Goal: Information Seeking & Learning: Find specific fact

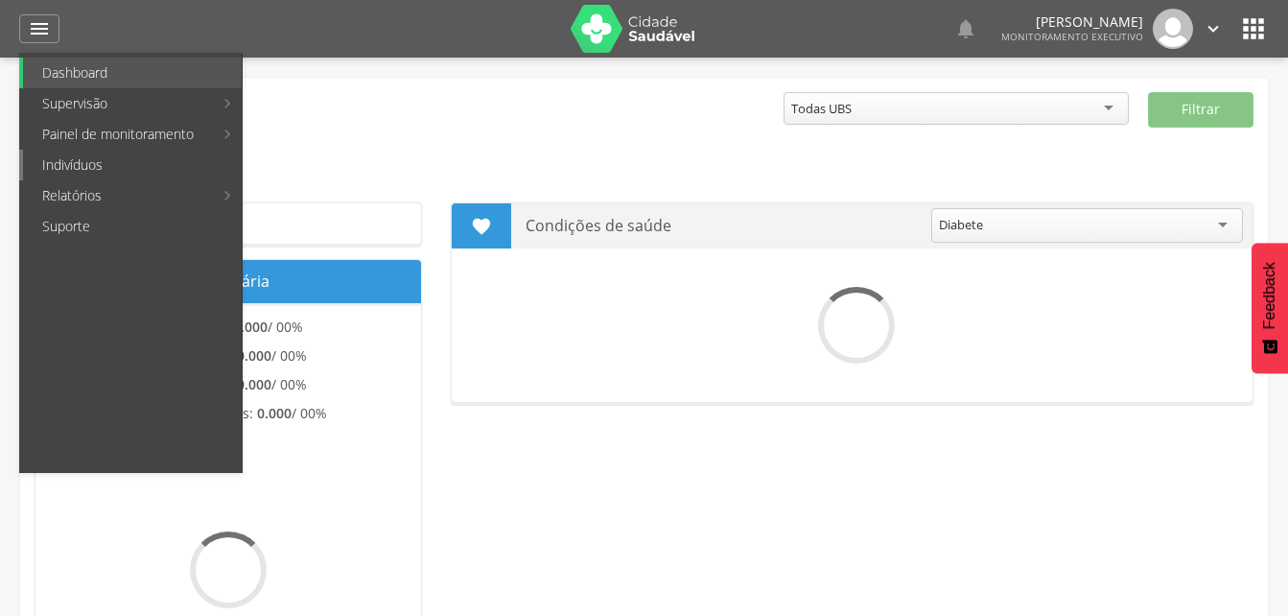
click at [75, 168] on link "Indivíduos" at bounding box center [132, 165] width 219 height 31
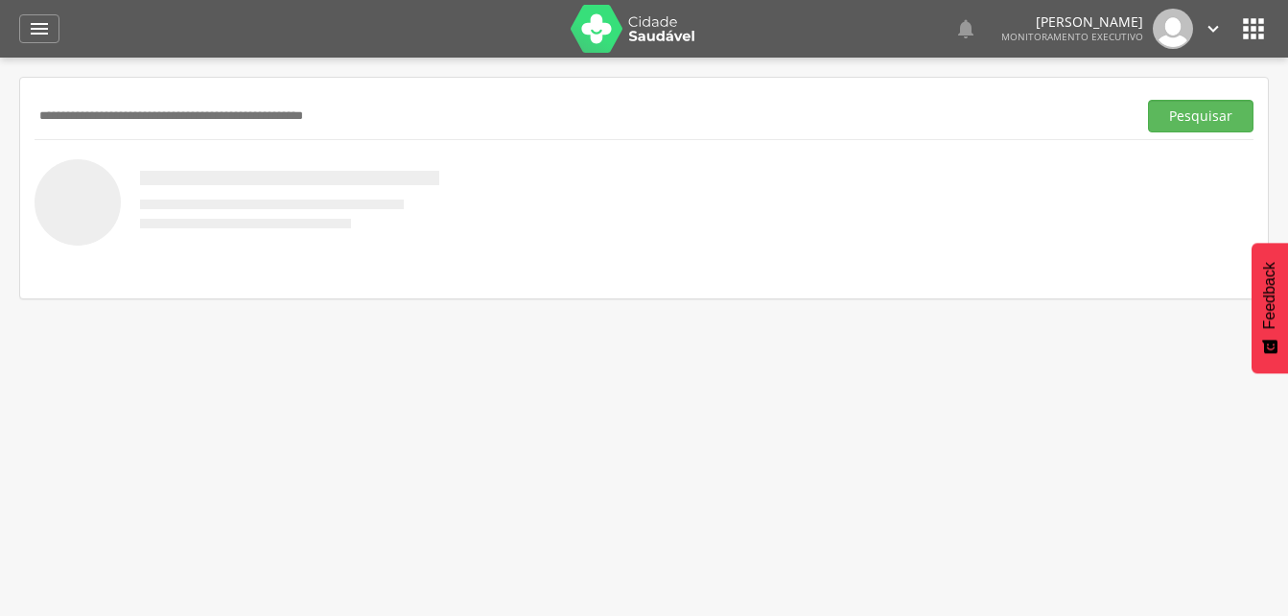
click at [48, 114] on input "text" at bounding box center [582, 116] width 1094 height 33
type input "**********"
click at [1198, 115] on button "Pesquisar" at bounding box center [1200, 116] width 105 height 33
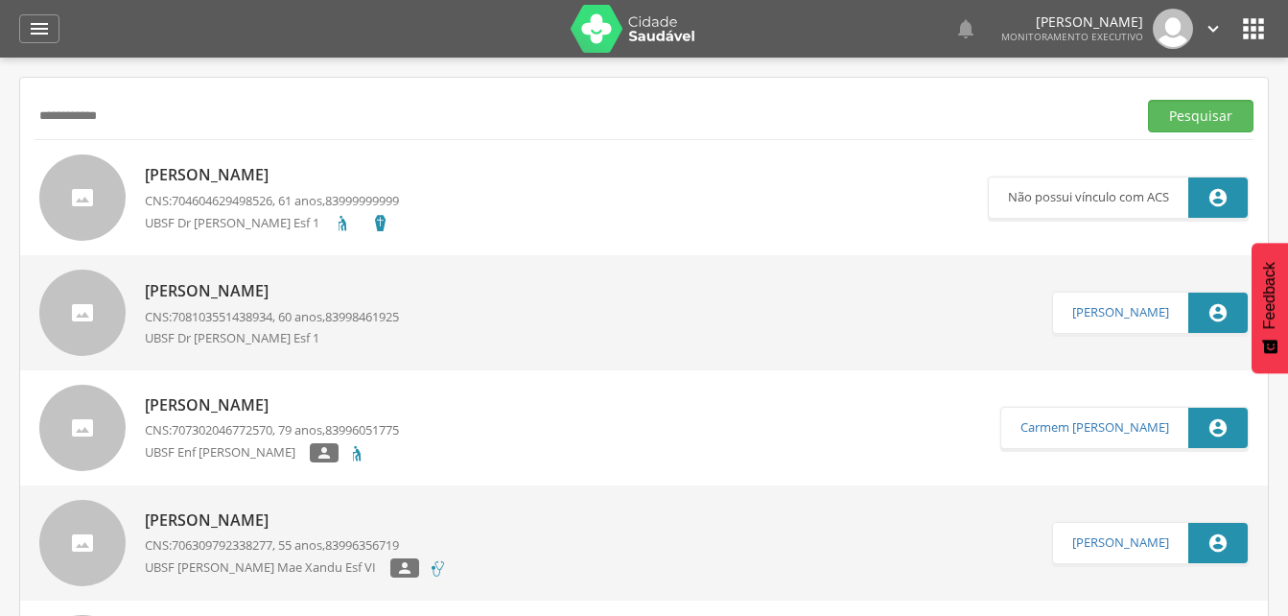
click at [211, 317] on span "708103551438934" at bounding box center [222, 316] width 101 height 17
type input "**********"
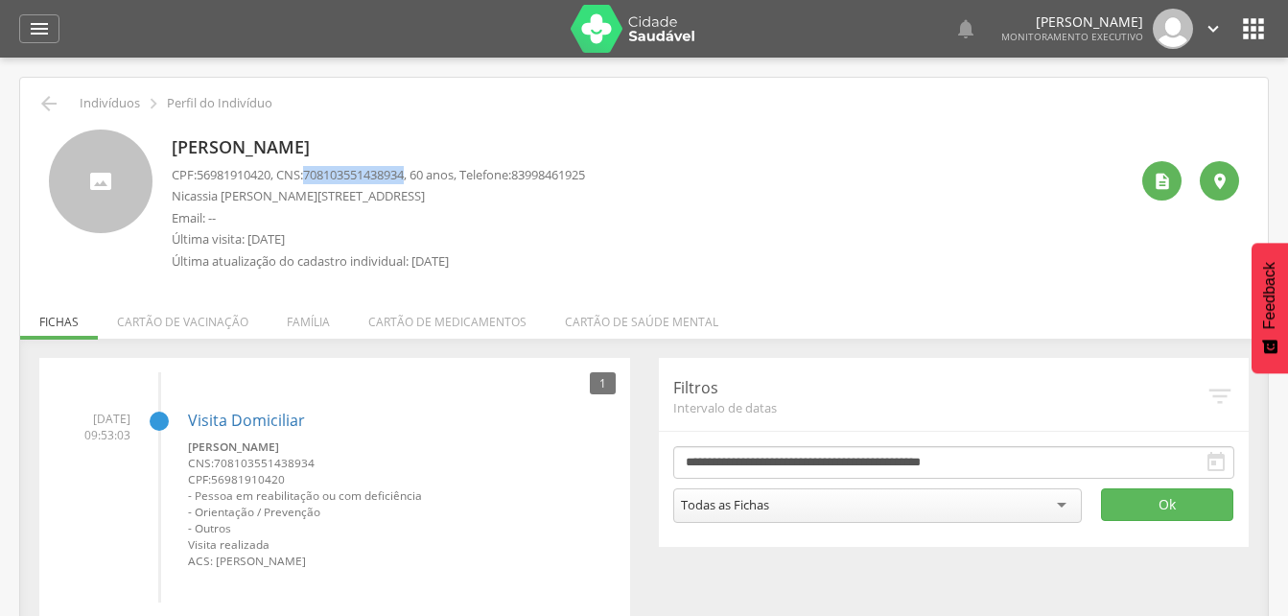
drag, startPoint x: 314, startPoint y: 175, endPoint x: 420, endPoint y: 179, distance: 106.6
click at [420, 179] on p "CPF: 56981910420 , CNS: [PHONE_NUMBER] , 60 anos, Telefone: [PHONE_NUMBER]" at bounding box center [378, 175] width 413 height 18
drag, startPoint x: 420, startPoint y: 179, endPoint x: 409, endPoint y: 177, distance: 11.7
copy p "708103551438934"
click at [297, 321] on li "Família" at bounding box center [309, 316] width 82 height 45
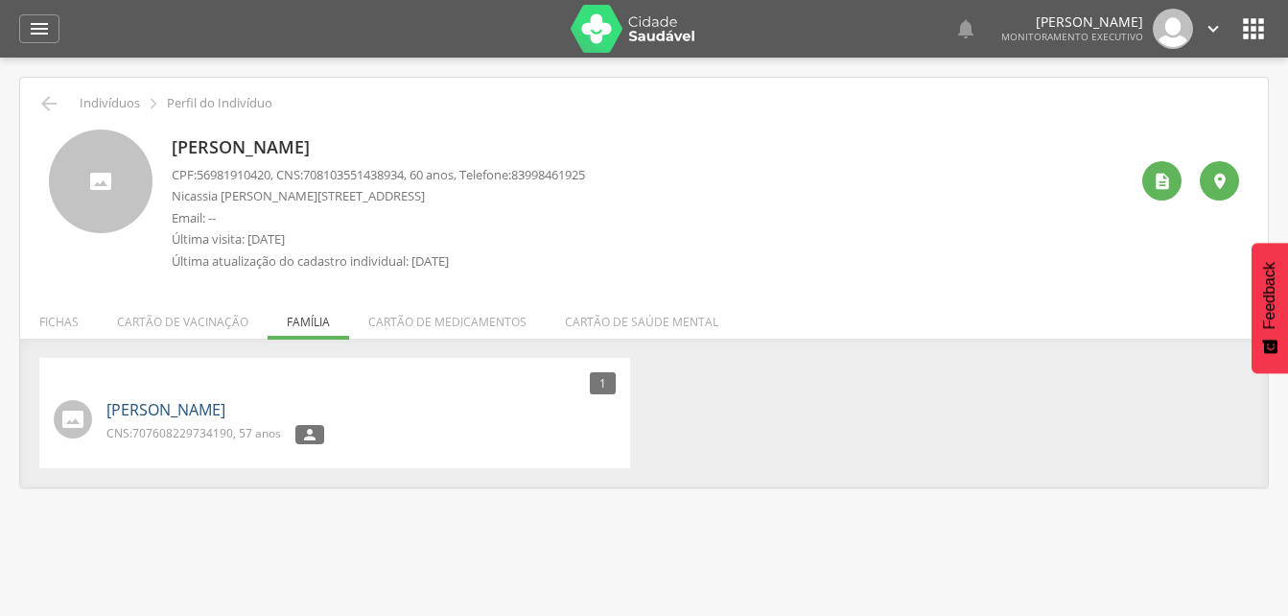
click at [204, 414] on link "[PERSON_NAME]" at bounding box center [165, 410] width 119 height 22
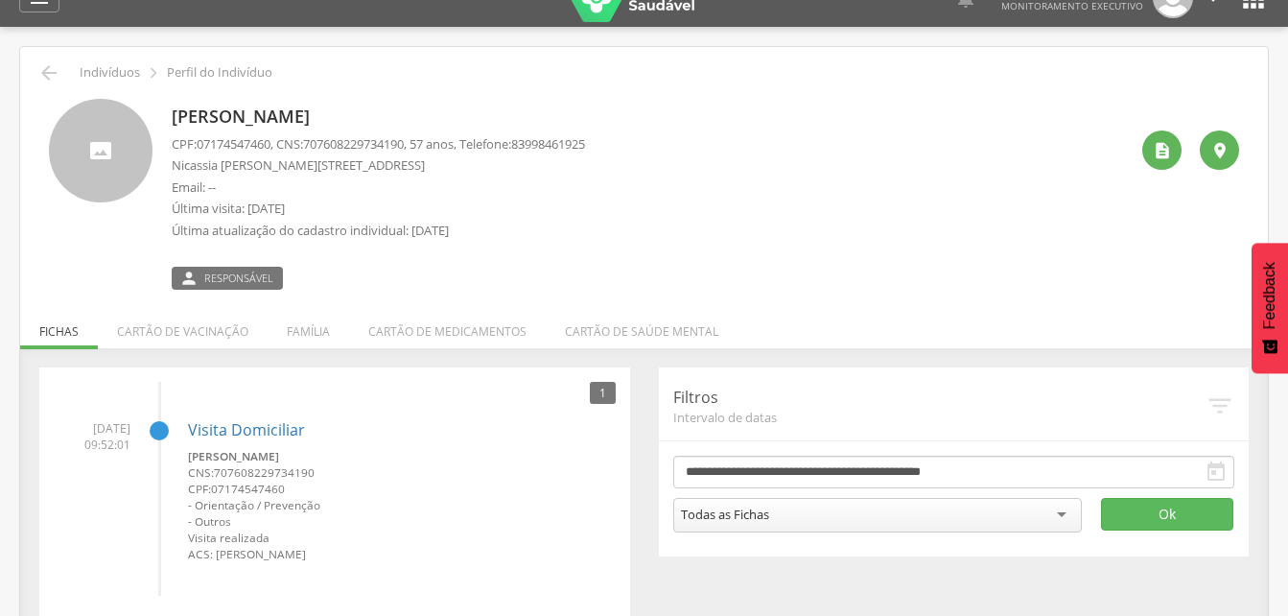
scroll to position [58, 0]
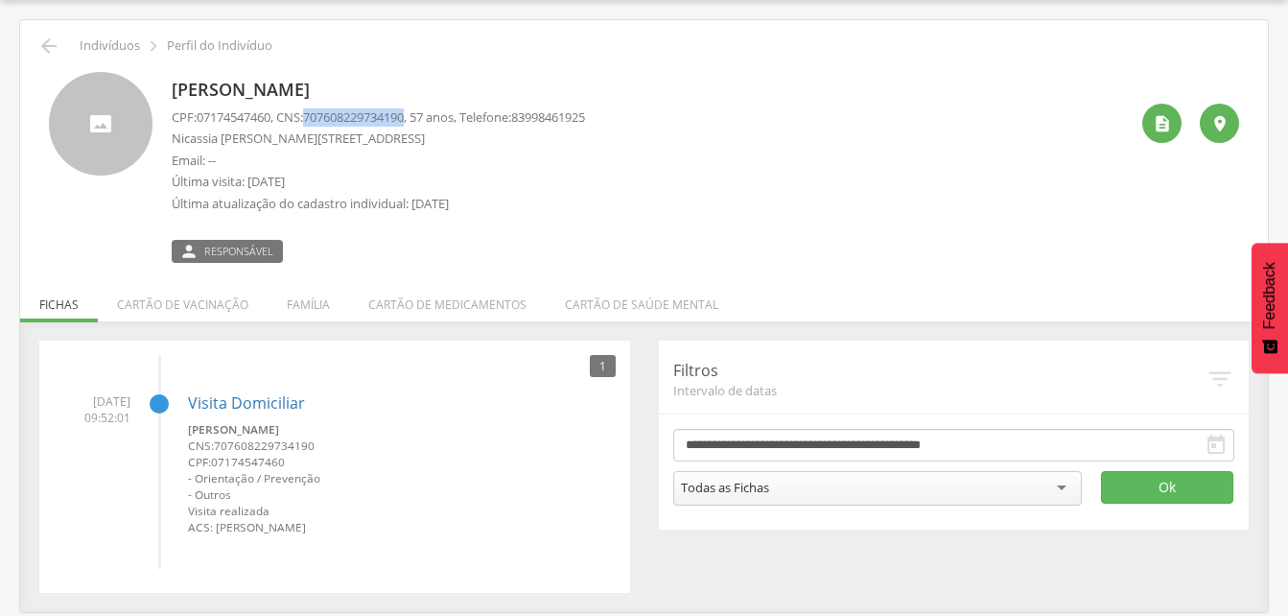
drag, startPoint x: 312, startPoint y: 116, endPoint x: 420, endPoint y: 118, distance: 108.4
click at [420, 118] on p "CPF: 07174547460 , CNS: [PHONE_NUMBER] , 57 anos, Telefone: [PHONE_NUMBER]" at bounding box center [378, 117] width 413 height 18
drag, startPoint x: 420, startPoint y: 118, endPoint x: 403, endPoint y: 120, distance: 17.4
copy p "707608229734190"
click at [300, 302] on li "Família" at bounding box center [309, 299] width 82 height 45
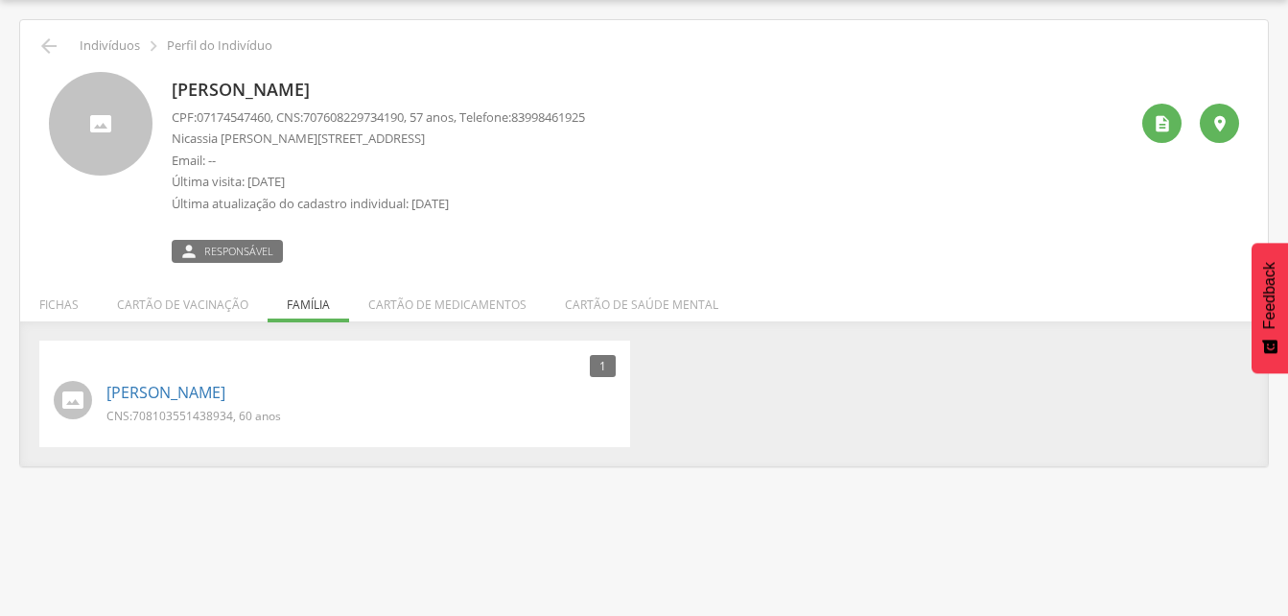
scroll to position [0, 0]
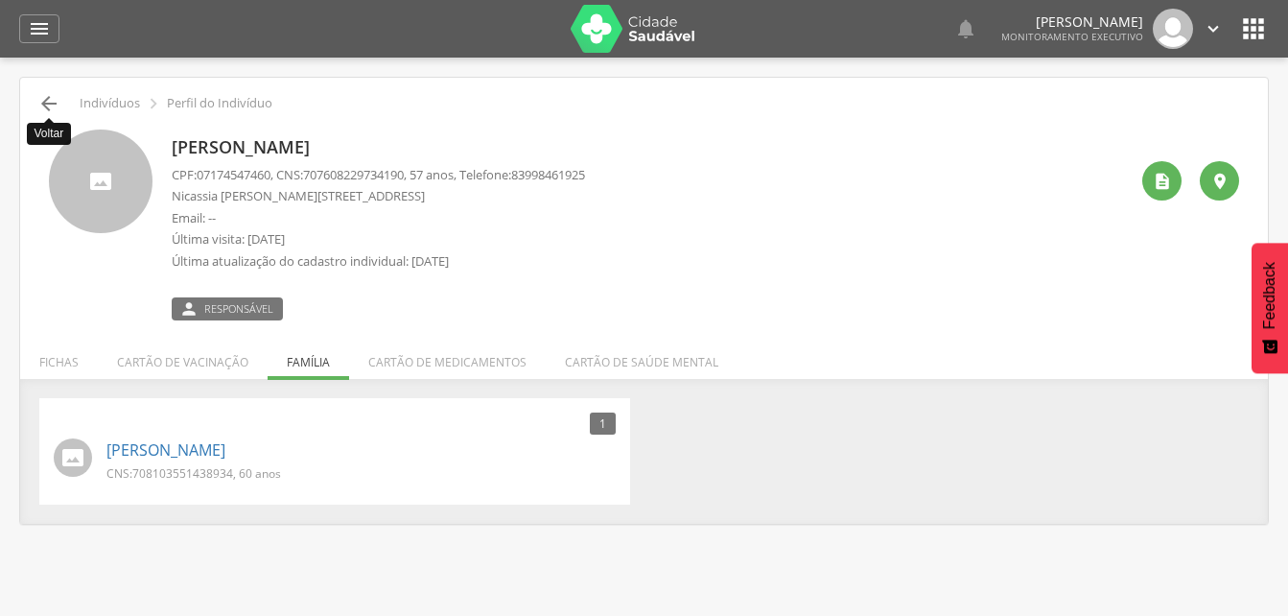
click at [51, 101] on icon "" at bounding box center [48, 103] width 23 height 23
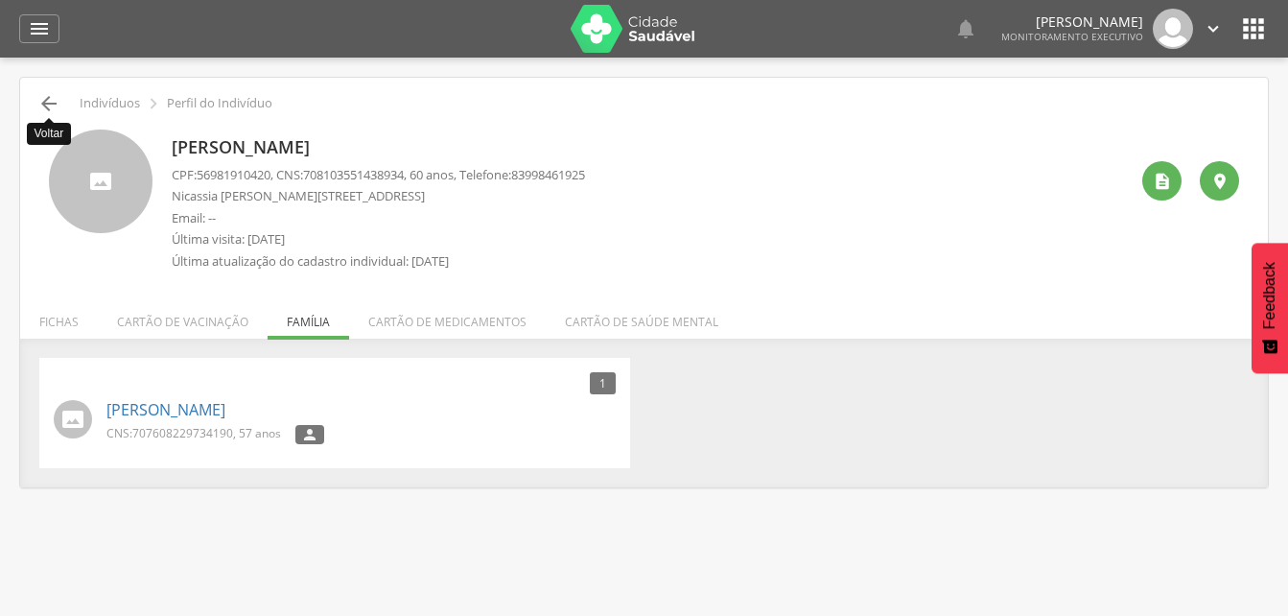
click at [51, 97] on icon "" at bounding box center [48, 103] width 23 height 23
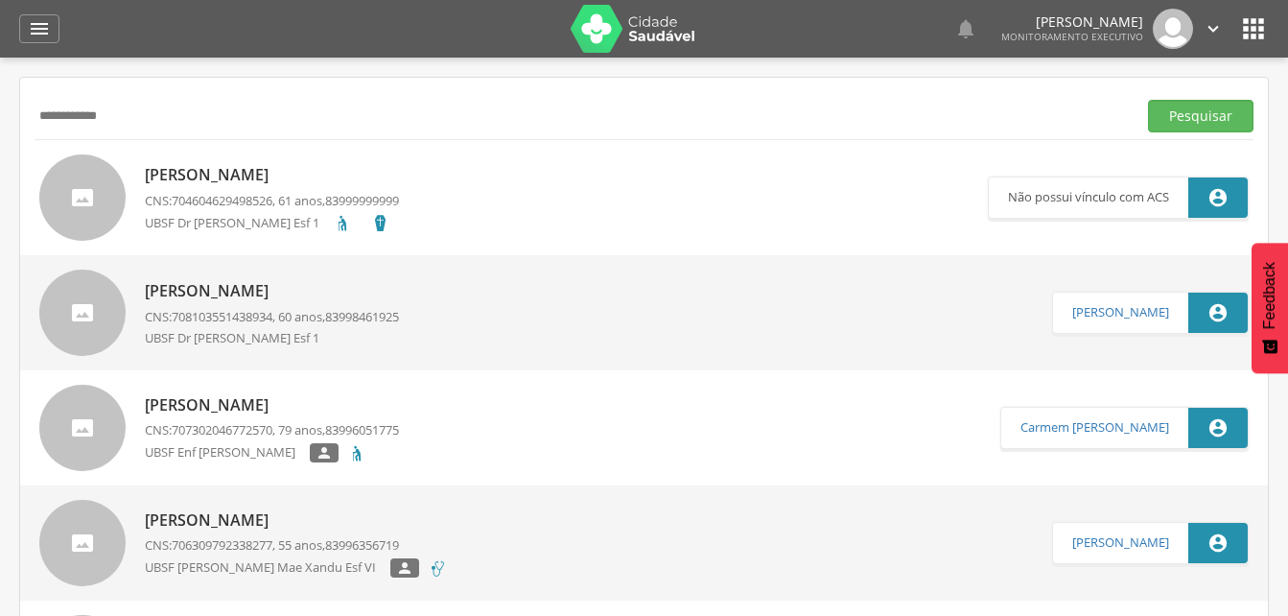
click at [163, 113] on input "**********" at bounding box center [582, 116] width 1094 height 33
type input "*"
type input "**********"
drag, startPoint x: 1203, startPoint y: 116, endPoint x: 795, endPoint y: 185, distance: 413.4
click at [1198, 120] on button "Pesquisar" at bounding box center [1200, 116] width 105 height 33
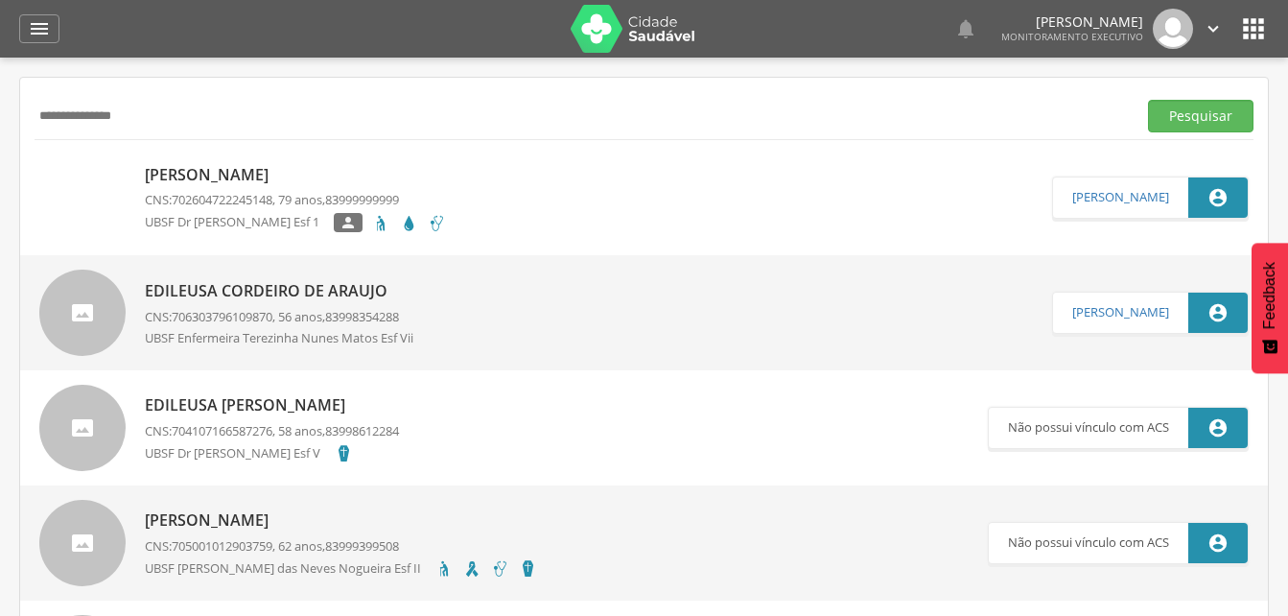
click at [255, 174] on p "[PERSON_NAME]" at bounding box center [295, 175] width 301 height 22
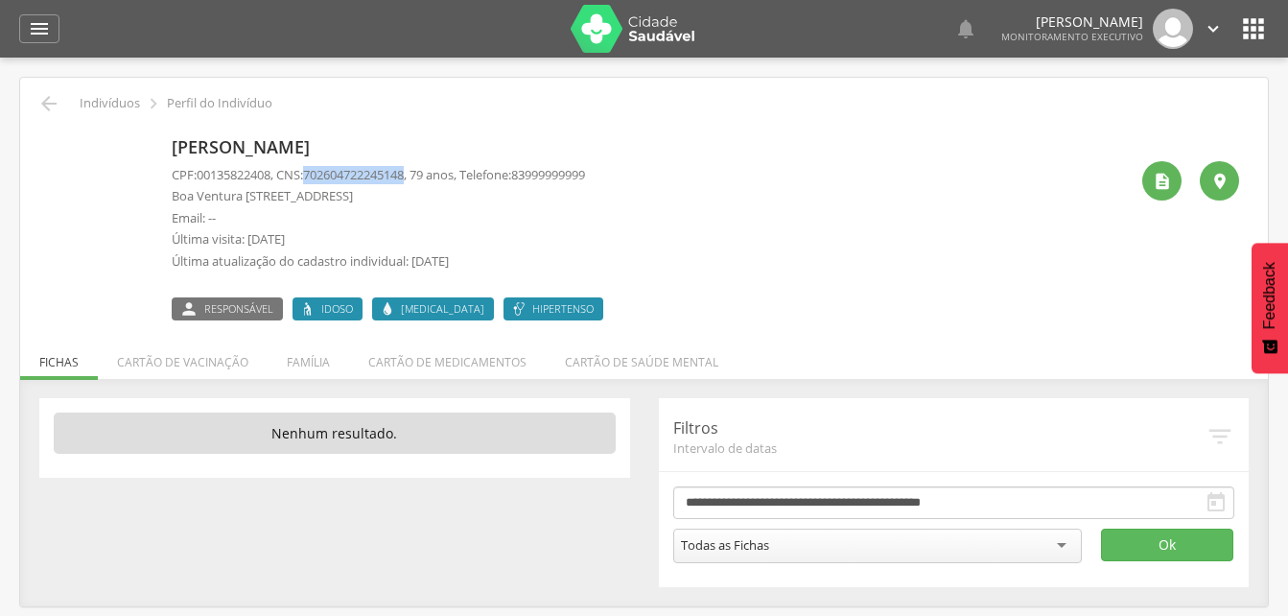
drag, startPoint x: 312, startPoint y: 175, endPoint x: 420, endPoint y: 178, distance: 108.4
click at [420, 178] on p "CPF: 00135822408 , CNS: [PHONE_NUMBER] , 79 anos, Telefone: [PHONE_NUMBER]" at bounding box center [378, 175] width 413 height 18
drag, startPoint x: 420, startPoint y: 178, endPoint x: 365, endPoint y: 174, distance: 54.9
copy p "702604722245148"
drag, startPoint x: 35, startPoint y: 21, endPoint x: 50, endPoint y: 104, distance: 83.7
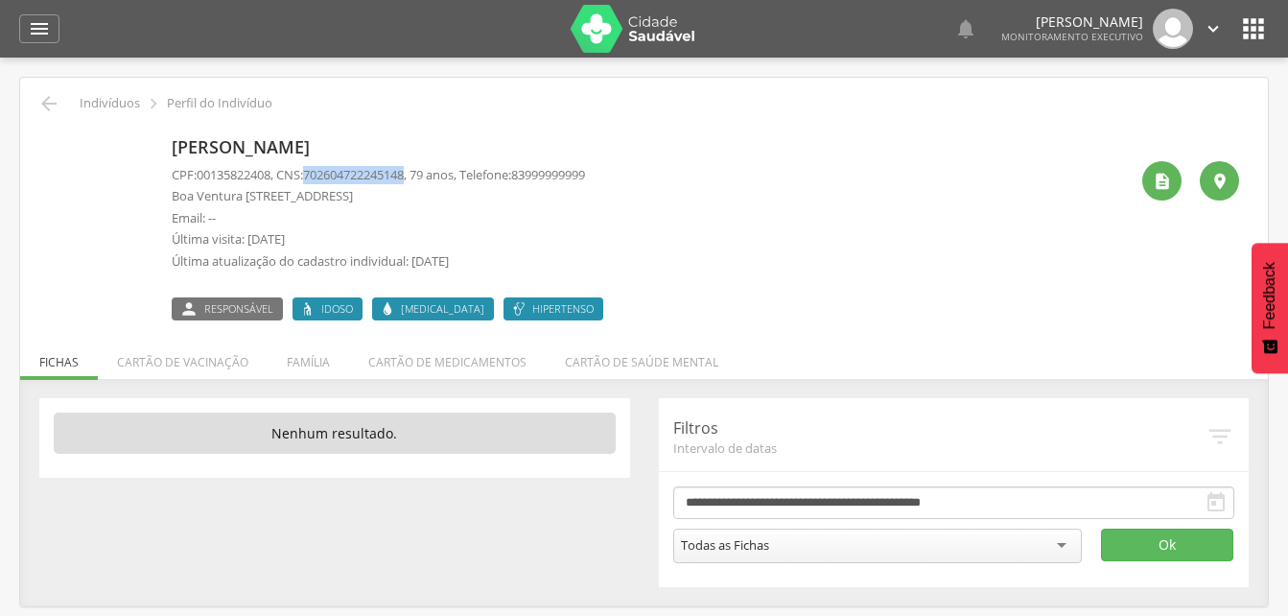
click at [35, 21] on icon "" at bounding box center [39, 28] width 23 height 23
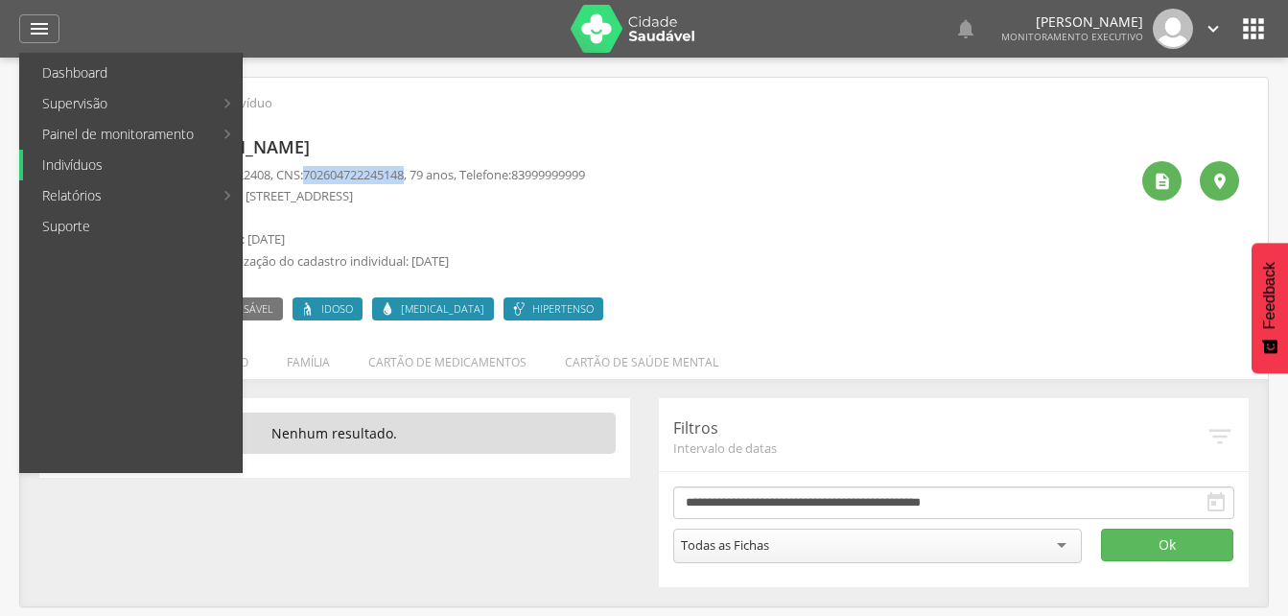
click at [57, 165] on link "Indivíduos" at bounding box center [132, 165] width 219 height 31
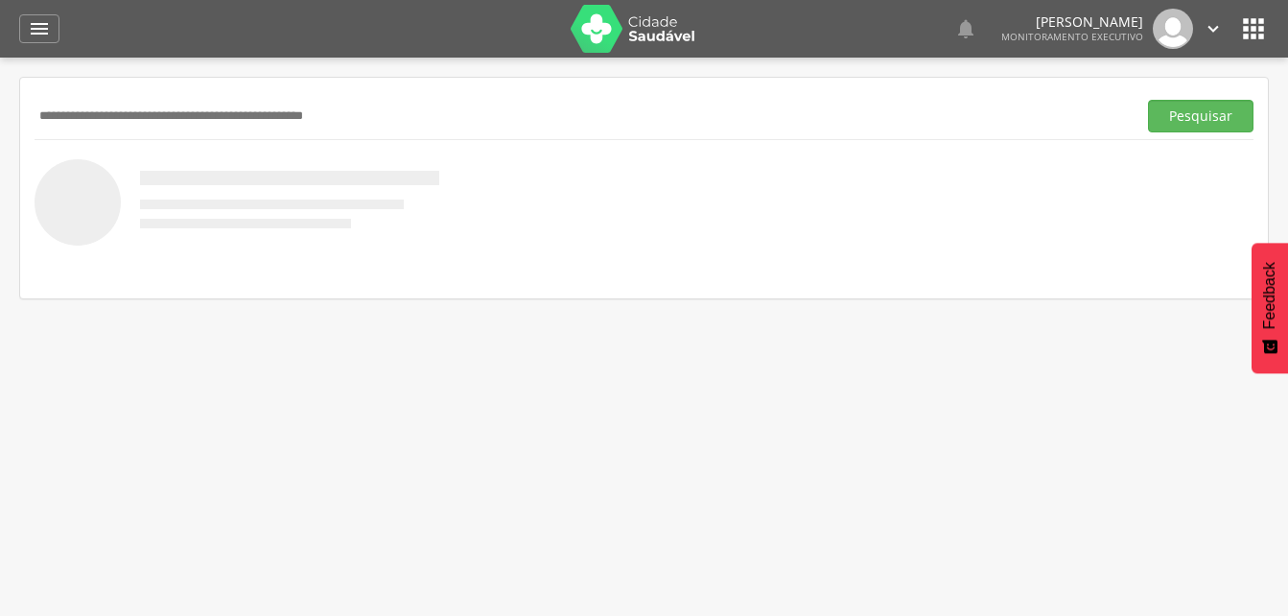
click at [71, 120] on input "text" at bounding box center [582, 116] width 1094 height 33
click at [1216, 109] on button "Pesquisar" at bounding box center [1200, 116] width 105 height 33
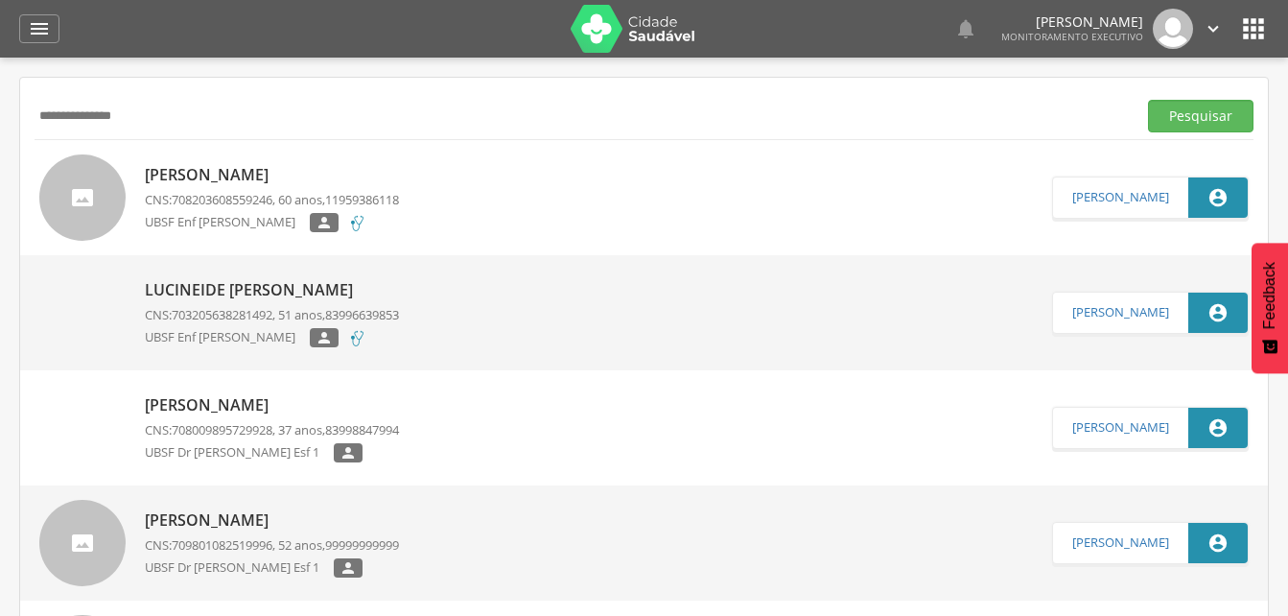
click at [146, 110] on input "**********" at bounding box center [582, 116] width 1094 height 33
drag, startPoint x: 1178, startPoint y: 114, endPoint x: 324, endPoint y: 195, distance: 857.3
click at [1179, 115] on button "Pesquisar" at bounding box center [1200, 116] width 105 height 33
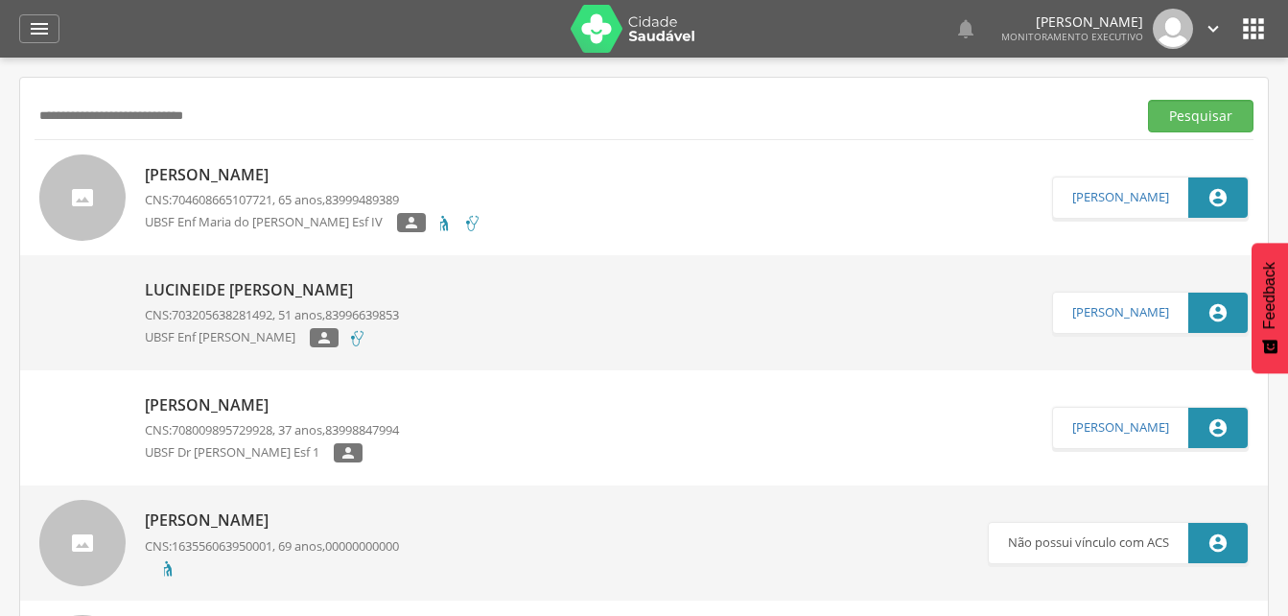
click at [249, 117] on input "**********" at bounding box center [582, 116] width 1094 height 33
click at [1181, 110] on button "Pesquisar" at bounding box center [1200, 116] width 105 height 33
click at [287, 178] on p "[PERSON_NAME]" at bounding box center [272, 175] width 254 height 22
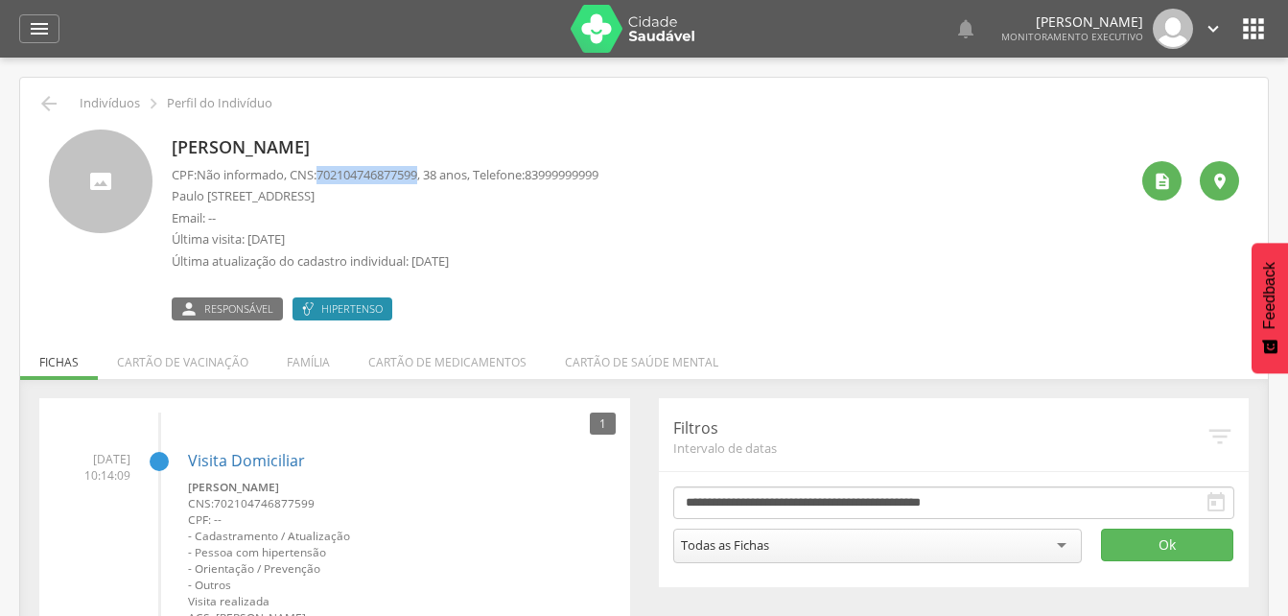
drag, startPoint x: 323, startPoint y: 175, endPoint x: 432, endPoint y: 178, distance: 108.4
click at [432, 178] on p "CPF: Não informado , CNS: [PHONE_NUMBER] , 38 anos, Telefone: [PHONE_NUMBER]" at bounding box center [385, 175] width 427 height 18
drag, startPoint x: 432, startPoint y: 178, endPoint x: 396, endPoint y: 173, distance: 35.9
copy p "702104746877599"
click at [312, 362] on li "Família" at bounding box center [309, 357] width 82 height 45
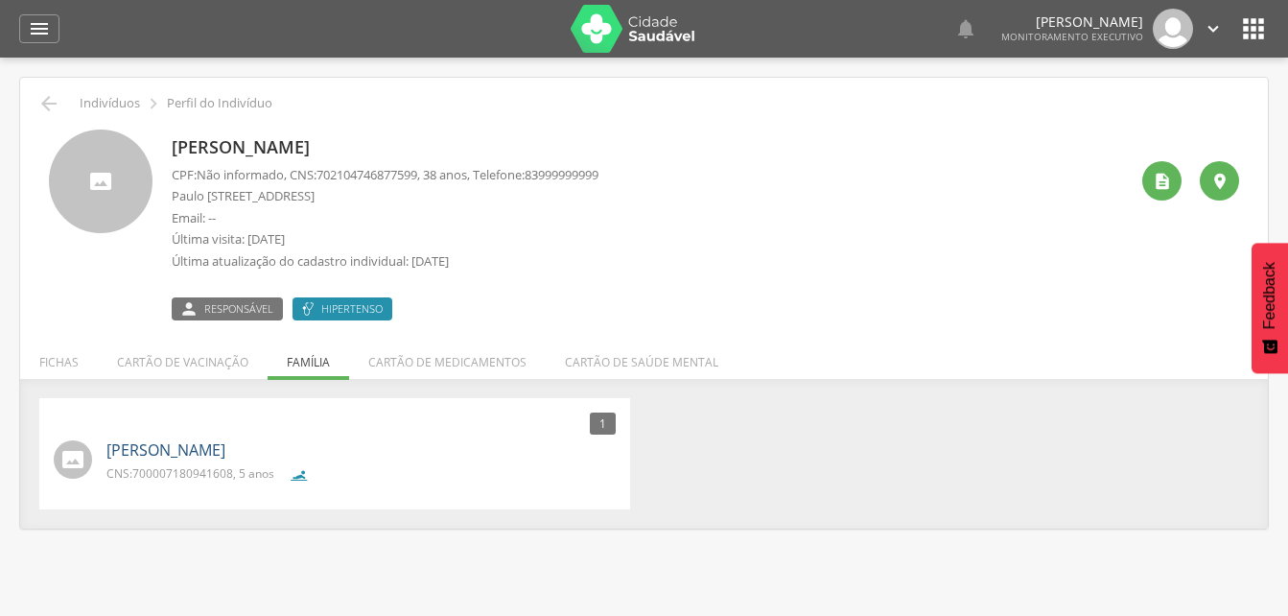
click at [217, 460] on link "[PERSON_NAME]" at bounding box center [165, 450] width 119 height 22
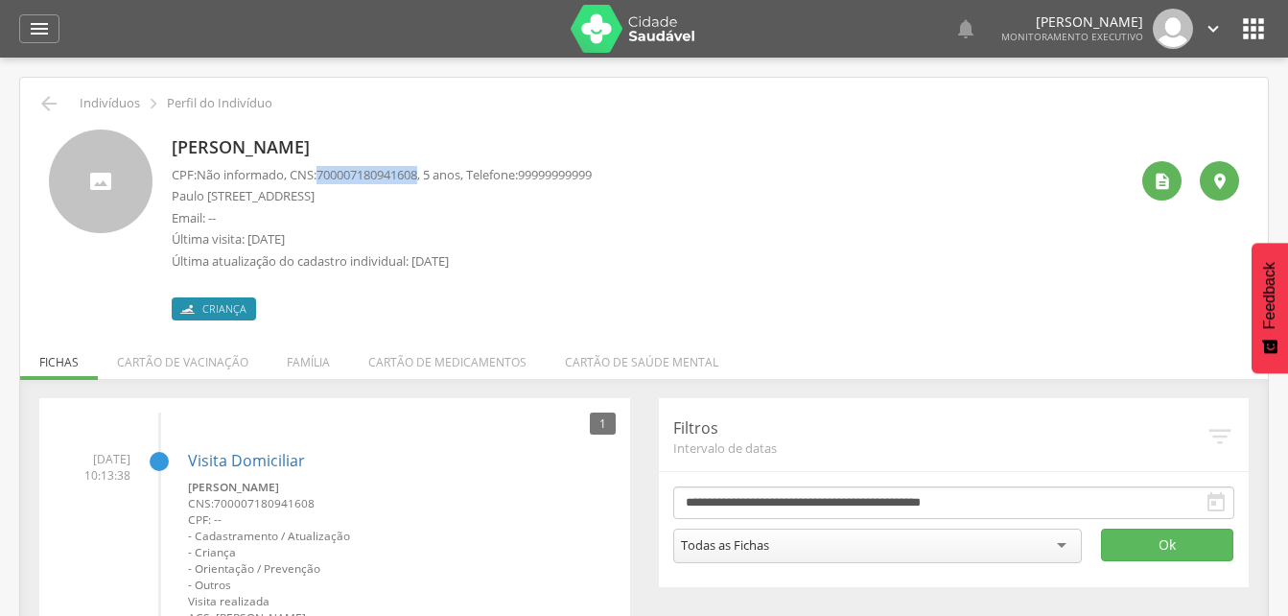
drag, startPoint x: 321, startPoint y: 175, endPoint x: 432, endPoint y: 177, distance: 110.3
click at [432, 177] on p "CPF: Não informado , CNS: [PHONE_NUMBER] , 5 anos, Telefone: [PHONE_NUMBER]" at bounding box center [382, 175] width 420 height 18
drag, startPoint x: 432, startPoint y: 177, endPoint x: 404, endPoint y: 174, distance: 28.1
copy p "700007180941608"
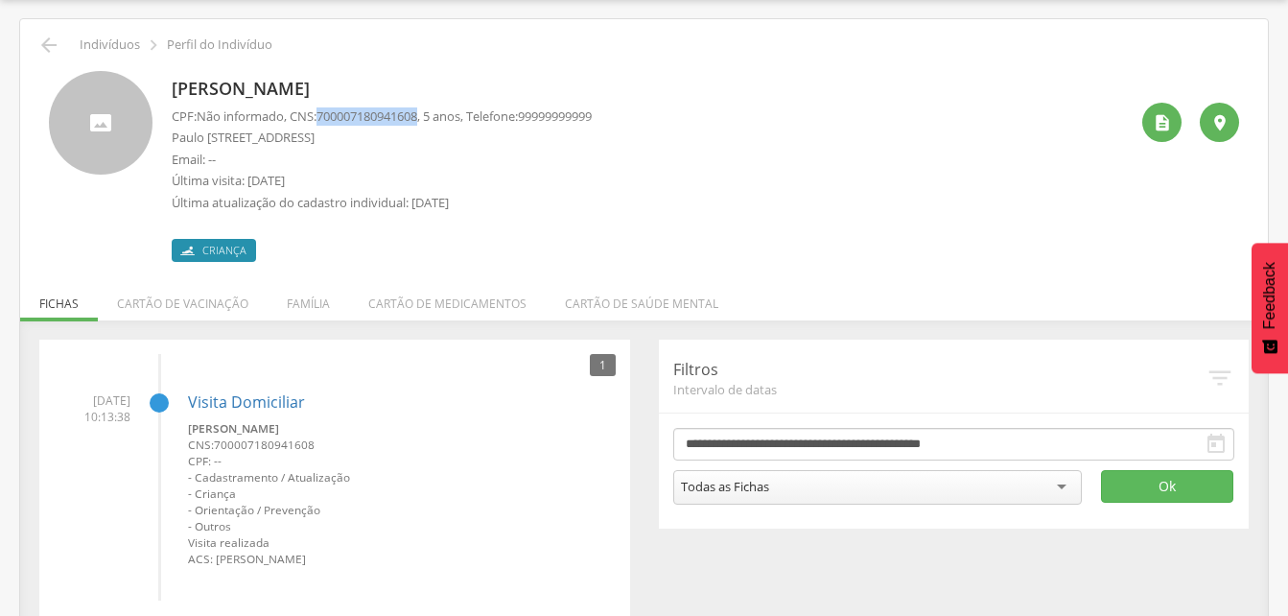
scroll to position [87, 0]
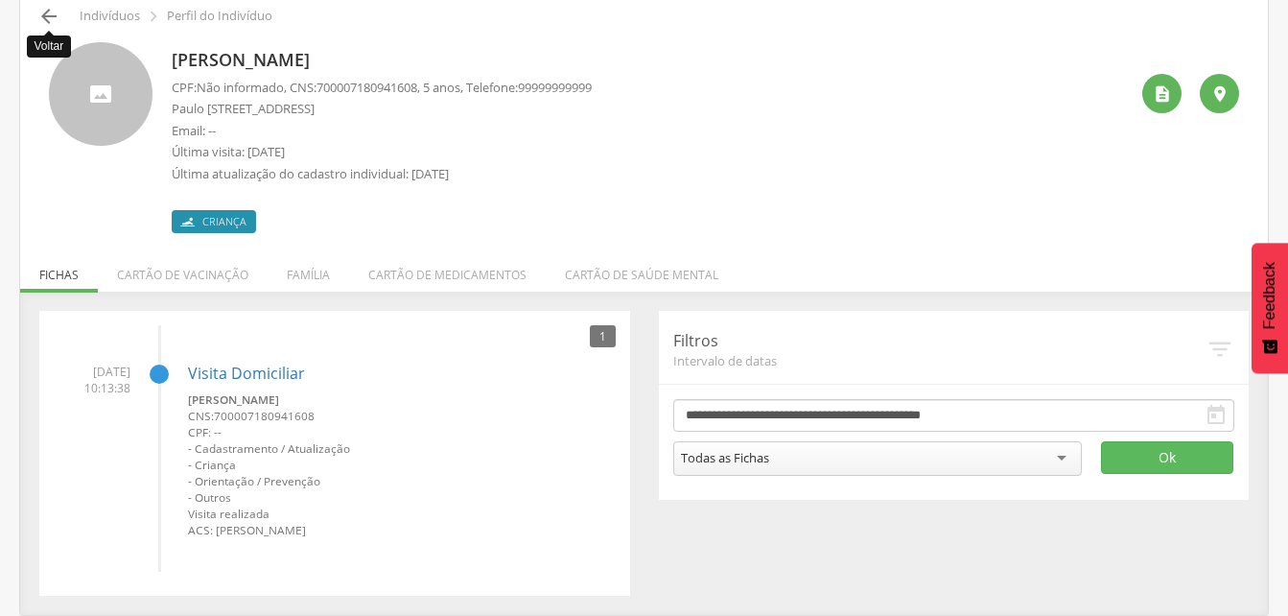
click at [49, 17] on icon "" at bounding box center [48, 16] width 23 height 23
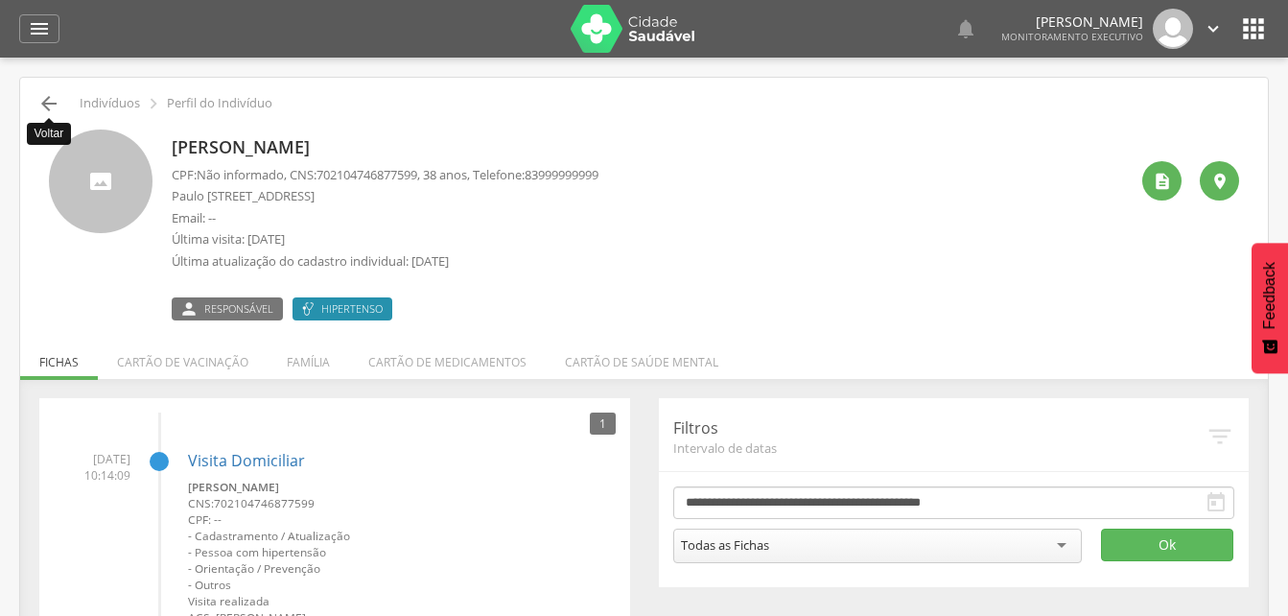
click at [47, 109] on icon "" at bounding box center [48, 103] width 23 height 23
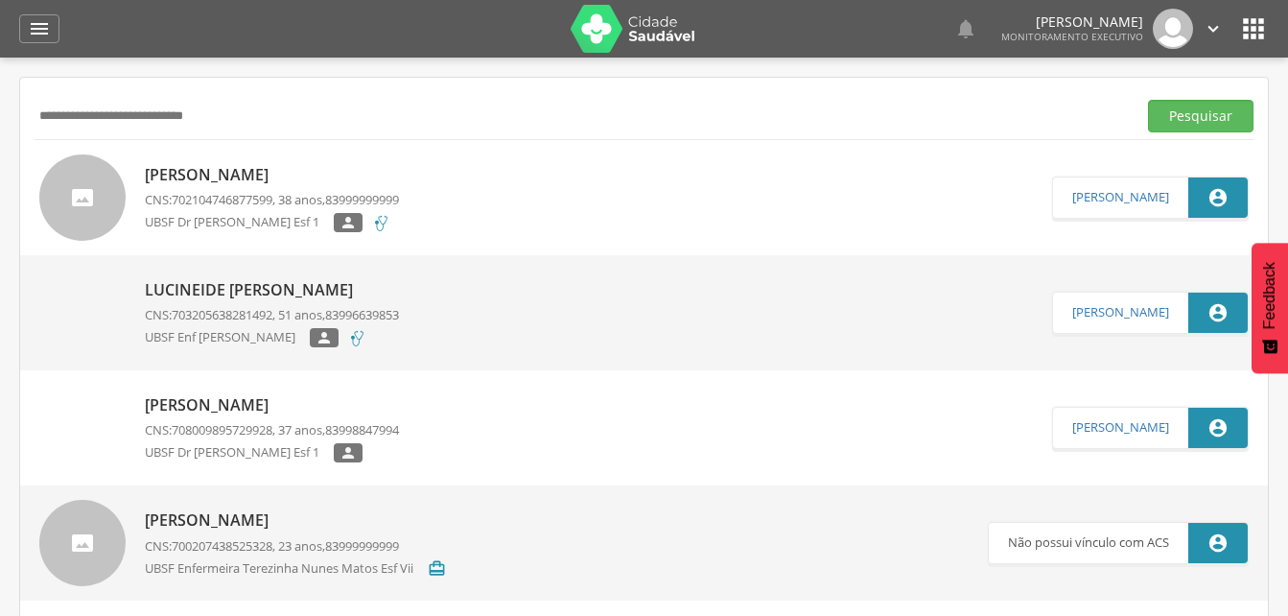
click at [246, 118] on input "**********" at bounding box center [582, 116] width 1094 height 33
click at [148, 118] on input "**********" at bounding box center [582, 116] width 1094 height 33
click at [1222, 117] on button "Pesquisar" at bounding box center [1200, 116] width 105 height 33
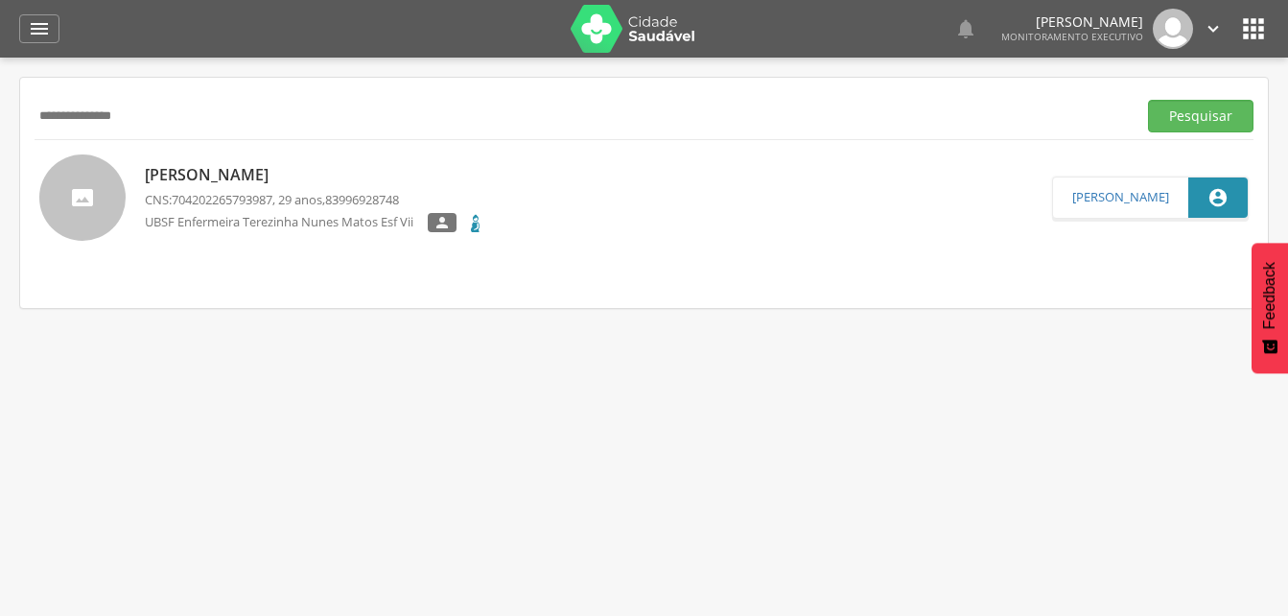
click at [190, 177] on p "[PERSON_NAME]" at bounding box center [314, 175] width 339 height 22
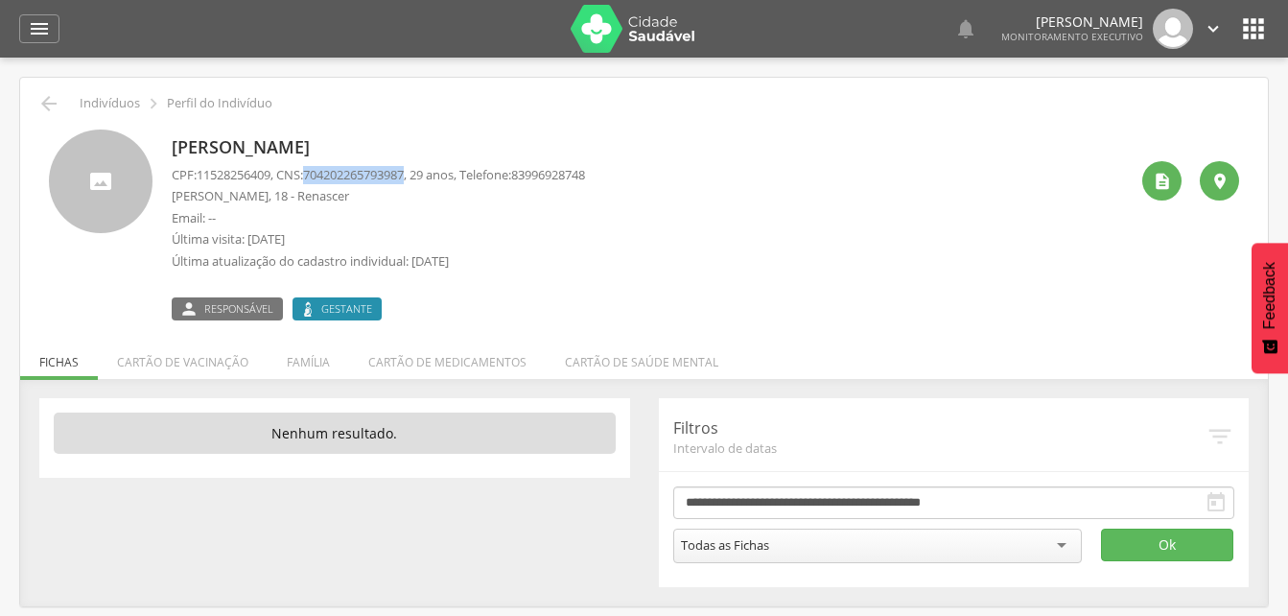
drag, startPoint x: 314, startPoint y: 169, endPoint x: 420, endPoint y: 168, distance: 106.5
click at [420, 168] on p "CPF: 11528256409 , CNS: [PHONE_NUMBER] , 29 anos, Telefone: [PHONE_NUMBER]" at bounding box center [378, 175] width 413 height 18
drag, startPoint x: 420, startPoint y: 168, endPoint x: 402, endPoint y: 175, distance: 19.4
copy p "704202265793987"
click at [48, 99] on icon "" at bounding box center [48, 103] width 23 height 23
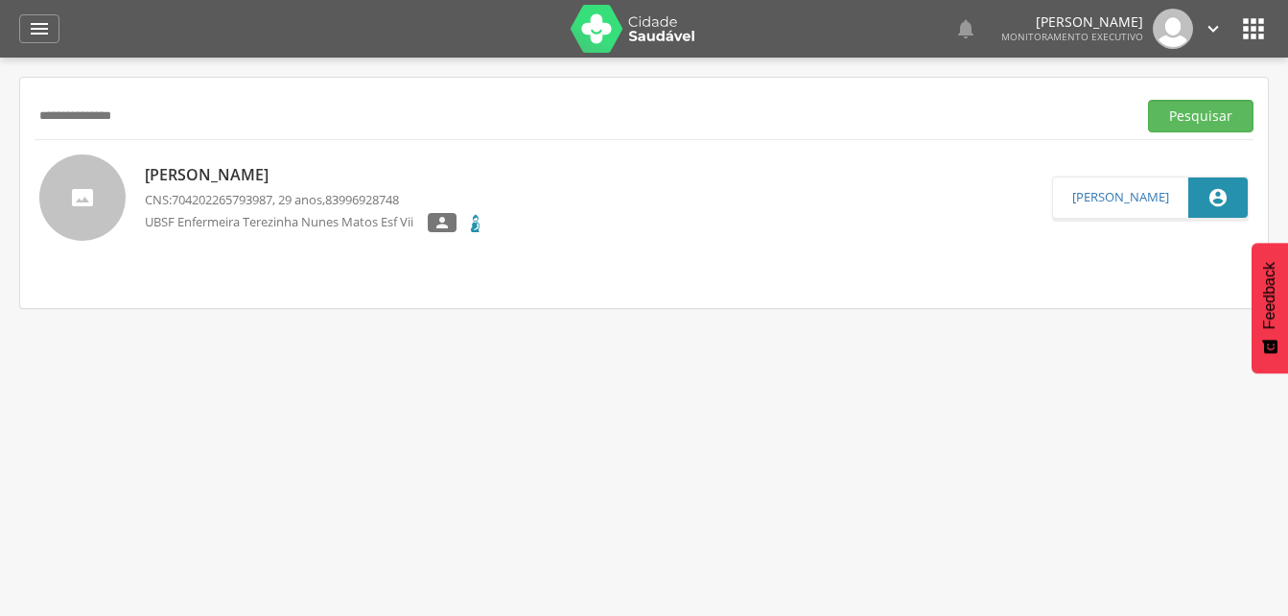
click at [167, 125] on input "**********" at bounding box center [582, 116] width 1094 height 33
type input "*"
click at [1183, 115] on button "Pesquisar" at bounding box center [1200, 116] width 105 height 33
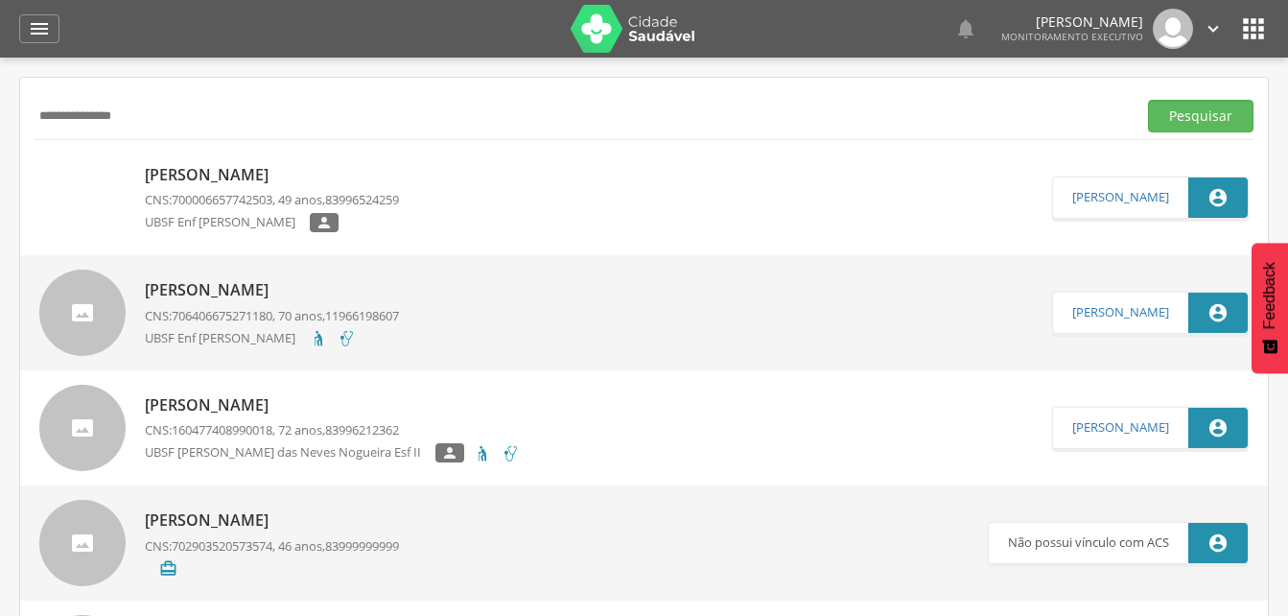
click at [254, 175] on p "[PERSON_NAME]" at bounding box center [272, 175] width 254 height 22
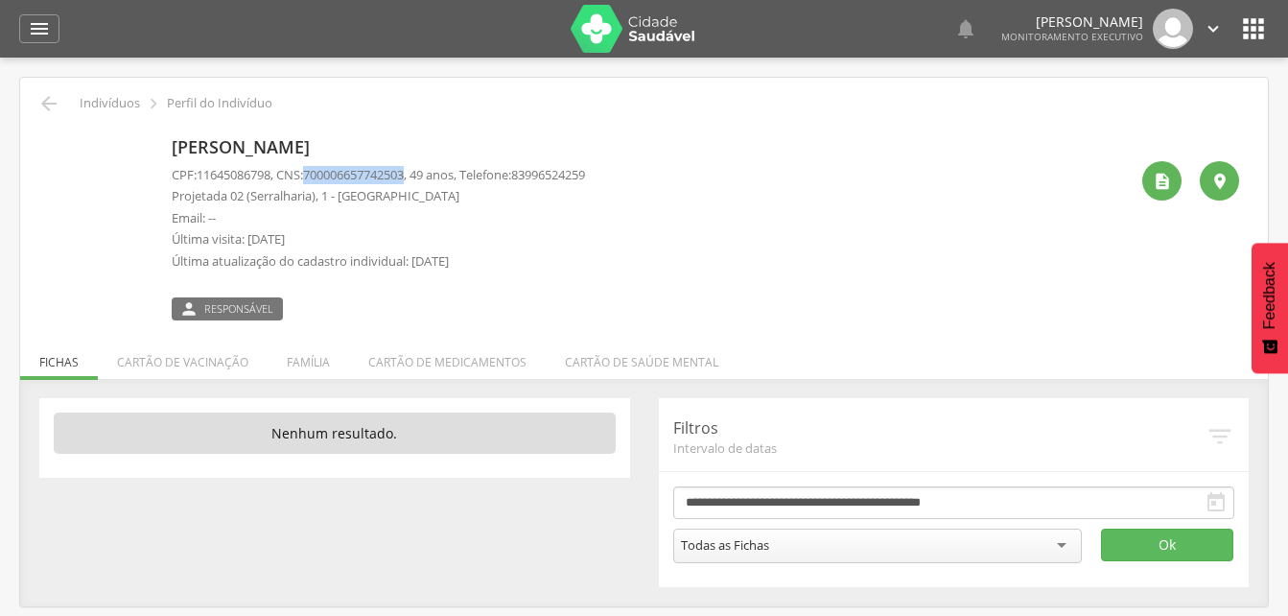
drag, startPoint x: 314, startPoint y: 173, endPoint x: 419, endPoint y: 181, distance: 105.8
click at [419, 181] on p "CPF: 11645086798 , CNS: [PHONE_NUMBER] , 49 anos, Telefone: [PHONE_NUMBER]" at bounding box center [378, 175] width 413 height 18
drag, startPoint x: 419, startPoint y: 181, endPoint x: 397, endPoint y: 175, distance: 22.8
copy p "700006657742503"
click at [50, 101] on icon "" at bounding box center [48, 103] width 23 height 23
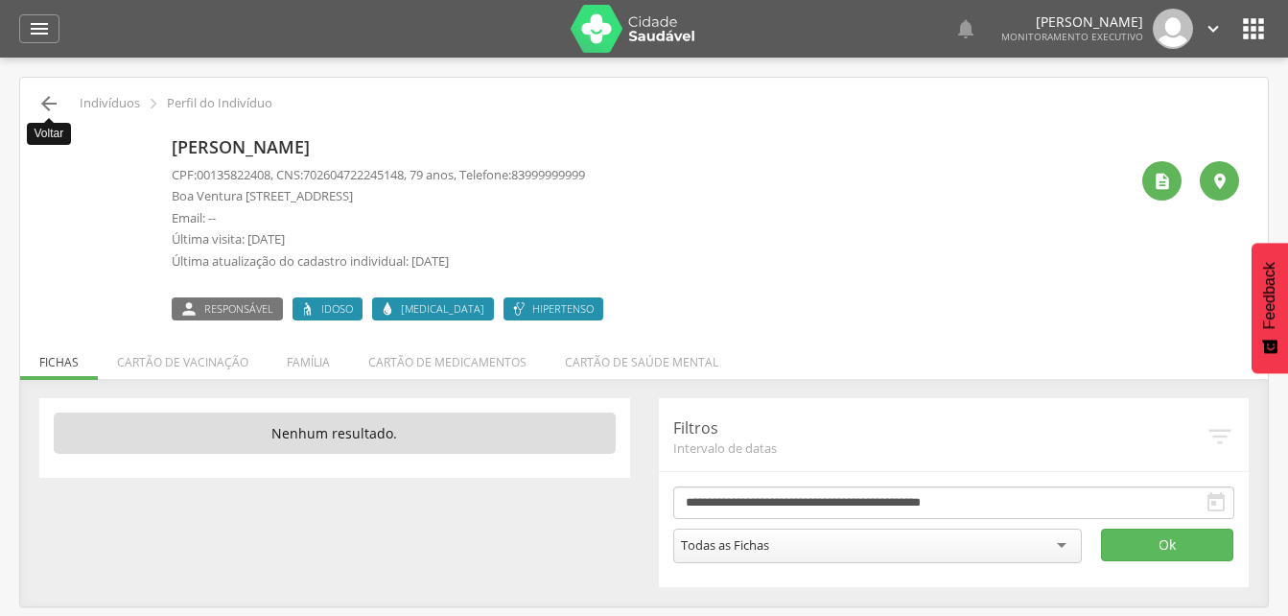
click at [49, 105] on icon "" at bounding box center [48, 103] width 23 height 23
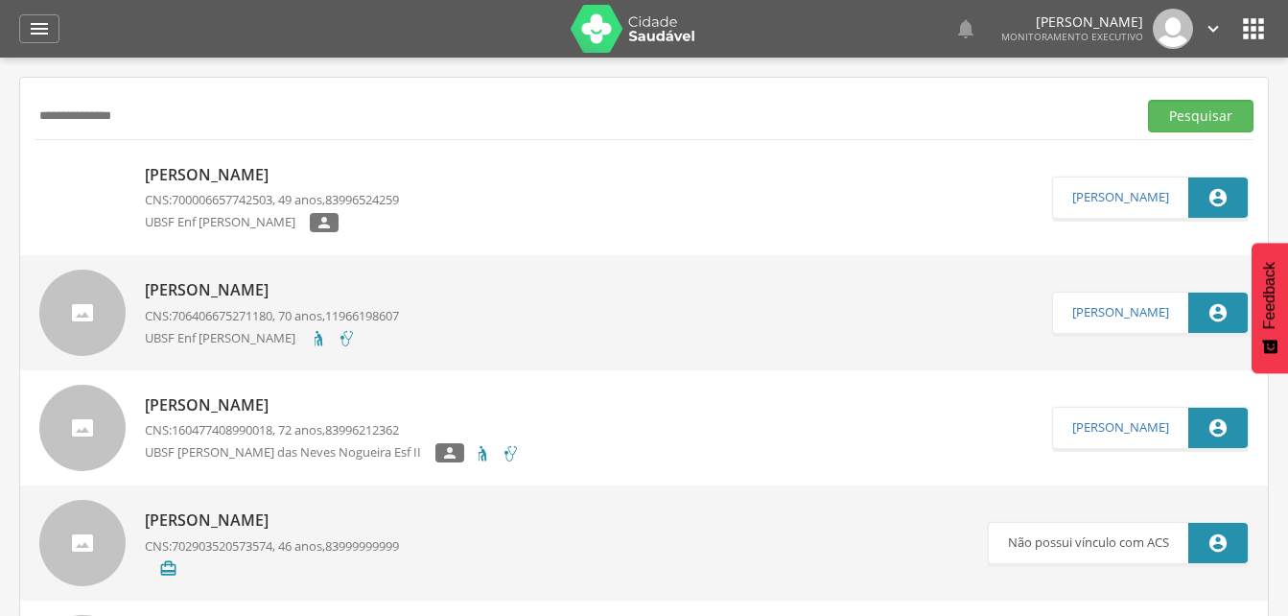
click at [179, 120] on input "**********" at bounding box center [582, 116] width 1094 height 33
type input "*"
click at [95, 120] on input "**********" at bounding box center [582, 116] width 1094 height 33
click at [1185, 117] on button "Pesquisar" at bounding box center [1200, 116] width 105 height 33
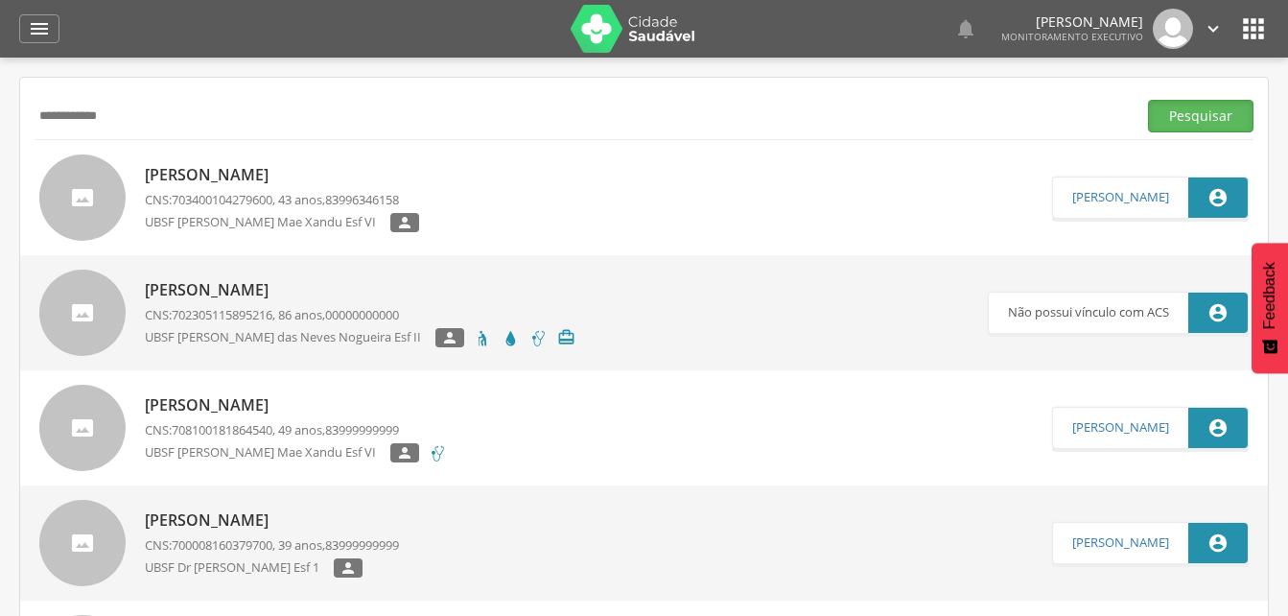
drag, startPoint x: 1191, startPoint y: 114, endPoint x: 1137, endPoint y: 120, distance: 54.0
click at [1191, 113] on button "Pesquisar" at bounding box center [1200, 116] width 105 height 33
click at [243, 179] on p "[PERSON_NAME]" at bounding box center [282, 175] width 274 height 22
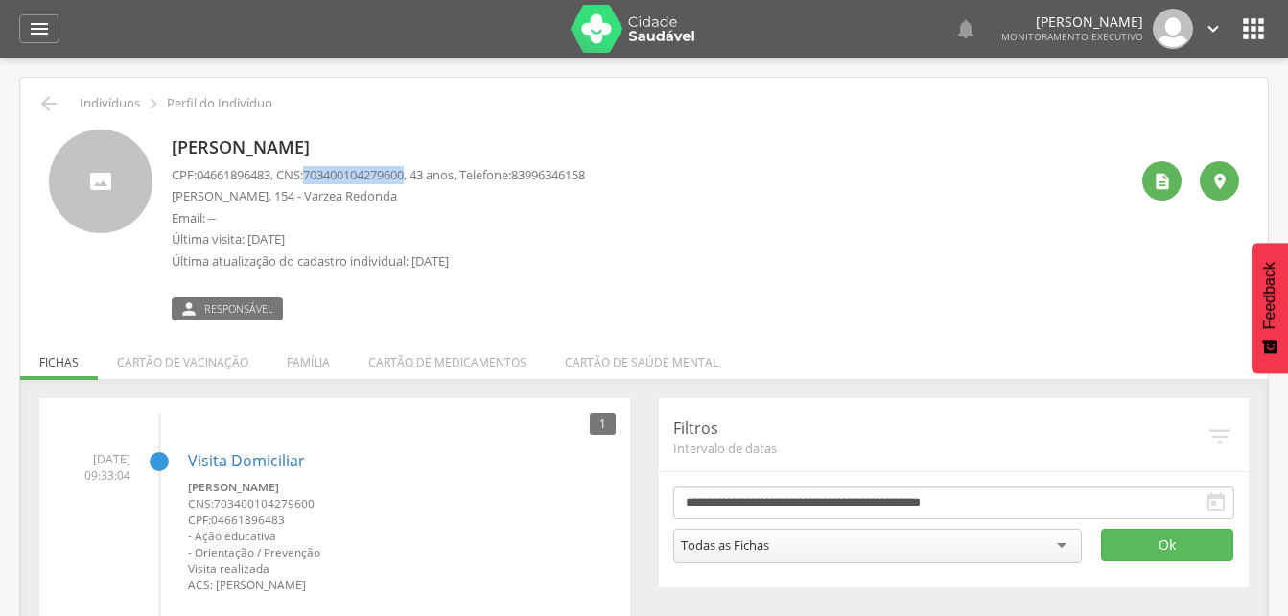
drag, startPoint x: 316, startPoint y: 171, endPoint x: 421, endPoint y: 170, distance: 105.5
click at [404, 170] on span "703400104279600" at bounding box center [353, 174] width 101 height 17
drag, startPoint x: 421, startPoint y: 170, endPoint x: 397, endPoint y: 172, distance: 24.1
copy span "703400104279600"
click at [300, 366] on li "Família" at bounding box center [309, 357] width 82 height 45
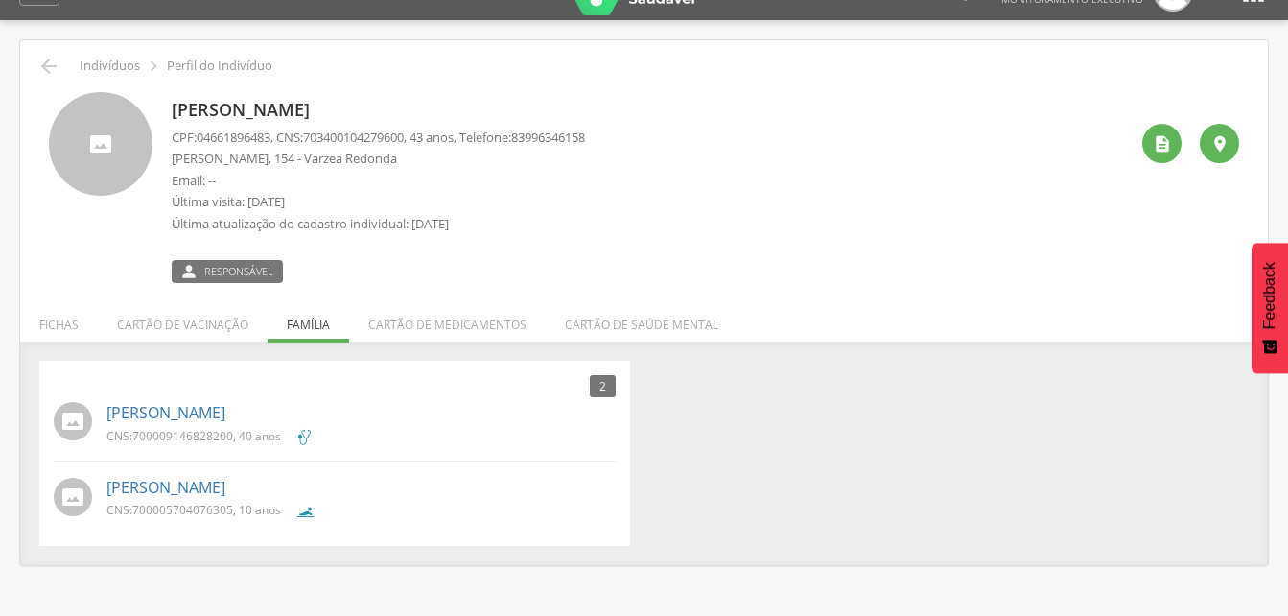
scroll to position [58, 0]
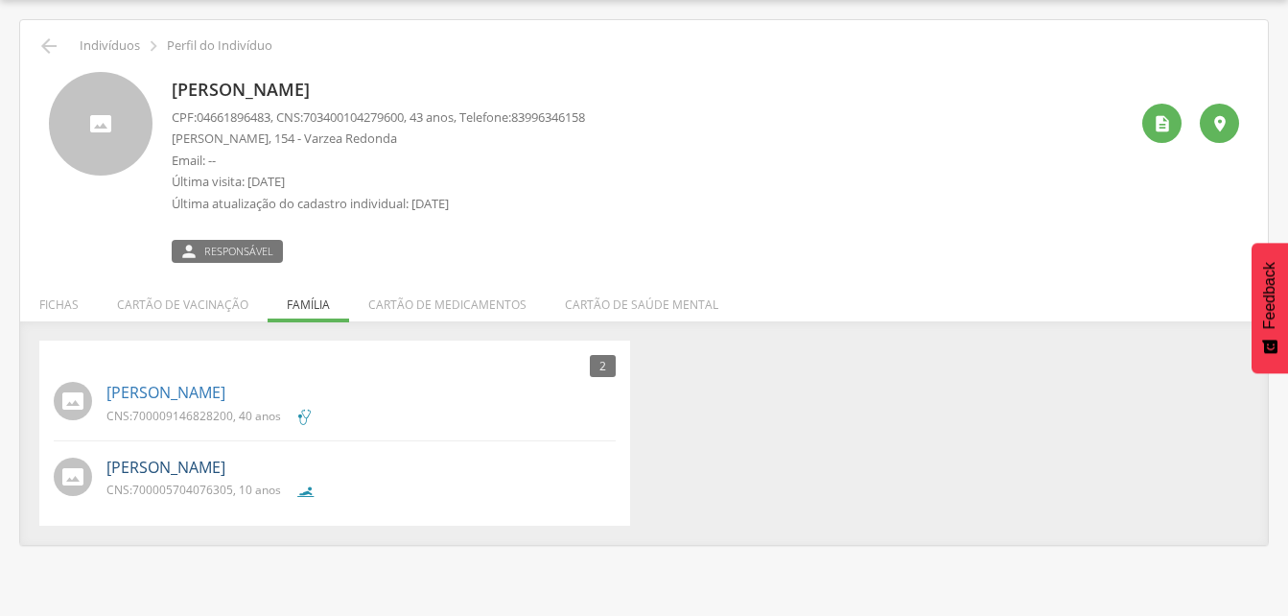
click at [193, 477] on link "[PERSON_NAME]" at bounding box center [165, 467] width 119 height 22
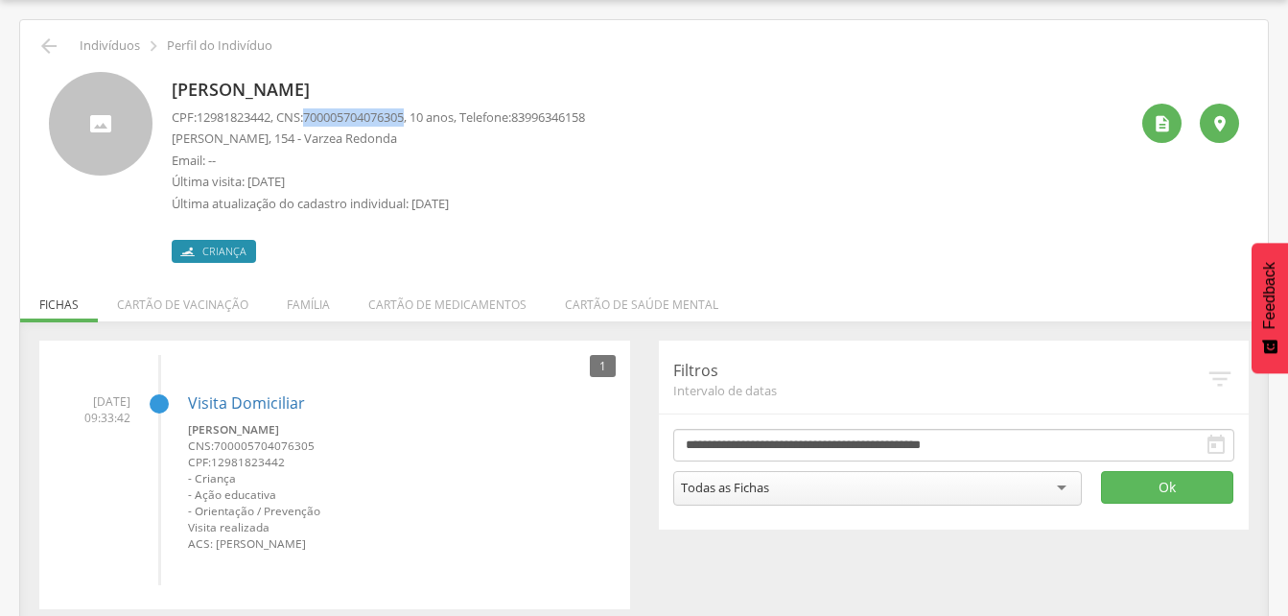
drag, startPoint x: 313, startPoint y: 114, endPoint x: 419, endPoint y: 116, distance: 106.5
click at [419, 116] on p "CPF: 12981823442 , CNS: [PHONE_NUMBER] , 10 anos, Telefone: [PHONE_NUMBER]" at bounding box center [378, 117] width 413 height 18
copy p "700005704076305"
click at [52, 45] on icon "" at bounding box center [48, 46] width 23 height 23
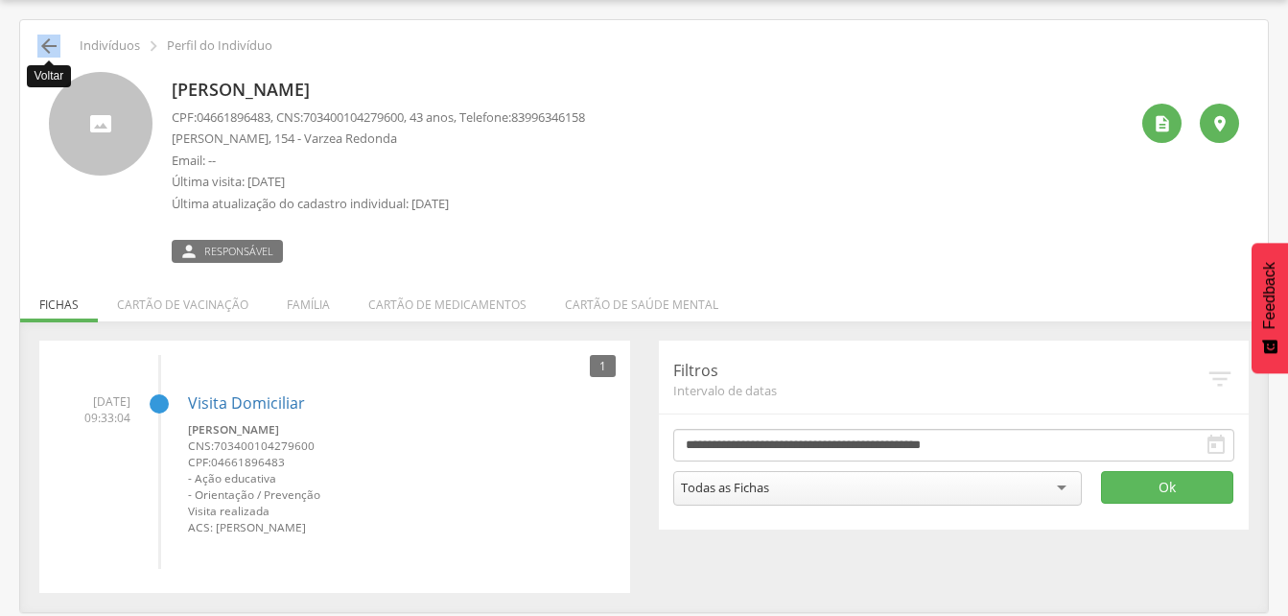
click at [46, 45] on icon "" at bounding box center [48, 46] width 23 height 23
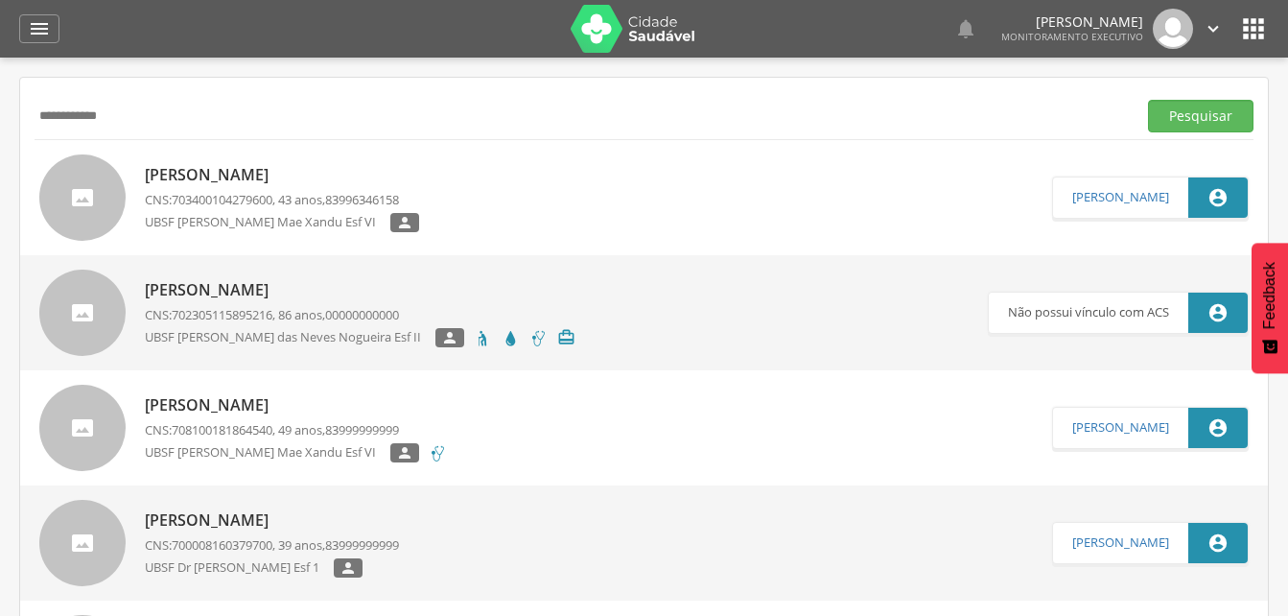
click at [158, 127] on input "**********" at bounding box center [582, 116] width 1094 height 33
type input "*"
click at [205, 175] on p "[PERSON_NAME]" at bounding box center [282, 175] width 274 height 22
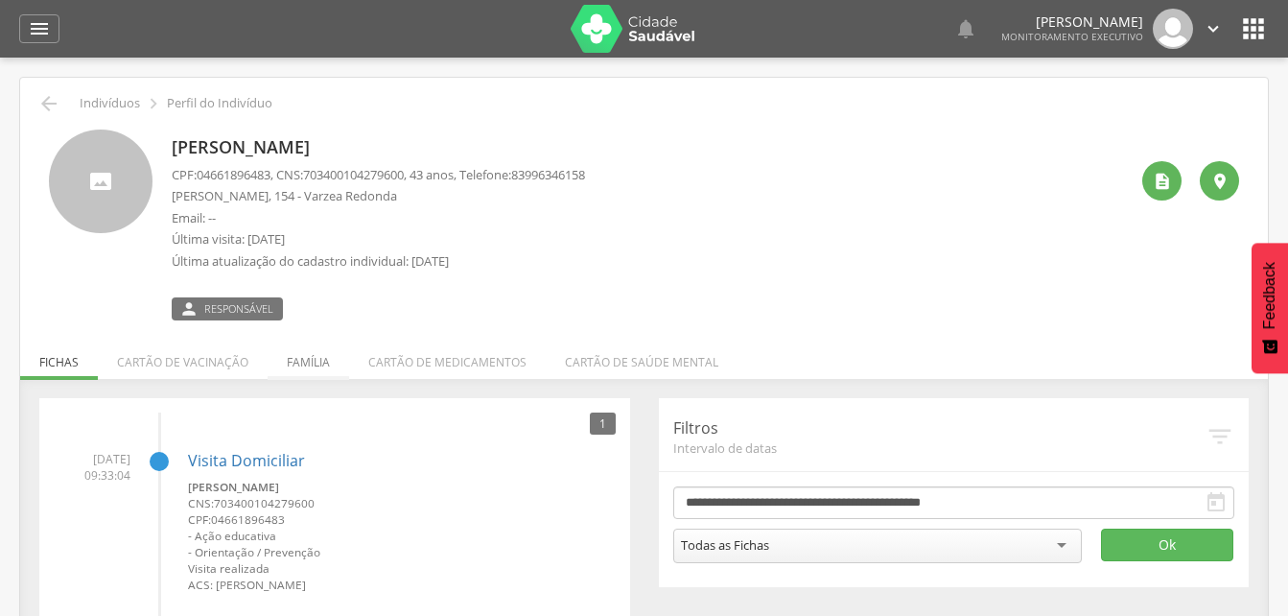
click at [307, 363] on li "Família" at bounding box center [309, 357] width 82 height 45
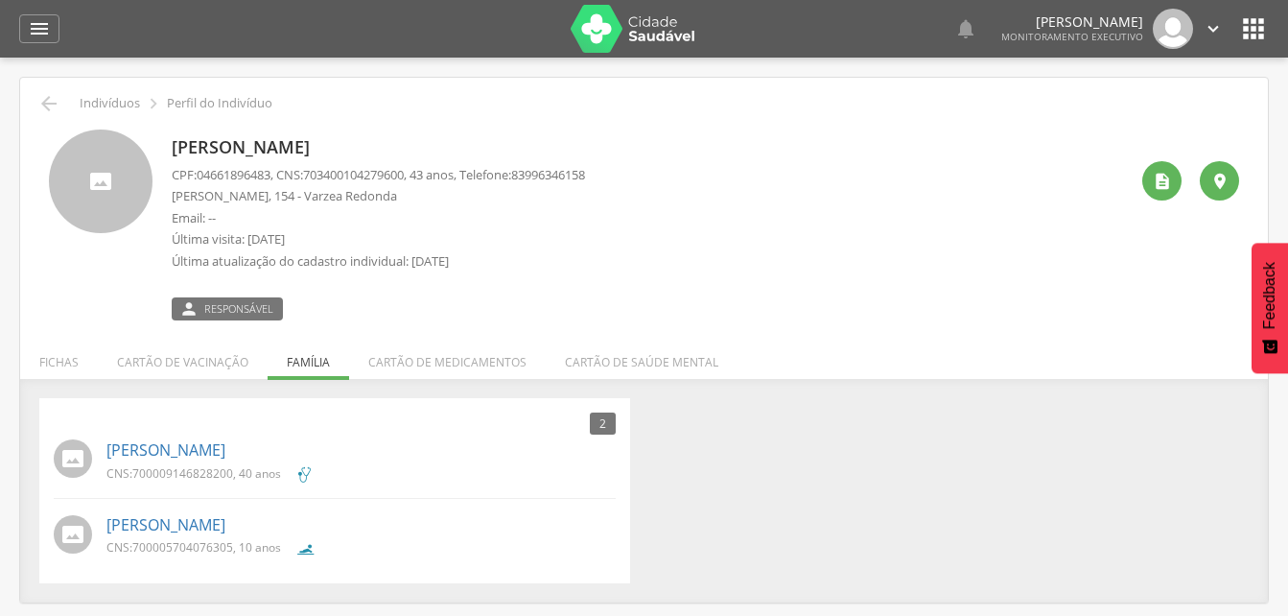
scroll to position [58, 0]
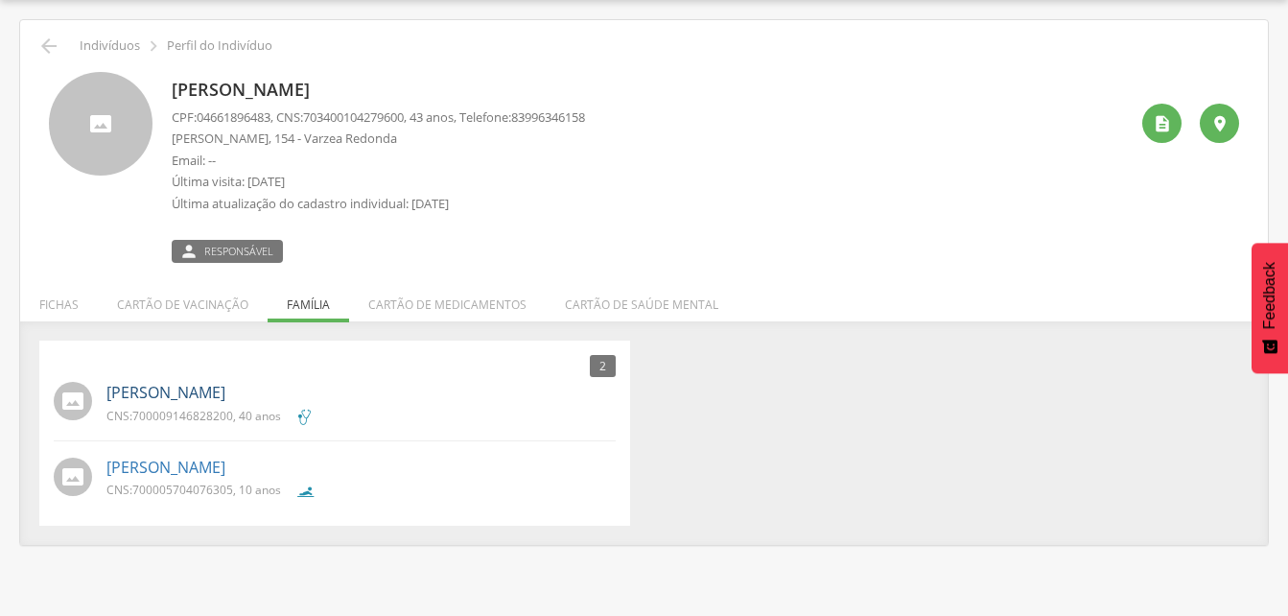
click at [181, 400] on link "[PERSON_NAME]" at bounding box center [165, 393] width 119 height 22
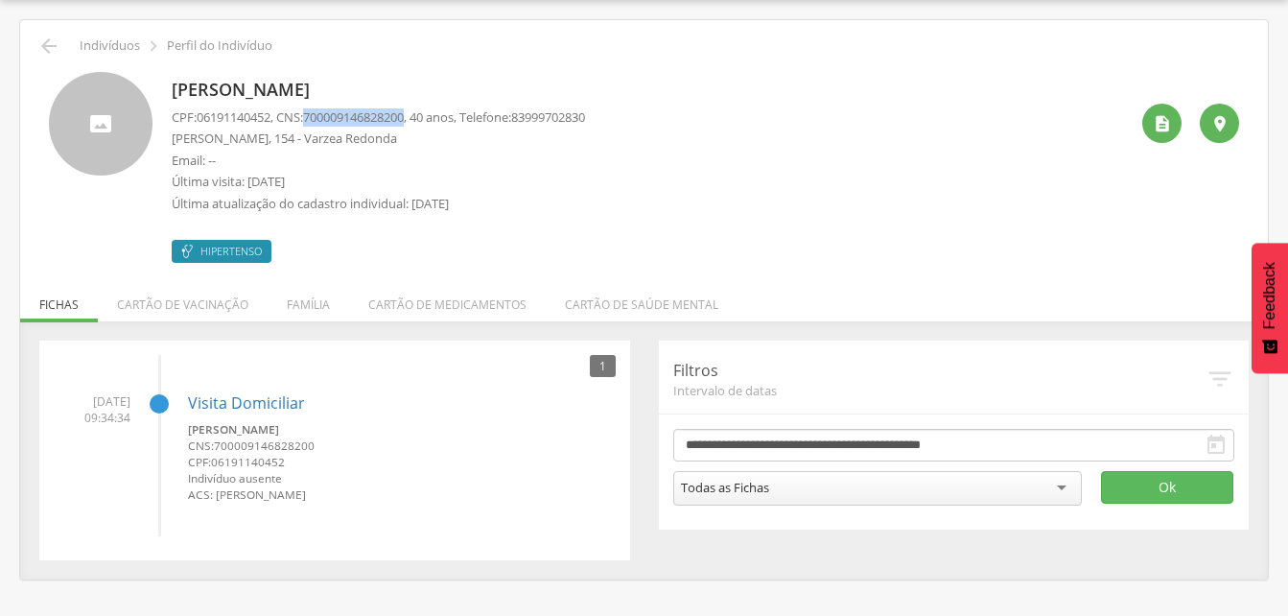
drag, startPoint x: 314, startPoint y: 114, endPoint x: 420, endPoint y: 121, distance: 106.7
click at [420, 121] on p "CPF: 06191140452 , CNS: [PHONE_NUMBER] , 40 anos, Telefone: [PHONE_NUMBER]" at bounding box center [378, 117] width 413 height 18
drag, startPoint x: 420, startPoint y: 121, endPoint x: 395, endPoint y: 120, distance: 25.0
copy p "700009146828200"
click at [61, 45] on div " Indivíduos  Perfil do Indivíduo" at bounding box center [644, 46] width 1219 height 23
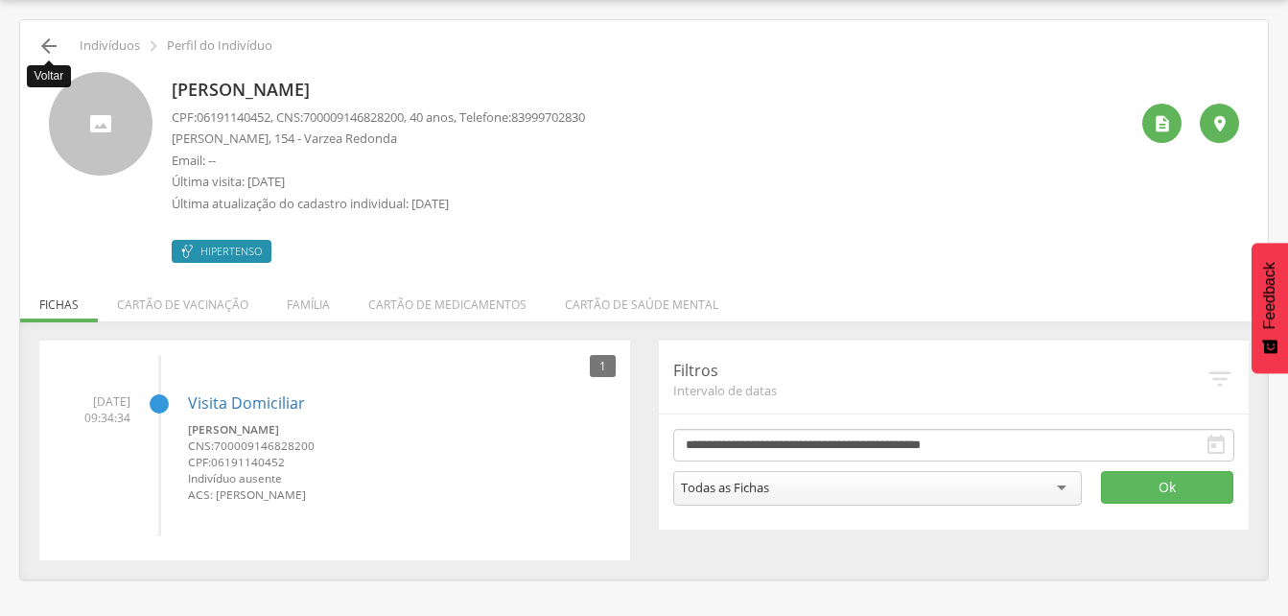
click at [57, 51] on icon "" at bounding box center [48, 46] width 23 height 23
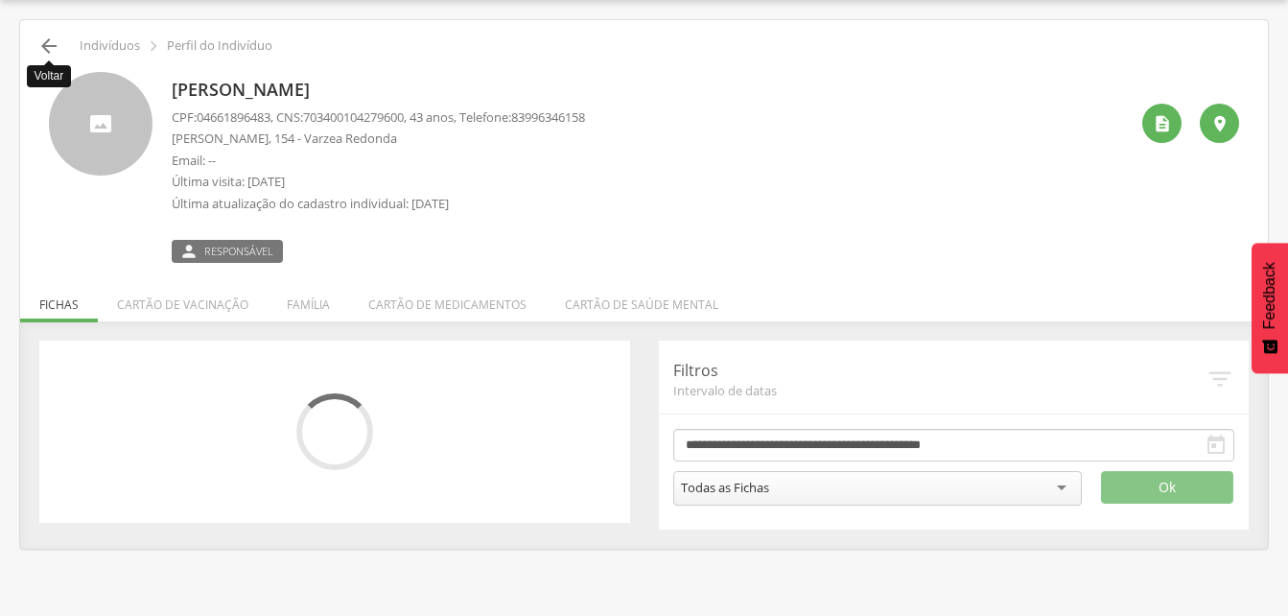
click at [57, 51] on icon "" at bounding box center [48, 46] width 23 height 23
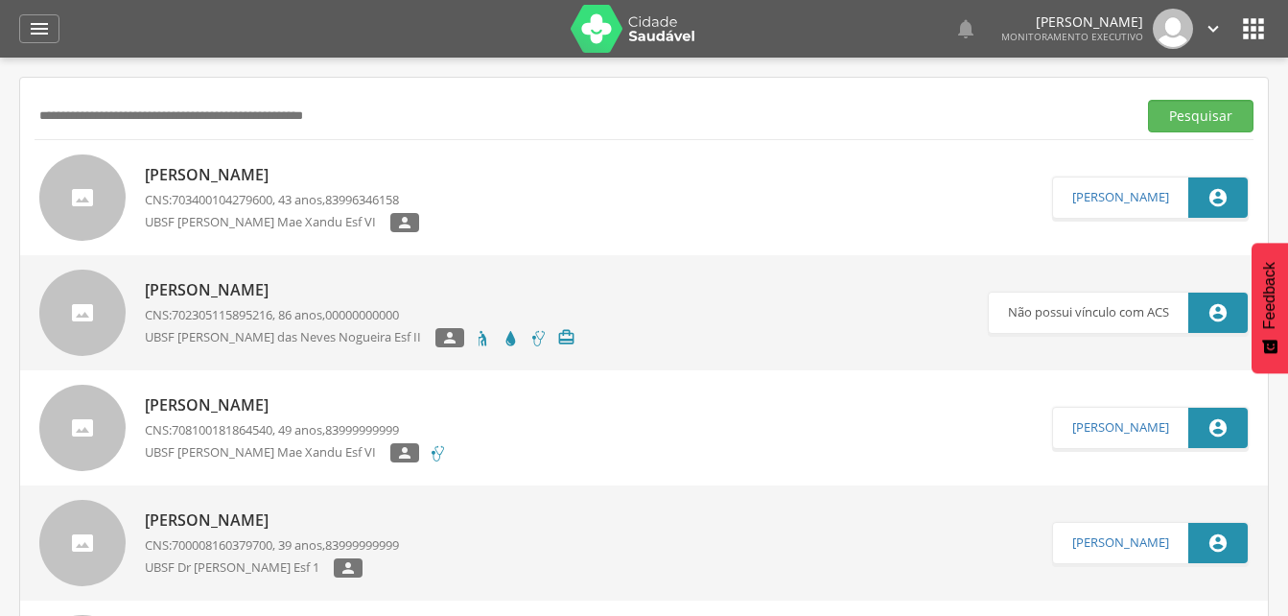
click at [150, 108] on input "text" at bounding box center [582, 116] width 1094 height 33
type input "**********"
drag, startPoint x: 1197, startPoint y: 121, endPoint x: 1176, endPoint y: 127, distance: 21.9
click at [1197, 121] on button "Pesquisar" at bounding box center [1200, 116] width 105 height 33
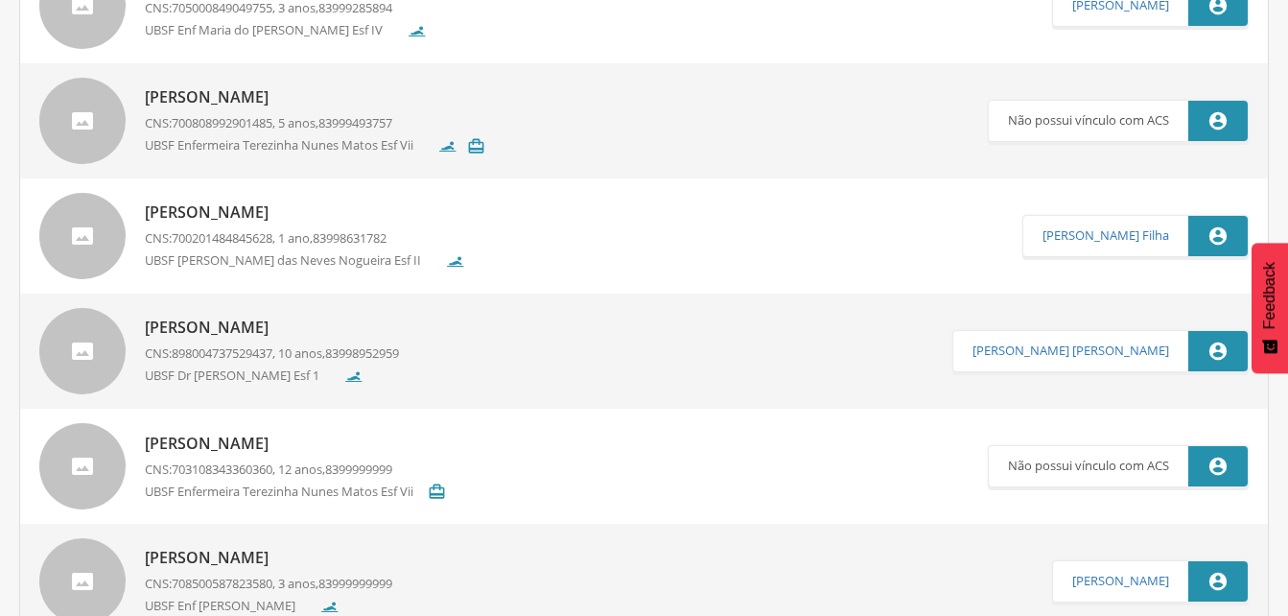
scroll to position [288, 0]
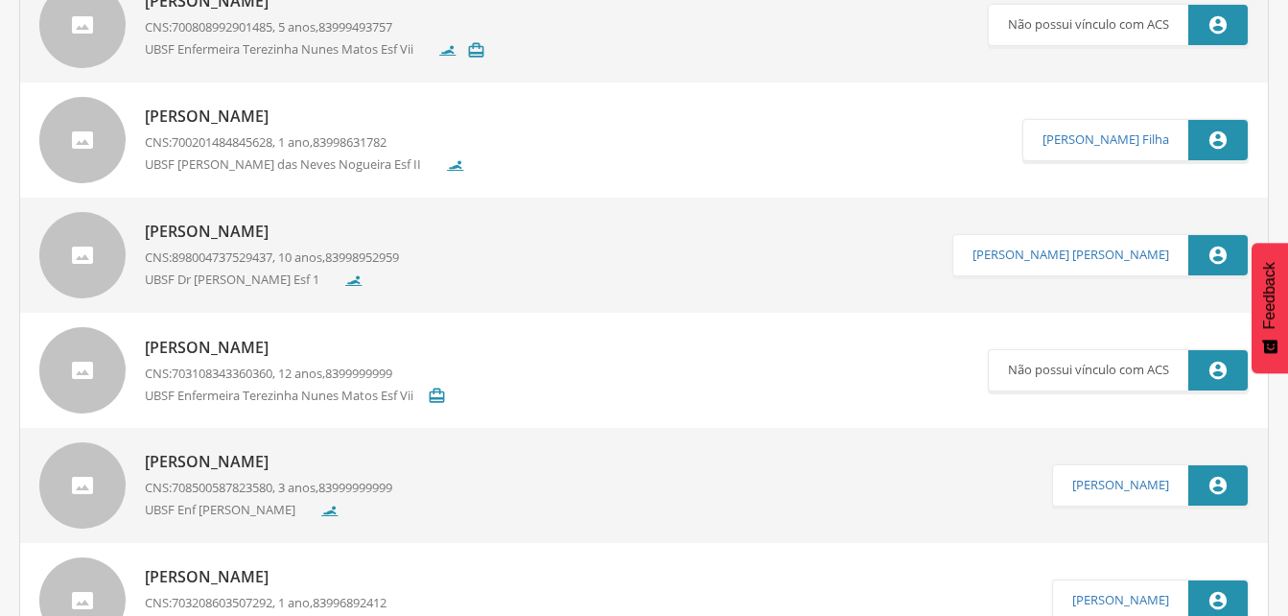
click at [259, 232] on p "[PERSON_NAME]" at bounding box center [272, 232] width 254 height 22
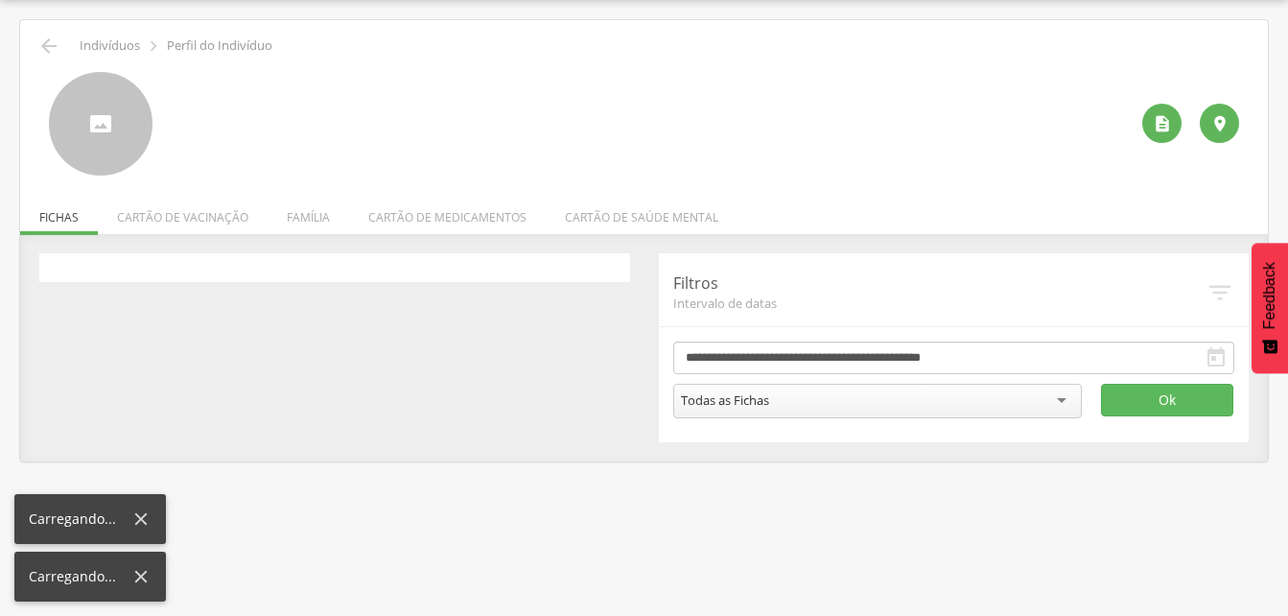
scroll to position [58, 0]
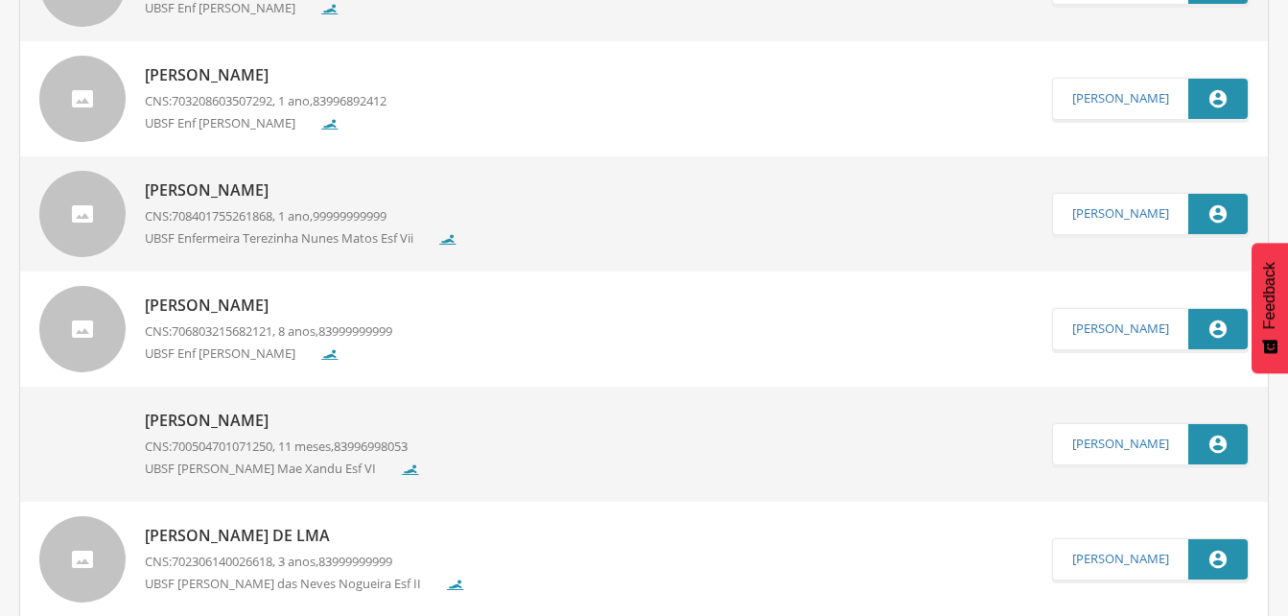
scroll to position [471, 0]
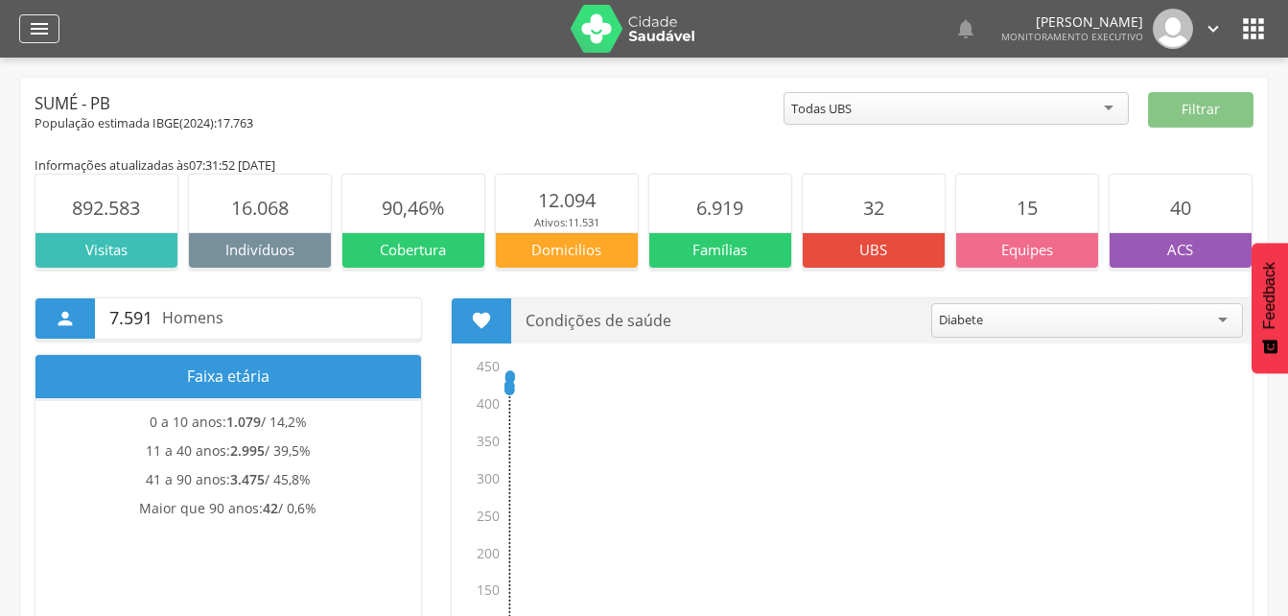
click at [50, 31] on icon "" at bounding box center [39, 28] width 23 height 23
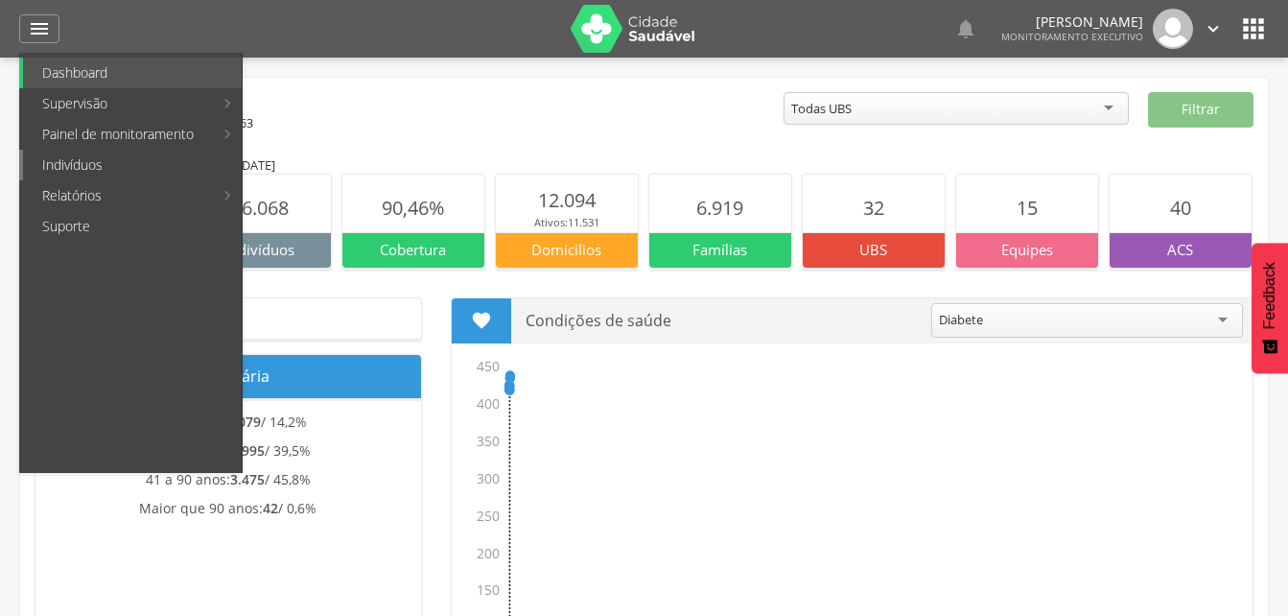
click at [82, 164] on link "Indivíduos" at bounding box center [132, 165] width 219 height 31
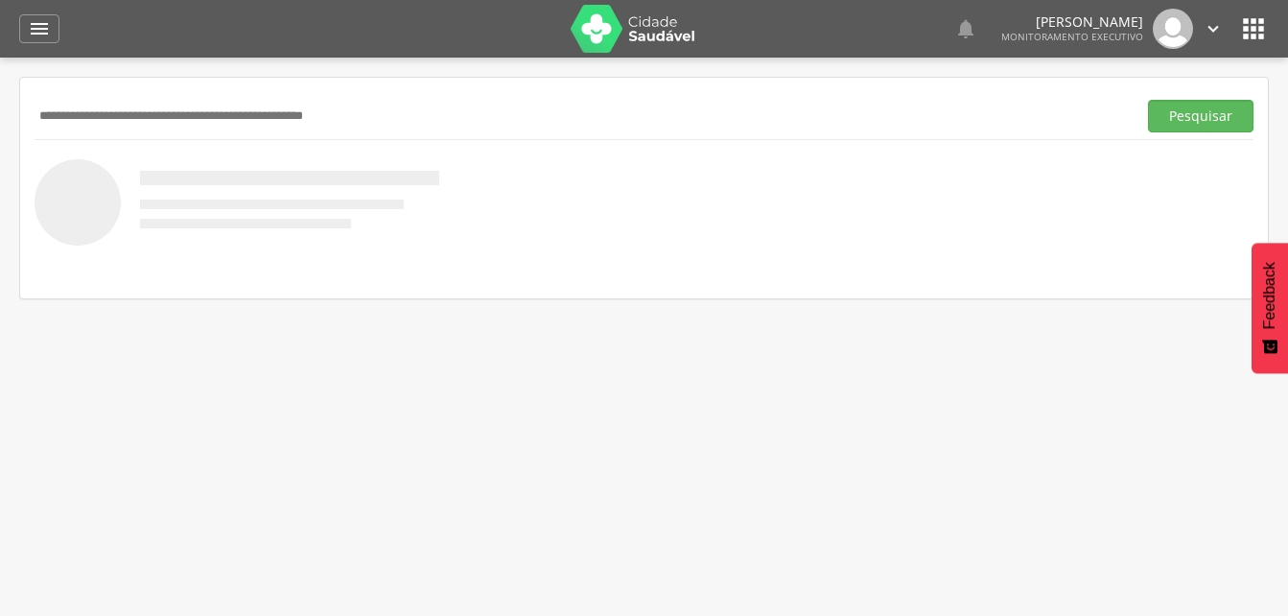
click at [94, 126] on input "text" at bounding box center [582, 116] width 1094 height 33
click at [1195, 113] on button "Pesquisar" at bounding box center [1200, 116] width 105 height 33
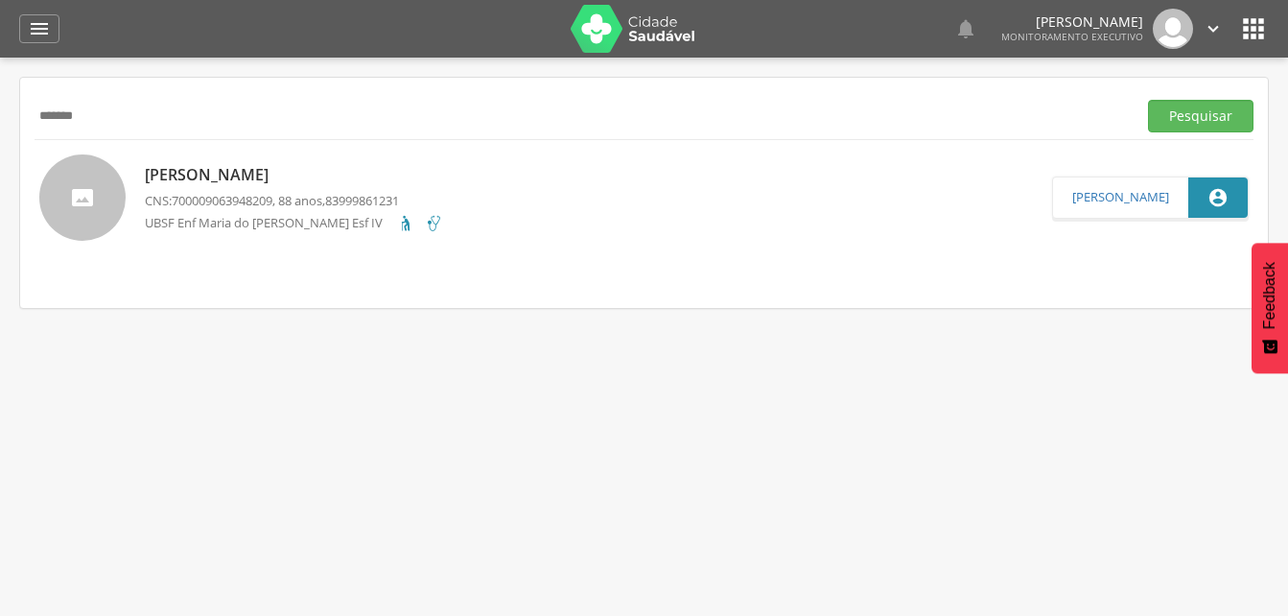
click at [289, 186] on p "[PERSON_NAME]" at bounding box center [294, 175] width 298 height 22
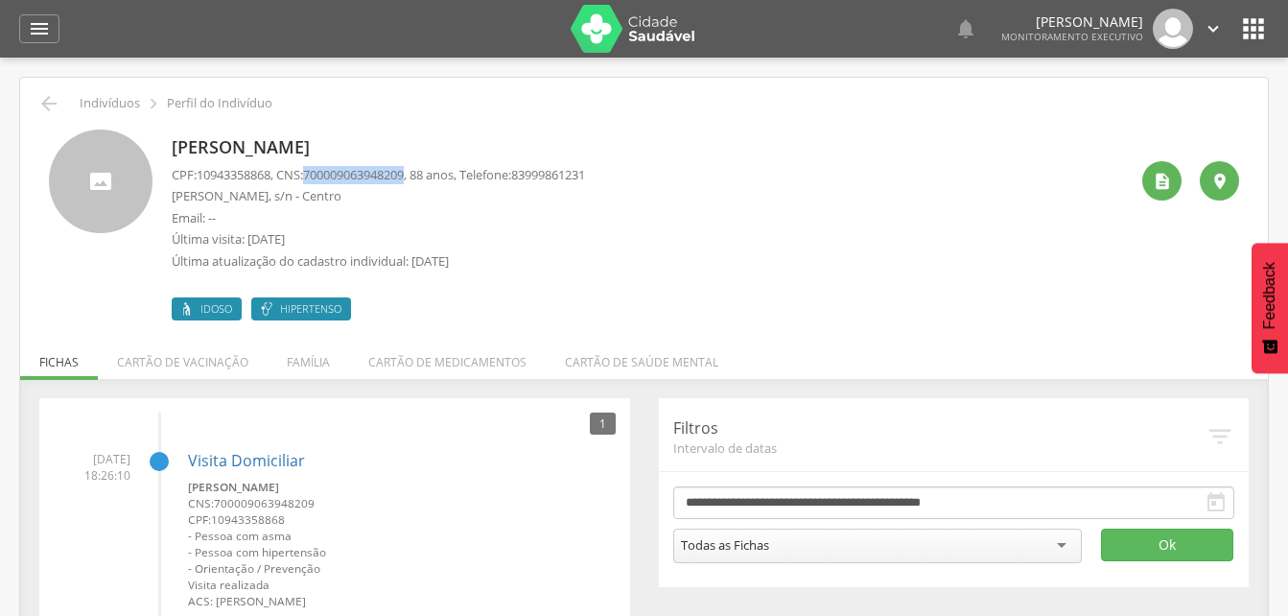
drag, startPoint x: 314, startPoint y: 174, endPoint x: 421, endPoint y: 176, distance: 107.4
click at [421, 176] on p "CPF: 10943358868 , CNS: [PHONE_NUMBER] , 88 anos, Telefone: [PHONE_NUMBER]" at bounding box center [378, 175] width 413 height 18
drag, startPoint x: 421, startPoint y: 176, endPoint x: 396, endPoint y: 169, distance: 26.1
click at [299, 359] on li "Família" at bounding box center [309, 357] width 82 height 45
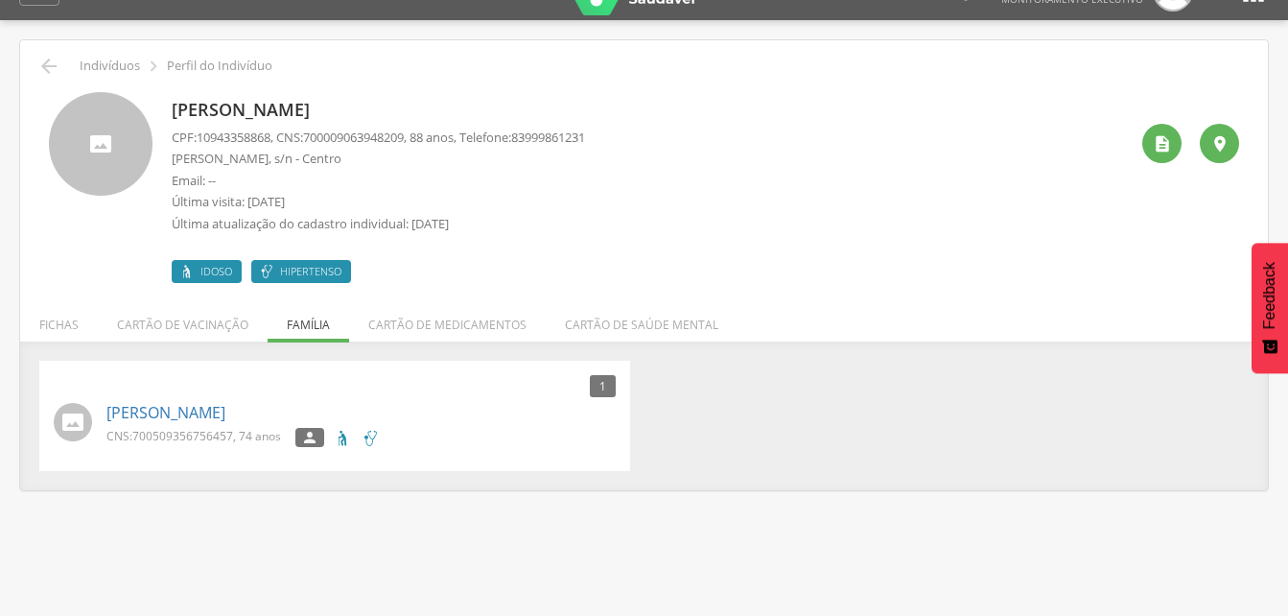
scroll to position [58, 0]
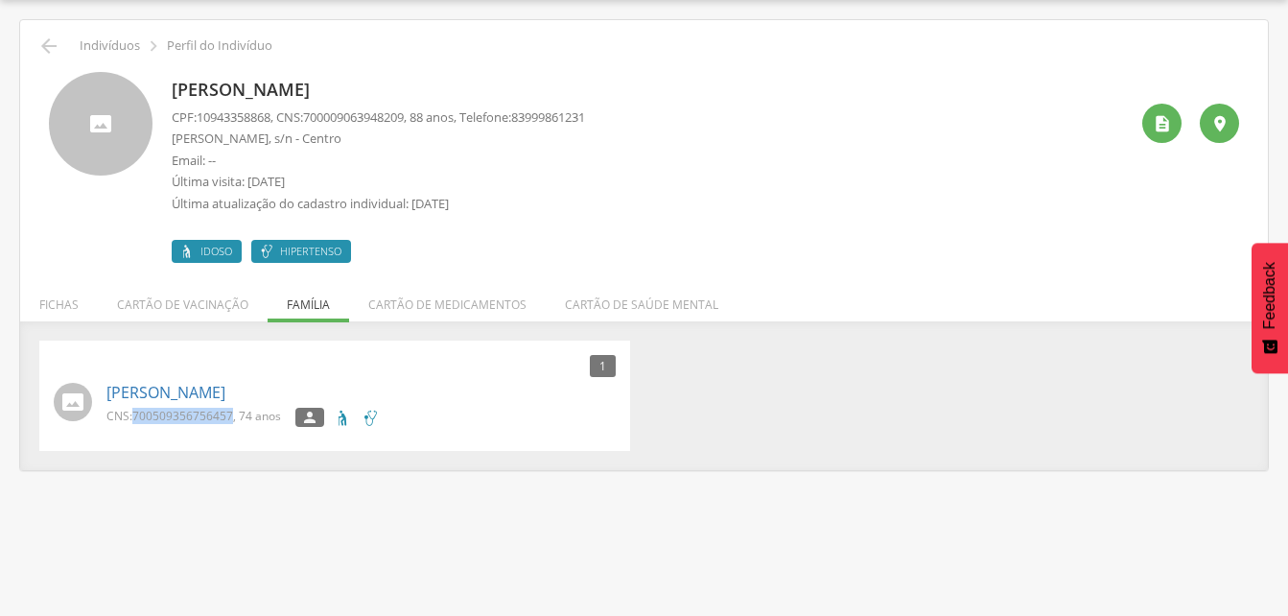
drag, startPoint x: 131, startPoint y: 415, endPoint x: 233, endPoint y: 418, distance: 101.7
click at [233, 418] on p "CNS: 700509356756457 , 74 anos" at bounding box center [193, 416] width 175 height 16
drag, startPoint x: 233, startPoint y: 418, endPoint x: 203, endPoint y: 415, distance: 29.9
click at [51, 48] on icon "" at bounding box center [48, 46] width 23 height 23
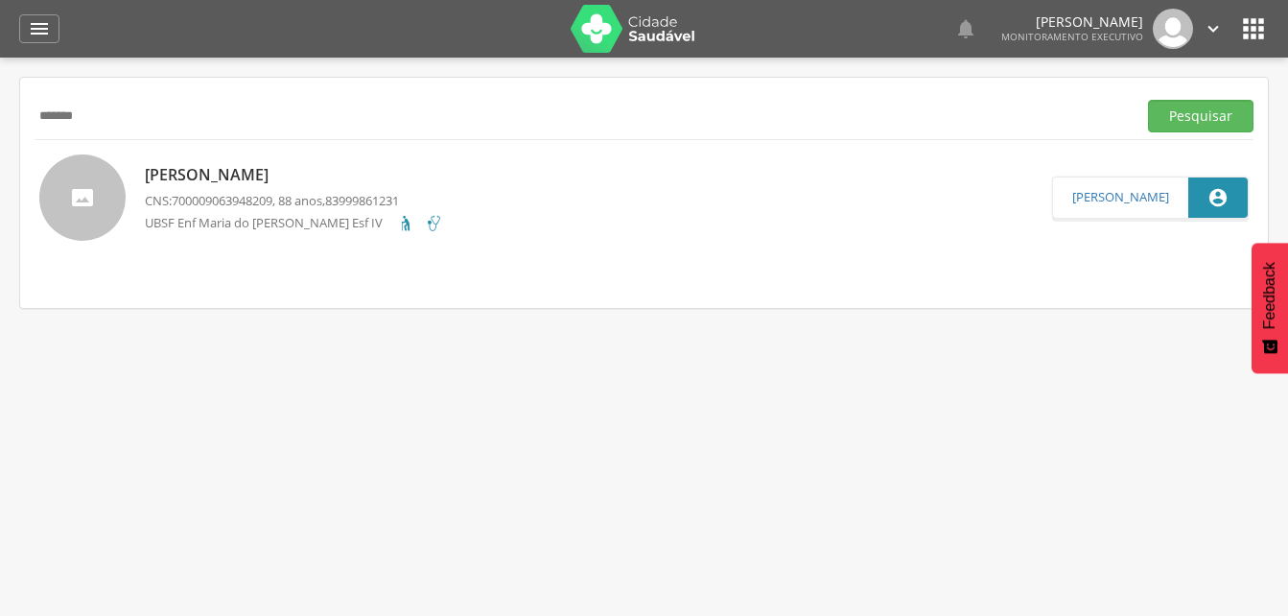
click at [121, 123] on input "*******" at bounding box center [582, 116] width 1094 height 33
type input "*"
click at [1170, 117] on button "Pesquisar" at bounding box center [1200, 116] width 105 height 33
click at [240, 182] on p "[PERSON_NAME]" at bounding box center [272, 176] width 254 height 22
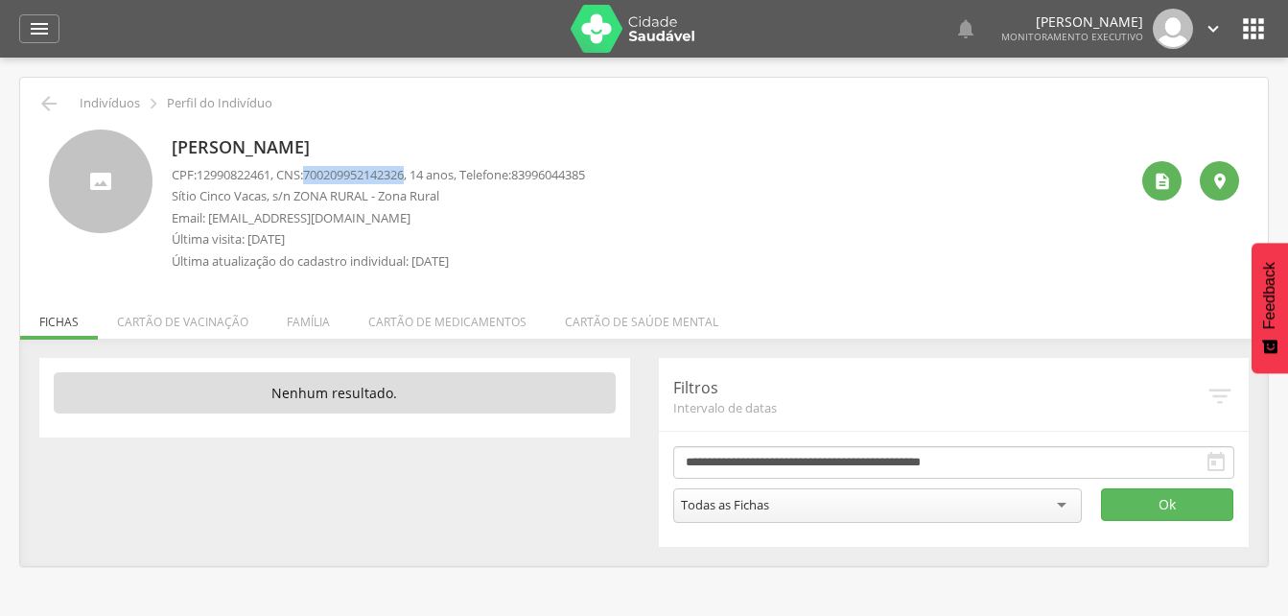
drag, startPoint x: 313, startPoint y: 175, endPoint x: 421, endPoint y: 176, distance: 108.4
click at [421, 176] on p "CPF: 12990822461 , CNS: [PHONE_NUMBER] , 14 anos, Telefone: [PHONE_NUMBER]" at bounding box center [378, 175] width 413 height 18
drag, startPoint x: 421, startPoint y: 176, endPoint x: 401, endPoint y: 175, distance: 20.2
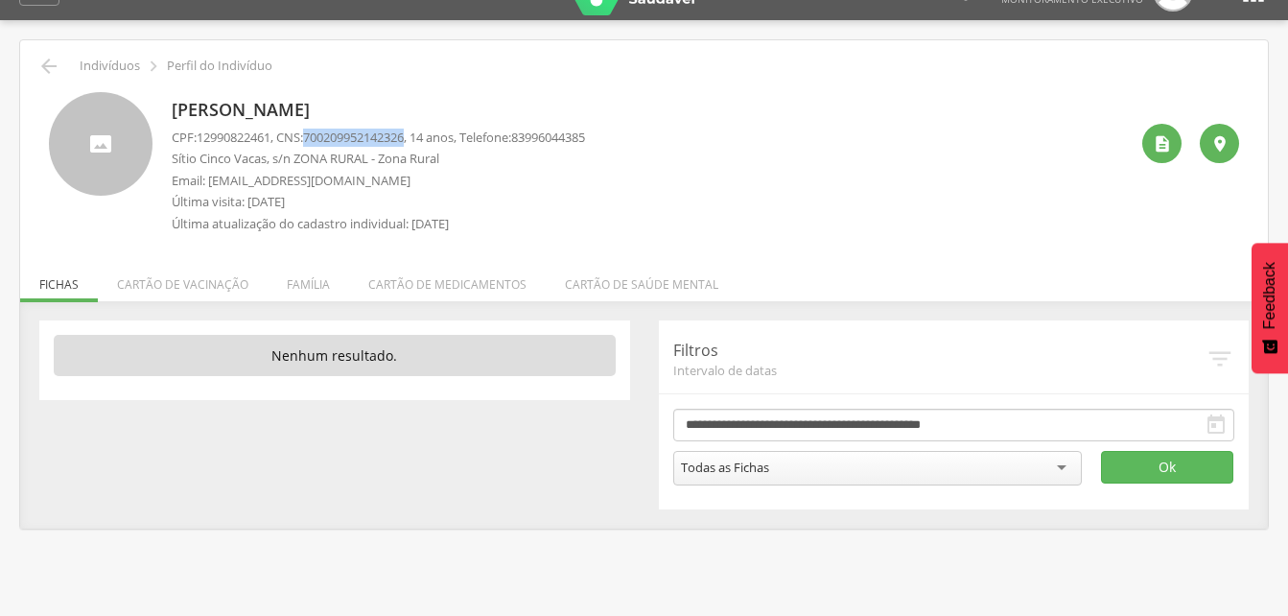
scroll to position [58, 0]
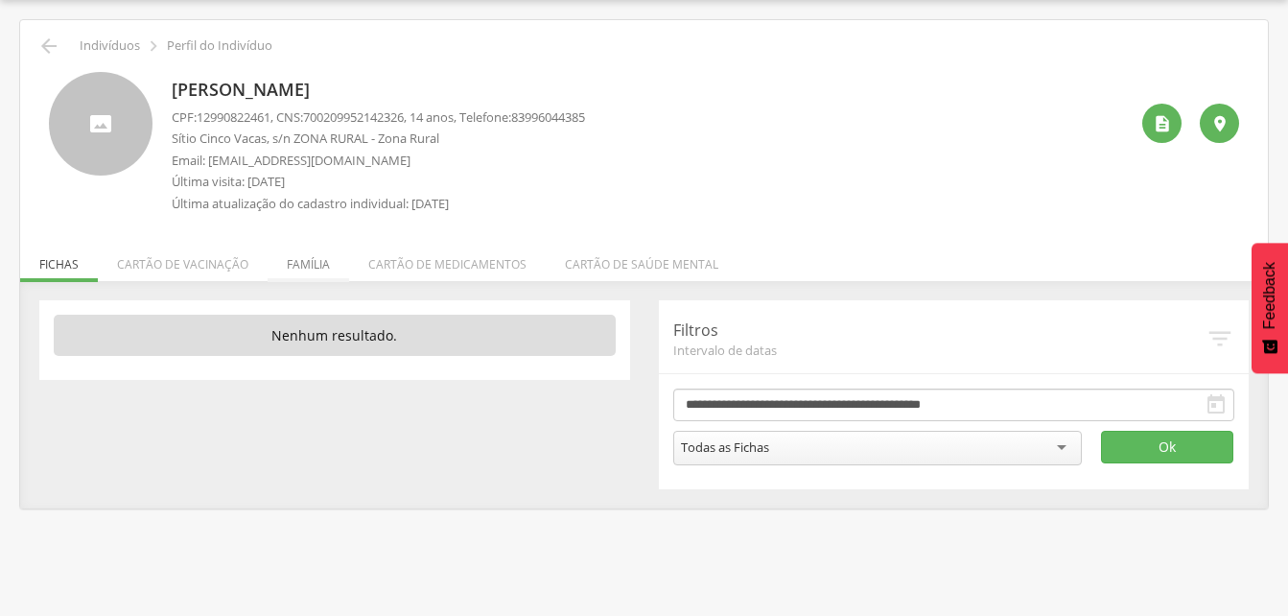
click at [315, 270] on li "Família" at bounding box center [309, 259] width 82 height 45
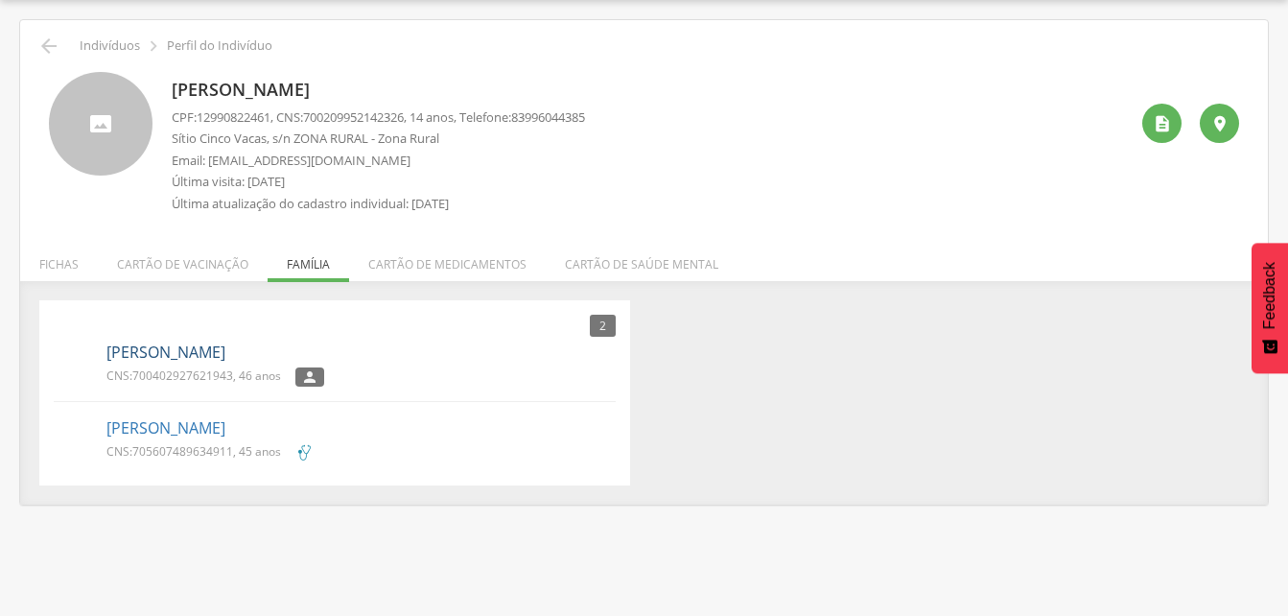
click at [199, 357] on link "[PERSON_NAME]" at bounding box center [165, 352] width 119 height 22
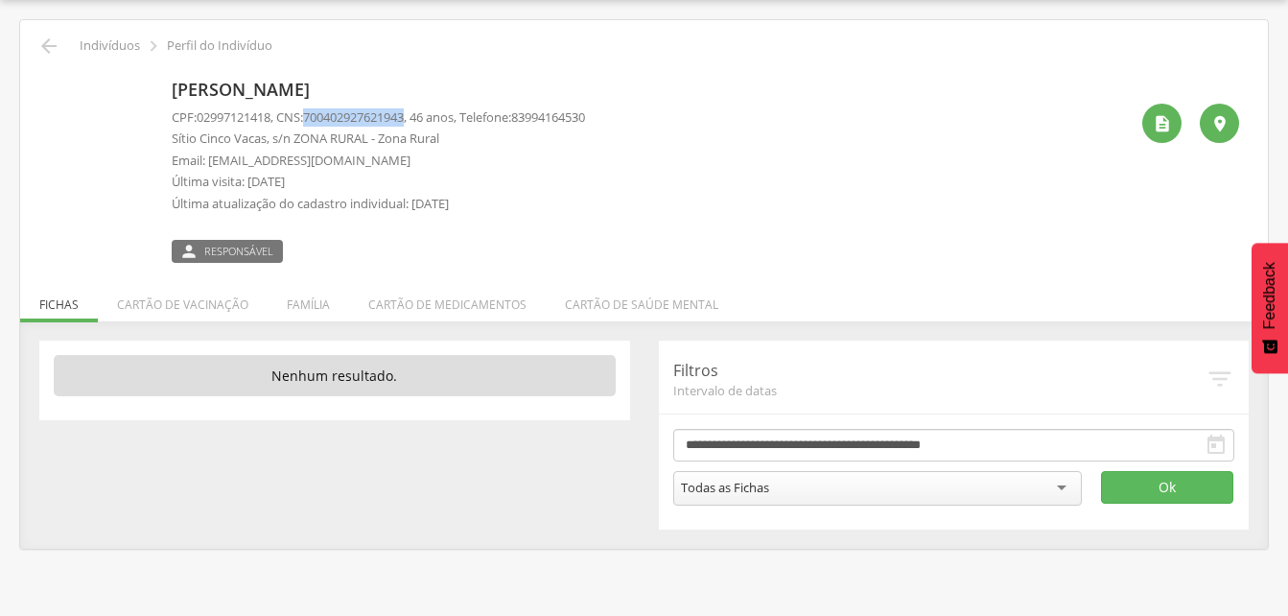
drag, startPoint x: 316, startPoint y: 115, endPoint x: 420, endPoint y: 118, distance: 104.6
click at [404, 118] on span "700402927621943" at bounding box center [353, 116] width 101 height 17
drag, startPoint x: 420, startPoint y: 118, endPoint x: 390, endPoint y: 122, distance: 30.0
click at [304, 303] on li "Família" at bounding box center [309, 299] width 82 height 45
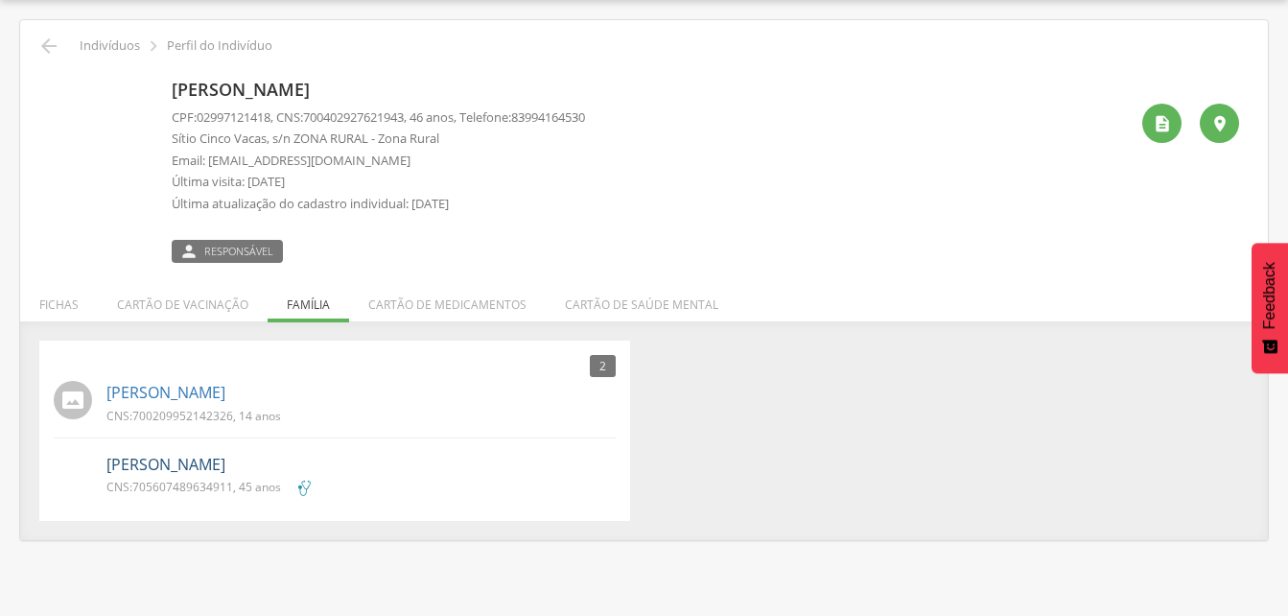
click at [205, 463] on link "[PERSON_NAME]" at bounding box center [165, 465] width 119 height 22
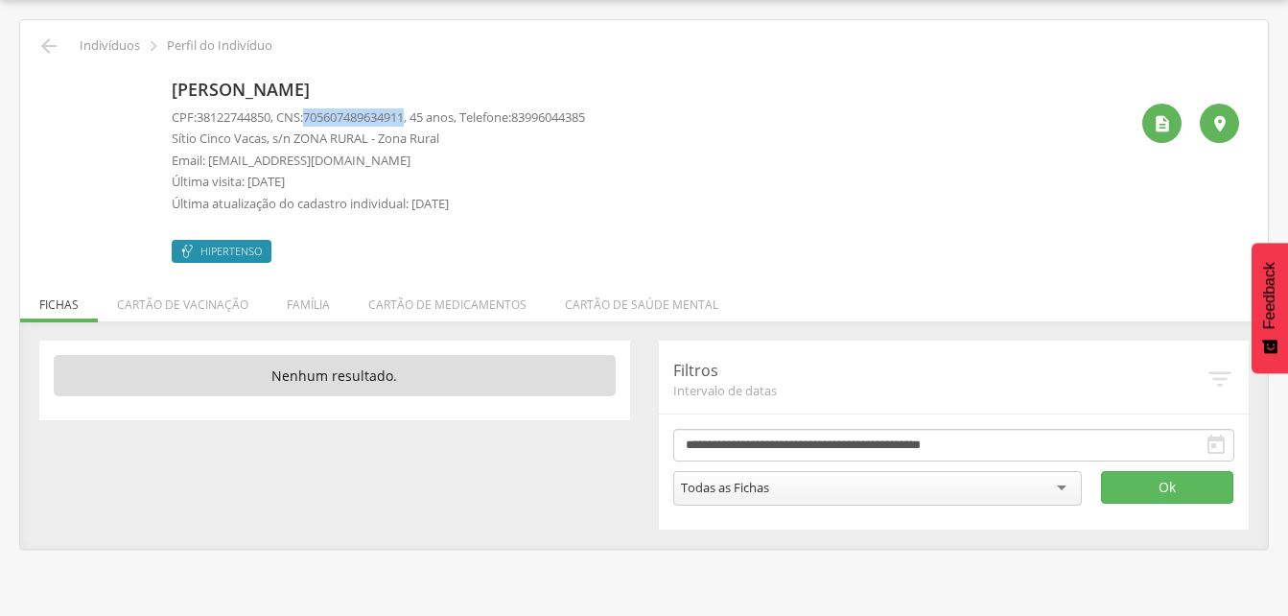
drag, startPoint x: 317, startPoint y: 117, endPoint x: 420, endPoint y: 124, distance: 102.8
click at [420, 124] on p "CPF: 38122744850 , CNS: [PHONE_NUMBER] , 45 anos, Telefone: [PHONE_NUMBER]" at bounding box center [378, 117] width 413 height 18
drag, startPoint x: 420, startPoint y: 124, endPoint x: 358, endPoint y: 116, distance: 62.8
click at [47, 50] on icon "" at bounding box center [48, 46] width 23 height 23
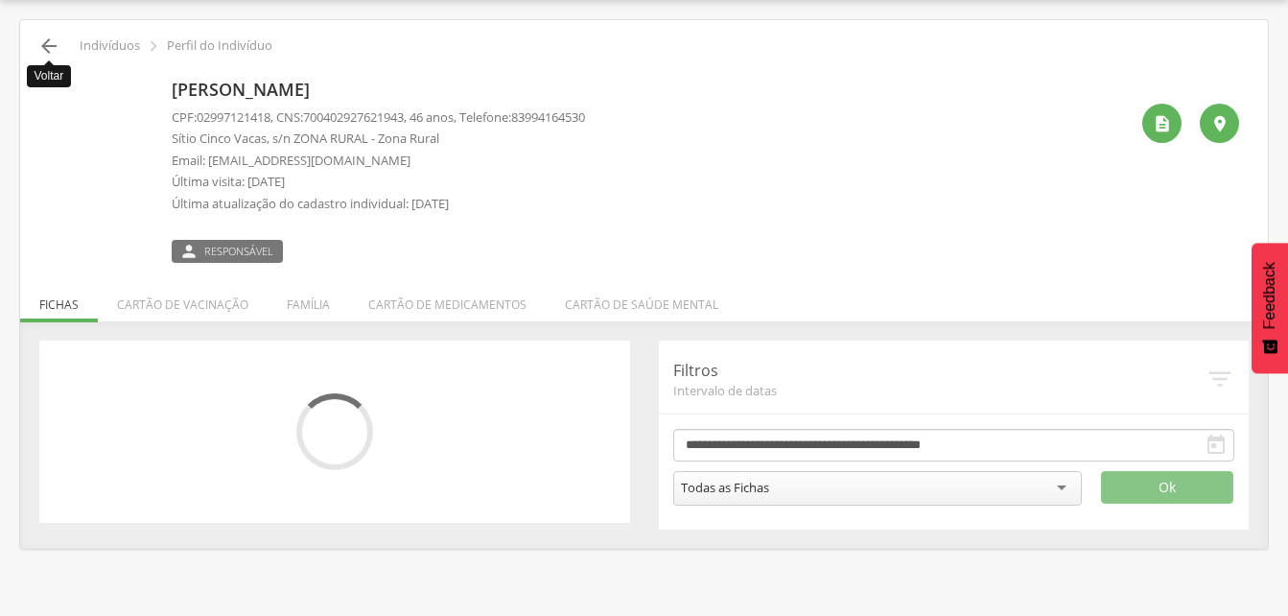
click at [52, 55] on icon "" at bounding box center [48, 46] width 23 height 23
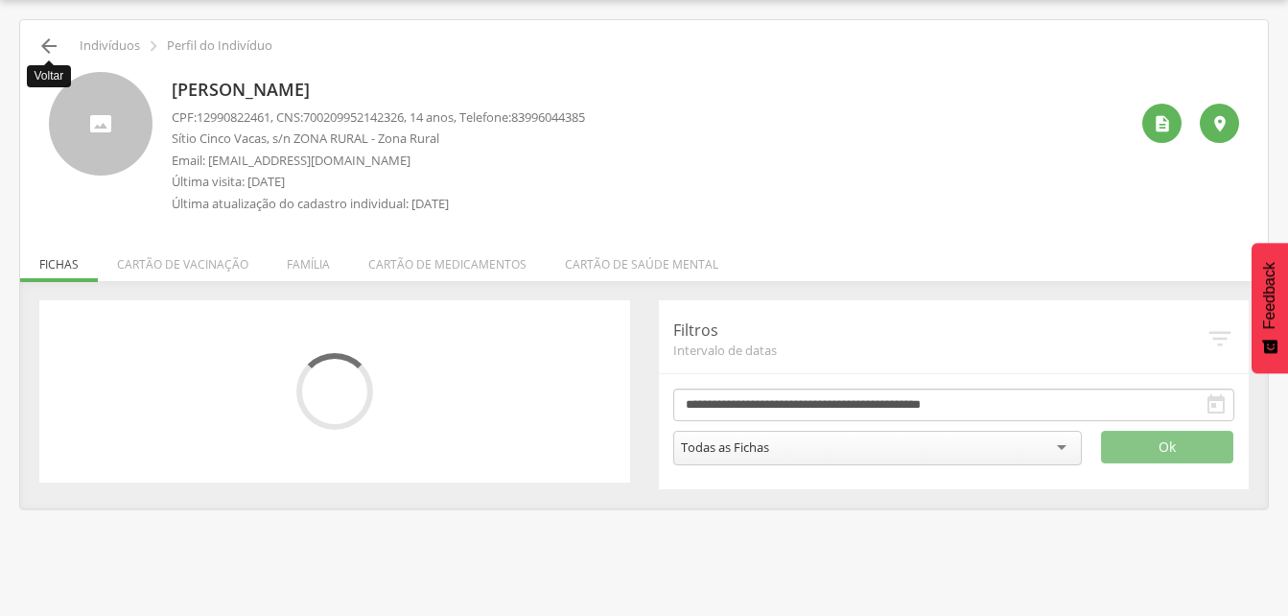
click at [58, 49] on icon "" at bounding box center [48, 46] width 23 height 23
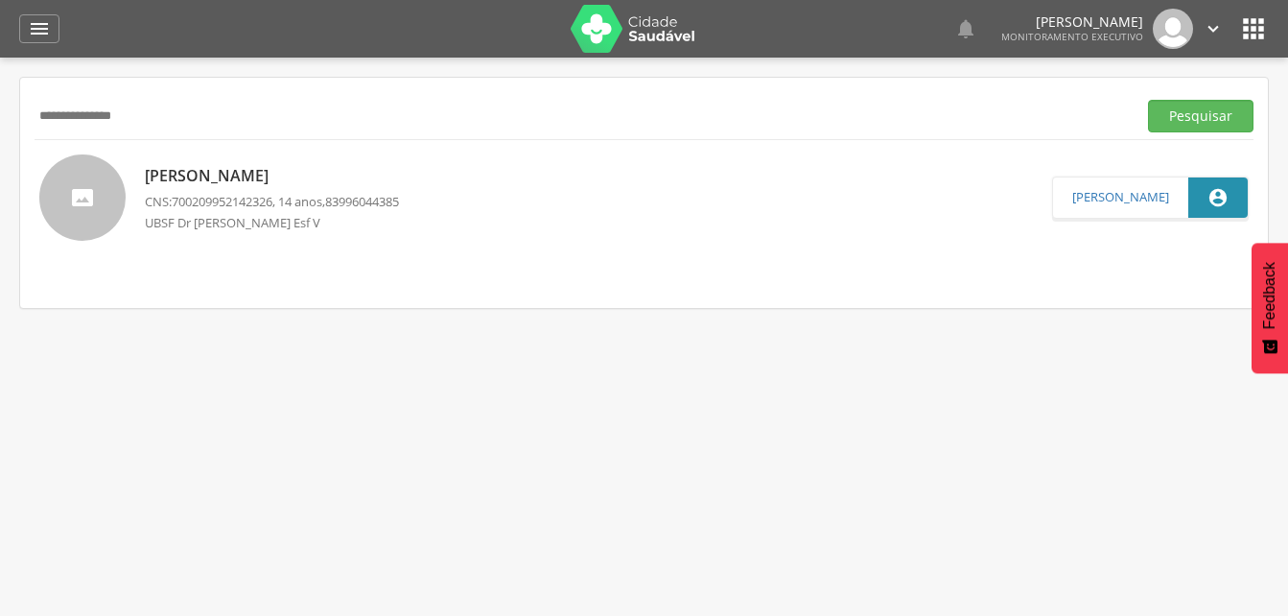
click at [157, 120] on input "**********" at bounding box center [582, 116] width 1094 height 33
type input "*"
click at [1203, 113] on button "Pesquisar" at bounding box center [1200, 116] width 105 height 33
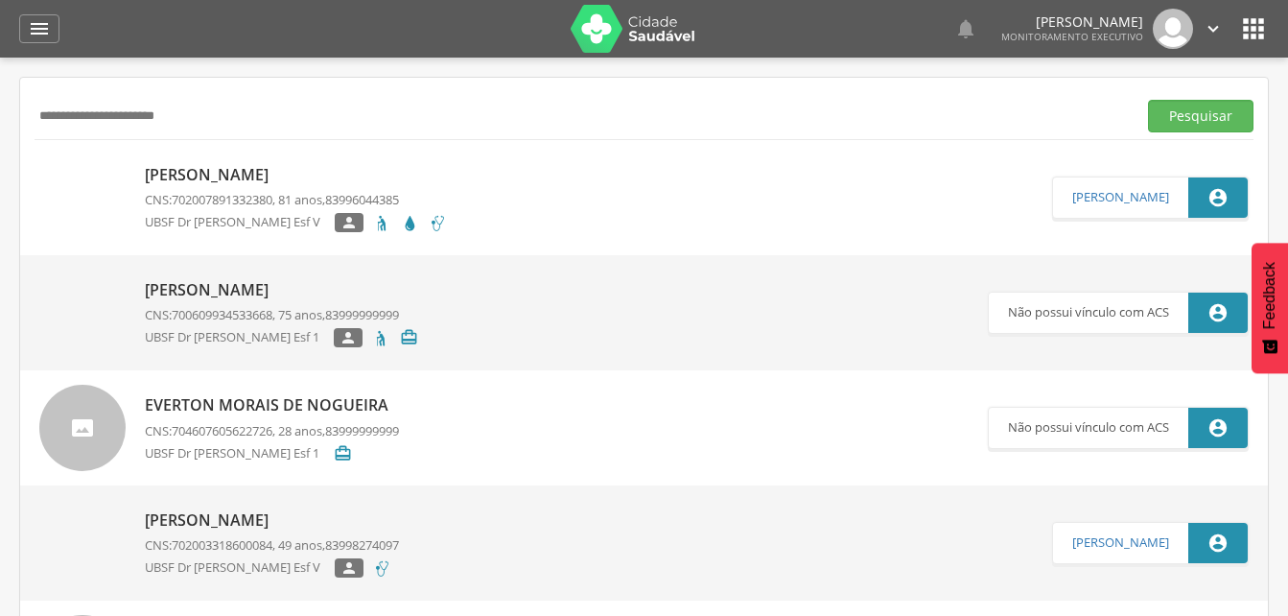
click at [252, 180] on p "[PERSON_NAME]" at bounding box center [296, 175] width 302 height 22
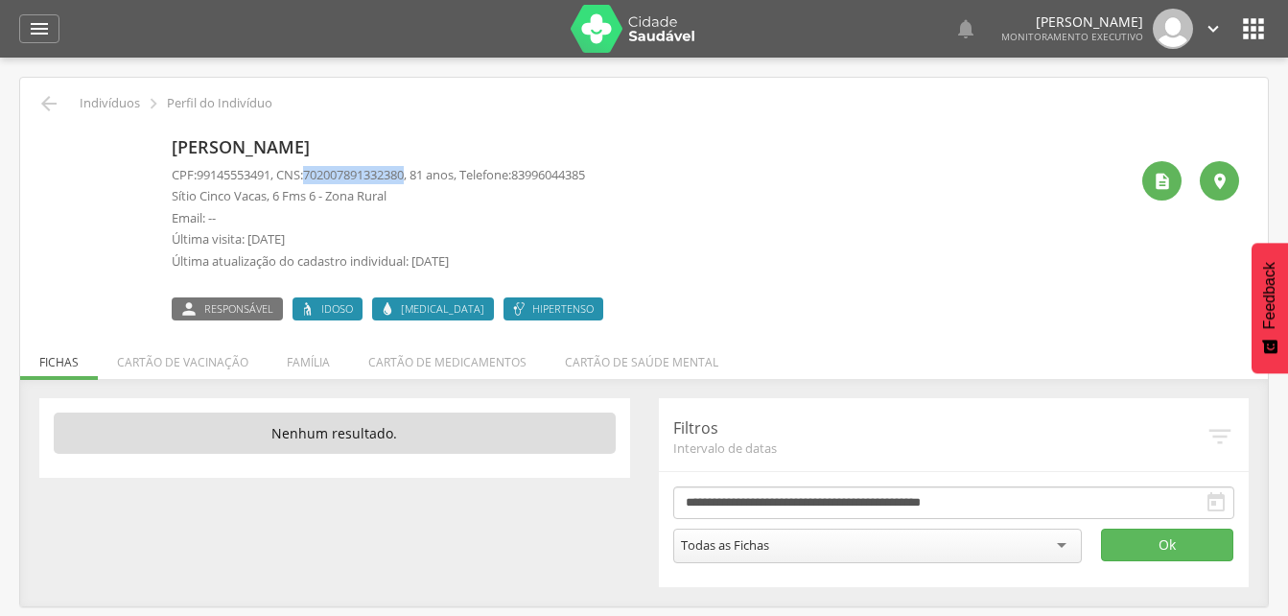
drag, startPoint x: 314, startPoint y: 174, endPoint x: 422, endPoint y: 171, distance: 108.4
click at [422, 171] on p "CPF: 99145553491 , CNS: [PHONE_NUMBER] , 81 anos, Telefone: [PHONE_NUMBER]" at bounding box center [378, 175] width 413 height 18
drag, startPoint x: 422, startPoint y: 171, endPoint x: 409, endPoint y: 168, distance: 12.8
click at [41, 104] on icon "" at bounding box center [48, 103] width 23 height 23
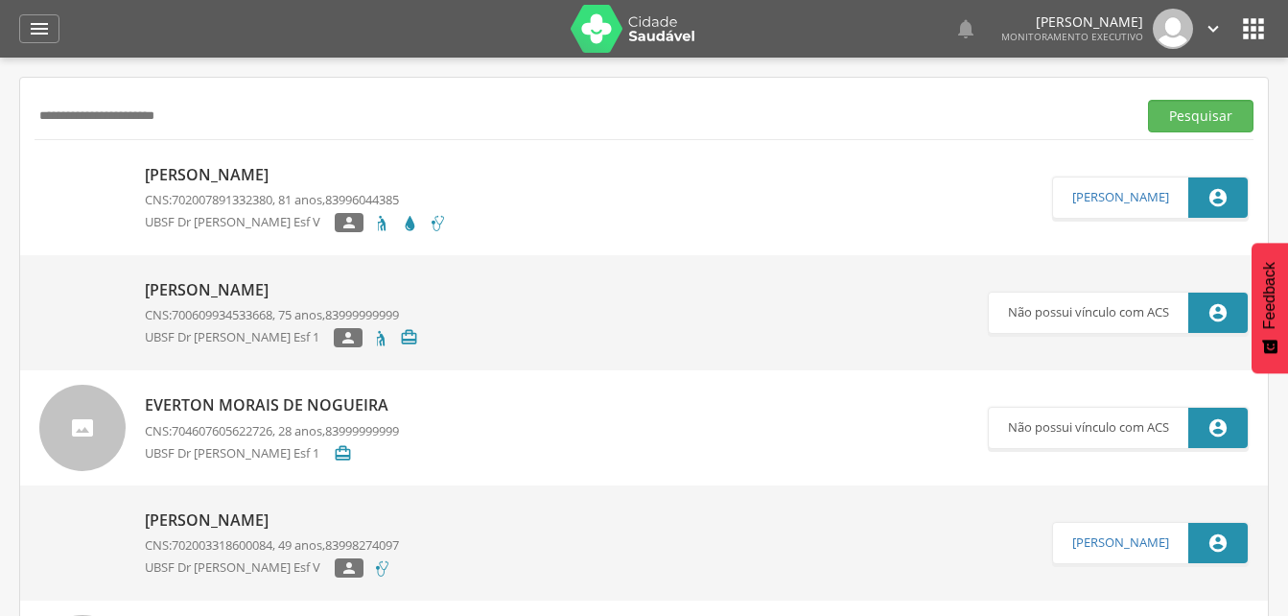
click at [238, 120] on input "**********" at bounding box center [582, 116] width 1094 height 33
type input "*"
type input "**********"
click at [1172, 119] on button "Pesquisar" at bounding box center [1200, 116] width 105 height 33
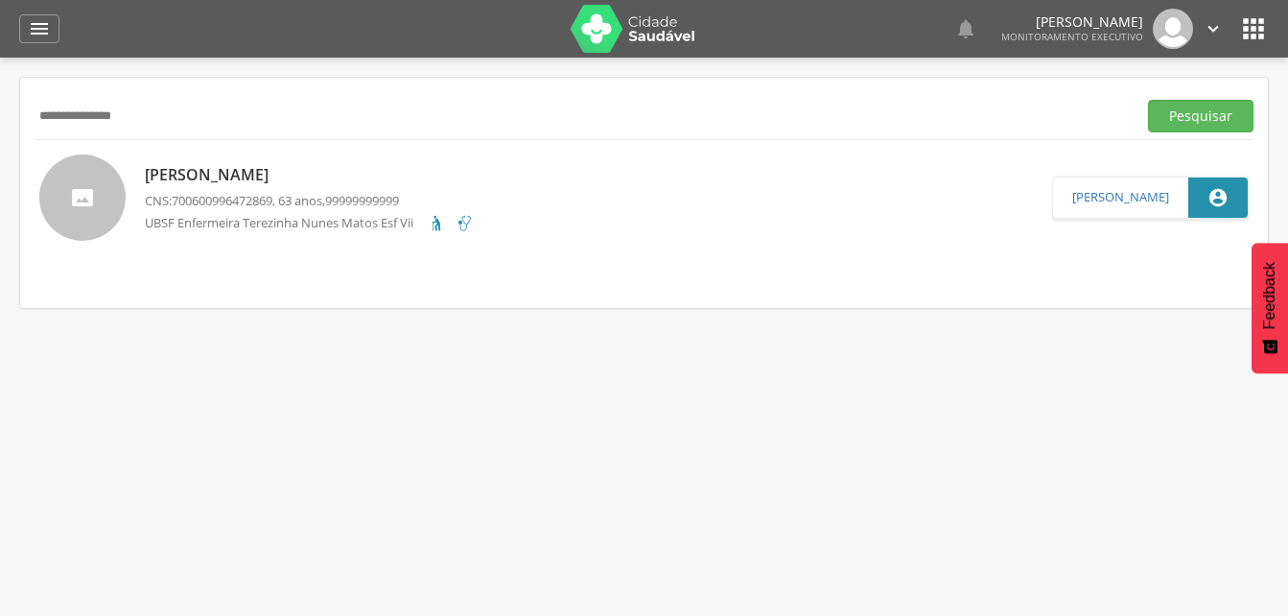
click at [252, 200] on span "700600996472869" at bounding box center [222, 200] width 101 height 17
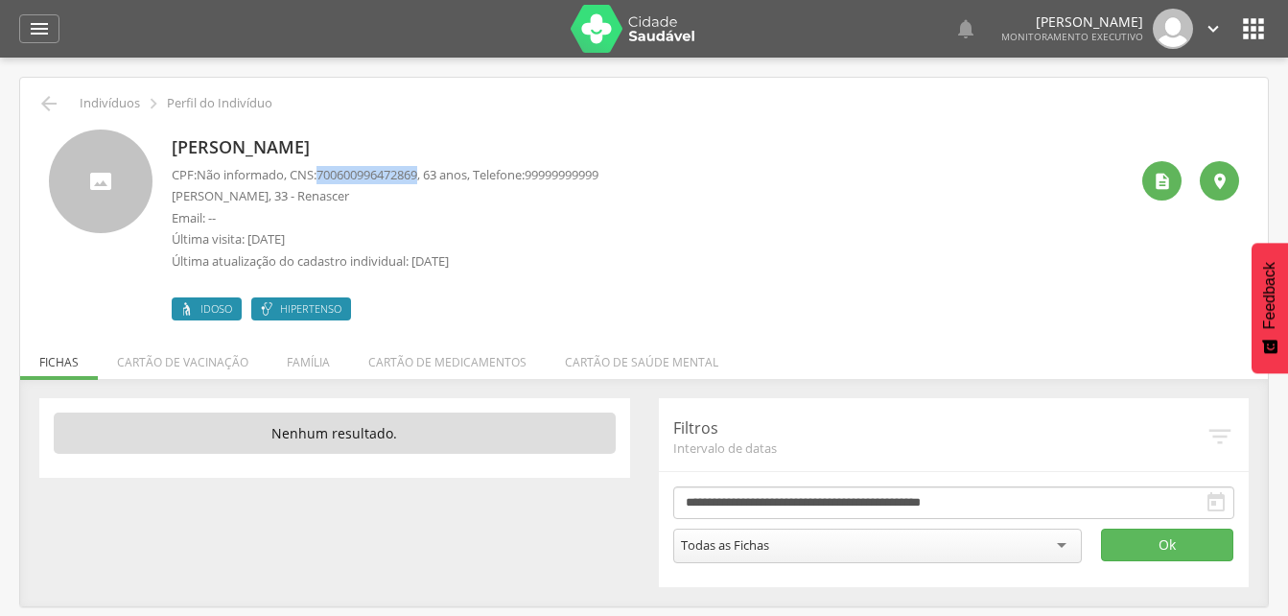
drag, startPoint x: 323, startPoint y: 175, endPoint x: 432, endPoint y: 178, distance: 108.4
click at [432, 178] on p "CPF: Não informado , CNS: [PHONE_NUMBER] , 63 anos, Telefone: [PHONE_NUMBER]" at bounding box center [385, 175] width 427 height 18
drag, startPoint x: 432, startPoint y: 178, endPoint x: 406, endPoint y: 174, distance: 26.3
click at [34, 26] on icon "" at bounding box center [39, 28] width 23 height 23
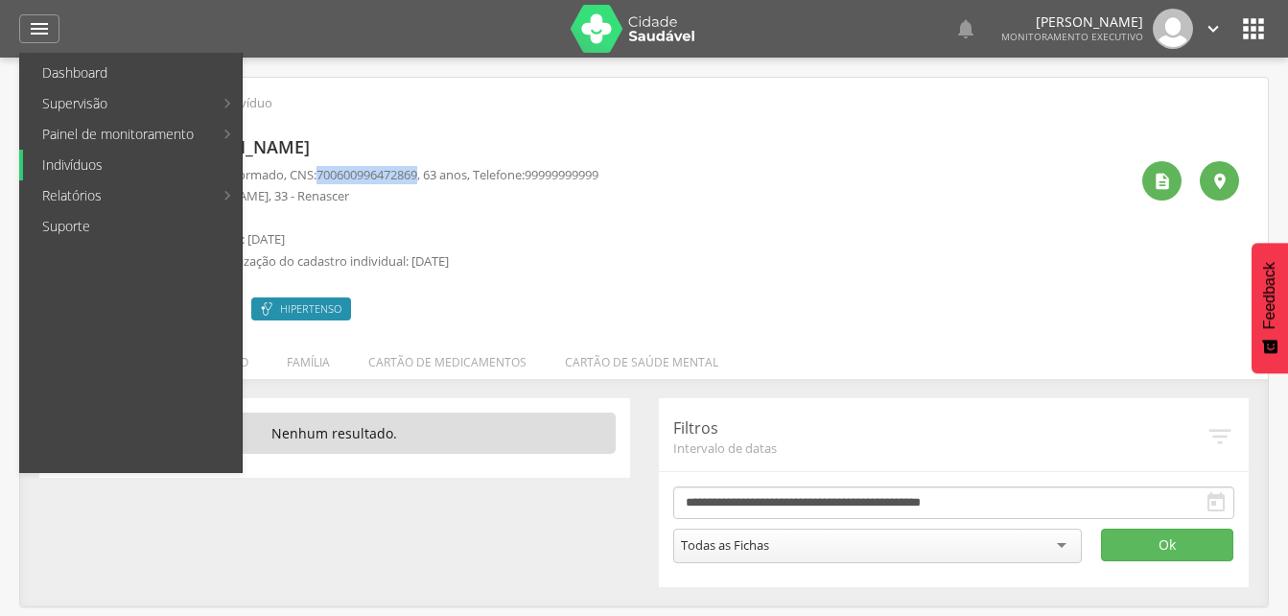
click at [75, 160] on link "Indivíduos" at bounding box center [132, 165] width 219 height 31
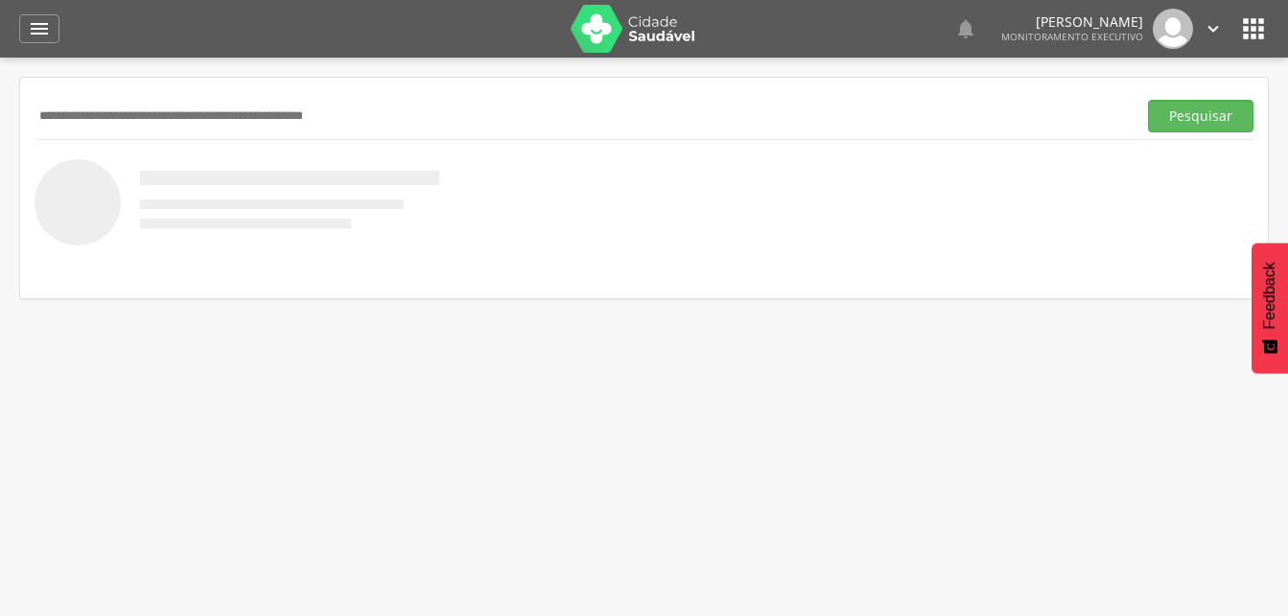
click at [81, 108] on input "text" at bounding box center [582, 116] width 1094 height 33
click at [1181, 120] on button "Pesquisar" at bounding box center [1200, 116] width 105 height 33
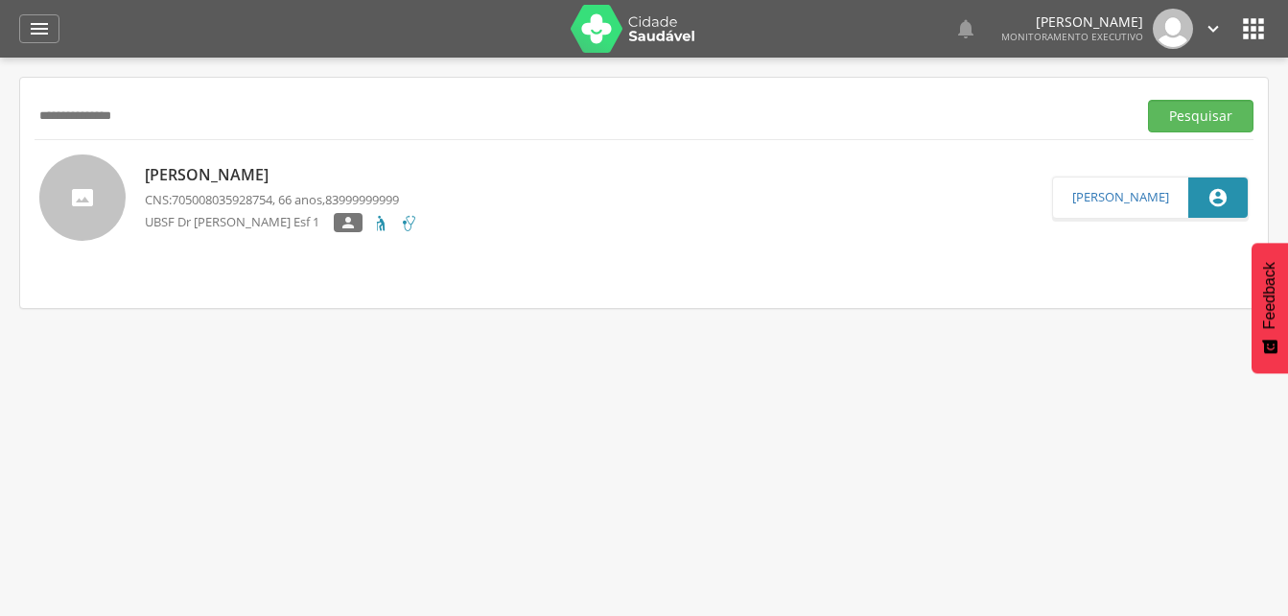
click at [275, 184] on p "[PERSON_NAME]" at bounding box center [281, 175] width 273 height 22
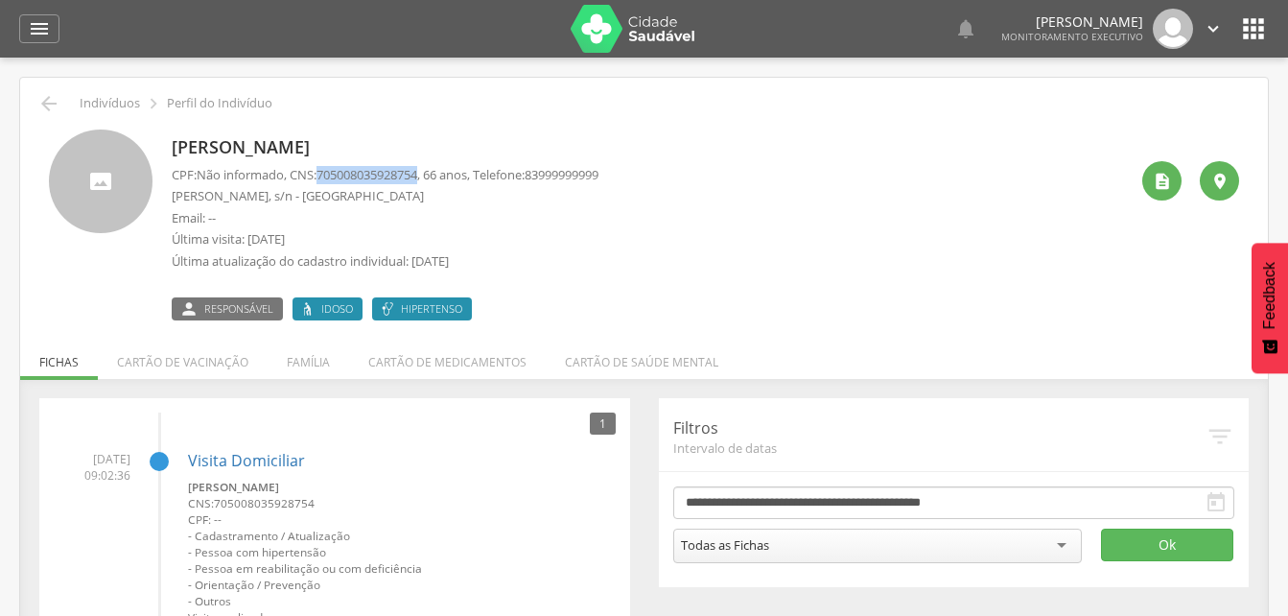
drag, startPoint x: 323, startPoint y: 173, endPoint x: 432, endPoint y: 174, distance: 108.4
click at [432, 174] on p "CPF: Não informado , CNS: [PHONE_NUMBER] , 66 anos, Telefone: [PHONE_NUMBER]" at bounding box center [385, 175] width 427 height 18
drag, startPoint x: 432, startPoint y: 174, endPoint x: 399, endPoint y: 173, distance: 32.6
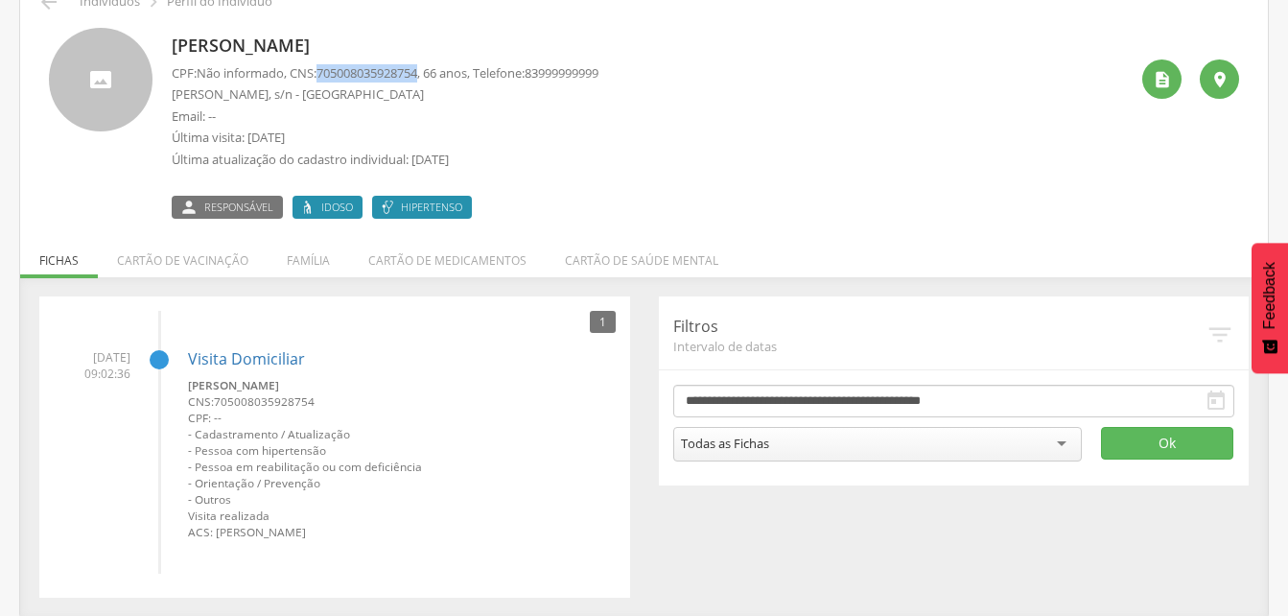
scroll to position [104, 0]
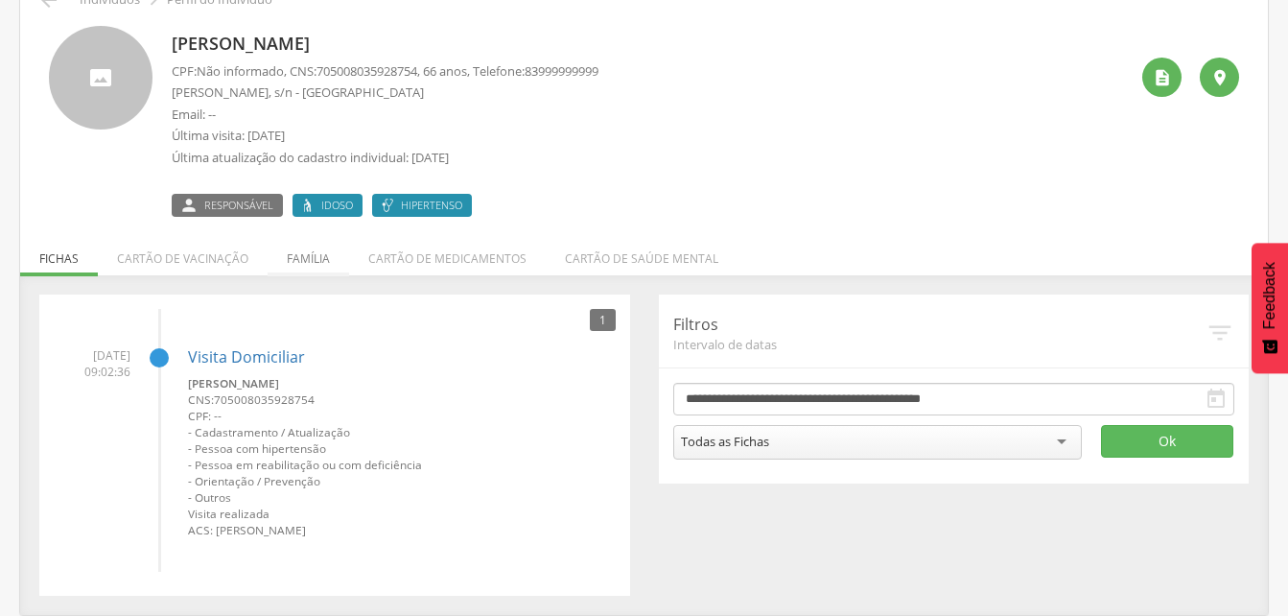
click at [297, 260] on li "Família" at bounding box center [309, 253] width 82 height 45
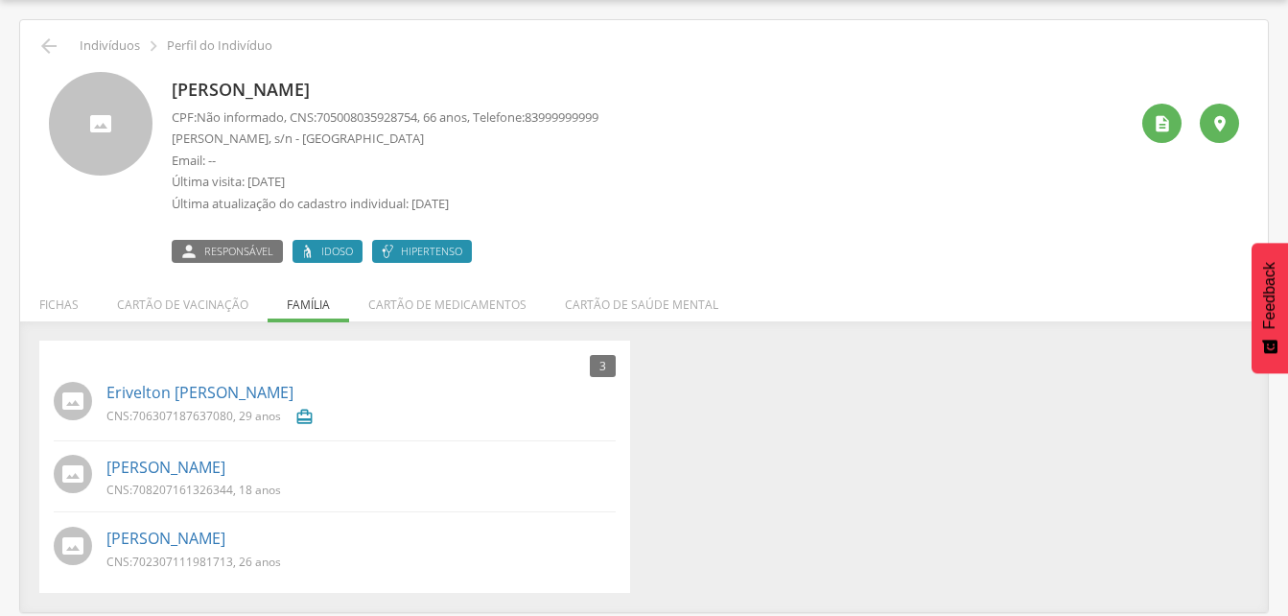
scroll to position [0, 0]
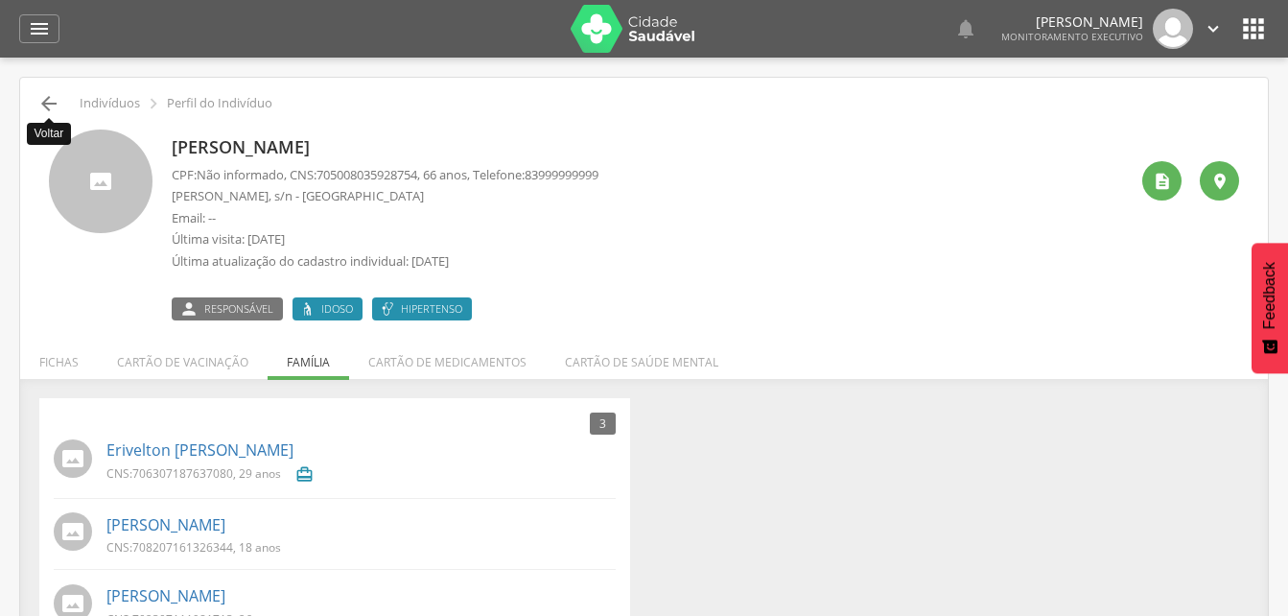
click at [57, 99] on icon "" at bounding box center [48, 103] width 23 height 23
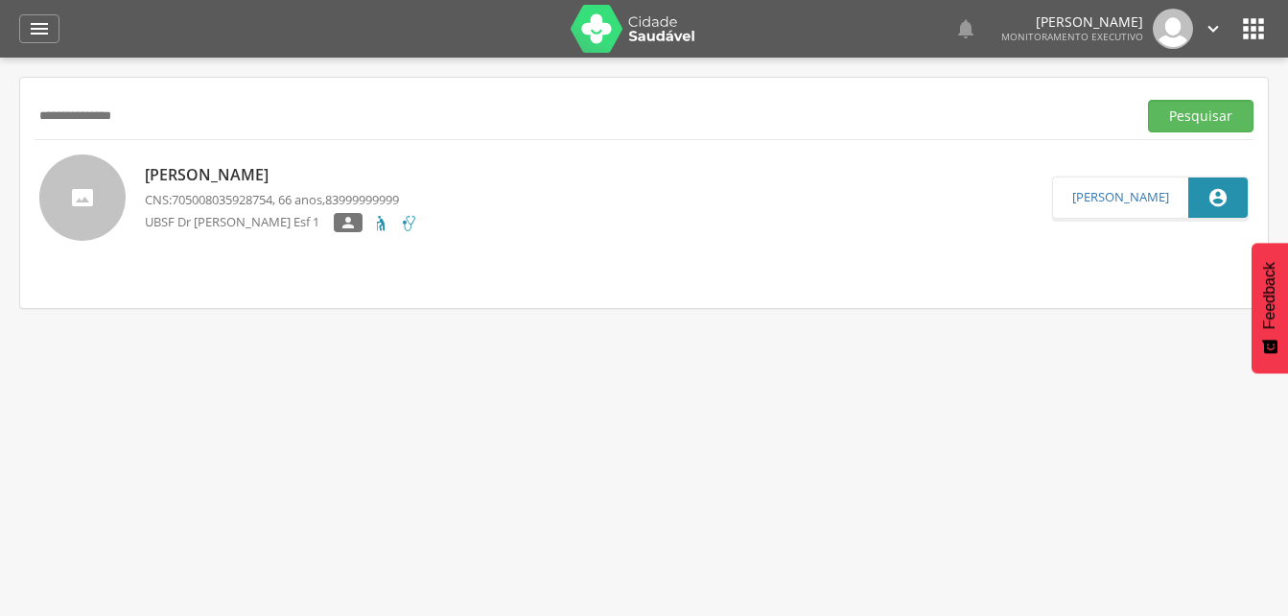
click at [166, 113] on input "**********" at bounding box center [582, 116] width 1094 height 33
drag, startPoint x: 1168, startPoint y: 112, endPoint x: 1154, endPoint y: 116, distance: 14.9
click at [1168, 112] on button "Pesquisar" at bounding box center [1200, 116] width 105 height 33
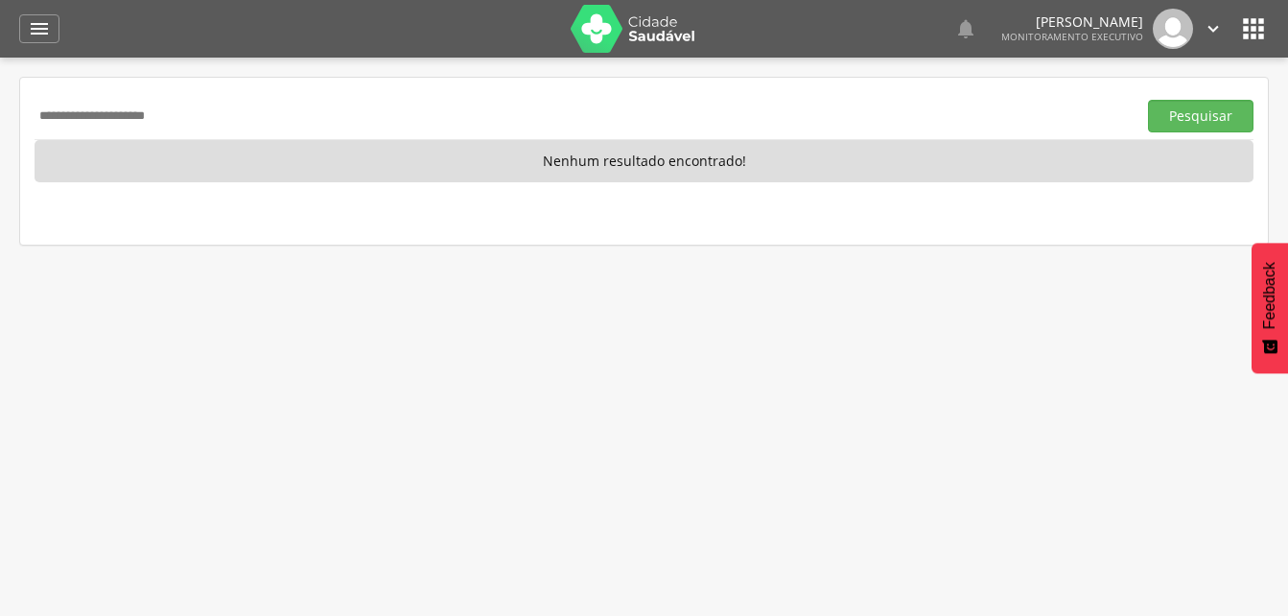
click at [87, 116] on input "**********" at bounding box center [582, 116] width 1094 height 33
click at [1195, 106] on button "Pesquisar" at bounding box center [1200, 116] width 105 height 33
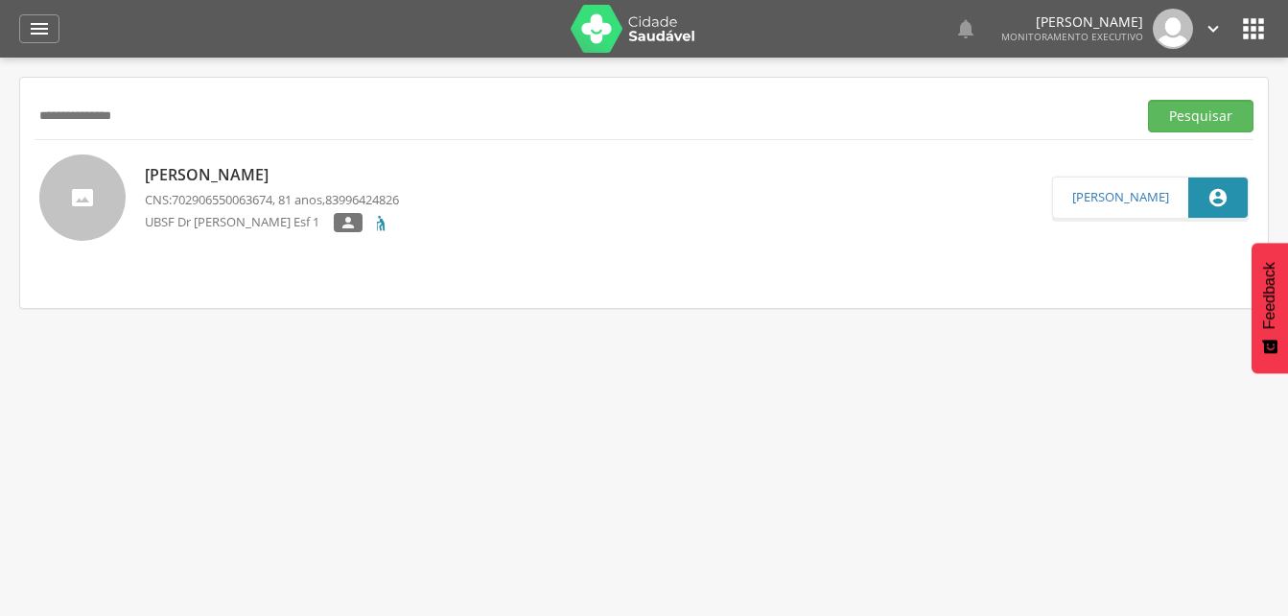
click at [268, 174] on p "[PERSON_NAME]" at bounding box center [272, 175] width 254 height 22
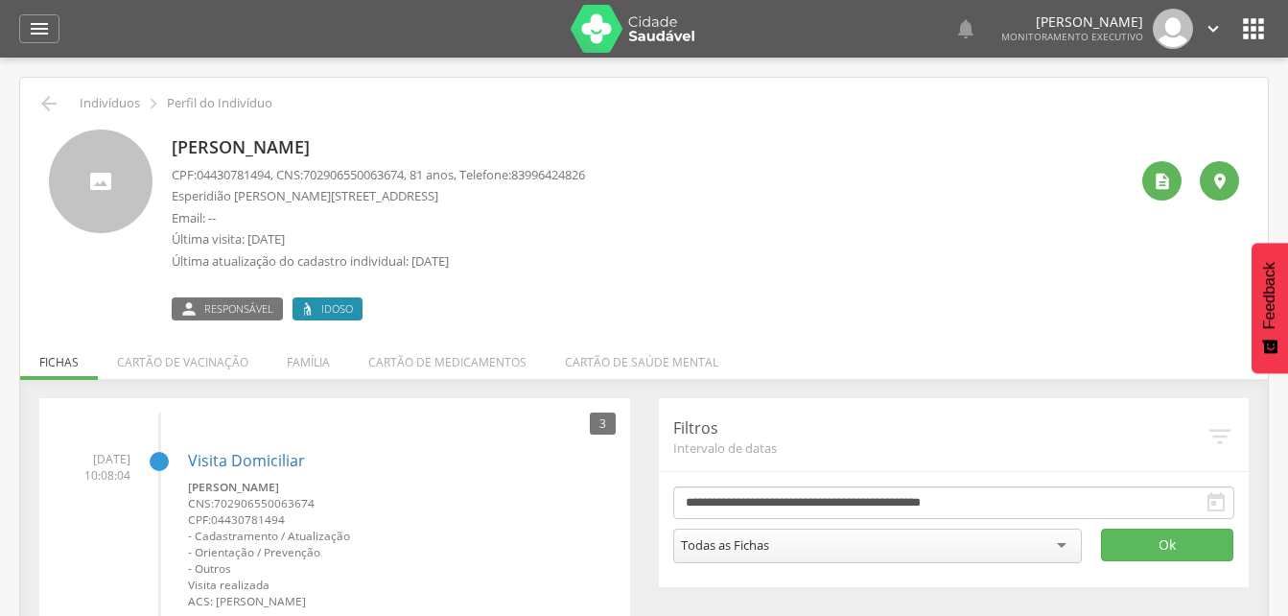
click at [315, 177] on span "702906550063674" at bounding box center [353, 174] width 101 height 17
drag, startPoint x: 316, startPoint y: 174, endPoint x: 423, endPoint y: 178, distance: 106.6
click at [423, 178] on p "CPF: 04430781494 , CNS: [PHONE_NUMBER] , 81 anos, Telefone: [PHONE_NUMBER]" at bounding box center [378, 175] width 413 height 18
drag, startPoint x: 423, startPoint y: 178, endPoint x: 395, endPoint y: 175, distance: 28.1
click at [478, 212] on p "Email: --" at bounding box center [378, 218] width 413 height 18
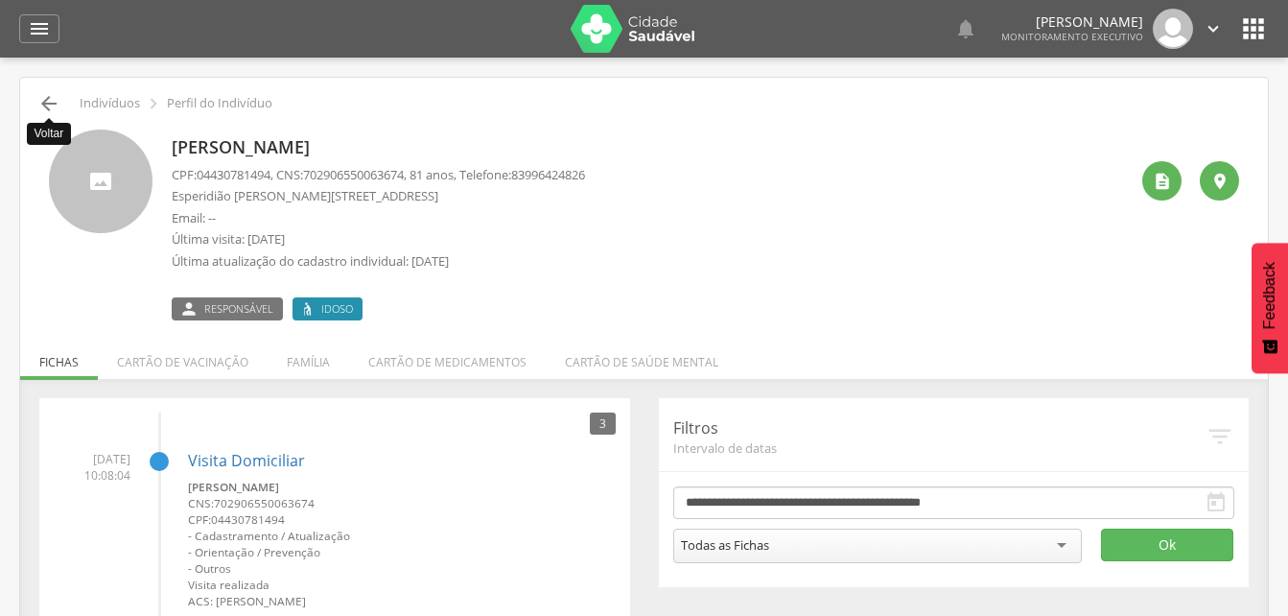
click at [42, 101] on icon "" at bounding box center [48, 103] width 23 height 23
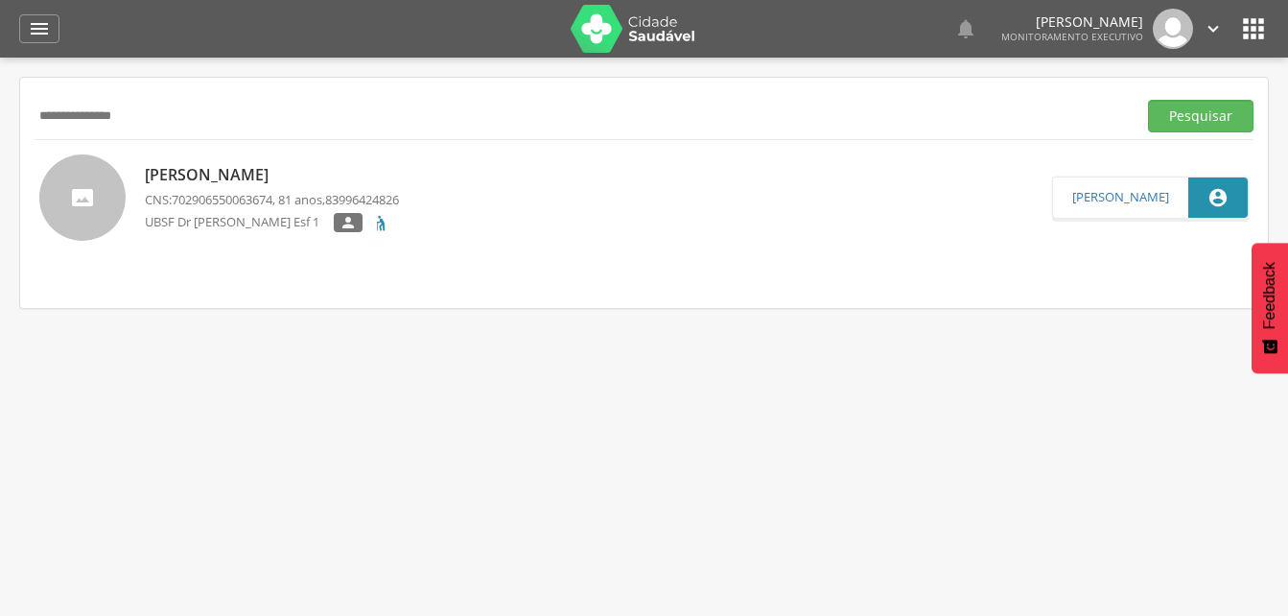
click at [180, 117] on input "**********" at bounding box center [582, 116] width 1094 height 33
type input "*"
click at [1197, 116] on button "Pesquisar" at bounding box center [1200, 116] width 105 height 33
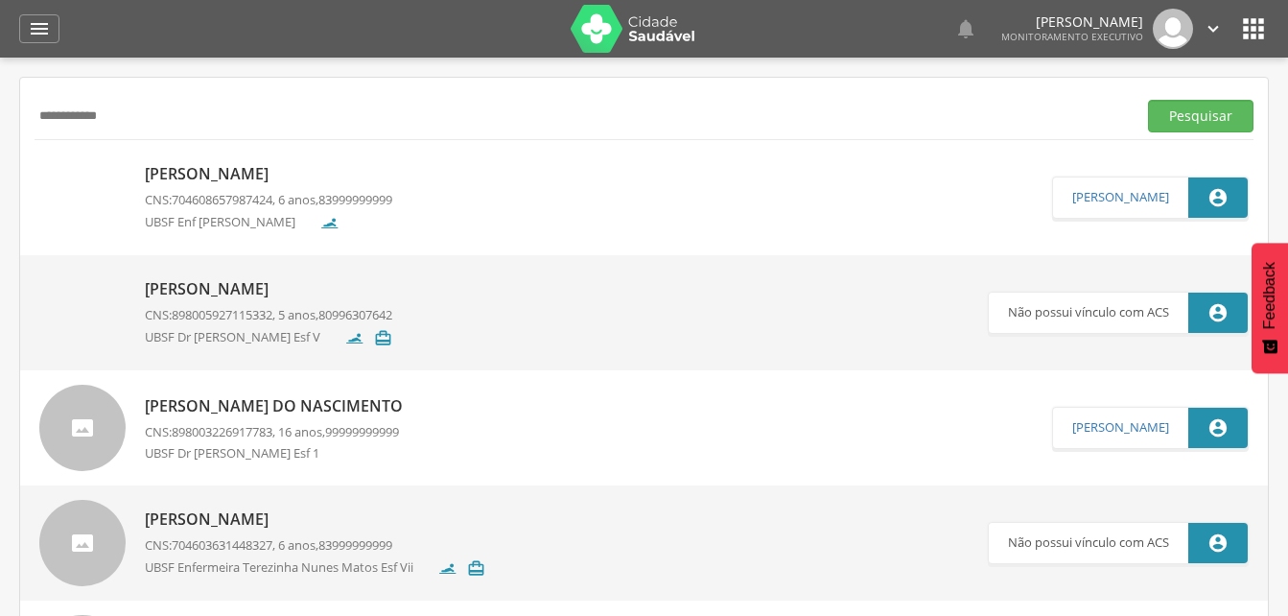
click at [135, 118] on input "**********" at bounding box center [582, 116] width 1094 height 33
type input "*"
click at [1187, 110] on button "Pesquisar" at bounding box center [1200, 116] width 105 height 33
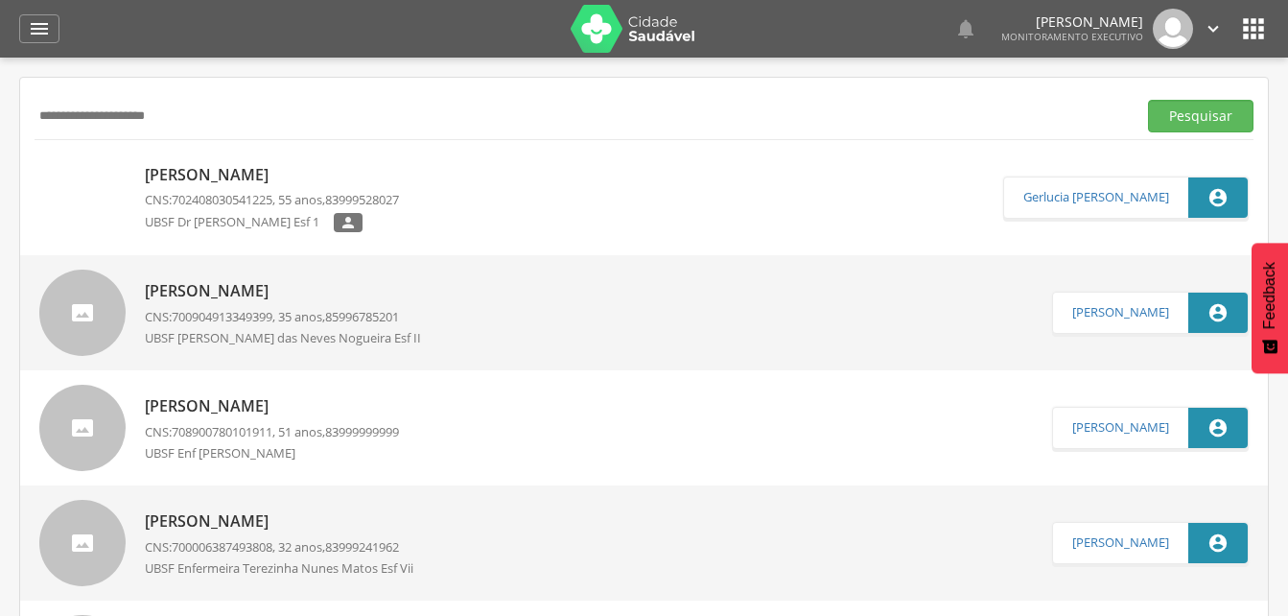
click at [275, 187] on div "[PERSON_NAME] Nunes CNS: 702408030541225 , 55 anos, 83999528027 UBSF Dr [PERSON…" at bounding box center [272, 198] width 254 height 80
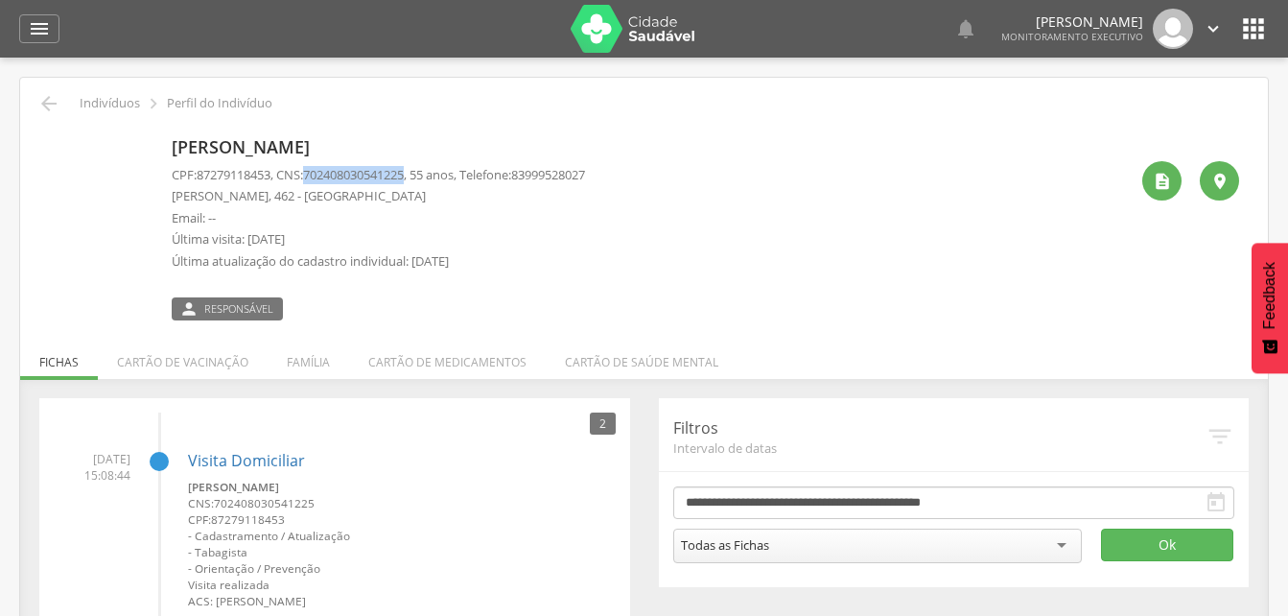
drag, startPoint x: 316, startPoint y: 175, endPoint x: 422, endPoint y: 180, distance: 106.6
click at [422, 180] on p "CPF: 87279118453 , CNS: [PHONE_NUMBER] , 55 anos, Telefone: [PHONE_NUMBER]" at bounding box center [378, 175] width 413 height 18
drag, startPoint x: 422, startPoint y: 180, endPoint x: 409, endPoint y: 172, distance: 16.0
click at [305, 363] on li "Família" at bounding box center [309, 357] width 82 height 45
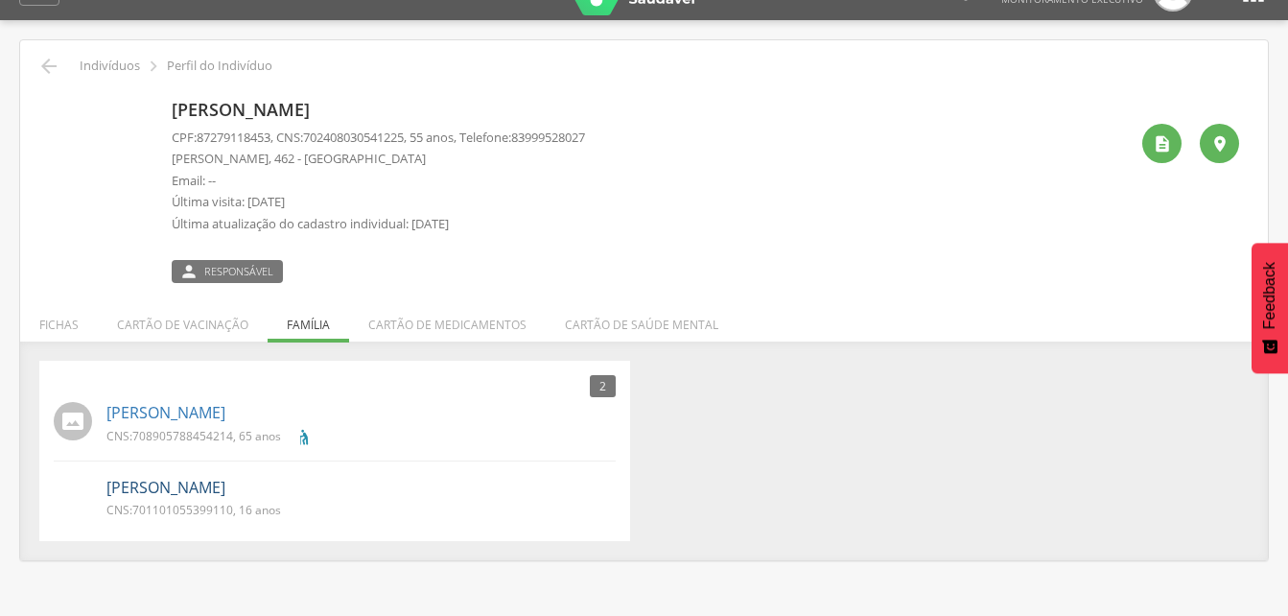
scroll to position [58, 0]
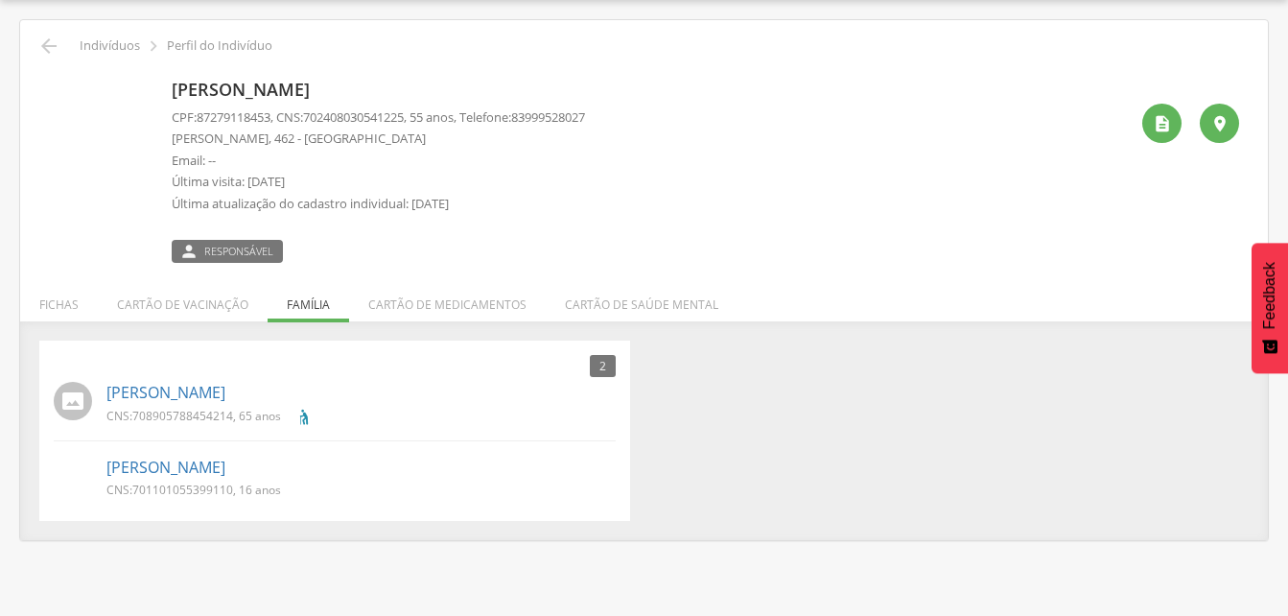
click at [175, 482] on span "701101055399110" at bounding box center [182, 489] width 101 height 16
click at [184, 461] on link "[PERSON_NAME]" at bounding box center [165, 467] width 119 height 22
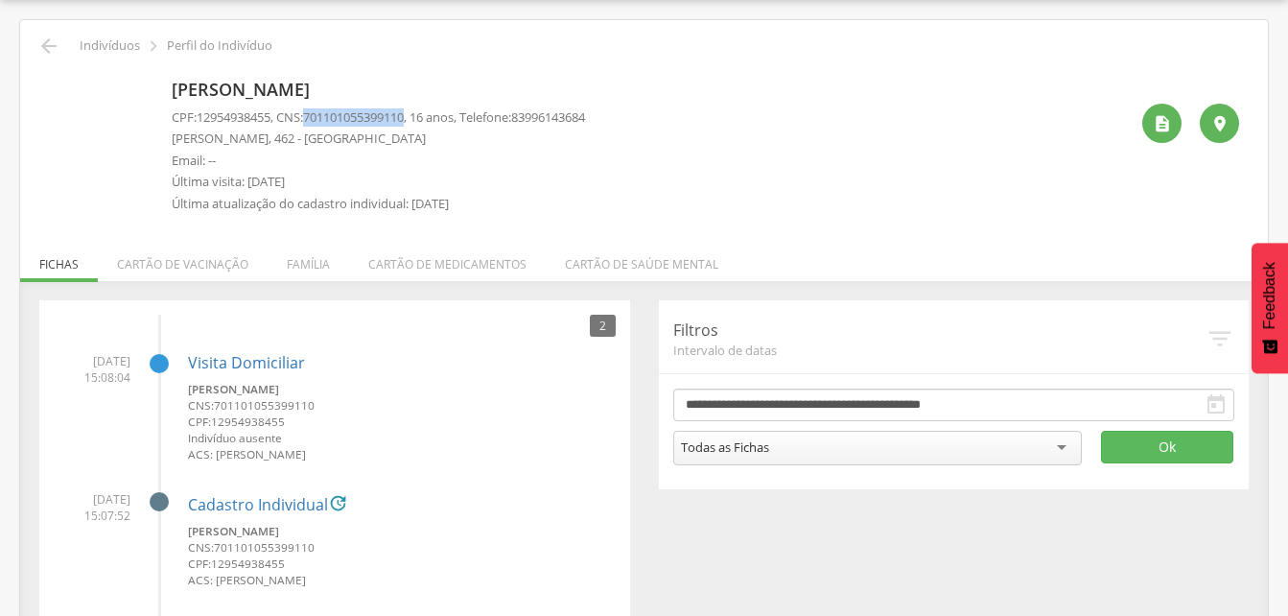
drag, startPoint x: 312, startPoint y: 113, endPoint x: 423, endPoint y: 116, distance: 111.3
click at [423, 116] on p "CPF: 12954938455 , CNS: [PHONE_NUMBER] , 16 anos, Telefone: [PHONE_NUMBER]" at bounding box center [378, 117] width 413 height 18
drag, startPoint x: 423, startPoint y: 116, endPoint x: 386, endPoint y: 117, distance: 36.5
click at [36, 43] on div " Indivíduos  Perfil do Indivíduo" at bounding box center [644, 46] width 1219 height 23
click at [50, 44] on icon "" at bounding box center [48, 46] width 23 height 23
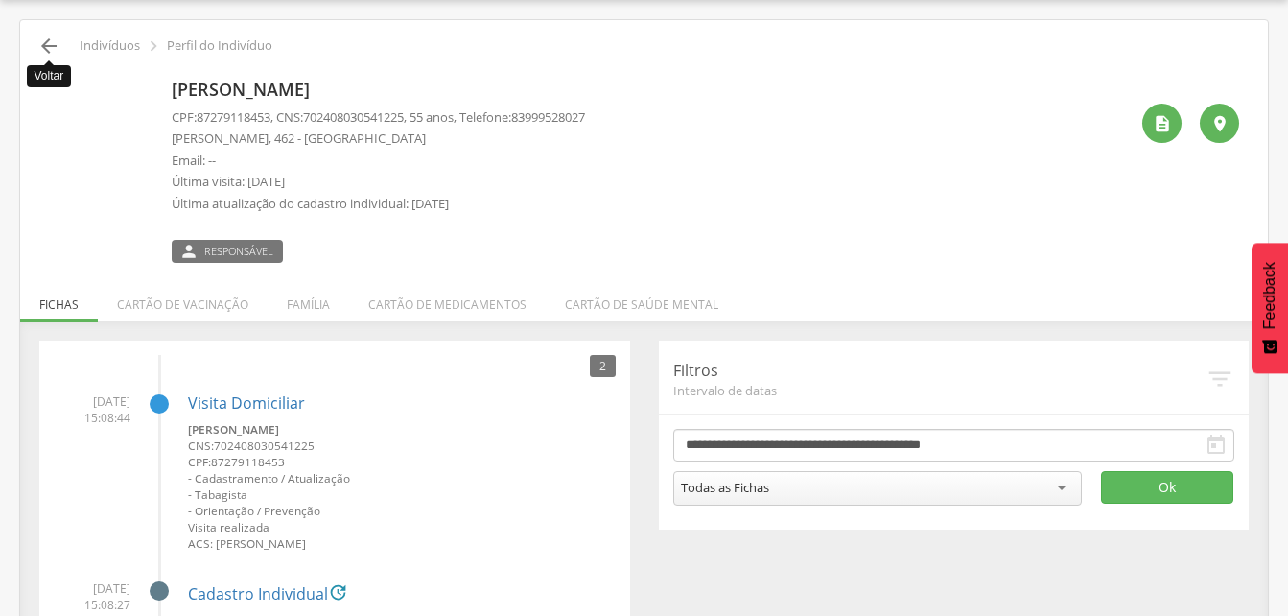
click at [43, 48] on icon "" at bounding box center [48, 46] width 23 height 23
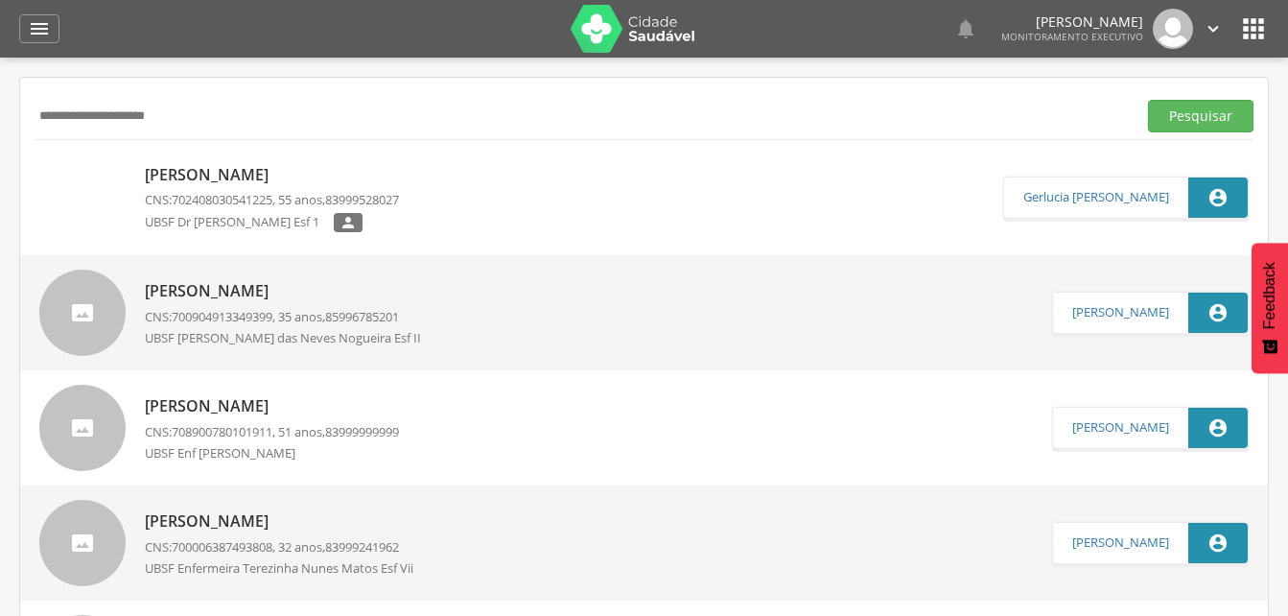
click at [209, 121] on input "**********" at bounding box center [582, 116] width 1094 height 33
click at [70, 118] on input "**********" at bounding box center [582, 116] width 1094 height 33
click at [76, 115] on input "**********" at bounding box center [582, 116] width 1094 height 33
click at [1201, 109] on button "Pesquisar" at bounding box center [1200, 116] width 105 height 33
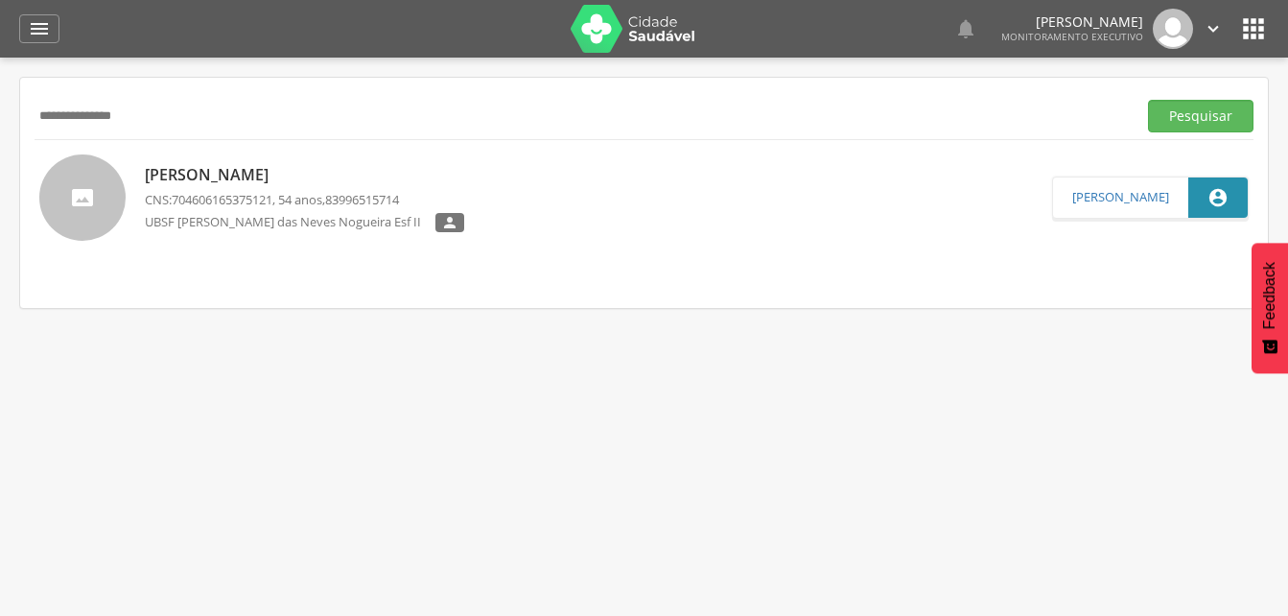
click at [314, 188] on div "[PERSON_NAME] CNS: 704606165375121 , 54 anos, 83996515714 UBSF [PERSON_NAME] da…" at bounding box center [304, 198] width 319 height 80
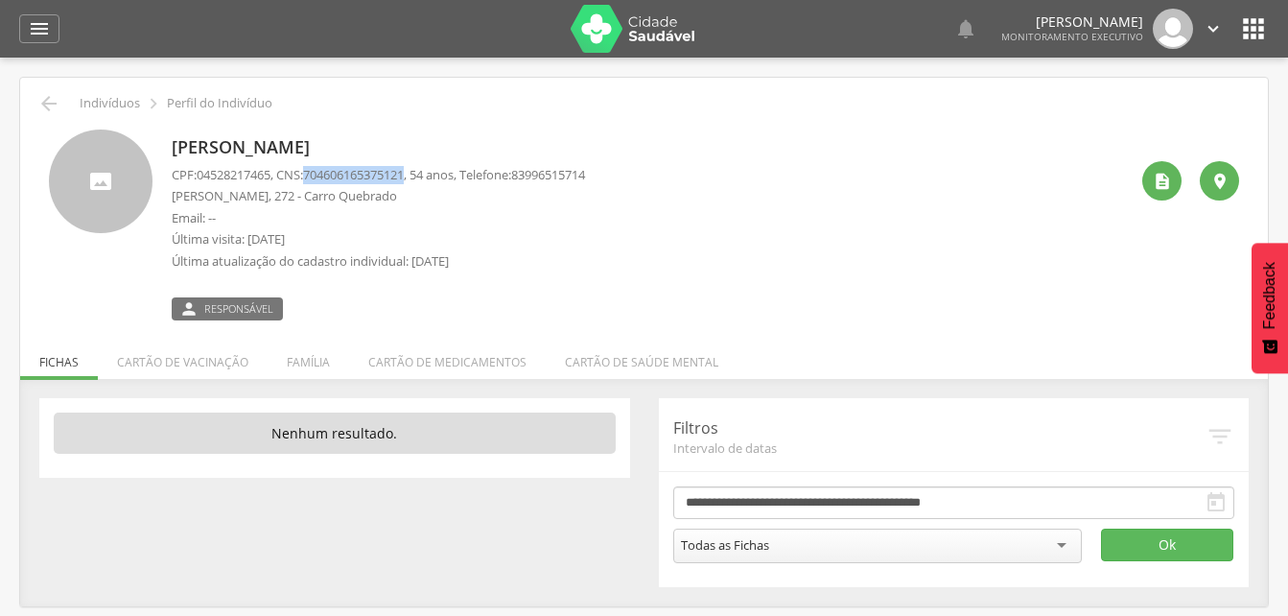
drag, startPoint x: 314, startPoint y: 173, endPoint x: 419, endPoint y: 181, distance: 105.8
click at [419, 181] on p "CPF: 04528217465 , CNS: [PHONE_NUMBER] , 54 anos, Telefone: [PHONE_NUMBER]" at bounding box center [378, 175] width 413 height 18
drag, startPoint x: 419, startPoint y: 181, endPoint x: 370, endPoint y: 170, distance: 50.2
click at [46, 100] on icon "" at bounding box center [48, 103] width 23 height 23
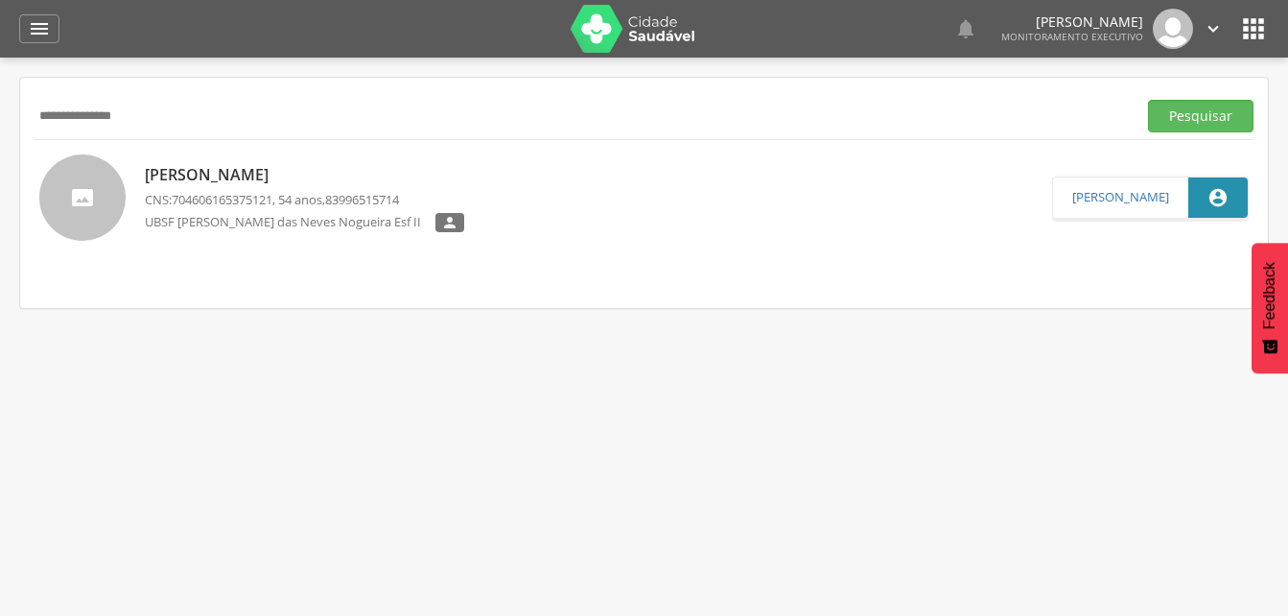
click at [172, 127] on input "**********" at bounding box center [582, 116] width 1094 height 33
click at [77, 116] on input "**********" at bounding box center [582, 116] width 1094 height 33
click at [1186, 120] on button "Pesquisar" at bounding box center [1200, 116] width 105 height 33
click at [279, 172] on p "[PERSON_NAME]" at bounding box center [318, 175] width 347 height 22
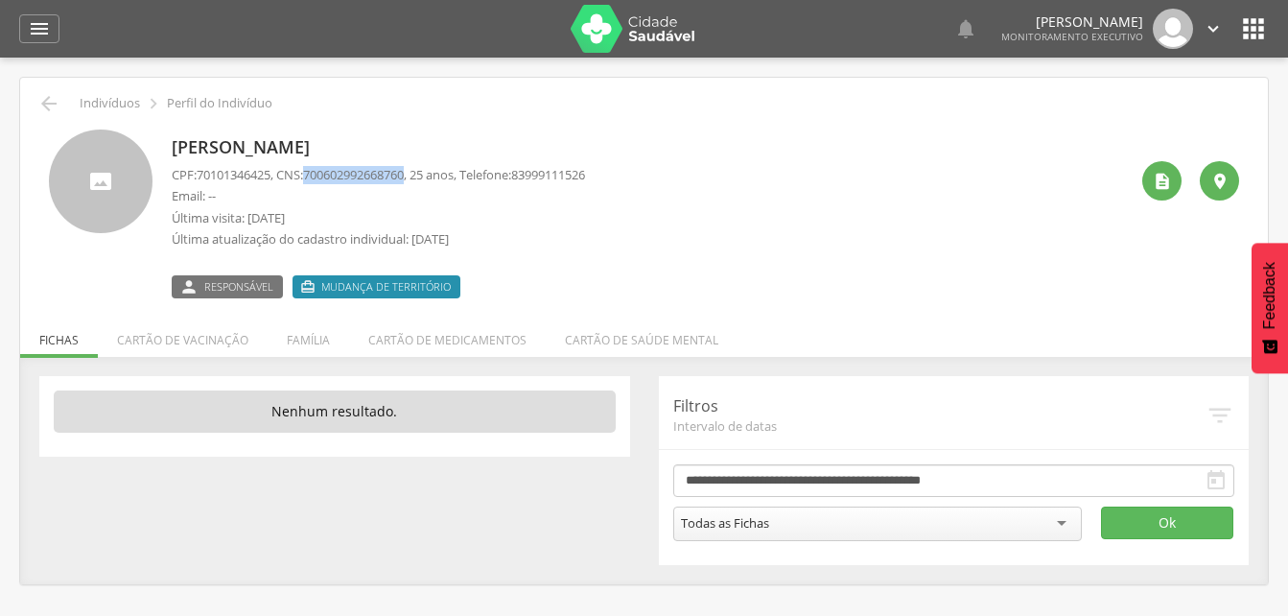
drag, startPoint x: 314, startPoint y: 170, endPoint x: 421, endPoint y: 175, distance: 107.6
click at [421, 175] on p "CPF: 70101346425 , CNS: [PHONE_NUMBER] , 25 anos, Telefone: [PHONE_NUMBER]" at bounding box center [378, 175] width 413 height 18
drag, startPoint x: 421, startPoint y: 175, endPoint x: 410, endPoint y: 173, distance: 10.9
click at [44, 35] on icon "" at bounding box center [39, 28] width 23 height 23
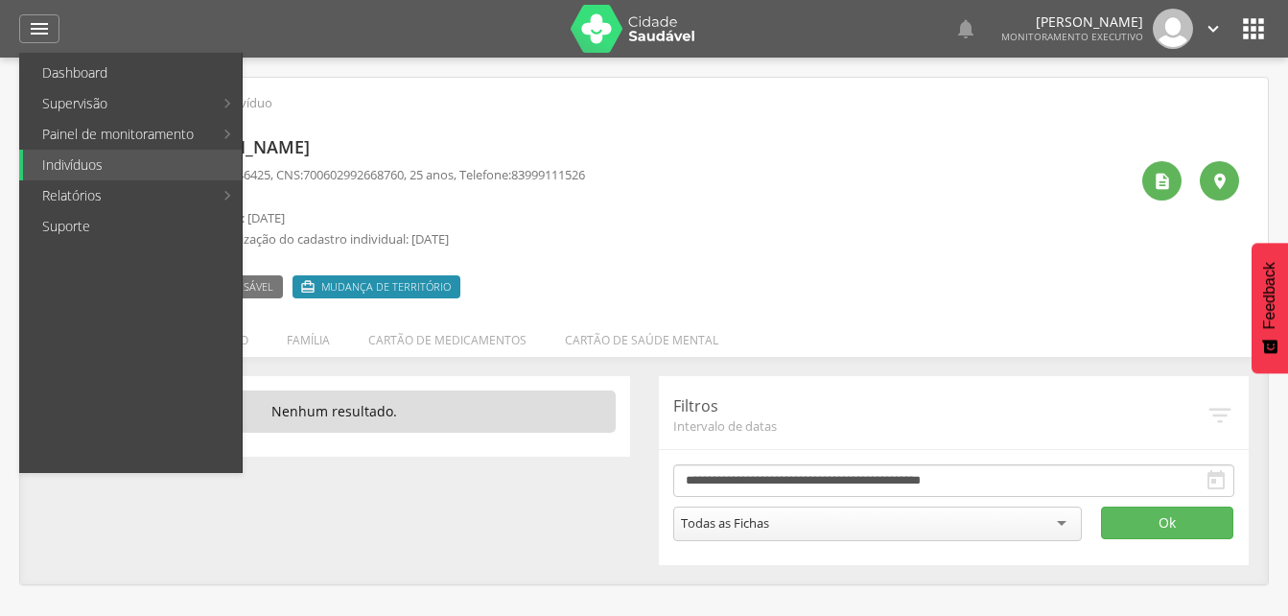
click at [516, 244] on p "Última atualização do cadastro individual: [DATE]" at bounding box center [378, 239] width 413 height 18
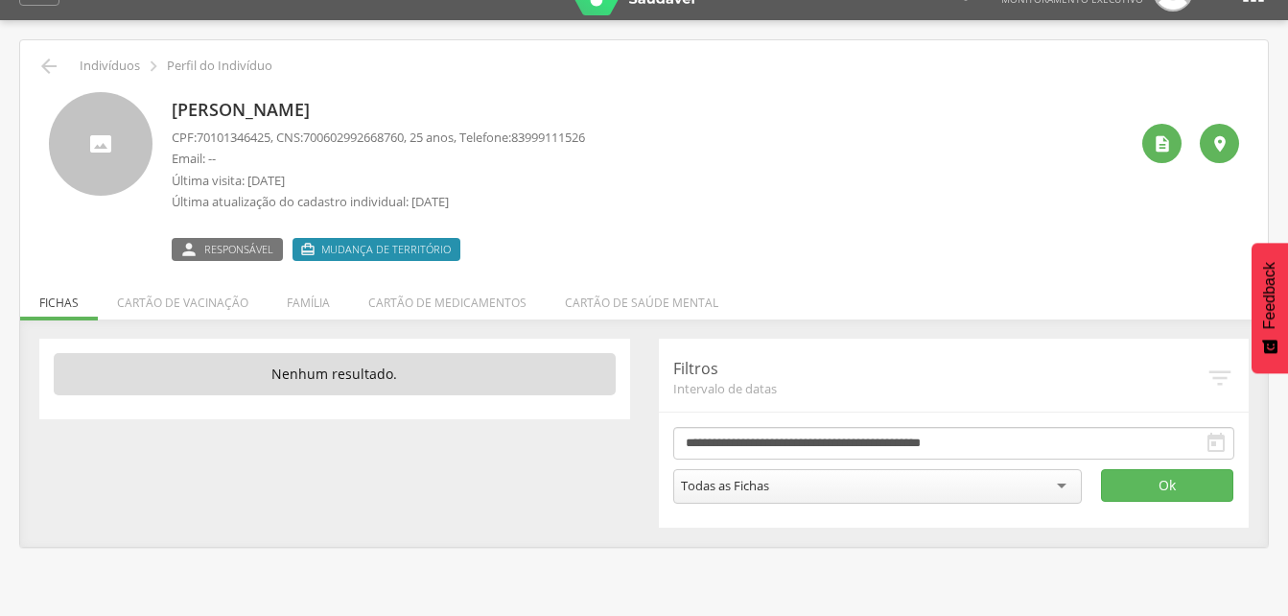
scroll to position [58, 0]
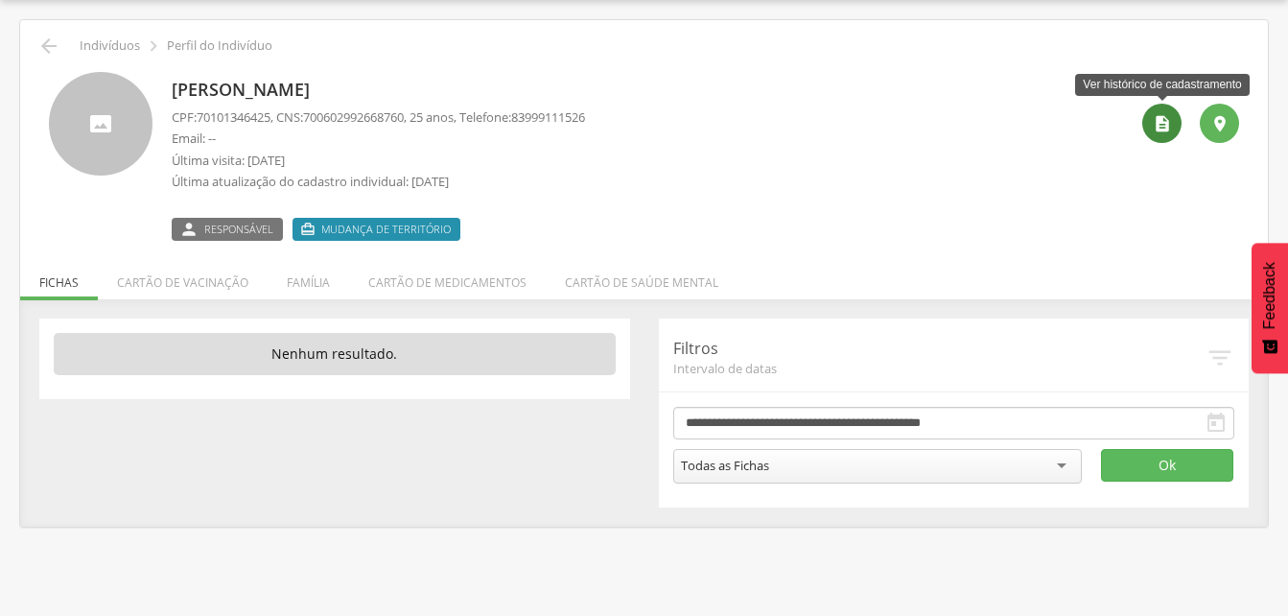
click at [1161, 125] on icon "" at bounding box center [1162, 123] width 19 height 19
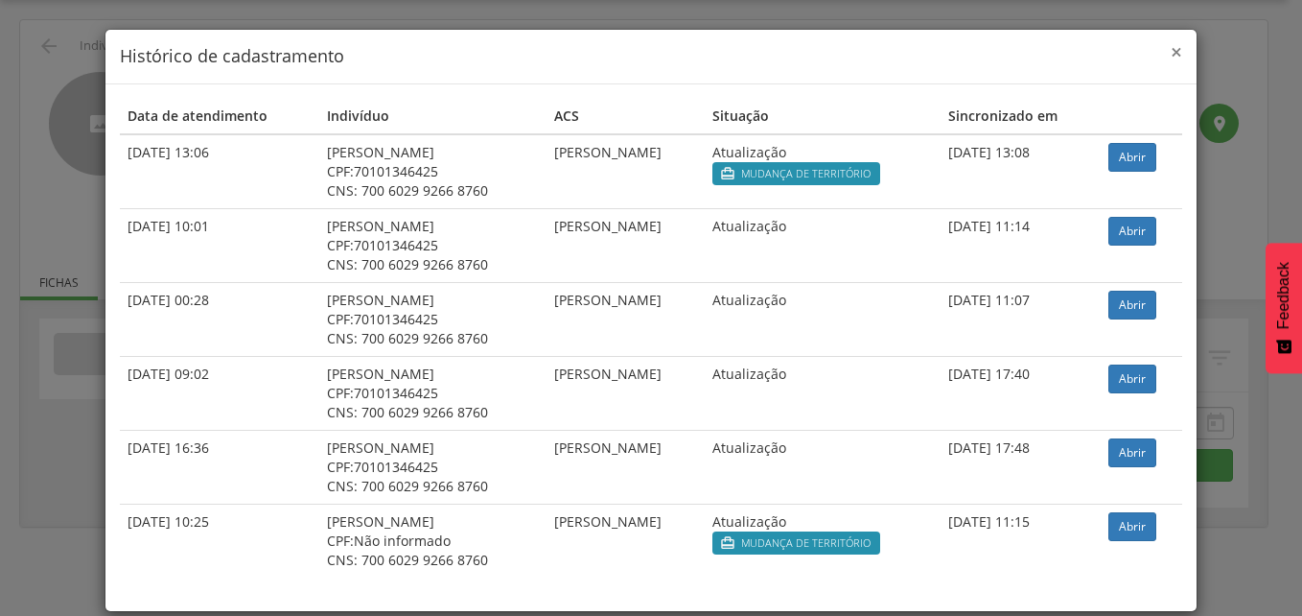
click at [1172, 49] on span "×" at bounding box center [1177, 51] width 12 height 27
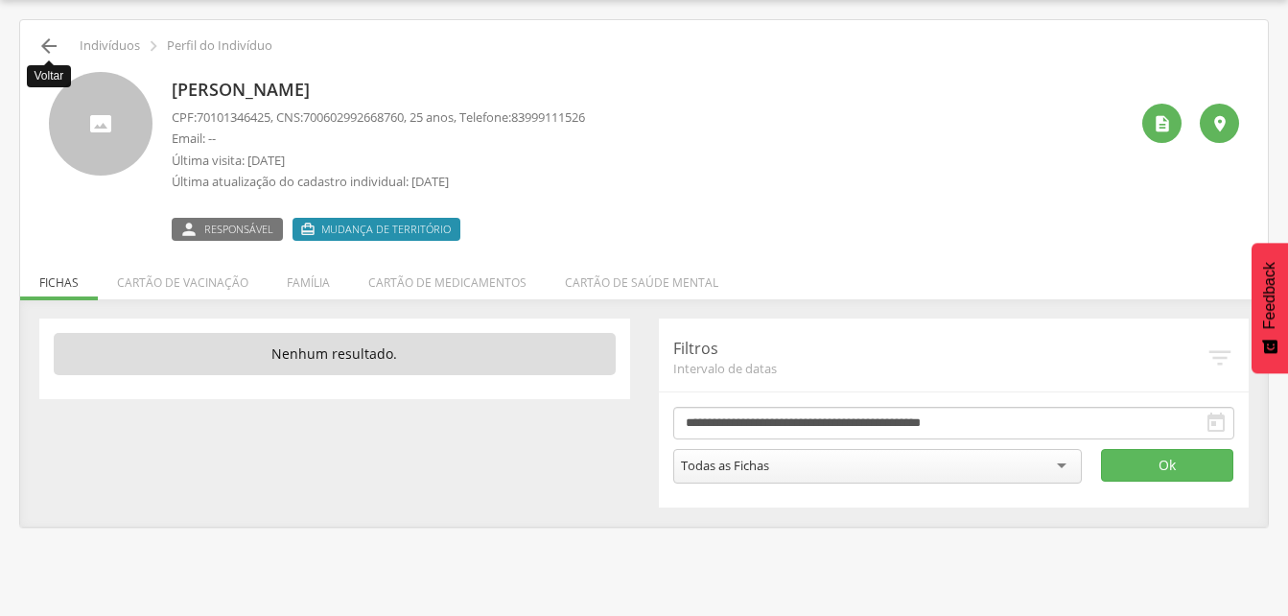
click at [50, 36] on icon "" at bounding box center [48, 46] width 23 height 23
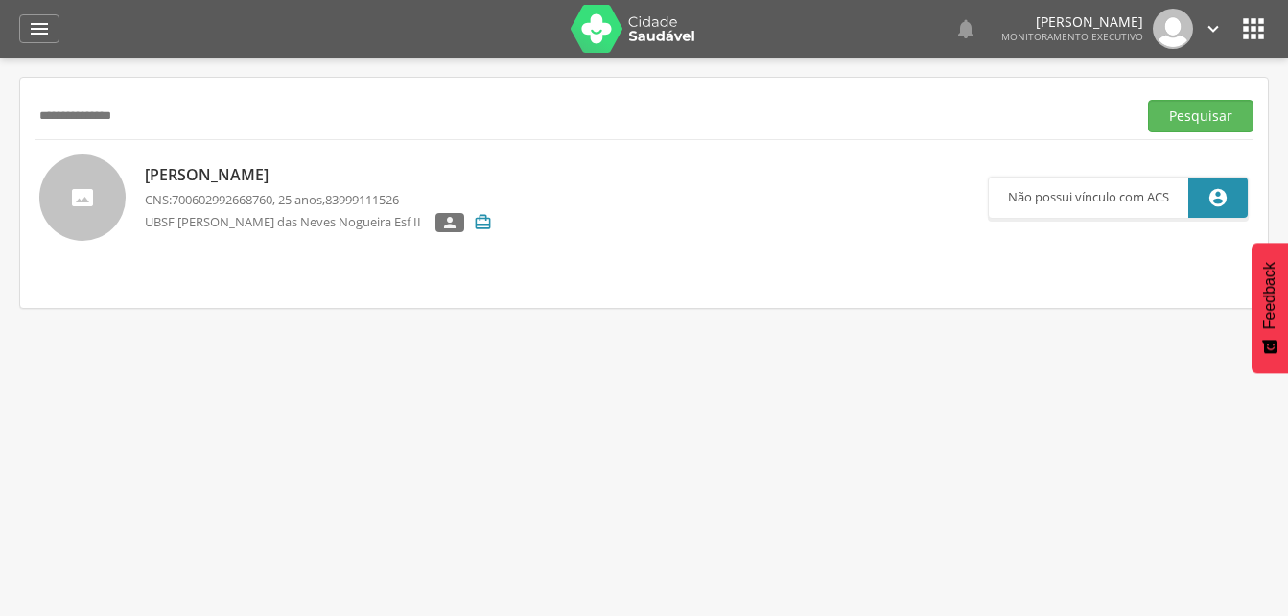
click at [171, 129] on input "**********" at bounding box center [582, 116] width 1094 height 33
type input "*"
click at [41, 29] on icon "" at bounding box center [39, 28] width 23 height 23
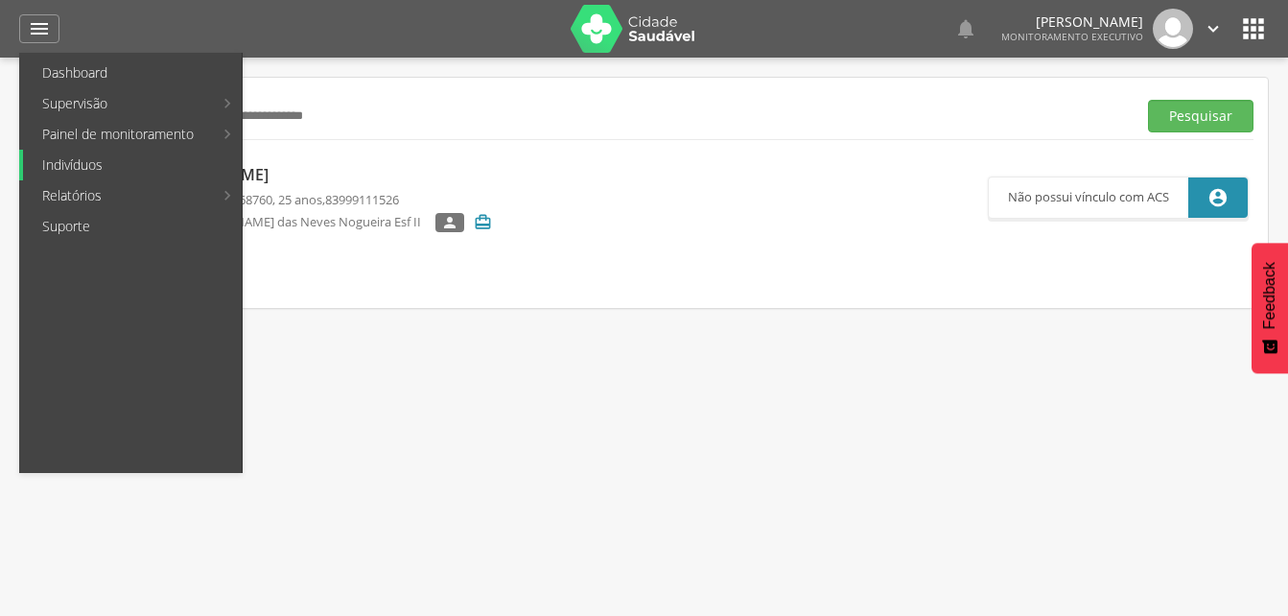
click at [76, 168] on link "Indivíduos" at bounding box center [132, 165] width 219 height 31
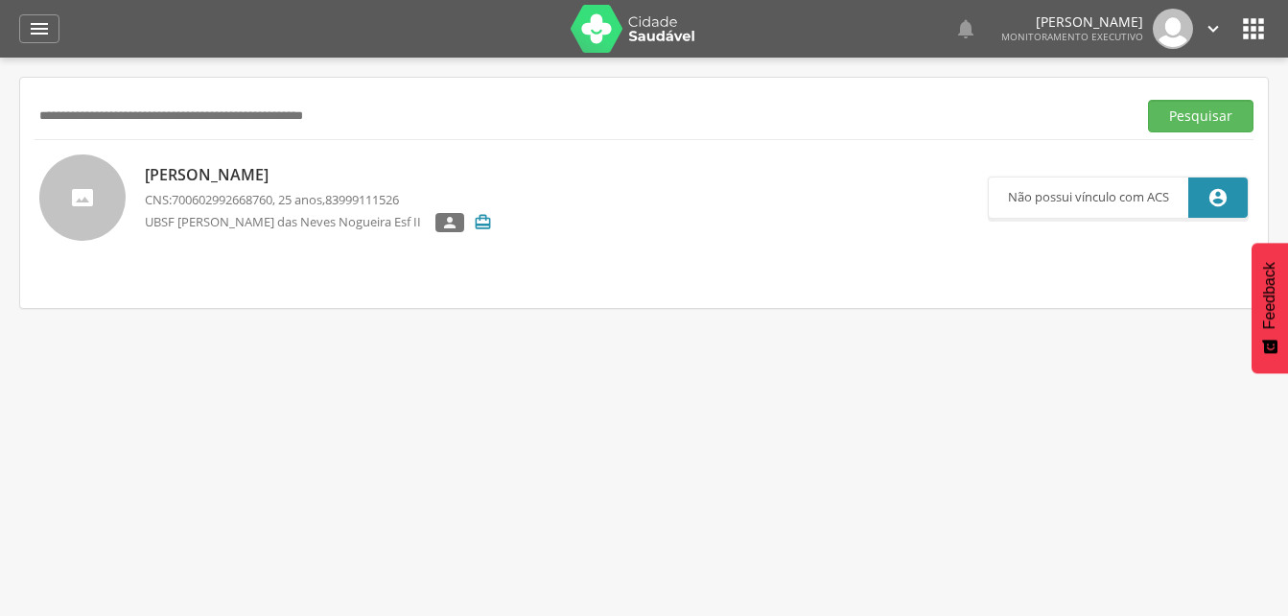
click at [92, 114] on input "text" at bounding box center [582, 116] width 1094 height 33
type input "**********"
click at [1204, 120] on button "Pesquisar" at bounding box center [1200, 116] width 105 height 33
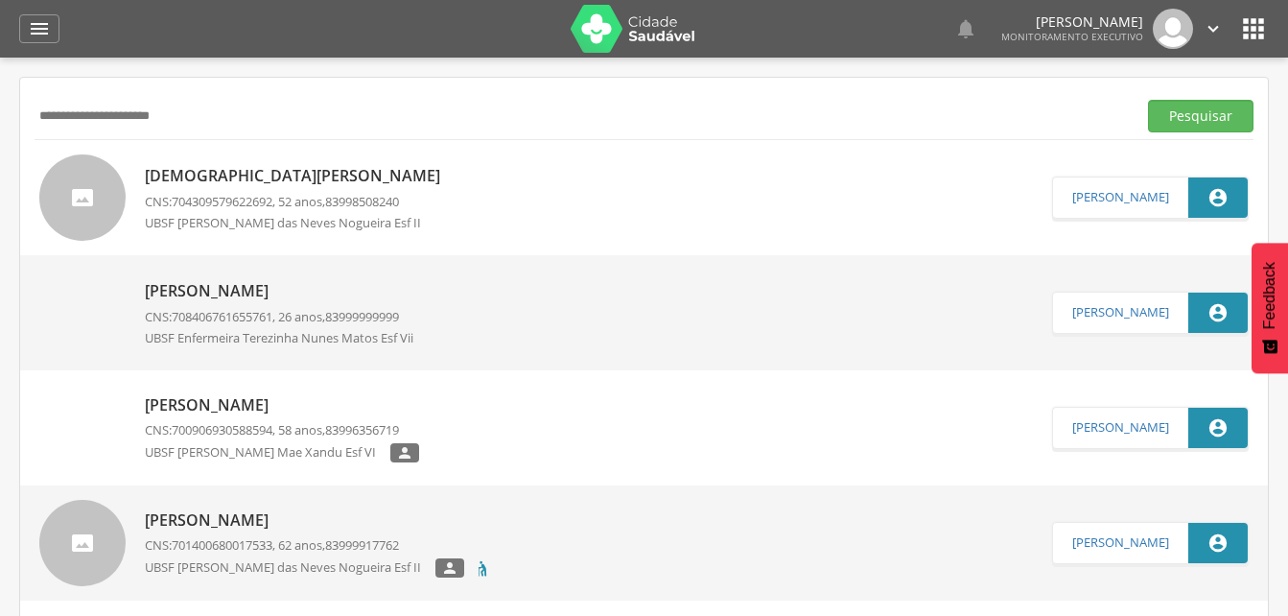
click at [270, 175] on p "[DEMOGRAPHIC_DATA][PERSON_NAME]" at bounding box center [297, 176] width 305 height 22
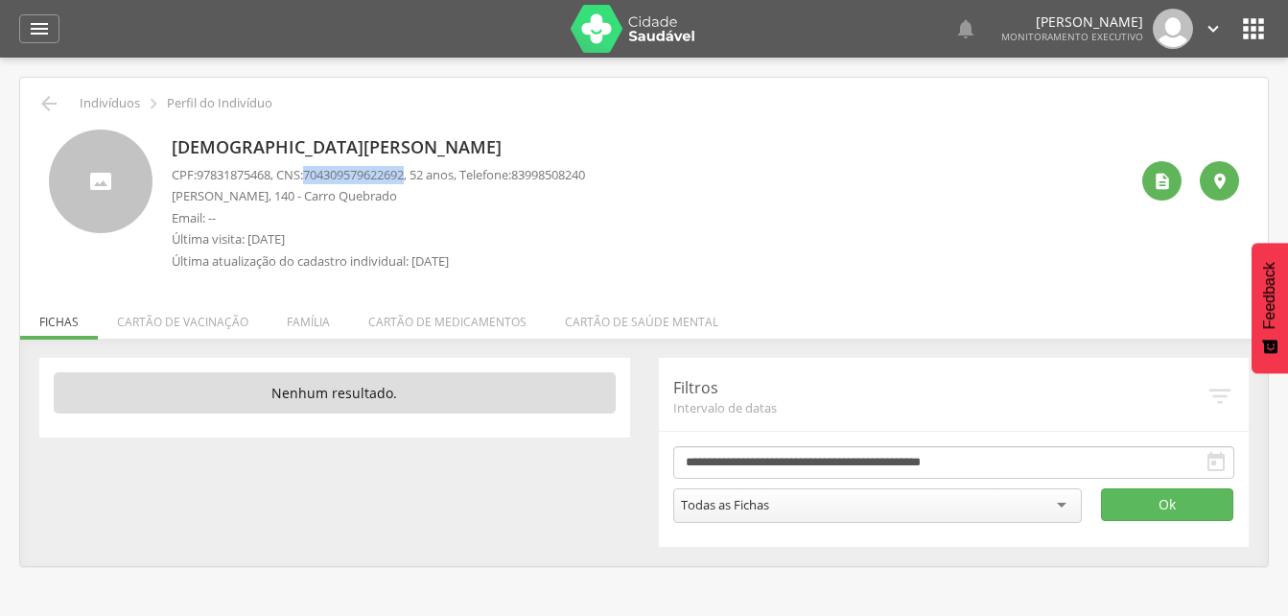
drag, startPoint x: 316, startPoint y: 172, endPoint x: 419, endPoint y: 174, distance: 103.6
click at [404, 174] on span "704309579622692" at bounding box center [353, 174] width 101 height 17
drag, startPoint x: 419, startPoint y: 174, endPoint x: 367, endPoint y: 177, distance: 51.9
drag, startPoint x: 549, startPoint y: 174, endPoint x: 631, endPoint y: 170, distance: 81.6
click at [631, 170] on div "[DEMOGRAPHIC_DATA][PERSON_NAME] CPF: 97831875468 , CNS: [PHONE_NUMBER] , 52 ano…" at bounding box center [650, 204] width 956 height 151
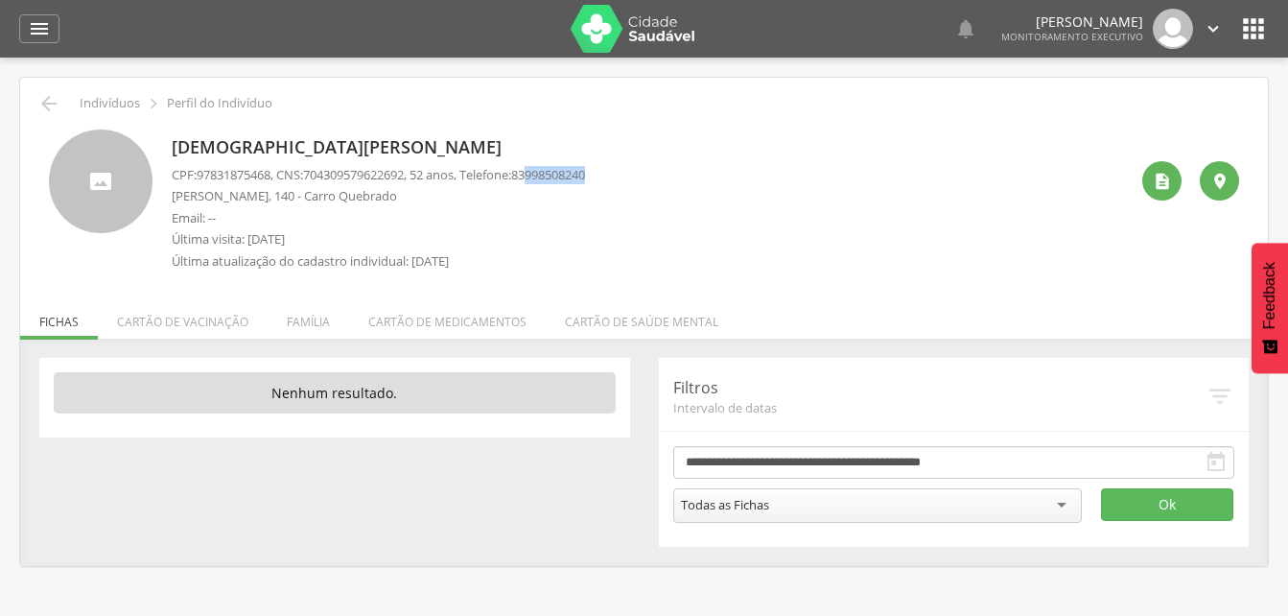
drag, startPoint x: 631, startPoint y: 170, endPoint x: 595, endPoint y: 175, distance: 36.9
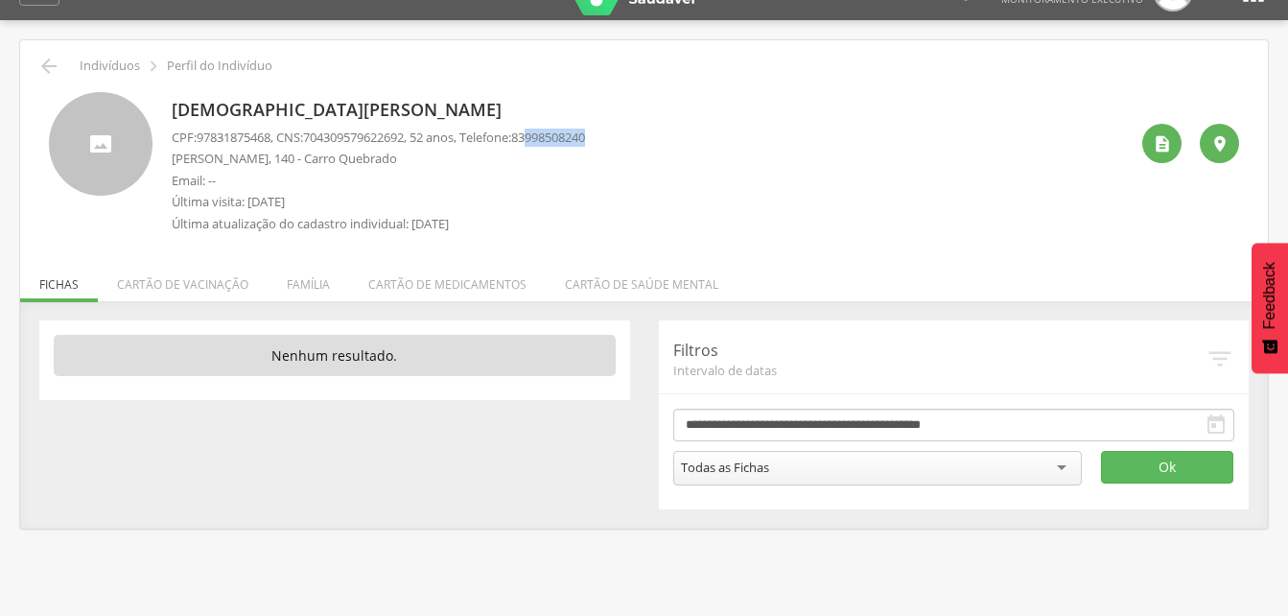
scroll to position [58, 0]
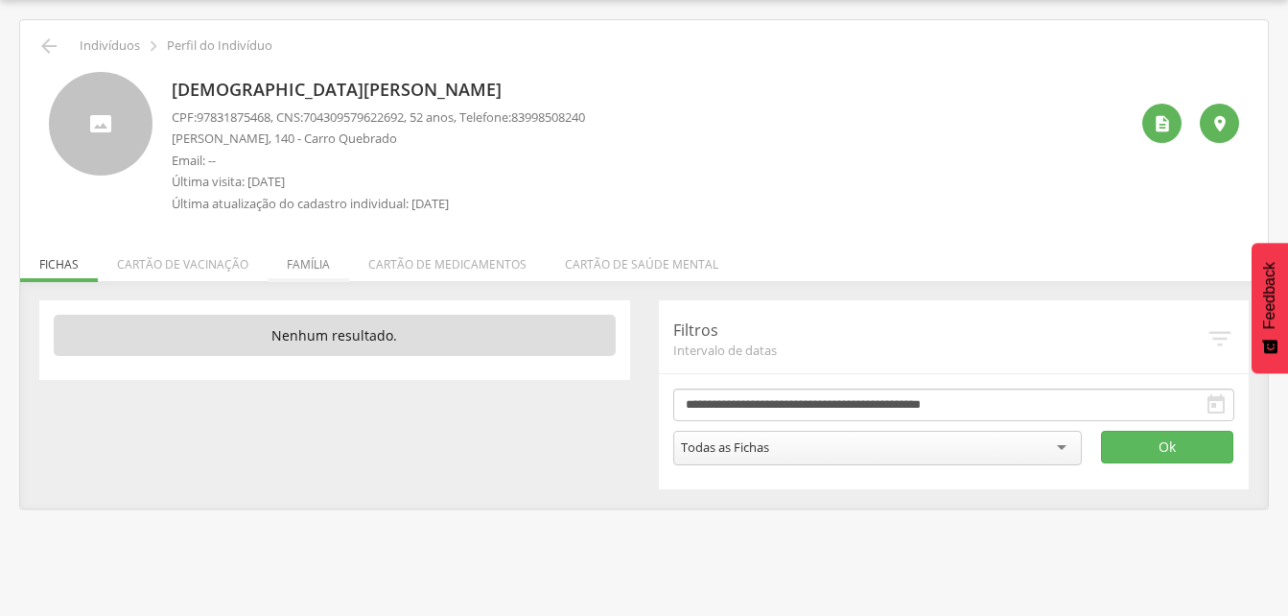
click at [311, 264] on li "Família" at bounding box center [309, 259] width 82 height 45
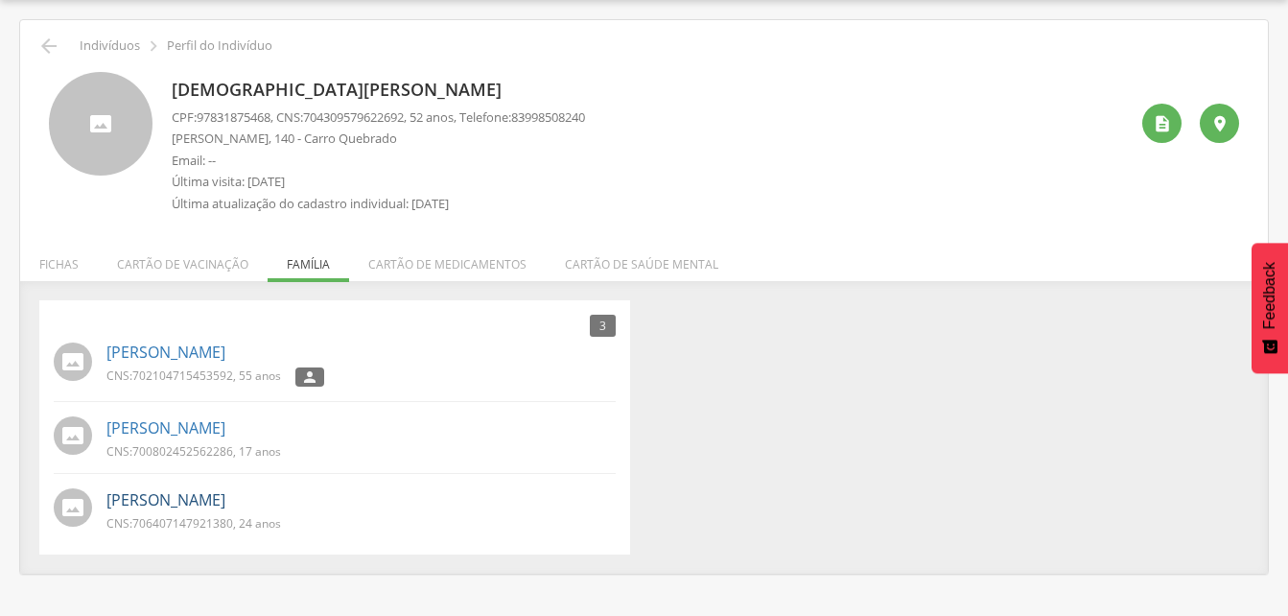
click at [183, 508] on link "[PERSON_NAME]" at bounding box center [165, 500] width 119 height 22
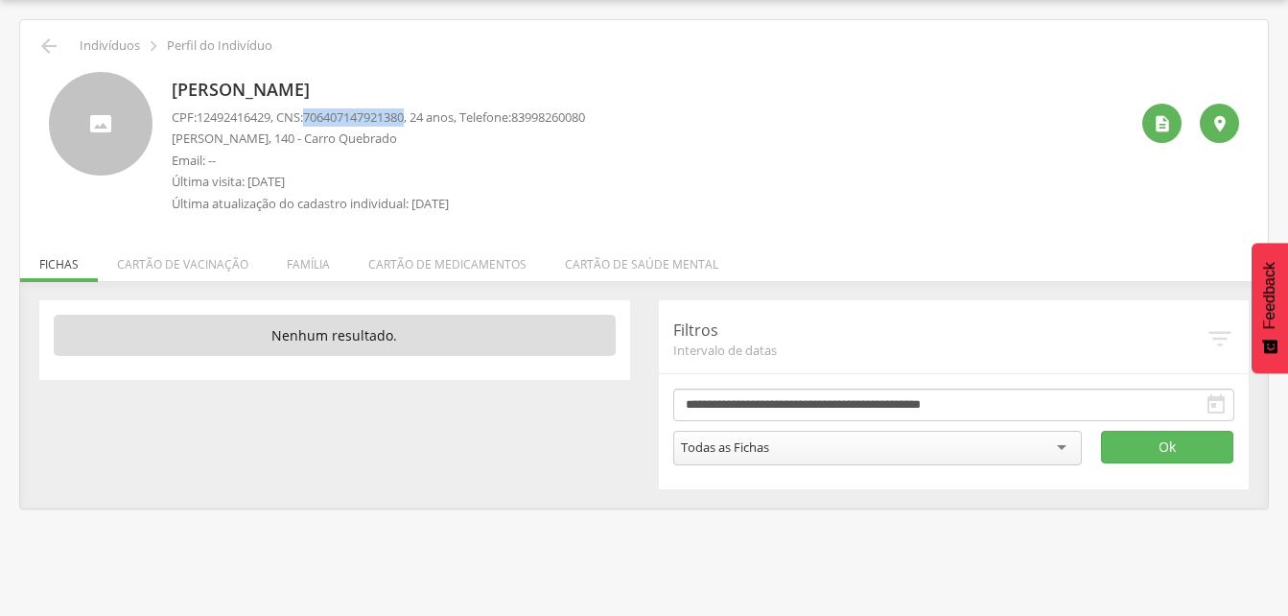
drag, startPoint x: 314, startPoint y: 116, endPoint x: 420, endPoint y: 118, distance: 106.5
click at [420, 118] on p "CPF: 12492416429 , CNS: [PHONE_NUMBER] , 24 anos, Telefone: [PHONE_NUMBER]" at bounding box center [378, 117] width 413 height 18
drag, startPoint x: 420, startPoint y: 118, endPoint x: 378, endPoint y: 116, distance: 42.2
click at [298, 265] on li "Família" at bounding box center [309, 259] width 82 height 45
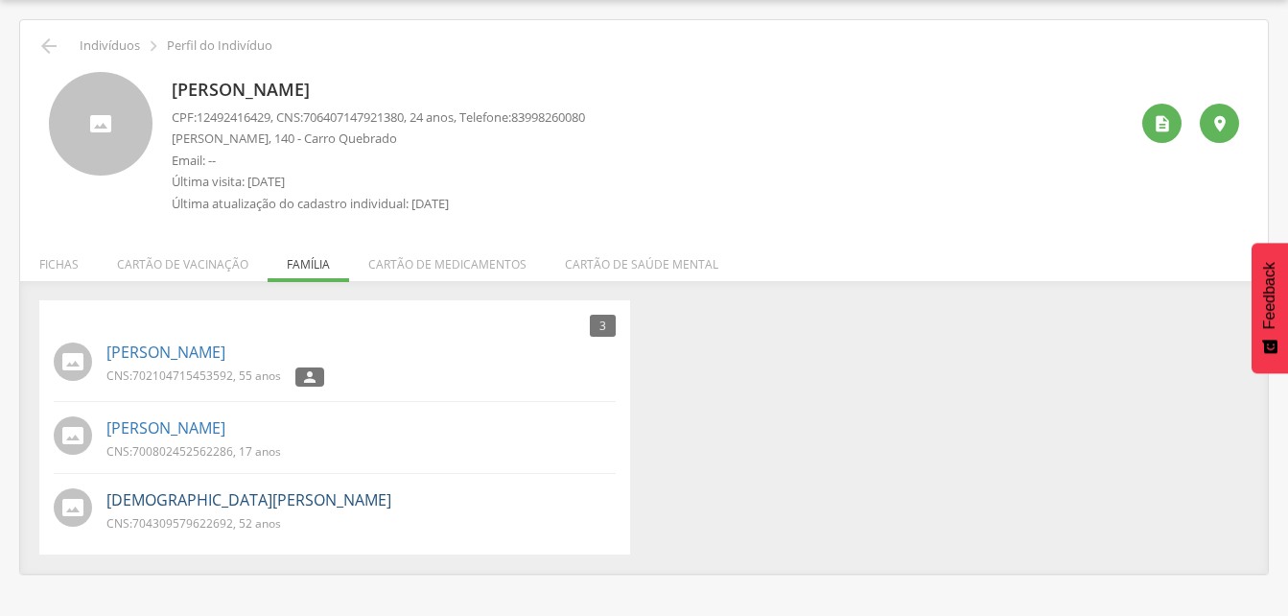
click at [207, 500] on link "[DEMOGRAPHIC_DATA][PERSON_NAME]" at bounding box center [248, 500] width 285 height 22
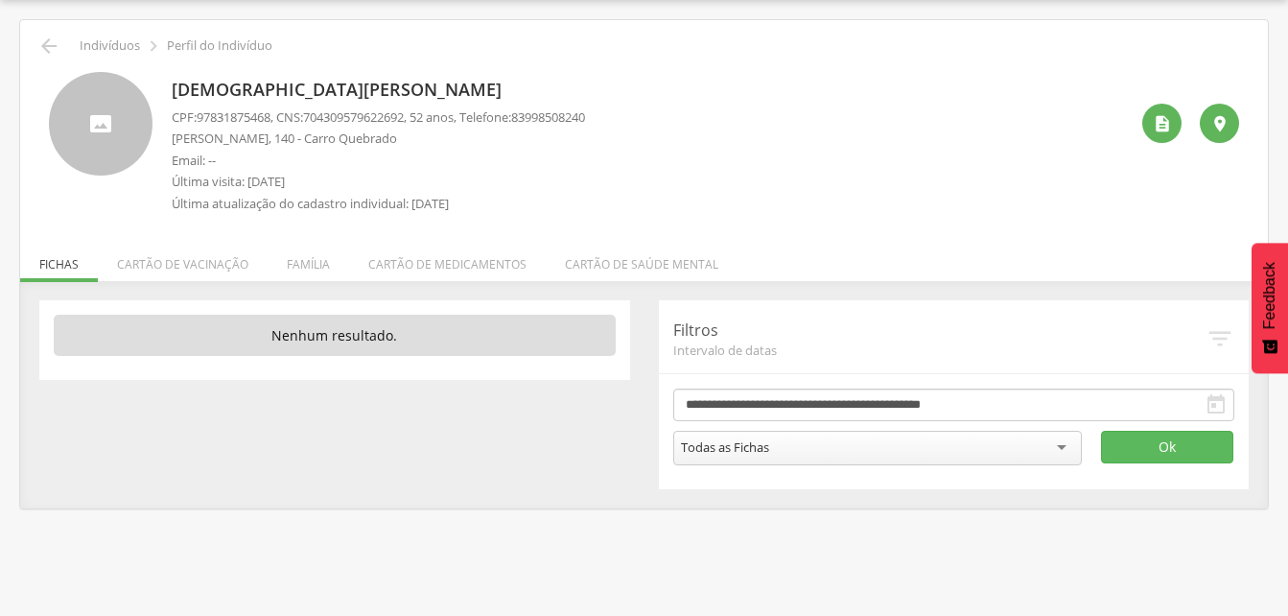
click at [560, 115] on span "83998508240" at bounding box center [548, 116] width 74 height 17
drag, startPoint x: 559, startPoint y: 115, endPoint x: 627, endPoint y: 117, distance: 68.1
click at [627, 117] on div "[DEMOGRAPHIC_DATA][PERSON_NAME] CPF: 97831875468 , CNS: [PHONE_NUMBER] , 52 ano…" at bounding box center [650, 147] width 956 height 151
drag, startPoint x: 627, startPoint y: 117, endPoint x: 597, endPoint y: 118, distance: 29.7
click at [311, 266] on li "Família" at bounding box center [309, 259] width 82 height 45
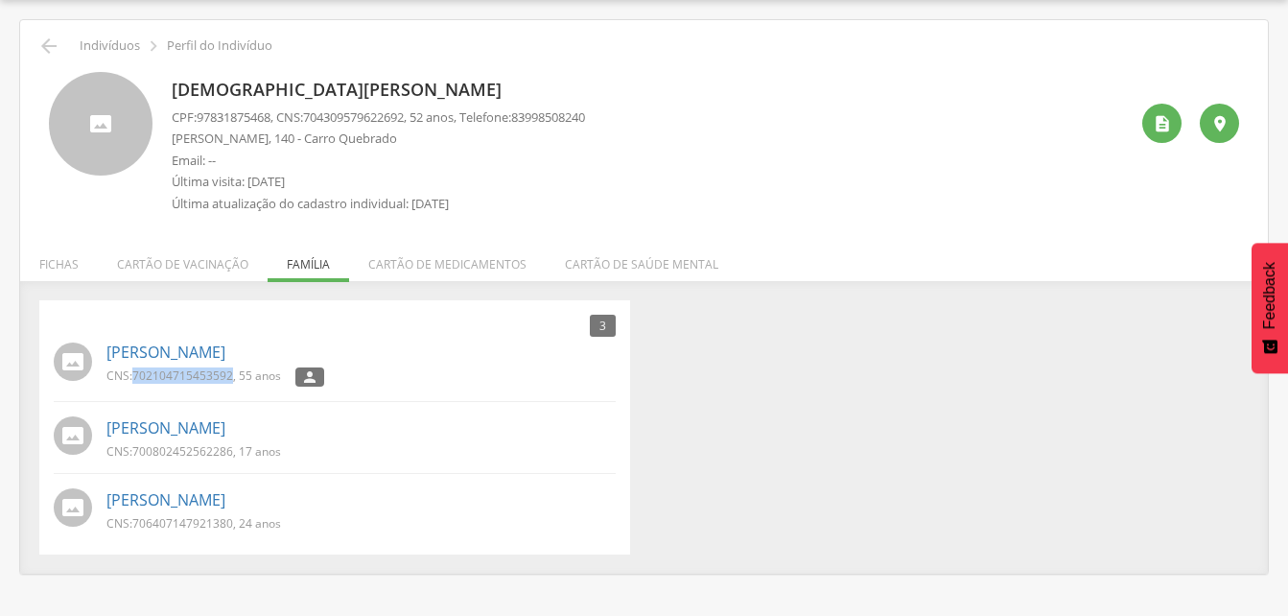
drag, startPoint x: 134, startPoint y: 375, endPoint x: 232, endPoint y: 376, distance: 97.8
click at [232, 376] on span "702104715453592" at bounding box center [182, 375] width 101 height 16
drag, startPoint x: 232, startPoint y: 376, endPoint x: 199, endPoint y: 377, distance: 33.6
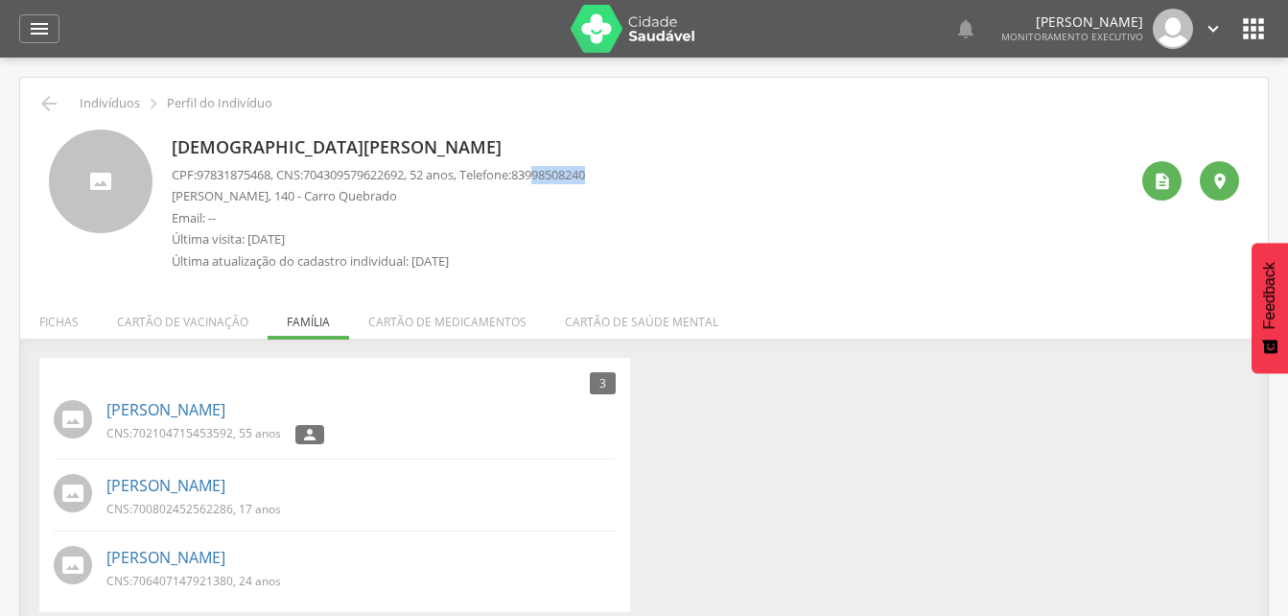
drag, startPoint x: 556, startPoint y: 174, endPoint x: 618, endPoint y: 174, distance: 61.4
click at [618, 174] on div "[DEMOGRAPHIC_DATA][PERSON_NAME] CPF: 97831875468 , CNS: [PHONE_NUMBER] , 52 ano…" at bounding box center [650, 204] width 956 height 151
drag, startPoint x: 618, startPoint y: 174, endPoint x: 573, endPoint y: 176, distance: 44.2
click at [35, 29] on icon "" at bounding box center [39, 28] width 23 height 23
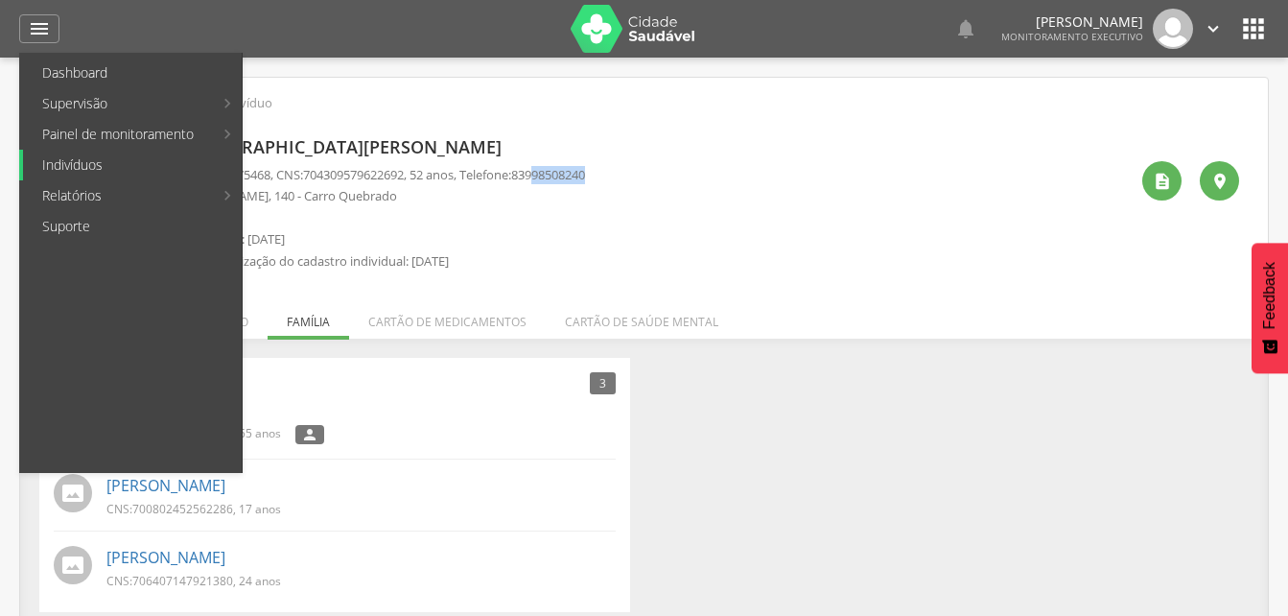
drag, startPoint x: 51, startPoint y: 165, endPoint x: 38, endPoint y: 161, distance: 13.0
click at [51, 164] on link "Indivíduos" at bounding box center [132, 165] width 219 height 31
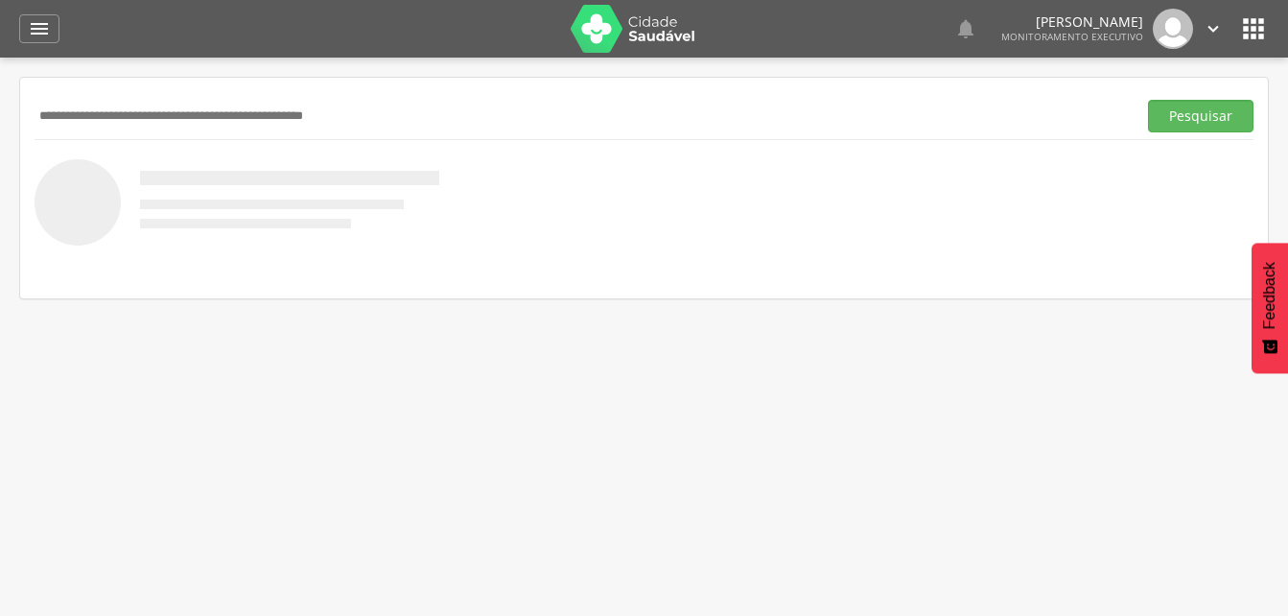
click at [100, 125] on input "text" at bounding box center [582, 116] width 1094 height 33
drag, startPoint x: 1203, startPoint y: 122, endPoint x: 1134, endPoint y: 124, distance: 69.1
click at [1199, 121] on button "Pesquisar" at bounding box center [1200, 116] width 105 height 33
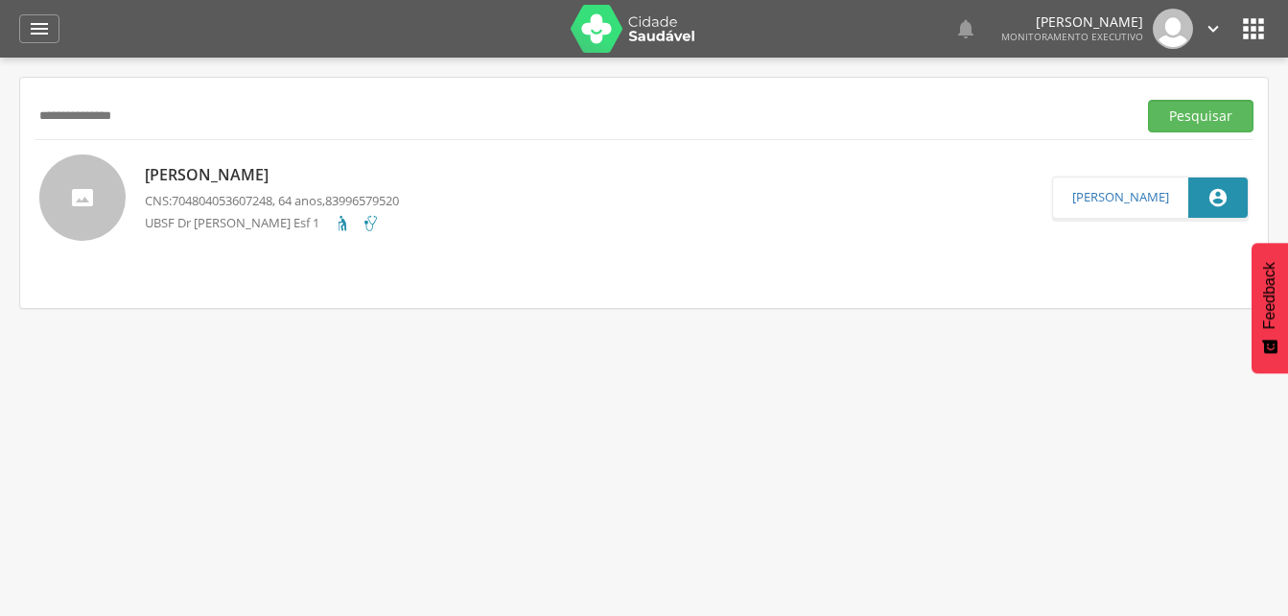
click at [268, 178] on p "[PERSON_NAME]" at bounding box center [272, 175] width 254 height 22
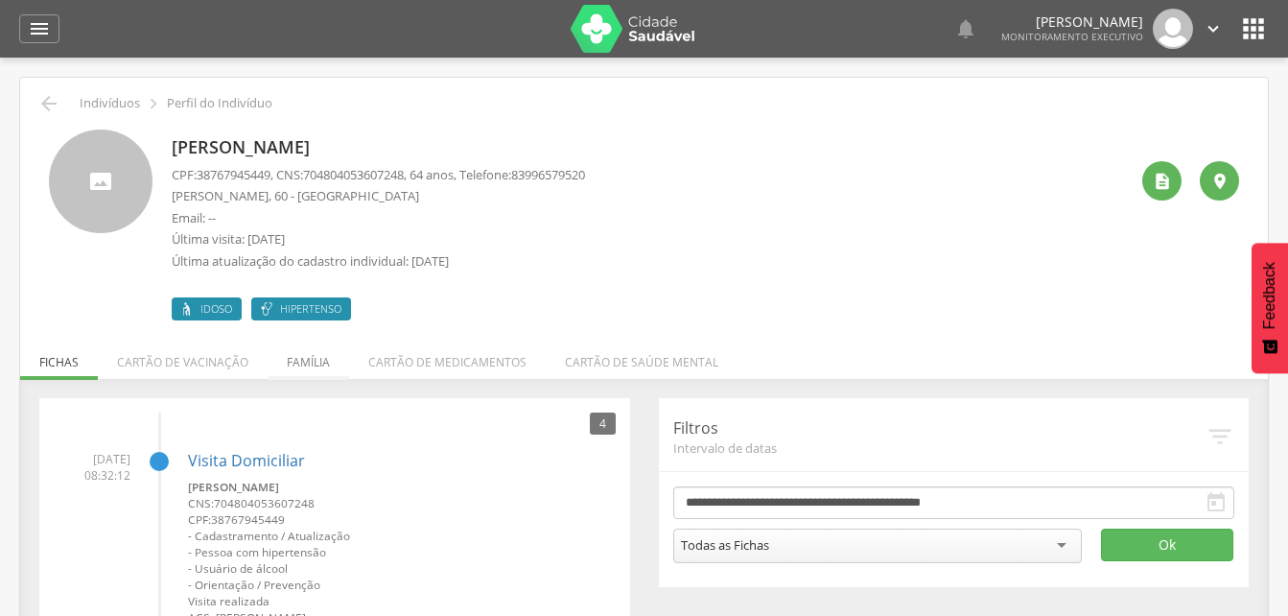
click at [297, 361] on li "Família" at bounding box center [309, 357] width 82 height 45
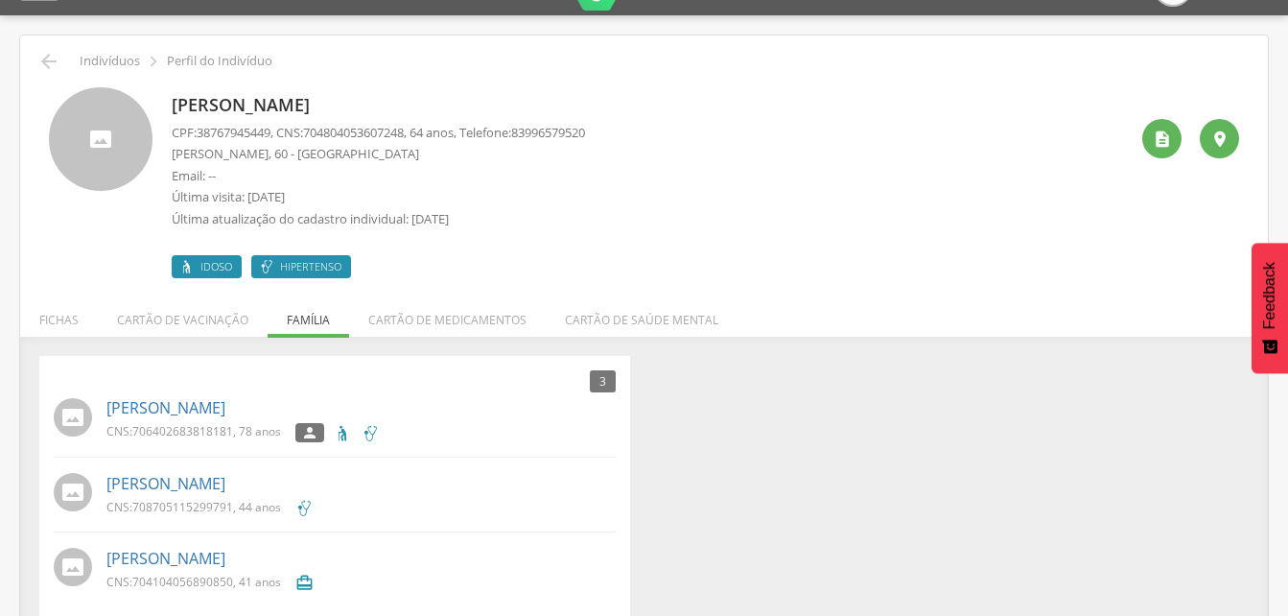
scroll to position [62, 0]
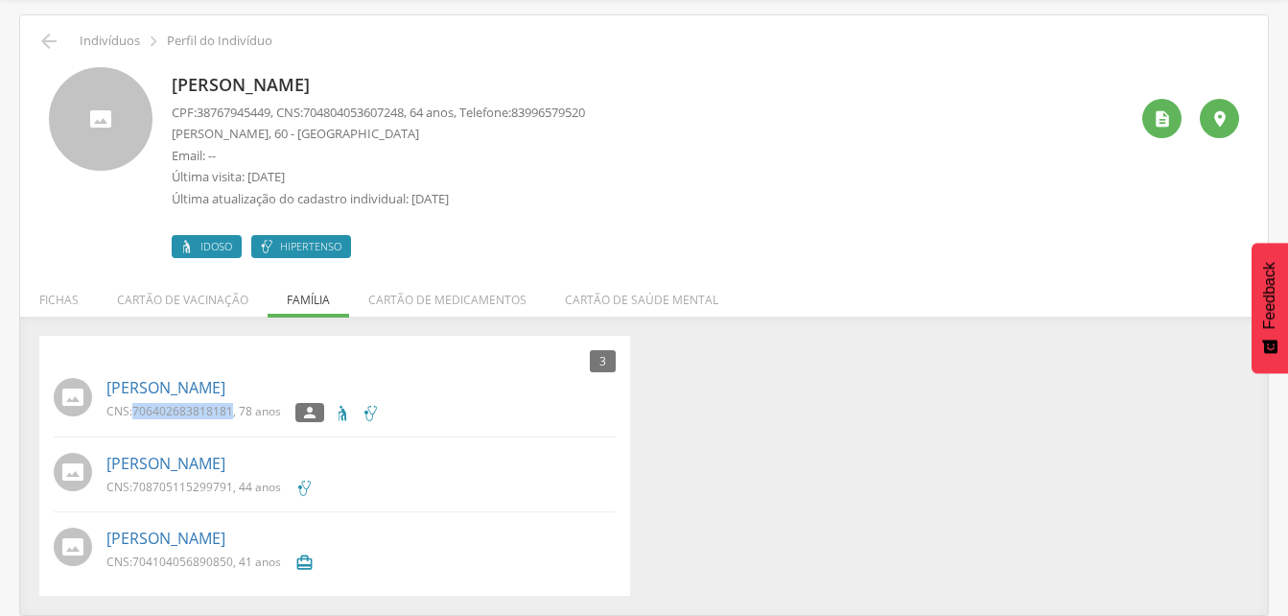
drag, startPoint x: 133, startPoint y: 407, endPoint x: 233, endPoint y: 410, distance: 99.8
click at [233, 410] on p "CNS: 706402683818181 , 78 anos" at bounding box center [193, 411] width 175 height 16
drag, startPoint x: 233, startPoint y: 410, endPoint x: 199, endPoint y: 414, distance: 33.8
drag, startPoint x: 135, startPoint y: 483, endPoint x: 234, endPoint y: 491, distance: 99.1
click at [234, 491] on p "CNS: 708705115299791 , 44 anos" at bounding box center [193, 487] width 175 height 16
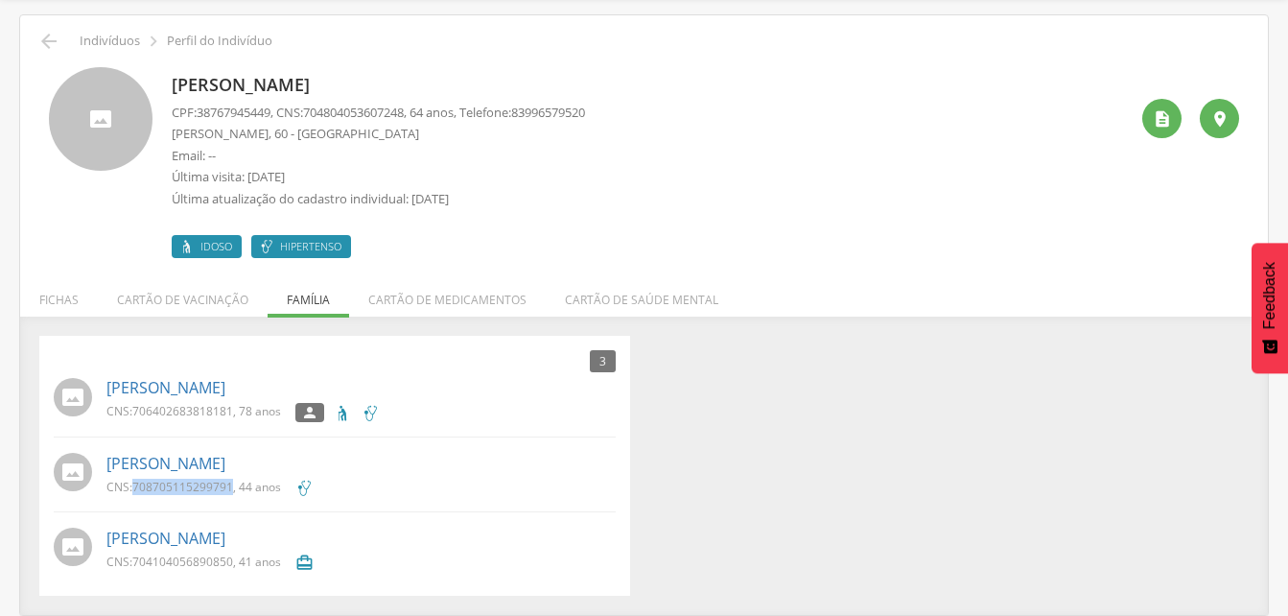
drag, startPoint x: 234, startPoint y: 491, endPoint x: 208, endPoint y: 484, distance: 26.7
click at [42, 41] on icon "" at bounding box center [48, 41] width 23 height 23
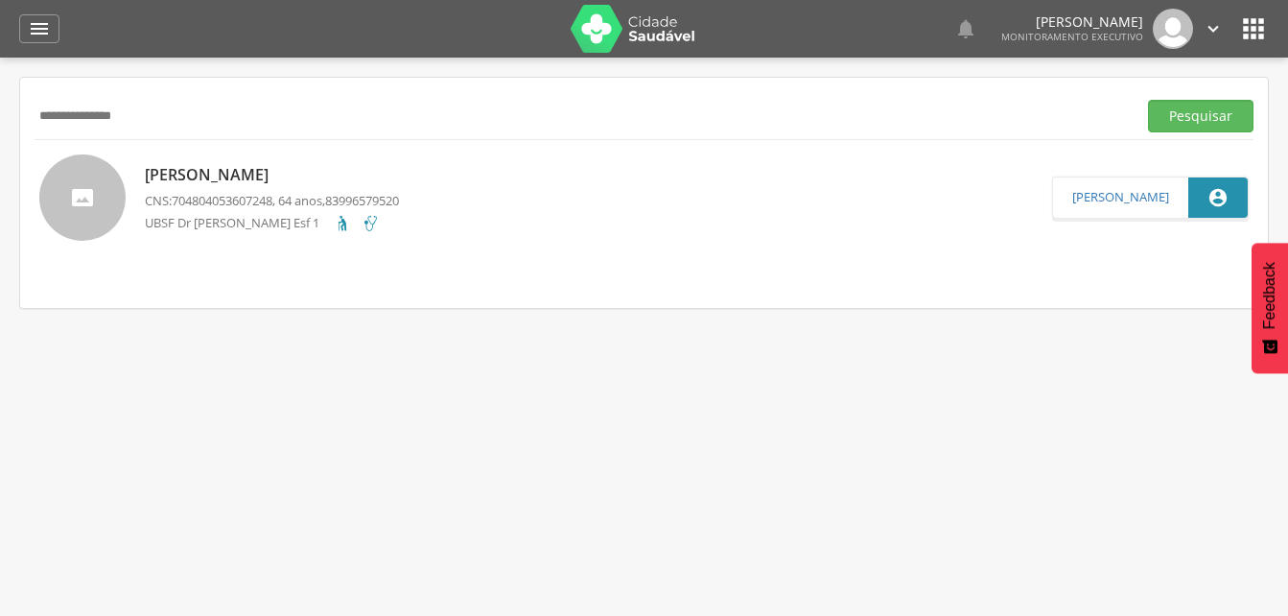
click at [155, 112] on input "**********" at bounding box center [582, 116] width 1094 height 33
type input "*"
drag, startPoint x: 1183, startPoint y: 122, endPoint x: 1066, endPoint y: 142, distance: 118.7
click at [1183, 122] on button "Pesquisar" at bounding box center [1200, 116] width 105 height 33
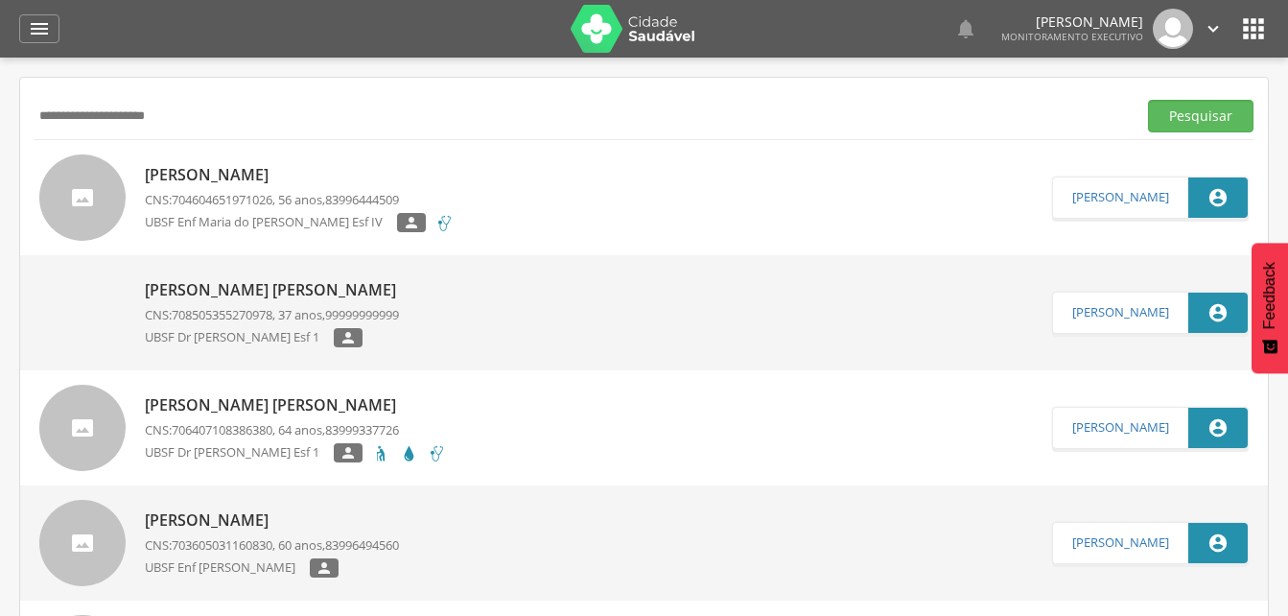
click at [326, 286] on p "[PERSON_NAME] [PERSON_NAME]" at bounding box center [275, 290] width 261 height 22
click at [289, 410] on p "[PERSON_NAME] [PERSON_NAME]" at bounding box center [295, 405] width 301 height 22
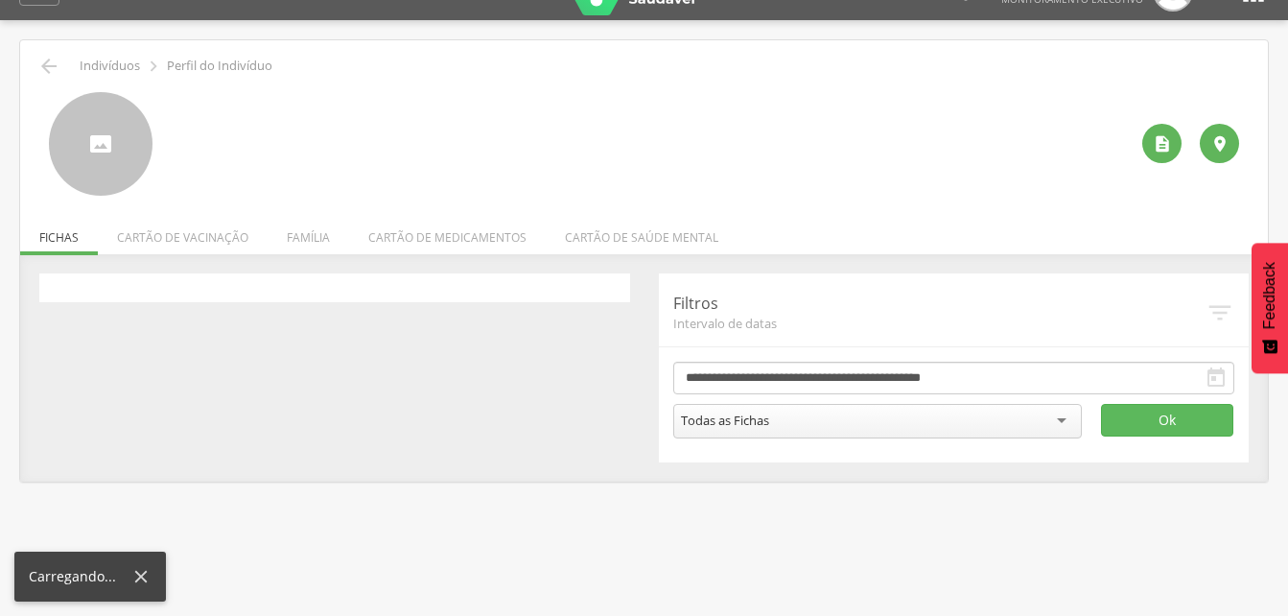
scroll to position [58, 0]
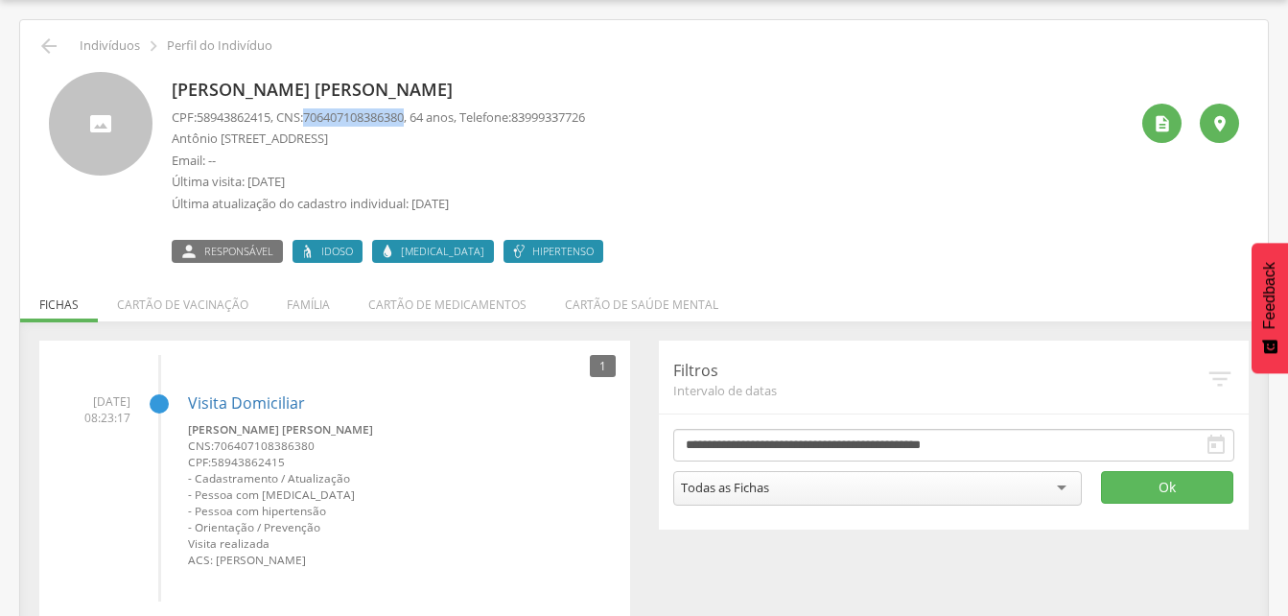
drag, startPoint x: 312, startPoint y: 112, endPoint x: 420, endPoint y: 122, distance: 108.8
click at [420, 122] on p "CPF: 58943862415 , CNS: [PHONE_NUMBER] , 64 anos, Telefone: [PHONE_NUMBER]" at bounding box center [378, 117] width 413 height 18
drag, startPoint x: 420, startPoint y: 122, endPoint x: 401, endPoint y: 118, distance: 19.6
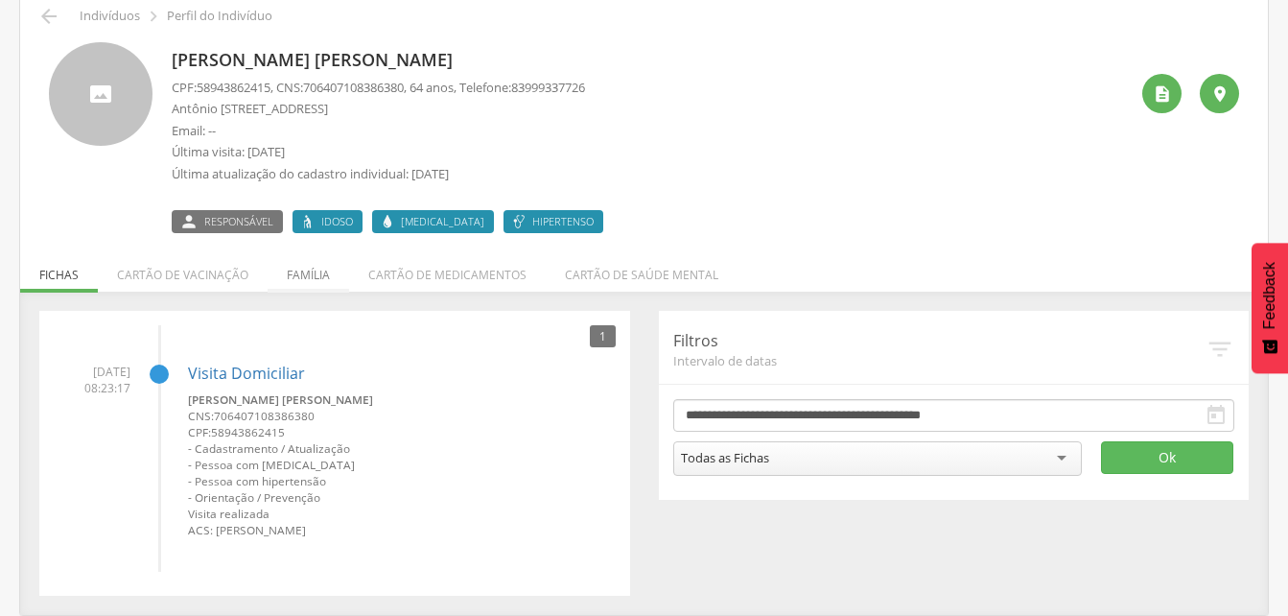
click at [292, 275] on li "Família" at bounding box center [309, 269] width 82 height 45
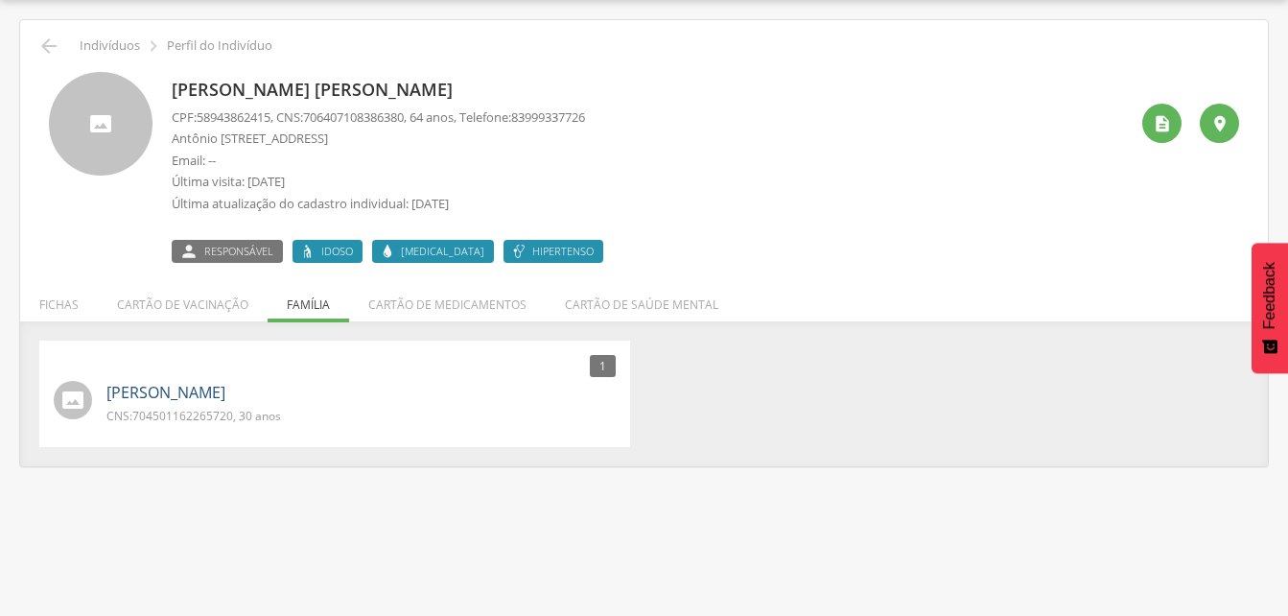
click at [170, 402] on link "[PERSON_NAME]" at bounding box center [165, 393] width 119 height 22
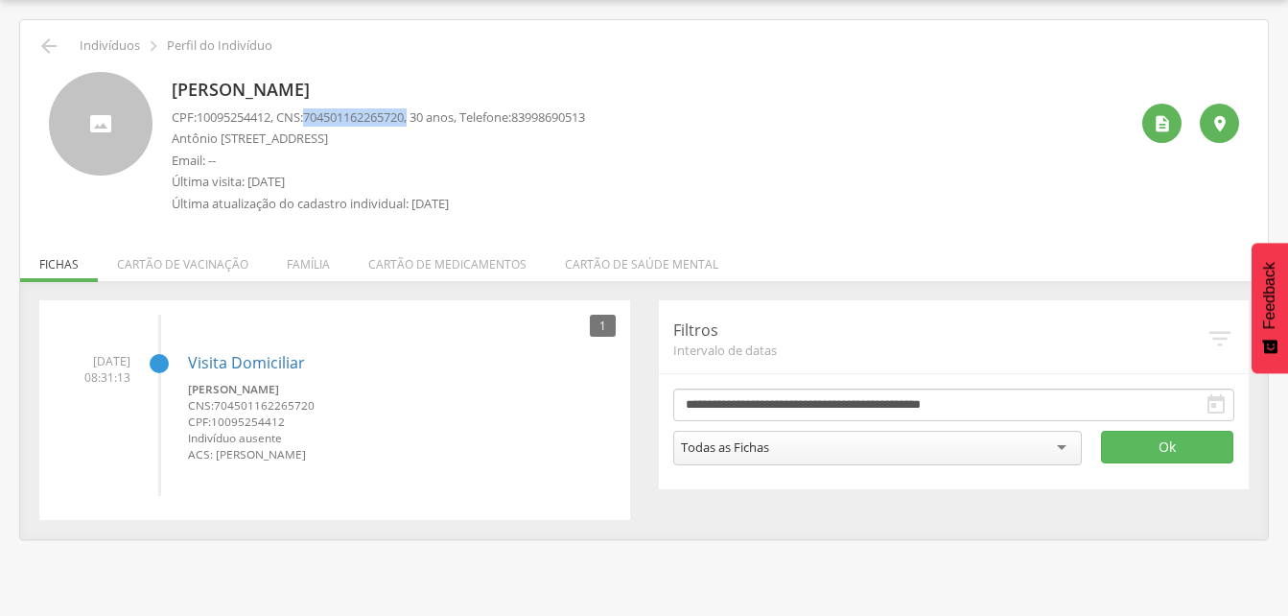
drag, startPoint x: 314, startPoint y: 113, endPoint x: 424, endPoint y: 114, distance: 110.3
click at [424, 114] on p "CPF: 10095254412 , CNS: [PHONE_NUMBER] , 30 anos, Telefone: [PHONE_NUMBER]" at bounding box center [378, 117] width 413 height 18
drag, startPoint x: 424, startPoint y: 114, endPoint x: 386, endPoint y: 117, distance: 38.5
click at [62, 44] on div " Indivíduos  Perfil do Indivíduo" at bounding box center [644, 46] width 1219 height 23
click at [54, 45] on icon "" at bounding box center [48, 46] width 23 height 23
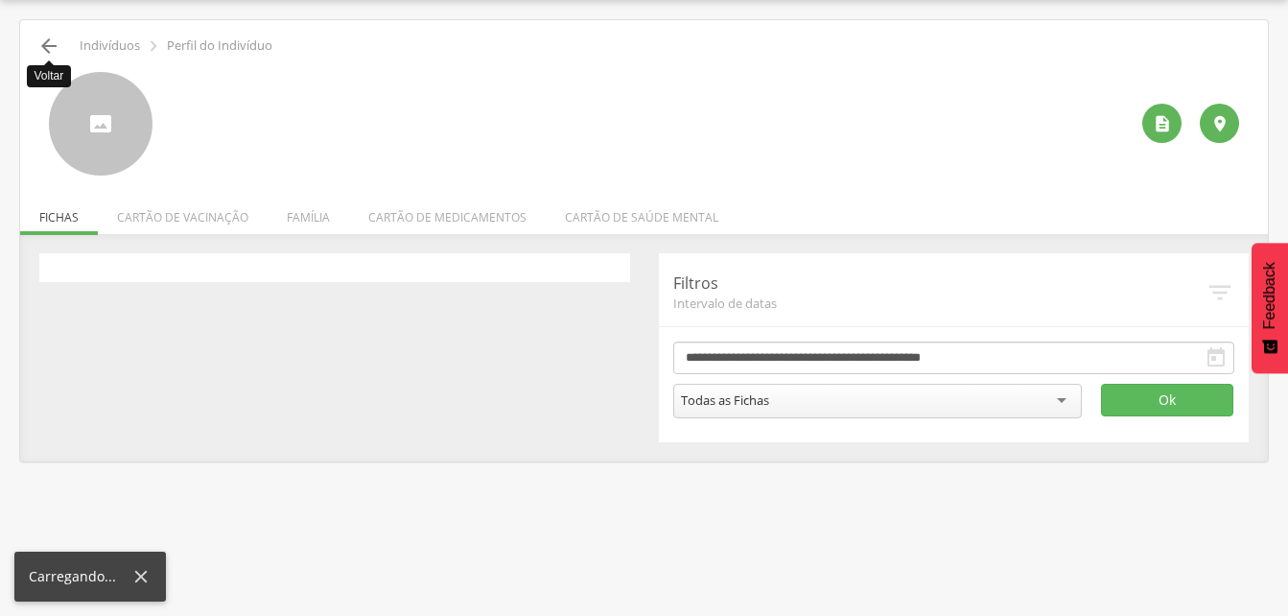
click at [54, 45] on icon "" at bounding box center [48, 46] width 23 height 23
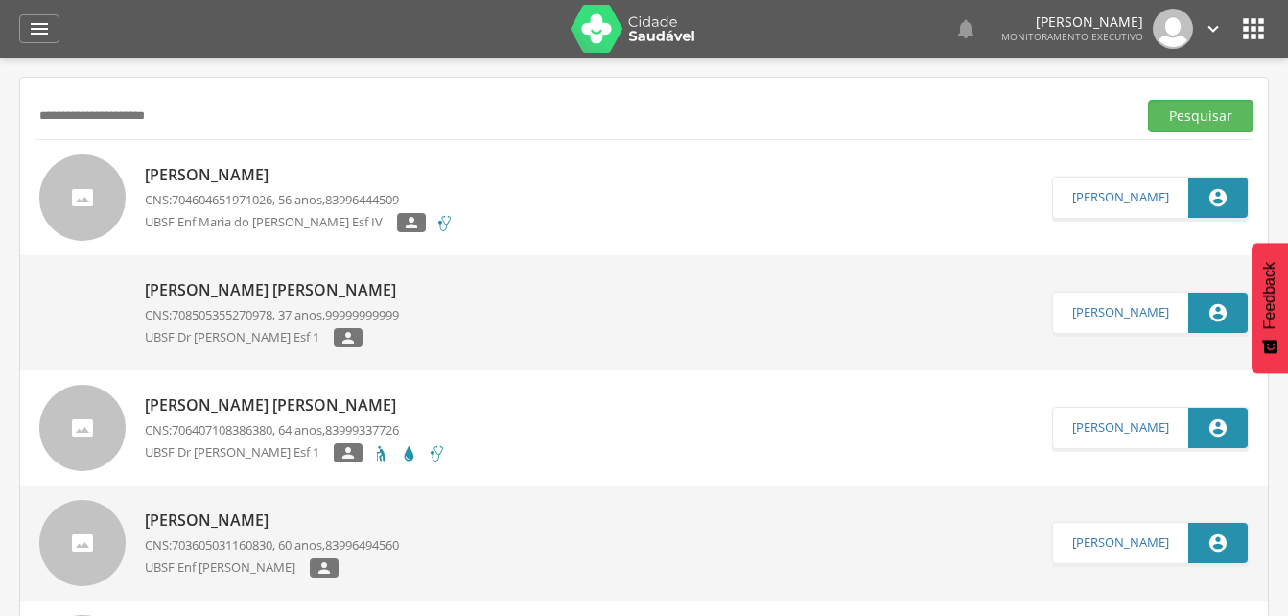
click at [234, 101] on input "**********" at bounding box center [582, 116] width 1094 height 33
type input "*"
click at [1159, 110] on button "Pesquisar" at bounding box center [1200, 116] width 105 height 33
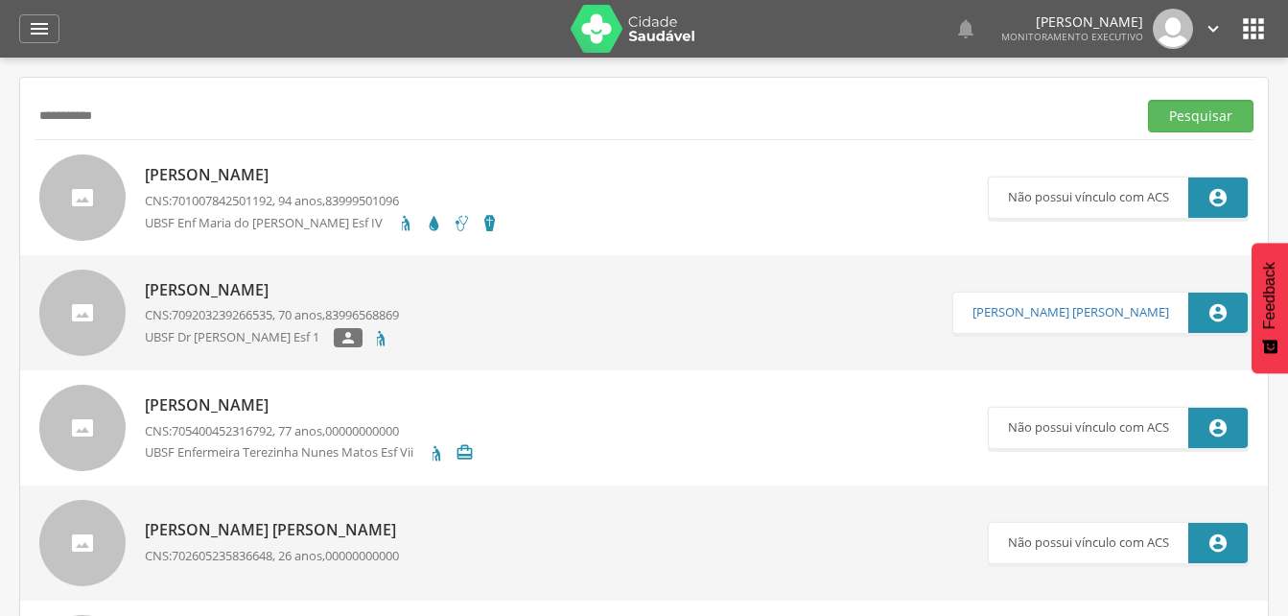
click at [115, 118] on input "**********" at bounding box center [582, 116] width 1094 height 33
type input "*"
click at [1169, 118] on button "Pesquisar" at bounding box center [1200, 116] width 105 height 33
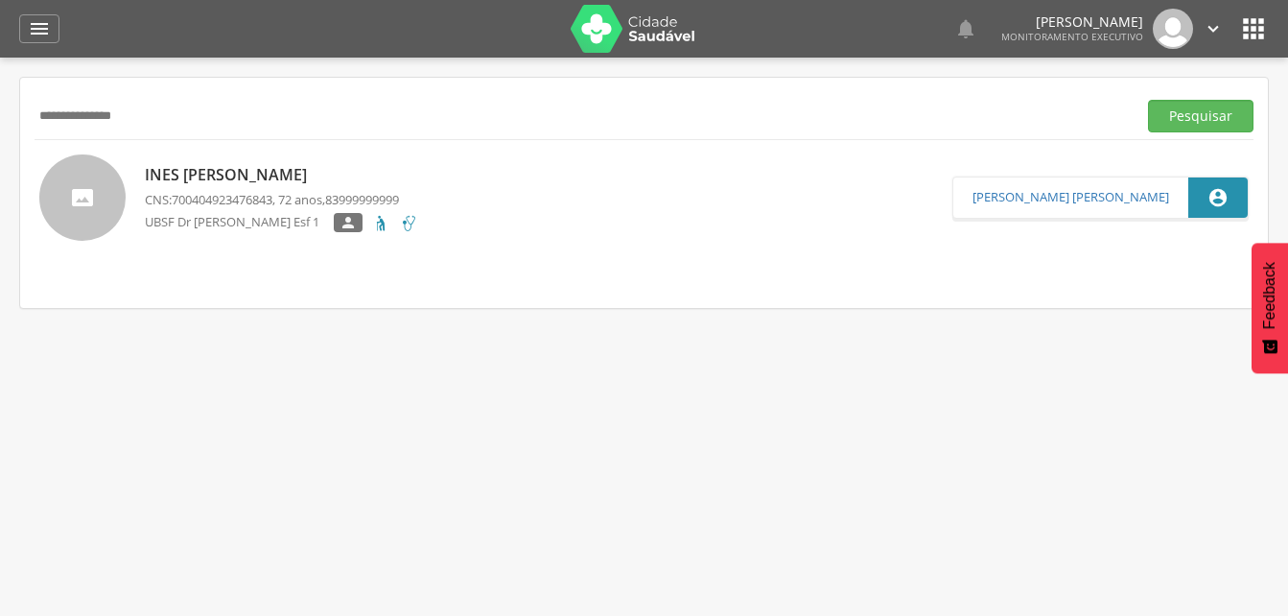
click at [245, 179] on p "Ines [PERSON_NAME]" at bounding box center [281, 175] width 273 height 22
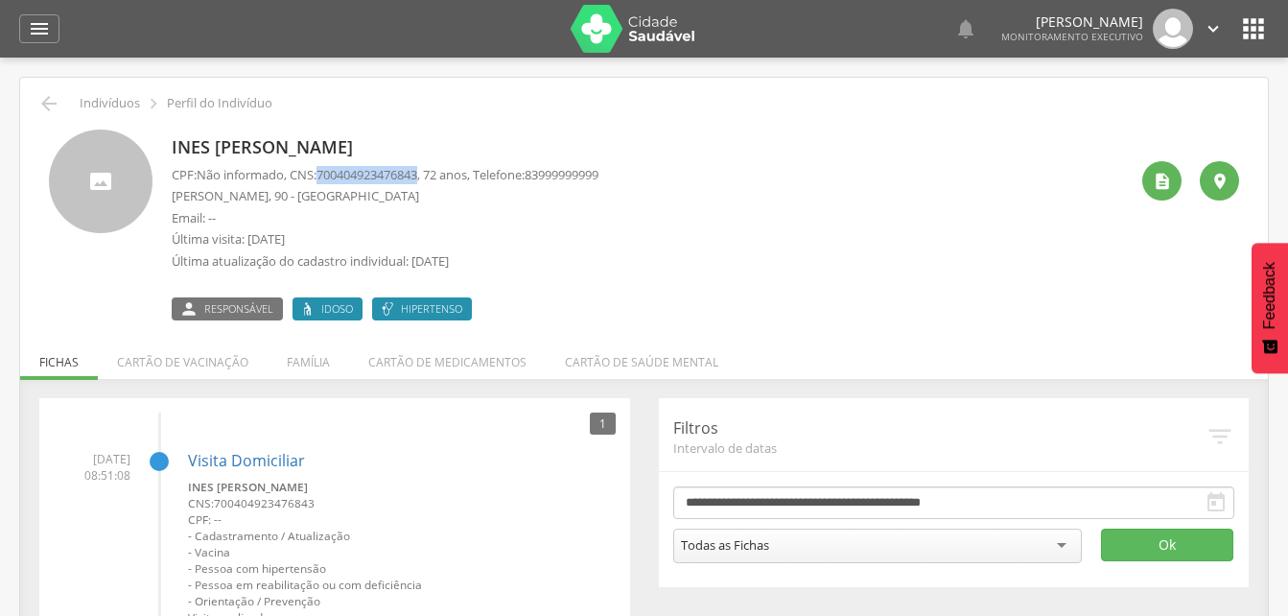
drag, startPoint x: 325, startPoint y: 170, endPoint x: 431, endPoint y: 177, distance: 105.8
click at [417, 177] on span "700404923476843" at bounding box center [366, 174] width 101 height 17
drag, startPoint x: 431, startPoint y: 177, endPoint x: 403, endPoint y: 177, distance: 27.8
click at [434, 133] on div "Ines [PERSON_NAME] CPF: Não informado , CNS: [PHONE_NUMBER] , 72 anos, Telefone…" at bounding box center [385, 224] width 427 height 191
click at [53, 102] on icon "" at bounding box center [48, 103] width 23 height 23
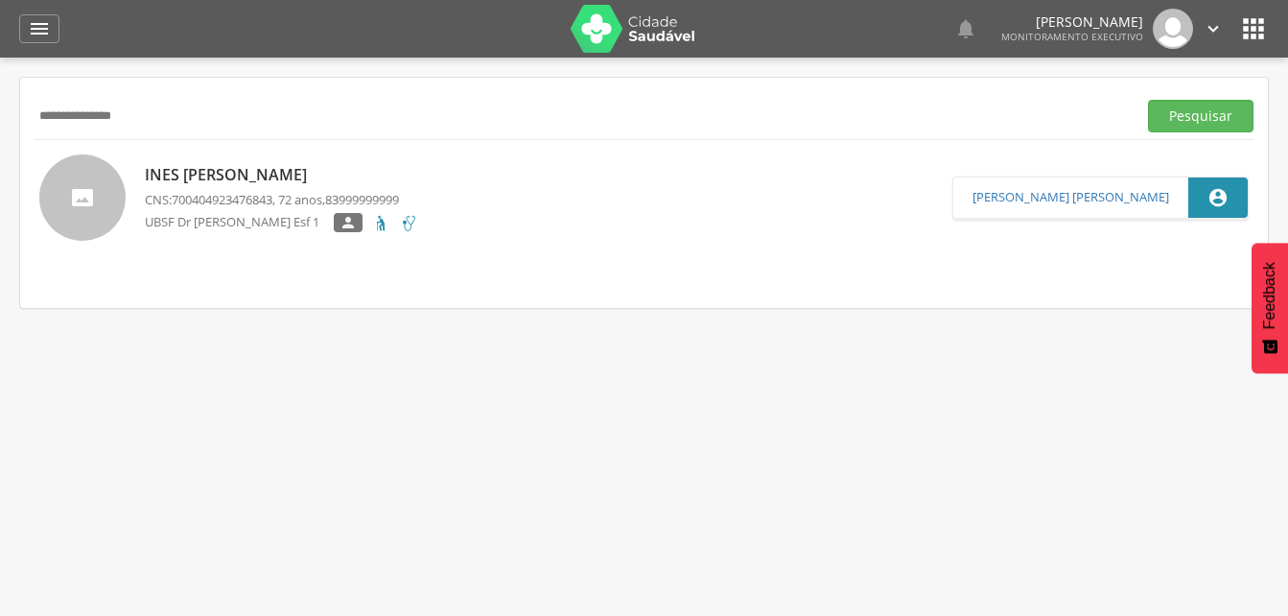
click at [198, 125] on input "**********" at bounding box center [582, 116] width 1094 height 33
type input "*"
drag, startPoint x: 1219, startPoint y: 117, endPoint x: 1143, endPoint y: 123, distance: 76.0
click at [1219, 117] on button "Pesquisar" at bounding box center [1200, 116] width 105 height 33
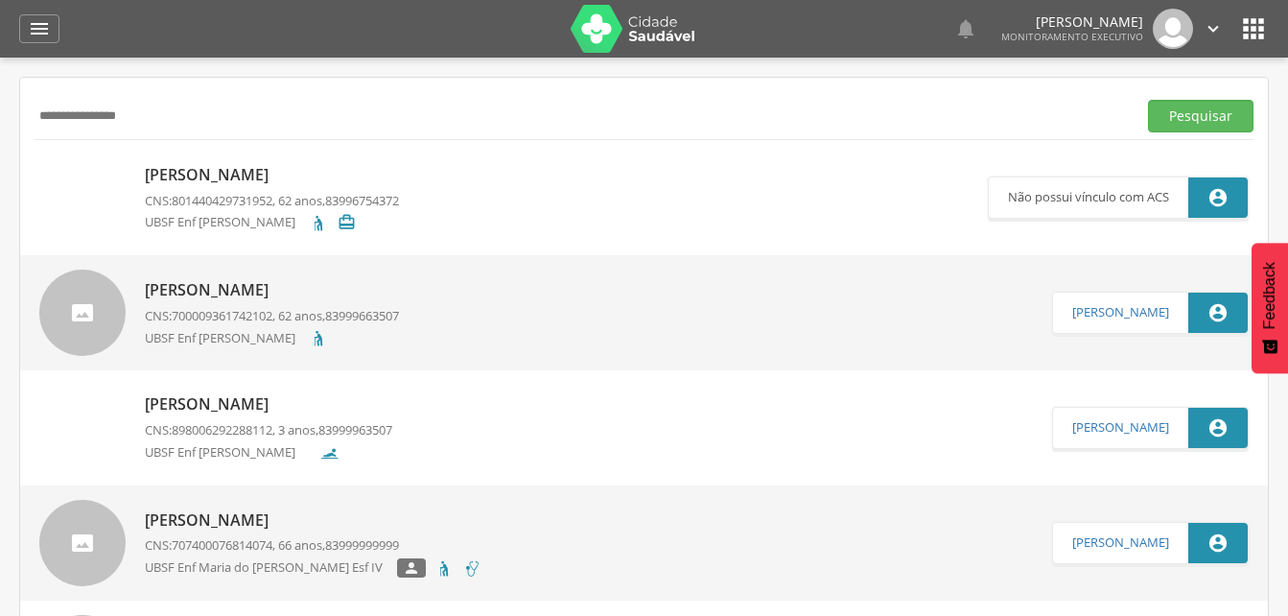
click at [282, 409] on p "[PERSON_NAME]" at bounding box center [268, 404] width 247 height 22
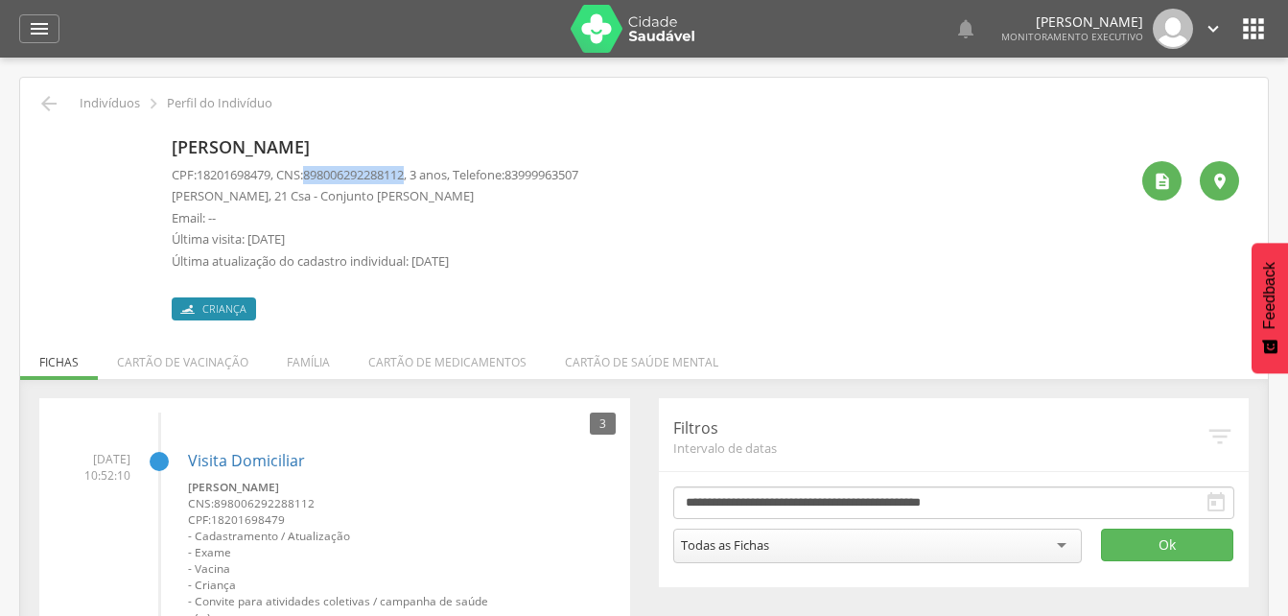
drag, startPoint x: 312, startPoint y: 175, endPoint x: 419, endPoint y: 181, distance: 107.6
click at [419, 181] on p "CPF: 18201698479 , CNS: [PHONE_NUMBER] , 3 anos, Telefone: [PHONE_NUMBER]" at bounding box center [375, 175] width 407 height 18
drag, startPoint x: 419, startPoint y: 181, endPoint x: 381, endPoint y: 176, distance: 38.7
click at [645, 259] on div "[PERSON_NAME] CPF: 18201698479 , CNS: [PHONE_NUMBER] , 3 anos, Telefone: [PHONE…" at bounding box center [650, 224] width 956 height 191
click at [311, 355] on li "Família" at bounding box center [309, 357] width 82 height 45
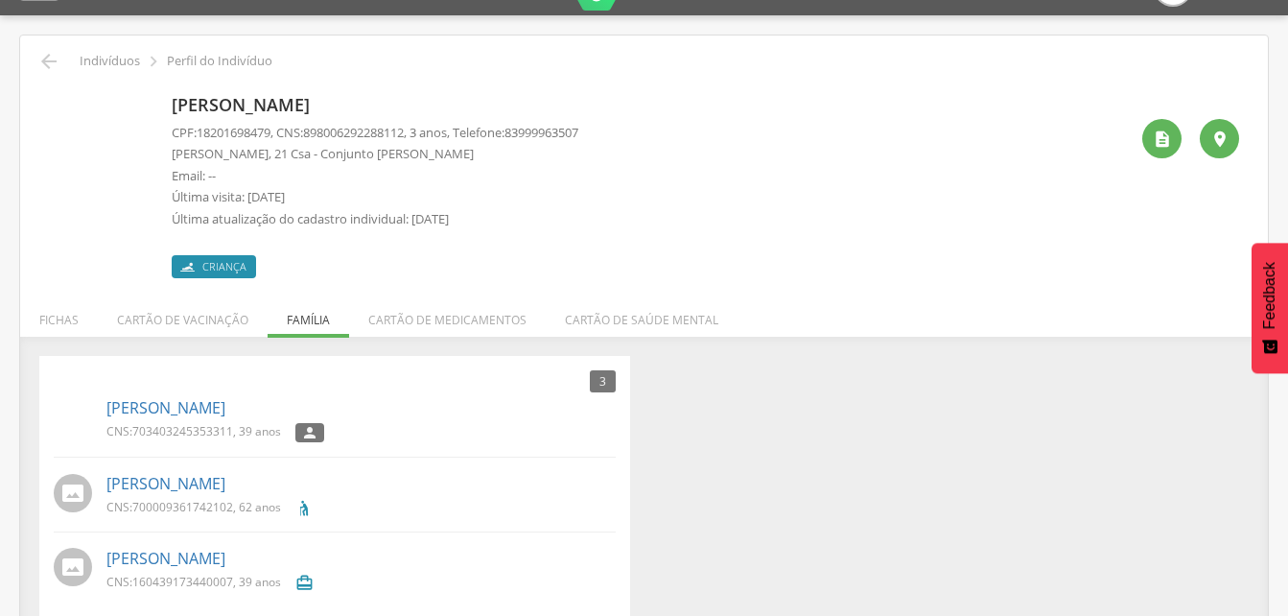
scroll to position [62, 0]
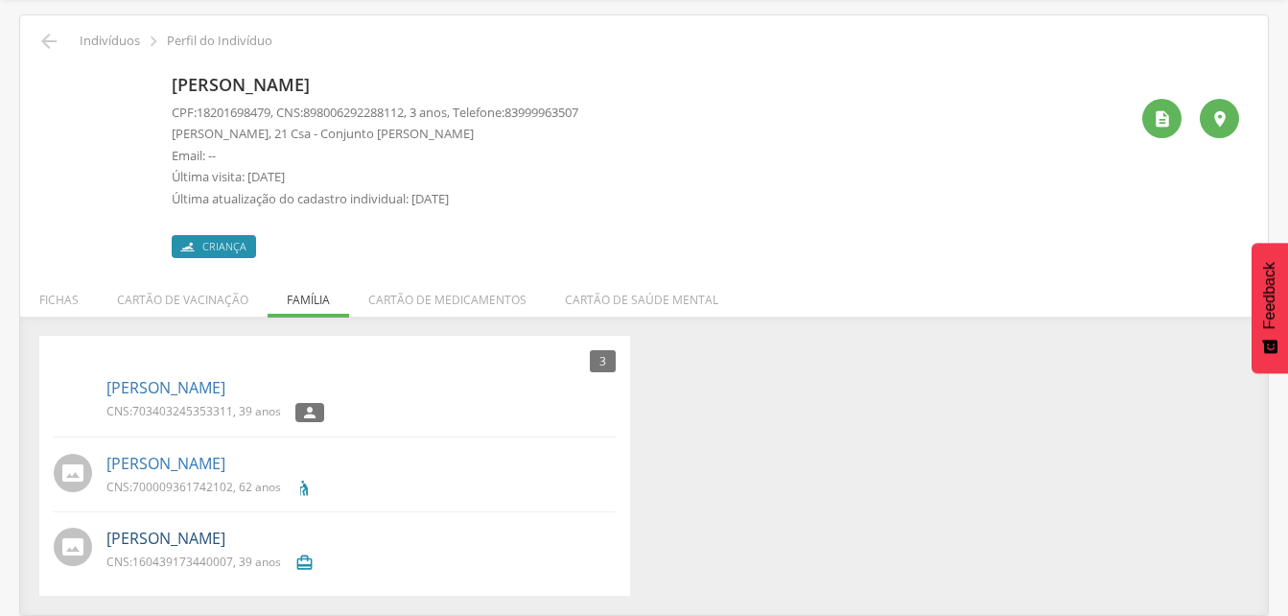
click at [160, 540] on link "[PERSON_NAME]" at bounding box center [165, 538] width 119 height 22
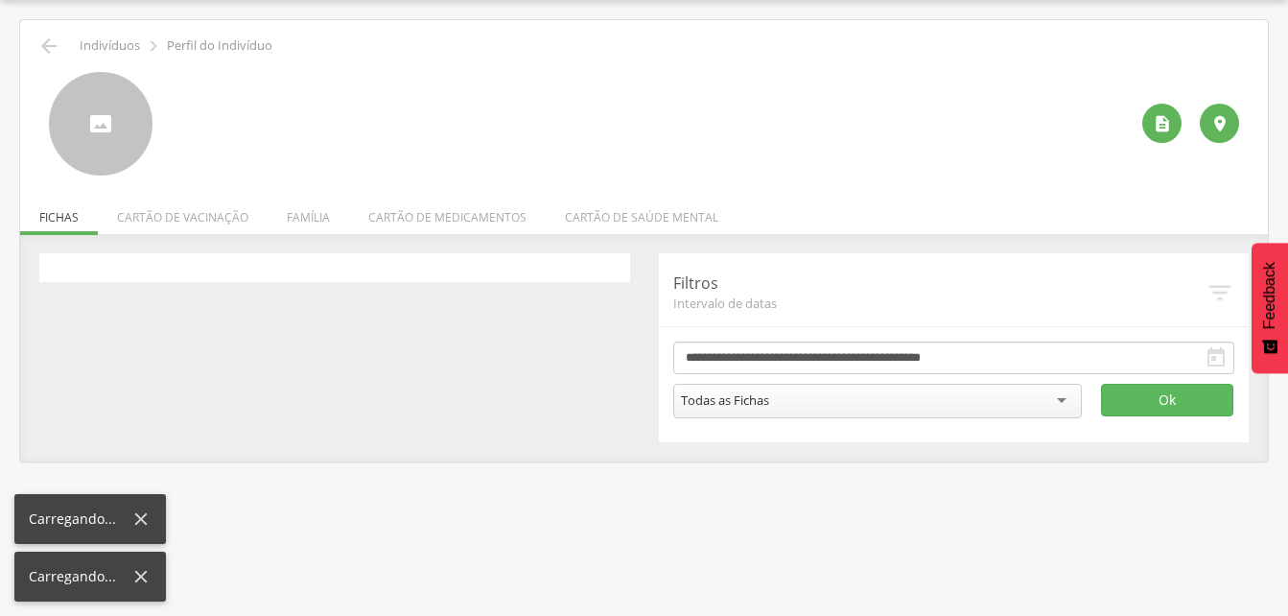
scroll to position [58, 0]
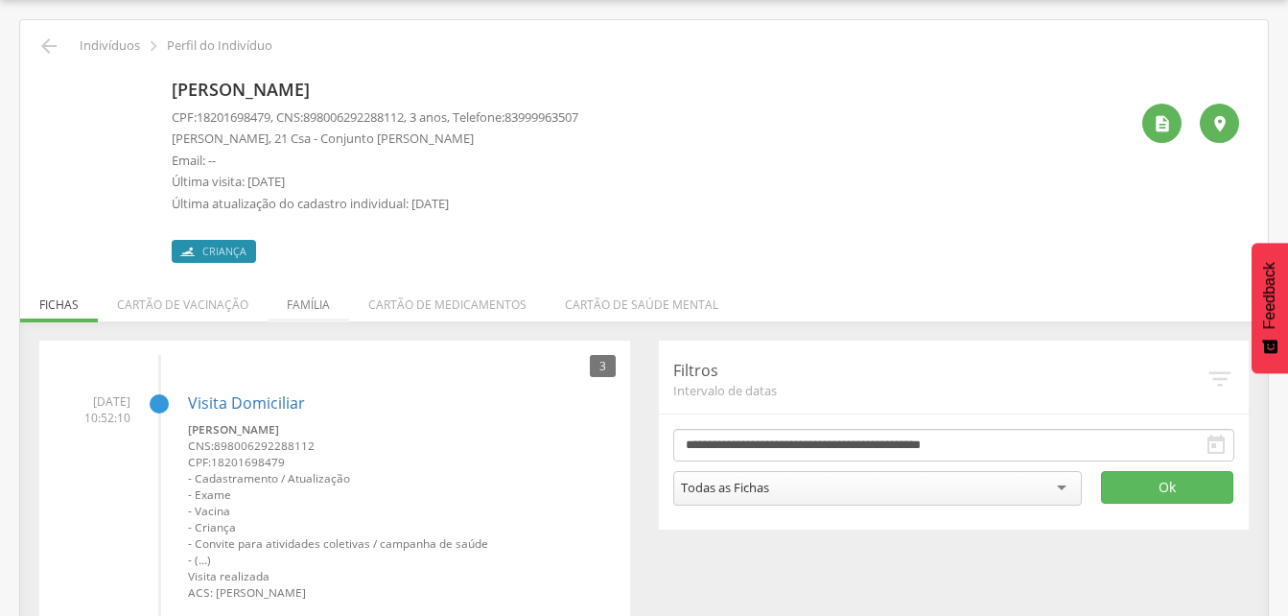
click at [306, 312] on li "Família" at bounding box center [309, 299] width 82 height 45
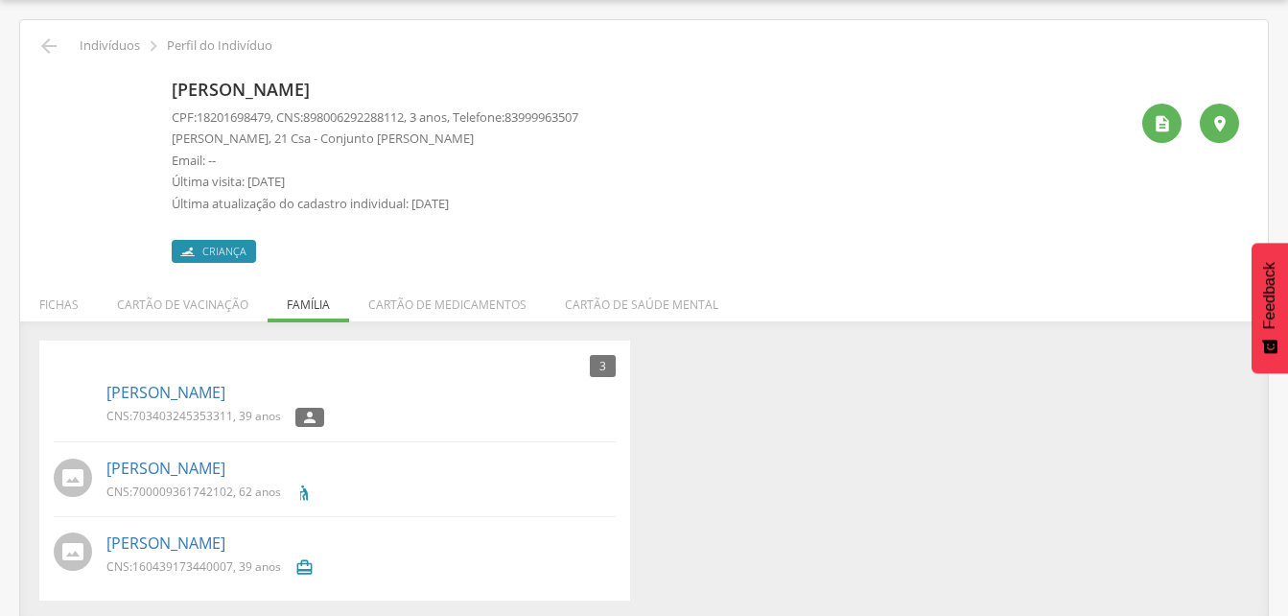
scroll to position [62, 0]
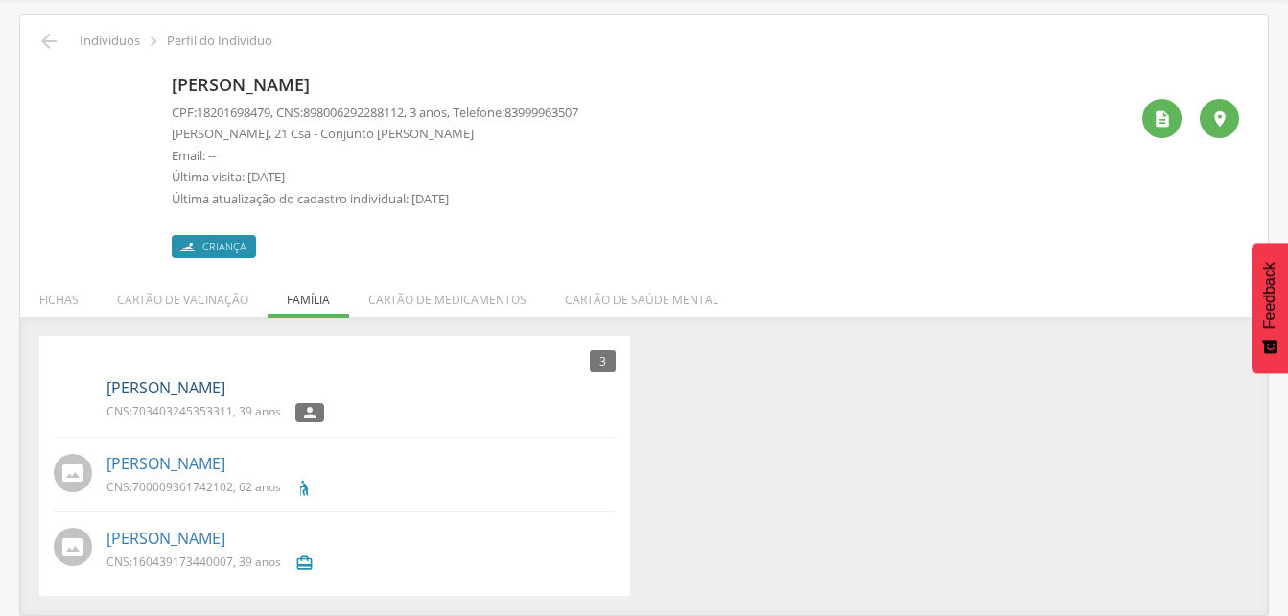
click at [216, 392] on link "[PERSON_NAME]" at bounding box center [165, 388] width 119 height 22
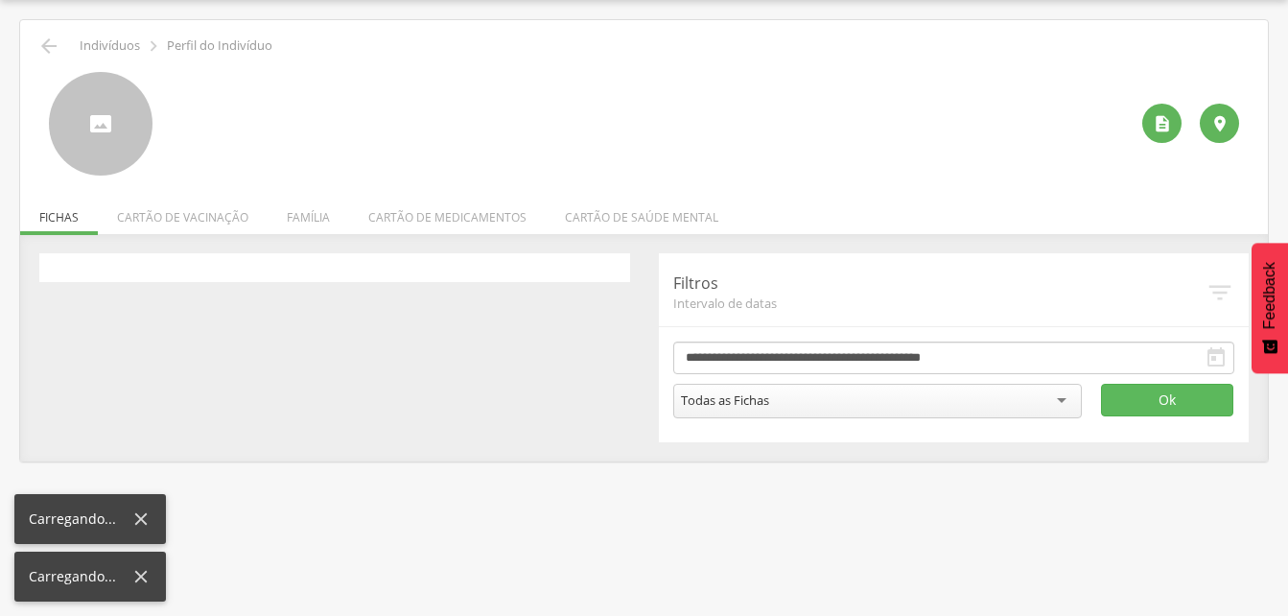
scroll to position [58, 0]
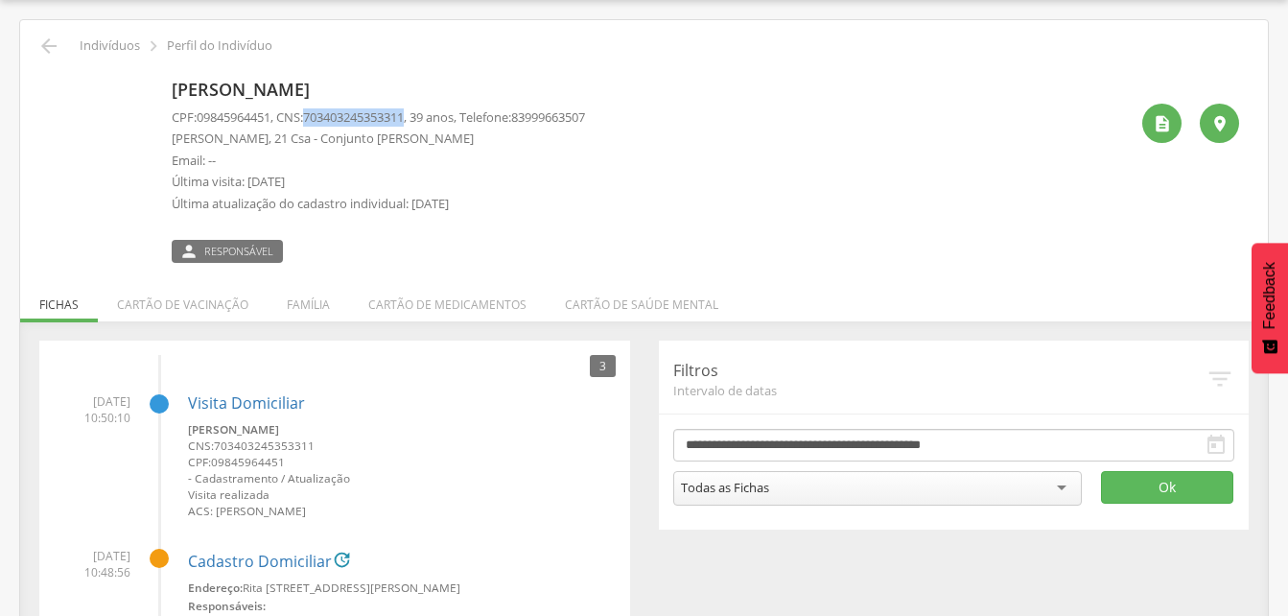
drag, startPoint x: 311, startPoint y: 112, endPoint x: 421, endPoint y: 115, distance: 110.3
click at [421, 115] on p "CPF: 09845964451 , CNS: [PHONE_NUMBER] , 39 anos, Telefone: [PHONE_NUMBER]" at bounding box center [378, 117] width 413 height 18
drag, startPoint x: 421, startPoint y: 115, endPoint x: 400, endPoint y: 112, distance: 21.3
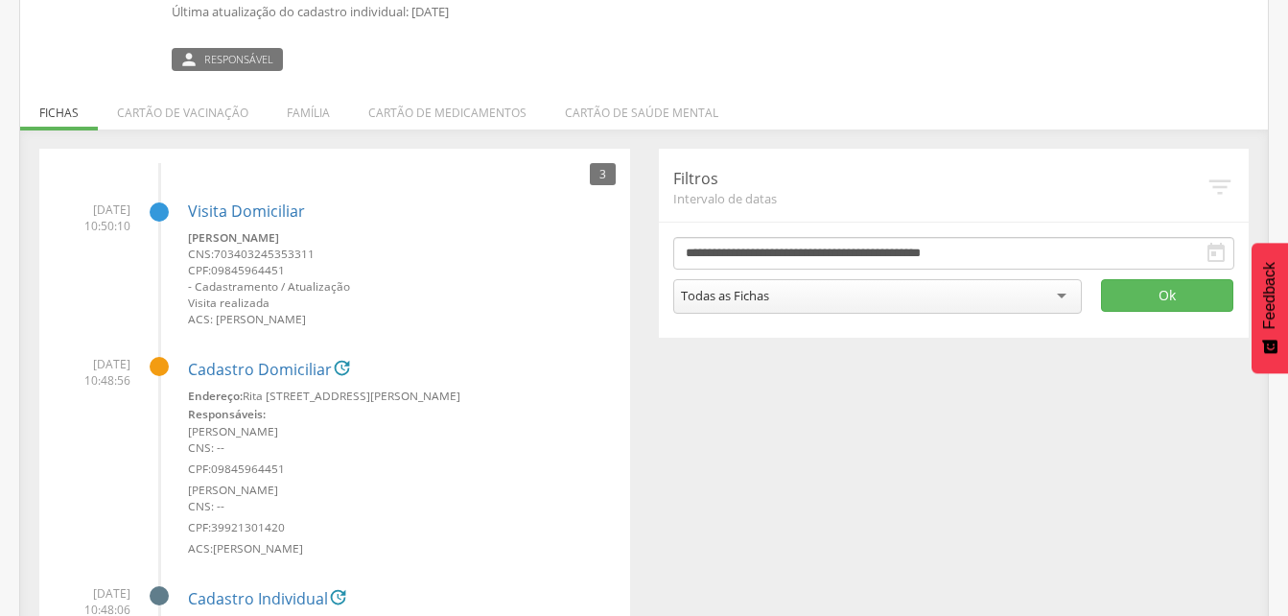
scroll to position [0, 0]
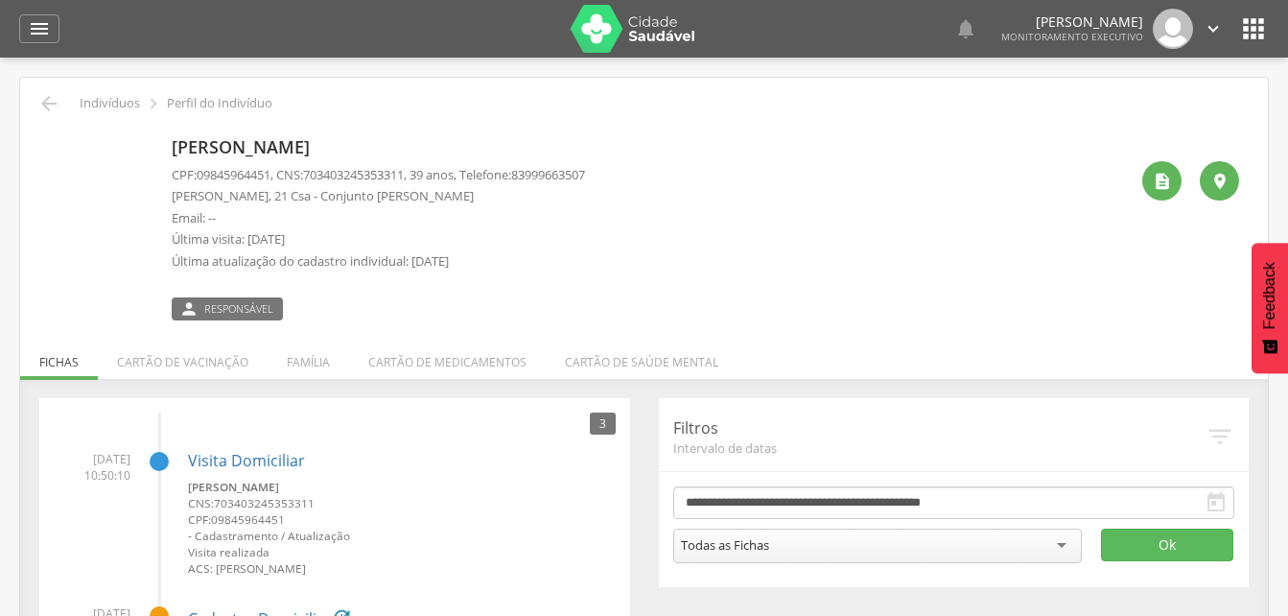
drag, startPoint x: 317, startPoint y: 358, endPoint x: 300, endPoint y: 364, distance: 18.5
click at [317, 358] on li "Família" at bounding box center [309, 357] width 82 height 45
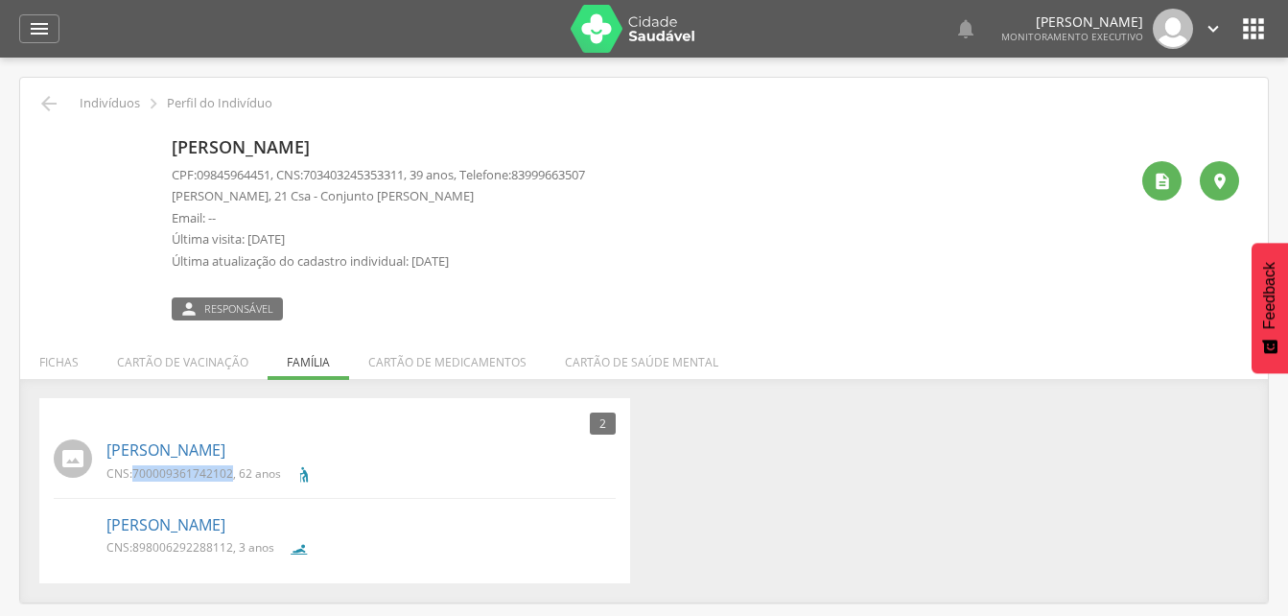
drag, startPoint x: 131, startPoint y: 471, endPoint x: 232, endPoint y: 480, distance: 101.1
click at [232, 480] on p "CNS: 700009361742102 , 62 anos" at bounding box center [193, 473] width 175 height 16
drag, startPoint x: 232, startPoint y: 480, endPoint x: 211, endPoint y: 478, distance: 21.3
click at [58, 98] on icon "" at bounding box center [48, 103] width 23 height 23
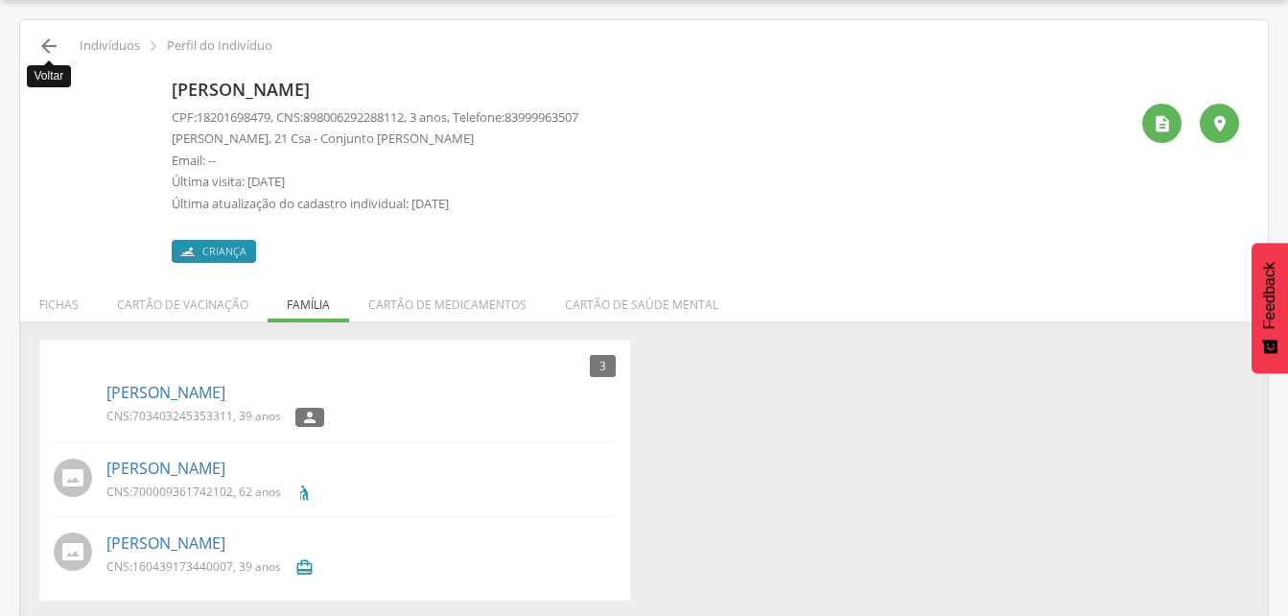
click at [51, 45] on icon "" at bounding box center [48, 46] width 23 height 23
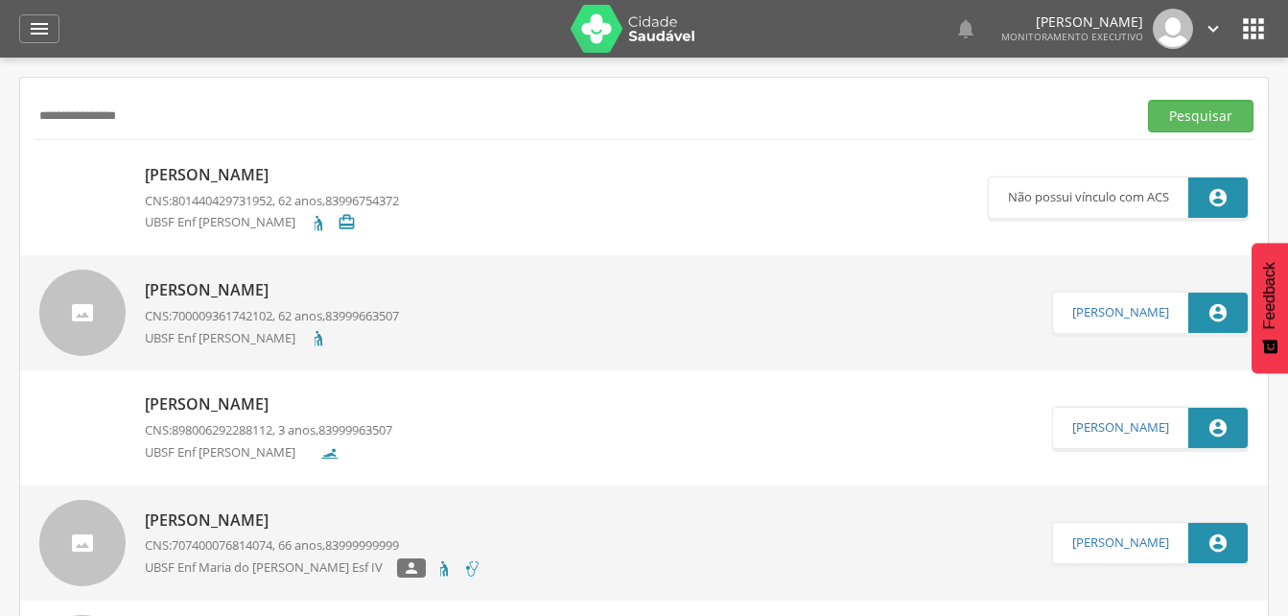
click at [197, 122] on input "**********" at bounding box center [582, 116] width 1094 height 33
click at [1181, 114] on button "Pesquisar" at bounding box center [1200, 116] width 105 height 33
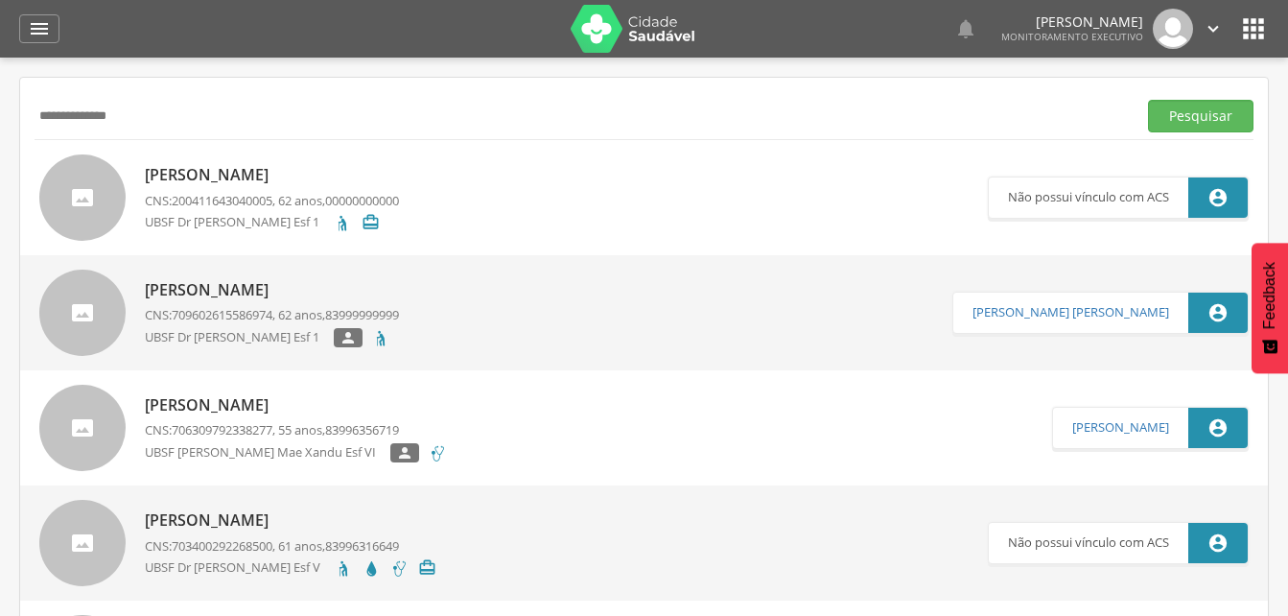
click at [44, 113] on input "**********" at bounding box center [582, 116] width 1094 height 33
click at [1160, 113] on button "Pesquisar" at bounding box center [1200, 116] width 105 height 33
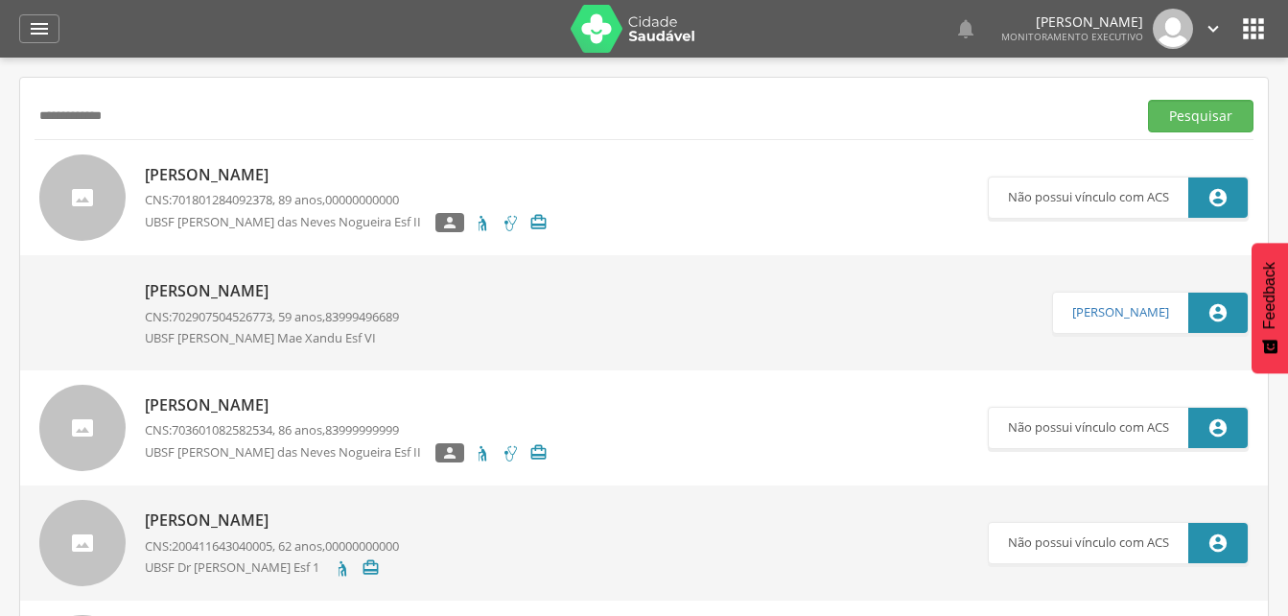
click at [193, 284] on p "[PERSON_NAME]" at bounding box center [272, 291] width 254 height 22
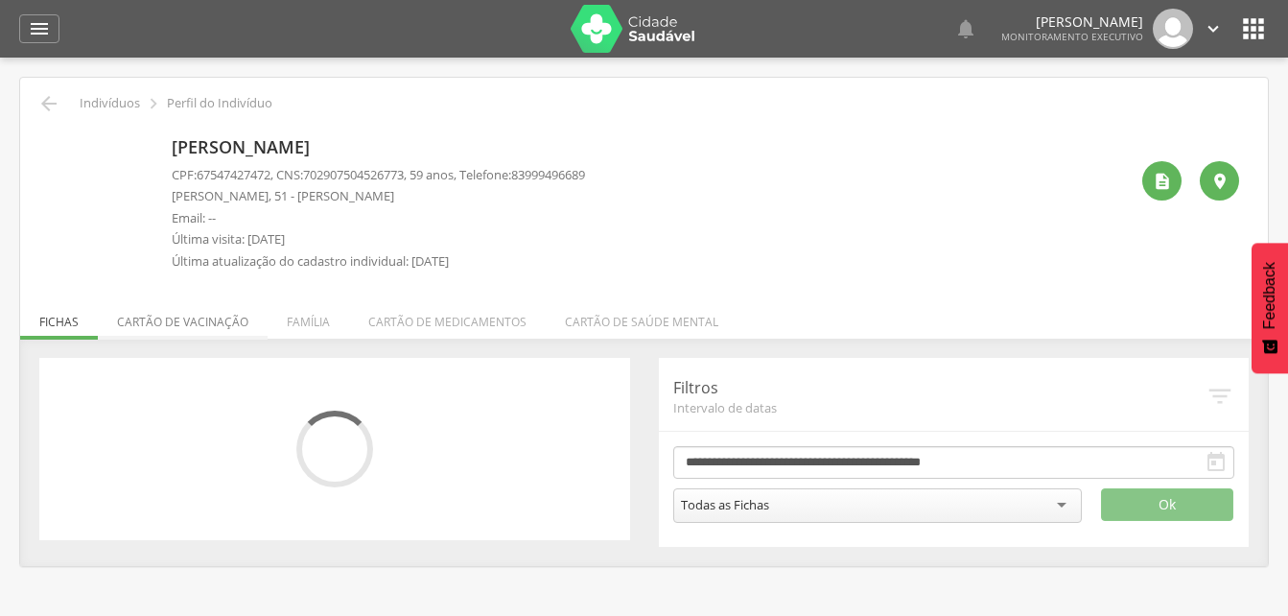
scroll to position [58, 0]
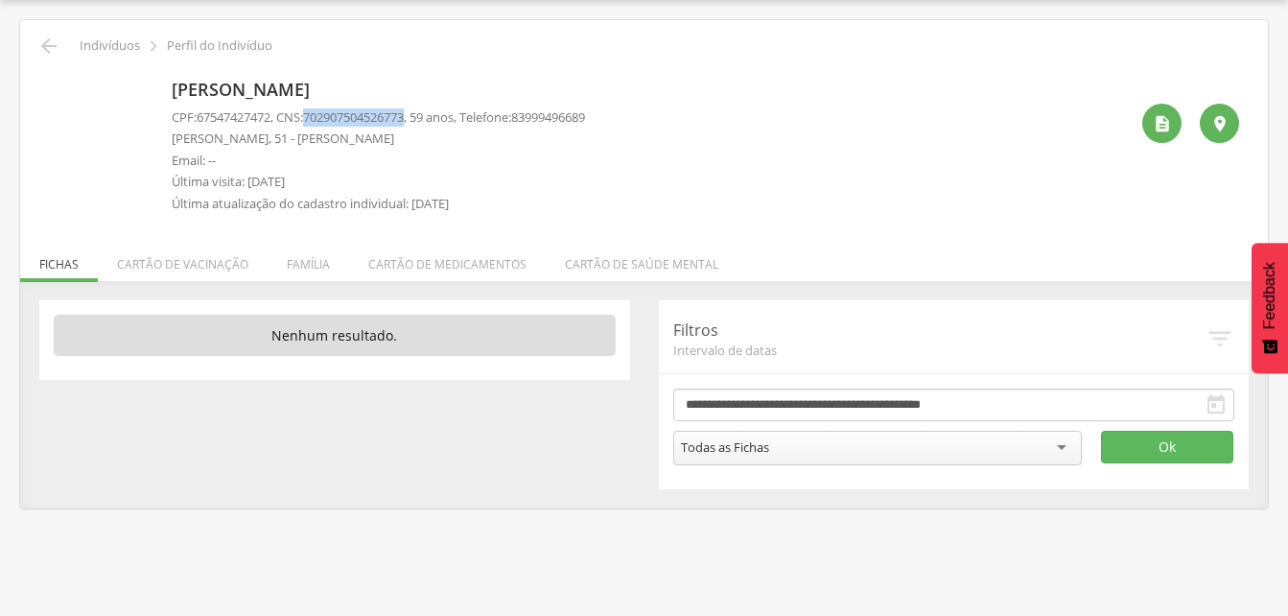
drag, startPoint x: 316, startPoint y: 116, endPoint x: 420, endPoint y: 110, distance: 104.7
click at [404, 110] on span "702907504526773" at bounding box center [353, 116] width 101 height 17
drag, startPoint x: 420, startPoint y: 110, endPoint x: 384, endPoint y: 120, distance: 37.7
click at [48, 45] on icon "" at bounding box center [48, 46] width 23 height 23
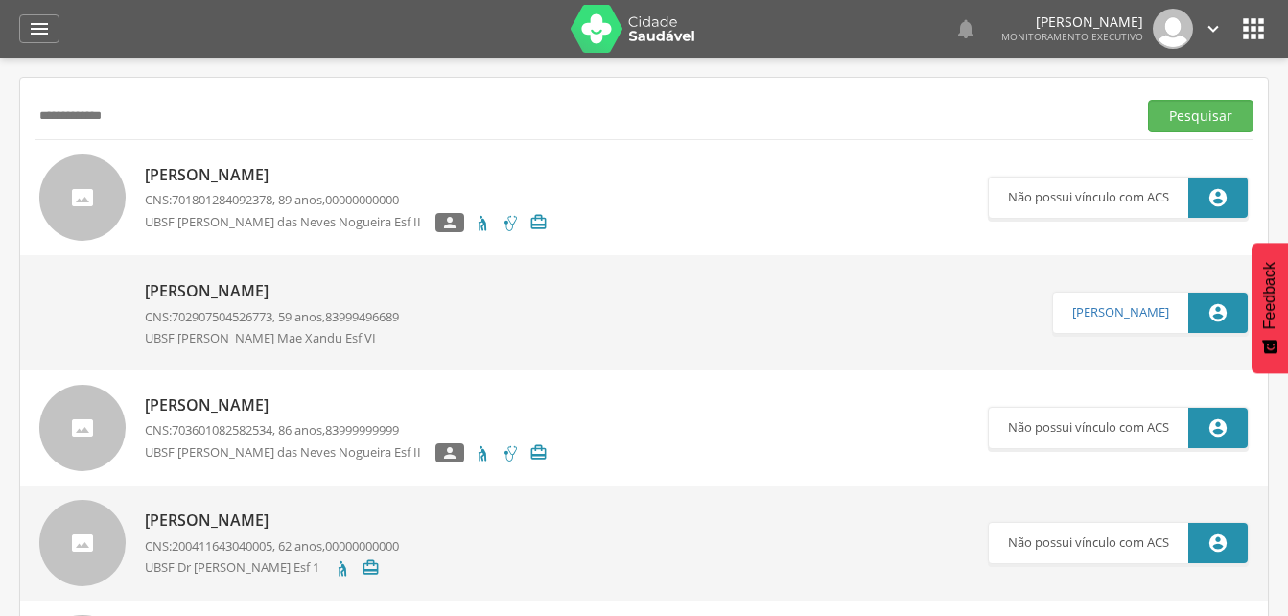
click at [128, 122] on input "**********" at bounding box center [582, 116] width 1094 height 33
type input "*"
click at [1154, 113] on button "Pesquisar" at bounding box center [1200, 116] width 105 height 33
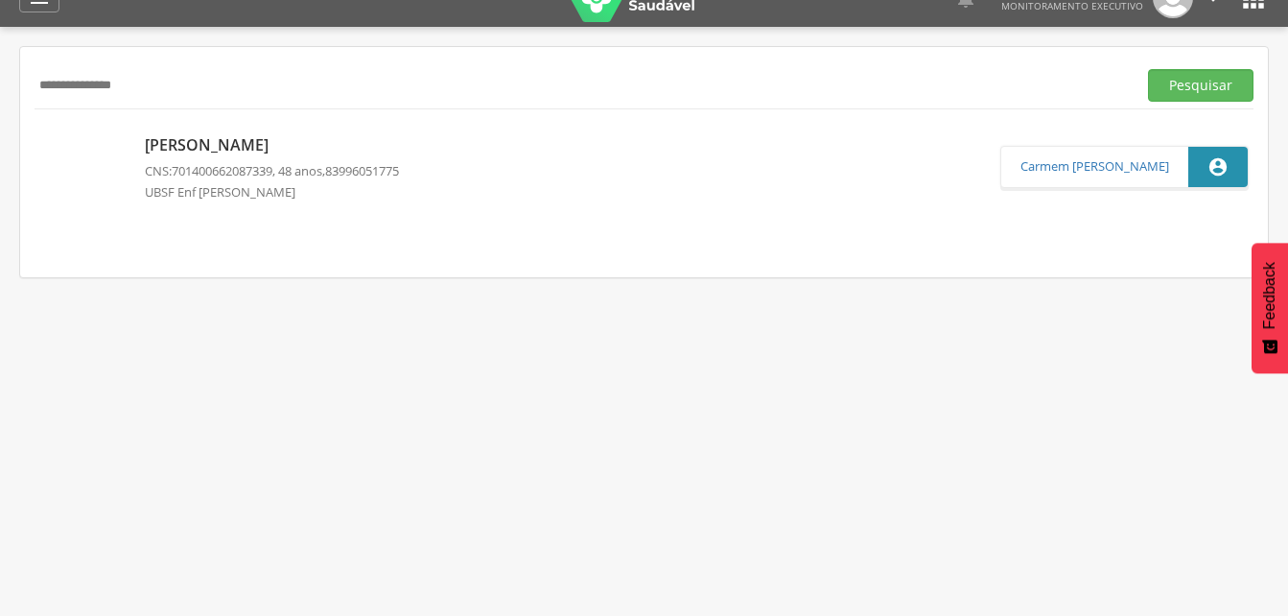
scroll to position [58, 0]
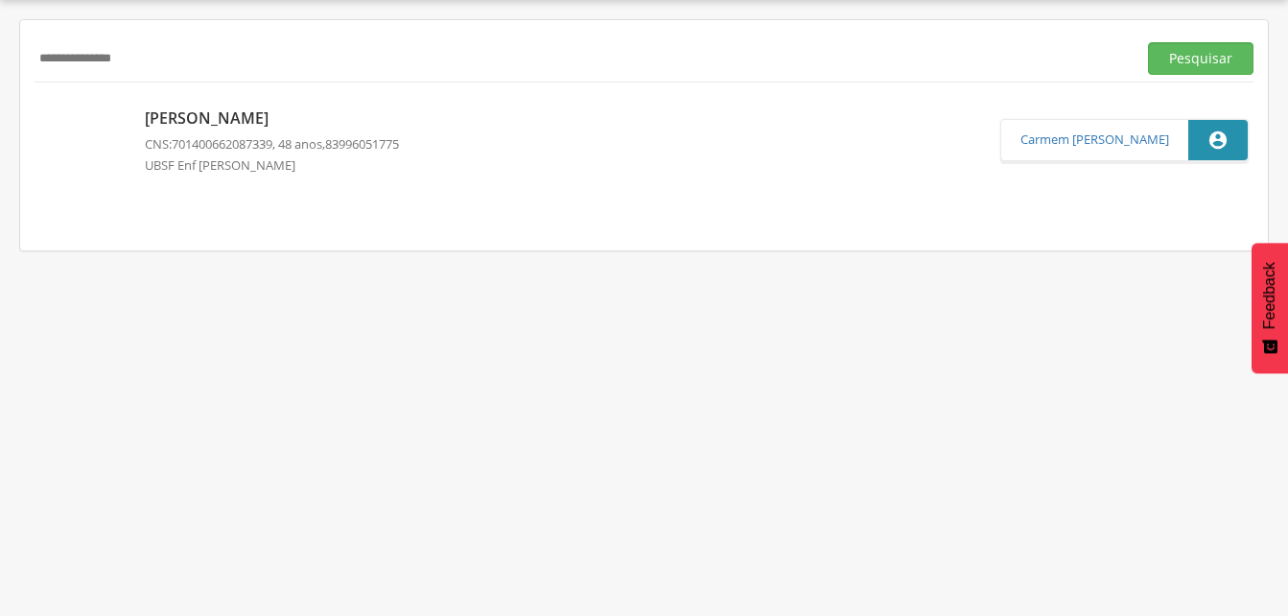
click at [215, 107] on p "[PERSON_NAME]" at bounding box center [272, 118] width 254 height 22
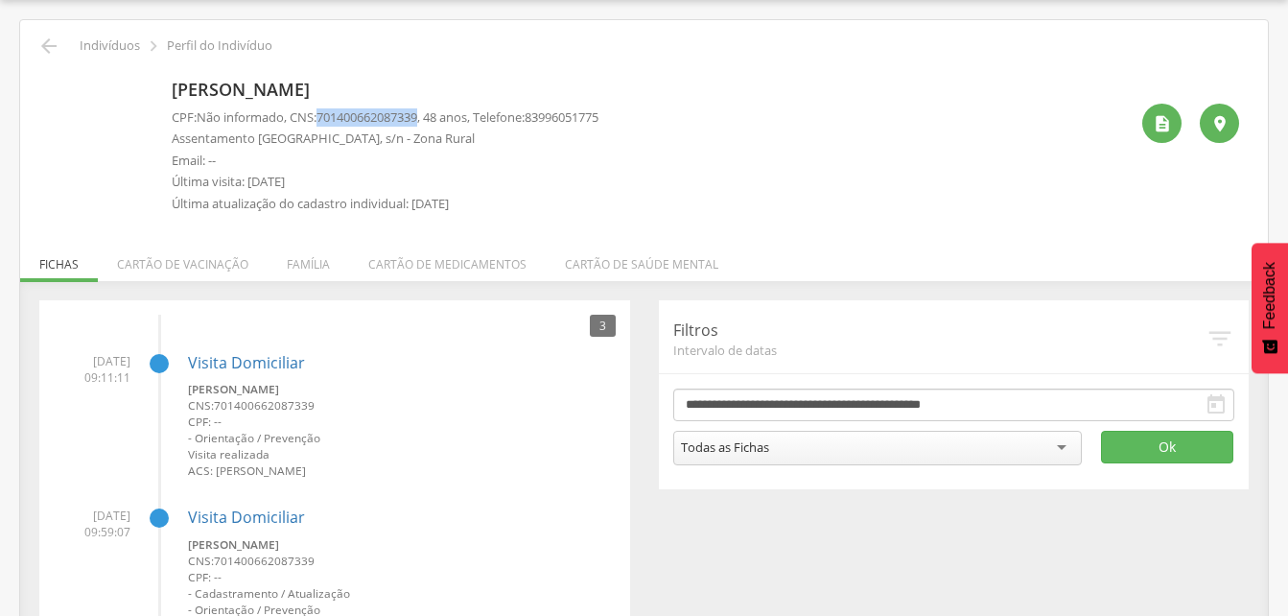
drag, startPoint x: 324, startPoint y: 115, endPoint x: 430, endPoint y: 119, distance: 105.6
click at [430, 119] on p "CPF: Não informado , CNS: [PHONE_NUMBER] , 48 anos, Telefone: [PHONE_NUMBER]" at bounding box center [385, 117] width 427 height 18
drag, startPoint x: 430, startPoint y: 119, endPoint x: 402, endPoint y: 117, distance: 27.9
click at [53, 44] on icon "" at bounding box center [48, 46] width 23 height 23
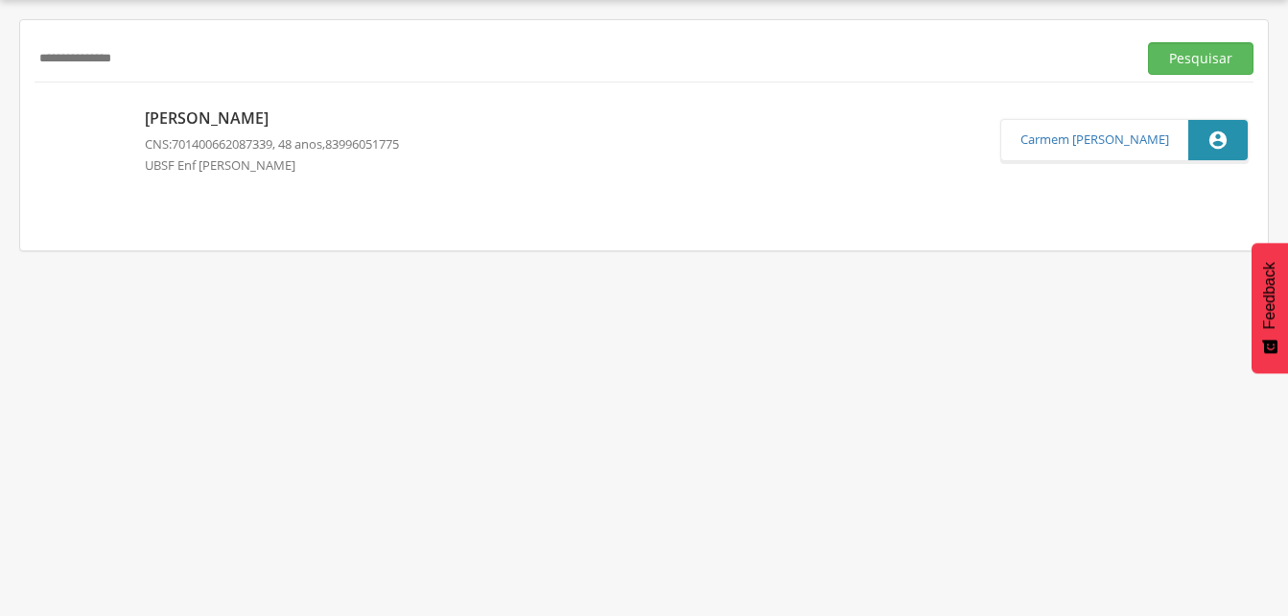
click at [161, 58] on input "**********" at bounding box center [582, 58] width 1094 height 33
type input "*"
click at [1185, 58] on button "Pesquisar" at bounding box center [1200, 58] width 105 height 33
click at [314, 122] on p "[PERSON_NAME]" at bounding box center [282, 117] width 274 height 22
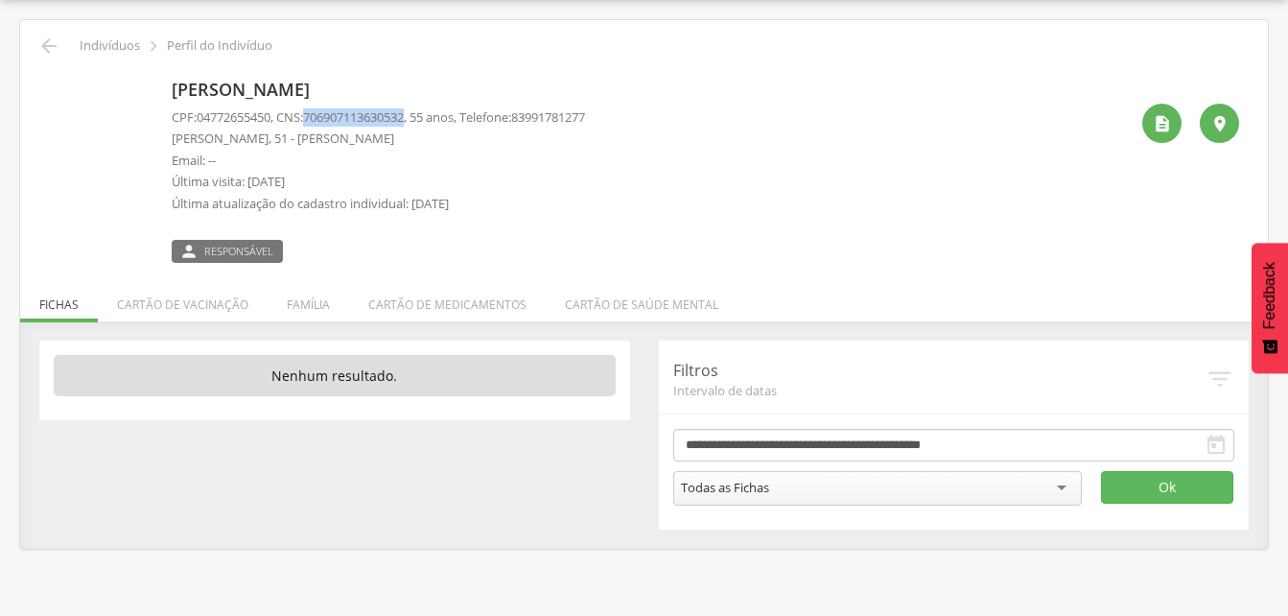
drag, startPoint x: 316, startPoint y: 110, endPoint x: 420, endPoint y: 113, distance: 104.6
click at [404, 113] on span "706907113630532" at bounding box center [353, 116] width 101 height 17
drag, startPoint x: 420, startPoint y: 113, endPoint x: 404, endPoint y: 113, distance: 16.3
click at [54, 37] on icon "" at bounding box center [48, 46] width 23 height 23
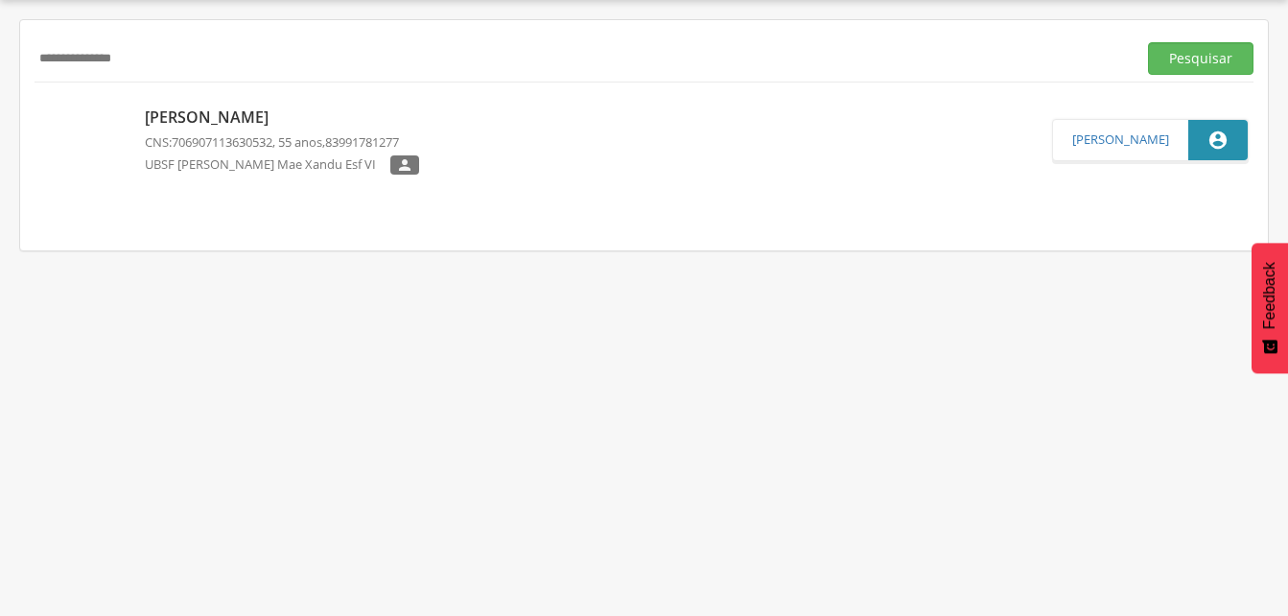
click at [158, 59] on input "**********" at bounding box center [582, 58] width 1094 height 33
type input "*"
drag, startPoint x: 1198, startPoint y: 61, endPoint x: 1107, endPoint y: 72, distance: 91.7
click at [1198, 61] on button "Pesquisar" at bounding box center [1200, 58] width 105 height 33
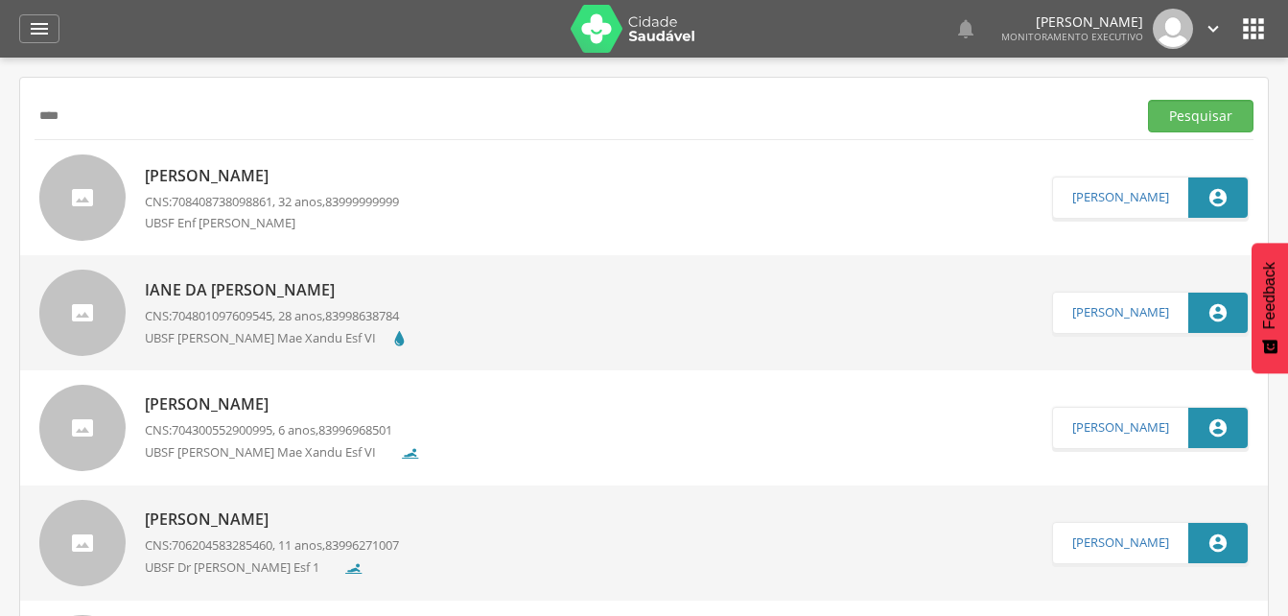
click at [41, 117] on input "****" at bounding box center [582, 116] width 1094 height 33
click at [1167, 116] on button "Pesquisar" at bounding box center [1200, 116] width 105 height 33
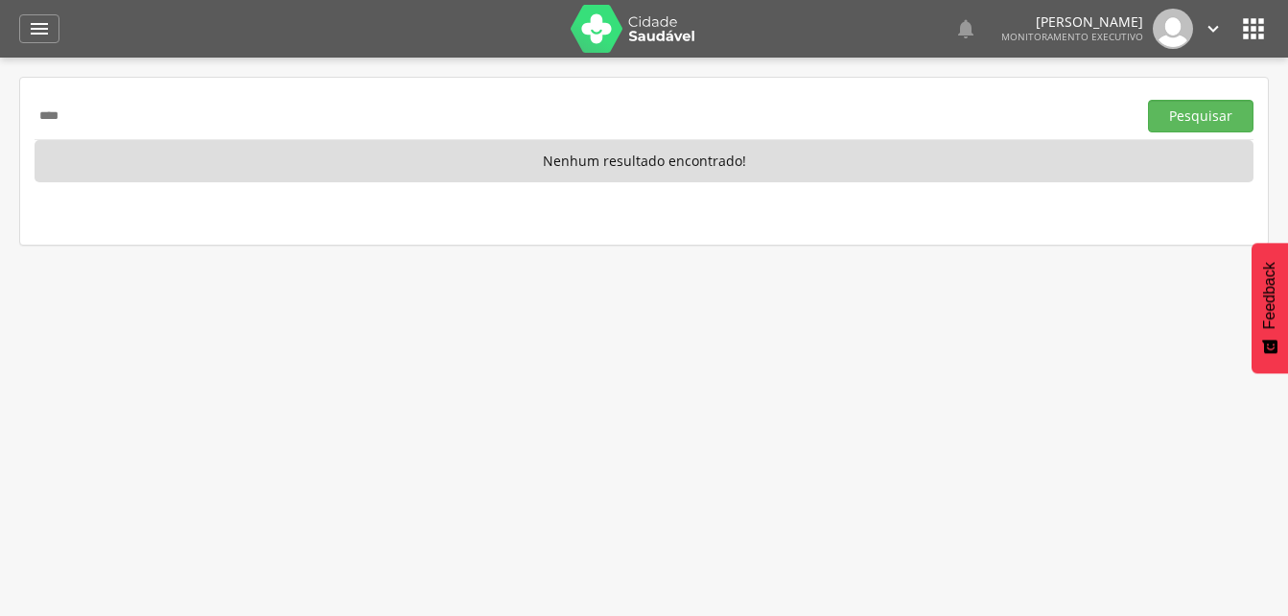
click at [85, 115] on input "****" at bounding box center [582, 116] width 1094 height 33
type input "*"
click at [1224, 117] on button "Pesquisar" at bounding box center [1200, 116] width 105 height 33
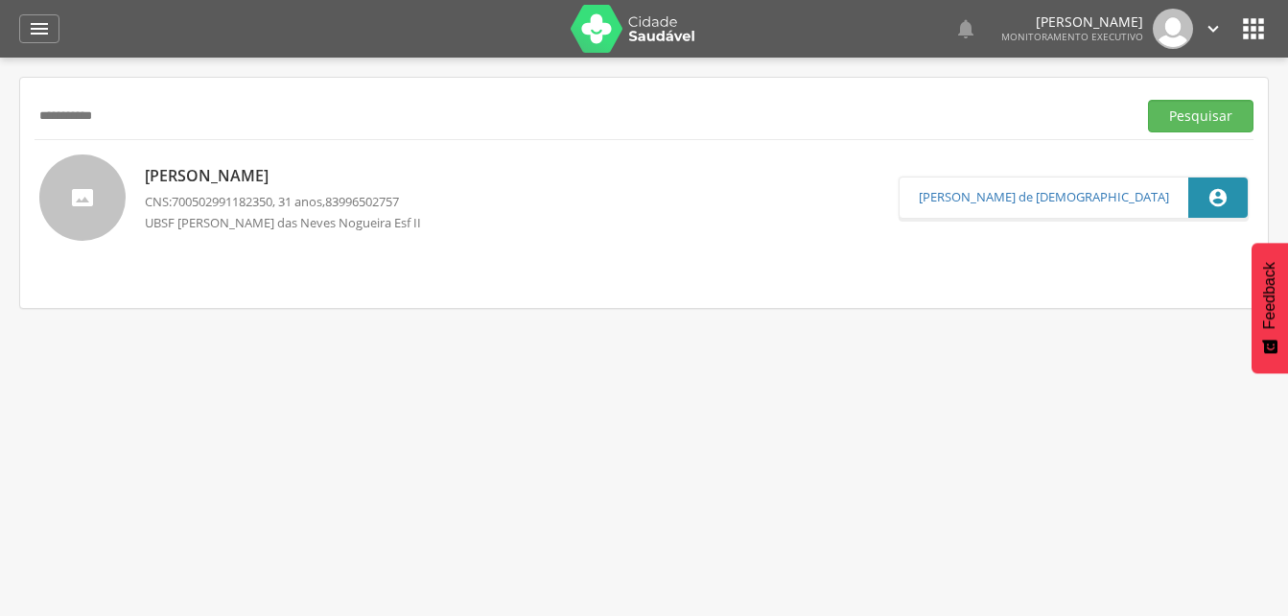
click at [222, 185] on p "[PERSON_NAME]" at bounding box center [290, 176] width 291 height 22
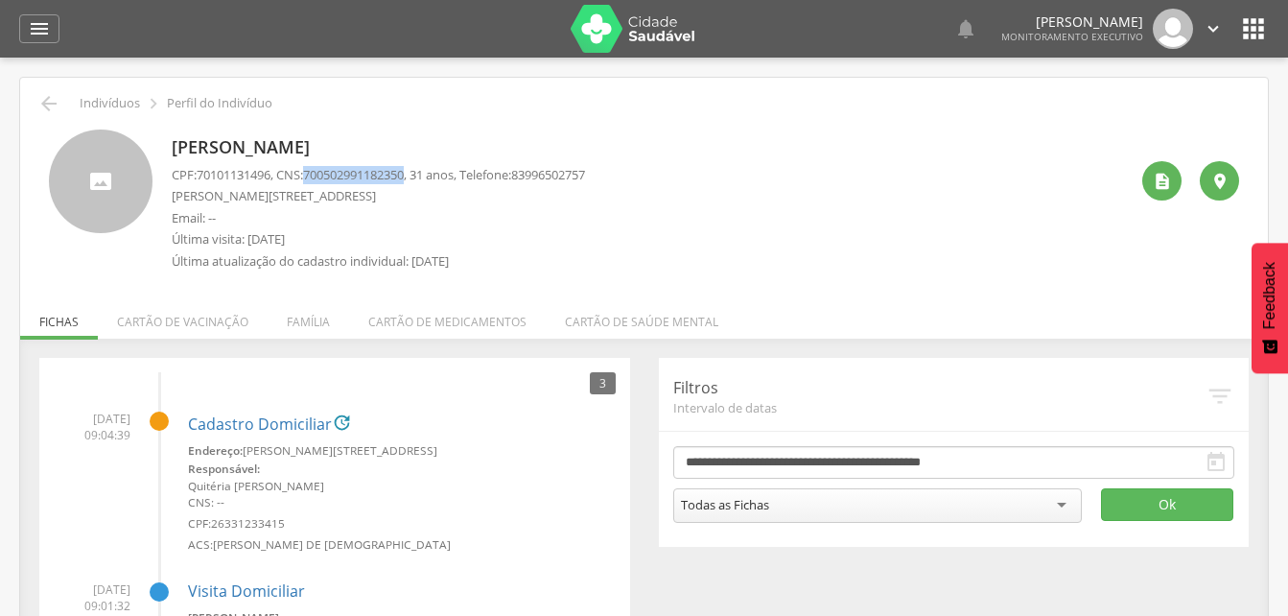
drag, startPoint x: 316, startPoint y: 175, endPoint x: 419, endPoint y: 174, distance: 103.6
click at [404, 174] on span "700502991182350" at bounding box center [353, 174] width 101 height 17
drag, startPoint x: 419, startPoint y: 174, endPoint x: 386, endPoint y: 182, distance: 33.7
click at [306, 322] on li "Família" at bounding box center [309, 316] width 82 height 45
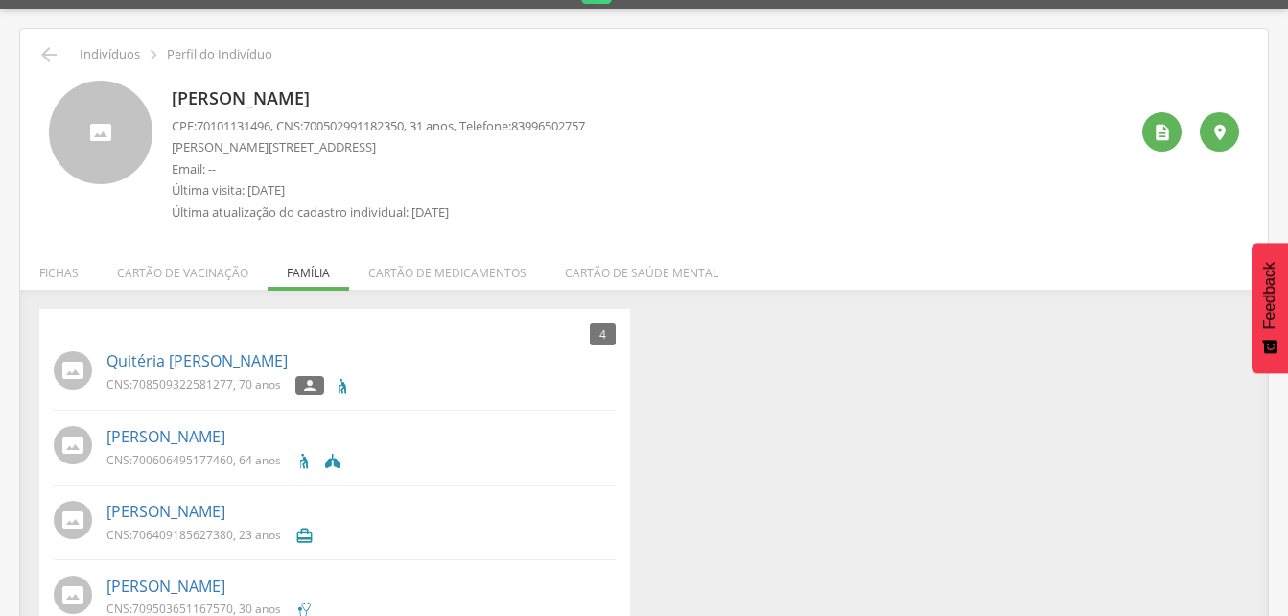
scroll to position [96, 0]
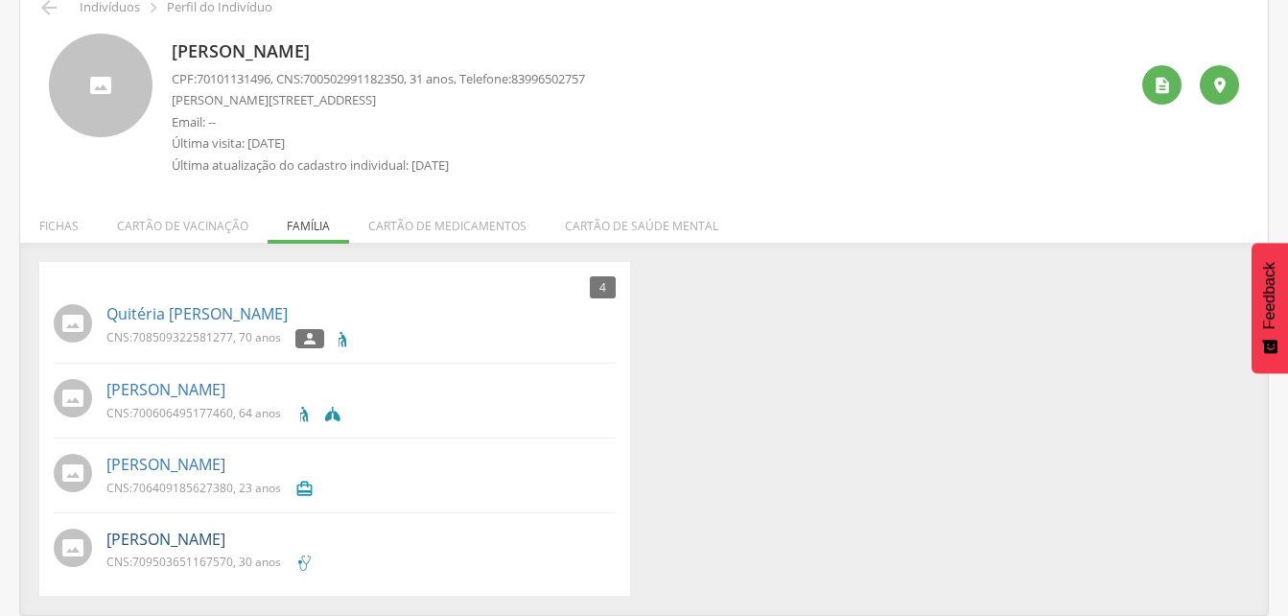
click at [147, 545] on link "[PERSON_NAME]" at bounding box center [165, 539] width 119 height 22
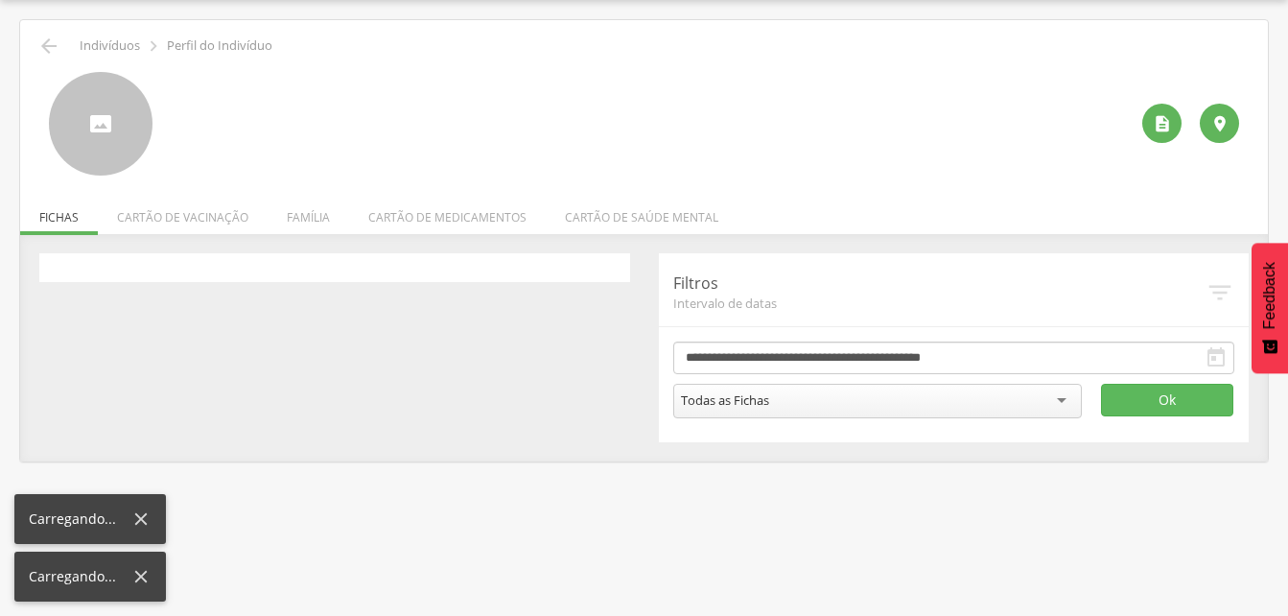
scroll to position [58, 0]
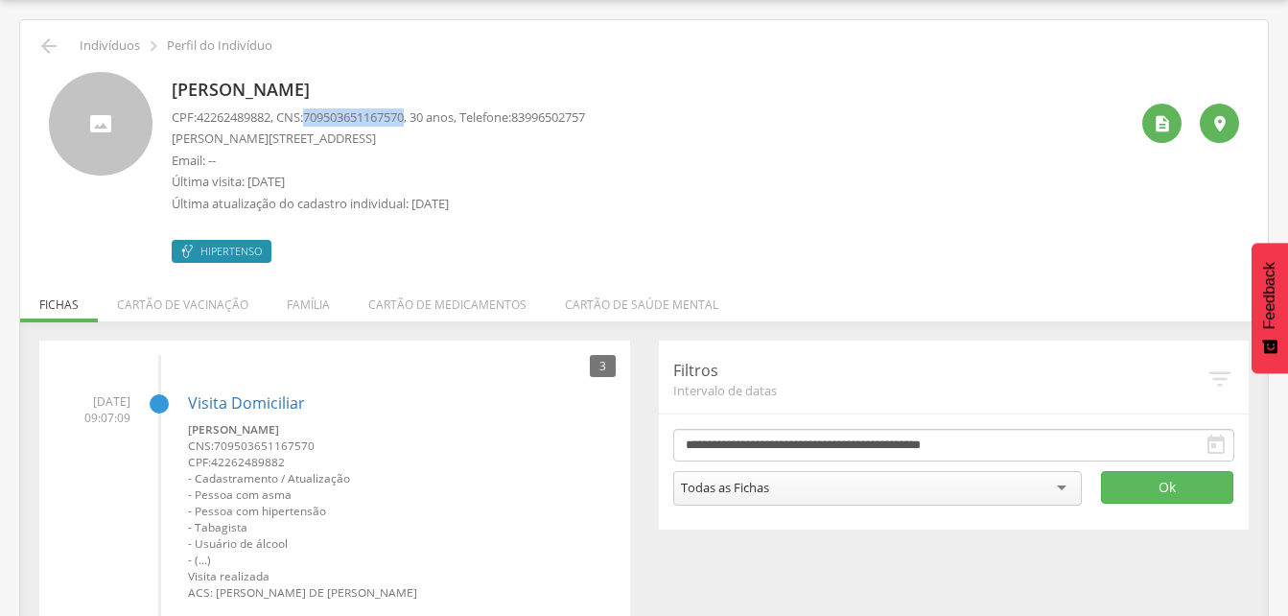
drag, startPoint x: 317, startPoint y: 116, endPoint x: 420, endPoint y: 111, distance: 102.7
click at [404, 111] on span "709503651167570" at bounding box center [353, 116] width 101 height 17
drag, startPoint x: 420, startPoint y: 111, endPoint x: 379, endPoint y: 120, distance: 42.1
click at [51, 48] on icon "" at bounding box center [48, 46] width 23 height 23
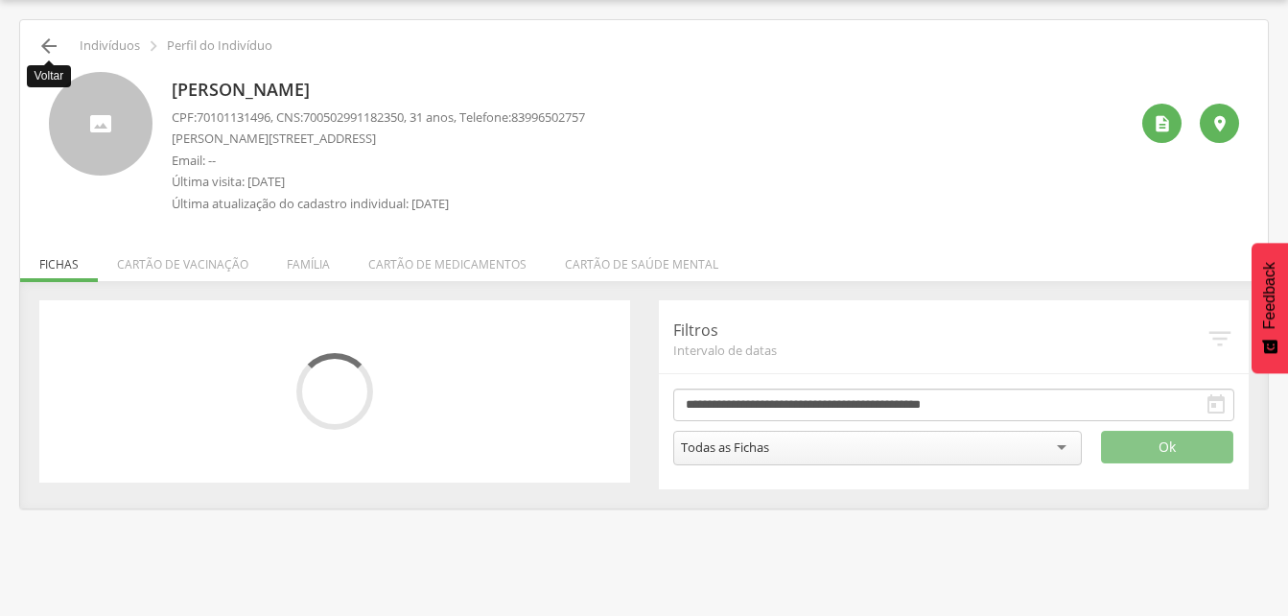
click at [54, 51] on icon "" at bounding box center [48, 46] width 23 height 23
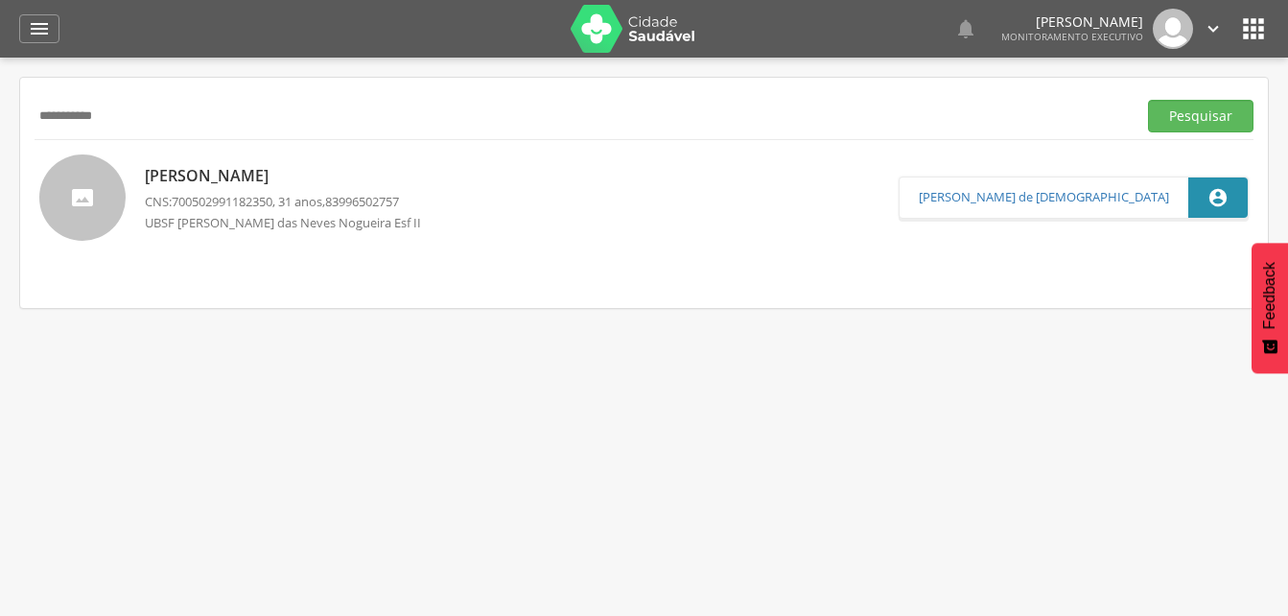
click at [163, 127] on input "**********" at bounding box center [582, 116] width 1094 height 33
type input "*"
drag, startPoint x: 1215, startPoint y: 122, endPoint x: 1202, endPoint y: 122, distance: 13.4
click at [1215, 122] on button "Pesquisar" at bounding box center [1200, 116] width 105 height 33
click at [269, 179] on p "[PERSON_NAME]" at bounding box center [308, 175] width 326 height 22
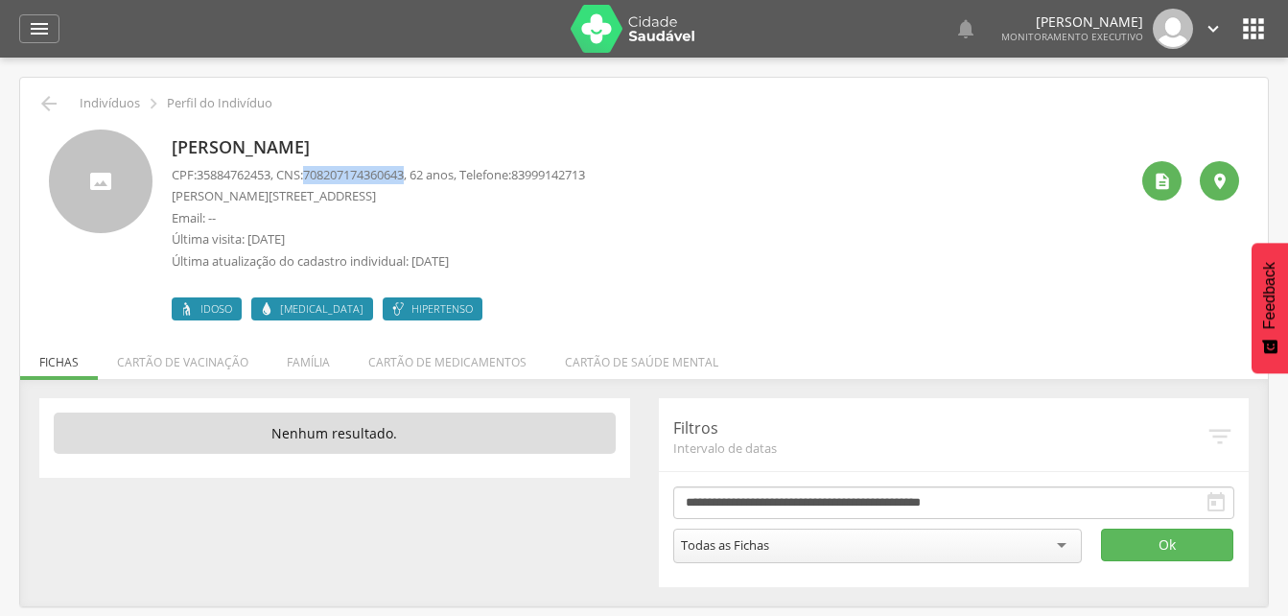
drag, startPoint x: 314, startPoint y: 171, endPoint x: 421, endPoint y: 177, distance: 107.6
click at [421, 177] on p "CPF: 35884762453 , CNS: [PHONE_NUMBER] , 62 anos, Telefone: [PHONE_NUMBER]" at bounding box center [378, 175] width 413 height 18
drag, startPoint x: 421, startPoint y: 177, endPoint x: 399, endPoint y: 169, distance: 23.7
click at [714, 201] on div "[PERSON_NAME] CPF: 35884762453 , CNS: [PHONE_NUMBER] , 62 anos, Telefone: 83999…" at bounding box center [650, 224] width 956 height 191
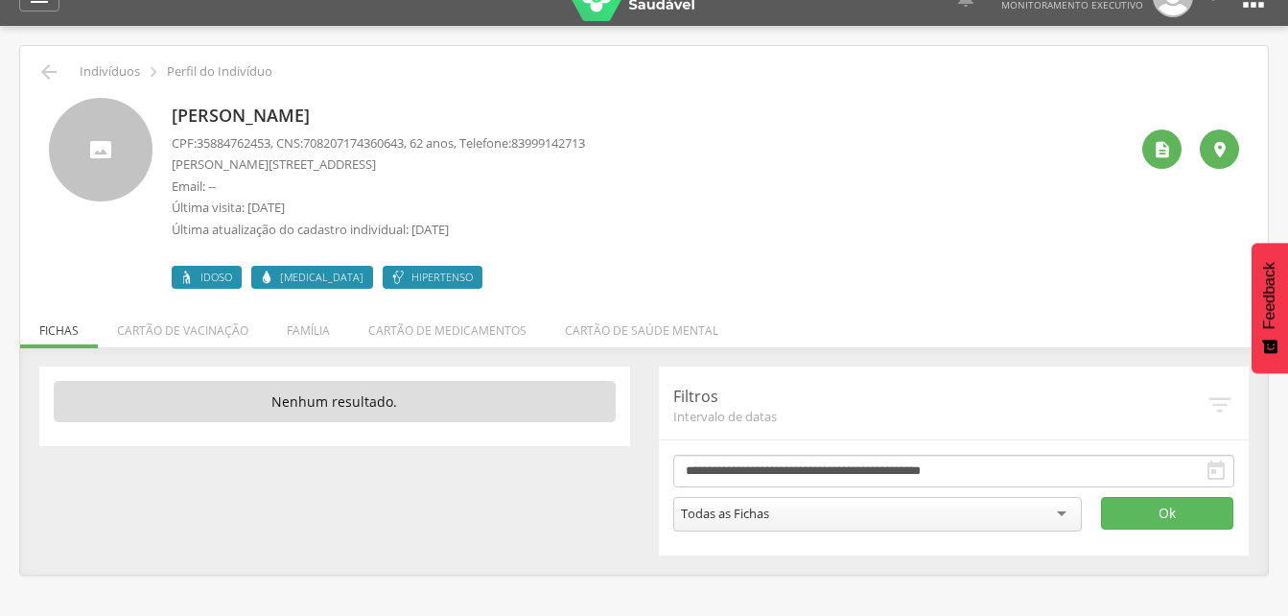
scroll to position [58, 0]
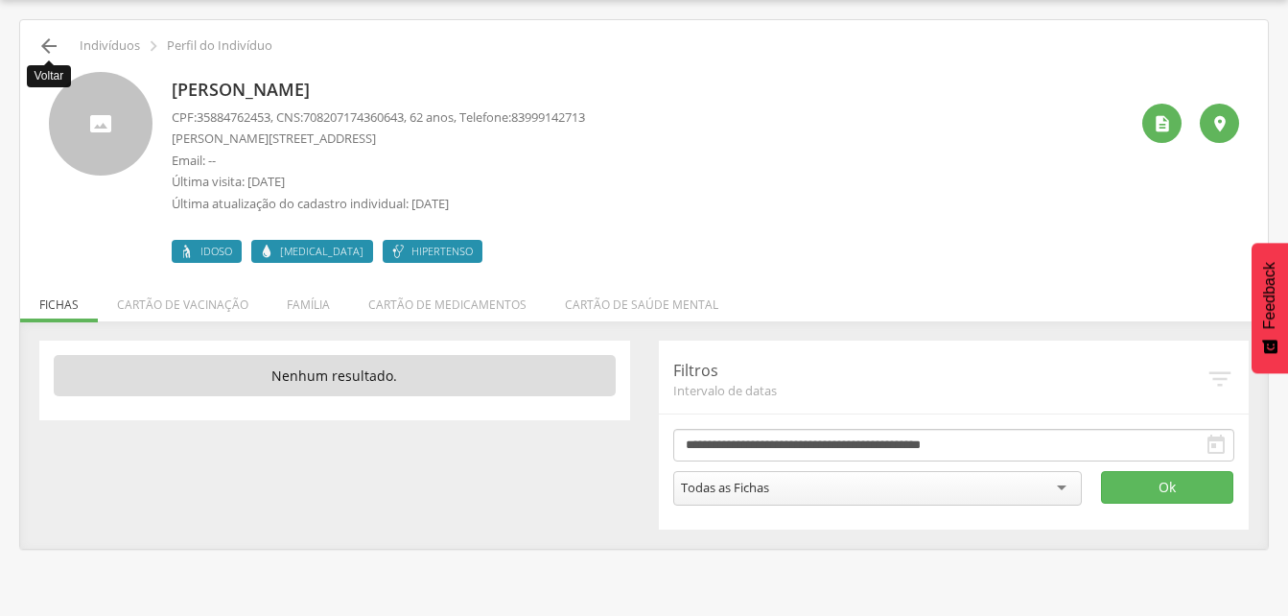
click at [49, 42] on icon "" at bounding box center [48, 46] width 23 height 23
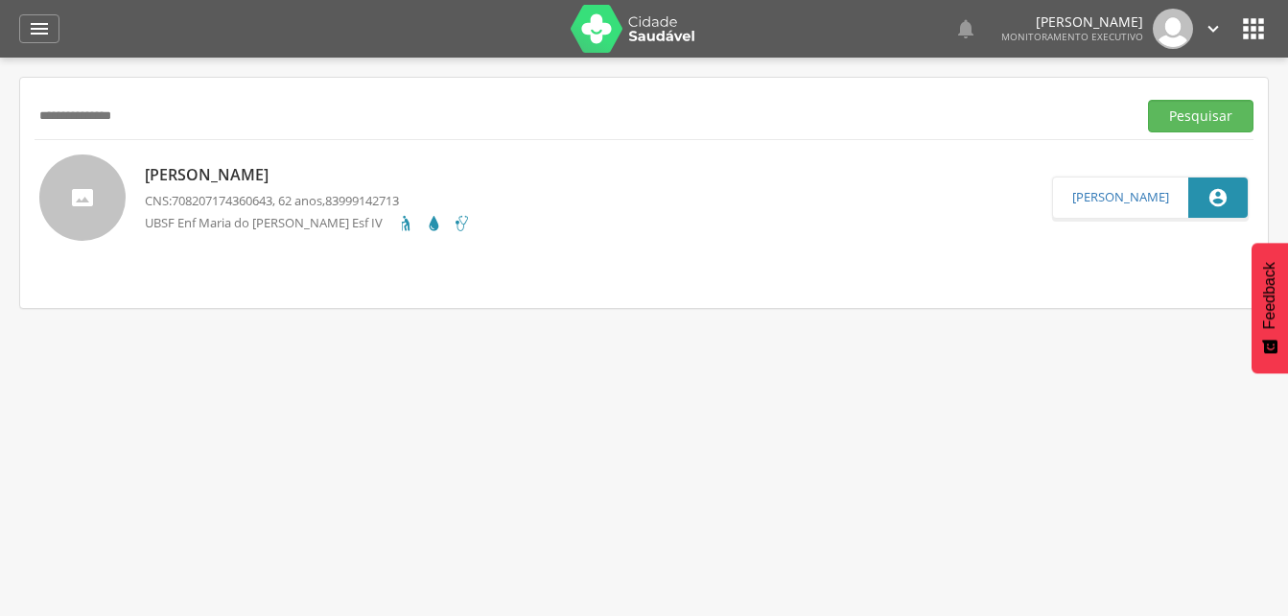
click at [168, 123] on input "**********" at bounding box center [582, 116] width 1094 height 33
type input "*"
click at [1176, 114] on button "Pesquisar" at bounding box center [1200, 116] width 105 height 33
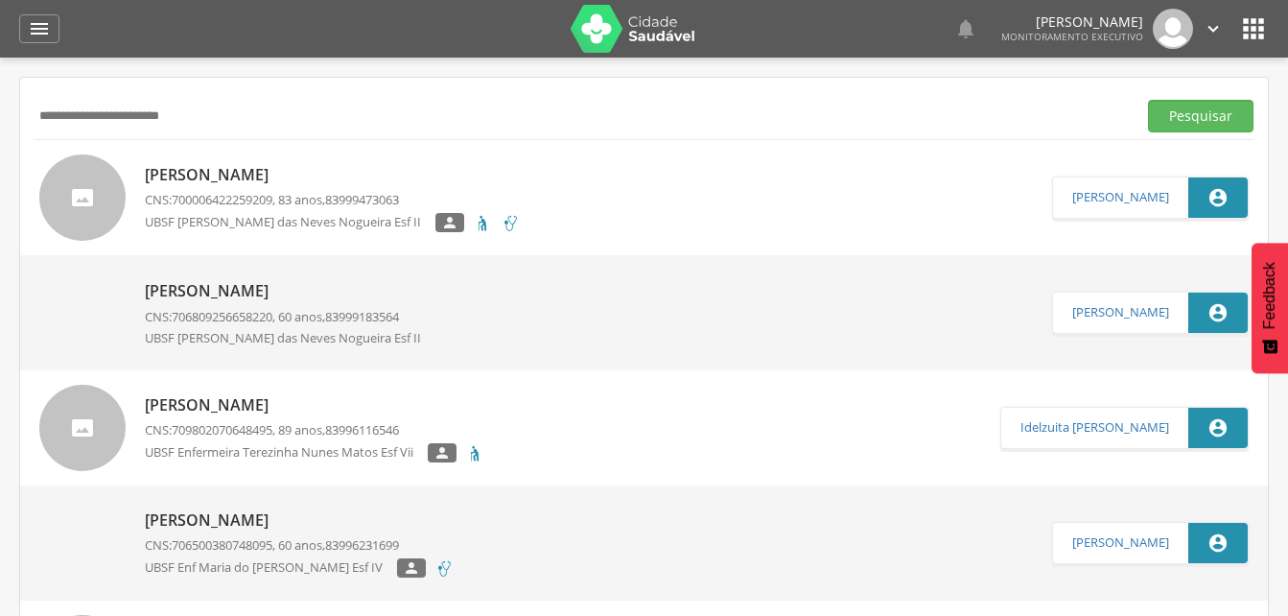
click at [239, 184] on p "[PERSON_NAME]" at bounding box center [332, 175] width 375 height 22
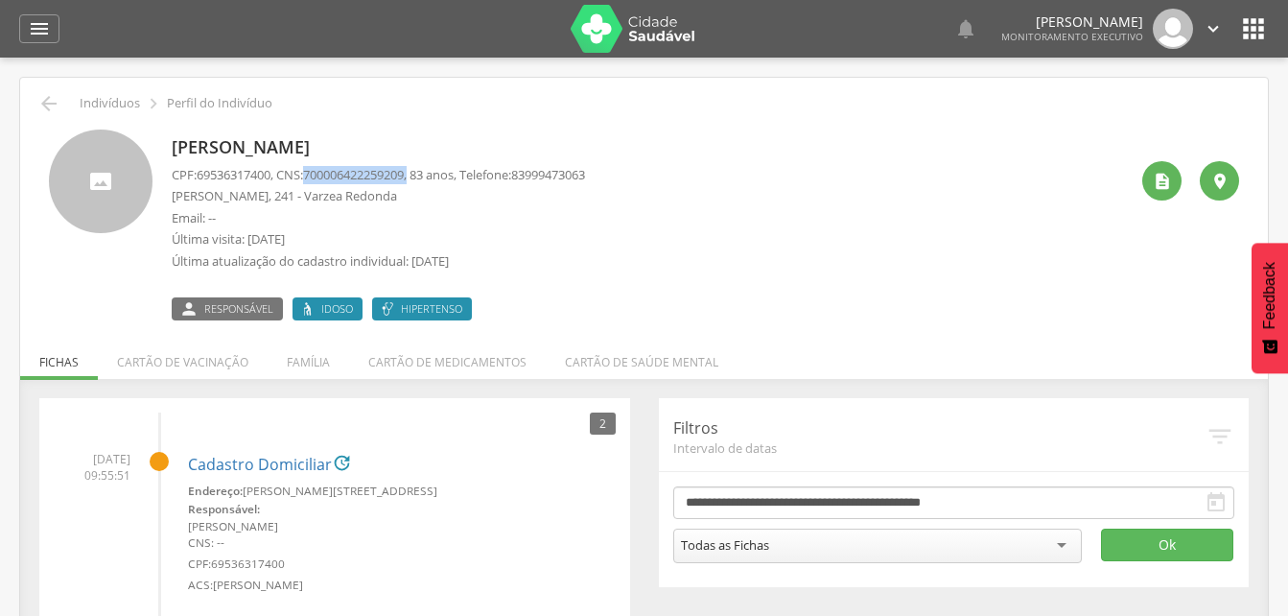
drag, startPoint x: 316, startPoint y: 170, endPoint x: 427, endPoint y: 176, distance: 111.4
click at [427, 176] on p "CPF: 69536317400 , CNS: [PHONE_NUMBER] , 83 anos, Telefone: [PHONE_NUMBER]" at bounding box center [378, 175] width 413 height 18
drag, startPoint x: 427, startPoint y: 176, endPoint x: 394, endPoint y: 166, distance: 34.3
click at [47, 99] on icon "" at bounding box center [48, 103] width 23 height 23
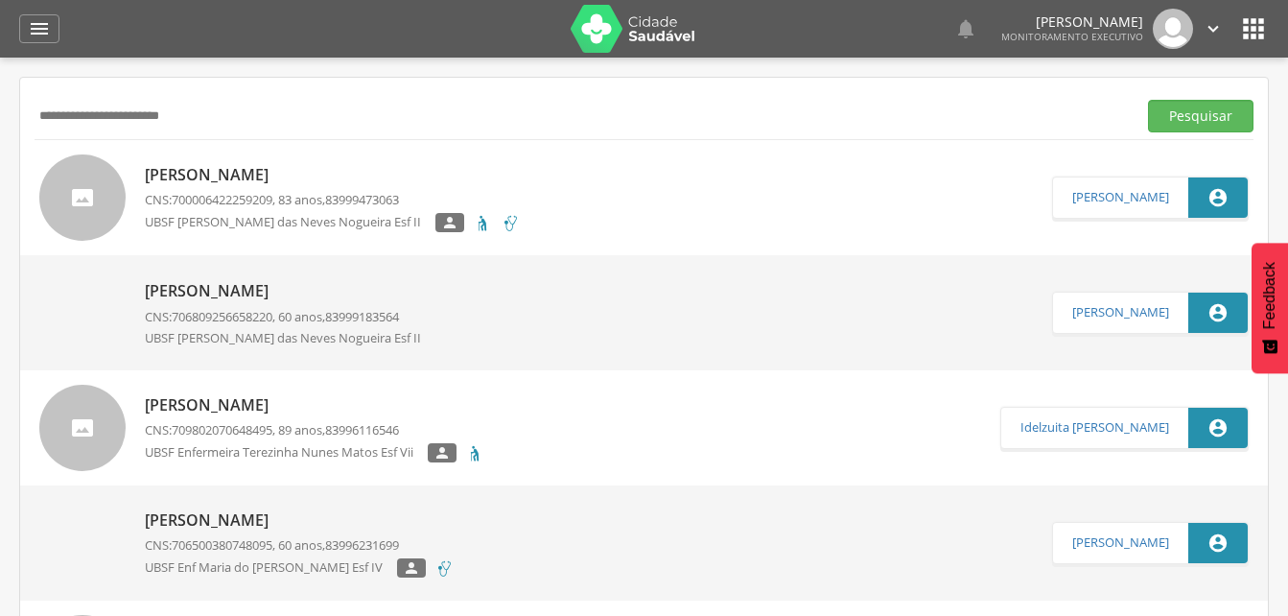
click at [250, 121] on input "**********" at bounding box center [582, 116] width 1094 height 33
click at [80, 117] on input "**********" at bounding box center [582, 116] width 1094 height 33
click at [1193, 116] on button "Pesquisar" at bounding box center [1200, 116] width 105 height 33
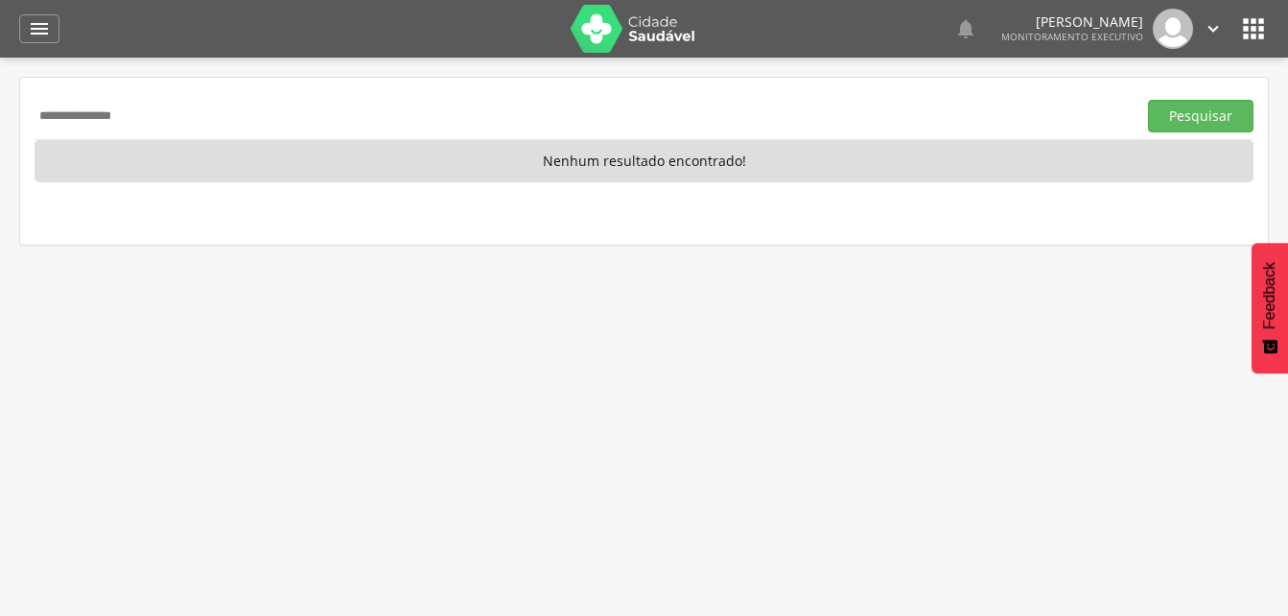
drag, startPoint x: 158, startPoint y: 112, endPoint x: 40, endPoint y: 115, distance: 118.0
click at [40, 115] on input "**********" at bounding box center [582, 116] width 1094 height 33
click at [164, 112] on input "**********" at bounding box center [582, 116] width 1094 height 33
type input "*"
drag, startPoint x: 1204, startPoint y: 119, endPoint x: 903, endPoint y: 179, distance: 306.2
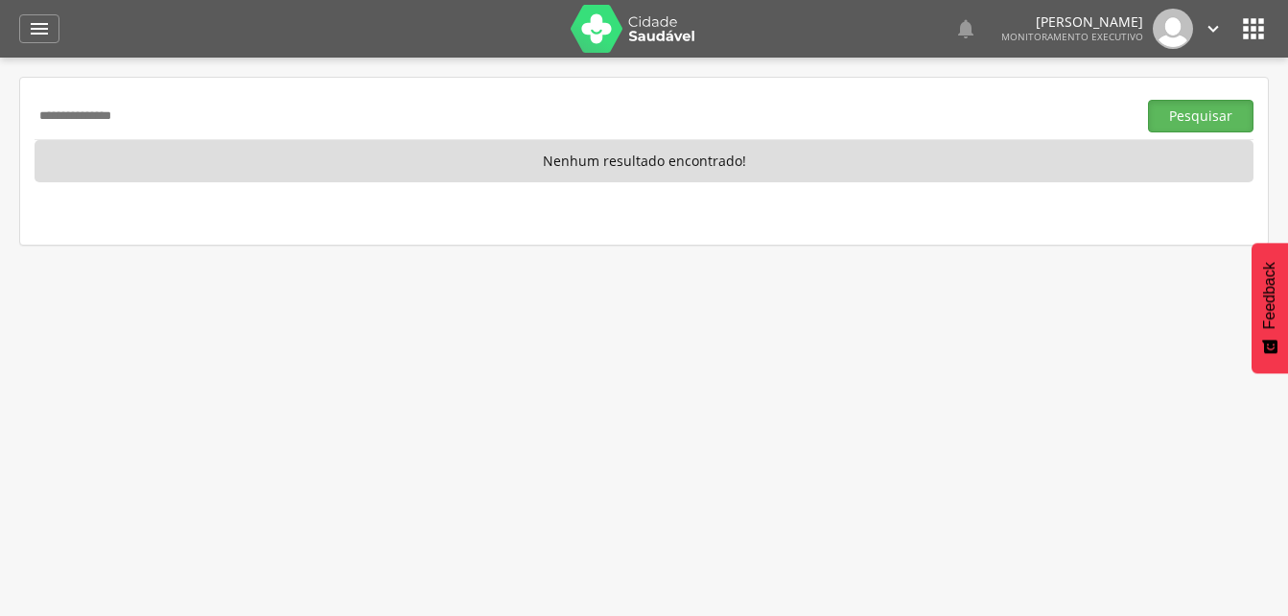
click at [1204, 118] on button "Pesquisar" at bounding box center [1200, 116] width 105 height 33
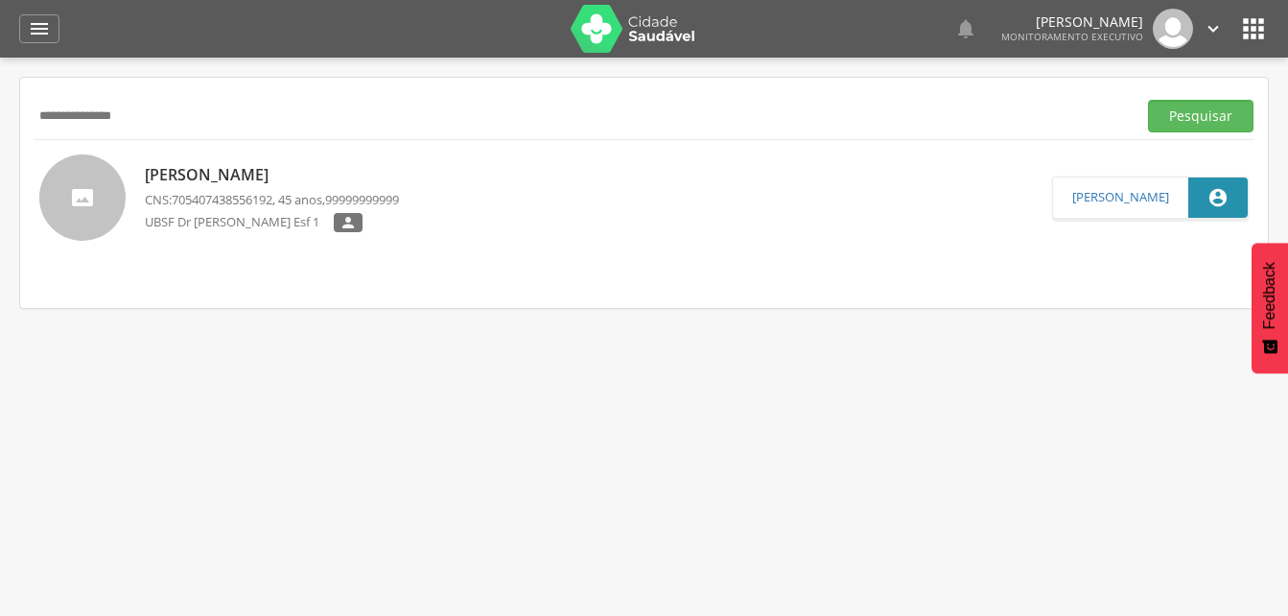
click at [282, 191] on p "CNS: 705407438556192 , 45 anos, 99999999999" at bounding box center [272, 200] width 254 height 18
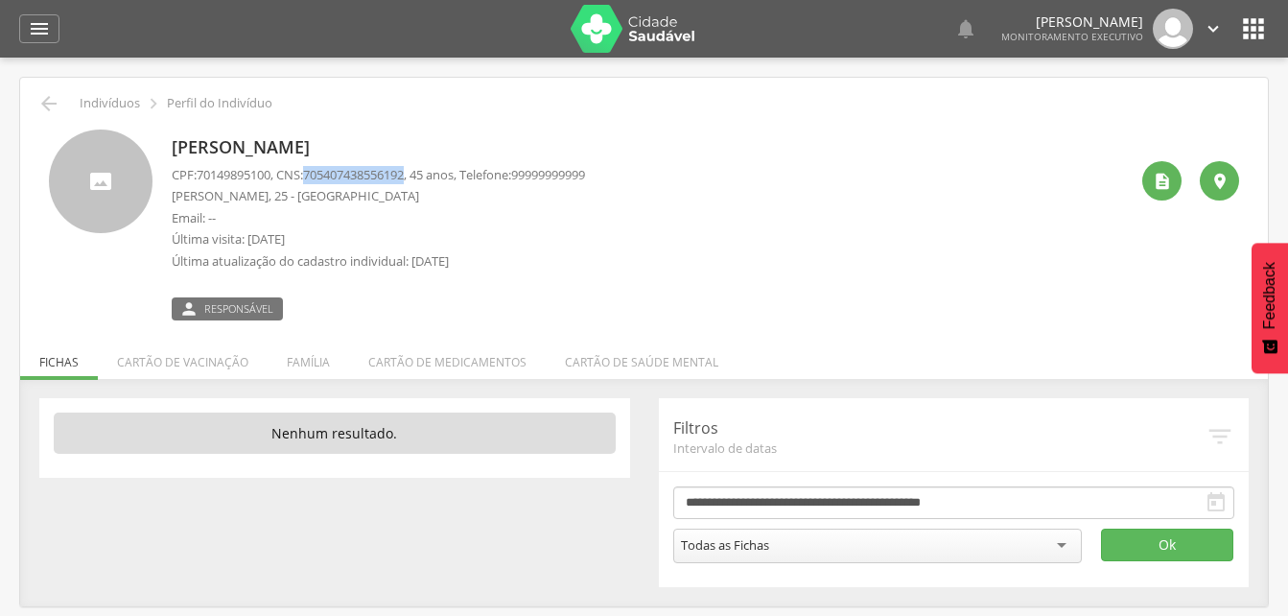
drag, startPoint x: 312, startPoint y: 174, endPoint x: 422, endPoint y: 179, distance: 110.4
click at [422, 179] on p "CPF: 70149895100 , CNS: [PHONE_NUMBER] , 45 anos, Telefone: [PHONE_NUMBER]" at bounding box center [378, 175] width 413 height 18
drag, startPoint x: 422, startPoint y: 179, endPoint x: 408, endPoint y: 174, distance: 15.5
click at [53, 99] on icon "" at bounding box center [48, 103] width 23 height 23
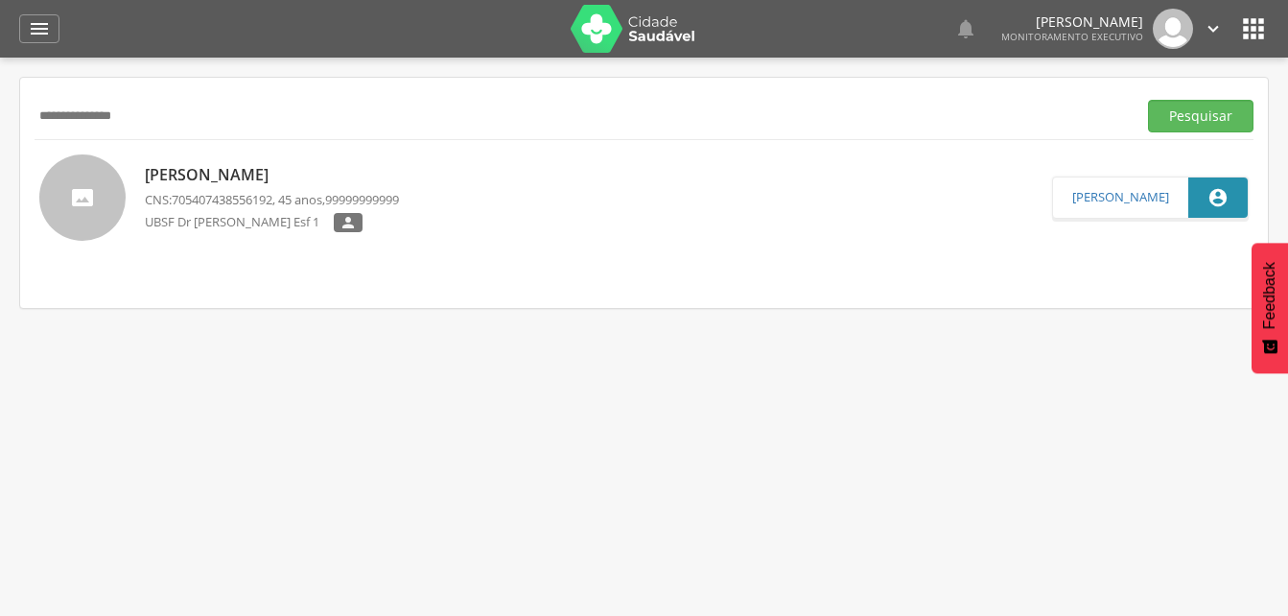
click at [173, 121] on input "**********" at bounding box center [582, 116] width 1094 height 33
type input "*"
click at [1208, 121] on button "Pesquisar" at bounding box center [1200, 116] width 105 height 33
click at [228, 175] on p "[PERSON_NAME]" at bounding box center [272, 175] width 254 height 22
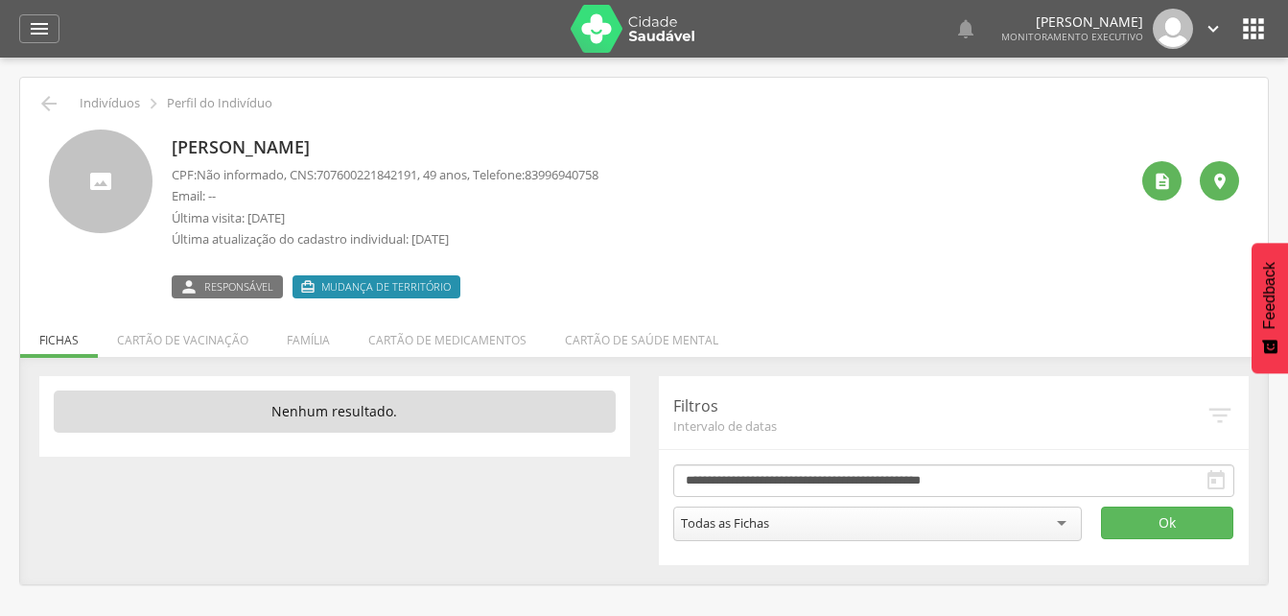
click at [320, 175] on p "CPF: Não informado , CNS: [PHONE_NUMBER] , 49 anos, Telefone: [PHONE_NUMBER]" at bounding box center [385, 175] width 427 height 18
drag, startPoint x: 325, startPoint y: 173, endPoint x: 433, endPoint y: 173, distance: 107.4
click at [433, 173] on p "CPF: Não informado , CNS: [PHONE_NUMBER] , 49 anos, Telefone: [PHONE_NUMBER]" at bounding box center [385, 175] width 427 height 18
drag, startPoint x: 433, startPoint y: 173, endPoint x: 406, endPoint y: 174, distance: 26.9
click at [301, 343] on li "Família" at bounding box center [309, 335] width 82 height 45
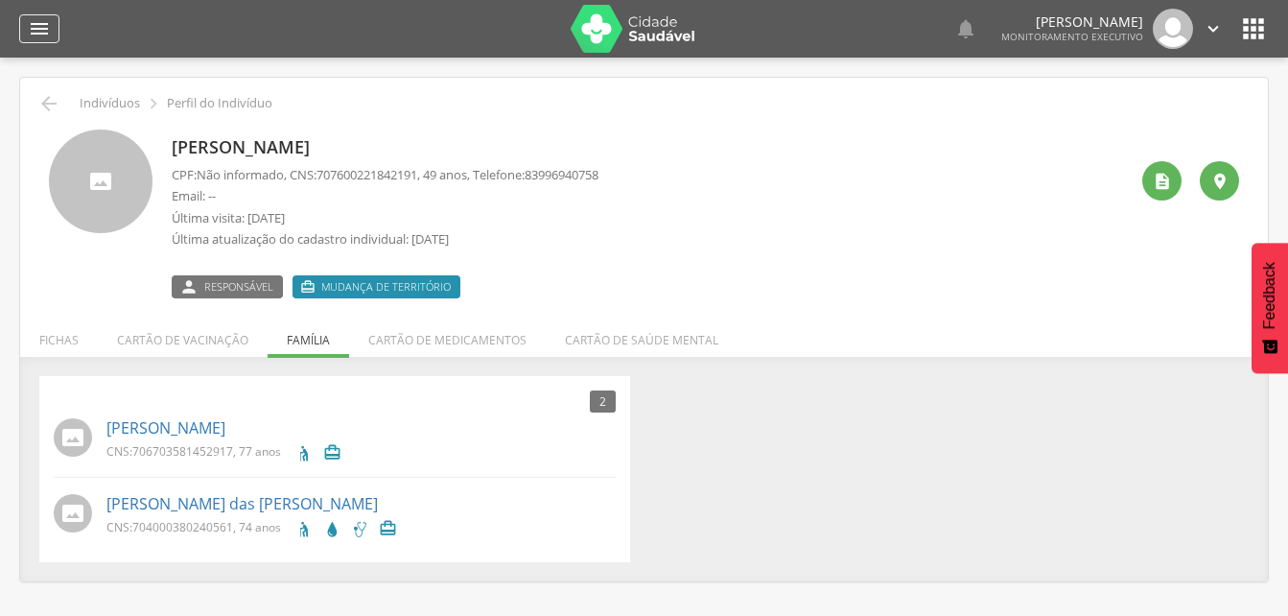
click at [34, 28] on icon "" at bounding box center [39, 28] width 23 height 23
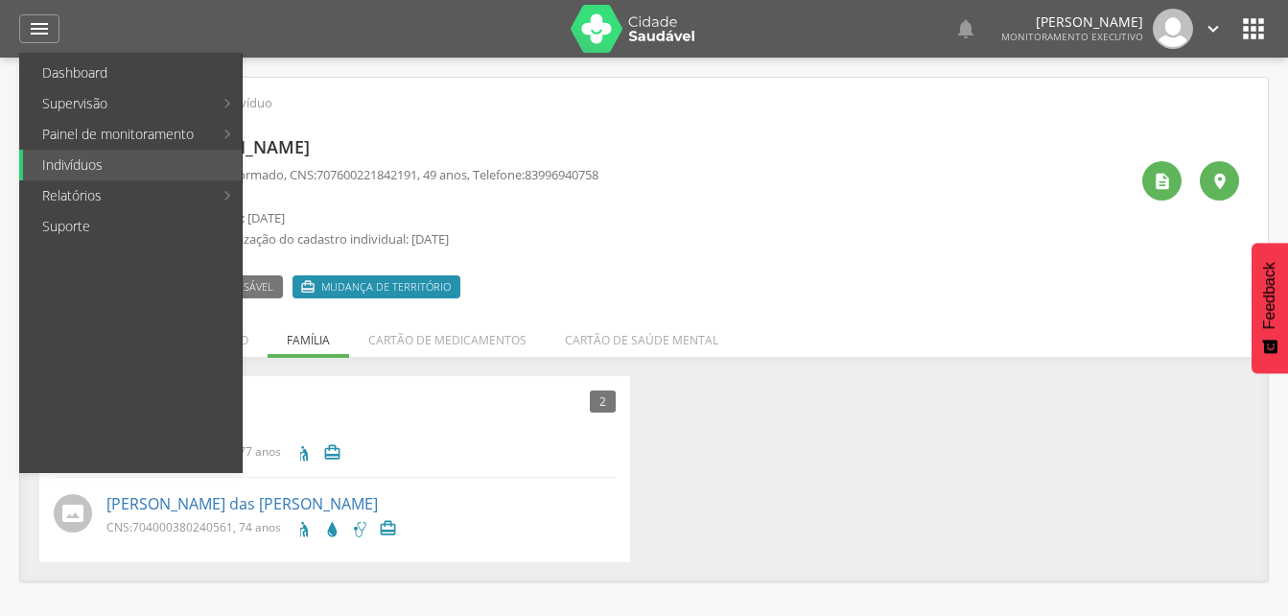
click at [751, 224] on div "[PERSON_NAME] CPF: Não informado , CNS: [PHONE_NUMBER] , 49 anos, Telefone: 839…" at bounding box center [650, 213] width 956 height 169
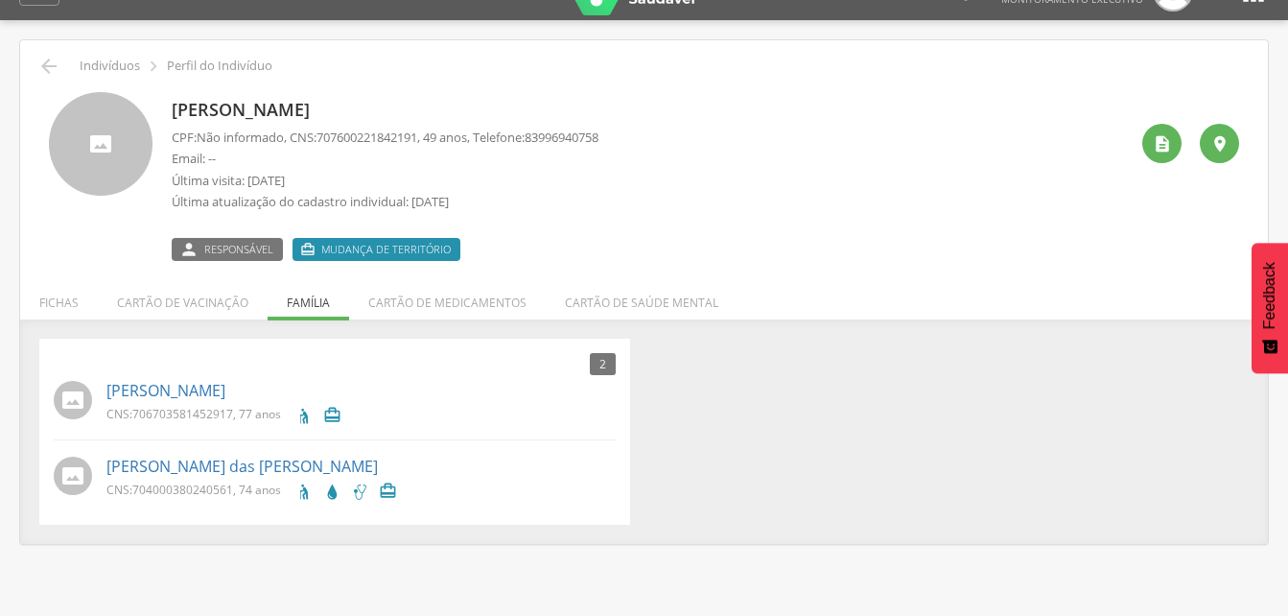
scroll to position [58, 0]
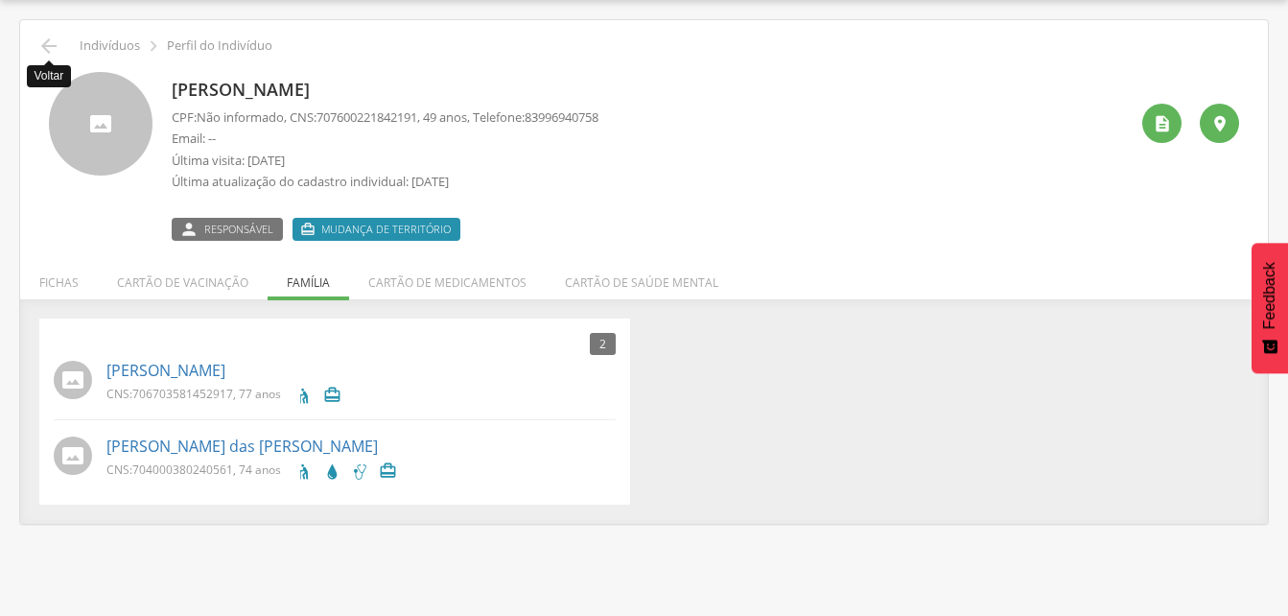
drag, startPoint x: 53, startPoint y: 48, endPoint x: 100, endPoint y: 41, distance: 47.5
click at [53, 48] on icon "" at bounding box center [48, 46] width 23 height 23
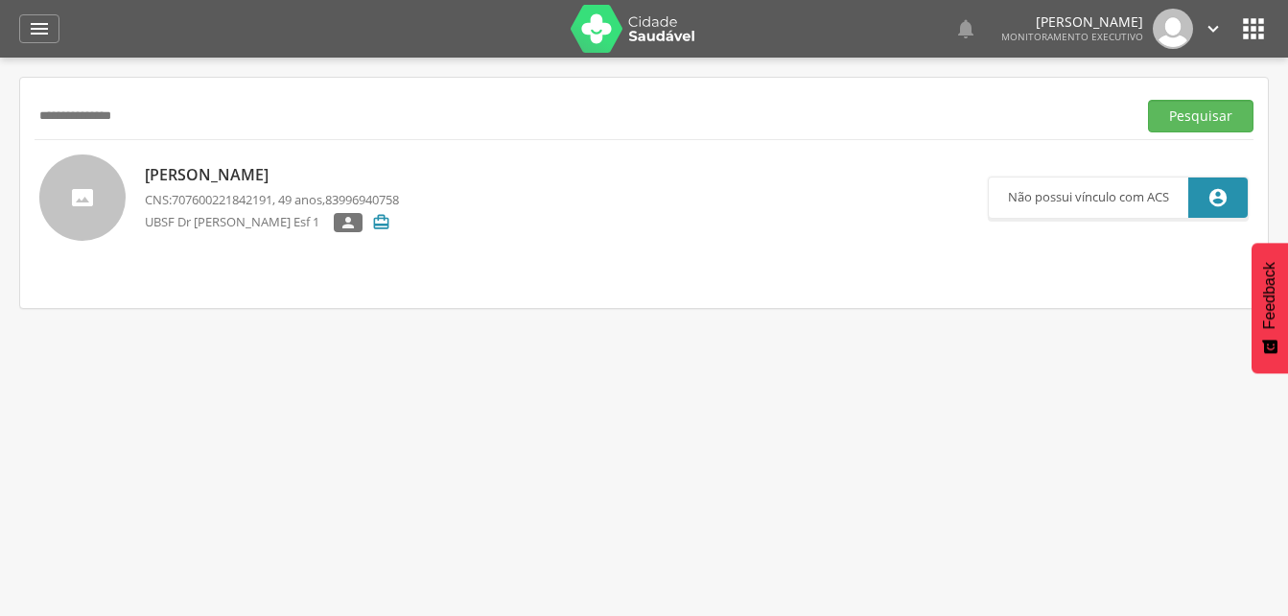
click at [188, 126] on input "**********" at bounding box center [582, 116] width 1094 height 33
type input "*"
click at [1188, 111] on button "Pesquisar" at bounding box center [1200, 116] width 105 height 33
click at [247, 188] on div "Sinval [PERSON_NAME] CNS: 700203433389627 , 16 anos, 83996940758 UBSF Dr [PERSO…" at bounding box center [272, 198] width 254 height 80
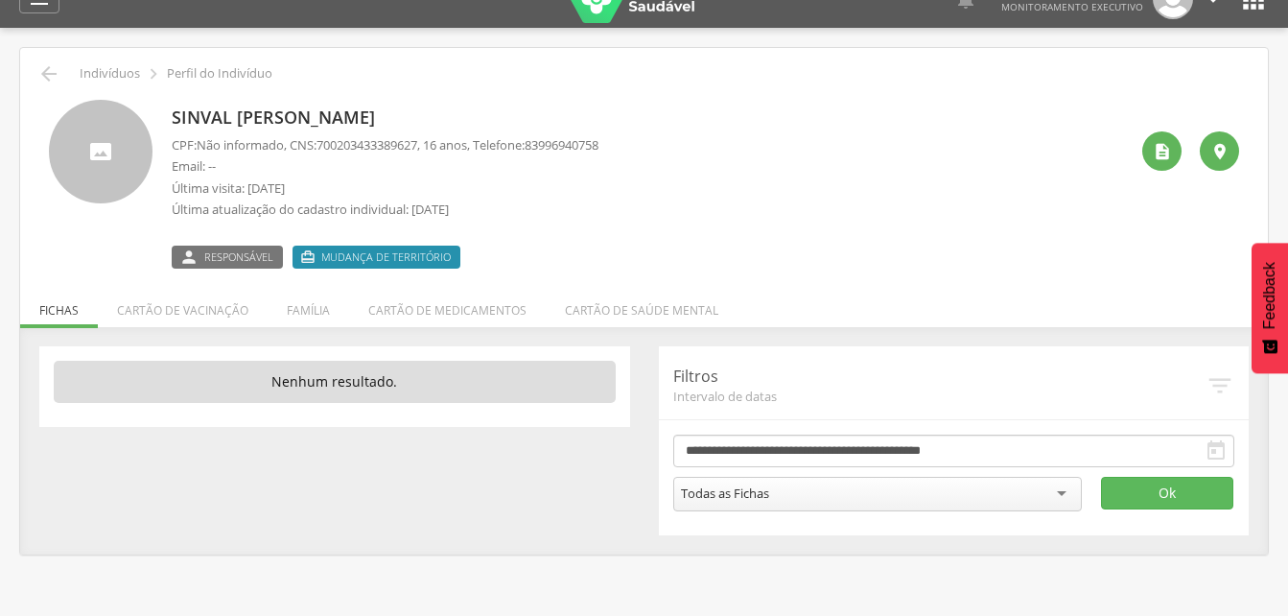
scroll to position [58, 0]
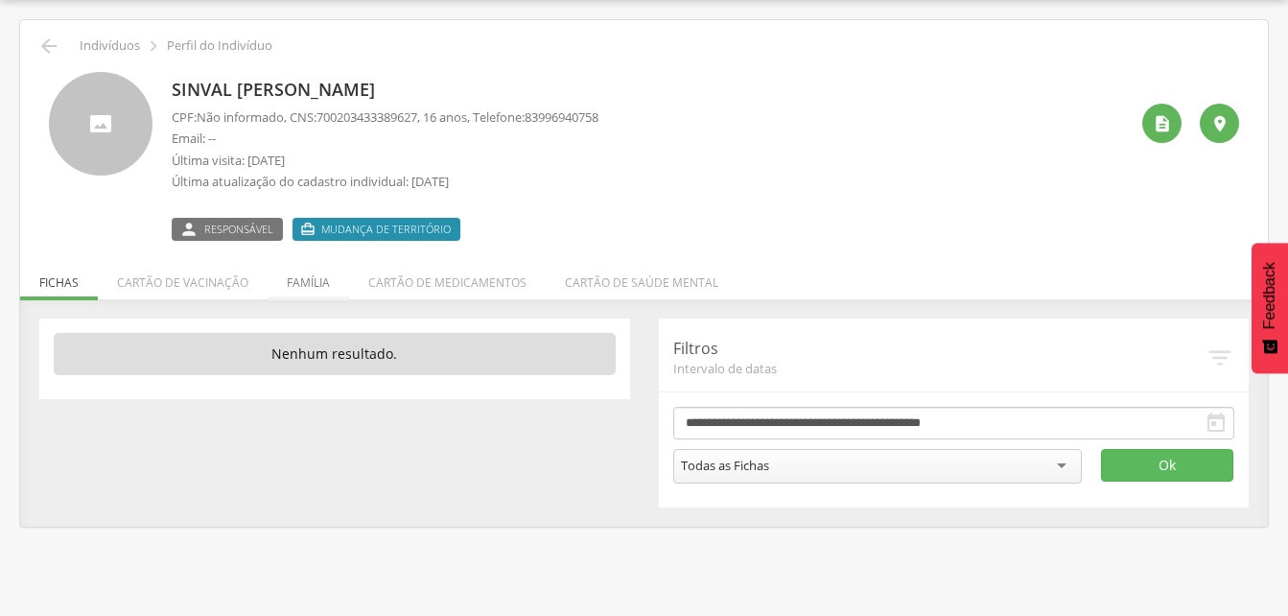
click at [308, 281] on li "Família" at bounding box center [309, 277] width 82 height 45
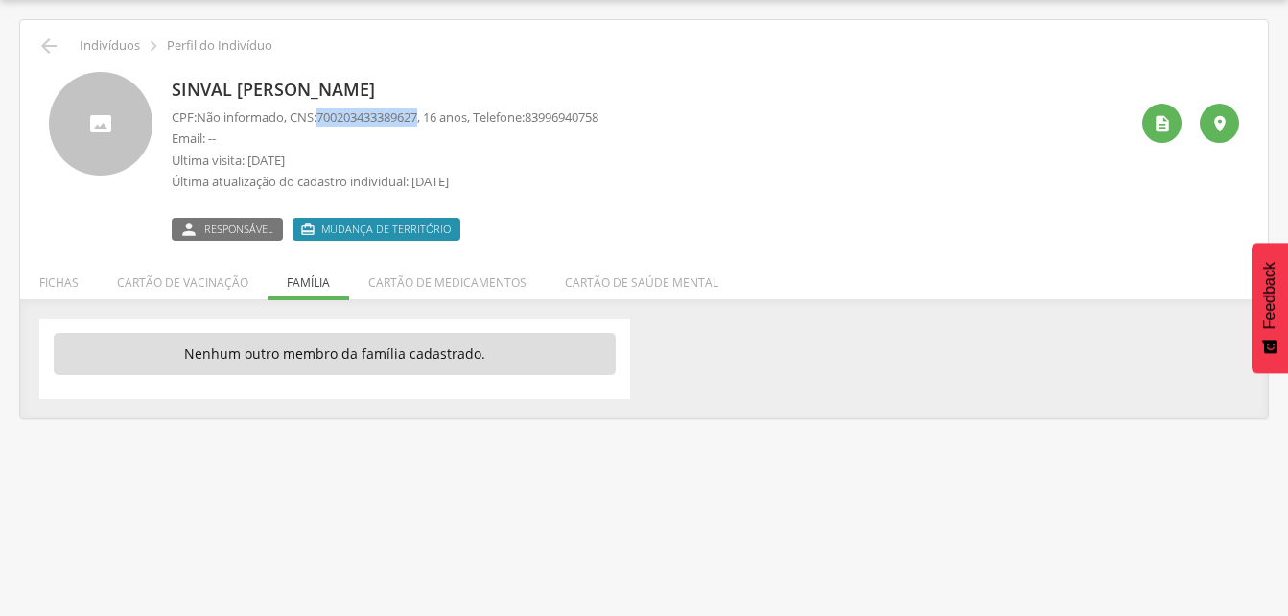
drag, startPoint x: 322, startPoint y: 115, endPoint x: 432, endPoint y: 115, distance: 109.3
click at [432, 115] on p "CPF: Não informado , CNS: [PHONE_NUMBER] , 16 anos, Telefone: [PHONE_NUMBER]" at bounding box center [385, 117] width 427 height 18
drag, startPoint x: 432, startPoint y: 115, endPoint x: 393, endPoint y: 116, distance: 38.4
click at [40, 45] on icon "" at bounding box center [48, 46] width 23 height 23
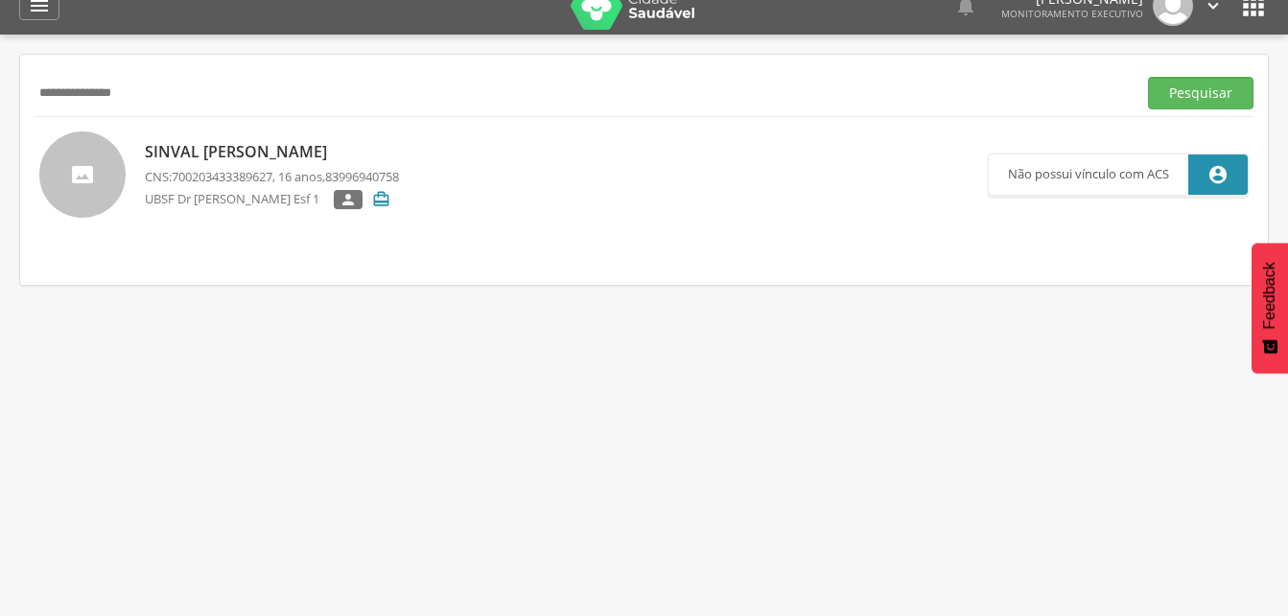
scroll to position [58, 0]
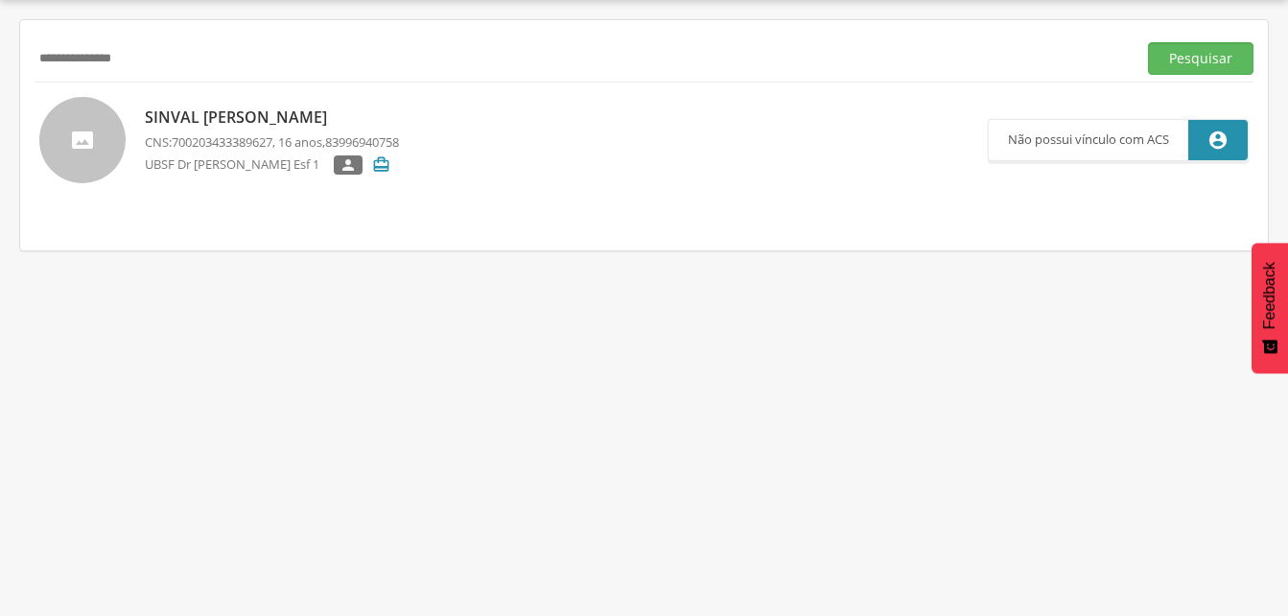
click at [187, 59] on input "**********" at bounding box center [582, 58] width 1094 height 33
click at [169, 60] on input "**********" at bounding box center [582, 58] width 1094 height 33
type input "*"
click at [1189, 62] on button "Pesquisar" at bounding box center [1200, 58] width 105 height 33
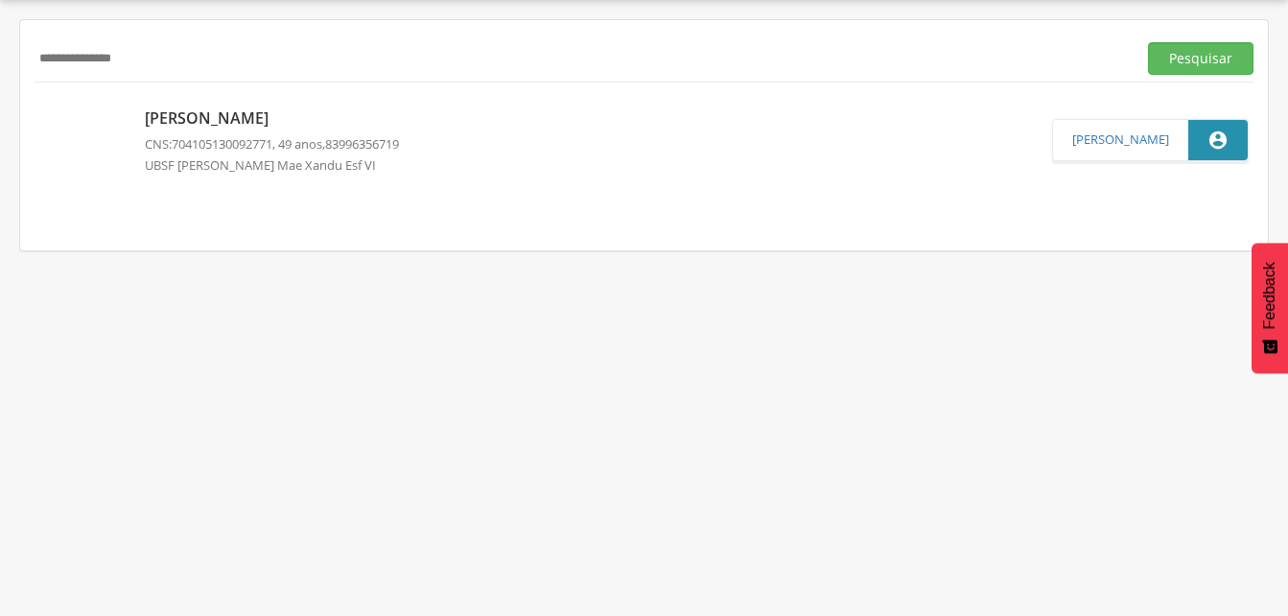
click at [272, 129] on p "[PERSON_NAME]" at bounding box center [272, 118] width 254 height 22
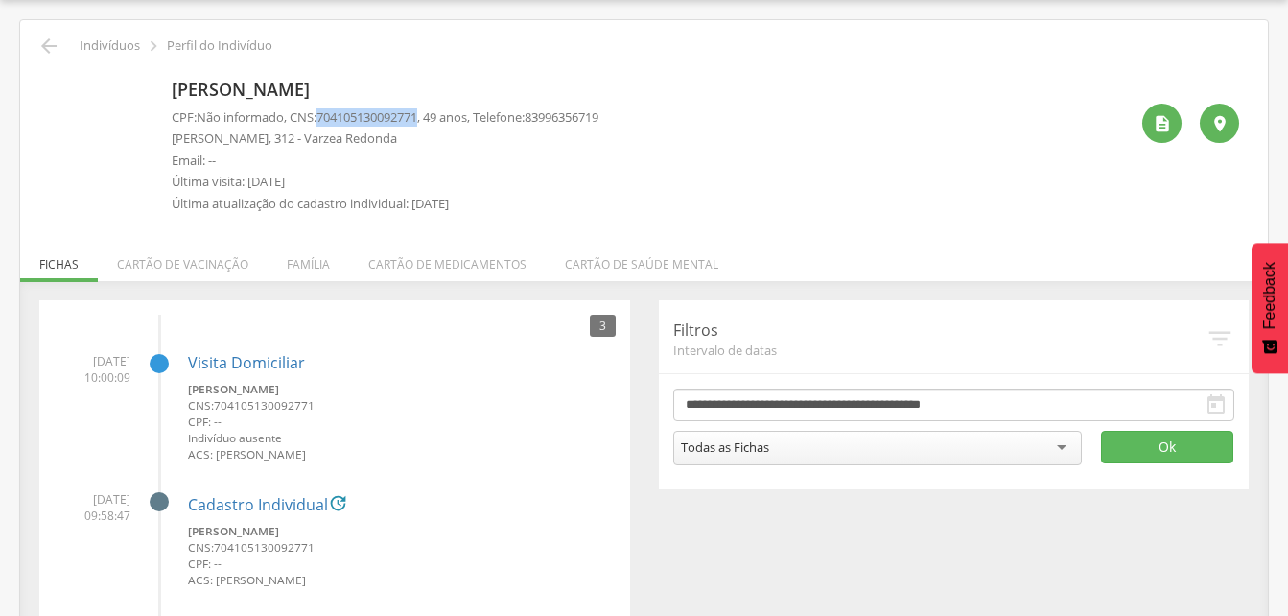
drag, startPoint x: 323, startPoint y: 118, endPoint x: 432, endPoint y: 119, distance: 108.4
click at [432, 119] on p "CPF: Não informado , CNS: [PHONE_NUMBER] , 49 anos, Telefone: [PHONE_NUMBER]" at bounding box center [385, 117] width 427 height 18
drag, startPoint x: 432, startPoint y: 119, endPoint x: 410, endPoint y: 113, distance: 21.9
click at [308, 267] on li "Família" at bounding box center [309, 259] width 82 height 45
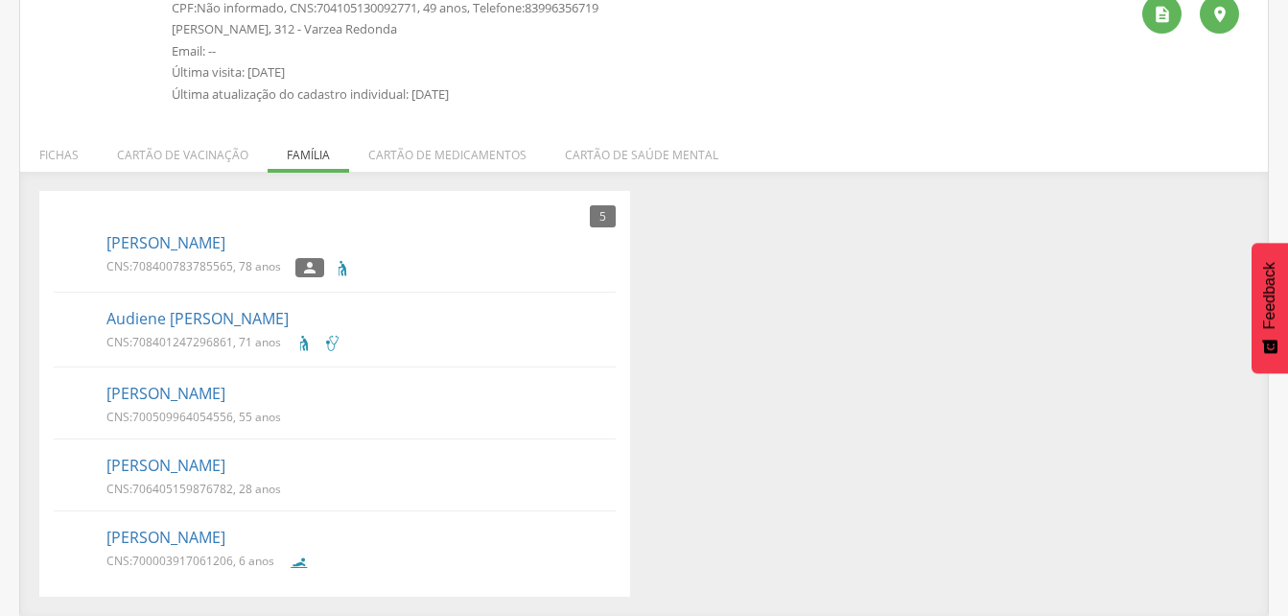
scroll to position [168, 0]
click at [202, 254] on div "[PERSON_NAME] CNS: 708400783785565 , 78 anos " at bounding box center [360, 253] width 509 height 56
click at [199, 236] on link "[PERSON_NAME]" at bounding box center [165, 242] width 119 height 22
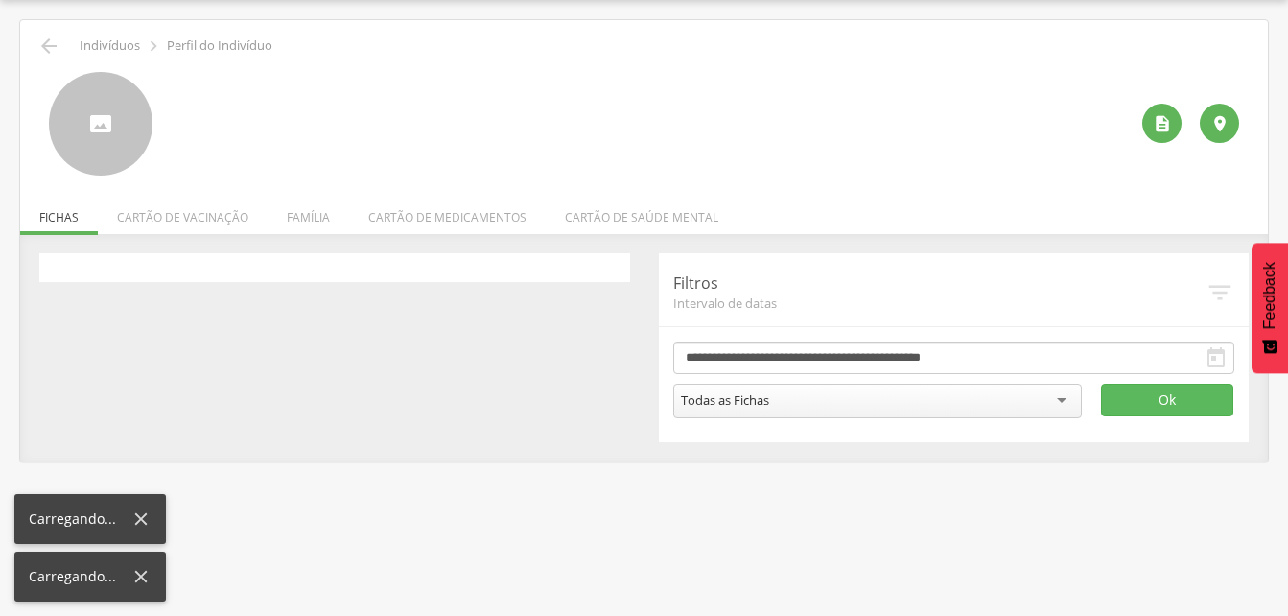
scroll to position [58, 0]
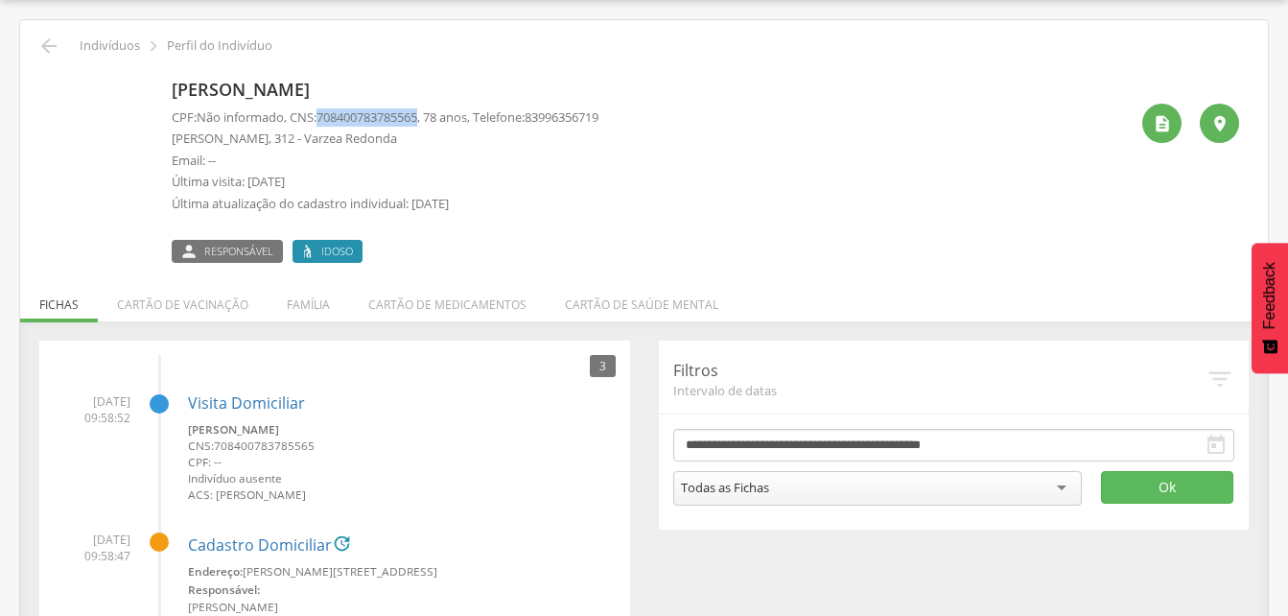
drag, startPoint x: 321, startPoint y: 114, endPoint x: 432, endPoint y: 114, distance: 110.3
click at [432, 114] on p "CPF: Não informado , CNS: [PHONE_NUMBER] , 78 anos, Telefone: [PHONE_NUMBER]" at bounding box center [385, 117] width 427 height 18
drag, startPoint x: 432, startPoint y: 114, endPoint x: 411, endPoint y: 121, distance: 21.2
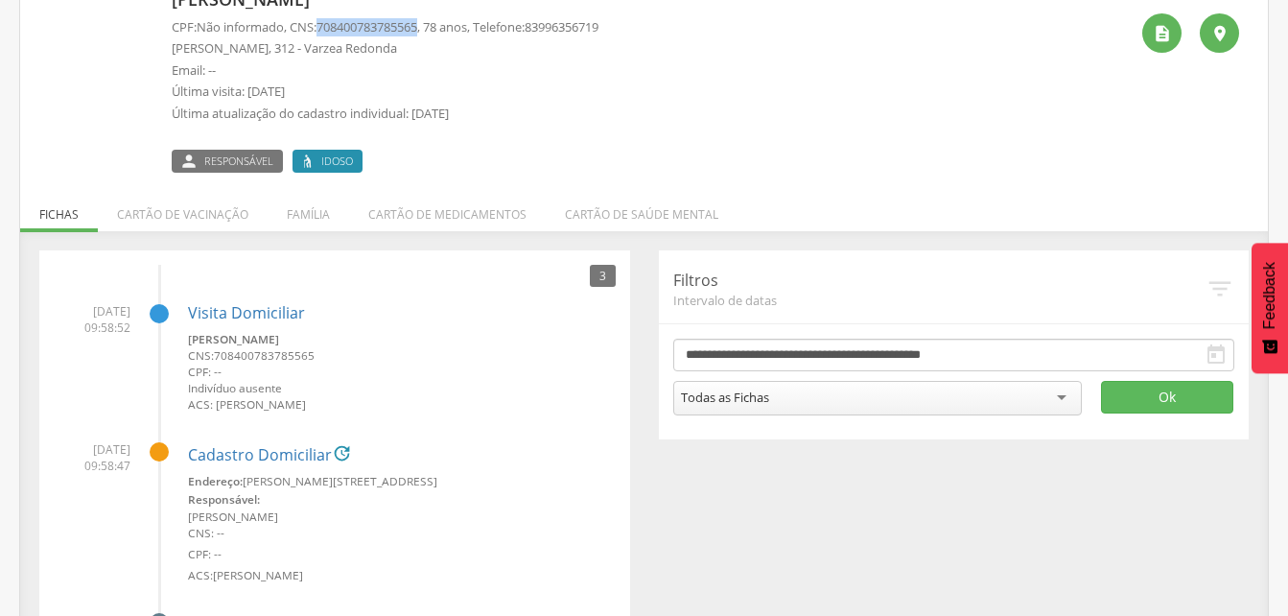
scroll to position [52, 0]
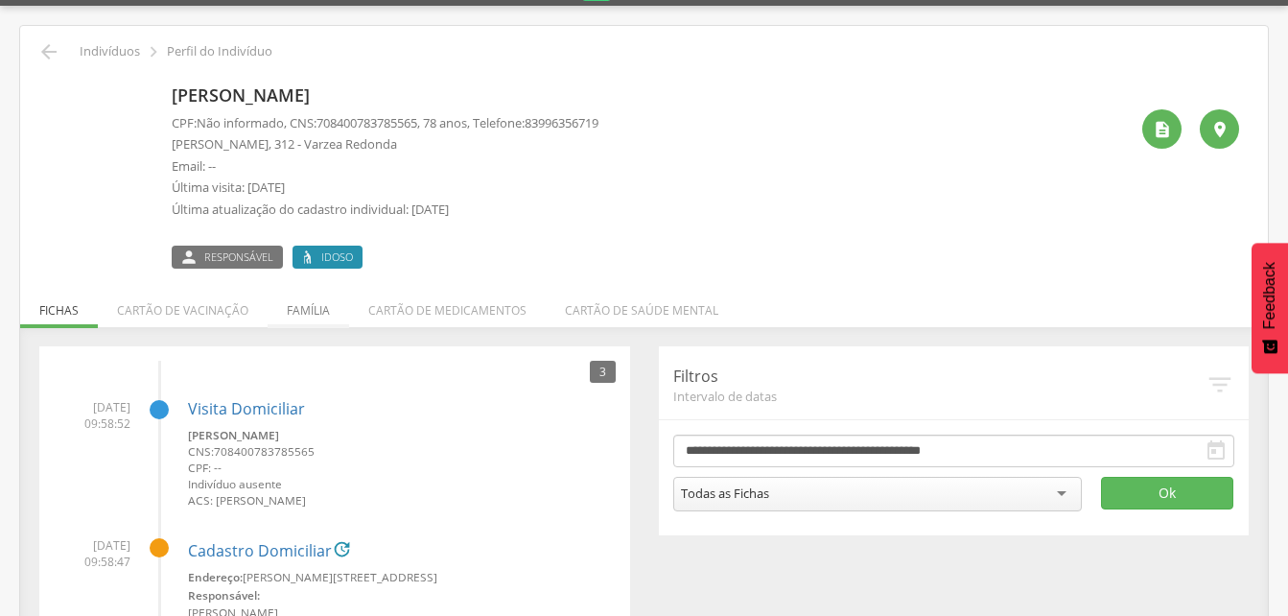
click at [295, 310] on li "Família" at bounding box center [309, 305] width 82 height 45
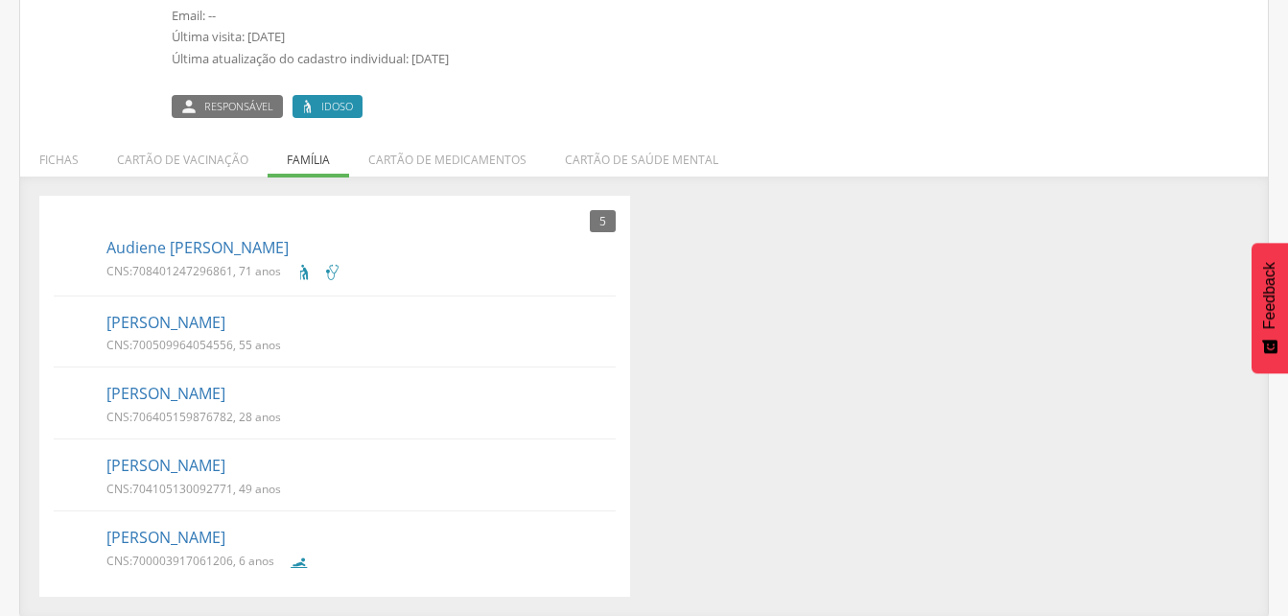
scroll to position [203, 0]
click at [188, 398] on link "[PERSON_NAME]" at bounding box center [165, 393] width 119 height 22
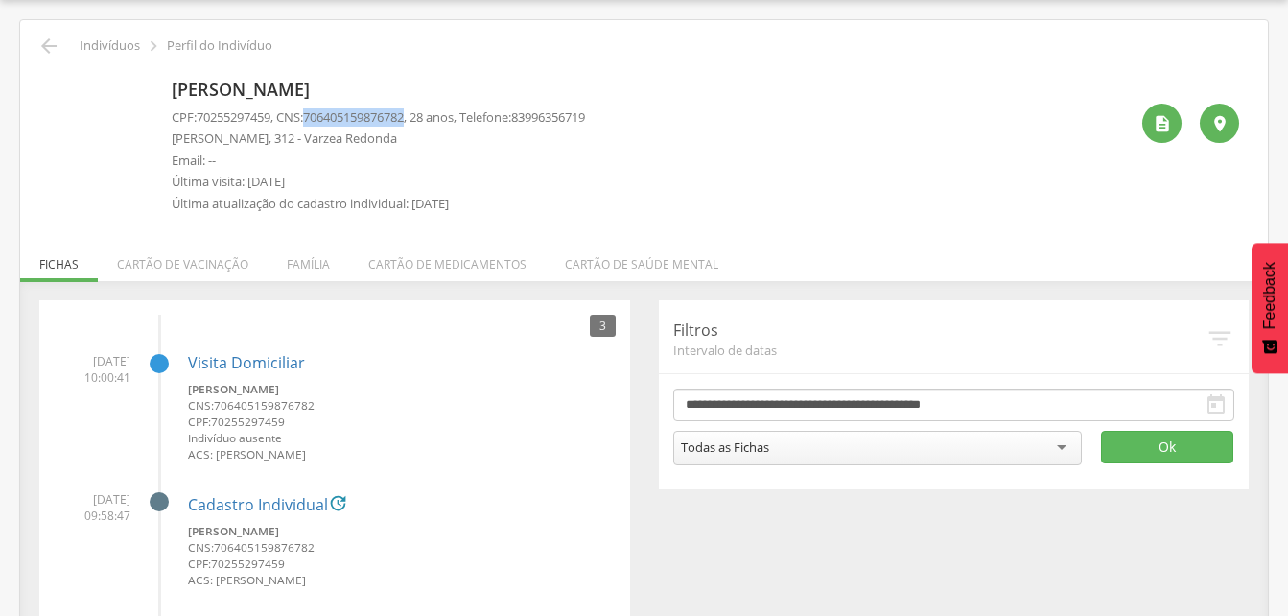
drag, startPoint x: 316, startPoint y: 112, endPoint x: 420, endPoint y: 116, distance: 103.6
click at [404, 116] on span "706405159876782" at bounding box center [353, 116] width 101 height 17
drag, startPoint x: 420, startPoint y: 116, endPoint x: 390, endPoint y: 114, distance: 29.8
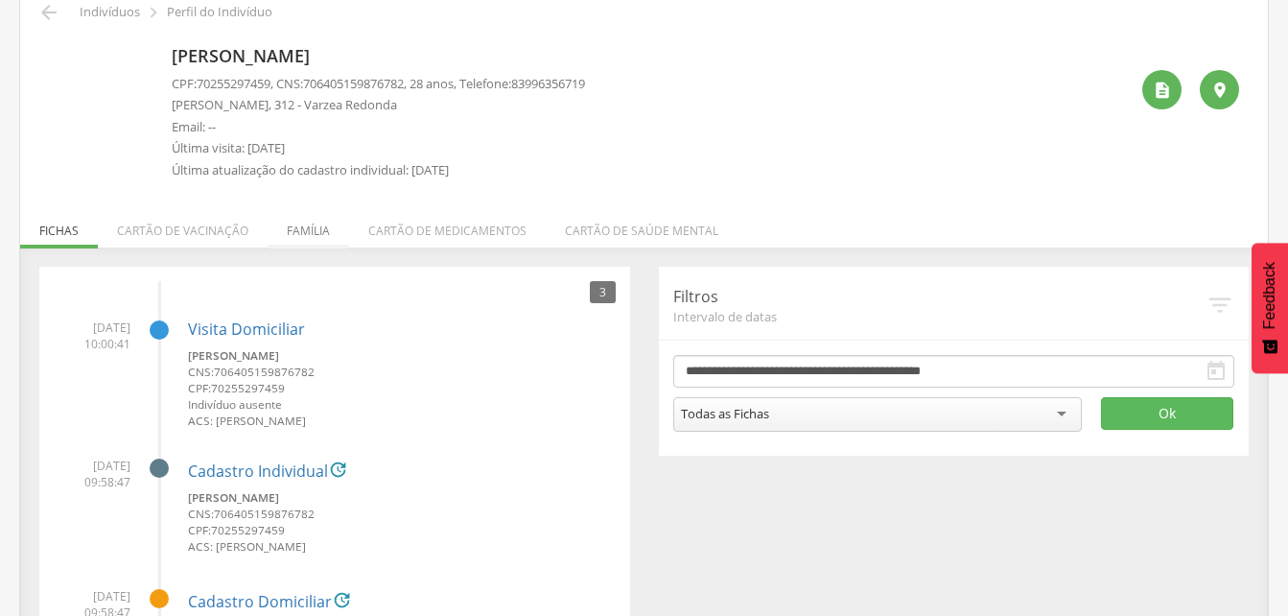
click at [305, 230] on li "Família" at bounding box center [309, 225] width 82 height 45
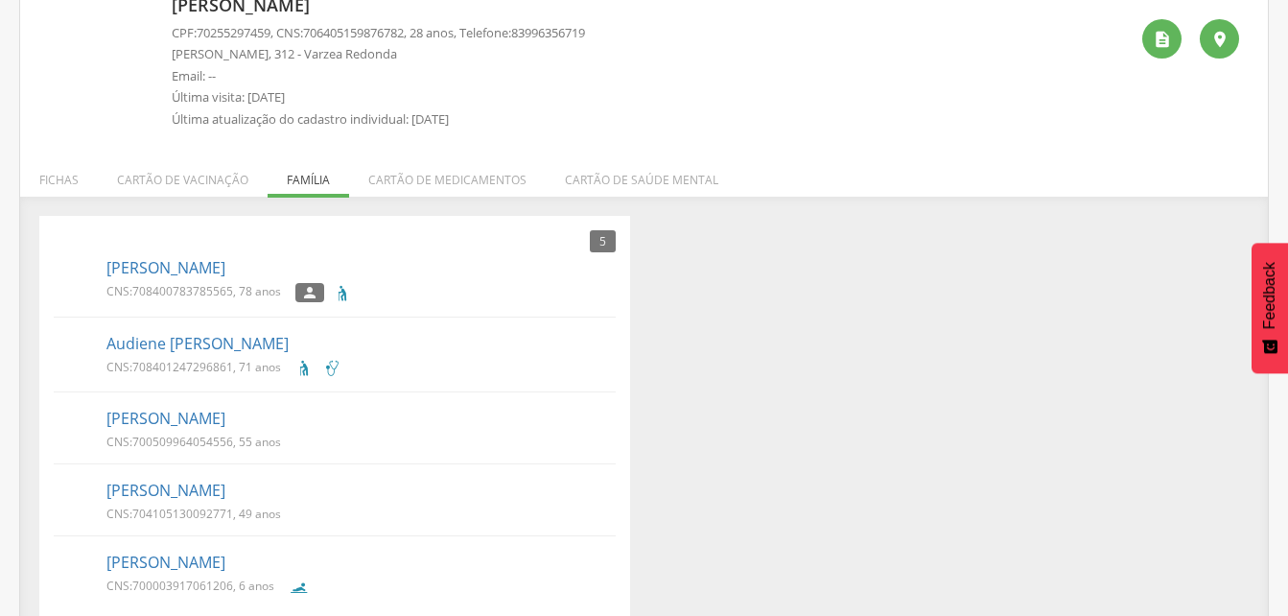
scroll to position [168, 0]
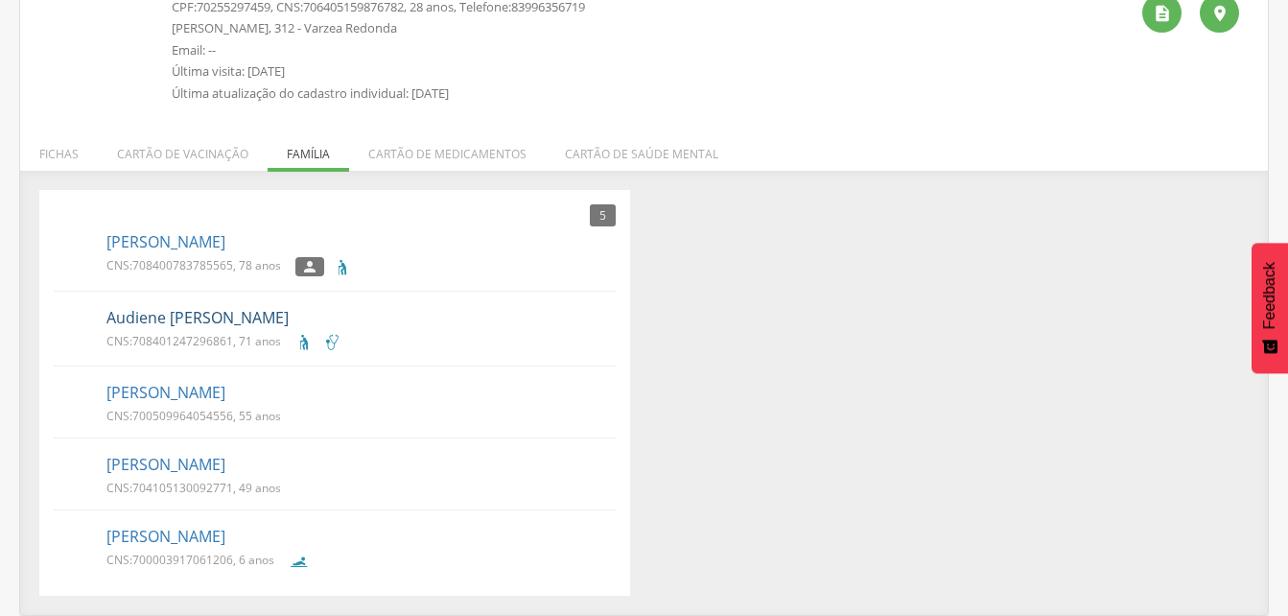
click at [175, 319] on link "Audiene [PERSON_NAME]" at bounding box center [197, 318] width 182 height 22
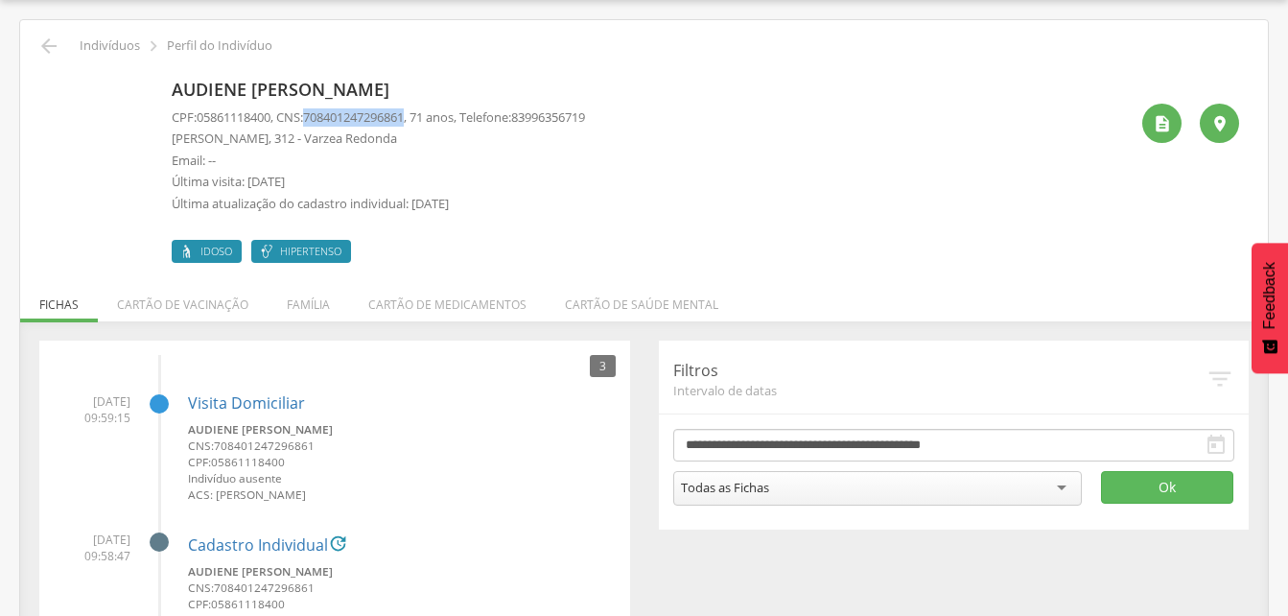
drag, startPoint x: 312, startPoint y: 112, endPoint x: 422, endPoint y: 120, distance: 110.5
click at [422, 120] on p "CPF: 05861118400 , CNS: [PHONE_NUMBER] , 71 anos, Telefone: [PHONE_NUMBER]" at bounding box center [378, 117] width 413 height 18
drag, startPoint x: 422, startPoint y: 120, endPoint x: 403, endPoint y: 120, distance: 19.2
click at [319, 303] on li "Família" at bounding box center [309, 299] width 82 height 45
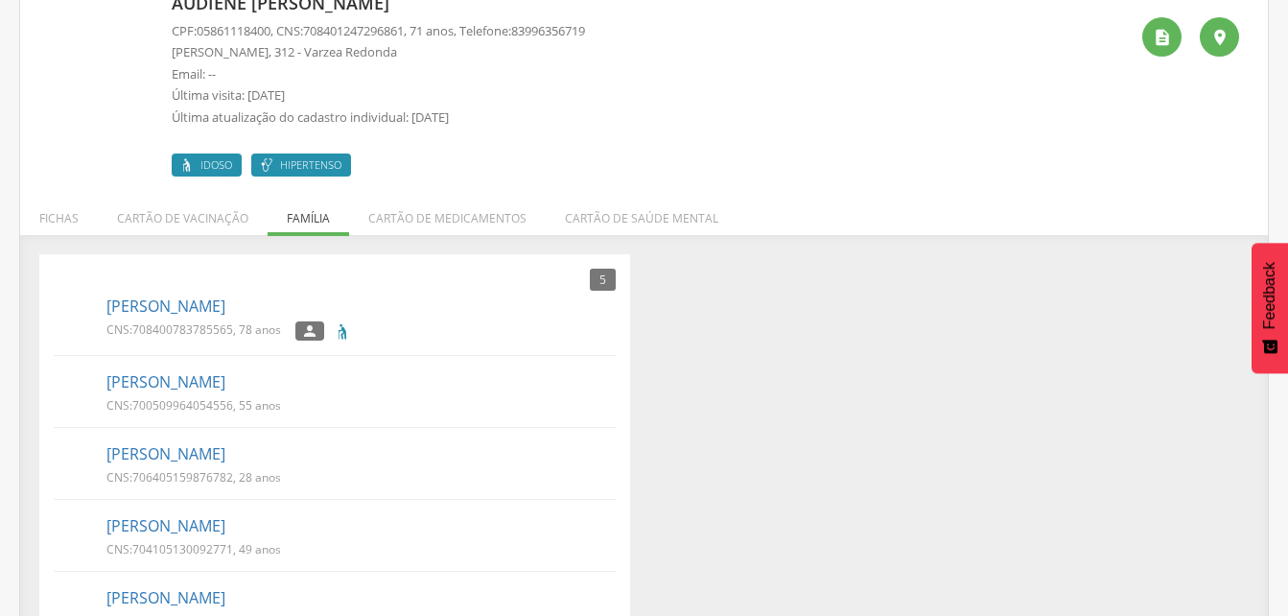
scroll to position [205, 0]
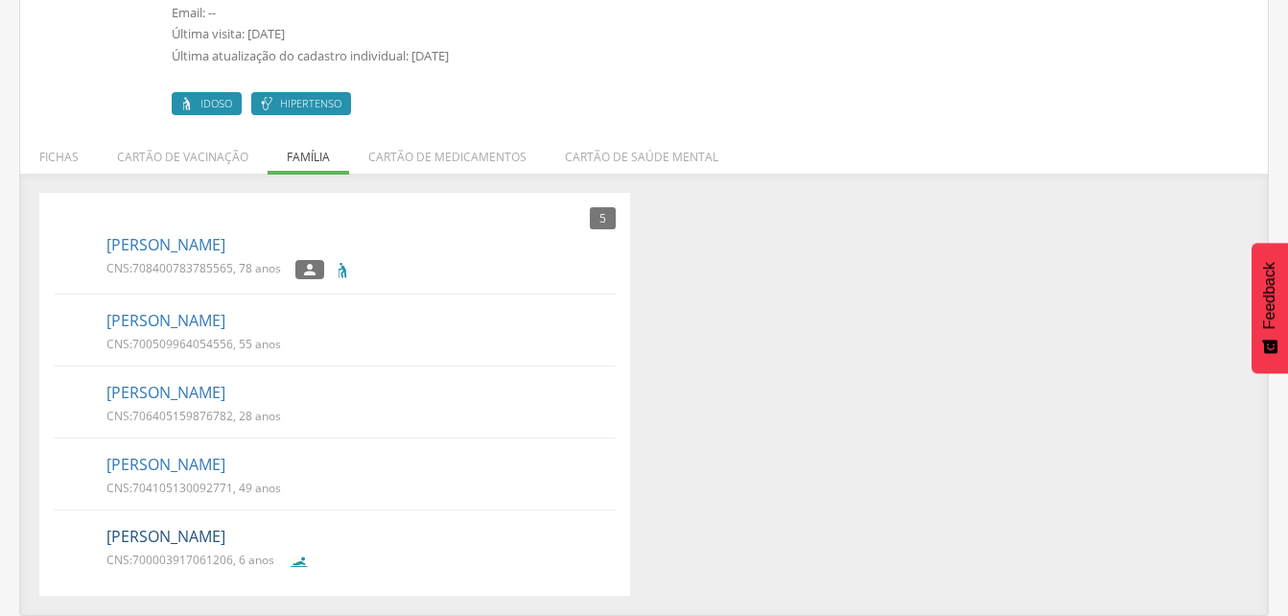
click at [169, 540] on link "[PERSON_NAME]" at bounding box center [165, 537] width 119 height 22
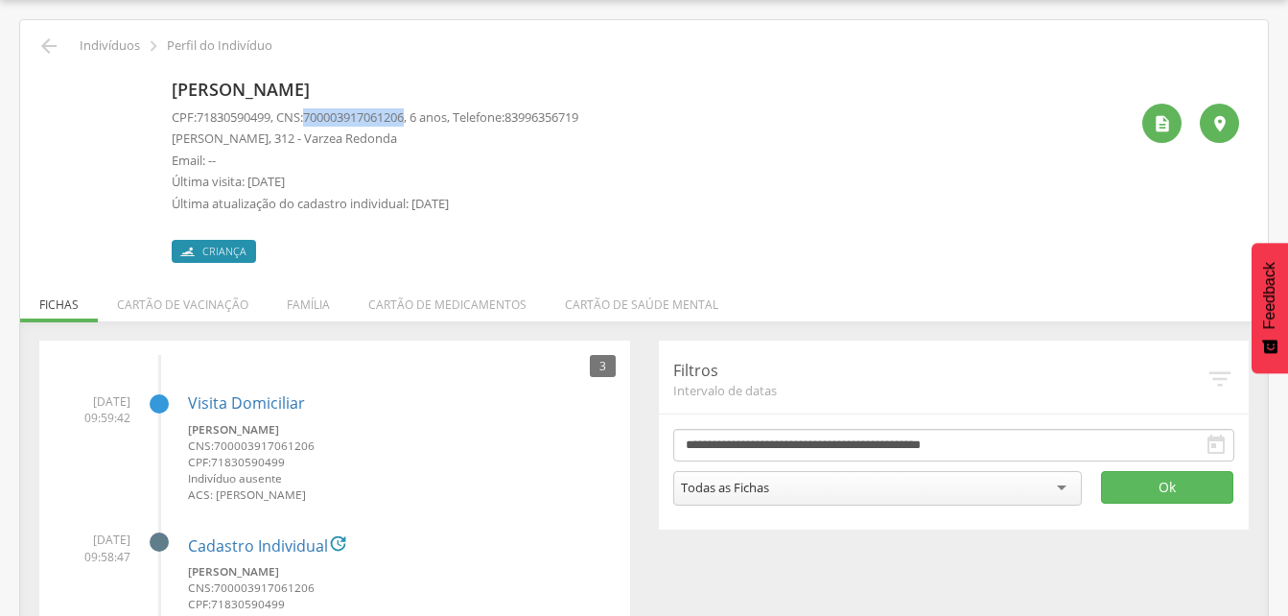
drag, startPoint x: 316, startPoint y: 115, endPoint x: 419, endPoint y: 115, distance: 102.6
click at [404, 115] on span "700003917061206" at bounding box center [353, 116] width 101 height 17
drag, startPoint x: 419, startPoint y: 115, endPoint x: 398, endPoint y: 115, distance: 21.1
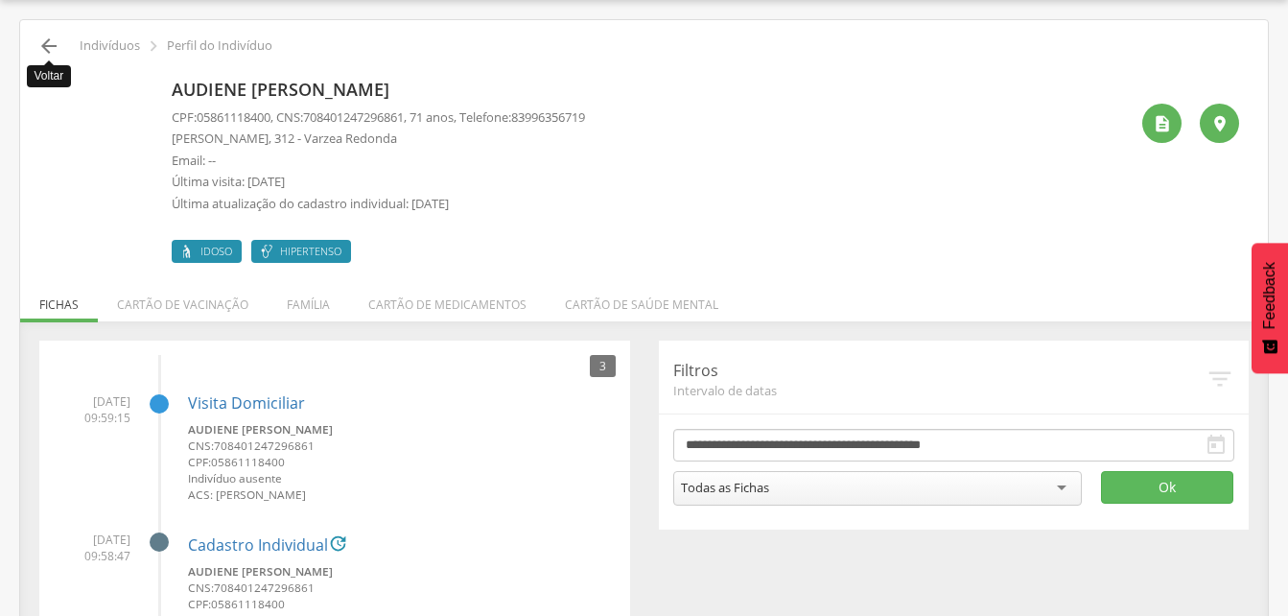
click at [47, 47] on icon "" at bounding box center [48, 46] width 23 height 23
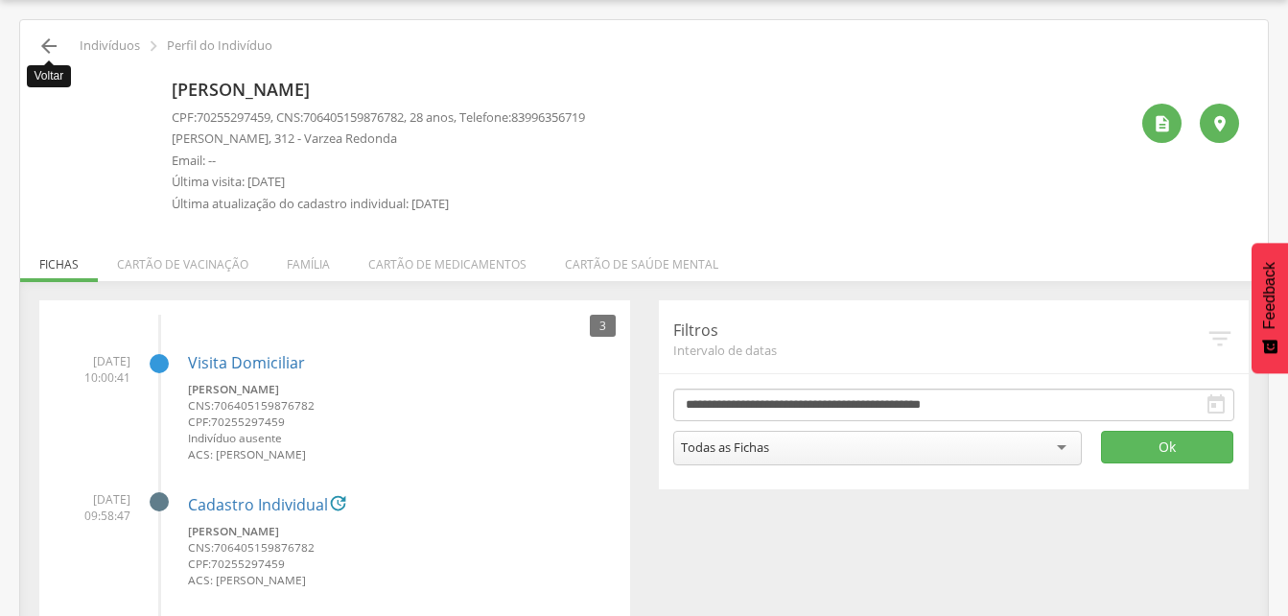
click at [44, 50] on icon "" at bounding box center [48, 46] width 23 height 23
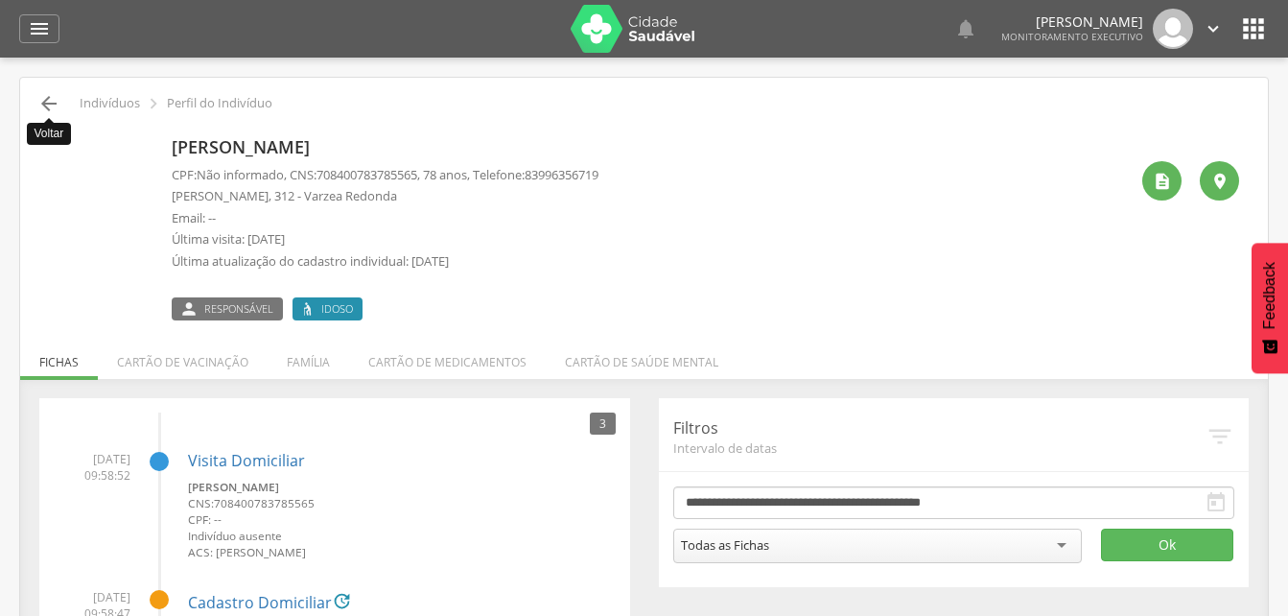
click at [44, 101] on icon "" at bounding box center [48, 103] width 23 height 23
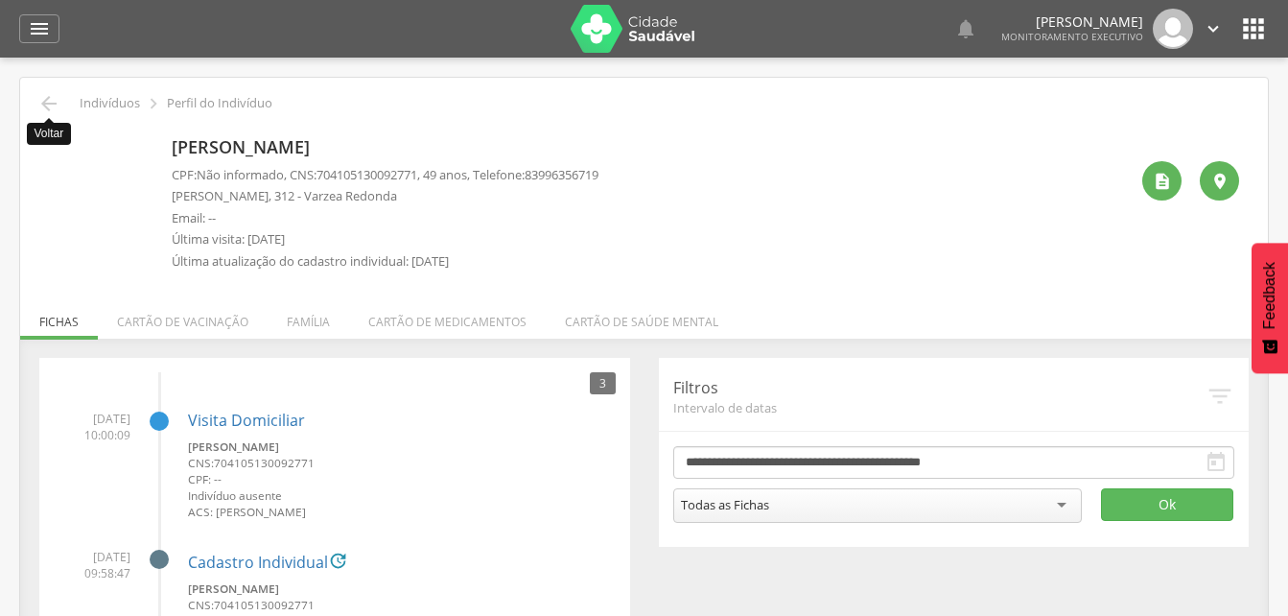
click at [53, 106] on icon "" at bounding box center [48, 103] width 23 height 23
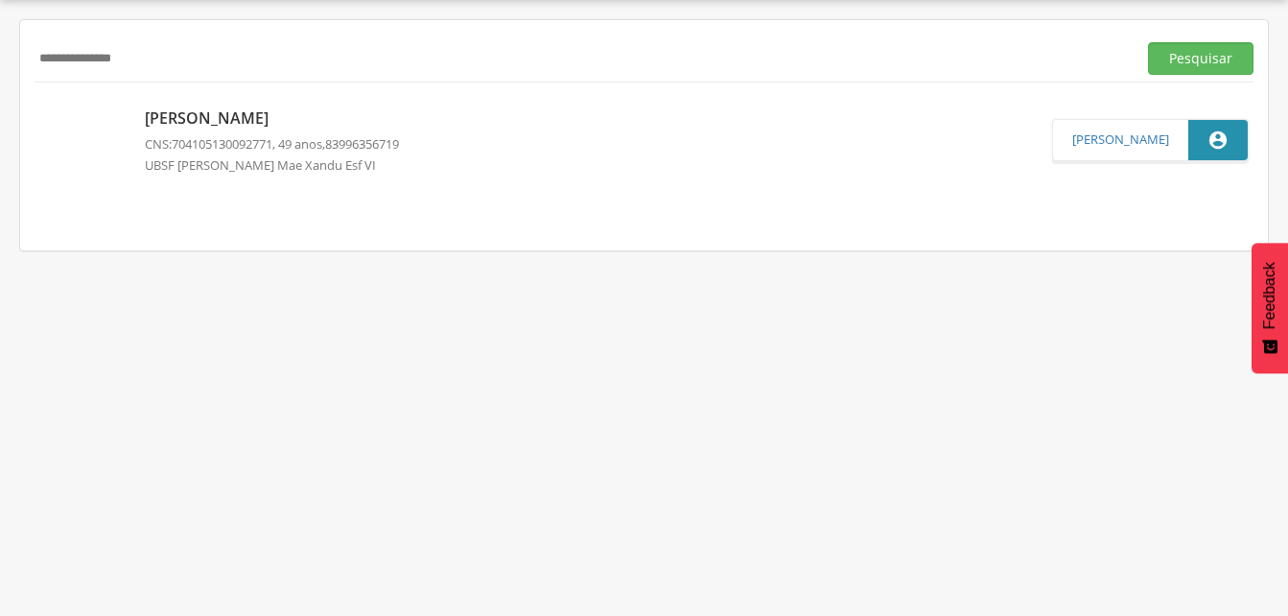
click at [179, 58] on input "**********" at bounding box center [582, 58] width 1094 height 33
type input "*"
click at [1195, 64] on button "Pesquisar" at bounding box center [1200, 58] width 105 height 33
click at [265, 120] on p "[PERSON_NAME]" at bounding box center [272, 117] width 254 height 22
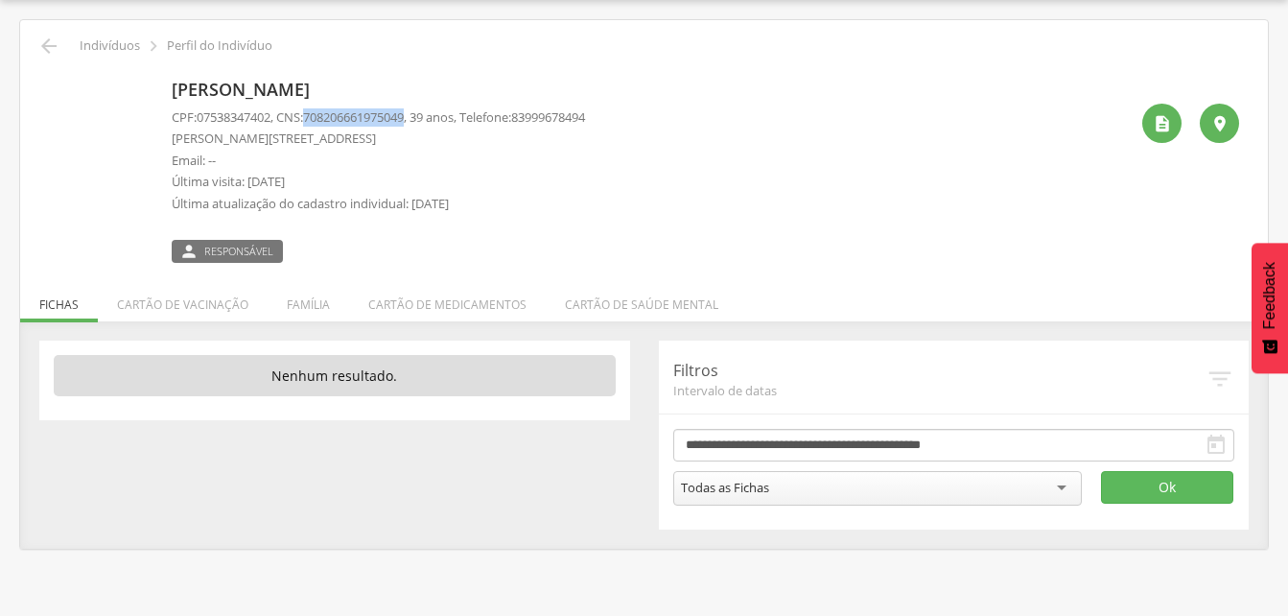
drag, startPoint x: 316, startPoint y: 116, endPoint x: 420, endPoint y: 119, distance: 104.6
click at [404, 119] on span "708206661975049" at bounding box center [353, 116] width 101 height 17
drag, startPoint x: 420, startPoint y: 119, endPoint x: 407, endPoint y: 119, distance: 13.4
click at [303, 309] on li "Família" at bounding box center [309, 299] width 82 height 45
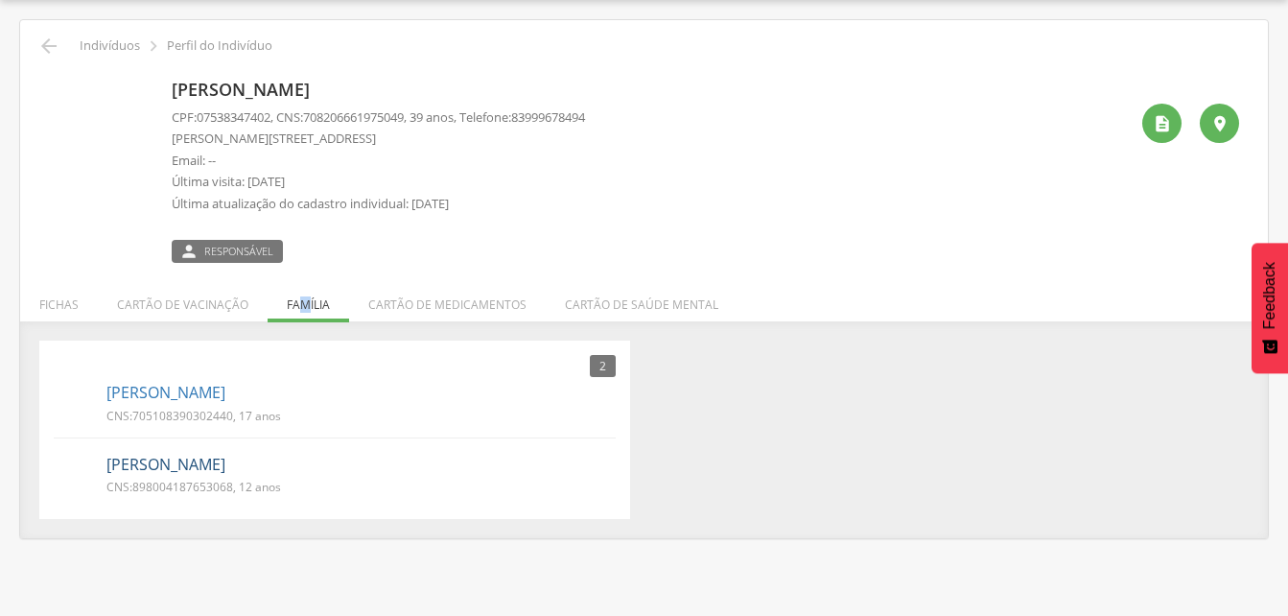
click at [148, 465] on link "[PERSON_NAME]" at bounding box center [165, 465] width 119 height 22
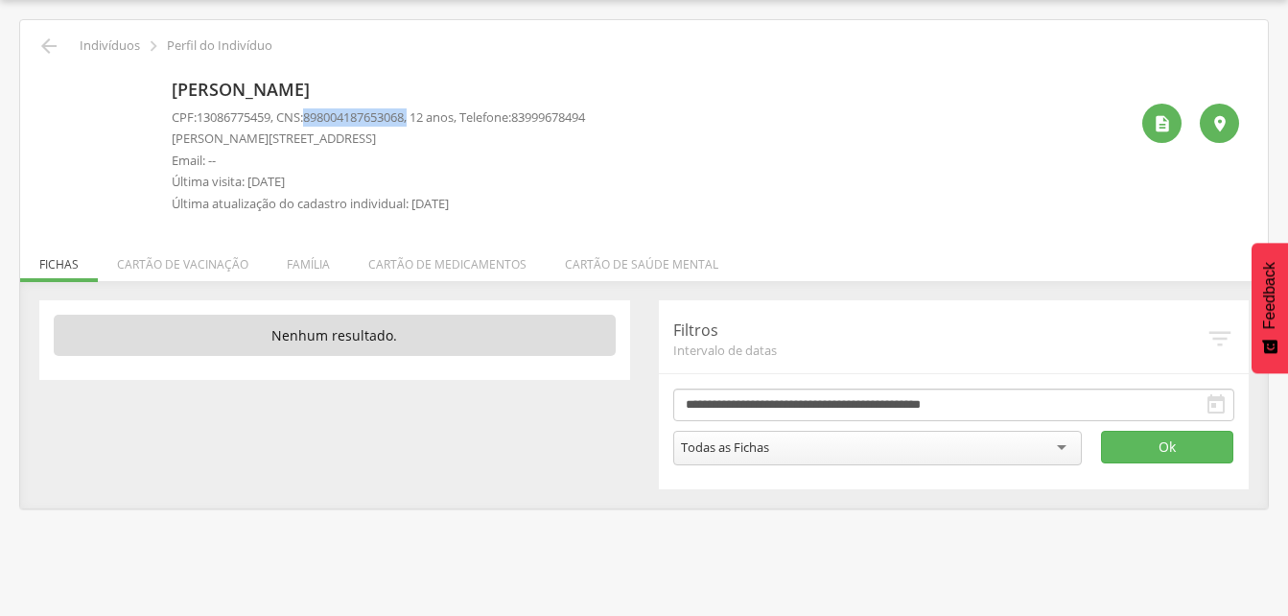
drag, startPoint x: 313, startPoint y: 116, endPoint x: 426, endPoint y: 124, distance: 113.4
click at [426, 124] on p "CPF: 13086775459 , CNS: [PHONE_NUMBER] , 12 anos, Telefone: [PHONE_NUMBER]" at bounding box center [378, 117] width 413 height 18
drag, startPoint x: 426, startPoint y: 124, endPoint x: 393, endPoint y: 115, distance: 33.7
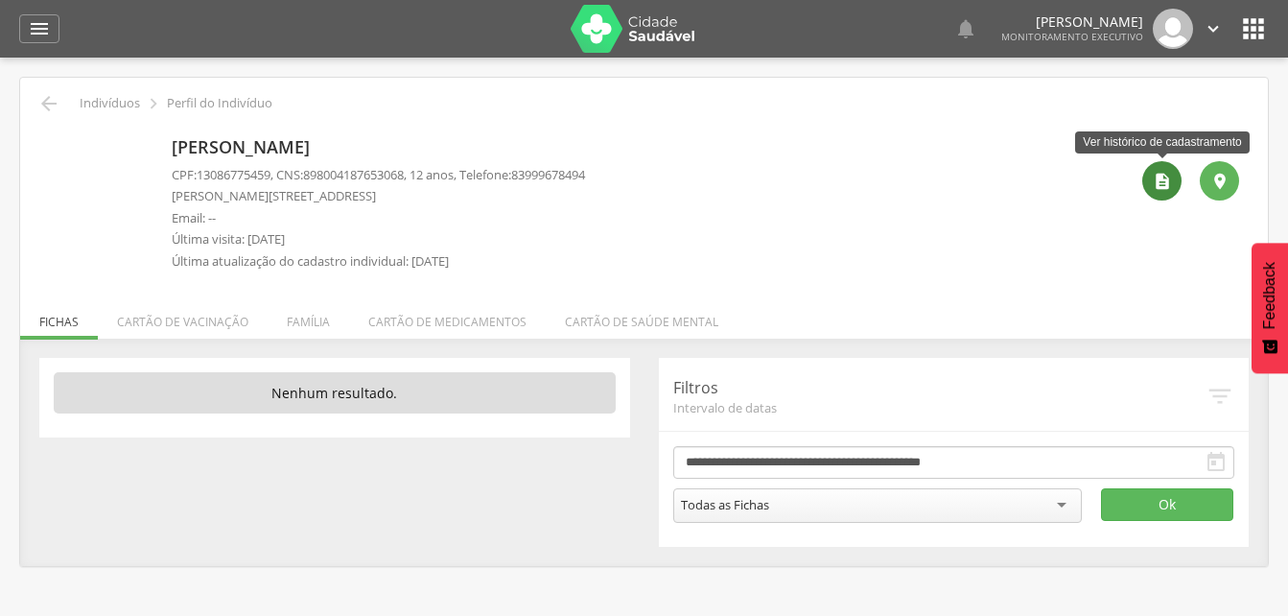
click at [1158, 175] on icon "" at bounding box center [1162, 181] width 19 height 19
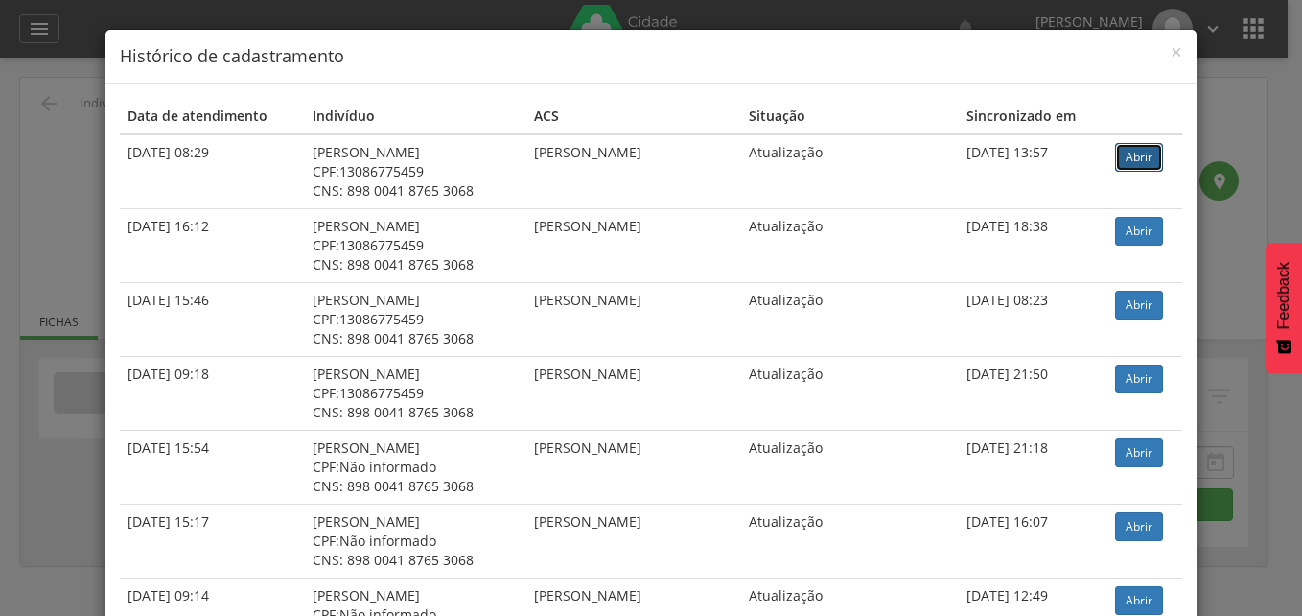
click at [1151, 158] on link "Abrir" at bounding box center [1139, 157] width 48 height 29
click at [1171, 51] on span "×" at bounding box center [1177, 51] width 12 height 27
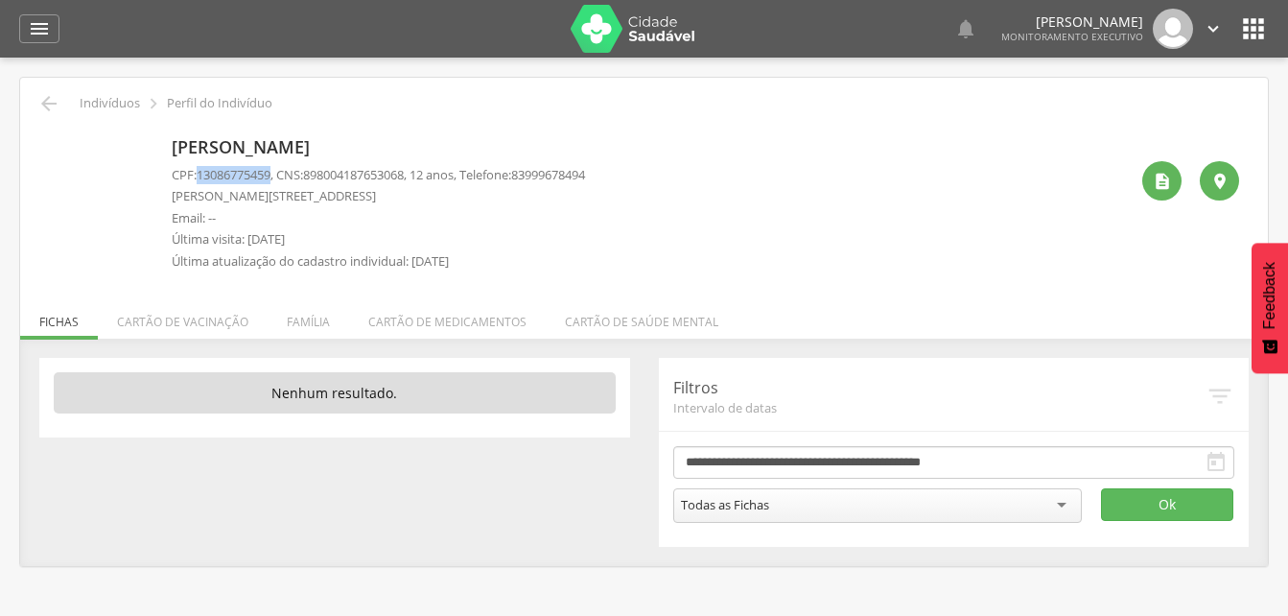
drag, startPoint x: 197, startPoint y: 174, endPoint x: 277, endPoint y: 177, distance: 80.6
click at [277, 177] on p "CPF: 13086775459 , CNS: [PHONE_NUMBER] , 12 anos, Telefone: [PHONE_NUMBER]" at bounding box center [378, 175] width 413 height 18
drag, startPoint x: 277, startPoint y: 177, endPoint x: 262, endPoint y: 177, distance: 15.3
click at [61, 101] on div " Voltar Indivíduos  Perfil do Indivíduo" at bounding box center [644, 103] width 1219 height 23
click at [48, 105] on icon "" at bounding box center [48, 103] width 23 height 23
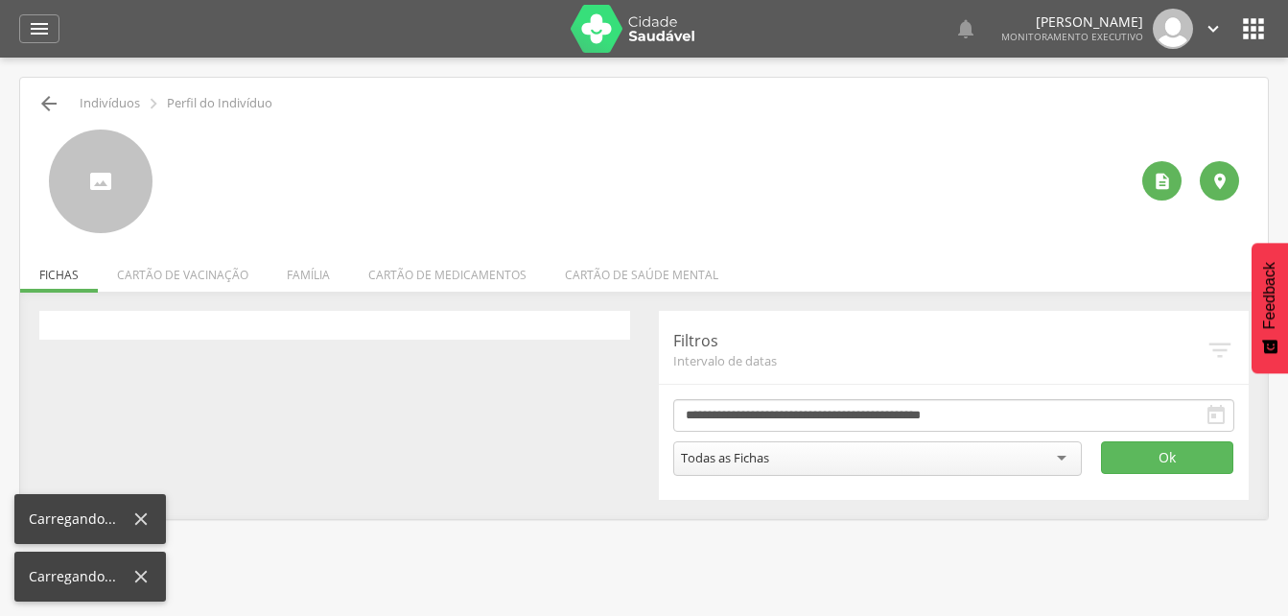
scroll to position [58, 0]
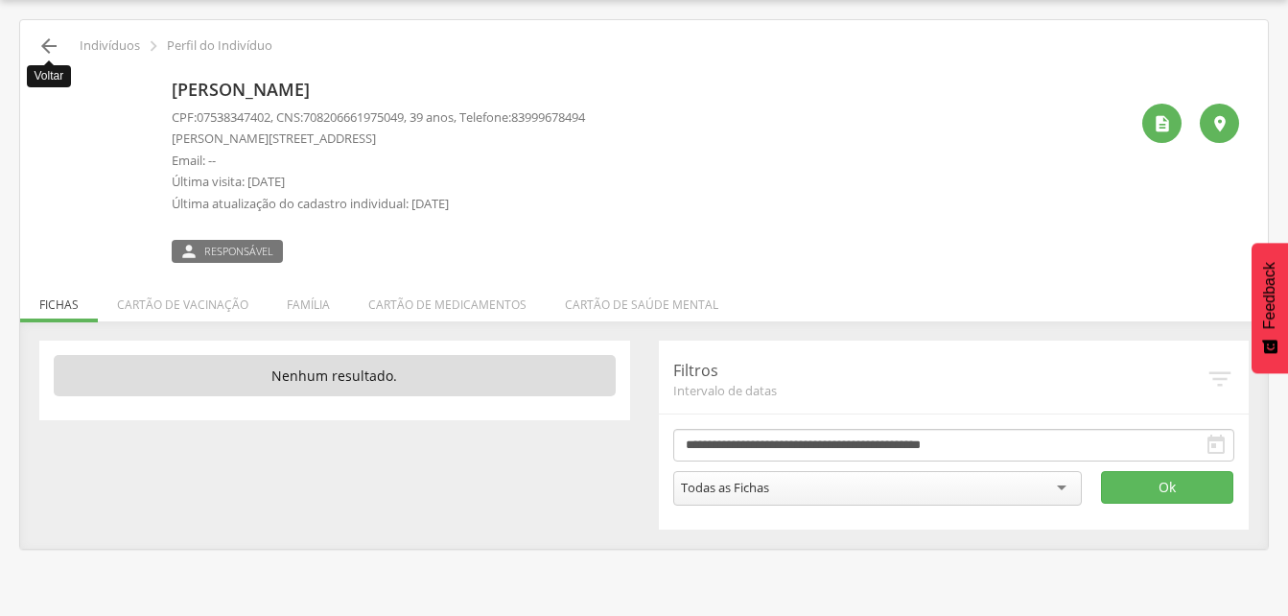
click at [49, 50] on icon "" at bounding box center [48, 46] width 23 height 23
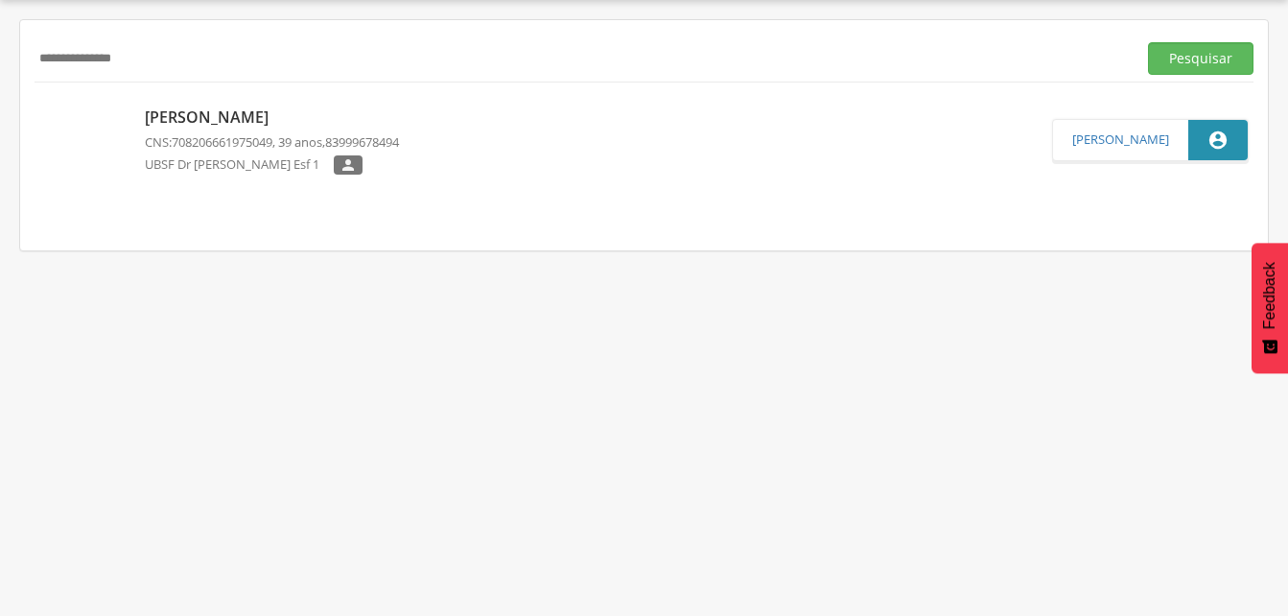
click at [166, 67] on input "**********" at bounding box center [582, 58] width 1094 height 33
click at [61, 60] on input "**********" at bounding box center [582, 58] width 1094 height 33
click at [45, 62] on input "**********" at bounding box center [582, 58] width 1094 height 33
click at [1205, 57] on button "Pesquisar" at bounding box center [1200, 58] width 105 height 33
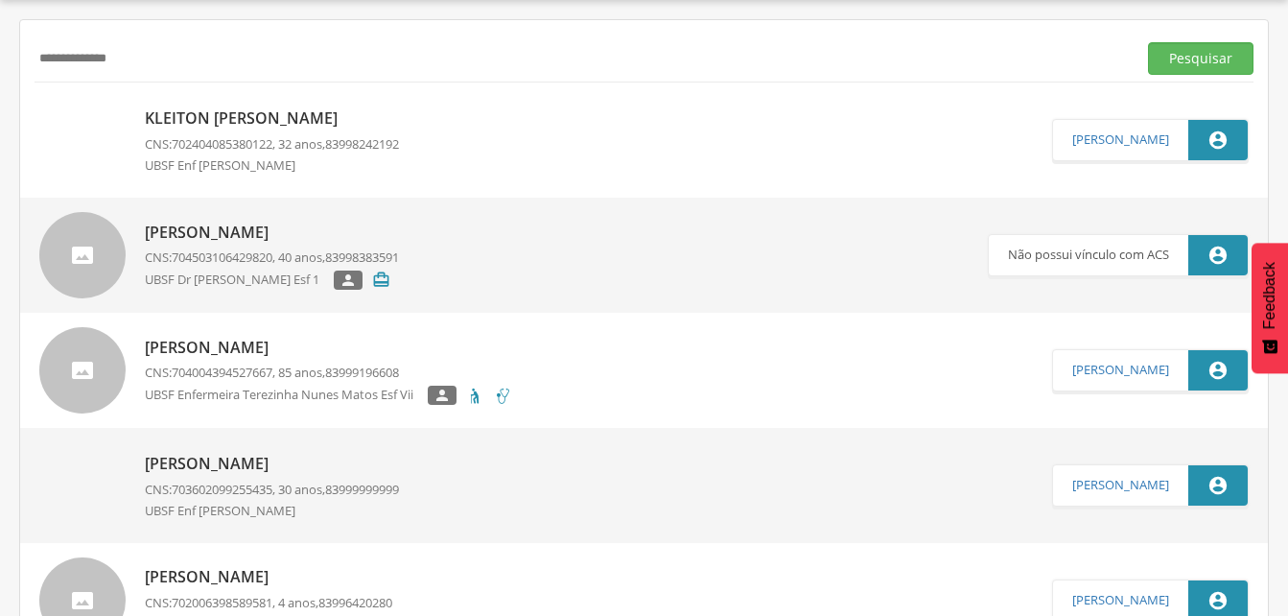
click at [269, 121] on p "Kleiton [PERSON_NAME]" at bounding box center [272, 118] width 254 height 22
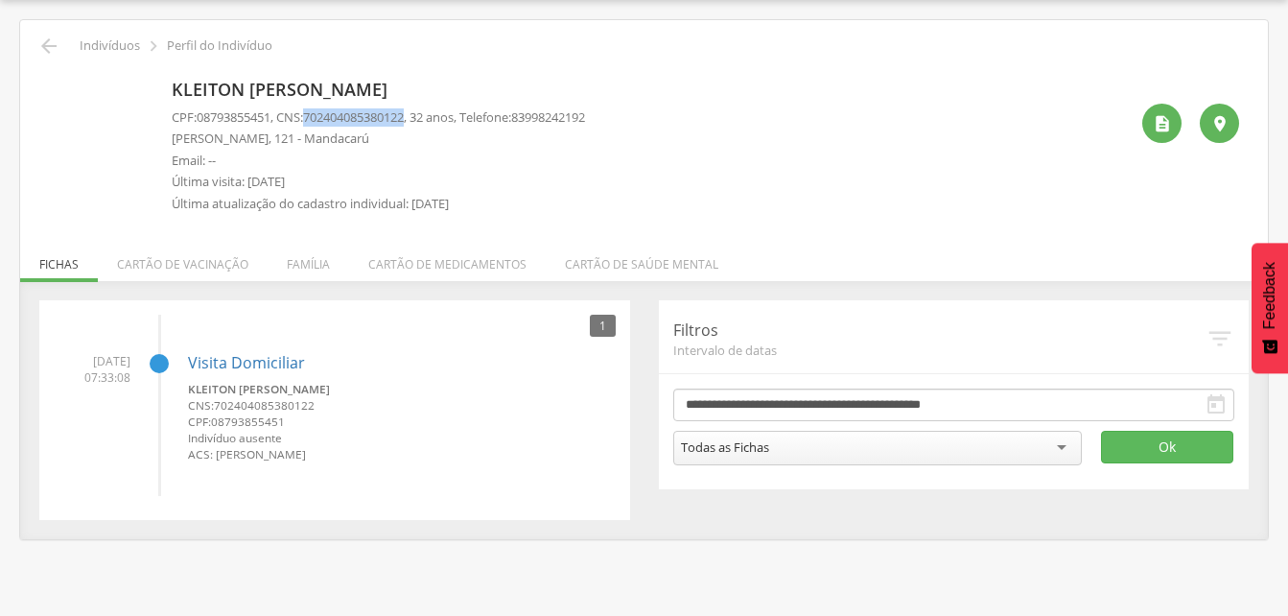
drag, startPoint x: 316, startPoint y: 118, endPoint x: 419, endPoint y: 117, distance: 102.6
click at [404, 117] on span "702404085380122" at bounding box center [353, 116] width 101 height 17
drag, startPoint x: 419, startPoint y: 117, endPoint x: 381, endPoint y: 122, distance: 38.7
click at [41, 42] on icon "" at bounding box center [48, 46] width 23 height 23
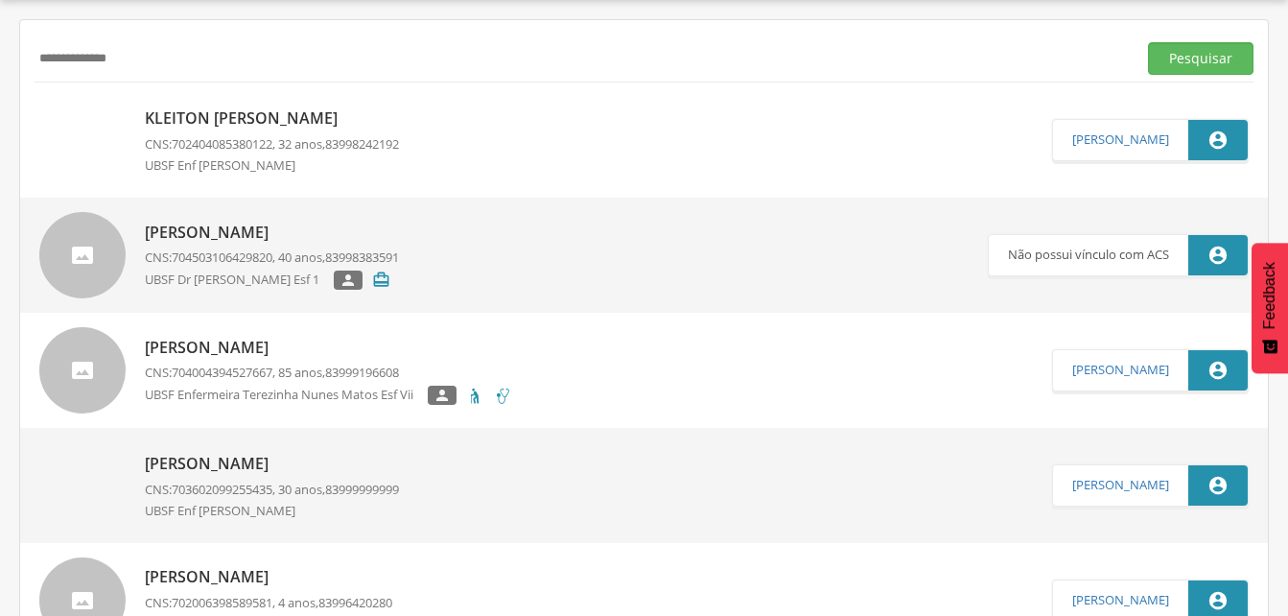
click at [143, 60] on input "**********" at bounding box center [582, 58] width 1094 height 33
type input "*"
click at [74, 57] on input "text" at bounding box center [582, 58] width 1094 height 33
click at [72, 62] on input "text" at bounding box center [582, 58] width 1094 height 33
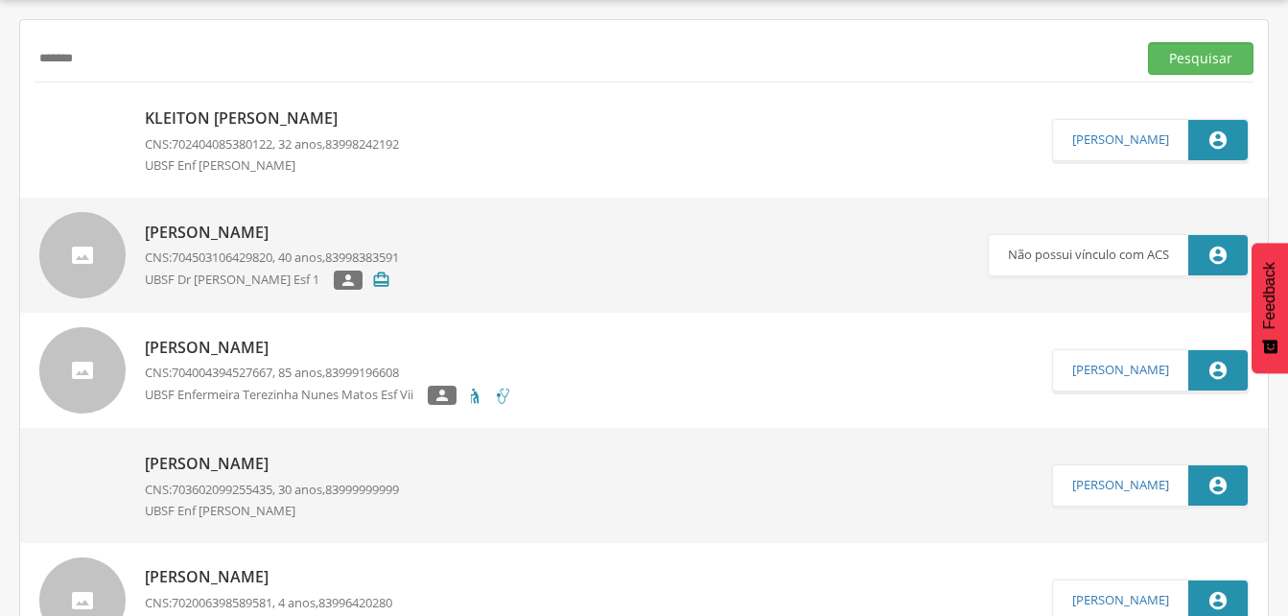
click at [103, 49] on input "*******" at bounding box center [582, 58] width 1094 height 33
click at [1165, 60] on button "Pesquisar" at bounding box center [1200, 58] width 105 height 33
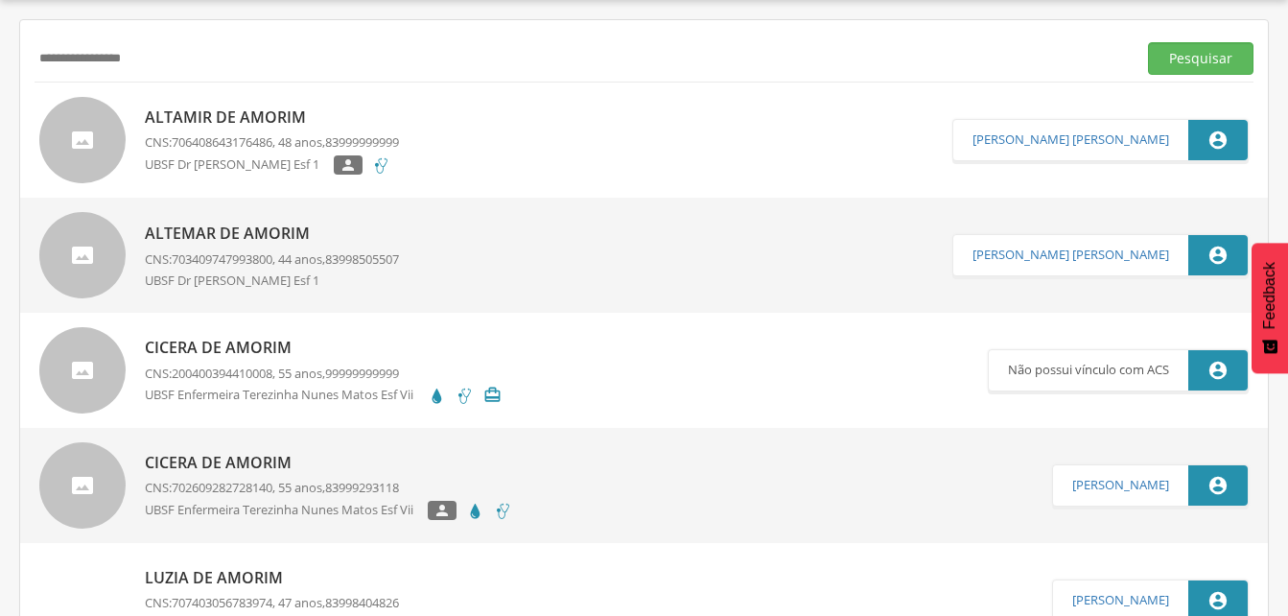
click at [195, 119] on p "Altamir de Amorim" at bounding box center [272, 117] width 254 height 22
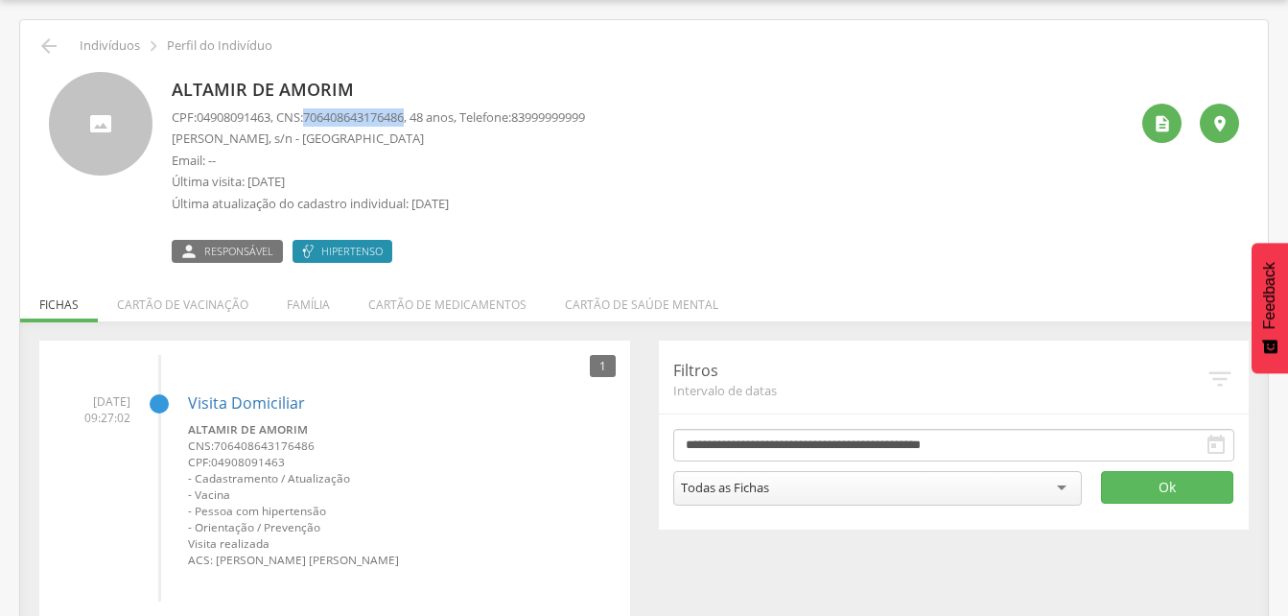
drag, startPoint x: 312, startPoint y: 110, endPoint x: 422, endPoint y: 125, distance: 111.2
click at [422, 125] on p "CPF: 04908091463 , CNS: [PHONE_NUMBER] , 48 anos, Telefone: [PHONE_NUMBER]" at bounding box center [378, 117] width 413 height 18
drag, startPoint x: 422, startPoint y: 125, endPoint x: 407, endPoint y: 113, distance: 19.2
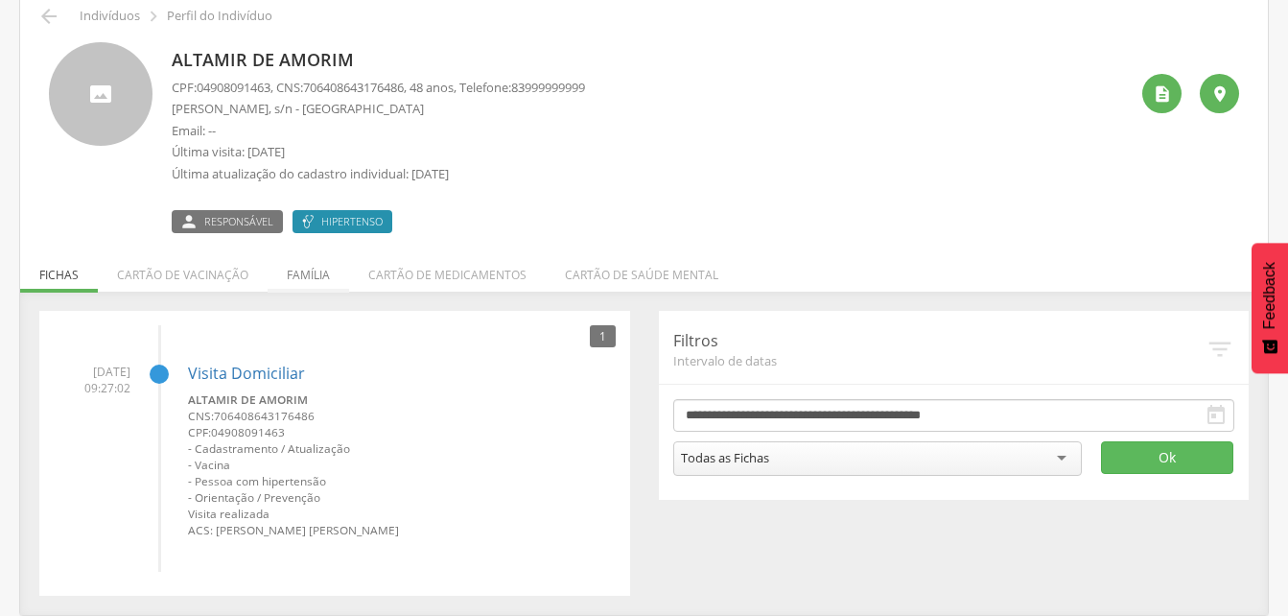
click at [307, 271] on li "Família" at bounding box center [309, 269] width 82 height 45
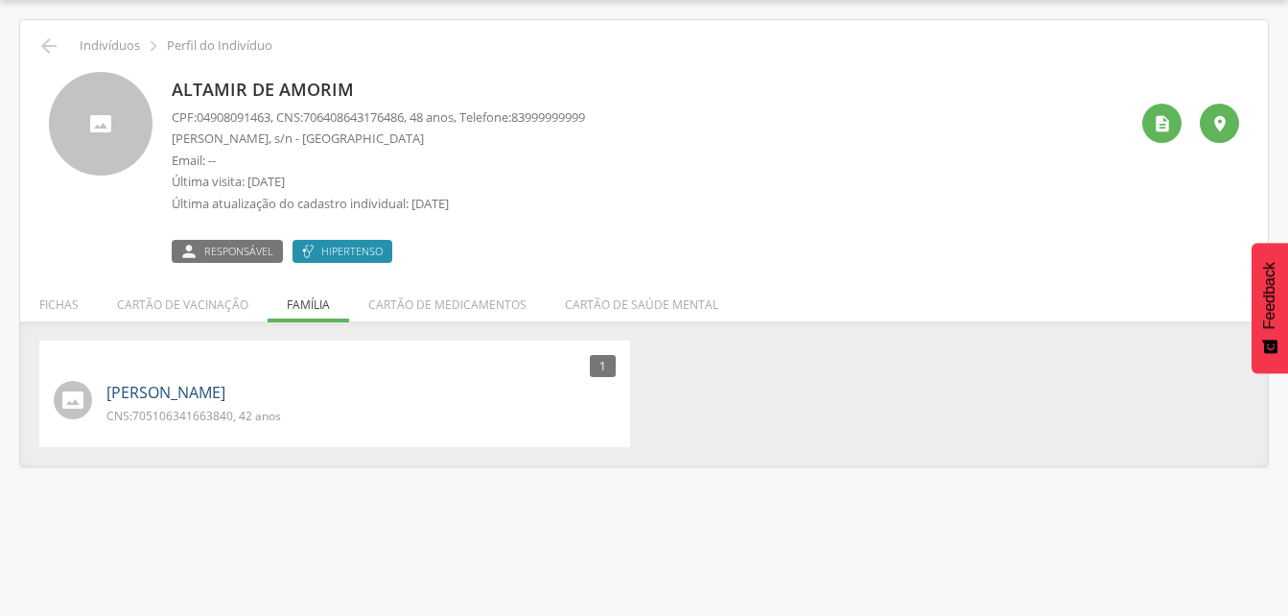
click at [203, 395] on link "[PERSON_NAME]" at bounding box center [165, 393] width 119 height 22
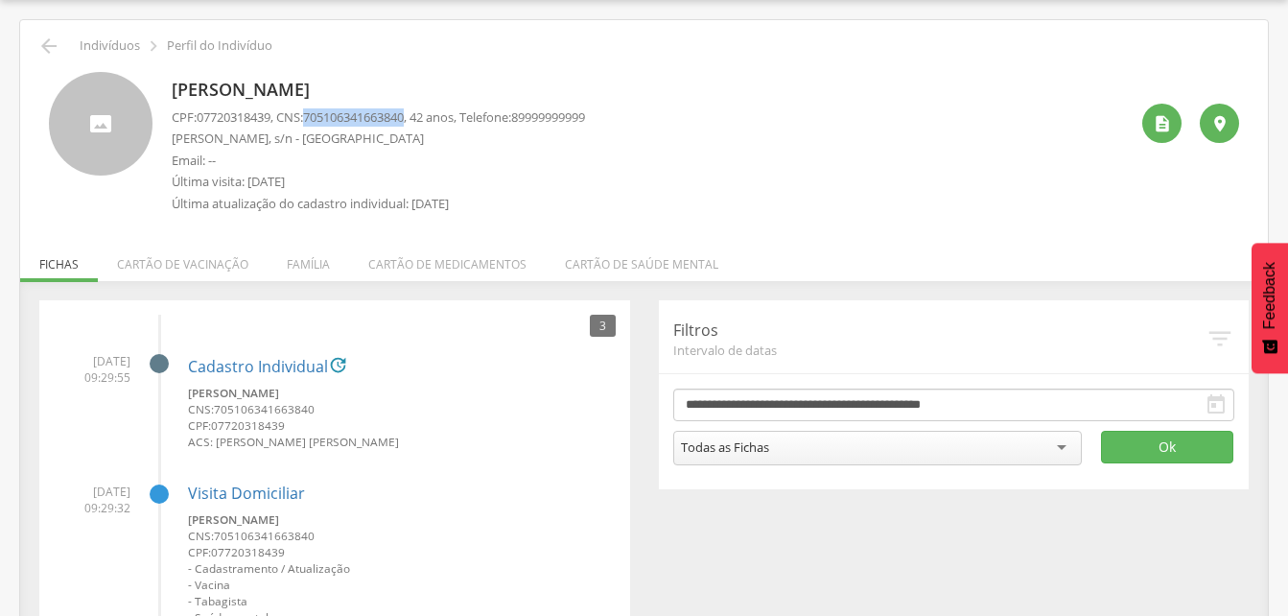
drag, startPoint x: 316, startPoint y: 110, endPoint x: 419, endPoint y: 112, distance: 103.6
click at [404, 112] on span "705106341663840" at bounding box center [353, 116] width 101 height 17
drag, startPoint x: 419, startPoint y: 112, endPoint x: 397, endPoint y: 112, distance: 22.1
click at [46, 47] on icon "" at bounding box center [48, 46] width 23 height 23
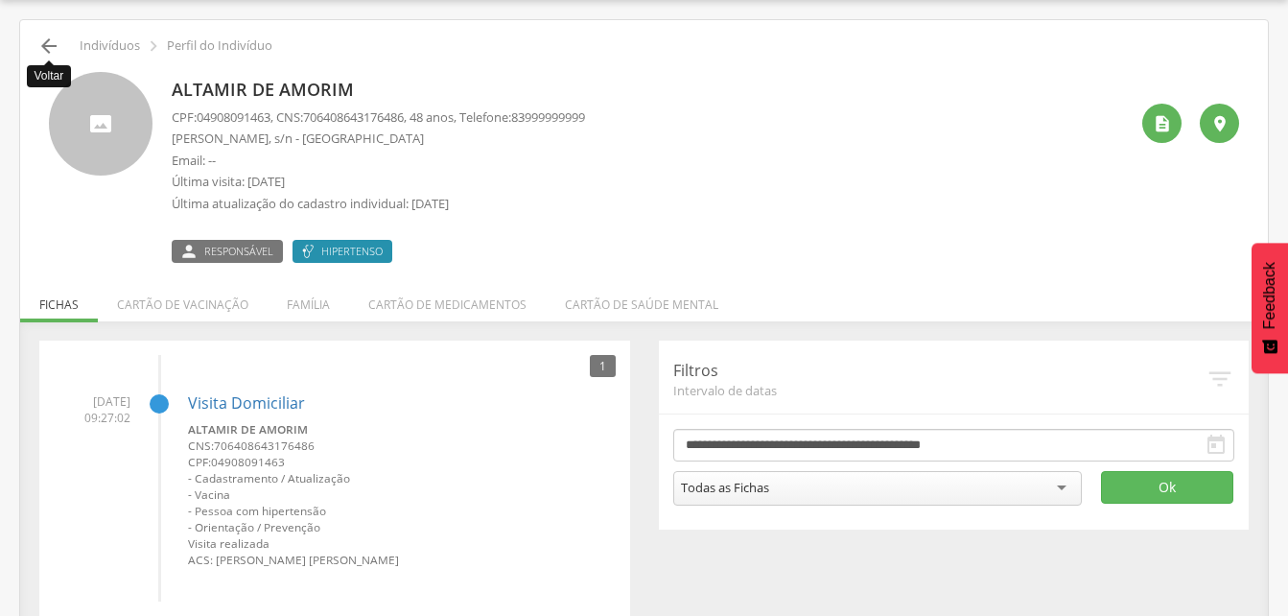
click at [46, 45] on icon "" at bounding box center [48, 46] width 23 height 23
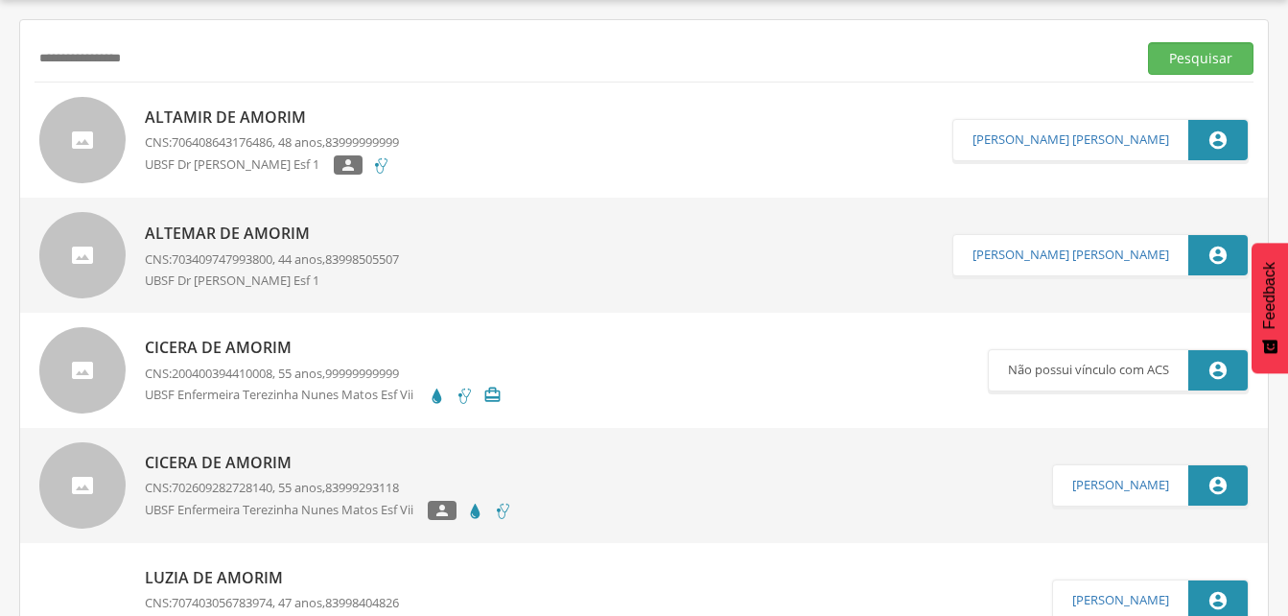
click at [175, 57] on input "**********" at bounding box center [582, 58] width 1094 height 33
type input "*"
click at [1198, 56] on button "Pesquisar" at bounding box center [1200, 58] width 105 height 33
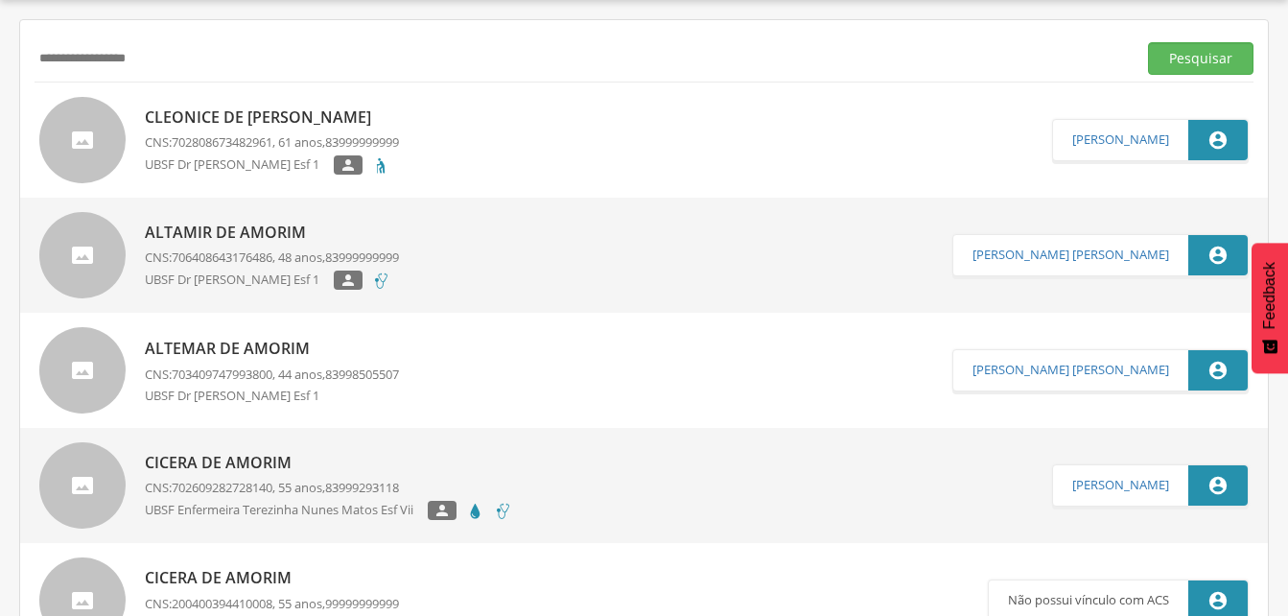
click at [232, 121] on p "Cleonice de [PERSON_NAME]" at bounding box center [272, 117] width 254 height 22
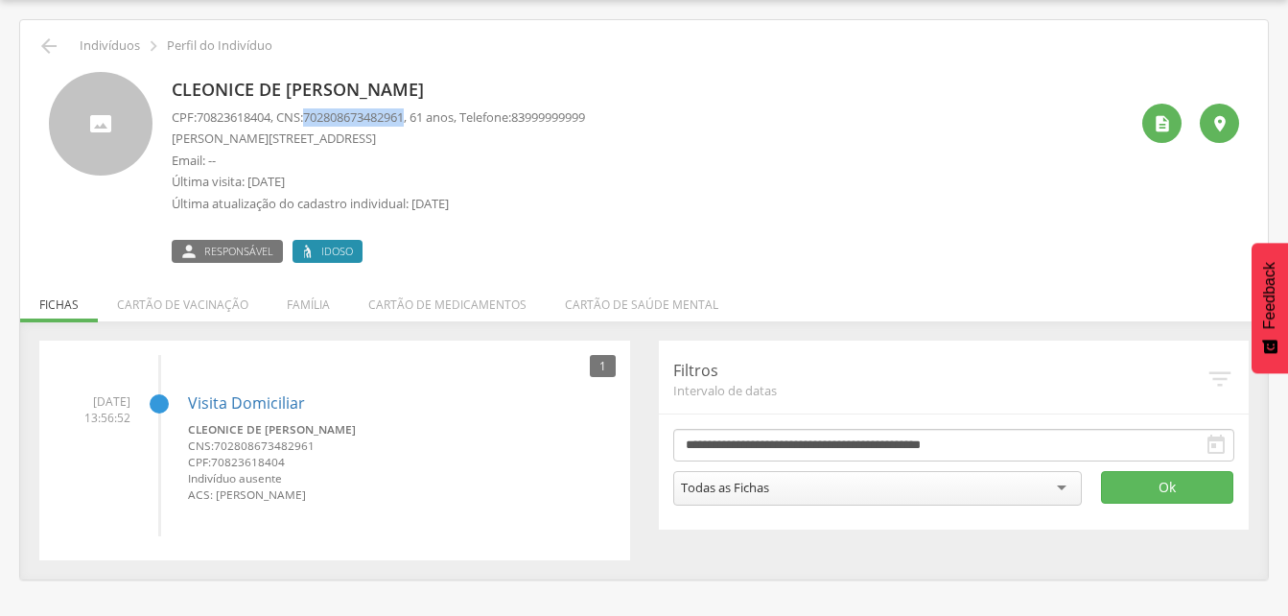
drag, startPoint x: 314, startPoint y: 115, endPoint x: 420, endPoint y: 115, distance: 106.4
click at [420, 115] on p "CPF: 70823618404 , CNS: [PHONE_NUMBER] , 61 anos, Telefone: [PHONE_NUMBER]" at bounding box center [378, 117] width 413 height 18
drag, startPoint x: 420, startPoint y: 115, endPoint x: 403, endPoint y: 115, distance: 17.3
click at [50, 52] on icon "" at bounding box center [48, 46] width 23 height 23
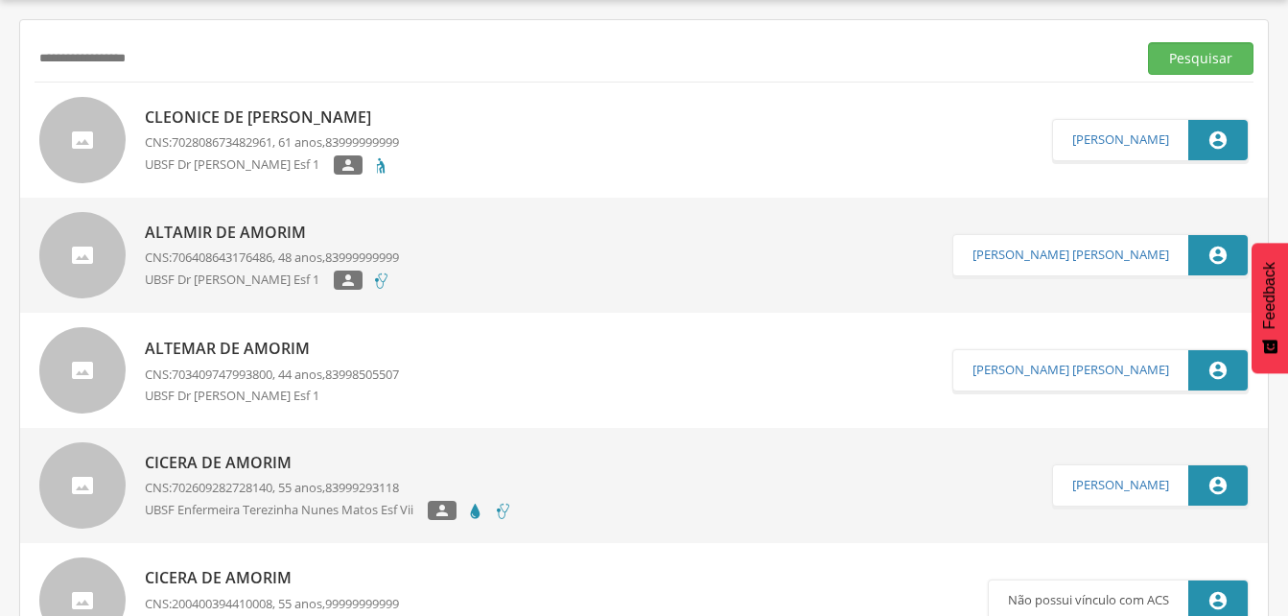
click at [178, 63] on input "**********" at bounding box center [582, 58] width 1094 height 33
click at [55, 59] on input "**********" at bounding box center [582, 58] width 1094 height 33
click at [1216, 56] on button "Pesquisar" at bounding box center [1200, 58] width 105 height 33
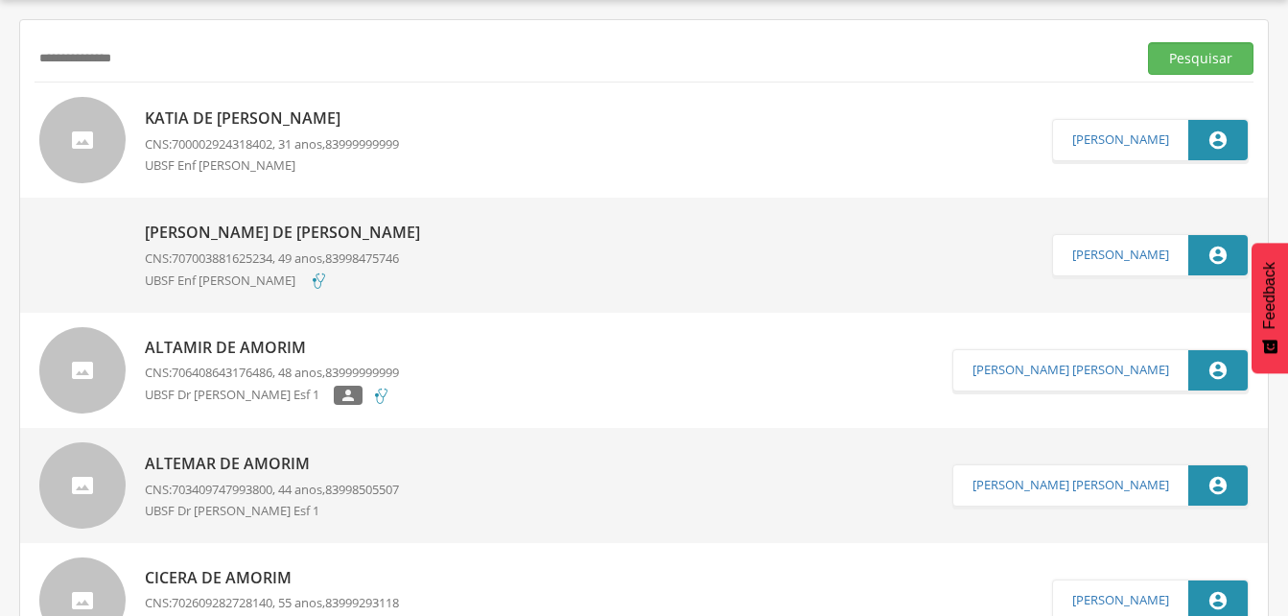
click at [244, 121] on p "Katia de [PERSON_NAME]" at bounding box center [272, 118] width 254 height 22
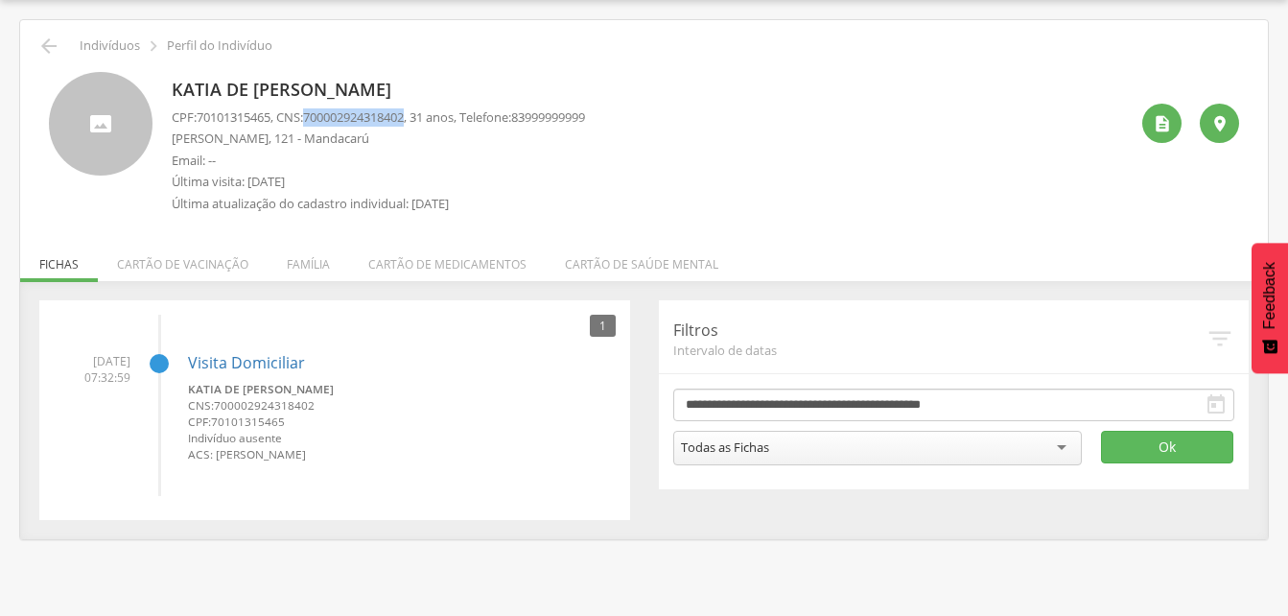
drag, startPoint x: 314, startPoint y: 113, endPoint x: 421, endPoint y: 121, distance: 107.7
click at [421, 121] on p "CPF: 70101315465 , CNS: [PHONE_NUMBER] , 31 anos, Telefone: [PHONE_NUMBER]" at bounding box center [378, 117] width 413 height 18
drag, startPoint x: 421, startPoint y: 121, endPoint x: 403, endPoint y: 118, distance: 18.4
click at [302, 271] on li "Família" at bounding box center [309, 259] width 82 height 45
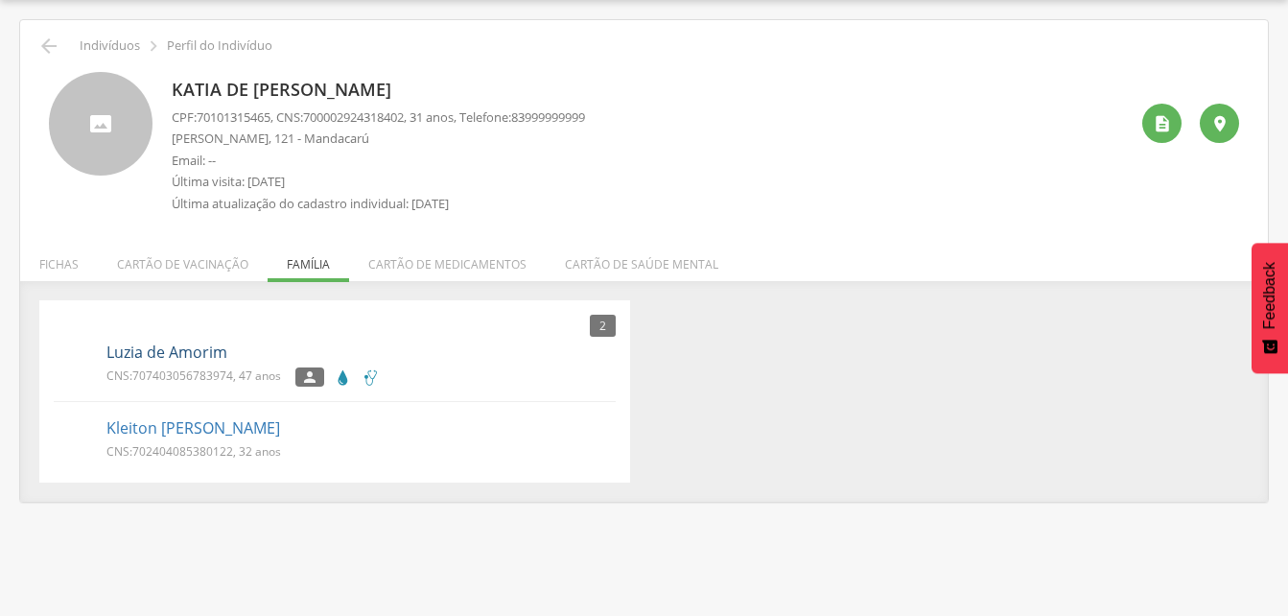
click at [186, 347] on link "Luzia de Amorim" at bounding box center [166, 352] width 121 height 22
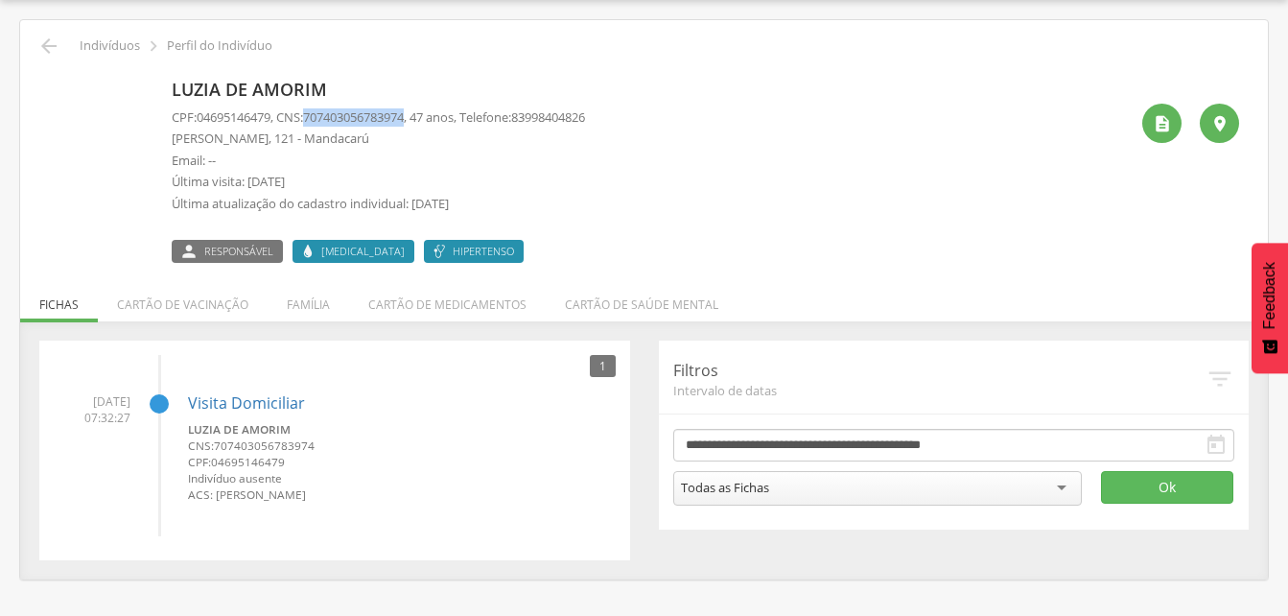
drag, startPoint x: 313, startPoint y: 112, endPoint x: 423, endPoint y: 124, distance: 110.9
click at [423, 124] on p "CPF: 04695146479 , CNS: [PHONE_NUMBER] , 47 anos, Telefone: [PHONE_NUMBER]" at bounding box center [378, 117] width 413 height 18
drag, startPoint x: 423, startPoint y: 124, endPoint x: 388, endPoint y: 119, distance: 34.9
click at [45, 41] on icon "" at bounding box center [48, 46] width 23 height 23
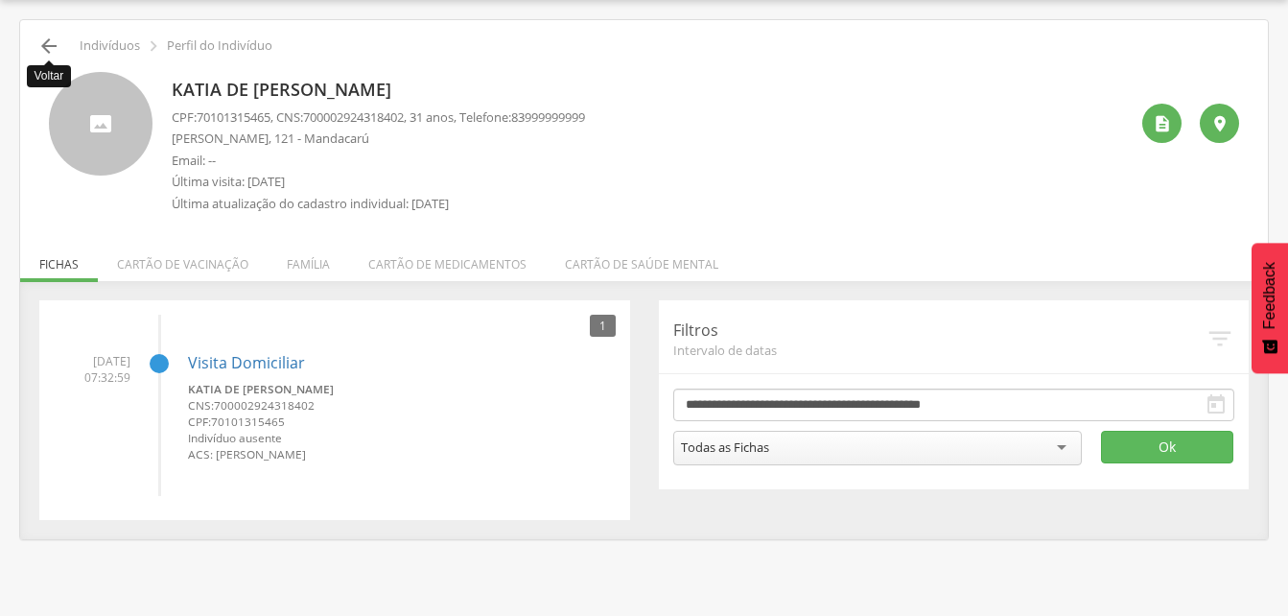
click at [47, 40] on icon "" at bounding box center [48, 46] width 23 height 23
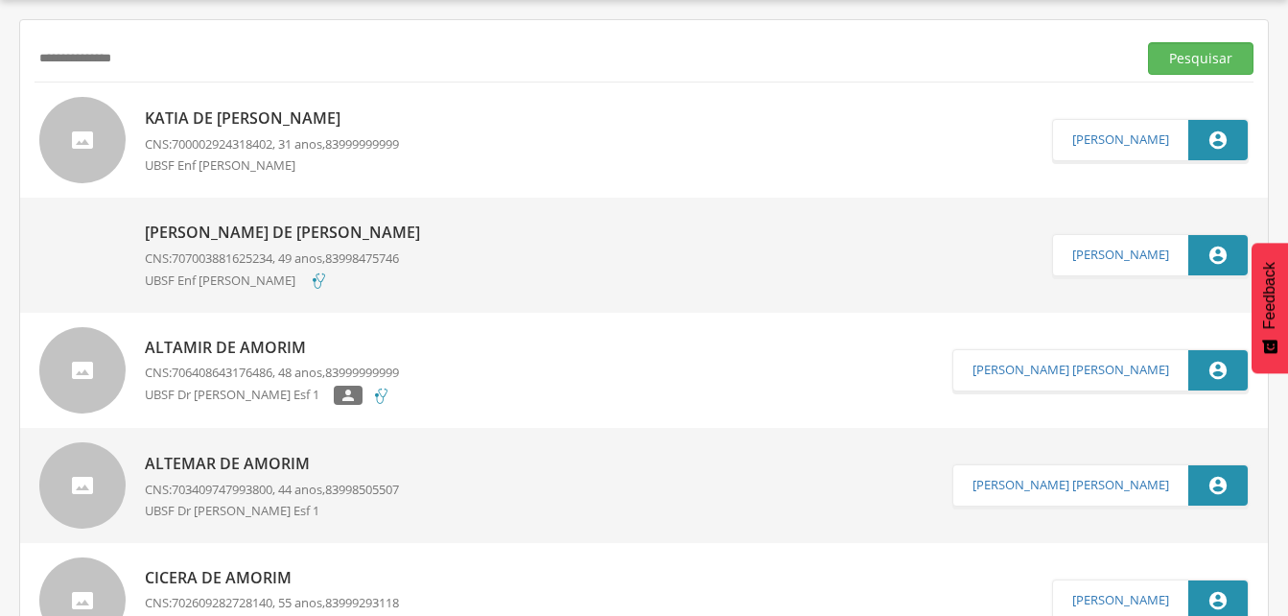
click at [156, 61] on input "**********" at bounding box center [582, 58] width 1094 height 33
type input "*"
click at [1186, 60] on button "Pesquisar" at bounding box center [1200, 58] width 105 height 33
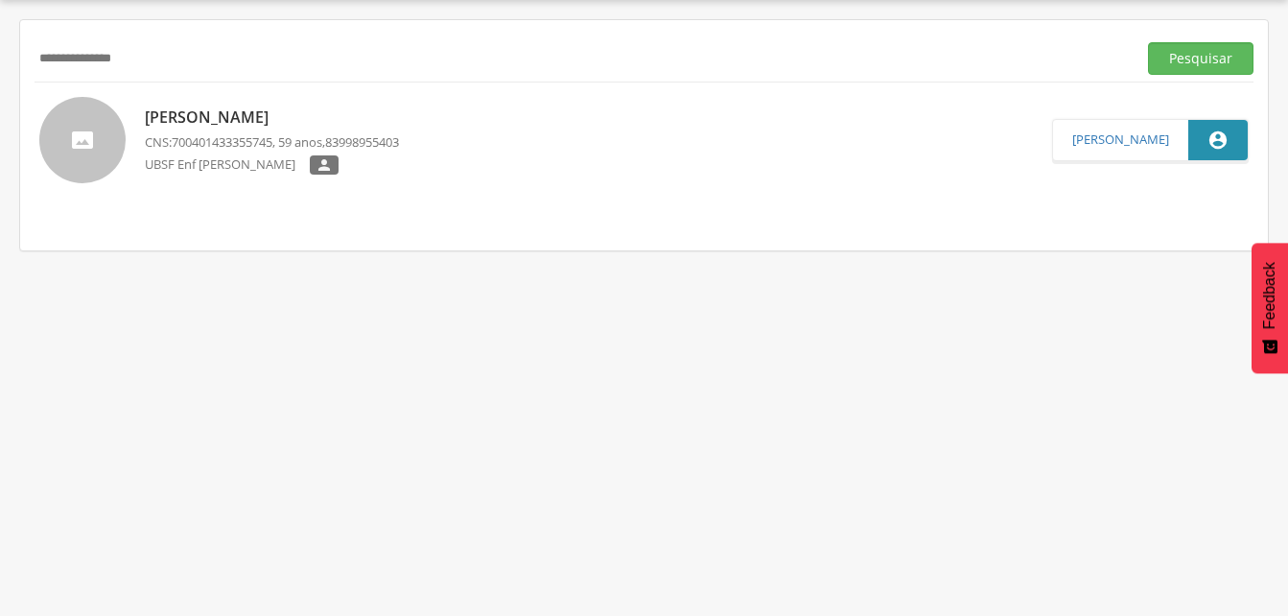
click at [247, 115] on p "[PERSON_NAME]" at bounding box center [272, 117] width 254 height 22
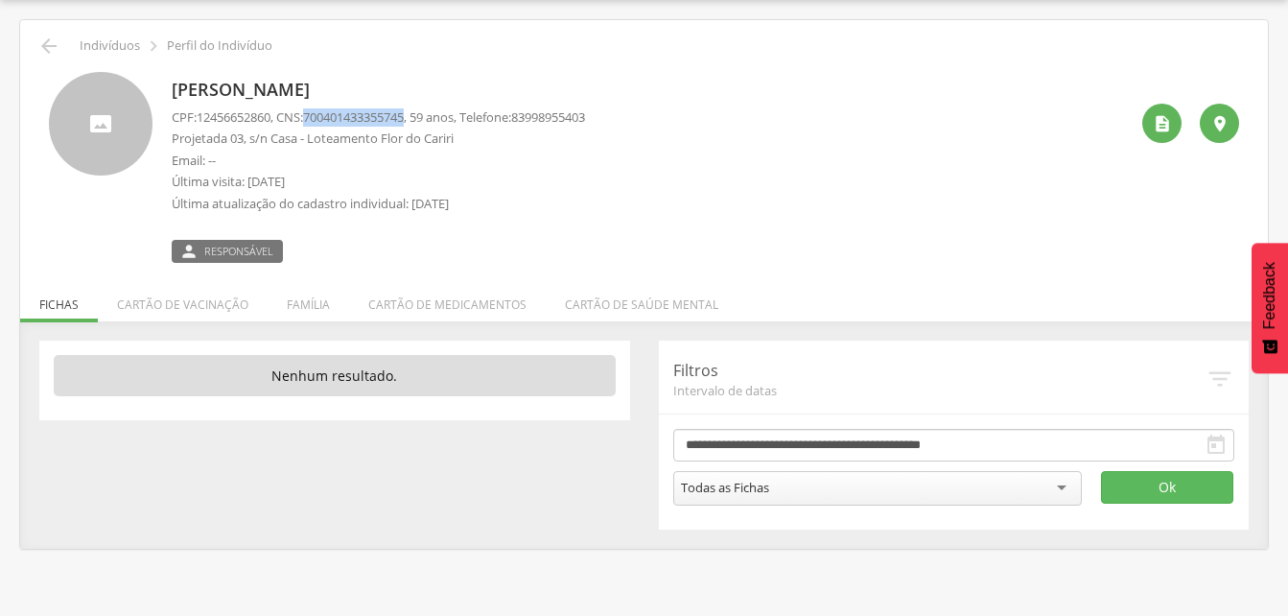
drag, startPoint x: 314, startPoint y: 111, endPoint x: 423, endPoint y: 112, distance: 109.3
click at [423, 112] on p "CPF: 12456652860 , CNS: [PHONE_NUMBER] , 59 anos, Telefone: [PHONE_NUMBER]" at bounding box center [378, 117] width 413 height 18
drag, startPoint x: 423, startPoint y: 112, endPoint x: 393, endPoint y: 109, distance: 29.9
click at [49, 47] on icon "" at bounding box center [48, 46] width 23 height 23
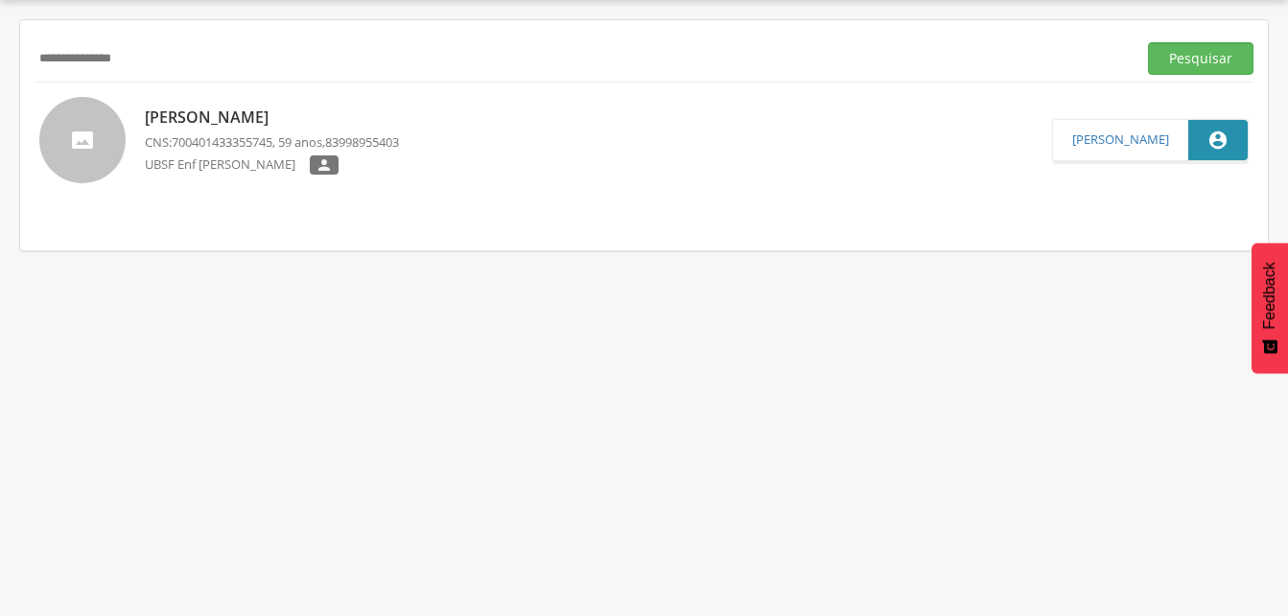
click at [176, 78] on div "**********" at bounding box center [644, 58] width 1219 height 47
click at [170, 58] on input "**********" at bounding box center [582, 58] width 1094 height 33
type input "*"
click at [1210, 56] on button "Pesquisar" at bounding box center [1200, 58] width 105 height 33
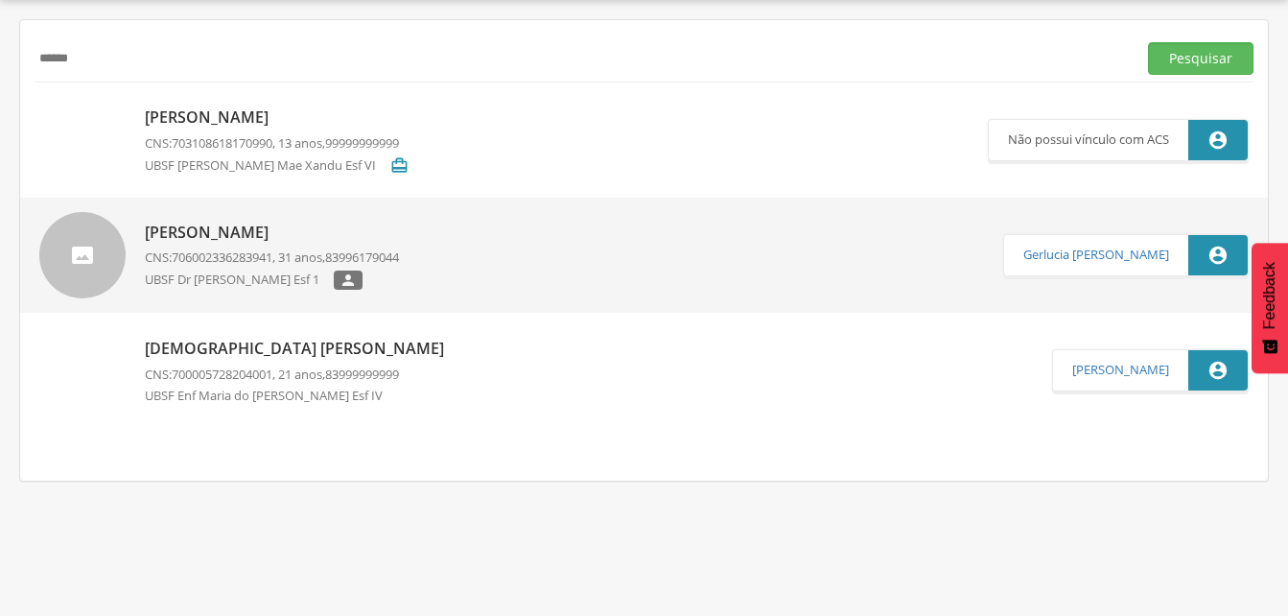
click at [115, 57] on input "******" at bounding box center [582, 58] width 1094 height 33
click at [137, 64] on input "**********" at bounding box center [582, 58] width 1094 height 33
drag, startPoint x: 1183, startPoint y: 57, endPoint x: 1053, endPoint y: 79, distance: 132.3
click at [1183, 57] on button "Pesquisar" at bounding box center [1200, 58] width 105 height 33
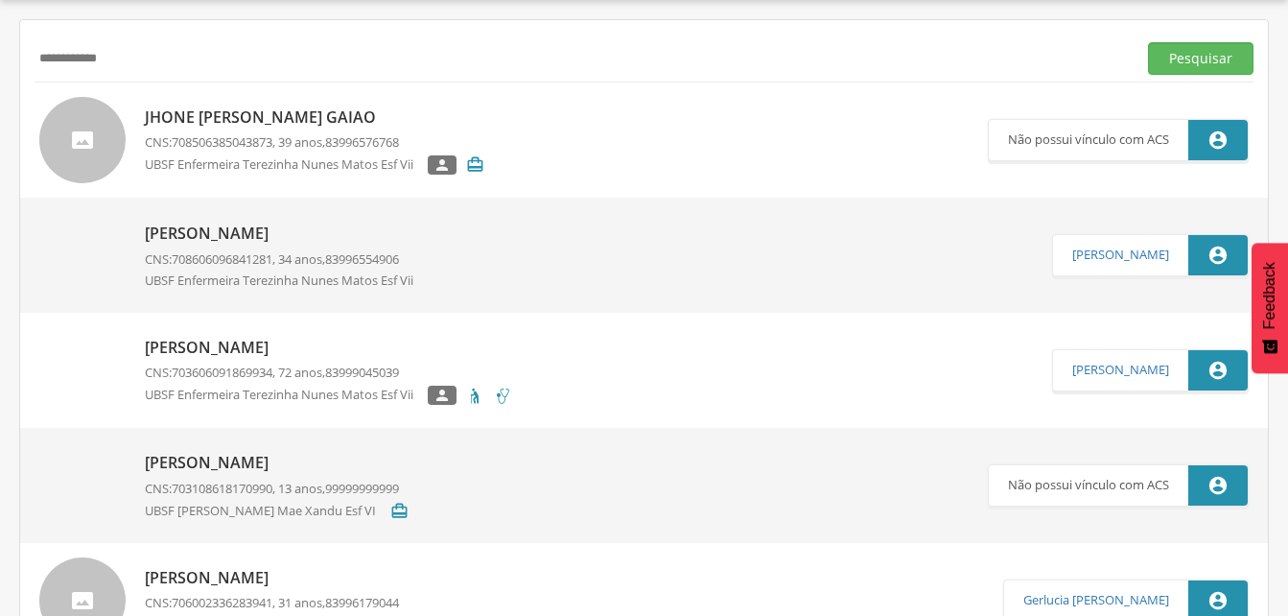
click at [230, 236] on p "[PERSON_NAME]" at bounding box center [286, 233] width 283 height 22
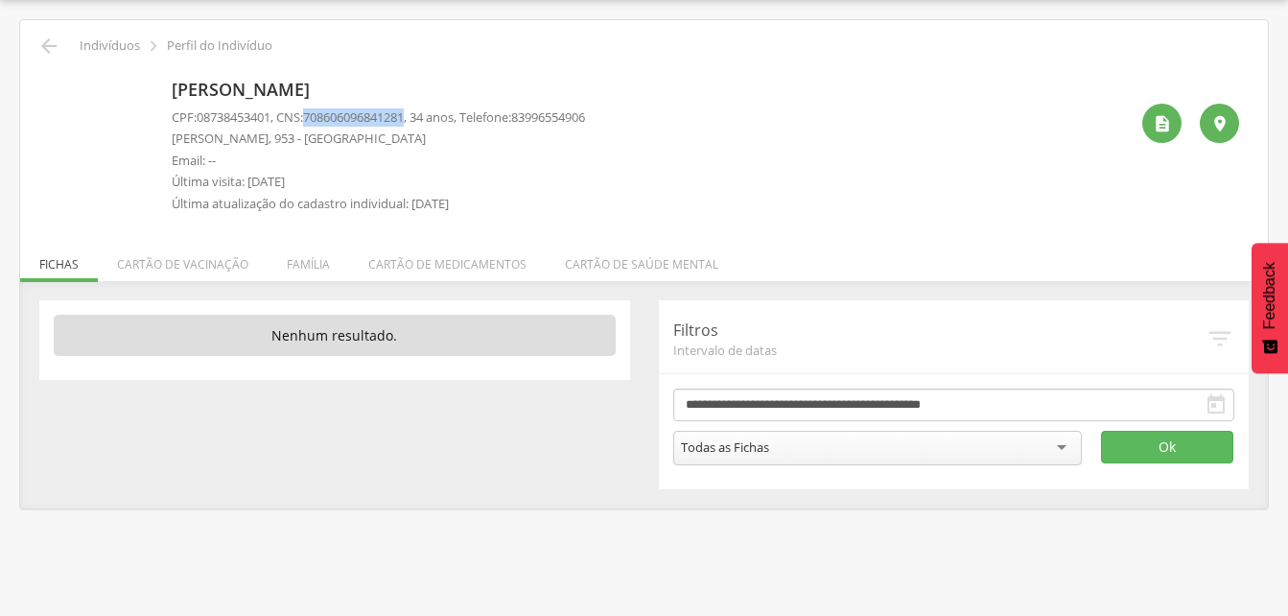
drag, startPoint x: 316, startPoint y: 112, endPoint x: 419, endPoint y: 119, distance: 102.8
click at [404, 119] on span "708606096841281" at bounding box center [353, 116] width 101 height 17
drag, startPoint x: 419, startPoint y: 119, endPoint x: 391, endPoint y: 115, distance: 28.1
click at [294, 266] on li "Família" at bounding box center [309, 259] width 82 height 45
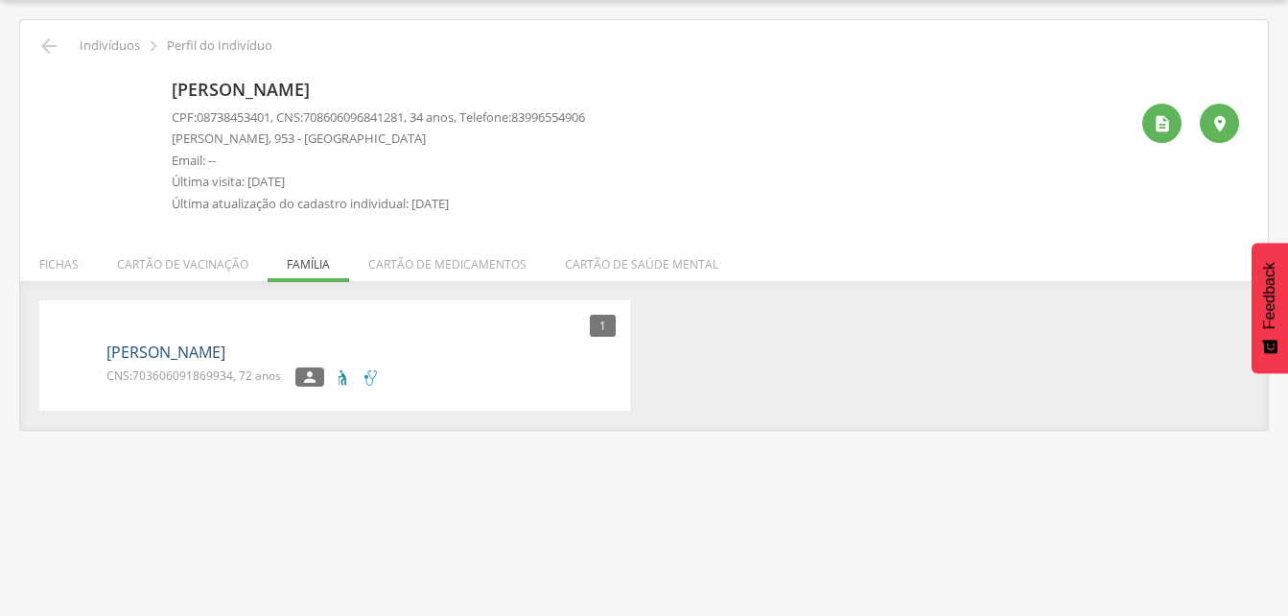
click at [198, 350] on link "[PERSON_NAME]" at bounding box center [165, 352] width 119 height 22
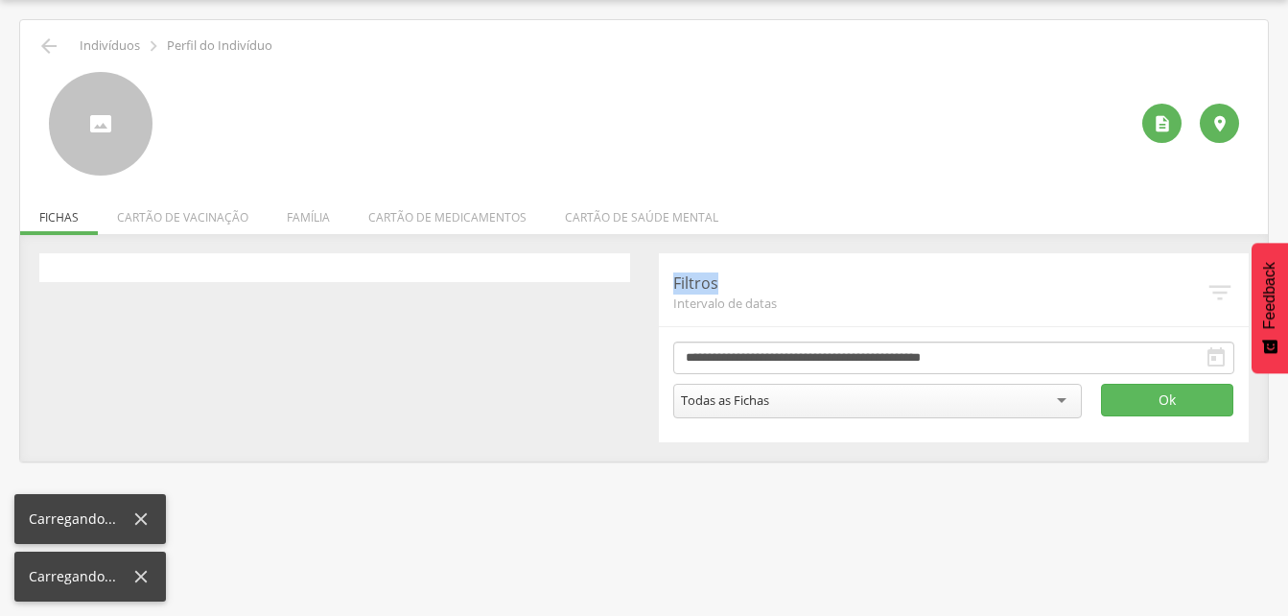
click at [198, 350] on div "**********" at bounding box center [644, 347] width 1238 height 189
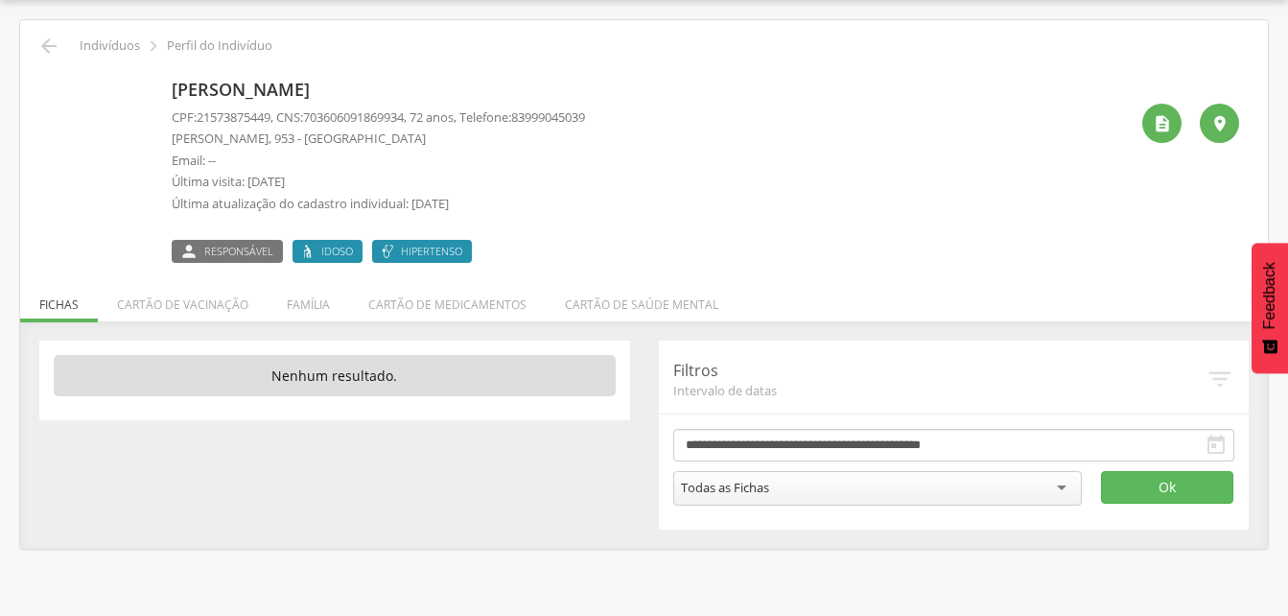
drag, startPoint x: 198, startPoint y: 350, endPoint x: 315, endPoint y: 114, distance: 263.3
click at [315, 114] on span "703606091869934" at bounding box center [353, 116] width 101 height 17
drag, startPoint x: 313, startPoint y: 113, endPoint x: 420, endPoint y: 125, distance: 108.0
click at [420, 125] on p "CPF: 21573875449 , CNS: [PHONE_NUMBER] , 72 anos, Telefone: [PHONE_NUMBER]" at bounding box center [378, 117] width 413 height 18
drag, startPoint x: 420, startPoint y: 125, endPoint x: 392, endPoint y: 111, distance: 30.9
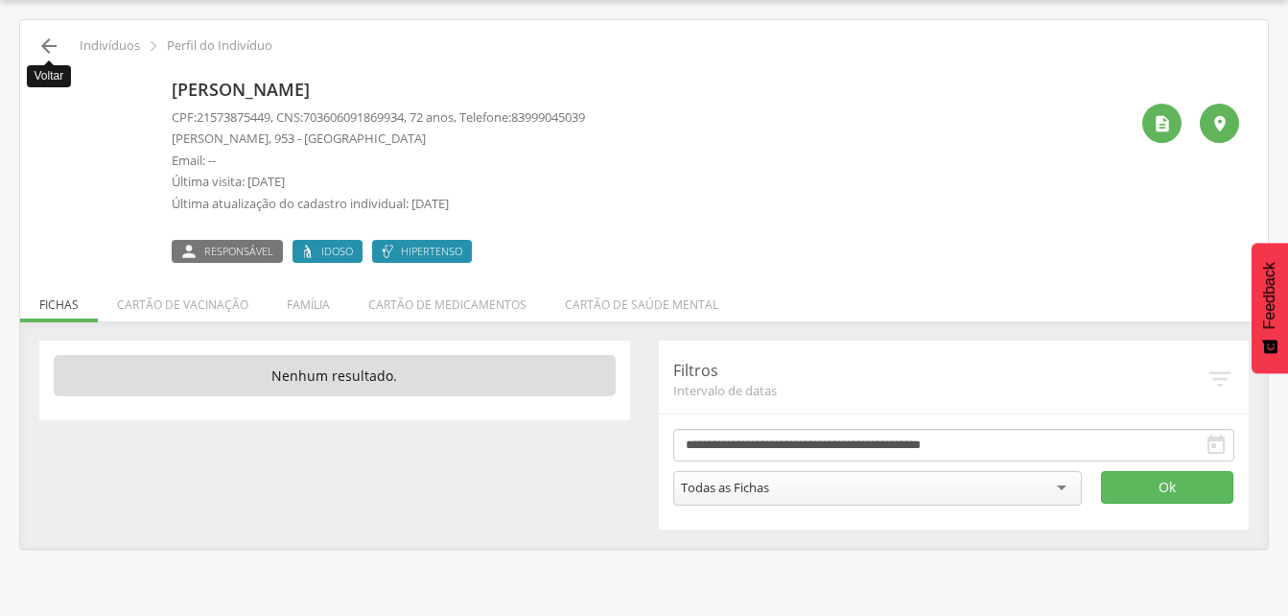
click at [45, 43] on icon "" at bounding box center [48, 46] width 23 height 23
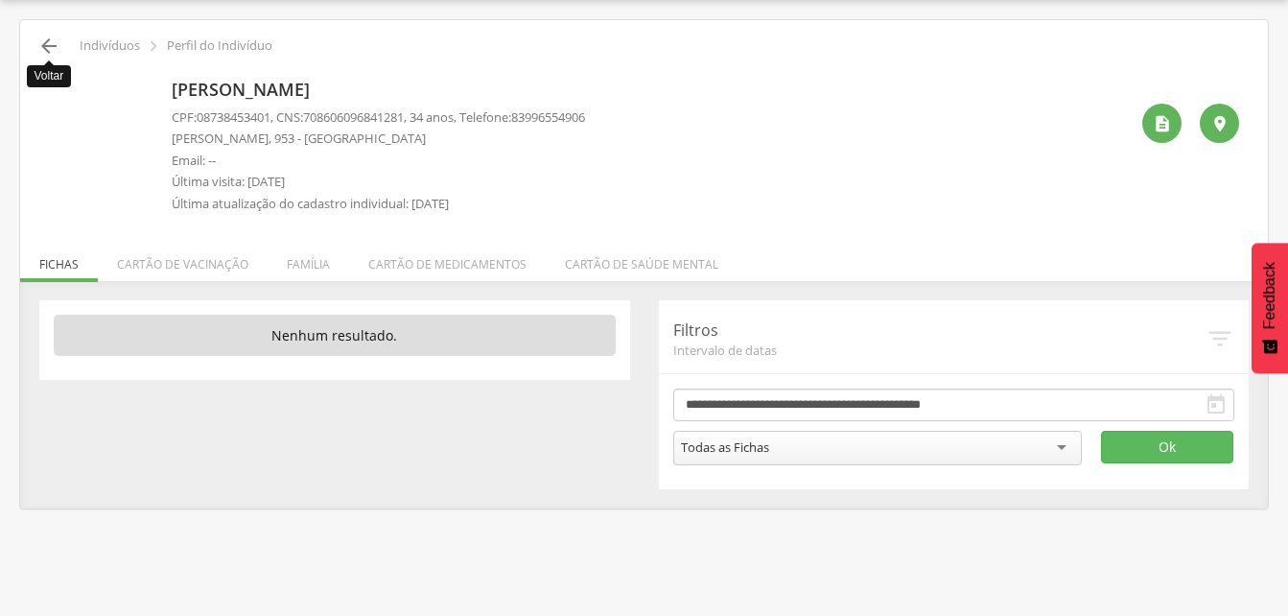
click at [48, 47] on icon "" at bounding box center [48, 46] width 23 height 23
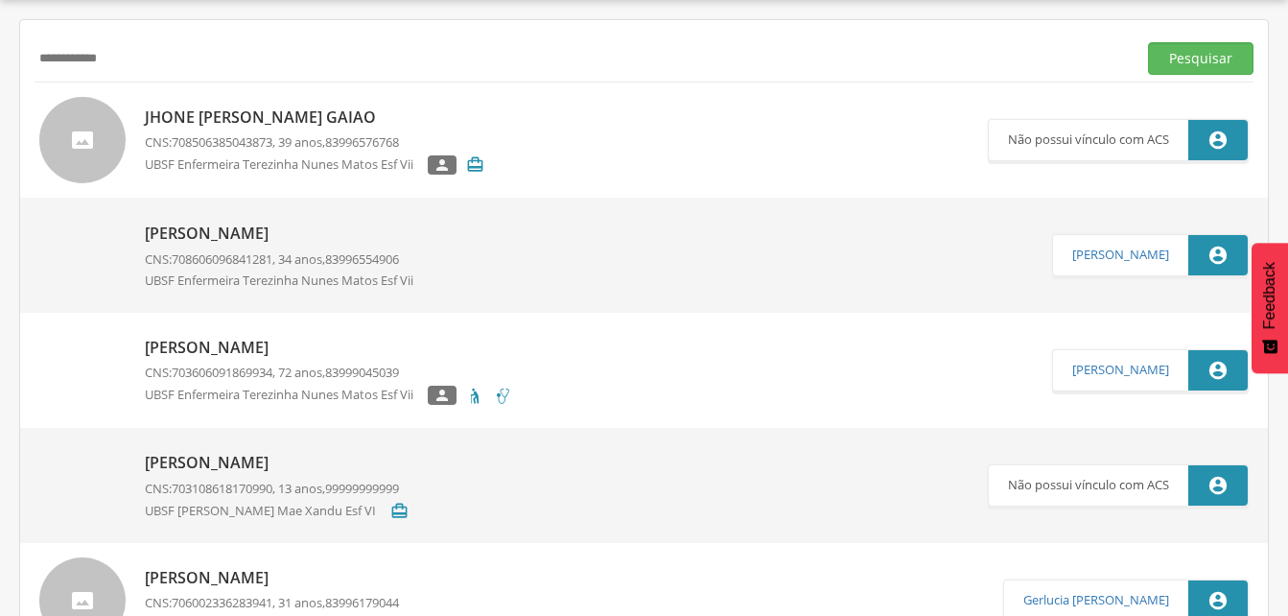
click at [148, 54] on input "**********" at bounding box center [582, 58] width 1094 height 33
type input "*"
click at [1173, 61] on button "Pesquisar" at bounding box center [1200, 58] width 105 height 33
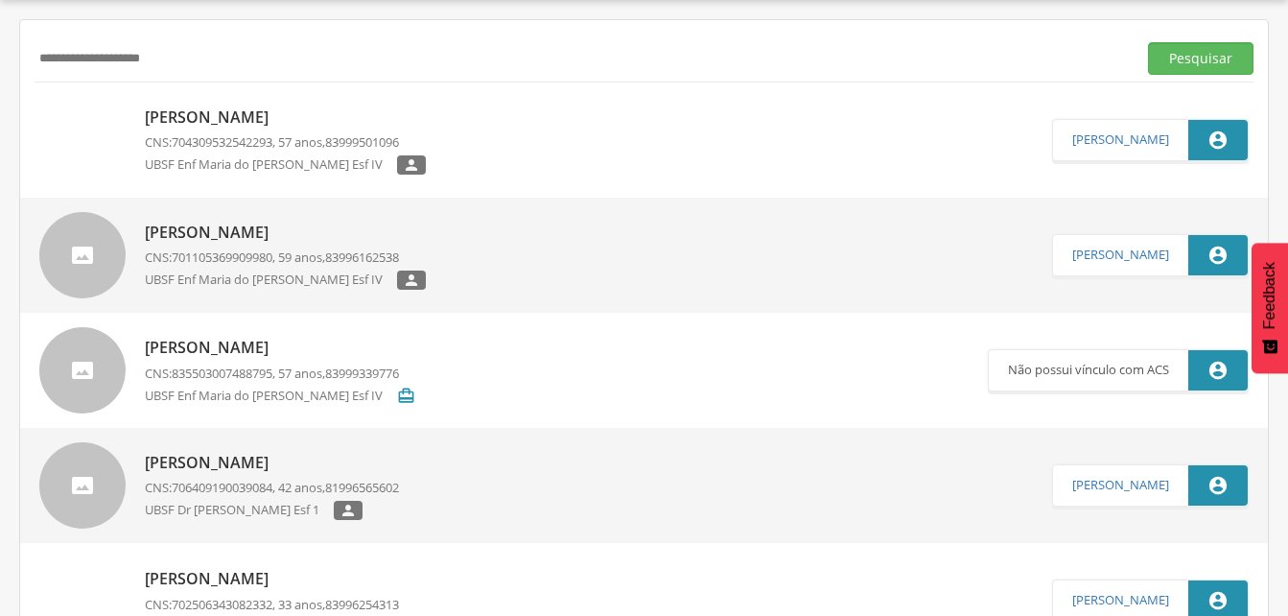
click at [215, 122] on p "[PERSON_NAME]" at bounding box center [285, 117] width 281 height 22
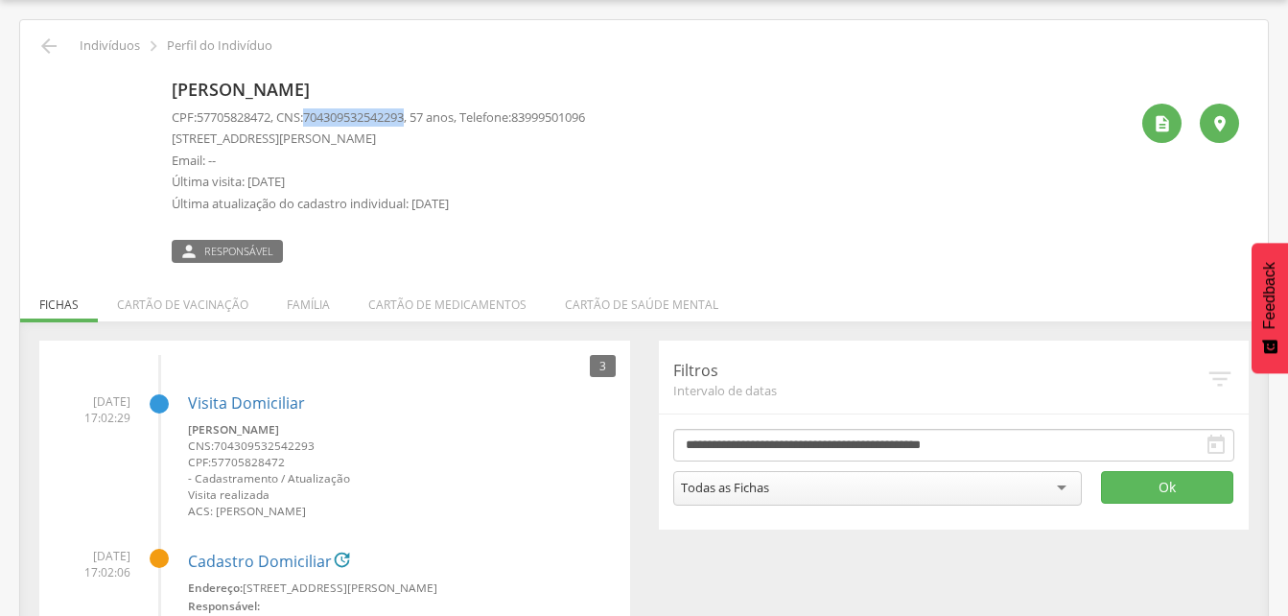
drag, startPoint x: 323, startPoint y: 116, endPoint x: 422, endPoint y: 111, distance: 98.9
click at [422, 111] on p "CPF: 57705828472 , CNS: [PHONE_NUMBER] , 57 anos, Telefone: [PHONE_NUMBER]" at bounding box center [378, 117] width 413 height 18
drag, startPoint x: 422, startPoint y: 111, endPoint x: 406, endPoint y: 120, distance: 18.4
click at [50, 42] on icon "" at bounding box center [48, 46] width 23 height 23
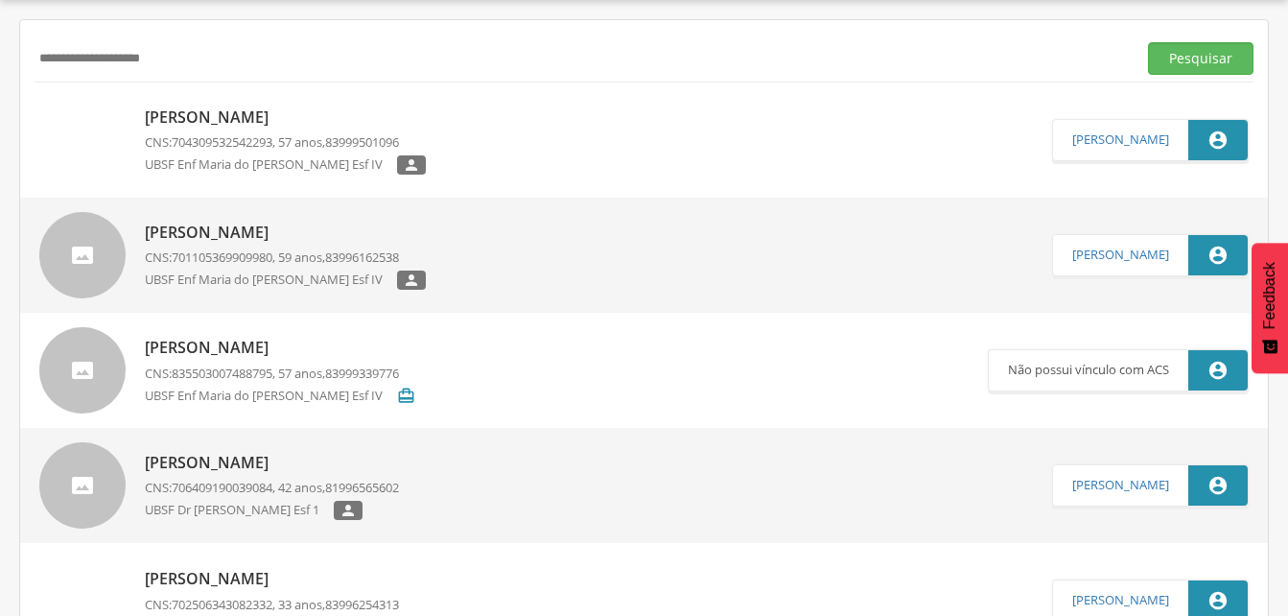
drag, startPoint x: 202, startPoint y: 236, endPoint x: 190, endPoint y: 233, distance: 12.8
click at [202, 236] on p "[PERSON_NAME]" at bounding box center [285, 233] width 281 height 22
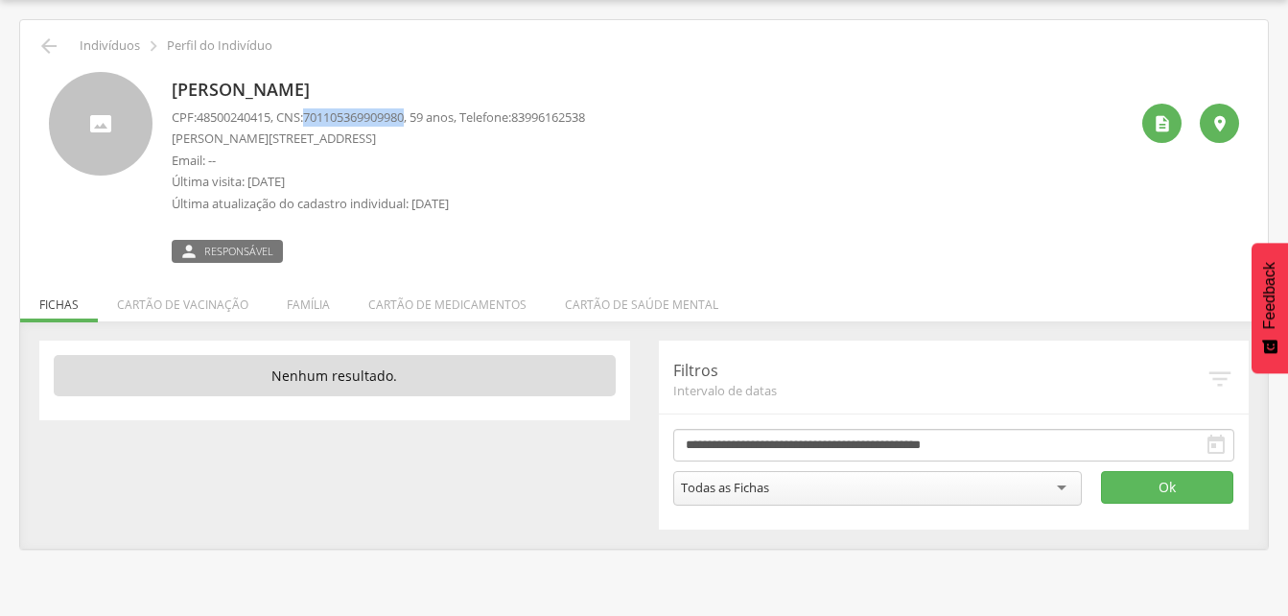
drag, startPoint x: 313, startPoint y: 114, endPoint x: 422, endPoint y: 117, distance: 109.4
click at [422, 117] on p "CPF: 48500240415 , CNS: [PHONE_NUMBER] , 59 anos, Telefone: [PHONE_NUMBER]" at bounding box center [378, 117] width 413 height 18
drag, startPoint x: 422, startPoint y: 117, endPoint x: 389, endPoint y: 112, distance: 33.0
click at [308, 297] on li "Família" at bounding box center [309, 299] width 82 height 45
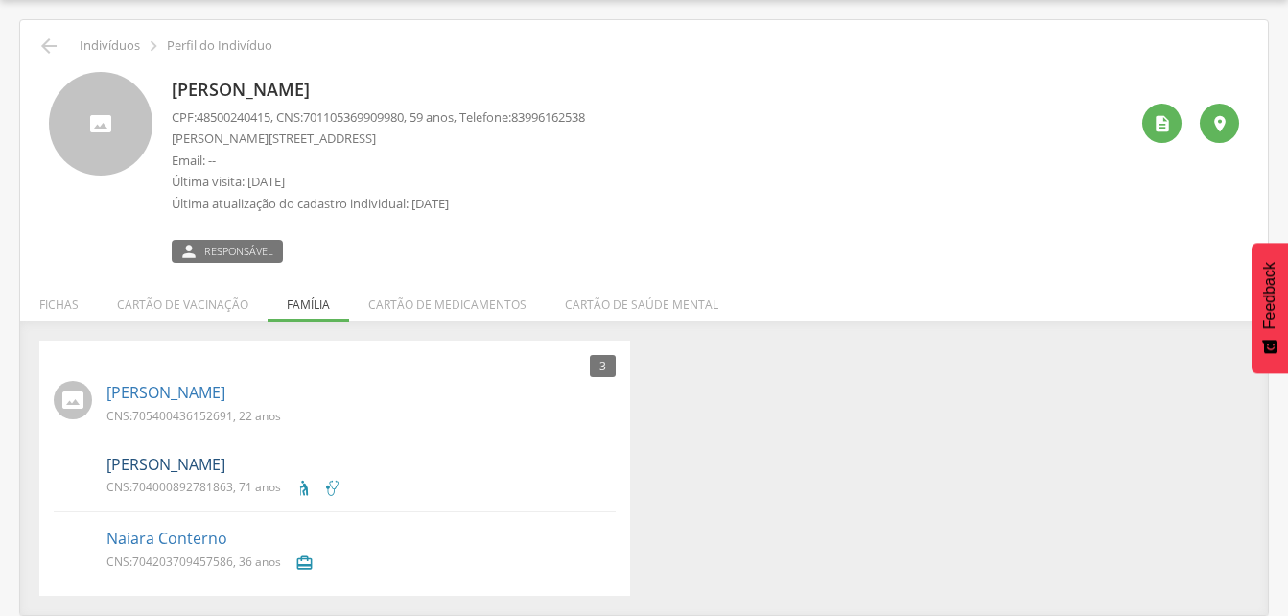
click at [169, 465] on link "[PERSON_NAME]" at bounding box center [165, 465] width 119 height 22
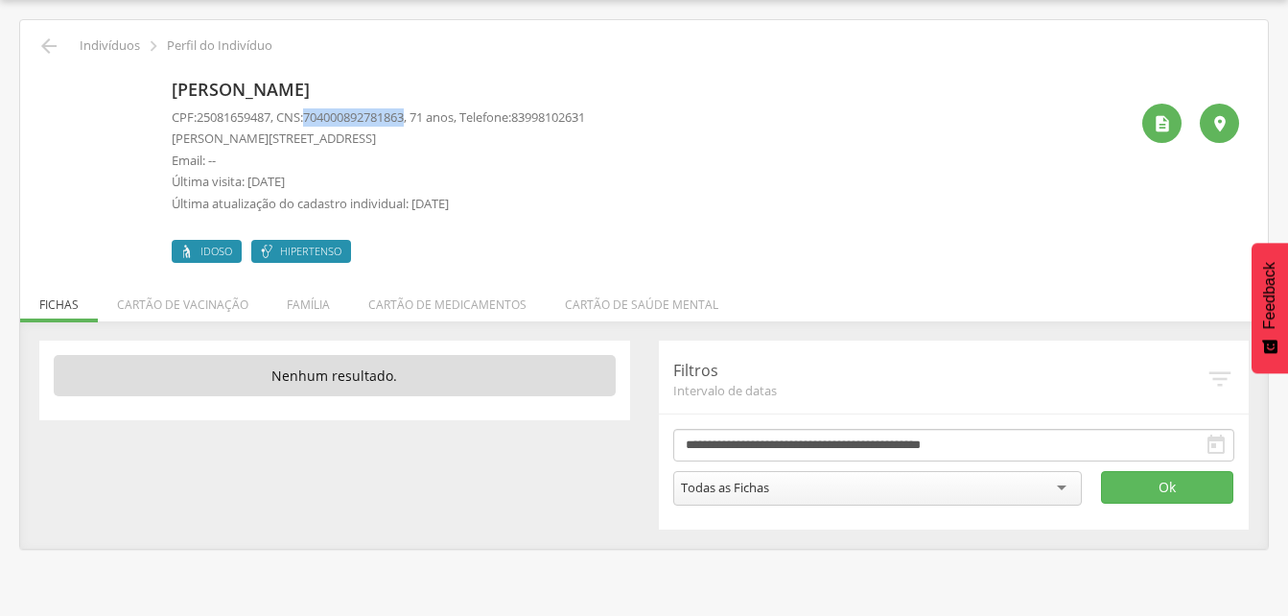
drag, startPoint x: 312, startPoint y: 116, endPoint x: 421, endPoint y: 117, distance: 109.3
click at [421, 117] on p "CPF: 25081659487 , CNS: [PHONE_NUMBER] , 71 anos, Telefone: [PHONE_NUMBER]" at bounding box center [378, 117] width 413 height 18
drag, startPoint x: 421, startPoint y: 117, endPoint x: 384, endPoint y: 121, distance: 37.6
click at [48, 48] on icon "" at bounding box center [48, 46] width 23 height 23
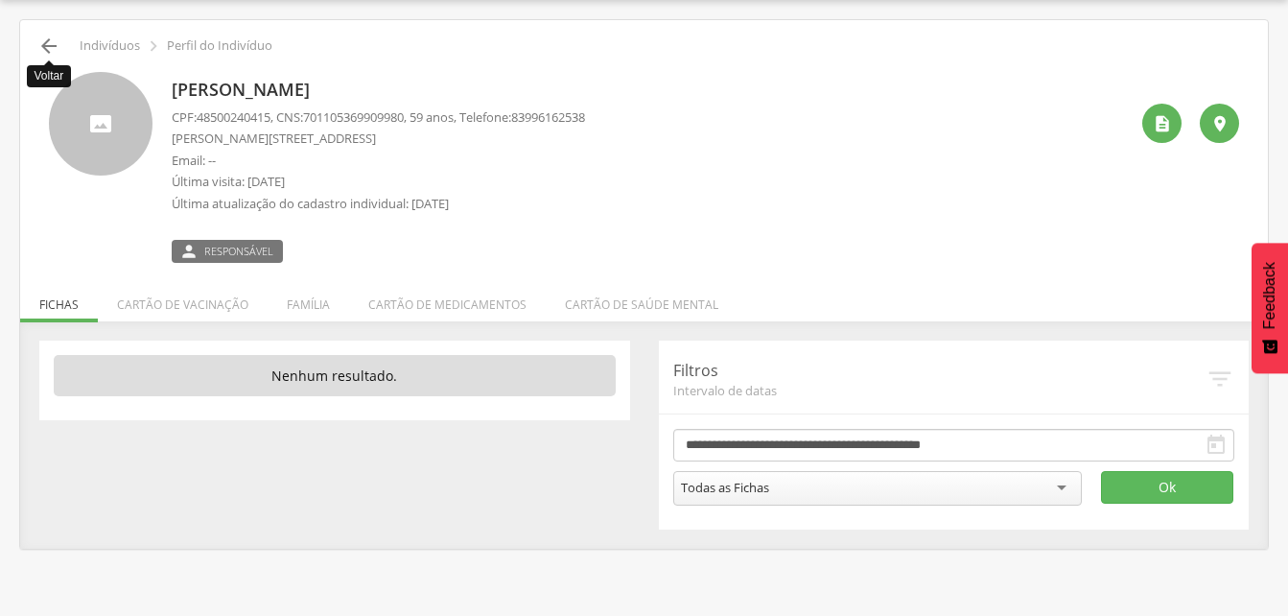
click at [43, 47] on icon "" at bounding box center [48, 46] width 23 height 23
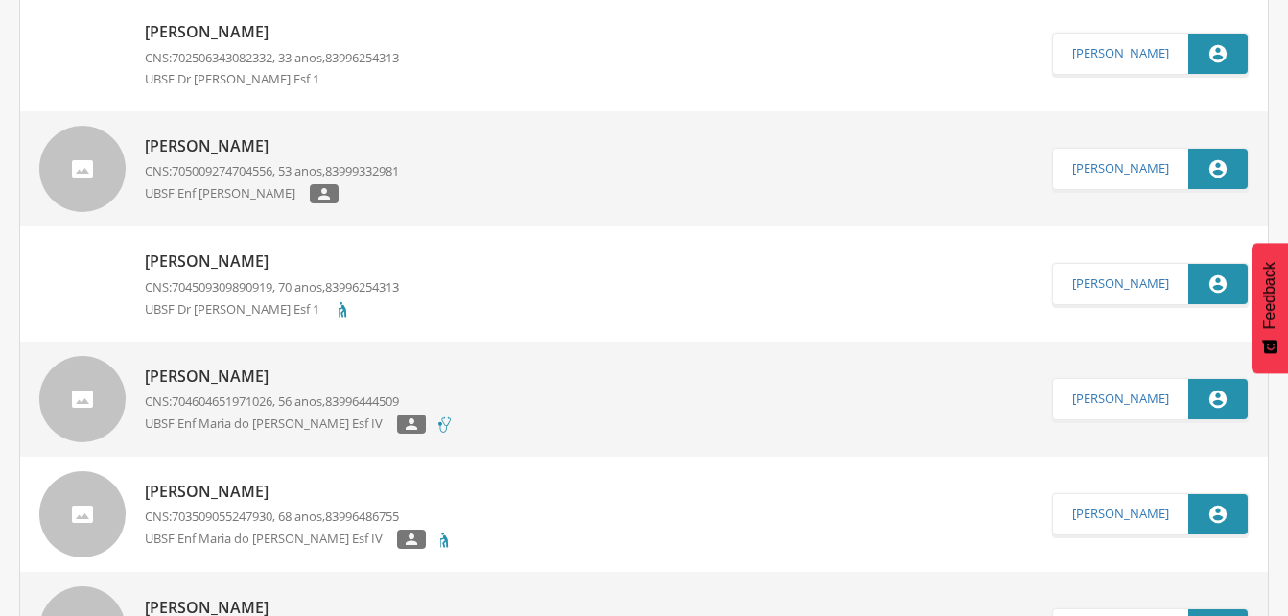
scroll to position [729, 0]
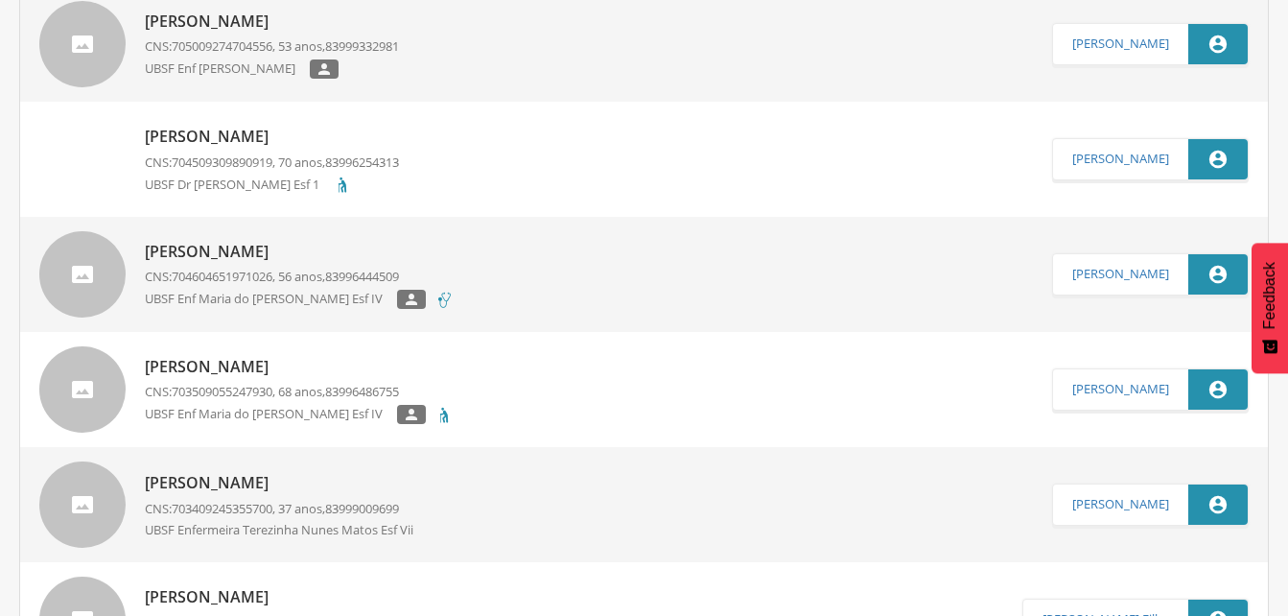
click at [297, 251] on p "[PERSON_NAME]" at bounding box center [299, 252] width 309 height 22
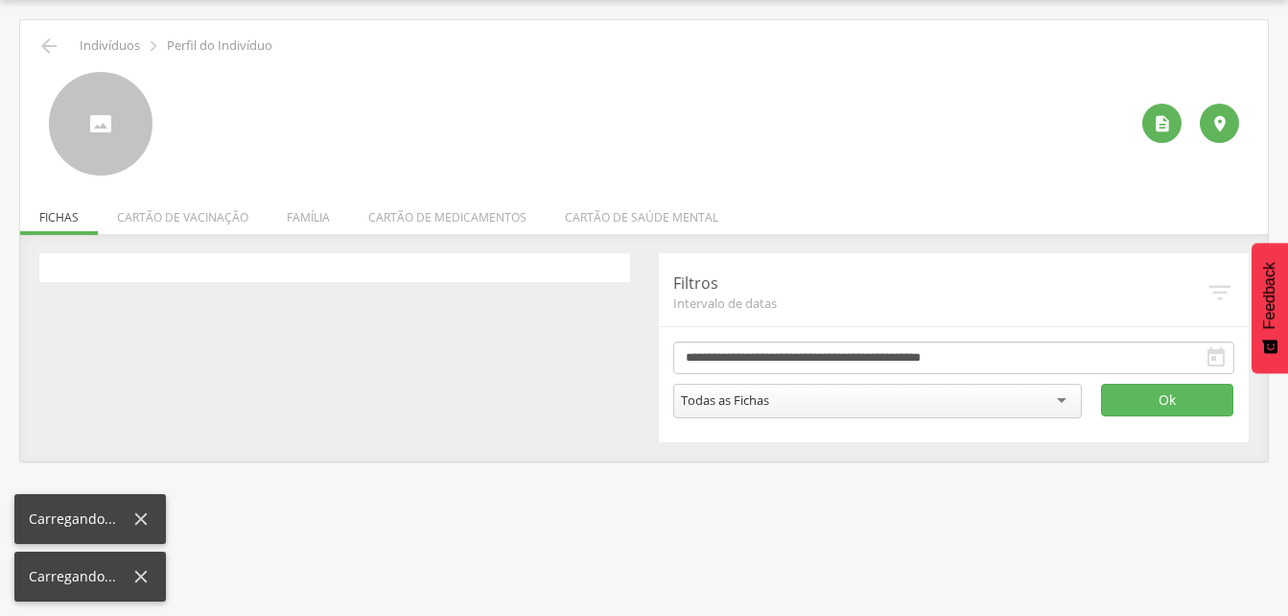
scroll to position [58, 0]
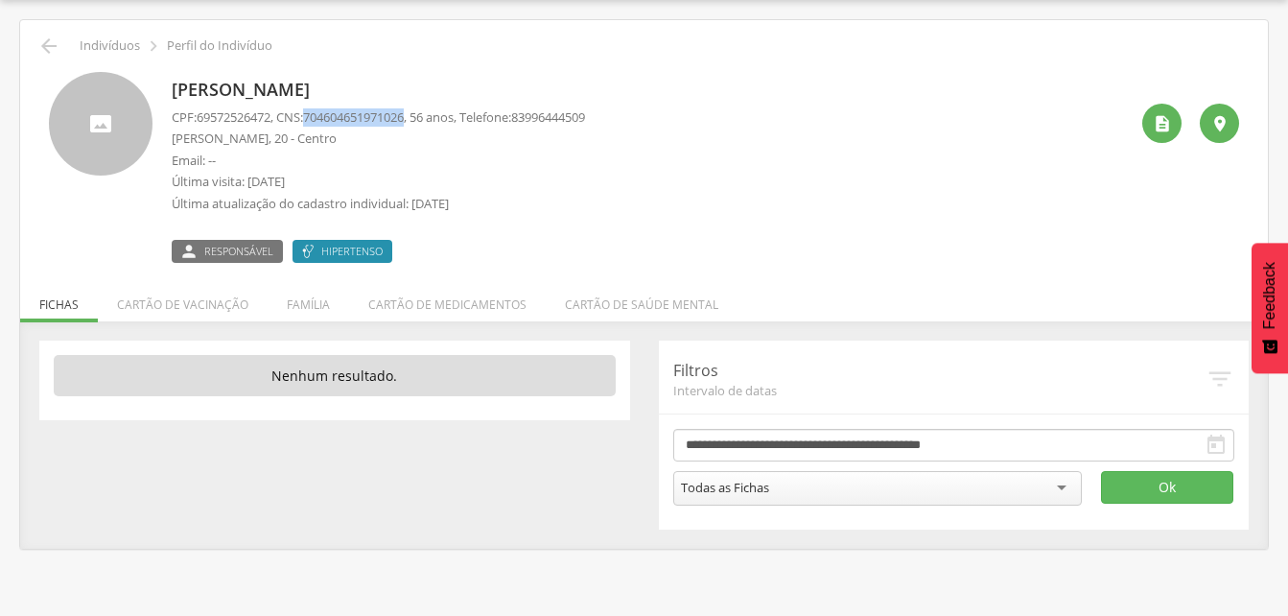
drag, startPoint x: 313, startPoint y: 112, endPoint x: 422, endPoint y: 111, distance: 109.3
click at [422, 111] on p "CPF: 69572526472 , CNS: [PHONE_NUMBER] , 56 anos, Telefone: [PHONE_NUMBER]" at bounding box center [378, 117] width 413 height 18
drag, startPoint x: 422, startPoint y: 111, endPoint x: 396, endPoint y: 112, distance: 25.9
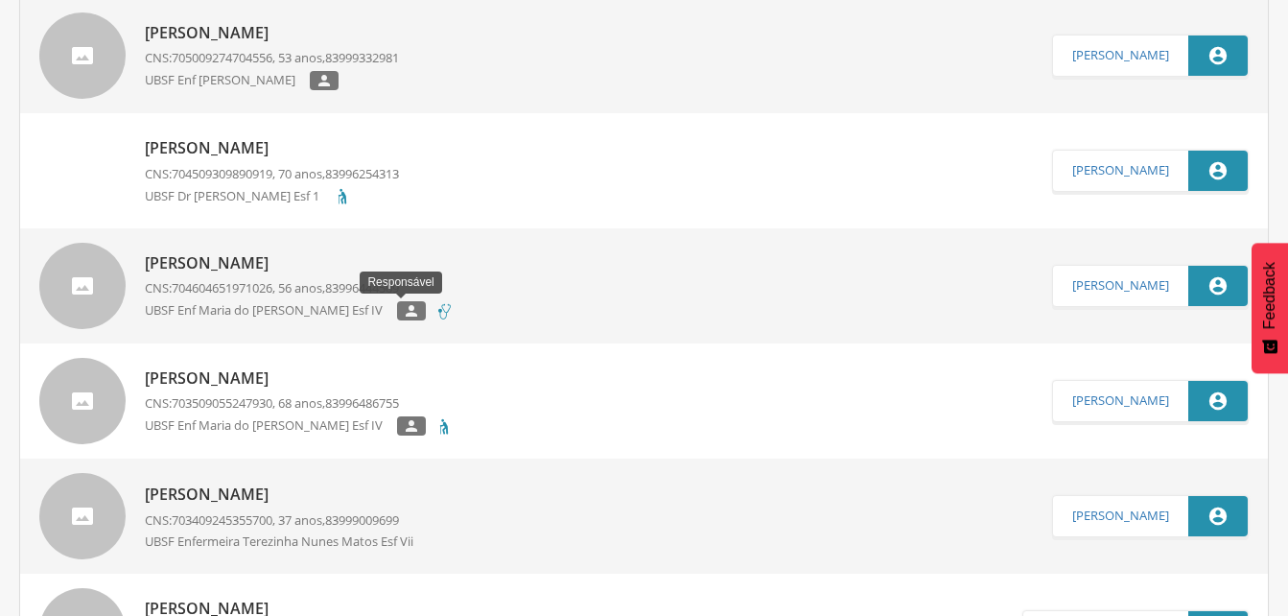
scroll to position [825, 0]
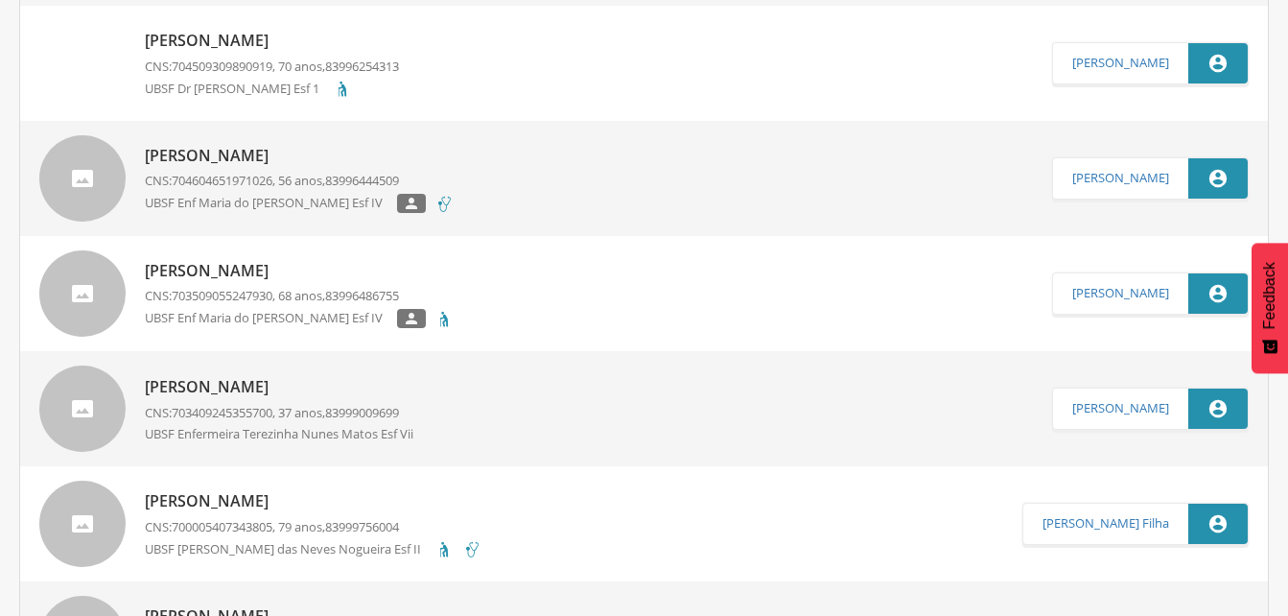
click at [253, 269] on p "[PERSON_NAME]" at bounding box center [299, 271] width 309 height 22
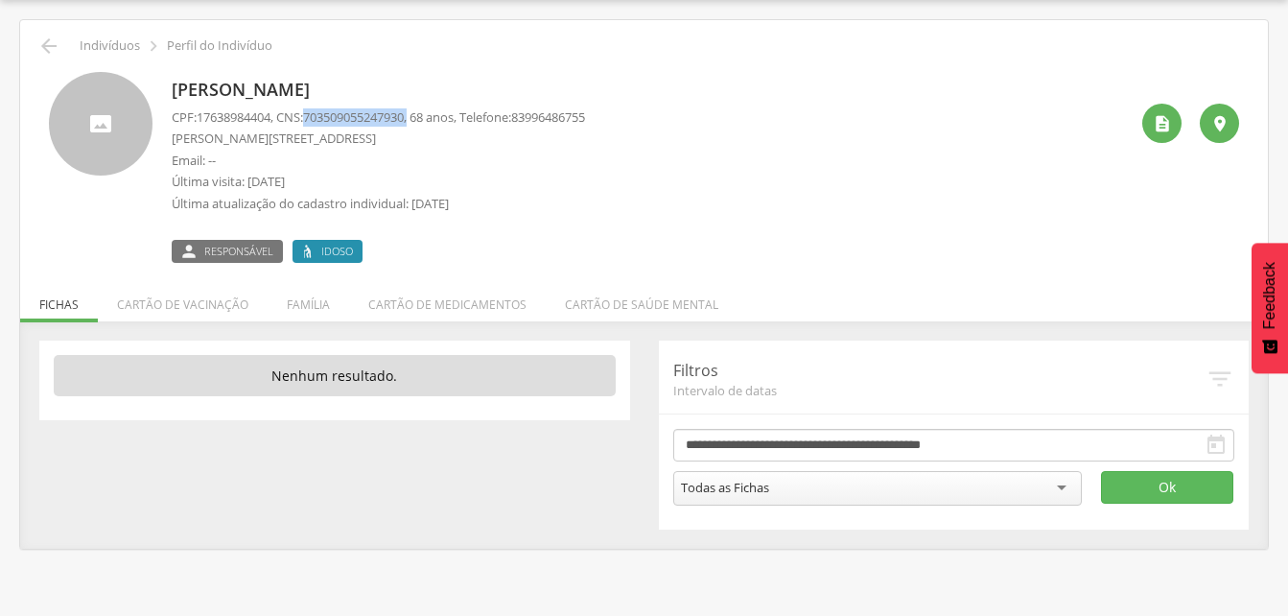
drag, startPoint x: 314, startPoint y: 116, endPoint x: 421, endPoint y: 121, distance: 107.5
click at [421, 121] on p "CPF: 17638984404 , CNS: [PHONE_NUMBER] , 68 anos, Telefone: [PHONE_NUMBER]" at bounding box center [378, 117] width 413 height 18
drag, startPoint x: 421, startPoint y: 121, endPoint x: 377, endPoint y: 114, distance: 44.6
click at [309, 308] on li "Família" at bounding box center [309, 299] width 82 height 45
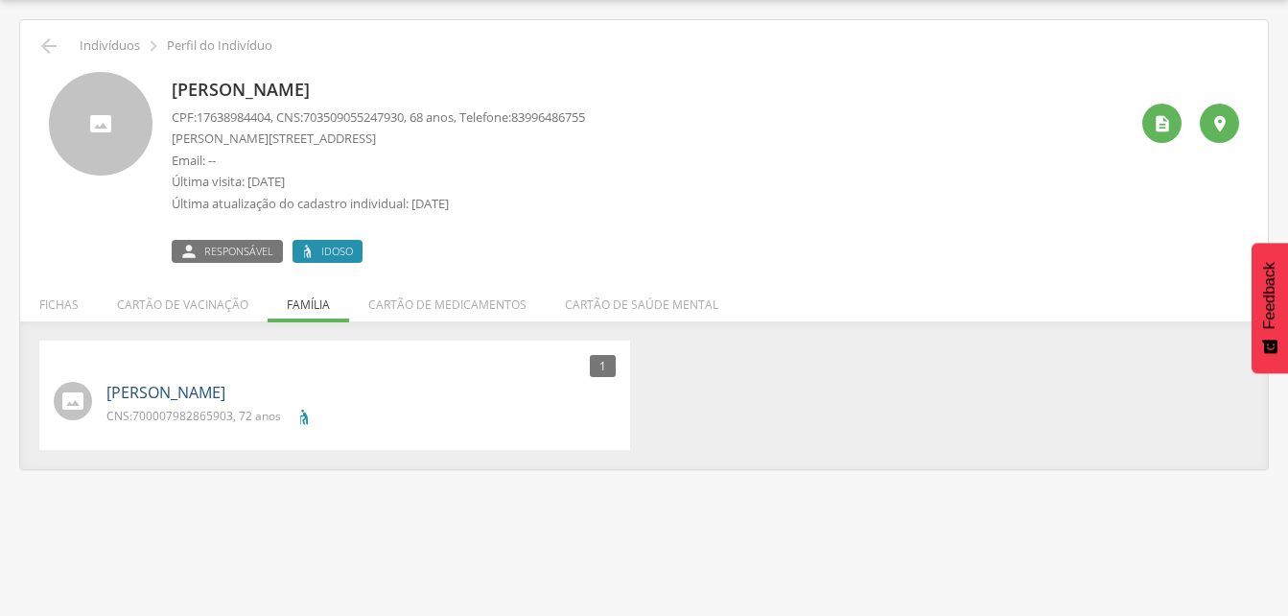
click at [137, 399] on link "[PERSON_NAME]" at bounding box center [165, 393] width 119 height 22
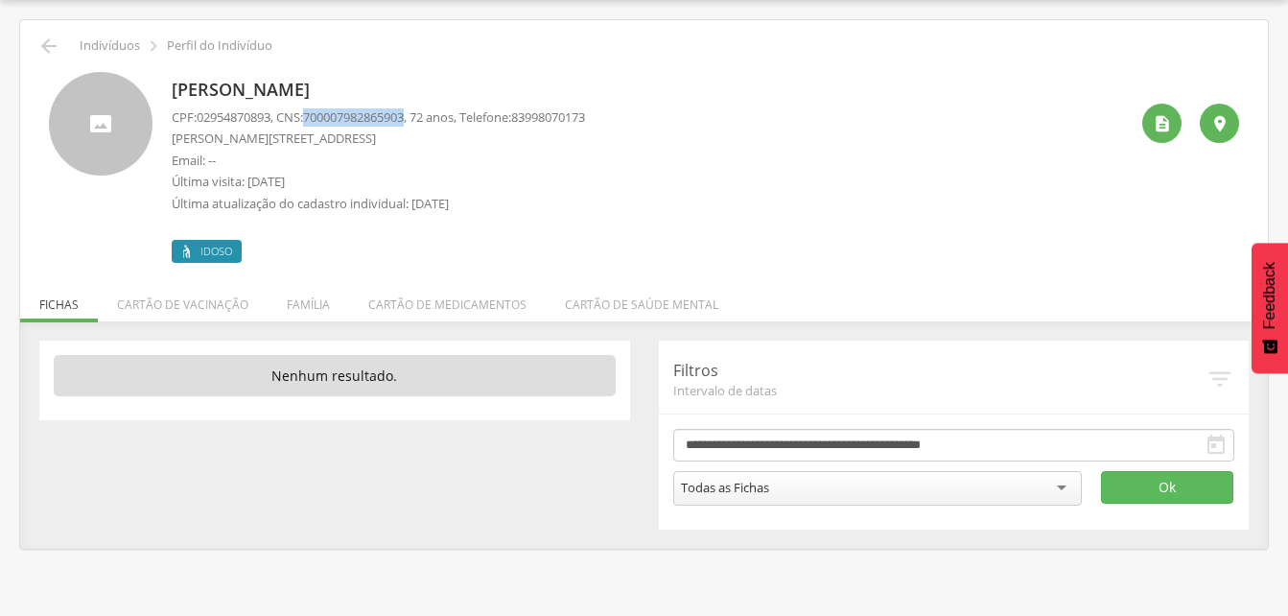
drag, startPoint x: 314, startPoint y: 111, endPoint x: 420, endPoint y: 121, distance: 106.9
click at [420, 121] on p "CPF: 02954870893 , CNS: [PHONE_NUMBER] , 72 anos, Telefone: [PHONE_NUMBER]" at bounding box center [378, 117] width 413 height 18
click at [46, 50] on icon "" at bounding box center [48, 46] width 23 height 23
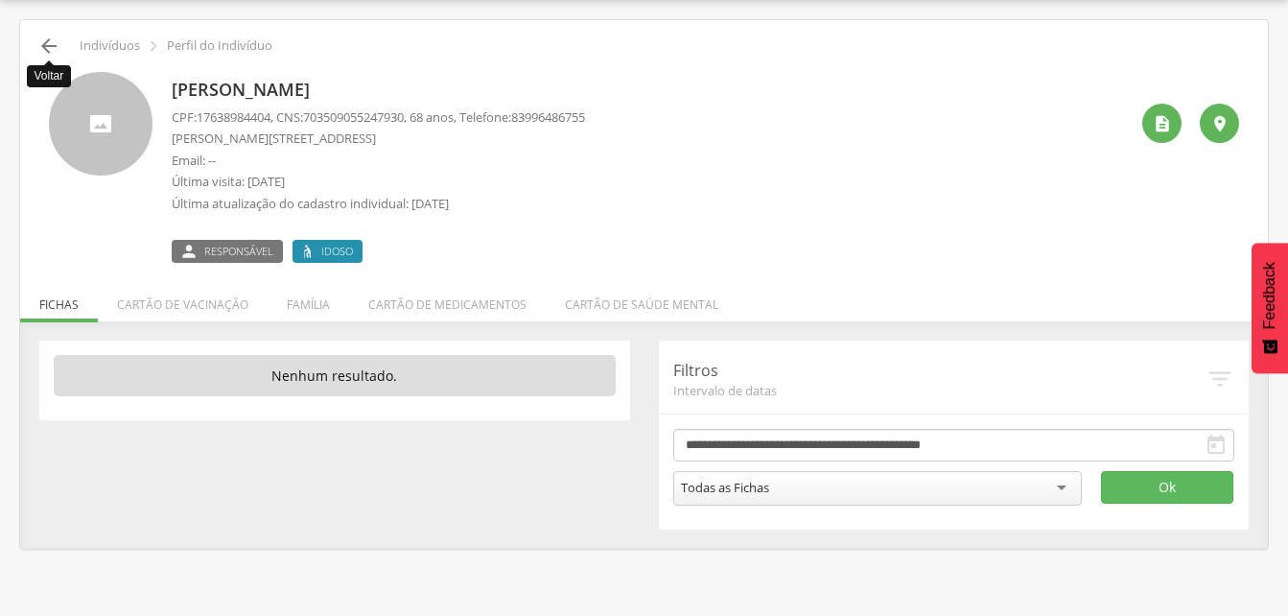
click at [46, 50] on icon "" at bounding box center [48, 46] width 23 height 23
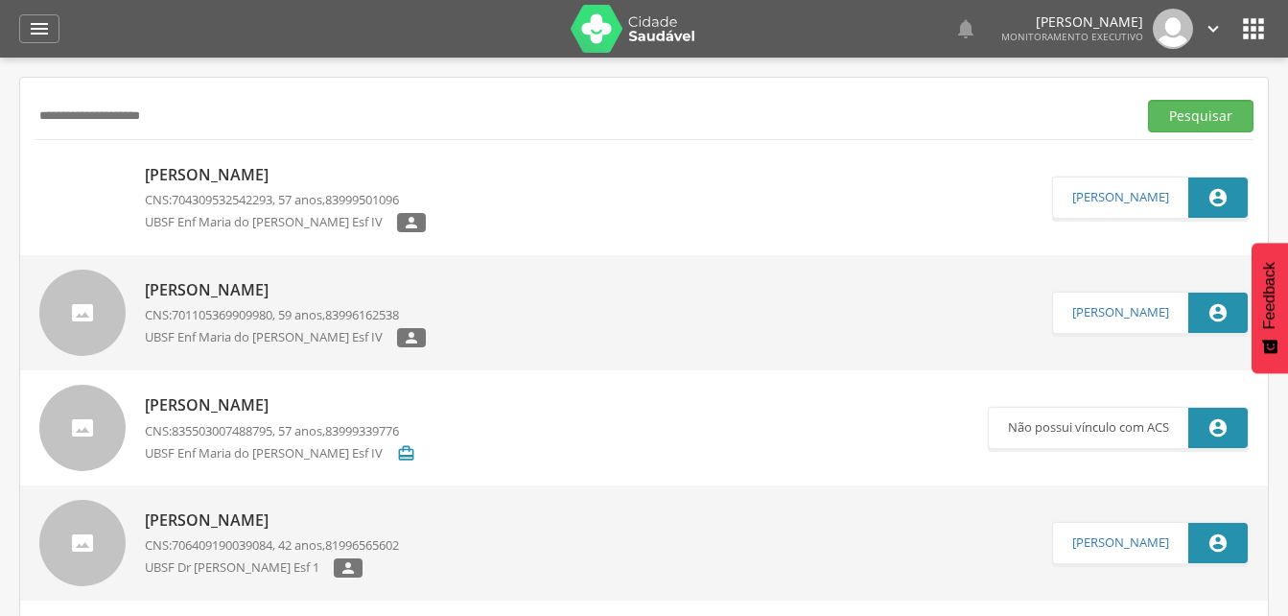
click at [223, 113] on input "**********" at bounding box center [582, 116] width 1094 height 33
type input "*"
click at [1203, 112] on button "Pesquisar" at bounding box center [1200, 116] width 105 height 33
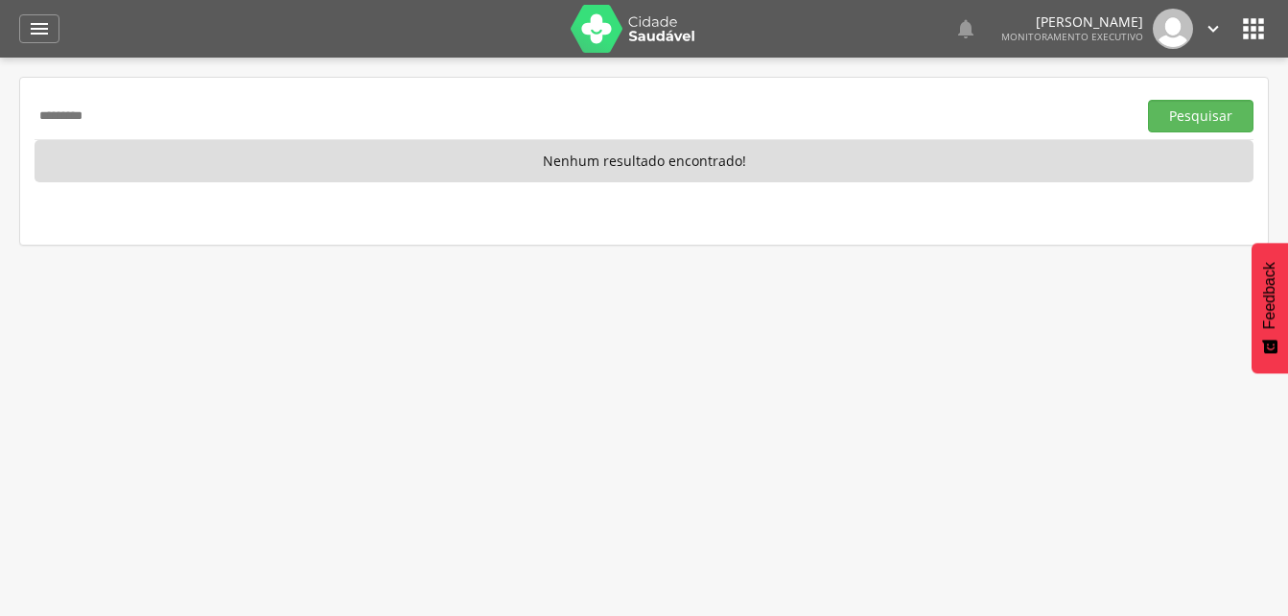
click at [105, 123] on input "********" at bounding box center [582, 116] width 1094 height 33
click at [1177, 114] on button "Pesquisar" at bounding box center [1200, 116] width 105 height 33
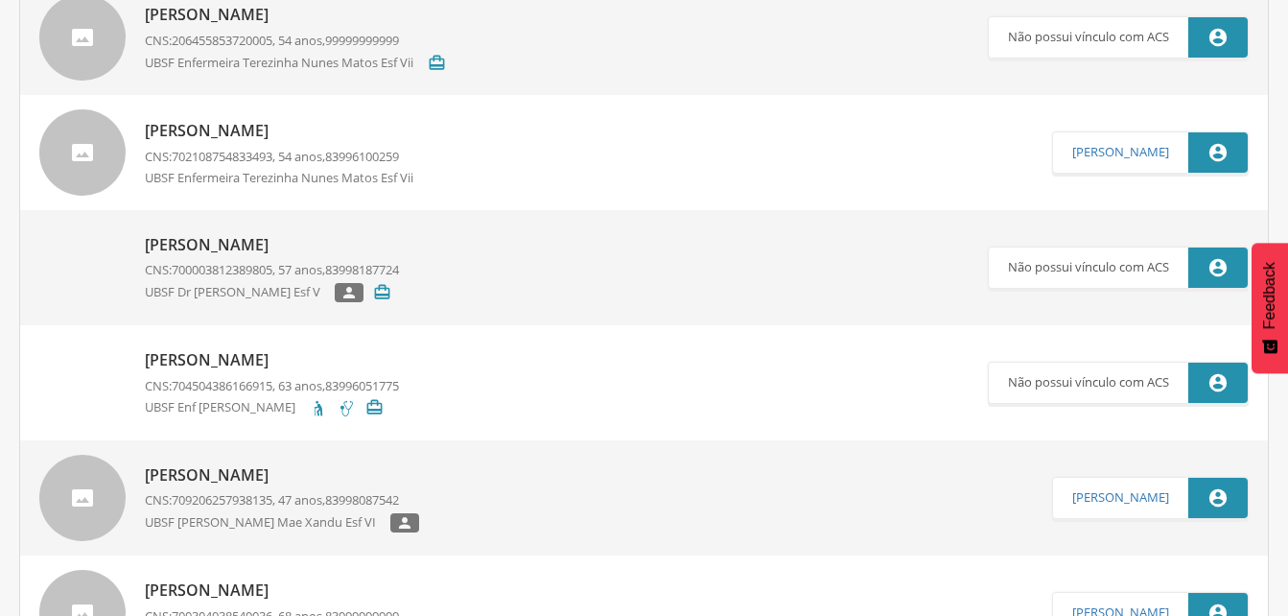
scroll to position [96, 0]
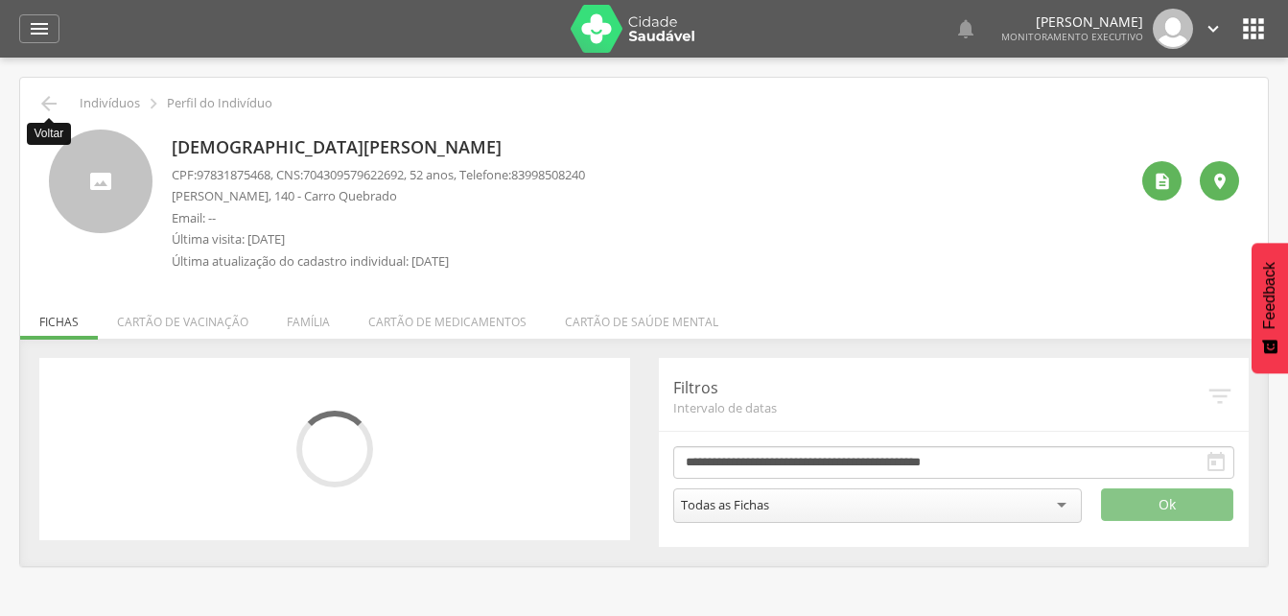
click at [53, 105] on icon "" at bounding box center [48, 103] width 23 height 23
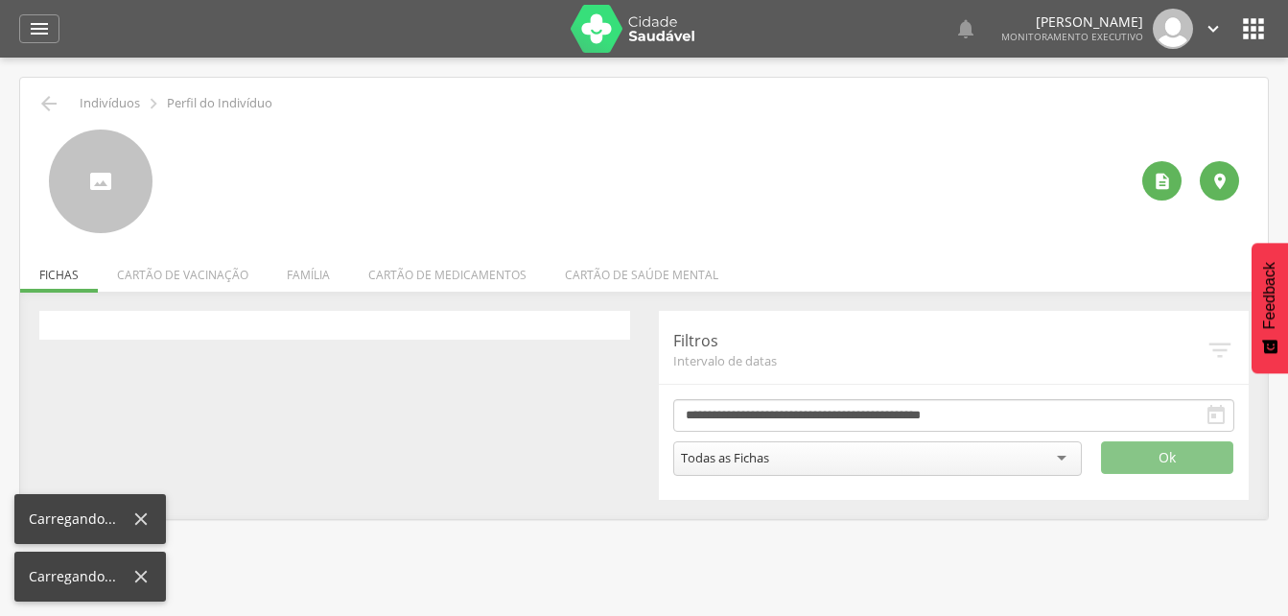
scroll to position [58, 0]
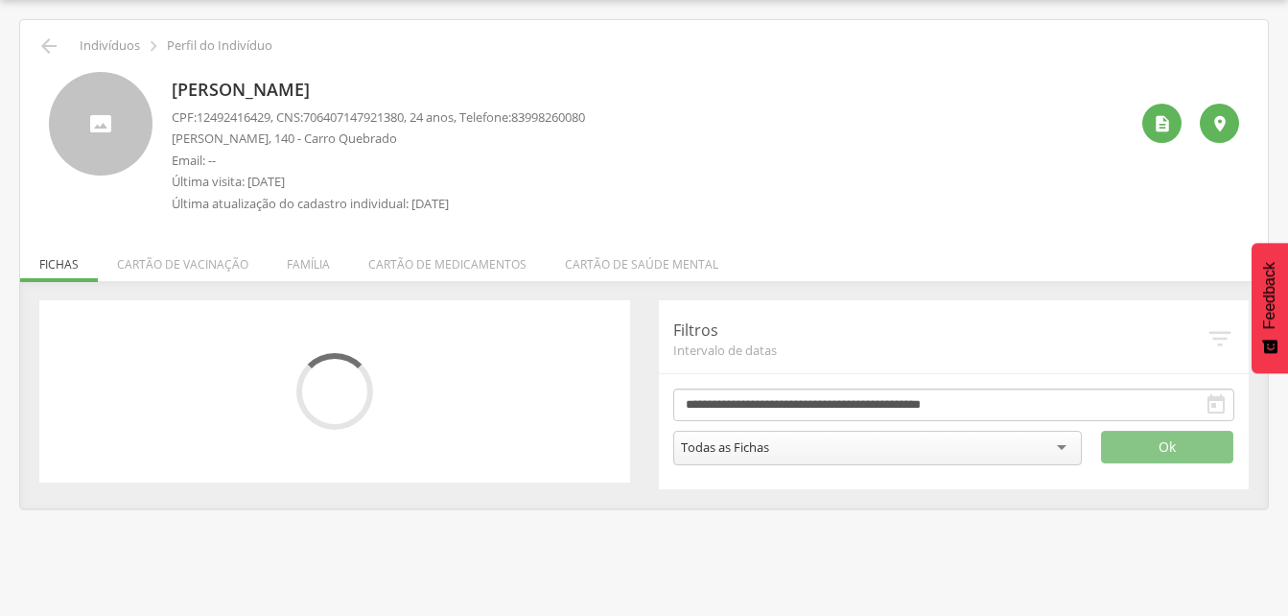
click at [102, 49] on p "Indivíduos" at bounding box center [110, 45] width 60 height 15
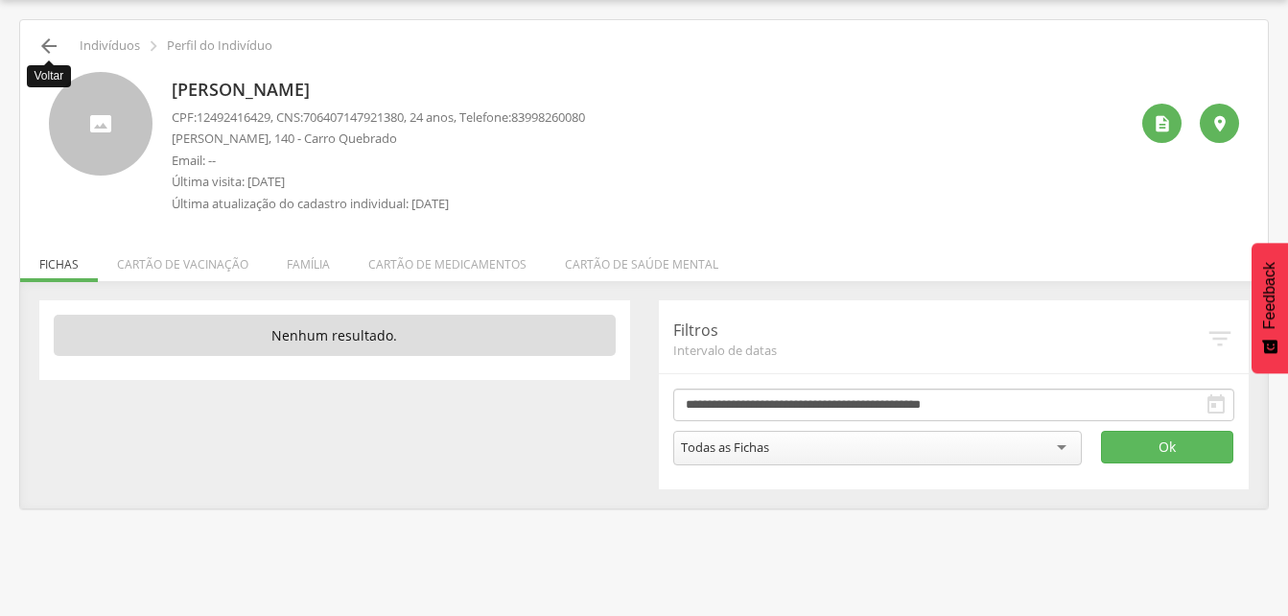
click at [37, 40] on icon "" at bounding box center [48, 46] width 23 height 23
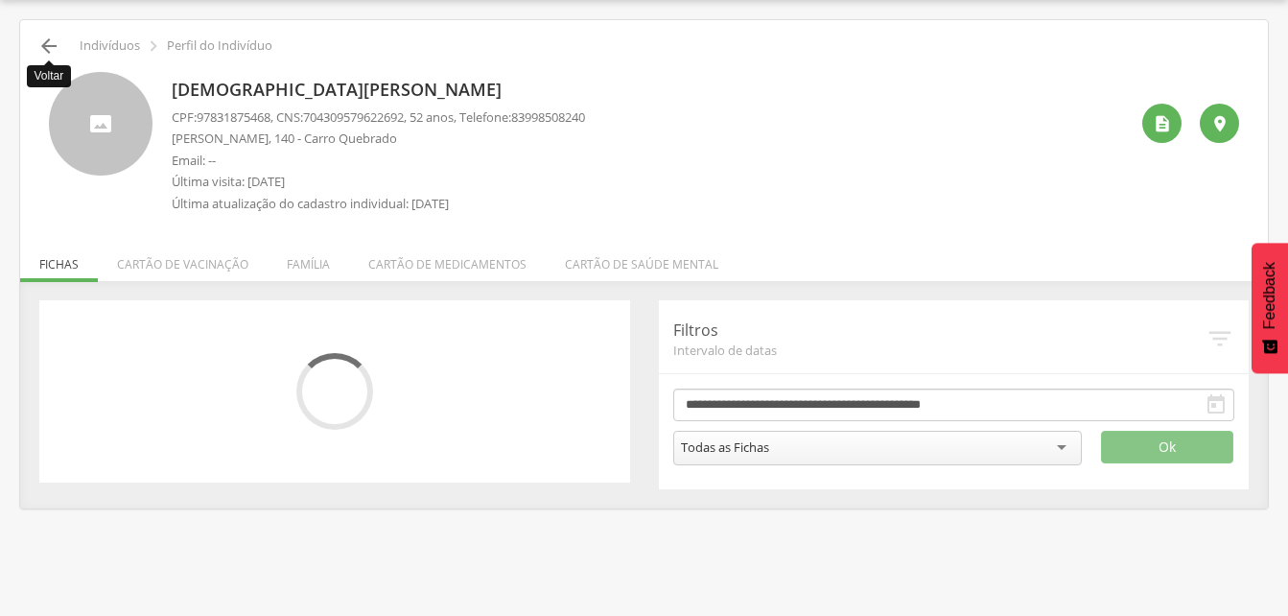
click at [44, 42] on icon "" at bounding box center [48, 46] width 23 height 23
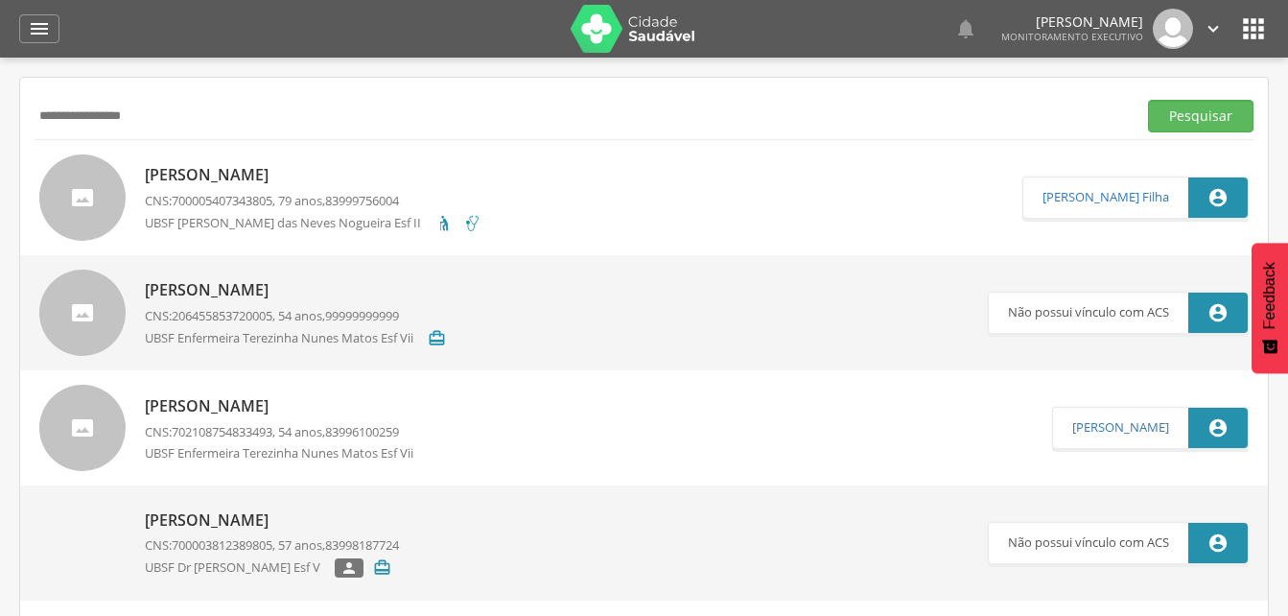
click at [185, 113] on input "**********" at bounding box center [582, 116] width 1094 height 33
type input "*"
click at [1206, 125] on button "Pesquisar" at bounding box center [1200, 116] width 105 height 33
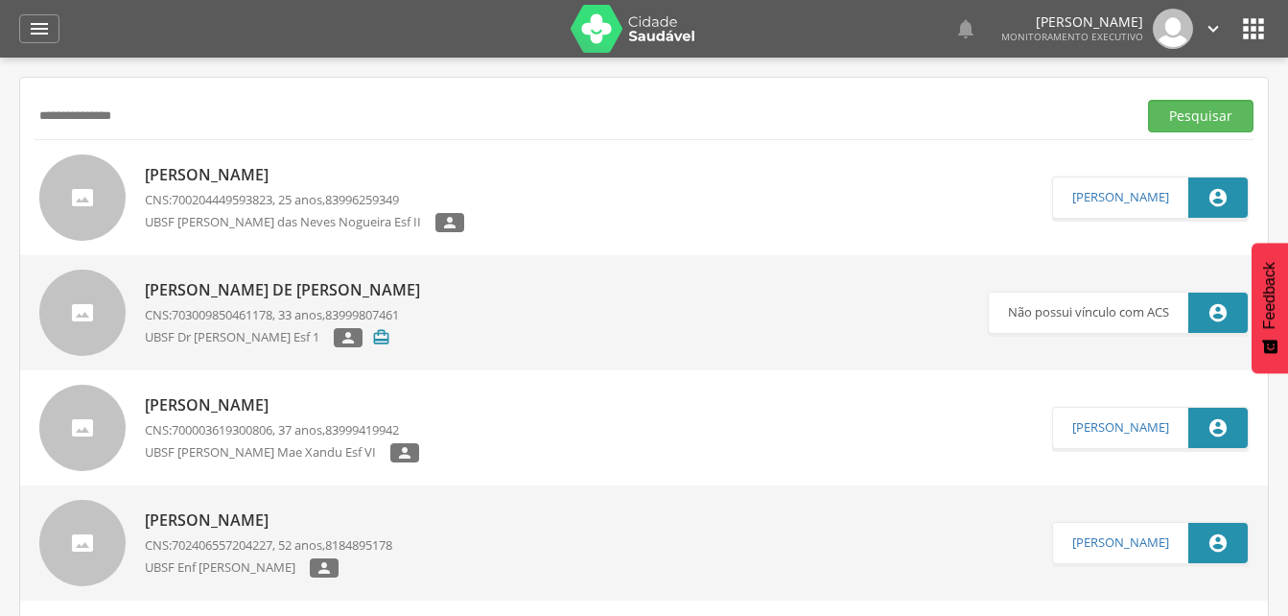
click at [224, 186] on div "[PERSON_NAME] CNS: 700204449593823 , 25 anos, 83996259349 UBSF Maria das Neves …" at bounding box center [304, 198] width 319 height 80
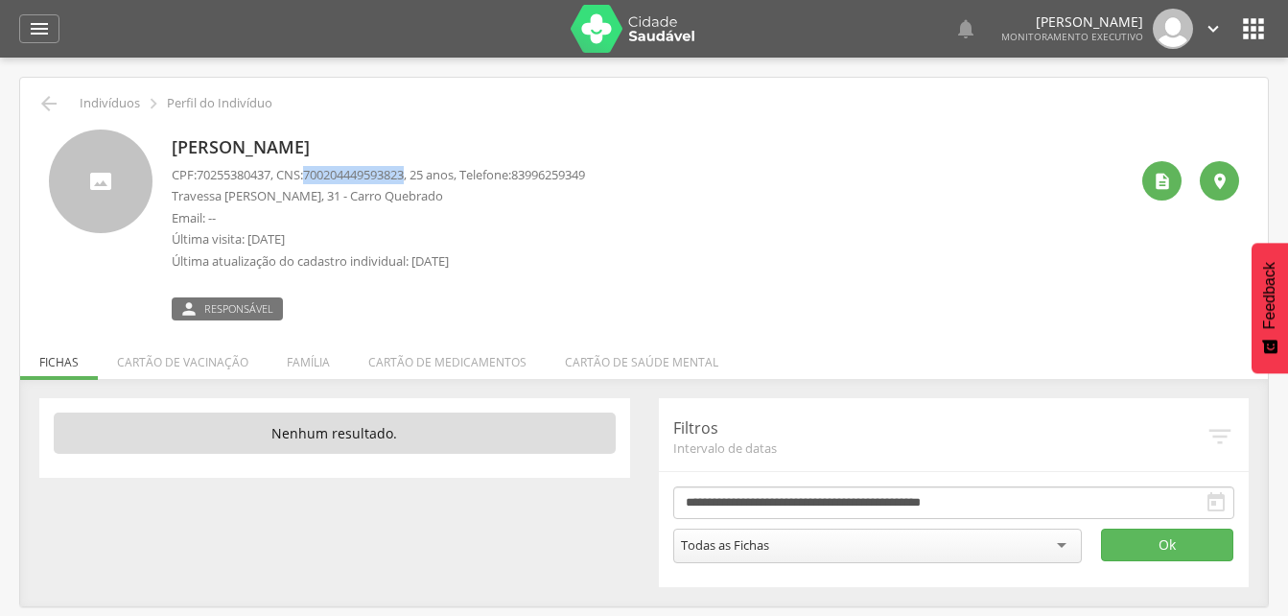
drag, startPoint x: 312, startPoint y: 172, endPoint x: 422, endPoint y: 180, distance: 110.6
click at [422, 180] on p "CPF: 70255380437 , CNS: [PHONE_NUMBER] , 25 anos, Telefone: [PHONE_NUMBER]" at bounding box center [378, 175] width 413 height 18
drag, startPoint x: 422, startPoint y: 180, endPoint x: 403, endPoint y: 177, distance: 19.4
click at [293, 366] on li "Família" at bounding box center [309, 357] width 82 height 45
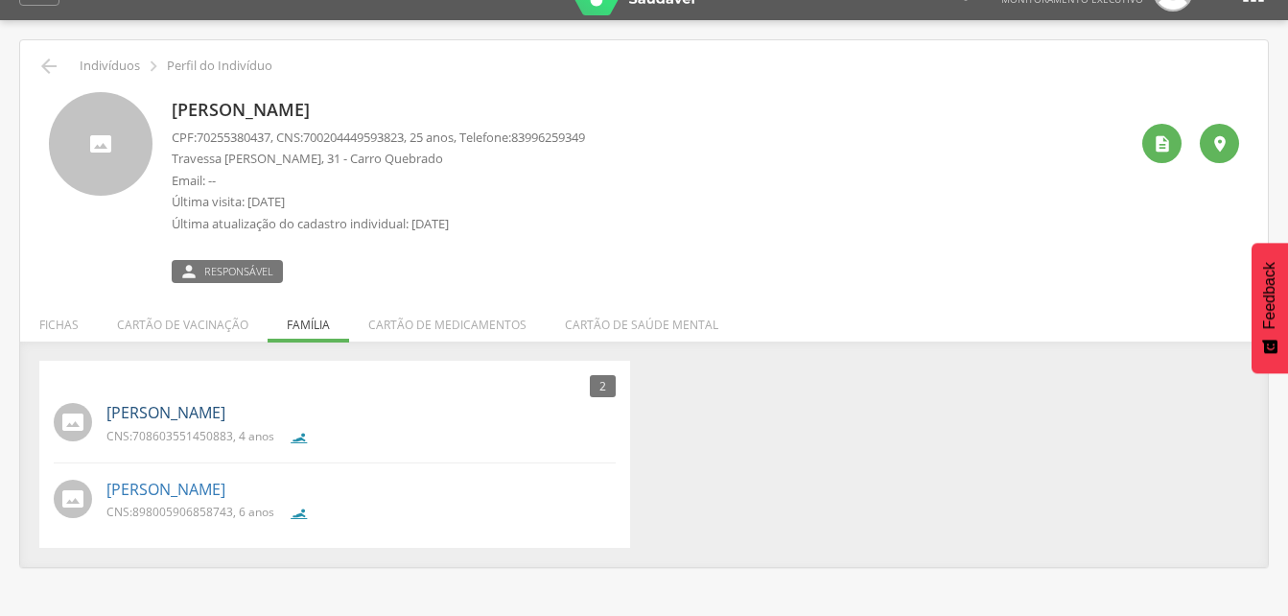
scroll to position [58, 0]
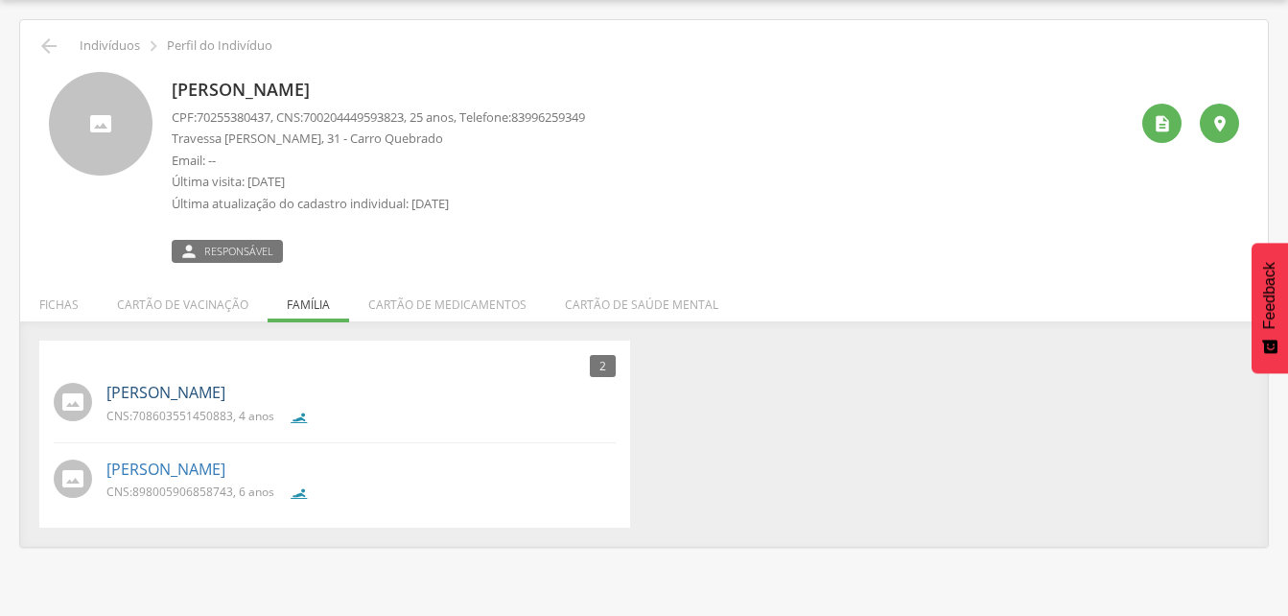
click at [216, 393] on link "[PERSON_NAME]" at bounding box center [165, 393] width 119 height 22
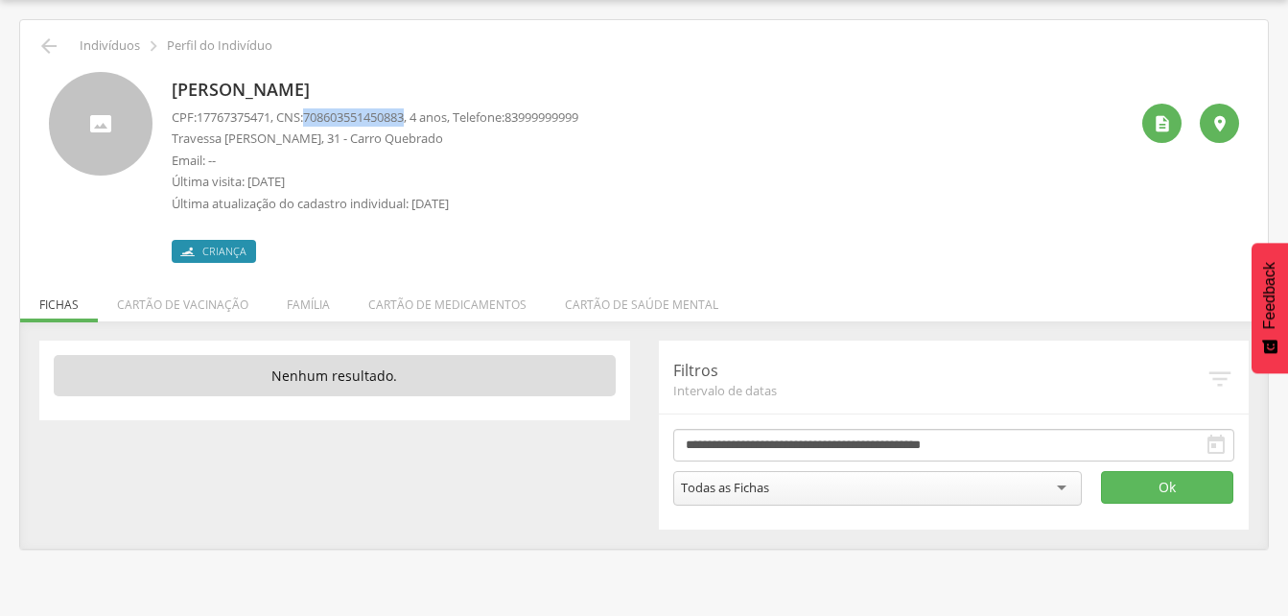
drag, startPoint x: 313, startPoint y: 111, endPoint x: 420, endPoint y: 118, distance: 107.6
click at [420, 118] on p "CPF: 17767375471 , CNS: [PHONE_NUMBER] , 4 anos, Telefone: [PHONE_NUMBER]" at bounding box center [375, 117] width 407 height 18
drag, startPoint x: 420, startPoint y: 118, endPoint x: 404, endPoint y: 120, distance: 16.4
click at [300, 308] on li "Família" at bounding box center [309, 299] width 82 height 45
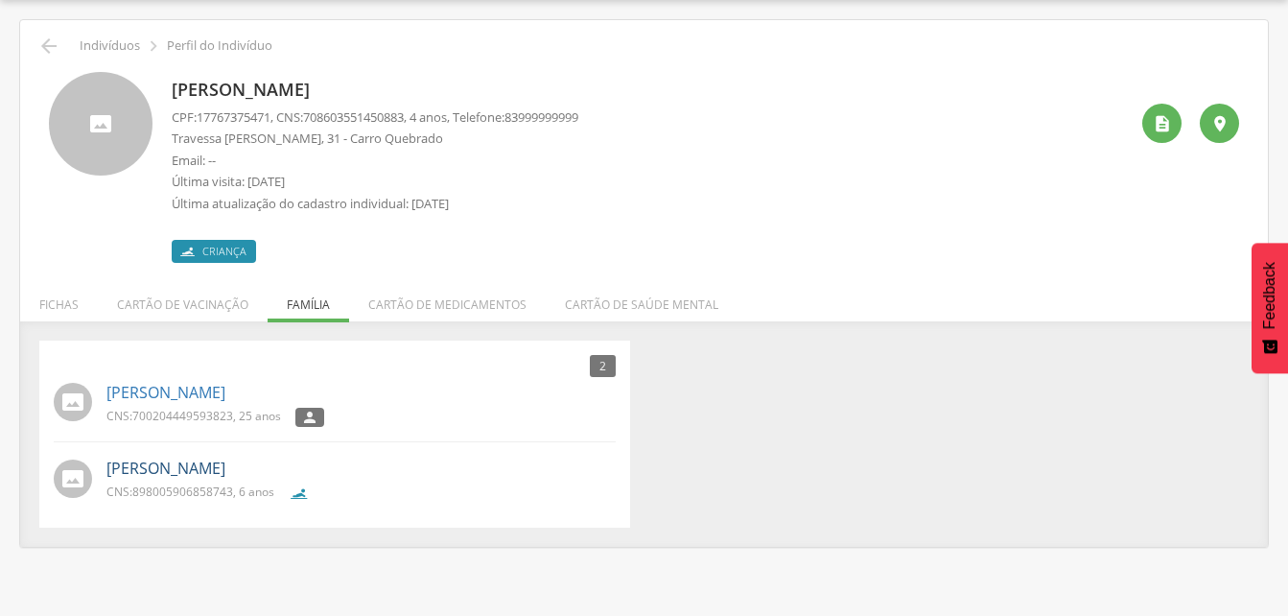
click at [200, 466] on link "[PERSON_NAME]" at bounding box center [165, 468] width 119 height 22
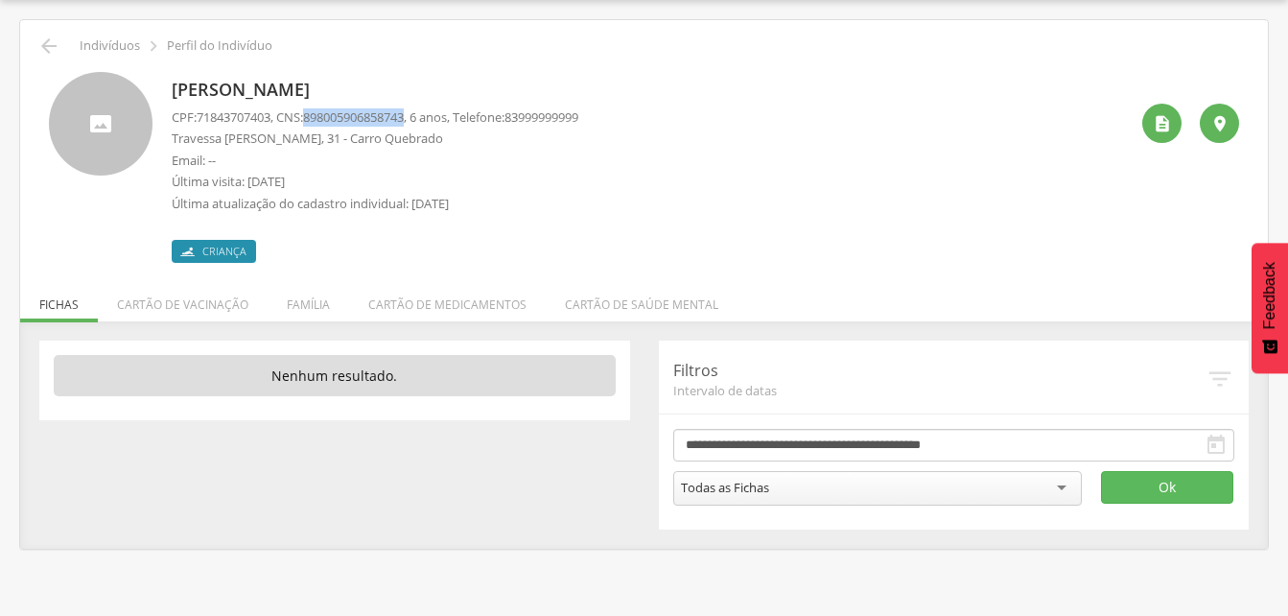
drag, startPoint x: 311, startPoint y: 114, endPoint x: 419, endPoint y: 124, distance: 108.8
click at [419, 124] on p "CPF: 71843707403 , CNS: [PHONE_NUMBER] , 6 anos, Telefone: [PHONE_NUMBER]" at bounding box center [375, 117] width 407 height 18
drag, startPoint x: 419, startPoint y: 124, endPoint x: 403, endPoint y: 121, distance: 16.6
click at [53, 40] on icon "" at bounding box center [48, 46] width 23 height 23
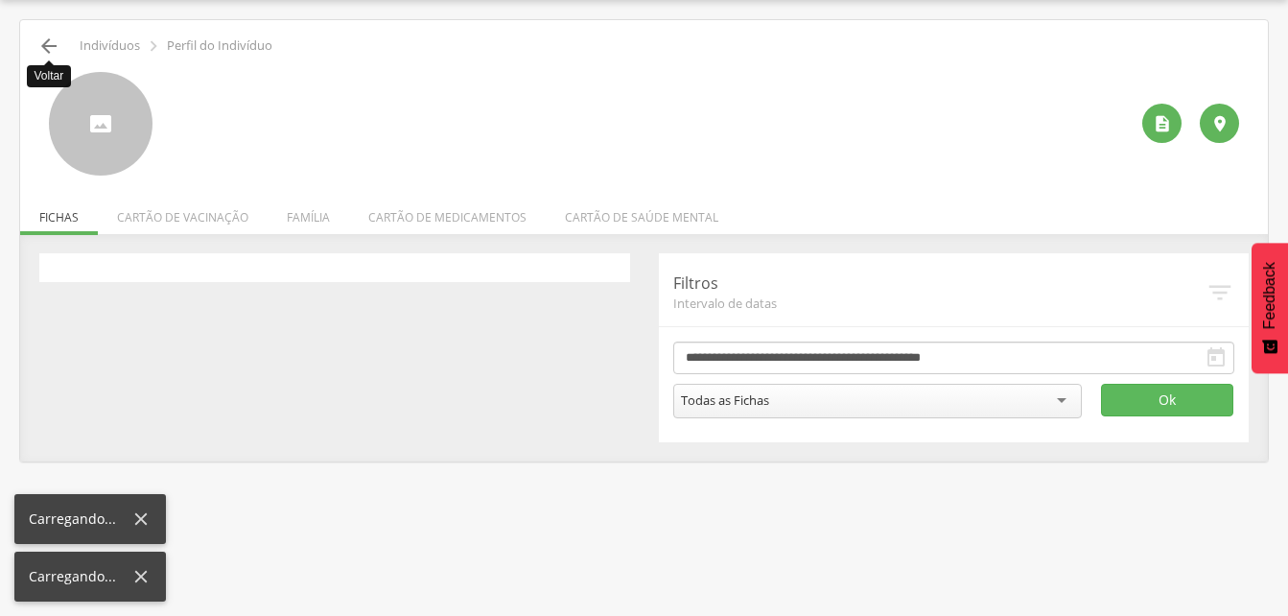
click at [53, 48] on icon "" at bounding box center [48, 46] width 23 height 23
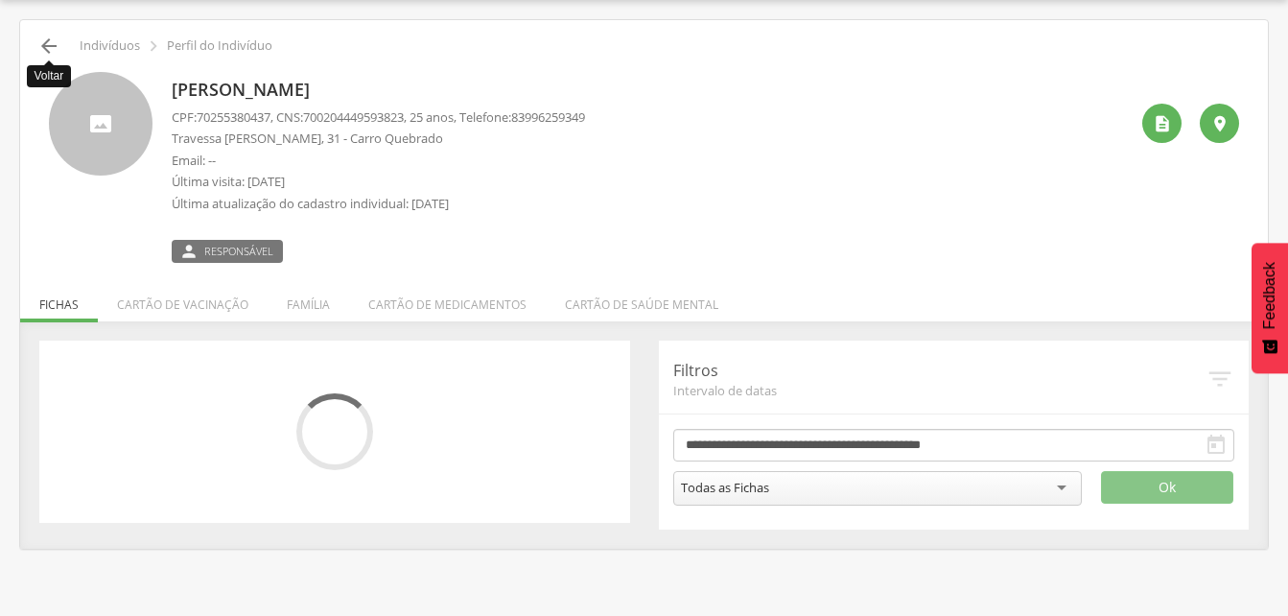
click at [53, 48] on icon "" at bounding box center [48, 46] width 23 height 23
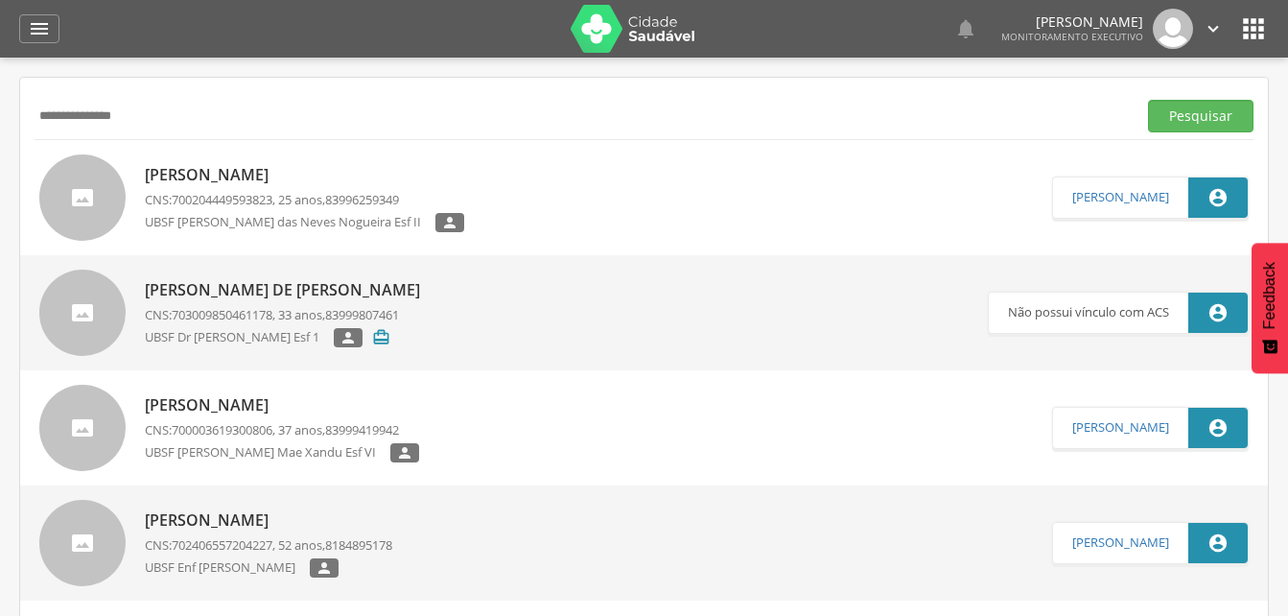
click at [171, 110] on input "**********" at bounding box center [582, 116] width 1094 height 33
type input "*"
type input "**********"
click at [1186, 113] on button "Pesquisar" at bounding box center [1200, 116] width 105 height 33
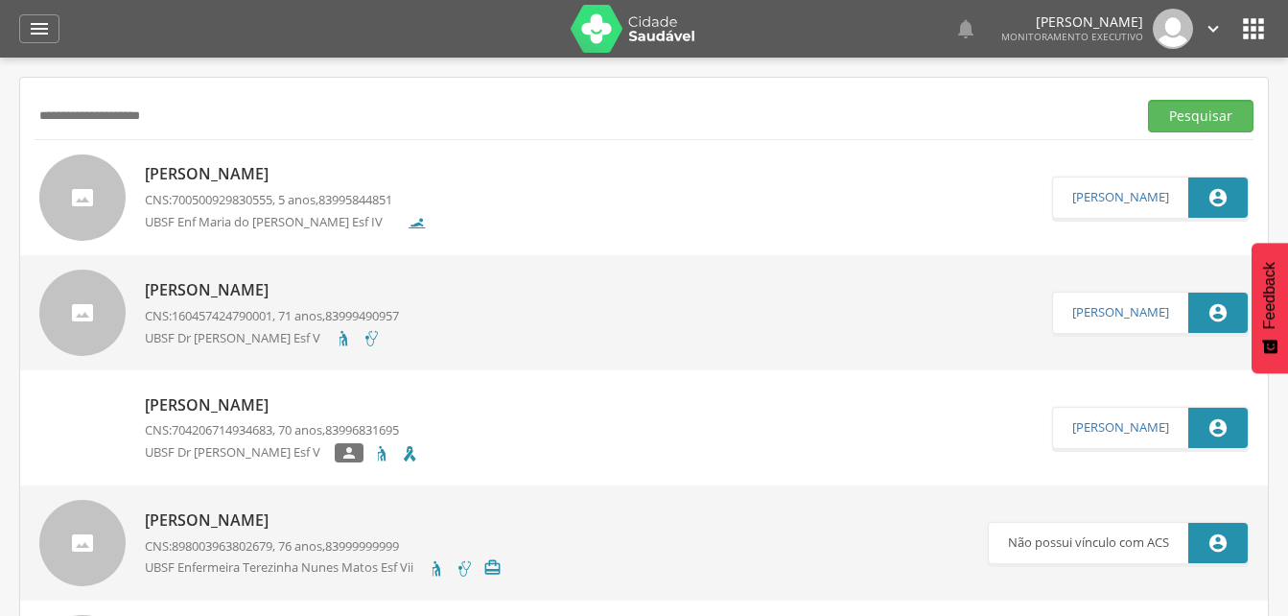
click at [261, 181] on p "[PERSON_NAME]" at bounding box center [286, 174] width 282 height 22
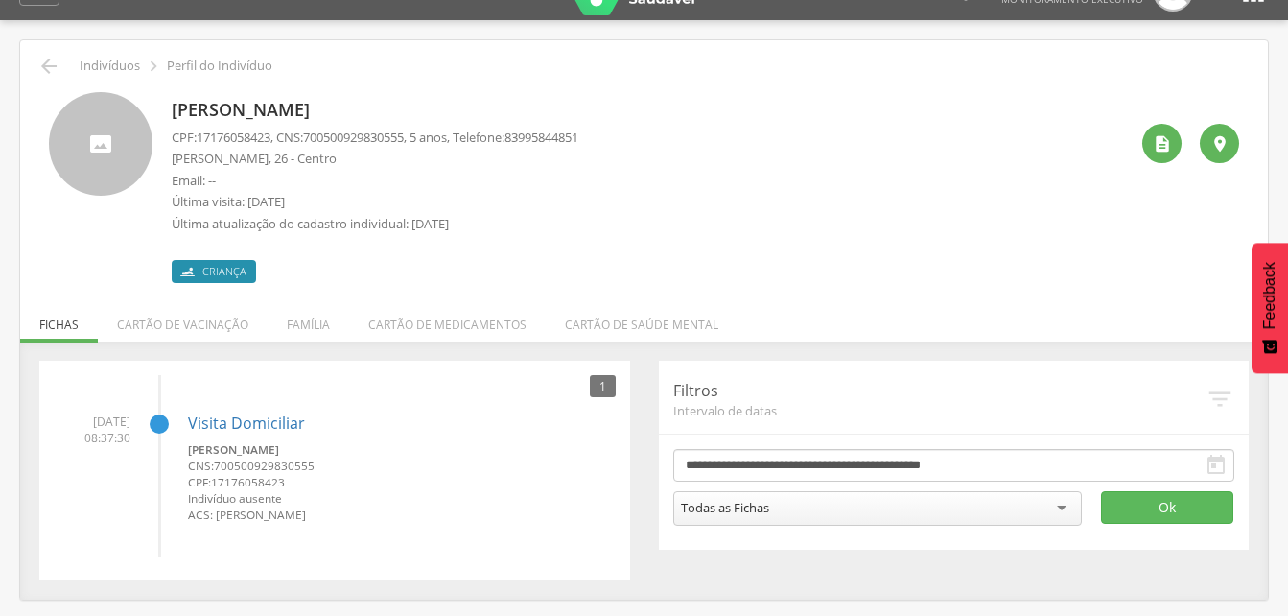
scroll to position [58, 0]
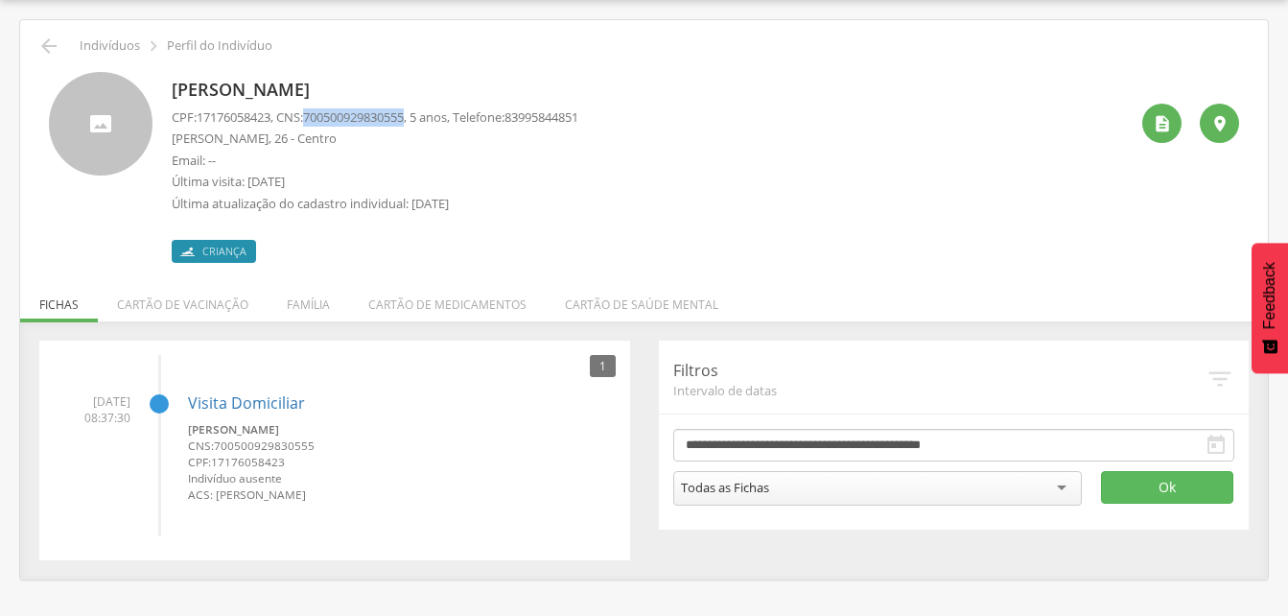
drag, startPoint x: 316, startPoint y: 112, endPoint x: 420, endPoint y: 117, distance: 103.7
click at [404, 117] on span "700500929830555" at bounding box center [353, 116] width 101 height 17
drag, startPoint x: 420, startPoint y: 117, endPoint x: 403, endPoint y: 110, distance: 18.5
click at [314, 304] on li "Família" at bounding box center [309, 299] width 82 height 45
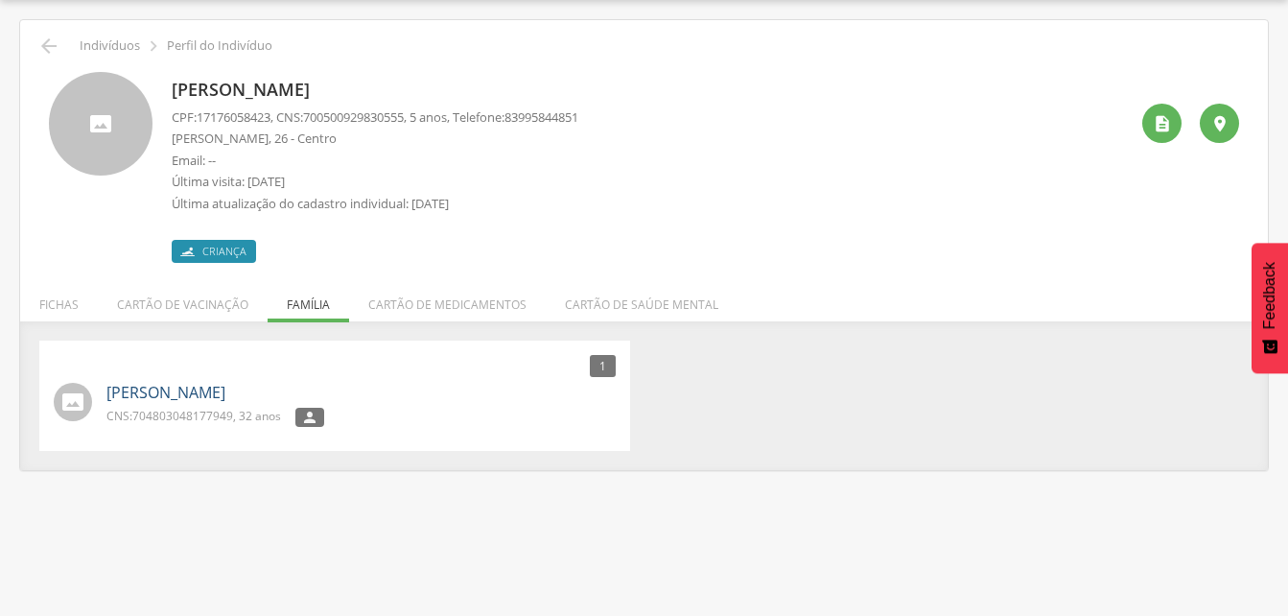
click at [174, 383] on link "[PERSON_NAME]" at bounding box center [165, 393] width 119 height 22
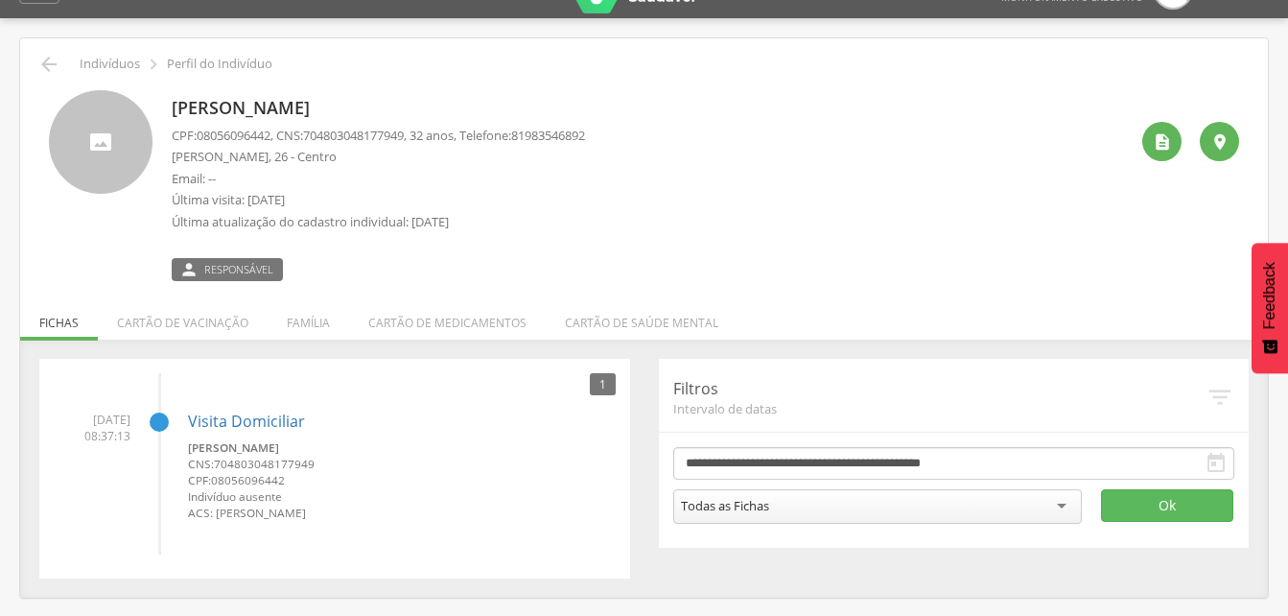
scroll to position [58, 0]
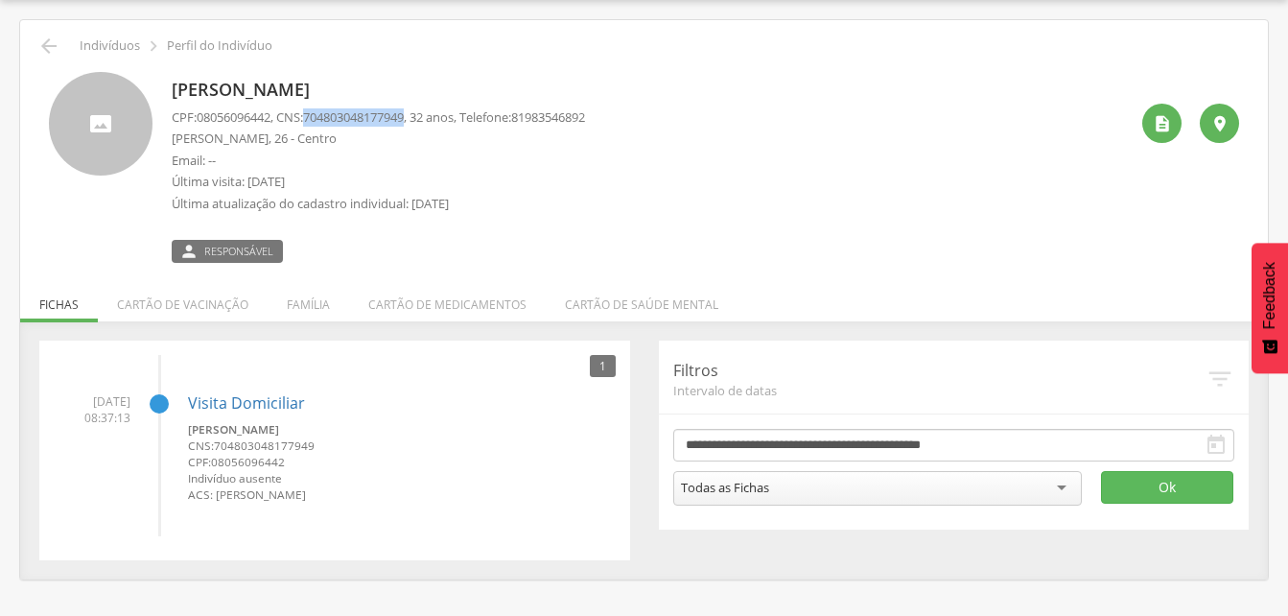
drag, startPoint x: 313, startPoint y: 112, endPoint x: 422, endPoint y: 122, distance: 109.7
click at [422, 122] on p "CPF: 08056096442 , CNS: [PHONE_NUMBER] , 32 anos, Telefone: [PHONE_NUMBER]" at bounding box center [378, 117] width 413 height 18
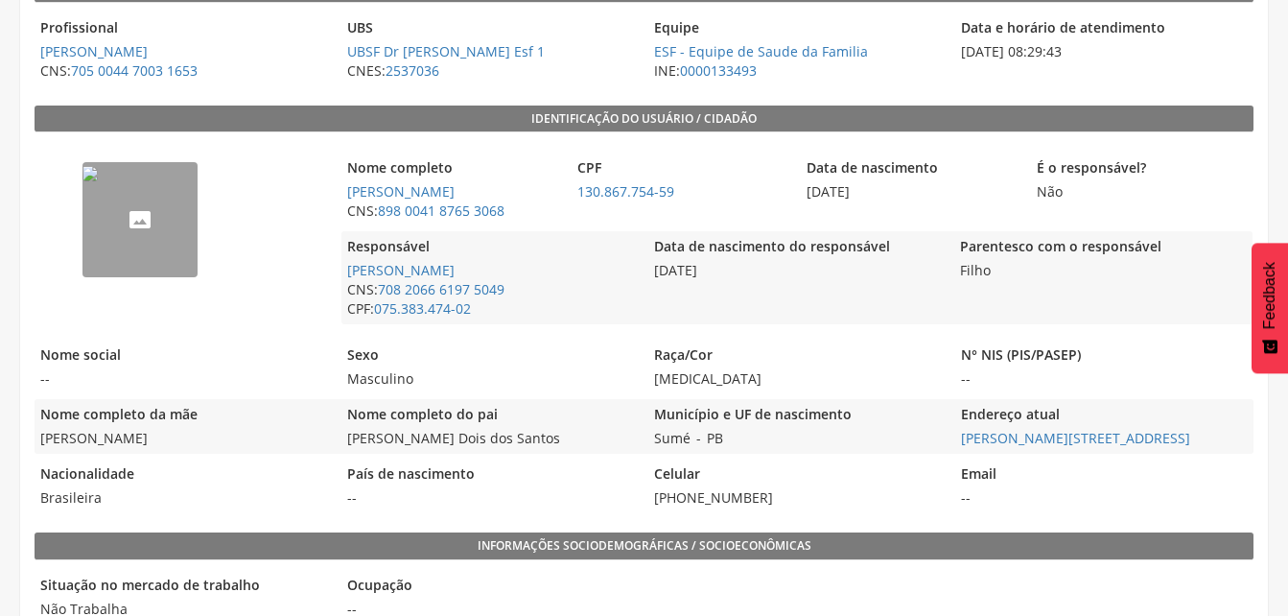
scroll to position [372, 0]
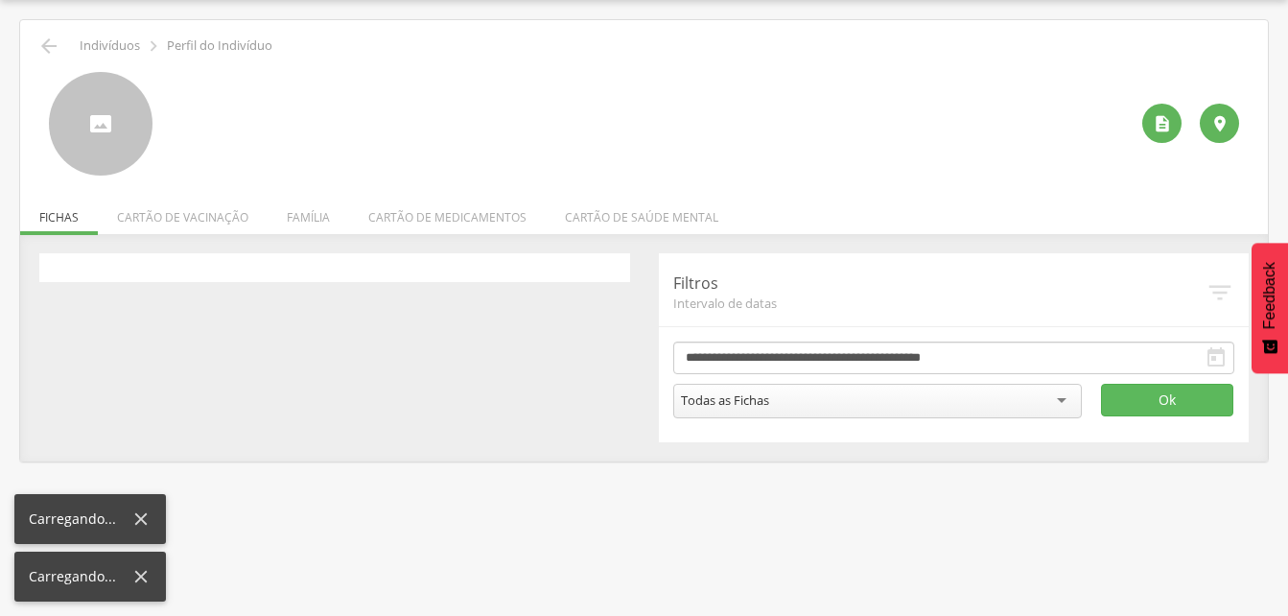
scroll to position [58, 0]
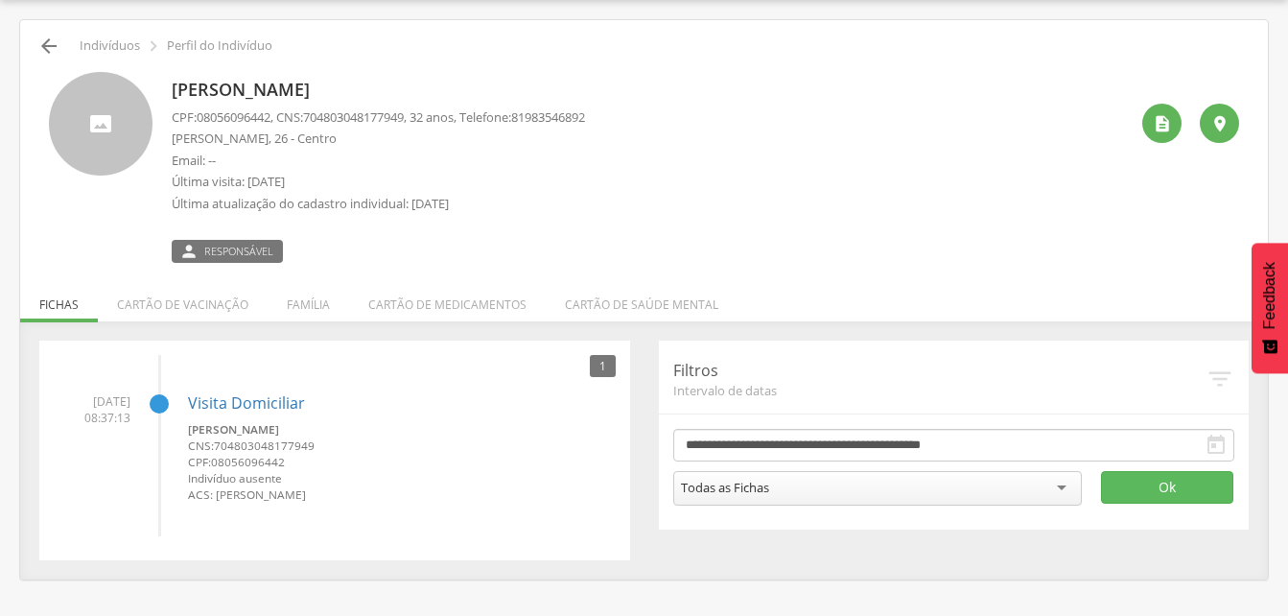
click at [53, 47] on icon "" at bounding box center [48, 46] width 23 height 23
click at [105, 48] on p "Indivíduos" at bounding box center [110, 45] width 60 height 15
click at [56, 45] on icon "" at bounding box center [48, 46] width 23 height 23
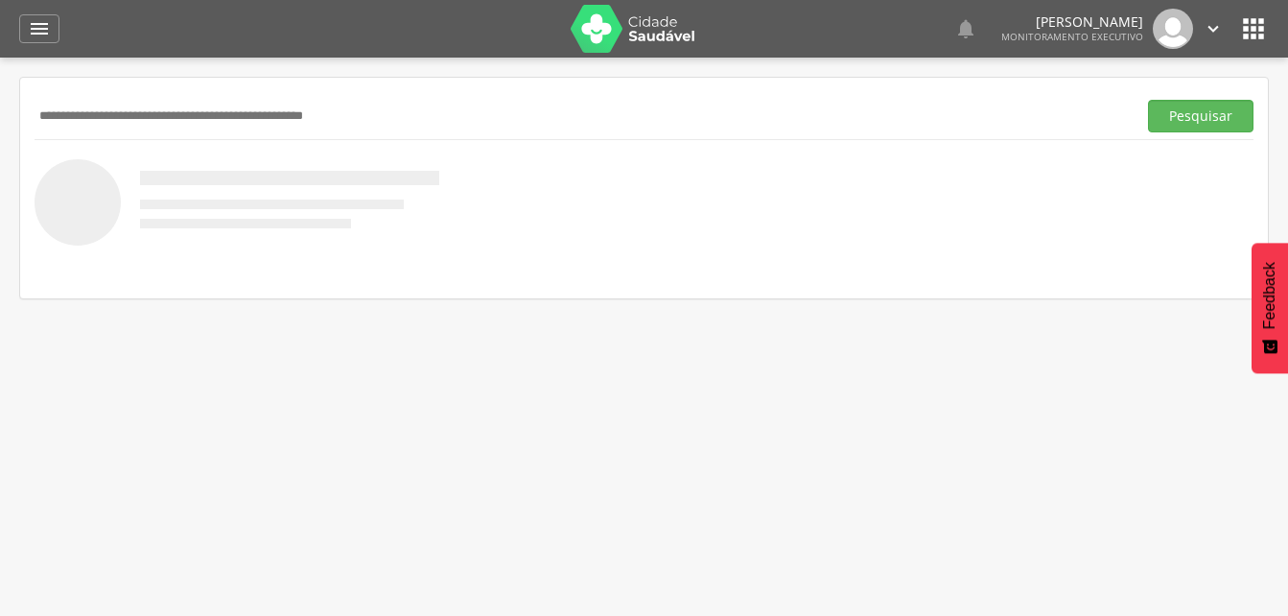
click at [49, 109] on input "text" at bounding box center [582, 116] width 1094 height 33
click at [1180, 114] on button "Pesquisar" at bounding box center [1200, 116] width 105 height 33
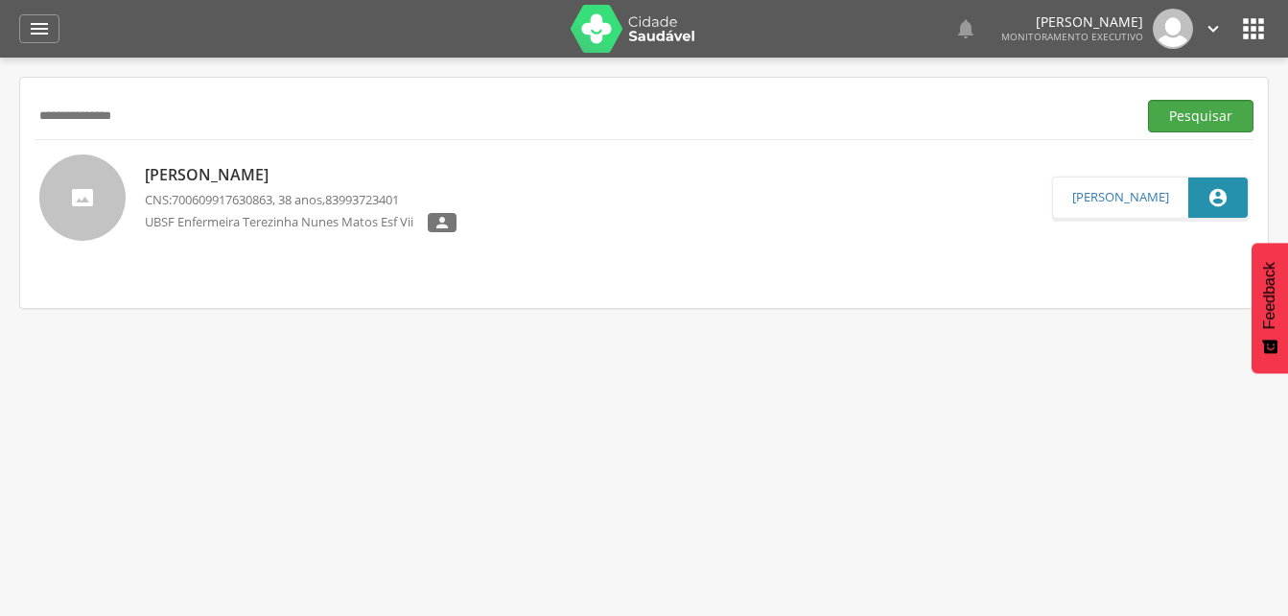
click at [1180, 114] on button "Pesquisar" at bounding box center [1200, 116] width 105 height 33
click at [285, 188] on div "Chirlea Ferreira da Paz CNS: 700609917630863 , 38 anos, 83993723401 UBSF Enferm…" at bounding box center [301, 198] width 312 height 80
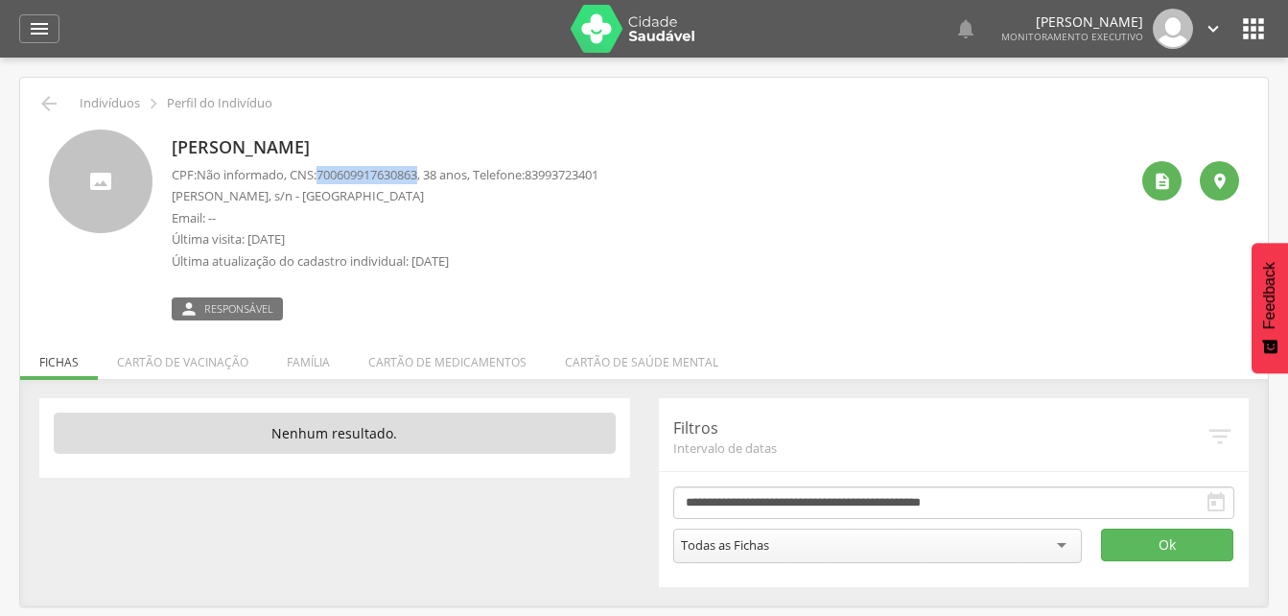
drag, startPoint x: 325, startPoint y: 173, endPoint x: 432, endPoint y: 180, distance: 106.7
click at [417, 180] on span "700609917630863" at bounding box center [366, 174] width 101 height 17
drag, startPoint x: 432, startPoint y: 180, endPoint x: 415, endPoint y: 176, distance: 16.7
copy span "700609917630863"
click at [57, 102] on icon "" at bounding box center [48, 103] width 23 height 23
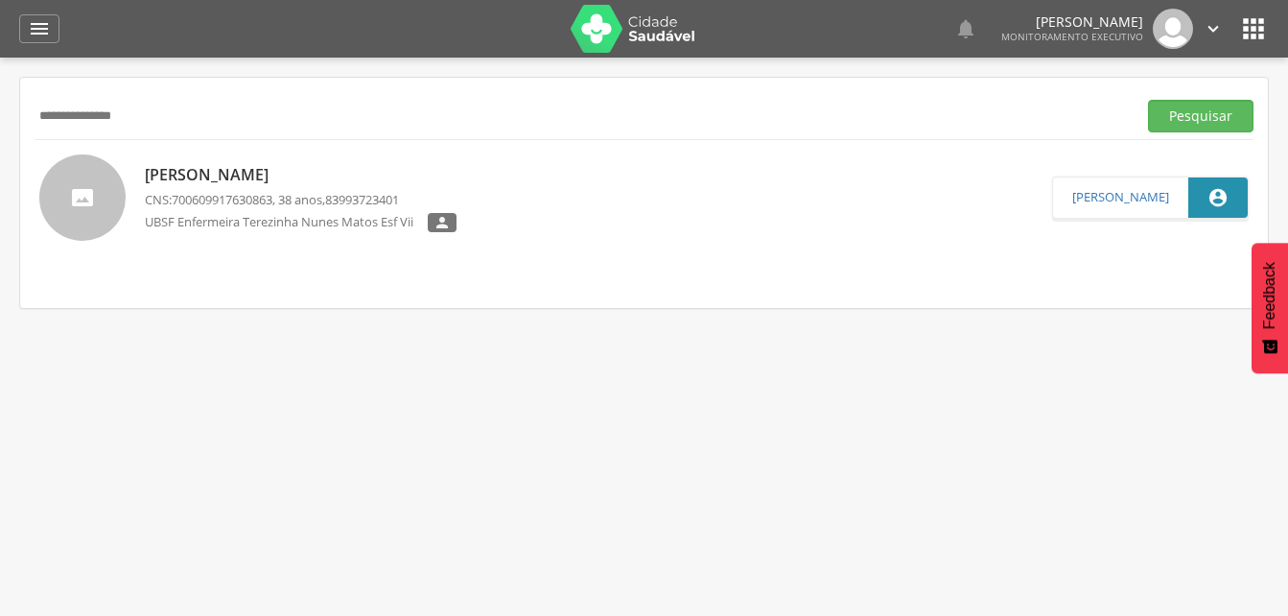
click at [159, 121] on input "**********" at bounding box center [582, 116] width 1094 height 33
type input "*"
click at [1148, 100] on button "Pesquisar" at bounding box center [1200, 116] width 105 height 33
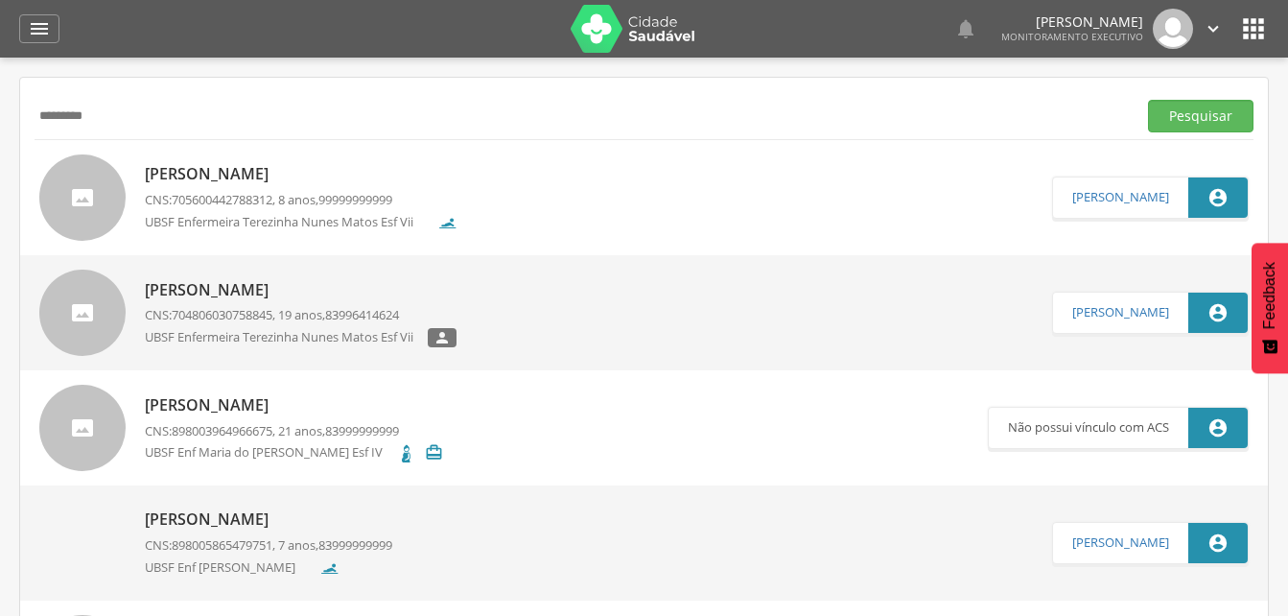
click at [111, 118] on input "*********" at bounding box center [582, 116] width 1094 height 33
click at [1179, 117] on button "Pesquisar" at bounding box center [1200, 116] width 105 height 33
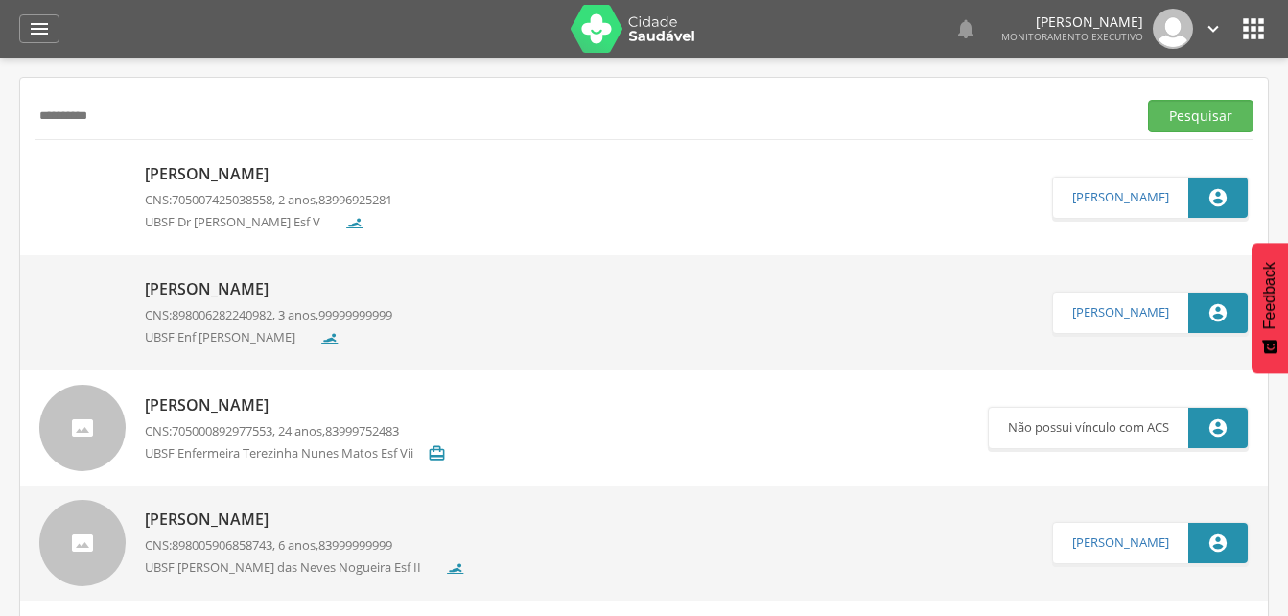
click at [289, 523] on p "[PERSON_NAME]" at bounding box center [305, 519] width 320 height 22
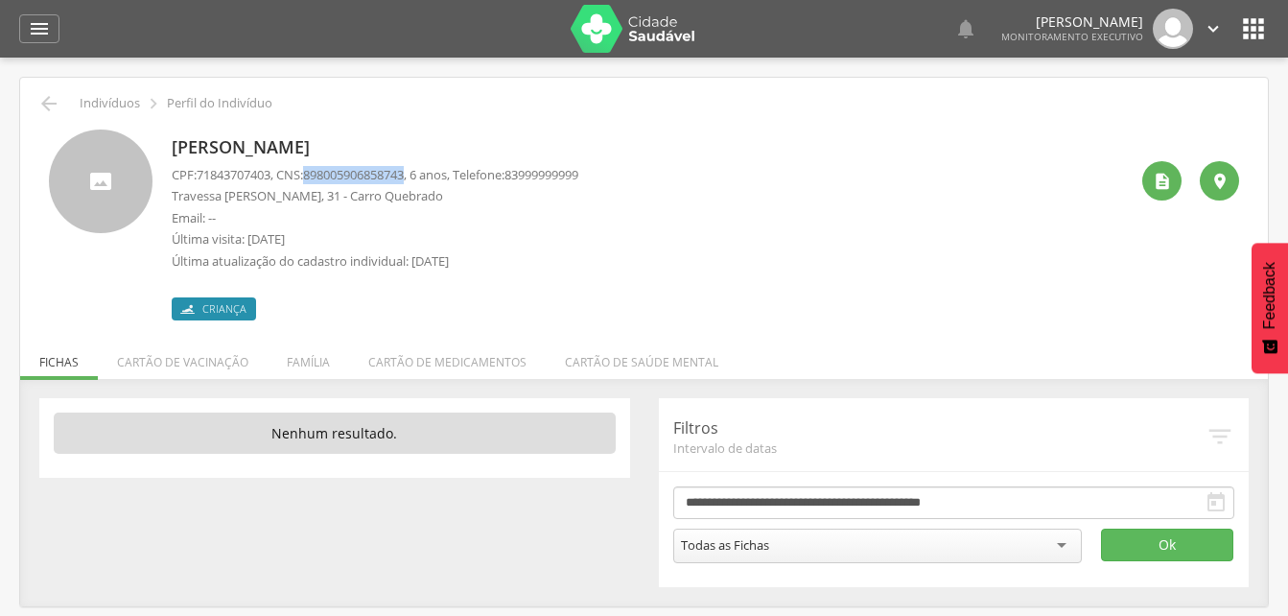
drag, startPoint x: 313, startPoint y: 175, endPoint x: 422, endPoint y: 176, distance: 109.3
click at [422, 176] on p "CPF: 71843707403 , CNS: [PHONE_NUMBER] , 6 anos, Telefone: [PHONE_NUMBER]" at bounding box center [375, 175] width 407 height 18
drag, startPoint x: 422, startPoint y: 176, endPoint x: 393, endPoint y: 175, distance: 28.8
copy p "898005906858743"
click at [48, 104] on icon "" at bounding box center [48, 103] width 23 height 23
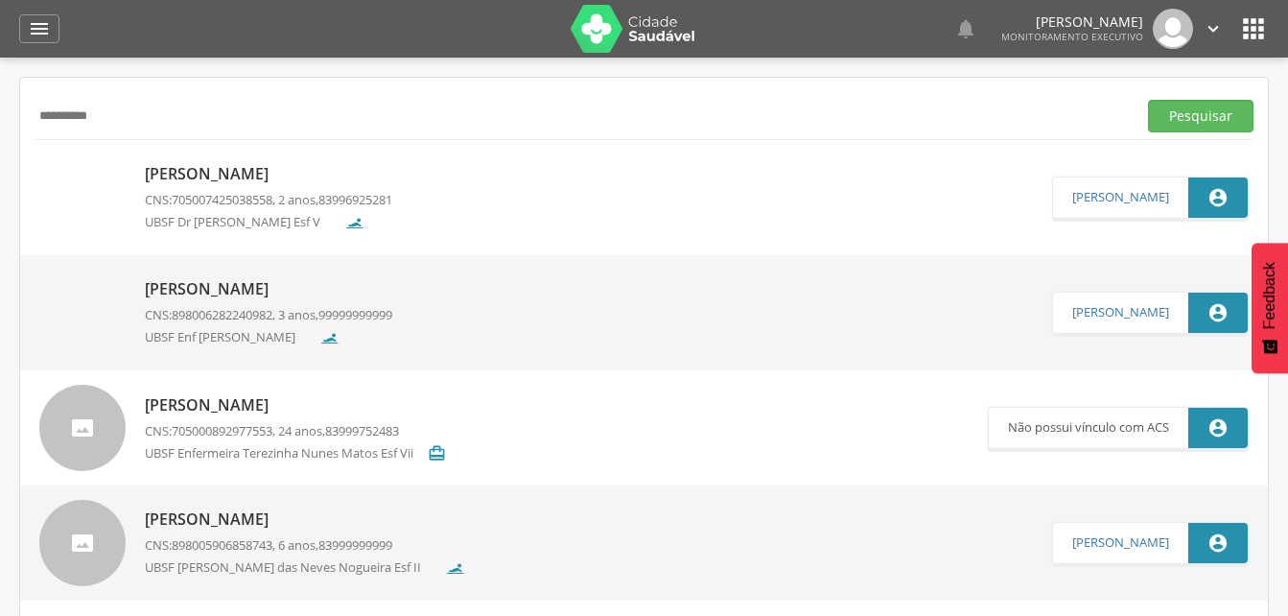
click at [152, 129] on input "**********" at bounding box center [582, 116] width 1094 height 33
type input "*"
click at [1214, 115] on button "Pesquisar" at bounding box center [1200, 116] width 105 height 33
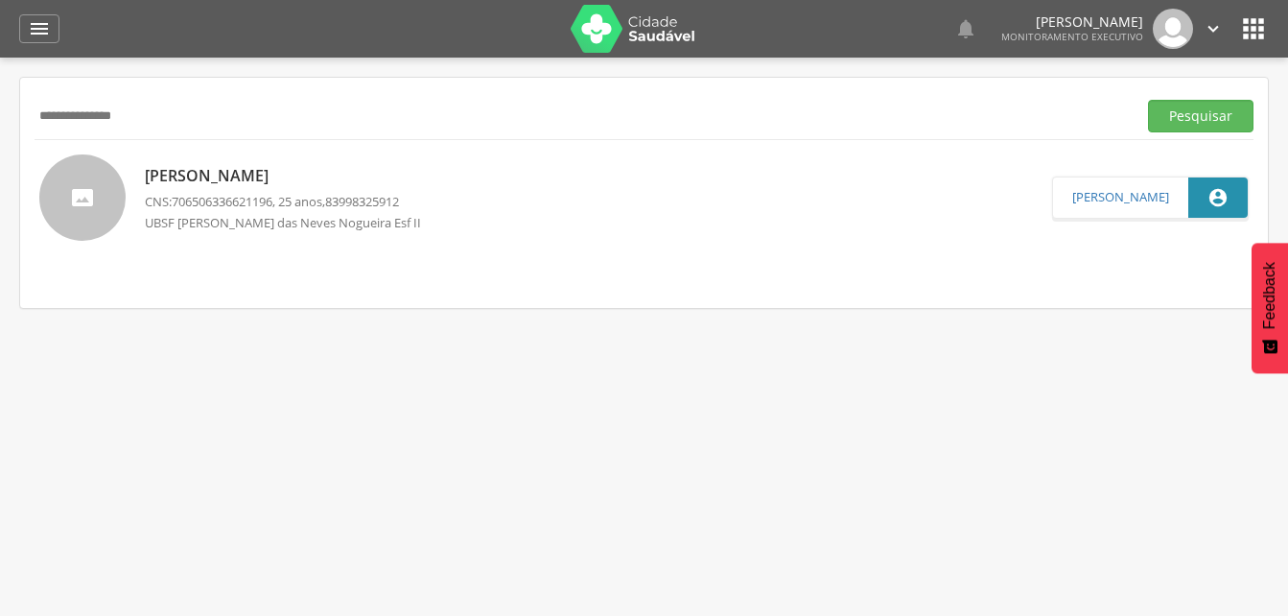
click at [362, 169] on p "Vitoria Sotero da Silva Pereira" at bounding box center [290, 176] width 291 height 22
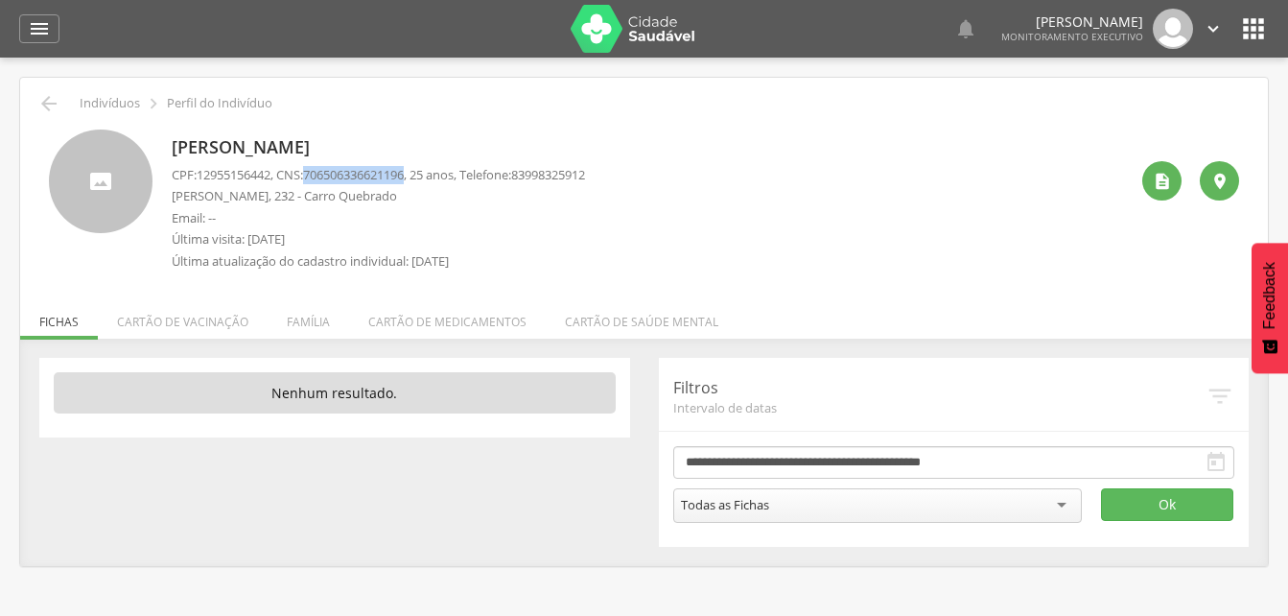
drag, startPoint x: 316, startPoint y: 169, endPoint x: 420, endPoint y: 175, distance: 103.7
click at [404, 175] on span "706506336621196" at bounding box center [353, 174] width 101 height 17
drag, startPoint x: 420, startPoint y: 175, endPoint x: 388, endPoint y: 171, distance: 31.9
copy span "706506336621196"
click at [312, 322] on li "Família" at bounding box center [309, 316] width 82 height 45
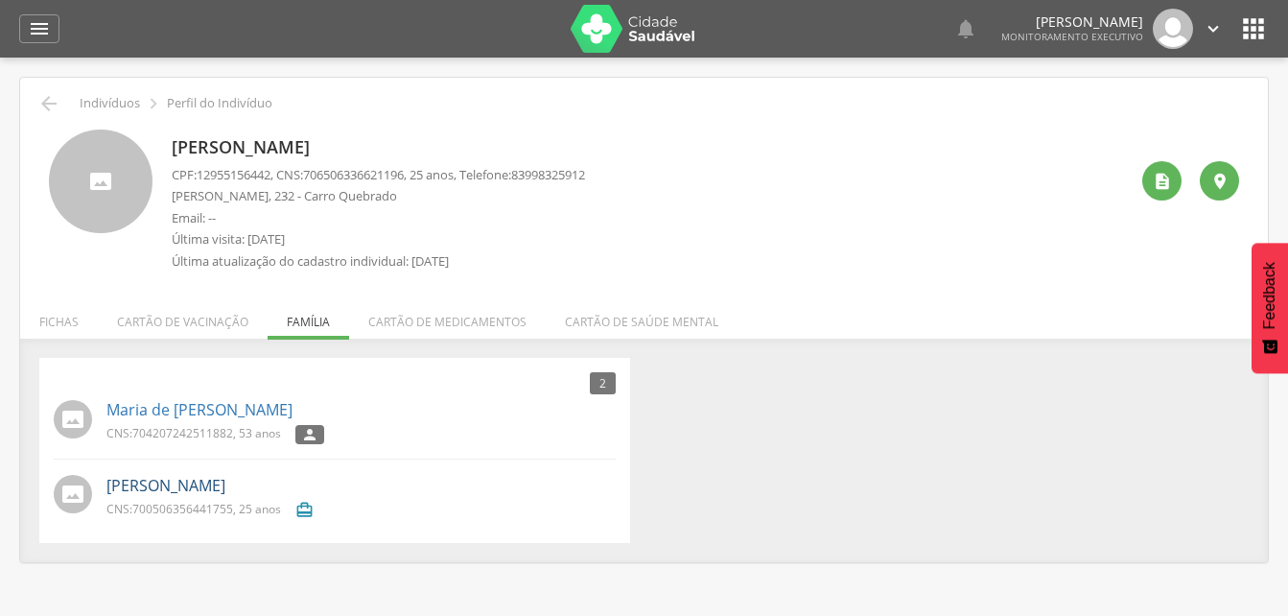
scroll to position [58, 0]
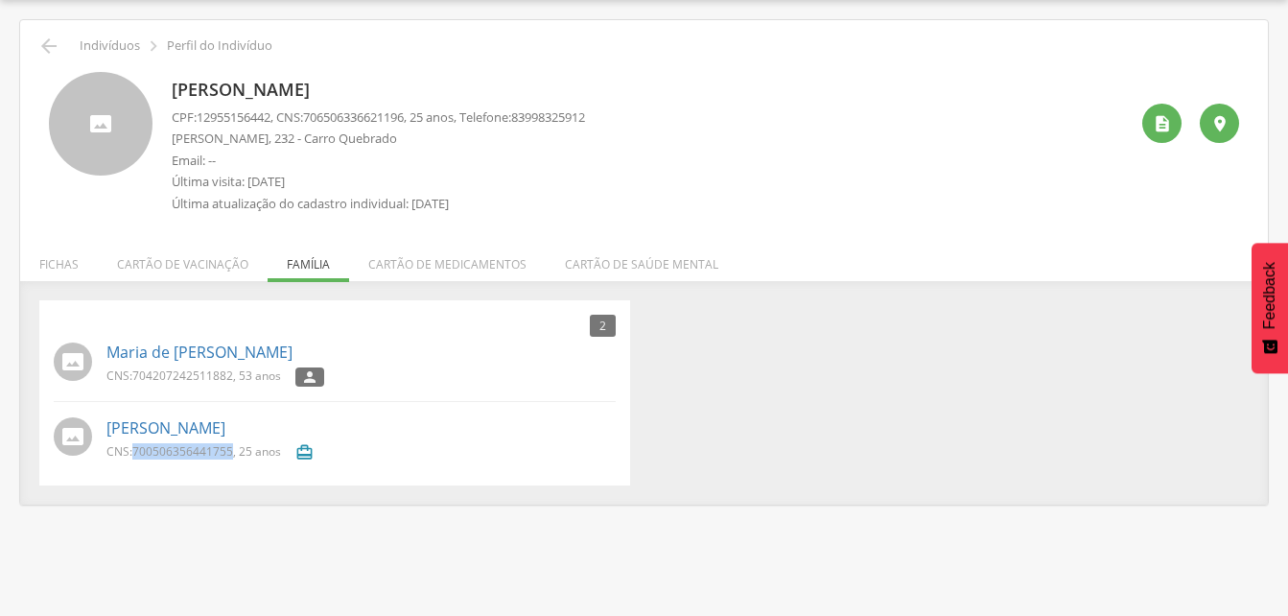
drag, startPoint x: 132, startPoint y: 450, endPoint x: 231, endPoint y: 458, distance: 99.2
click at [231, 458] on p "CNS: 700506356441755 , 25 anos" at bounding box center [193, 451] width 175 height 16
drag, startPoint x: 231, startPoint y: 458, endPoint x: 217, endPoint y: 450, distance: 16.8
copy p "700506356441755"
click at [50, 44] on icon "" at bounding box center [48, 46] width 23 height 23
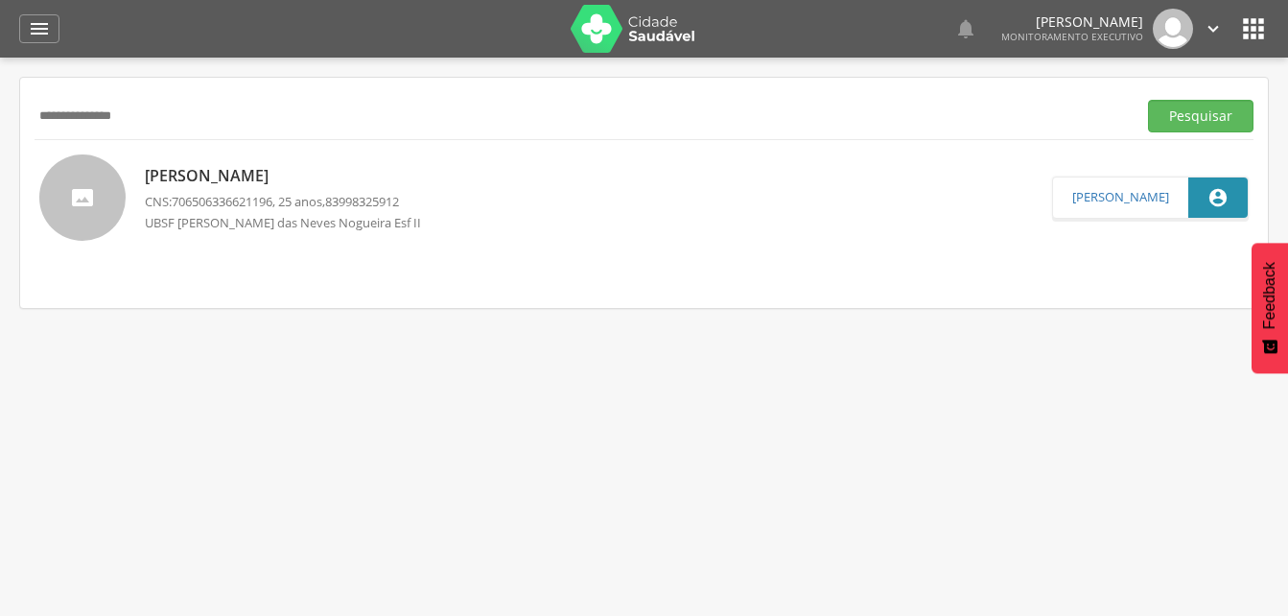
click at [156, 109] on input "**********" at bounding box center [582, 116] width 1094 height 33
type input "*"
click at [1178, 115] on button "Pesquisar" at bounding box center [1200, 116] width 105 height 33
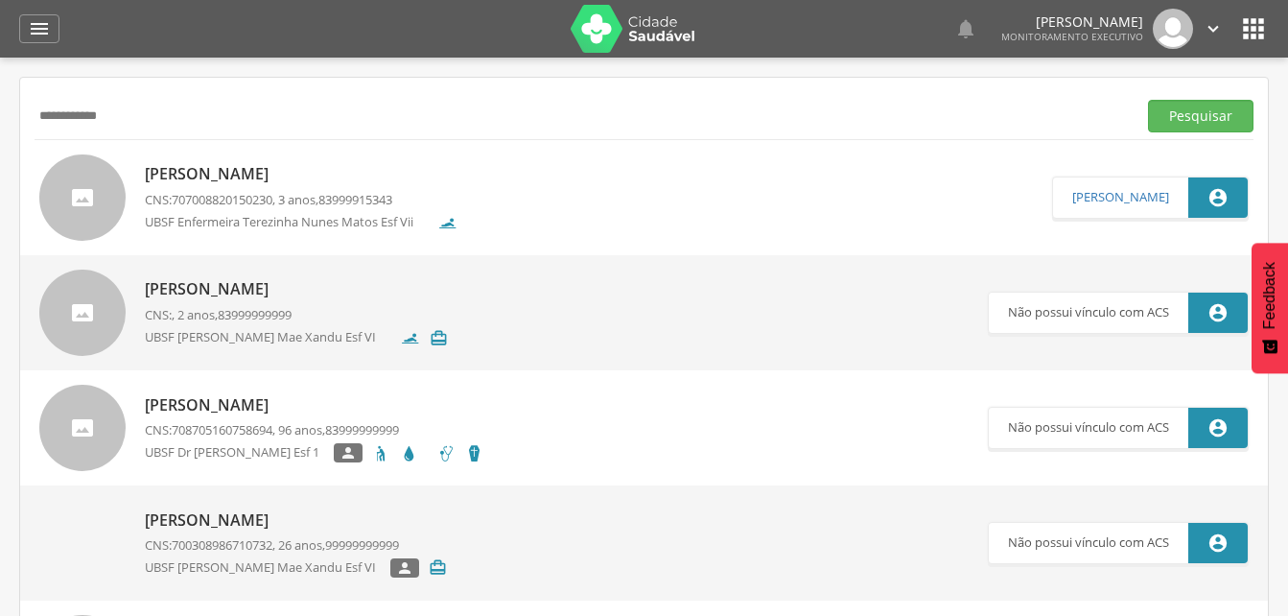
click at [127, 119] on input "**********" at bounding box center [582, 116] width 1094 height 33
click at [1200, 111] on button "Pesquisar" at bounding box center [1200, 116] width 105 height 33
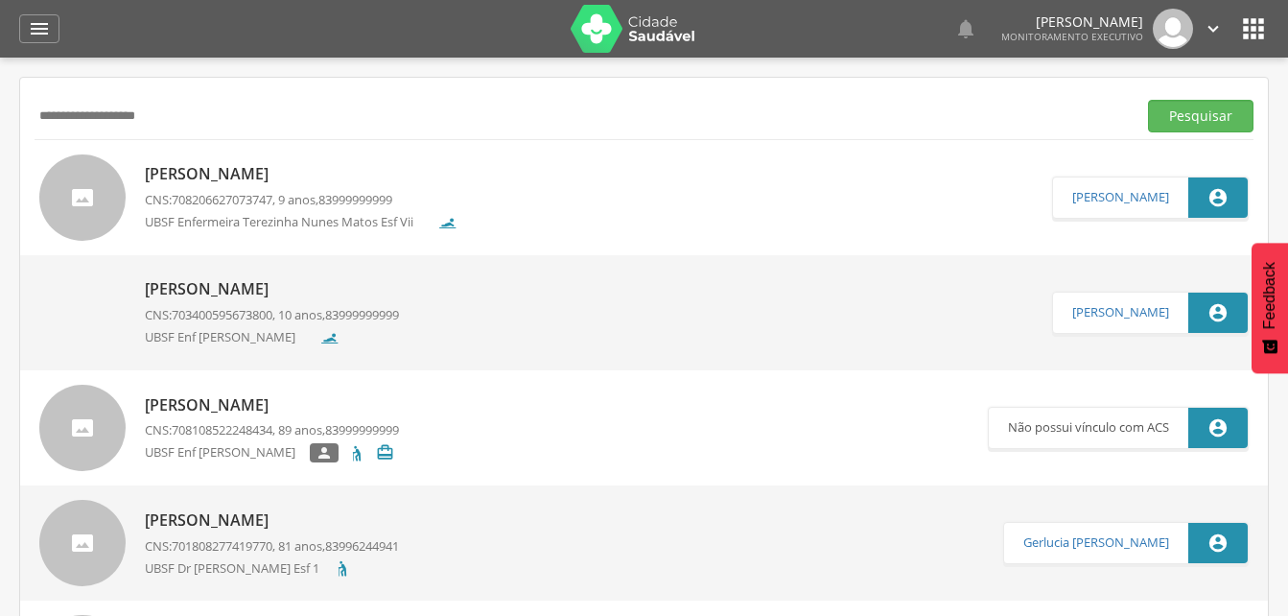
drag, startPoint x: 190, startPoint y: 119, endPoint x: 204, endPoint y: 105, distance: 19.7
click at [190, 119] on input "**********" at bounding box center [582, 116] width 1094 height 33
type input "*"
click at [1198, 115] on button "Pesquisar" at bounding box center [1200, 116] width 105 height 33
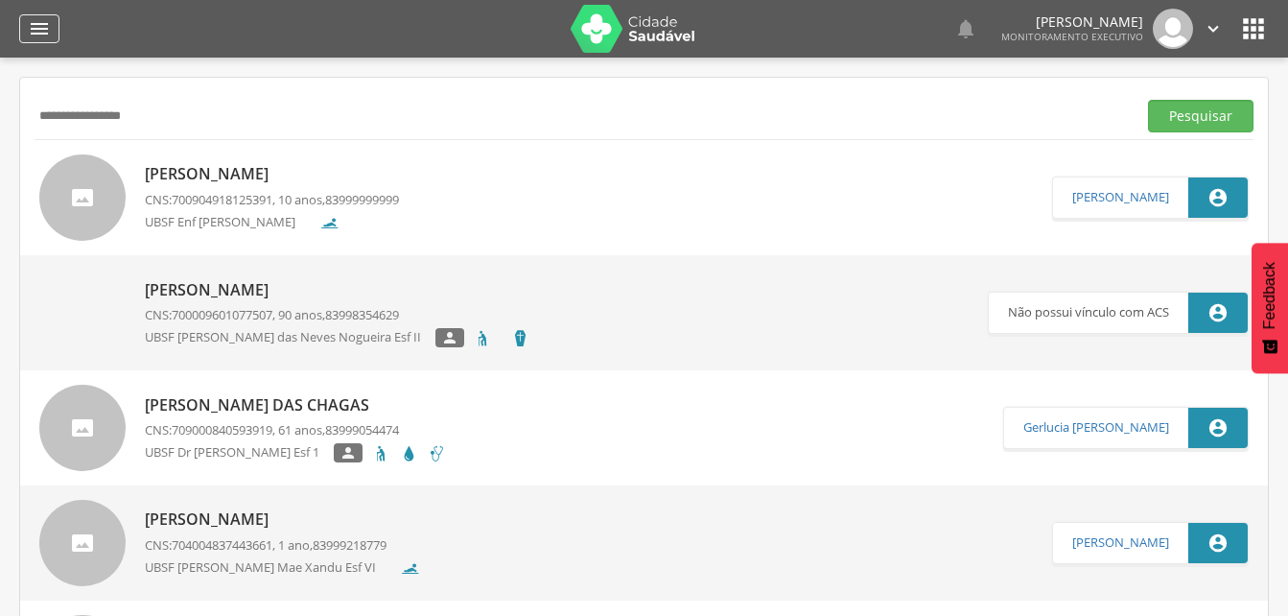
click at [53, 32] on div "" at bounding box center [39, 28] width 40 height 29
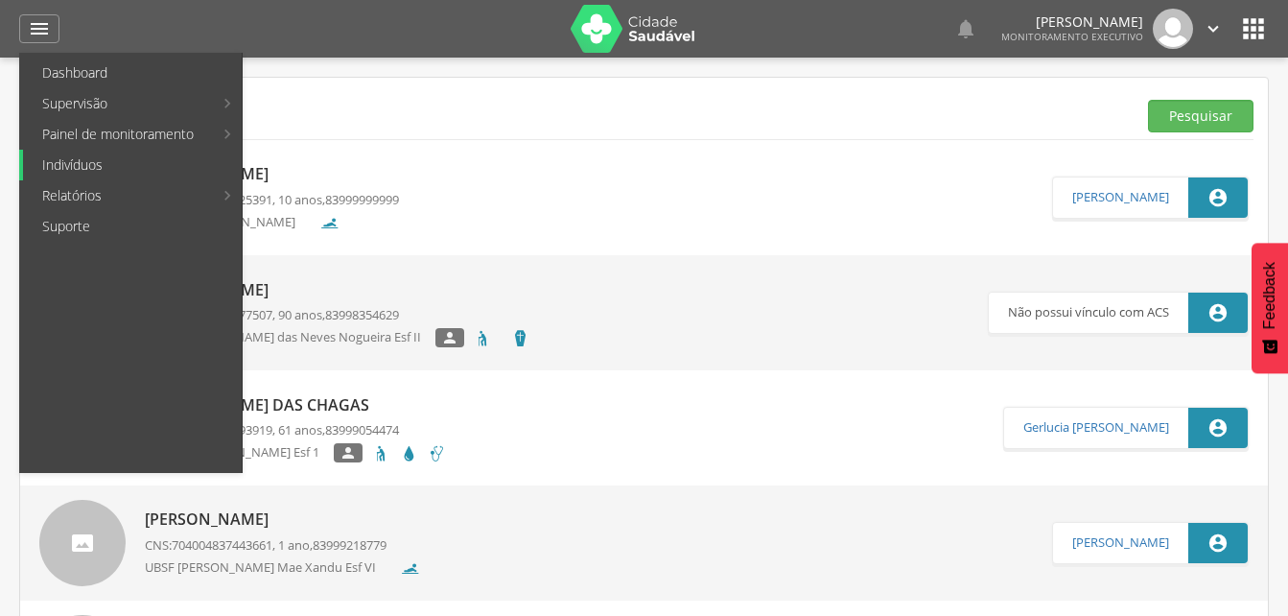
click at [94, 164] on link "Indivíduos" at bounding box center [132, 165] width 219 height 31
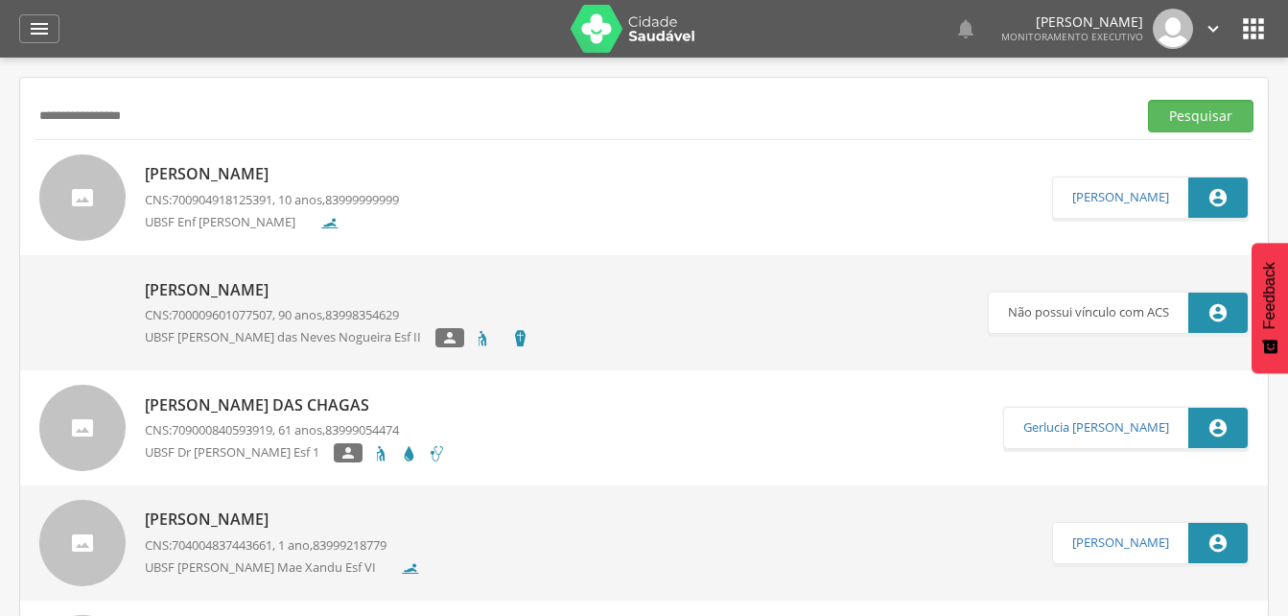
click at [162, 109] on input "**********" at bounding box center [582, 116] width 1094 height 33
type input "*"
click at [1168, 114] on button "Pesquisar" at bounding box center [1200, 116] width 105 height 33
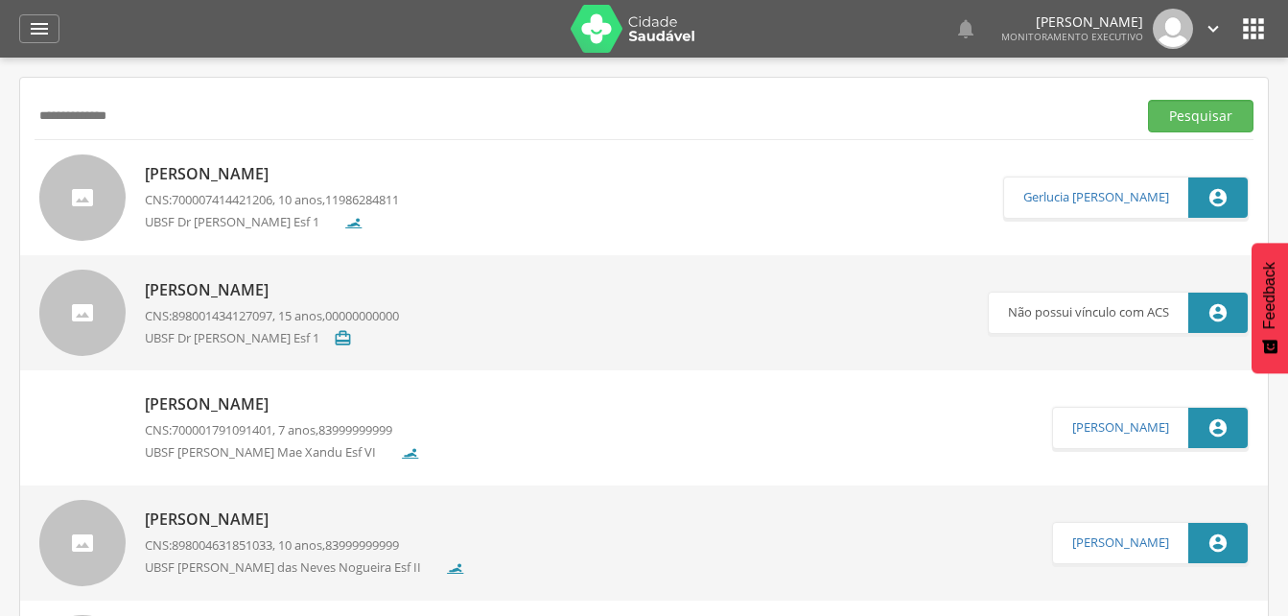
click at [172, 198] on p "CNS: 700007414421206 , 10 anos, 11986284811" at bounding box center [272, 200] width 254 height 18
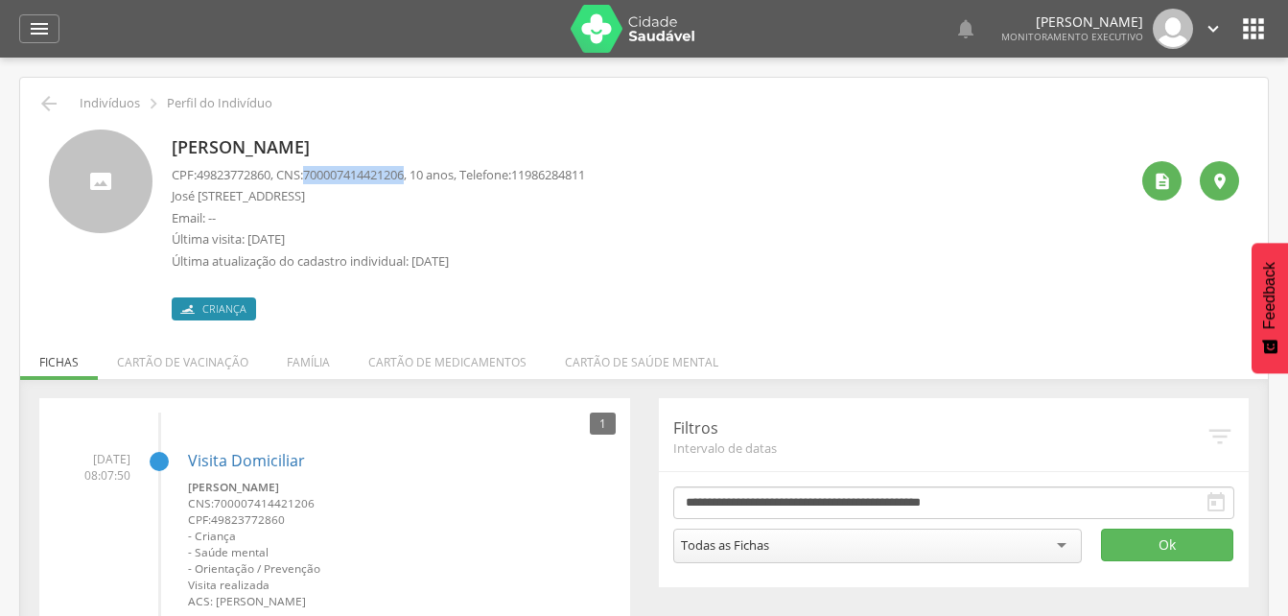
drag, startPoint x: 314, startPoint y: 170, endPoint x: 420, endPoint y: 170, distance: 106.4
click at [420, 170] on p "CPF: 49823772860 , CNS: 700007414421206 , 10 anos, Telefone: 11986284811" at bounding box center [378, 175] width 413 height 18
drag, startPoint x: 420, startPoint y: 170, endPoint x: 409, endPoint y: 170, distance: 10.5
copy p "700007414421206"
click at [49, 109] on icon "" at bounding box center [48, 103] width 23 height 23
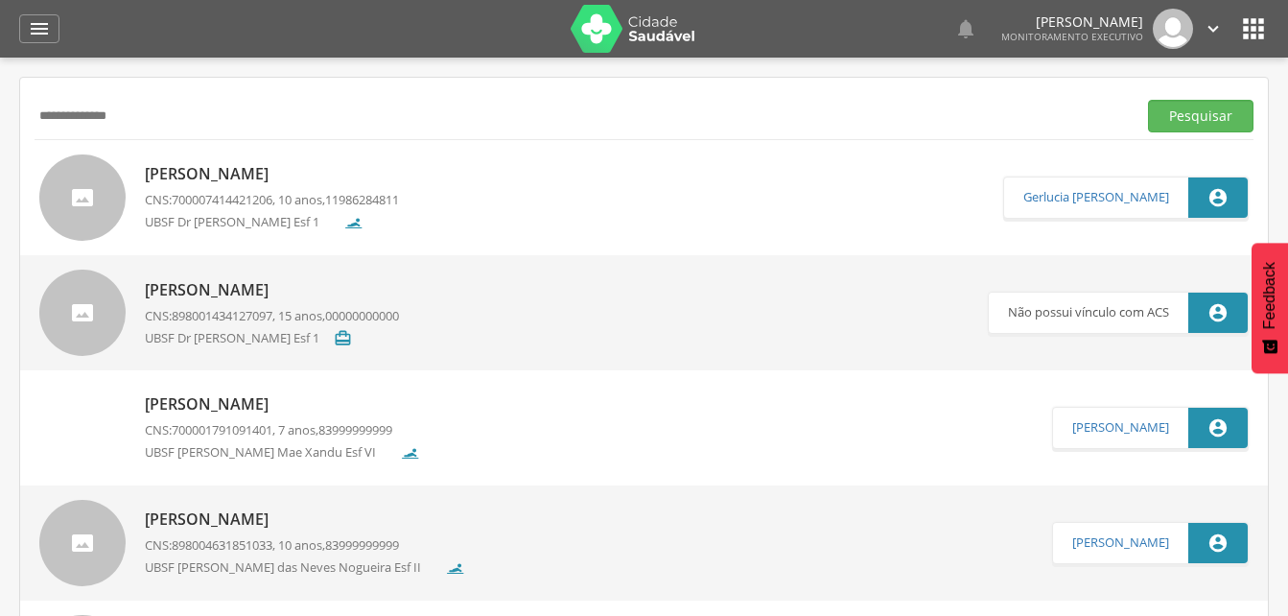
click at [158, 124] on input "**********" at bounding box center [582, 116] width 1094 height 33
click at [60, 116] on input "**********" at bounding box center [582, 116] width 1094 height 33
click at [1188, 117] on button "Pesquisar" at bounding box center [1200, 116] width 105 height 33
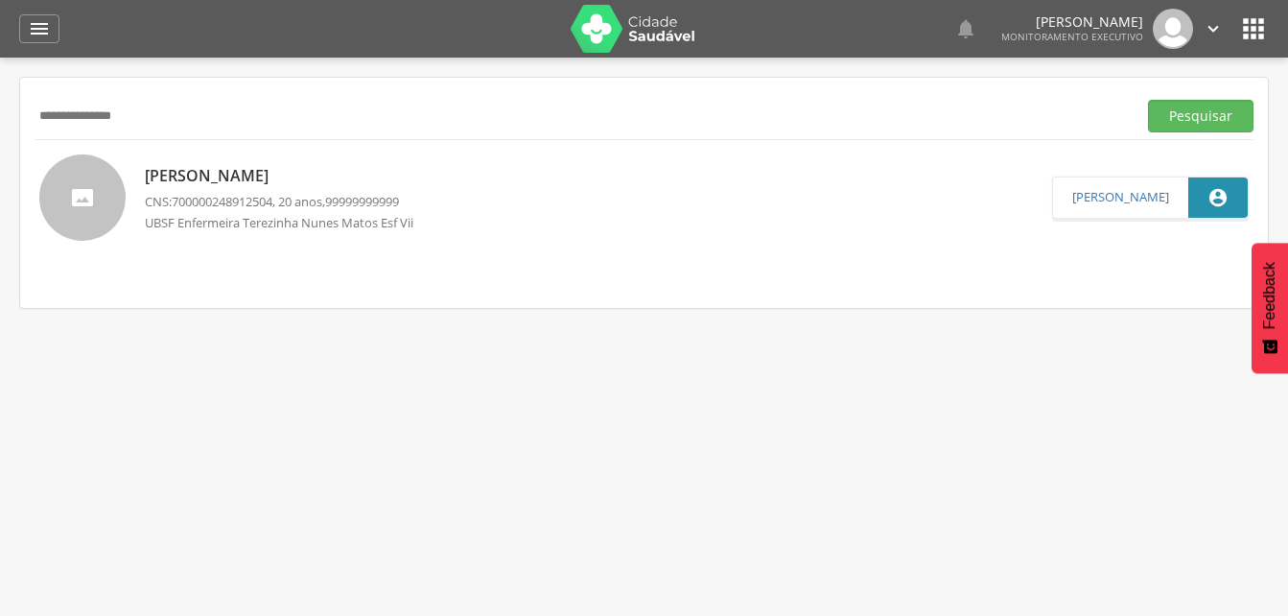
click at [264, 188] on div "Sheyla Taina Ferreira da Paz CNS: 700000248912504 , 20 anos, 99999999999 UBSF E…" at bounding box center [286, 197] width 283 height 77
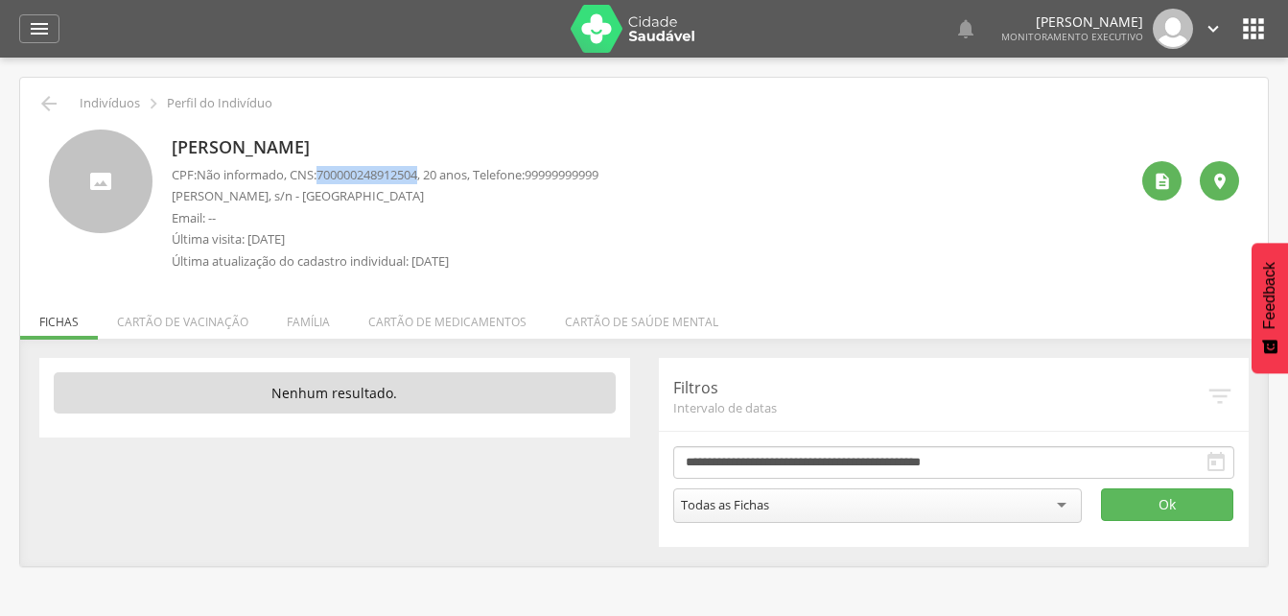
drag, startPoint x: 324, startPoint y: 171, endPoint x: 430, endPoint y: 173, distance: 105.5
click at [430, 173] on p "CPF: Não informado , CNS: 700000248912504 , 20 anos, Telefone: 99999999999" at bounding box center [385, 175] width 427 height 18
drag, startPoint x: 430, startPoint y: 173, endPoint x: 397, endPoint y: 174, distance: 32.6
copy span "700000248912504"
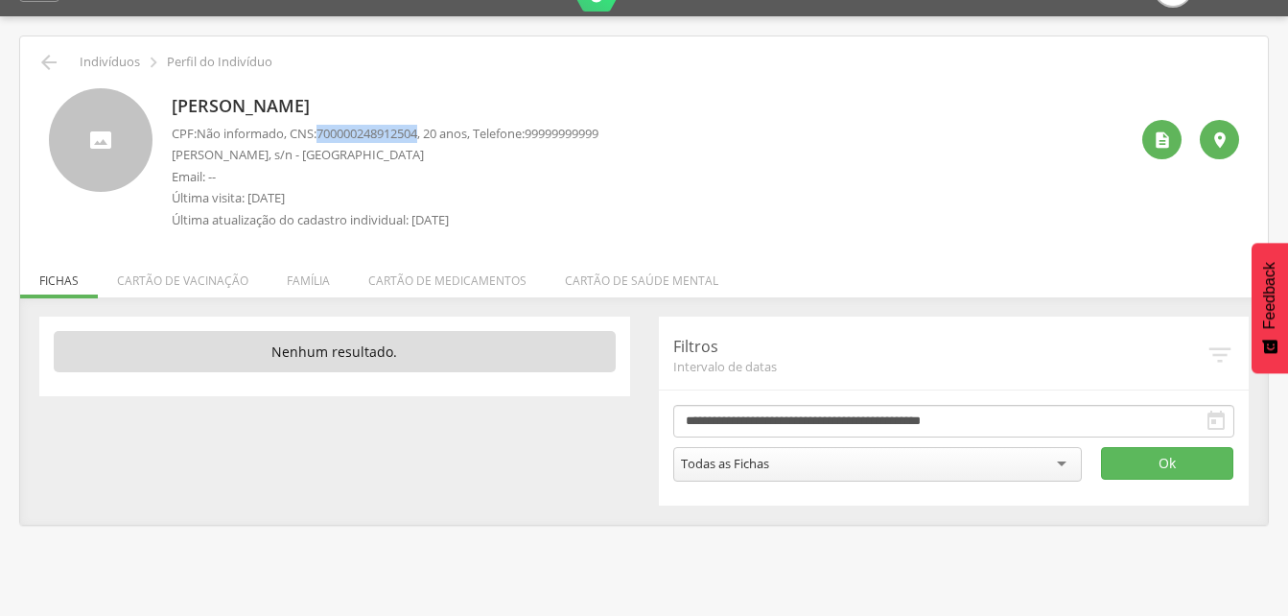
scroll to position [58, 0]
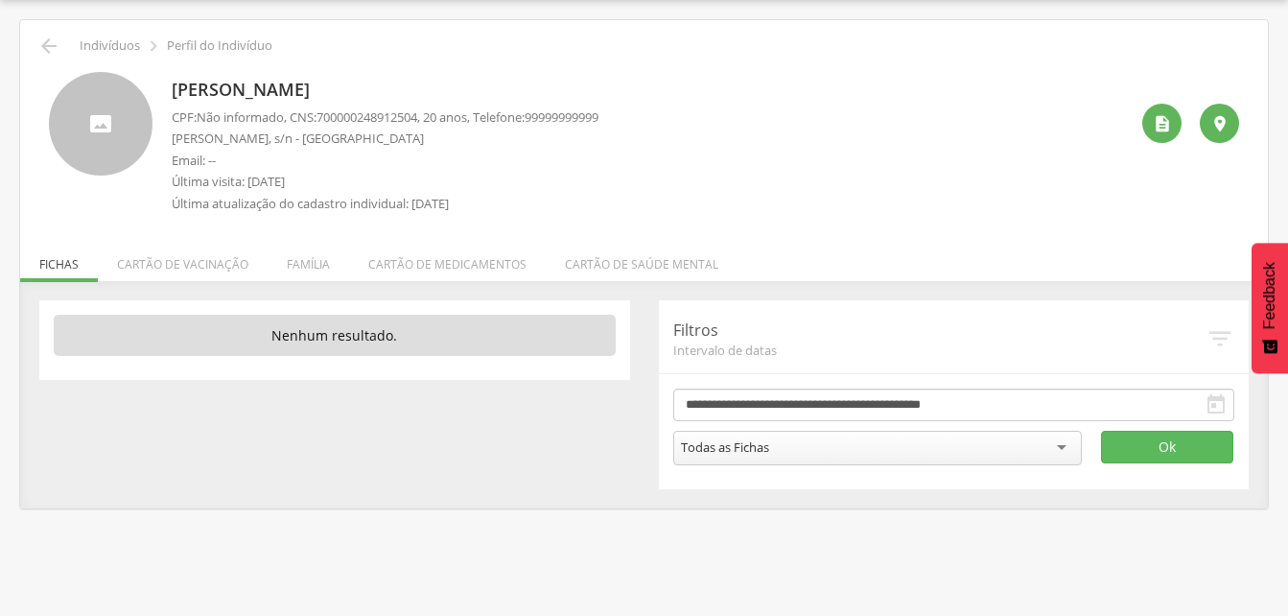
click at [515, 78] on p "Sheyla Taina Ferreira da Paz" at bounding box center [385, 90] width 427 height 25
click at [308, 266] on li "Família" at bounding box center [309, 259] width 82 height 45
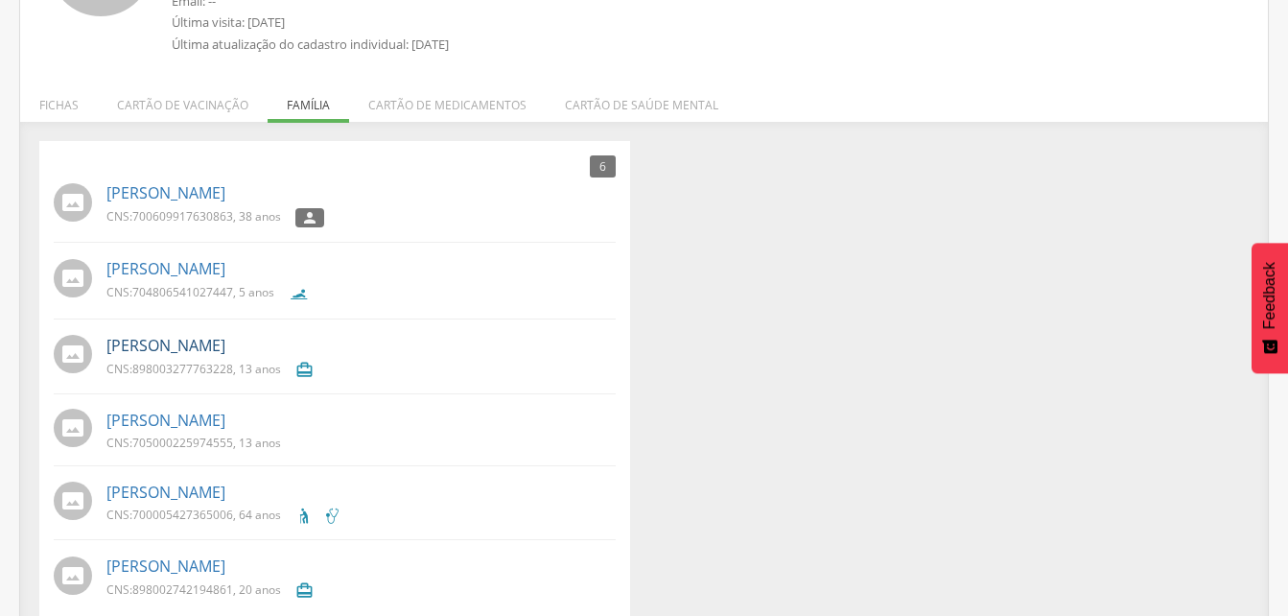
scroll to position [245, 0]
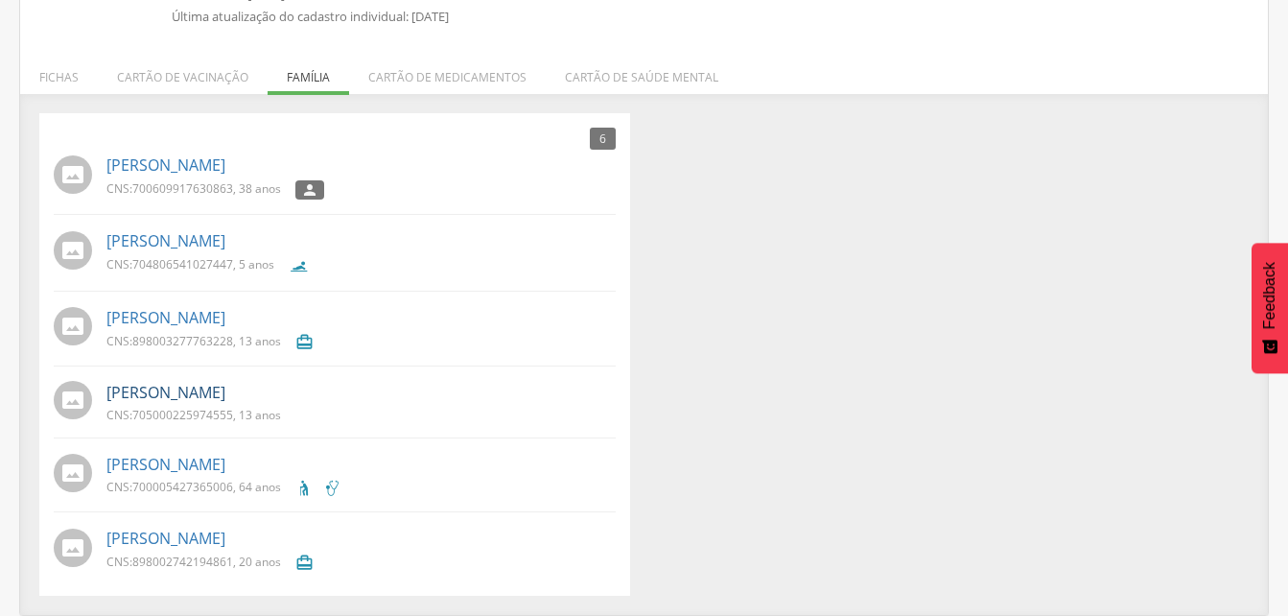
click at [194, 397] on link "Kawan Guilherme Ferreira da Paz" at bounding box center [165, 393] width 119 height 22
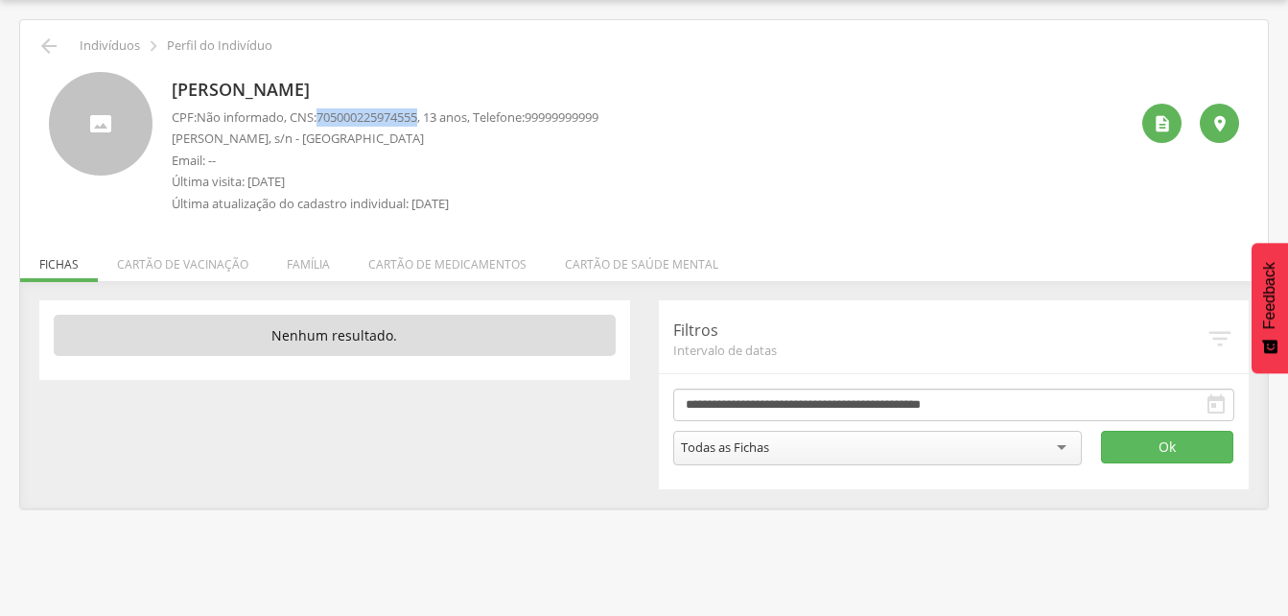
drag, startPoint x: 323, startPoint y: 114, endPoint x: 429, endPoint y: 113, distance: 105.5
click at [429, 113] on p "CPF: Não informado , CNS: 705000225974555 , 13 anos, Telefone: 99999999999" at bounding box center [385, 117] width 427 height 18
drag, startPoint x: 429, startPoint y: 113, endPoint x: 404, endPoint y: 115, distance: 25.0
copy p "70500022597455"
click at [442, 152] on p "Email: --" at bounding box center [385, 161] width 427 height 18
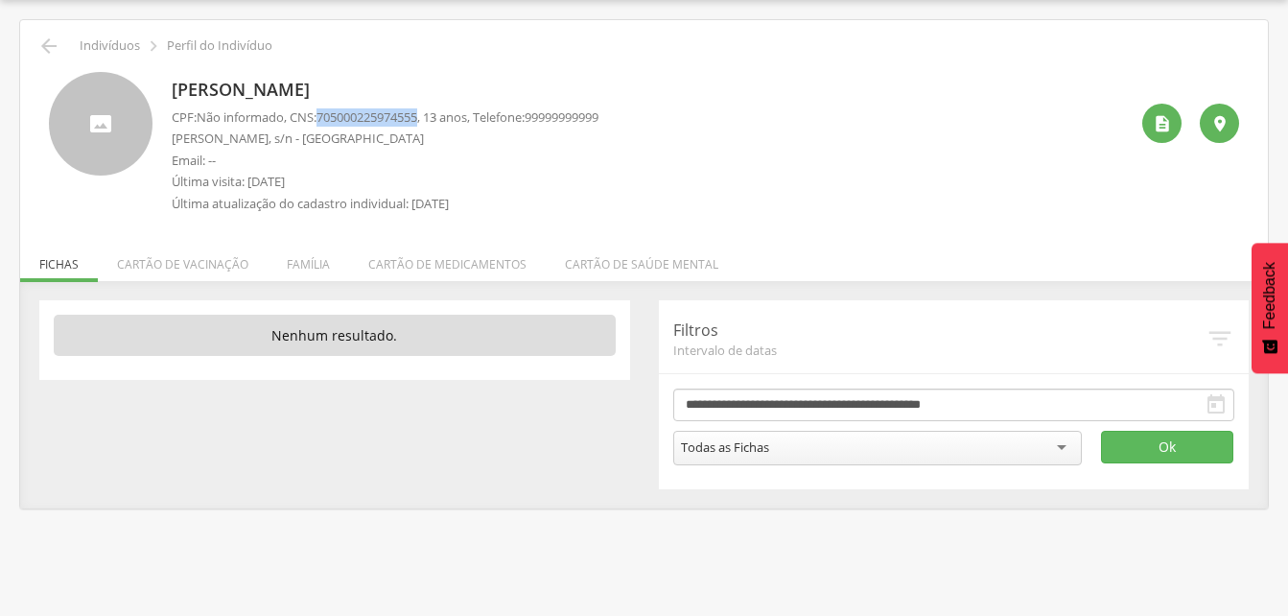
drag, startPoint x: 324, startPoint y: 114, endPoint x: 431, endPoint y: 121, distance: 106.7
click at [431, 121] on p "CPF: Não informado , CNS: 705000225974555 , 13 anos, Telefone: 99999999999" at bounding box center [385, 117] width 427 height 18
drag, startPoint x: 431, startPoint y: 121, endPoint x: 412, endPoint y: 113, distance: 19.8
copy span "705000225974555"
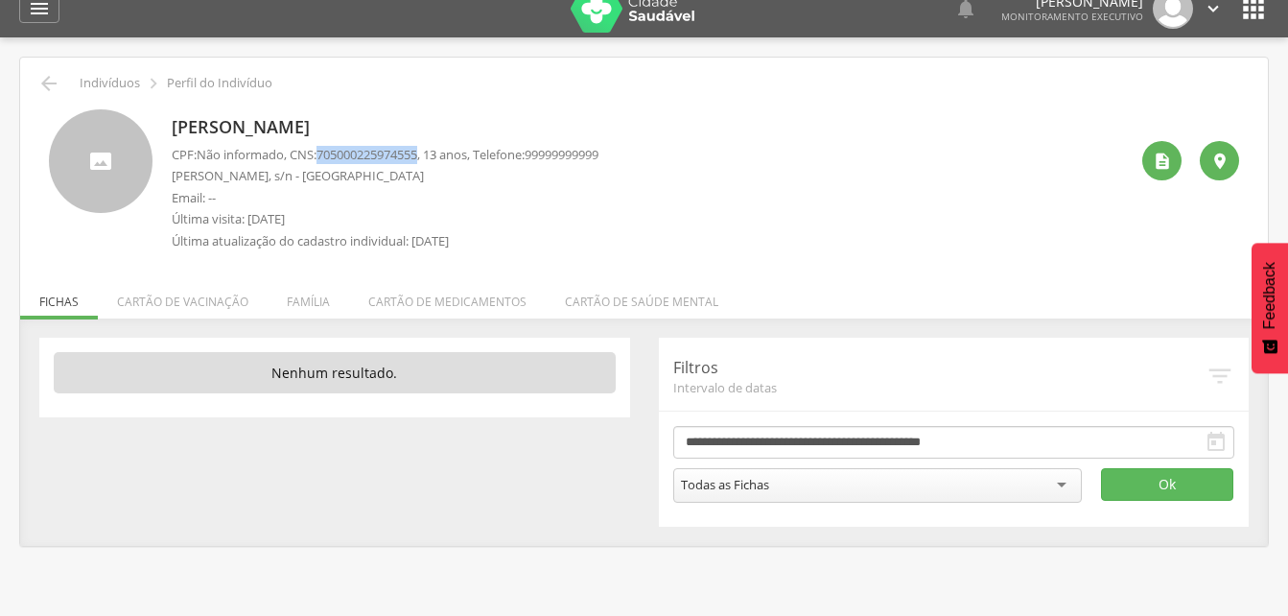
scroll to position [0, 0]
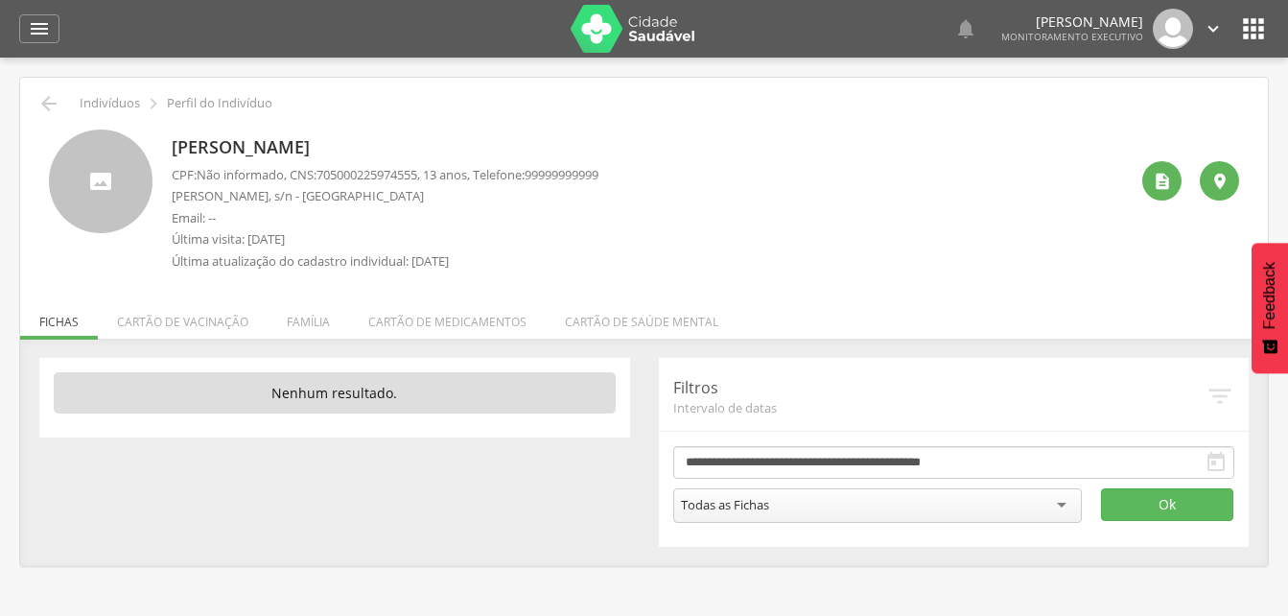
click at [582, 130] on div "Kawan Guilherme Ferreira da Paz CPF: Não informado , CNS: 705000225974555 , 13 …" at bounding box center [385, 204] width 427 height 151
click at [312, 326] on li "Família" at bounding box center [309, 316] width 82 height 45
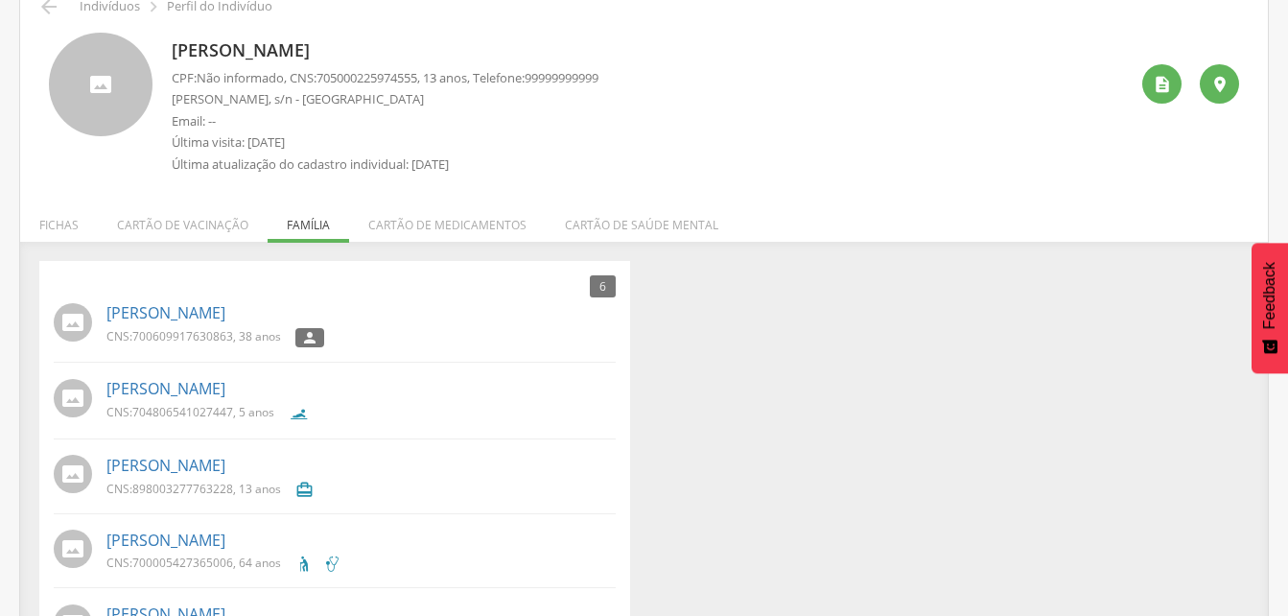
scroll to position [245, 0]
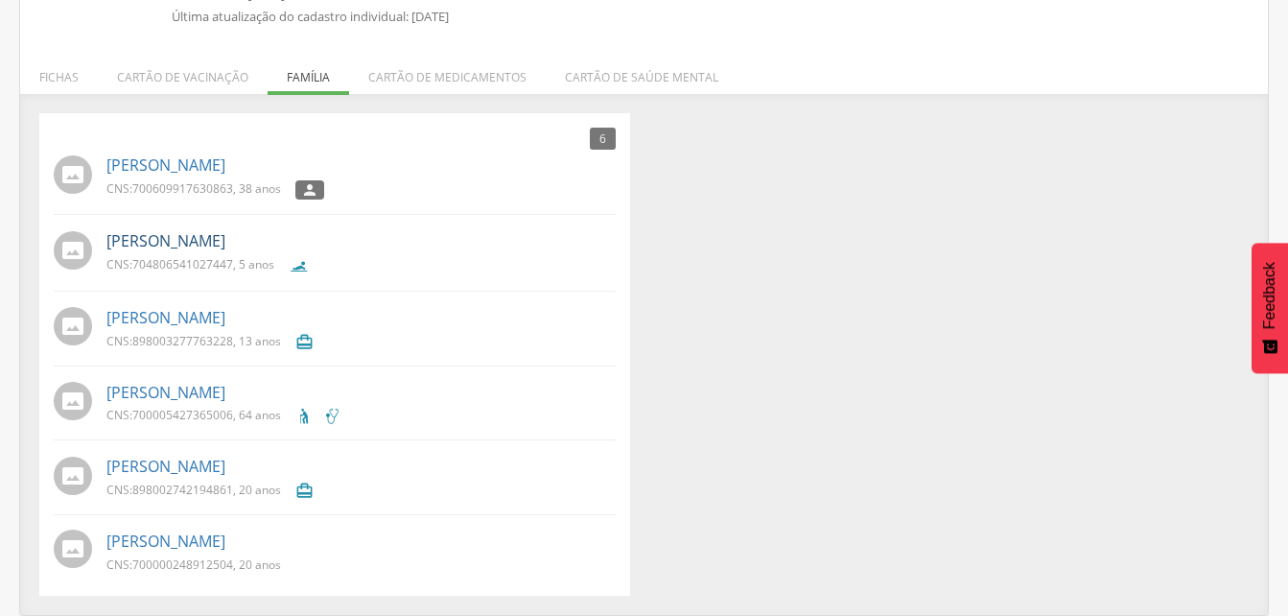
click at [188, 246] on link "Ester Ferreira Carvalho" at bounding box center [165, 241] width 119 height 22
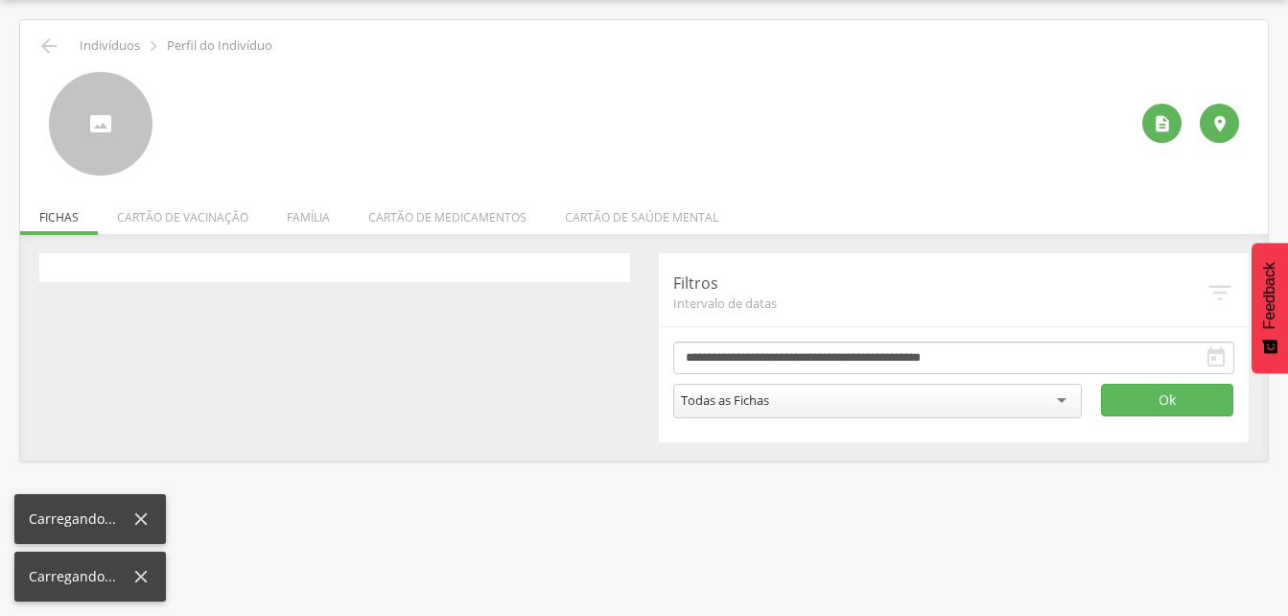
scroll to position [58, 0]
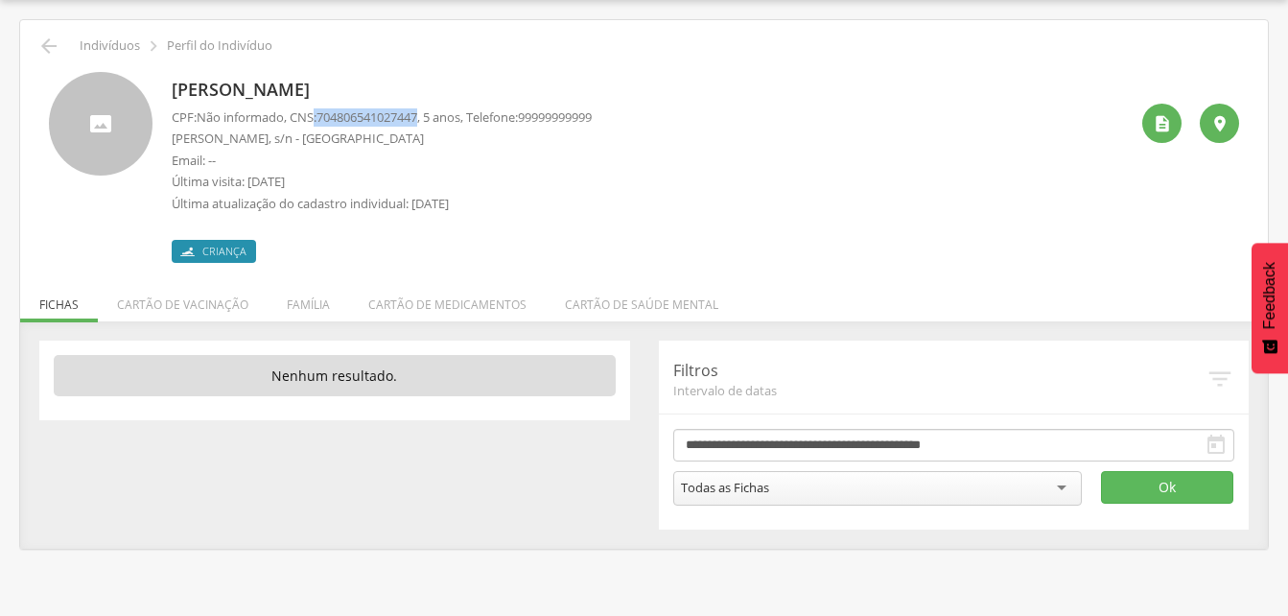
drag, startPoint x: 317, startPoint y: 117, endPoint x: 432, endPoint y: 114, distance: 114.2
click at [432, 114] on p "CPF: Não informado , CNS: 704806541027447 , 5 anos, Telefone: 99999999999" at bounding box center [382, 117] width 420 height 18
drag, startPoint x: 432, startPoint y: 114, endPoint x: 410, endPoint y: 112, distance: 21.2
copy p ": 704806541027447"
click at [300, 309] on li "Família" at bounding box center [309, 299] width 82 height 45
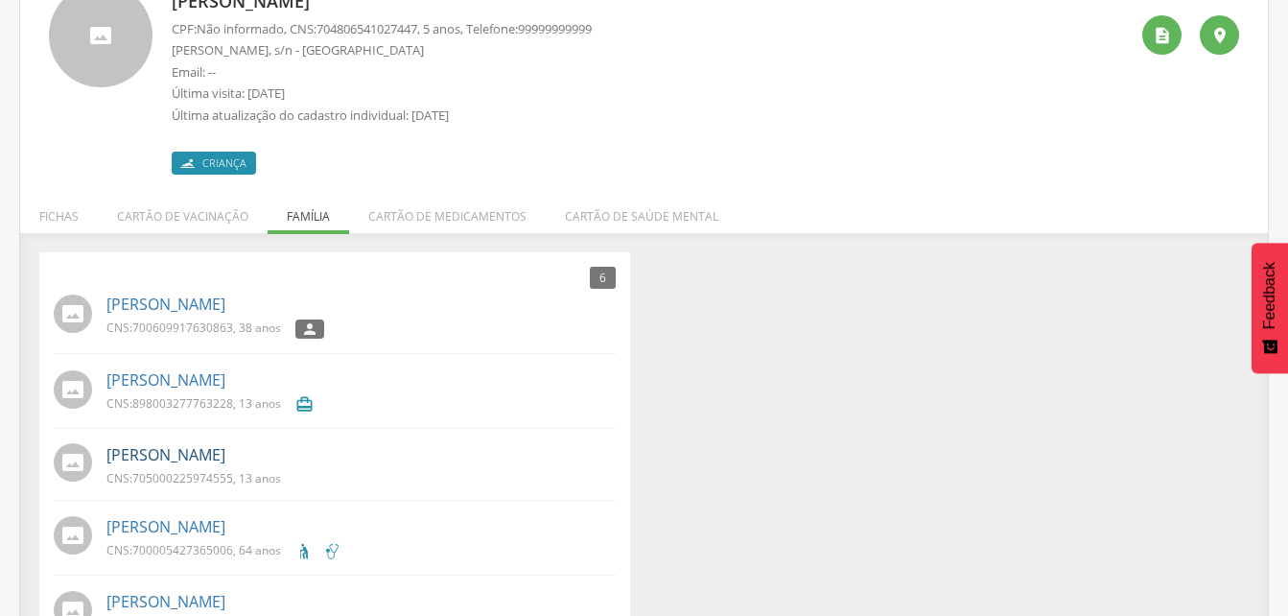
scroll to position [281, 0]
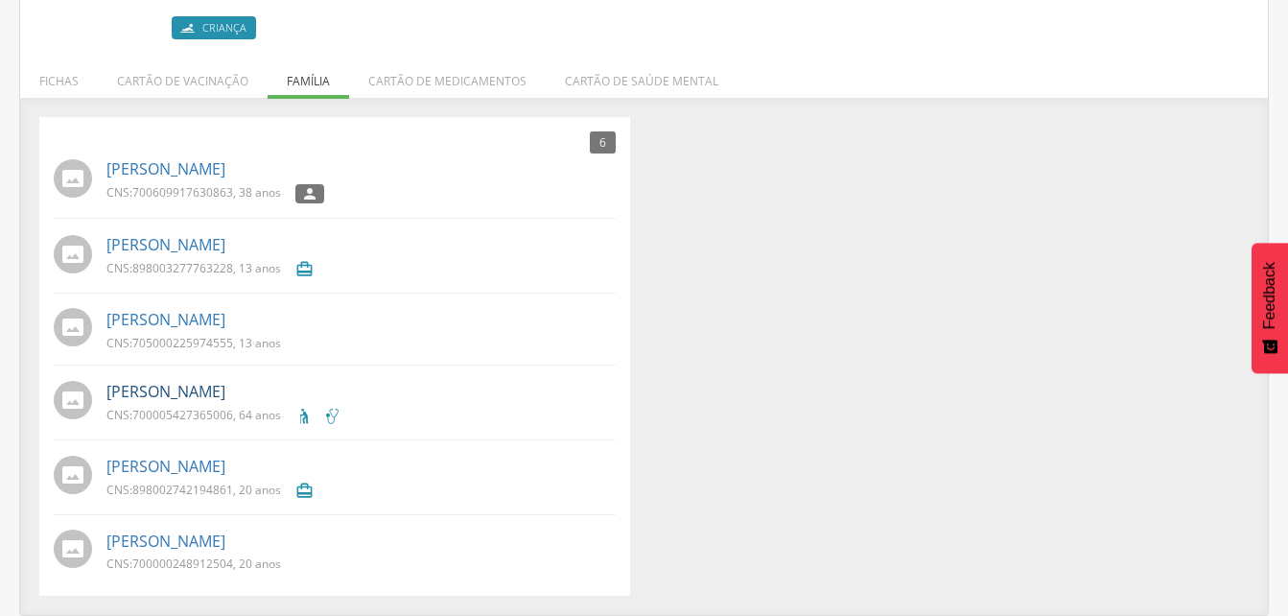
click at [166, 402] on link "Maltide Ferreira de Lima" at bounding box center [165, 392] width 119 height 22
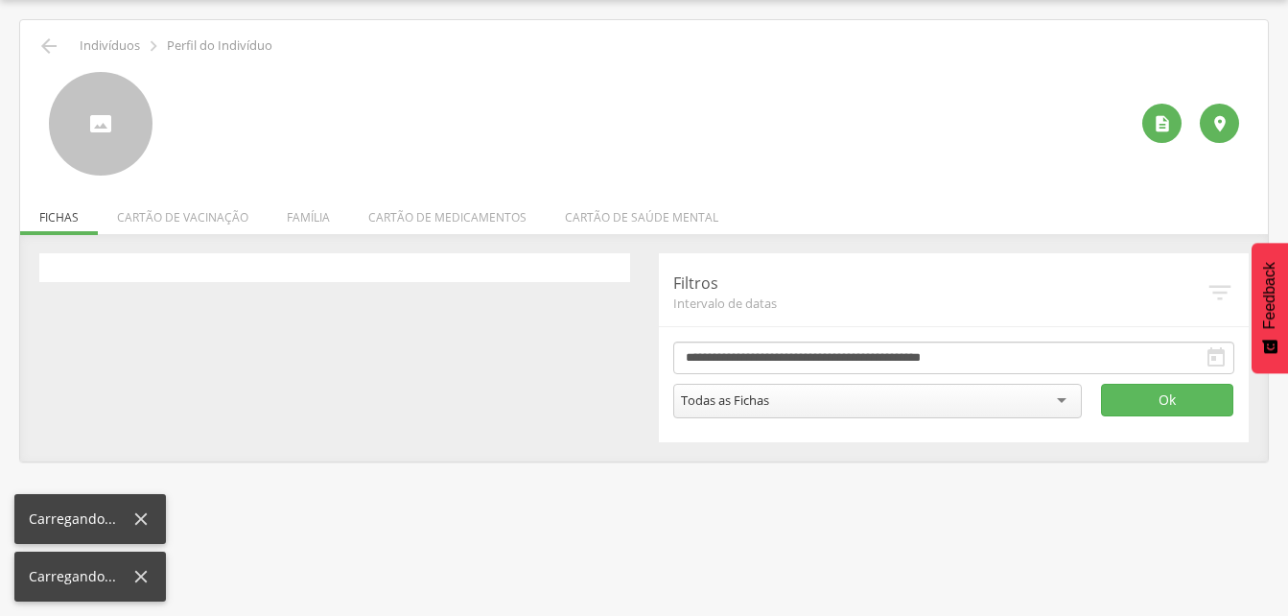
scroll to position [58, 0]
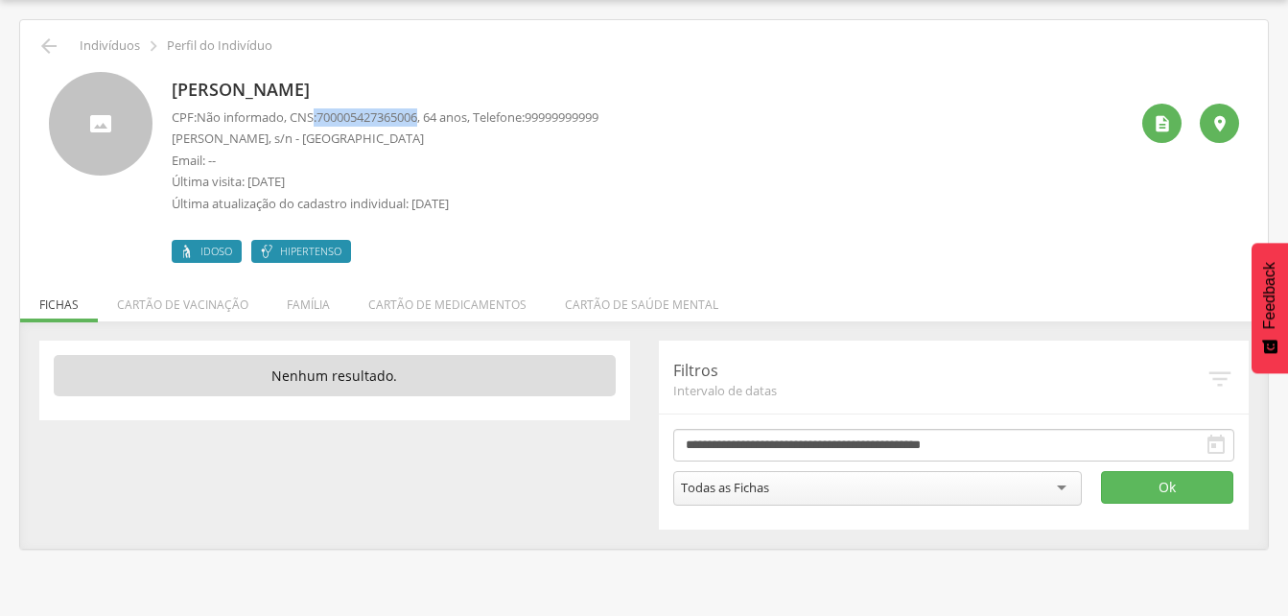
drag, startPoint x: 320, startPoint y: 115, endPoint x: 430, endPoint y: 118, distance: 109.4
click at [430, 118] on p "CPF: Não informado , CNS: 700005427365006 , 64 anos, Telefone: 99999999999" at bounding box center [385, 117] width 427 height 18
copy p ": 700005427365006"
click at [52, 47] on icon "" at bounding box center [48, 46] width 23 height 23
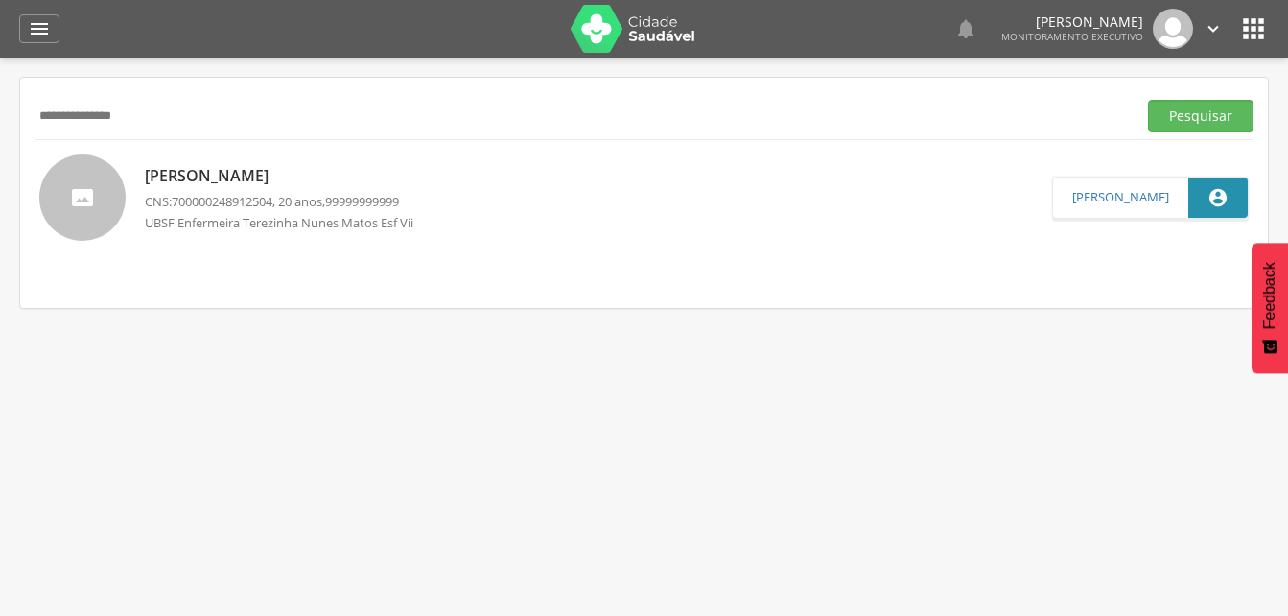
click at [177, 119] on input "**********" at bounding box center [582, 116] width 1094 height 33
type input "*"
click at [1202, 117] on button "Pesquisar" at bounding box center [1200, 116] width 105 height 33
click at [1201, 121] on button "Pesquisar" at bounding box center [1200, 116] width 105 height 33
click at [288, 188] on div "Jose Aldo Maciel da Fonseca CNS: 700805944960989 , 71 anos, 83998241156 UBSF En…" at bounding box center [309, 197] width 329 height 78
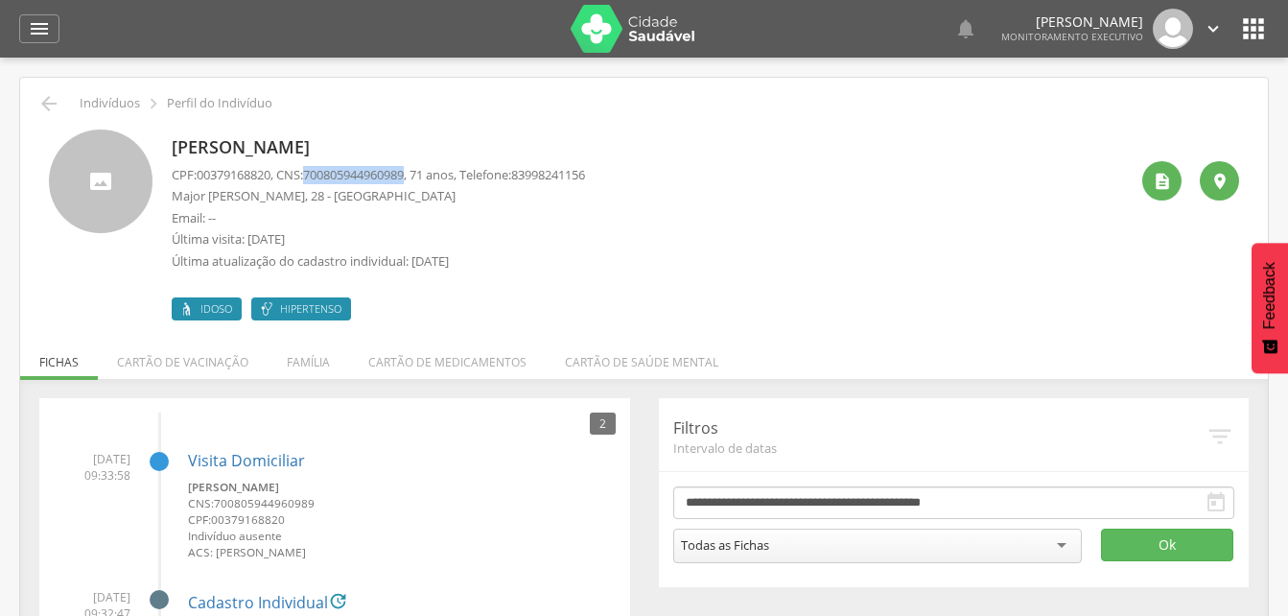
drag, startPoint x: 314, startPoint y: 175, endPoint x: 422, endPoint y: 169, distance: 108.5
click at [422, 169] on p "CPF: 00379168820 , CNS: 700805944960989 , 71 anos, Telefone: 83998241156" at bounding box center [378, 175] width 413 height 18
drag, startPoint x: 422, startPoint y: 169, endPoint x: 399, endPoint y: 170, distance: 23.0
click at [309, 363] on li "Família" at bounding box center [309, 357] width 82 height 45
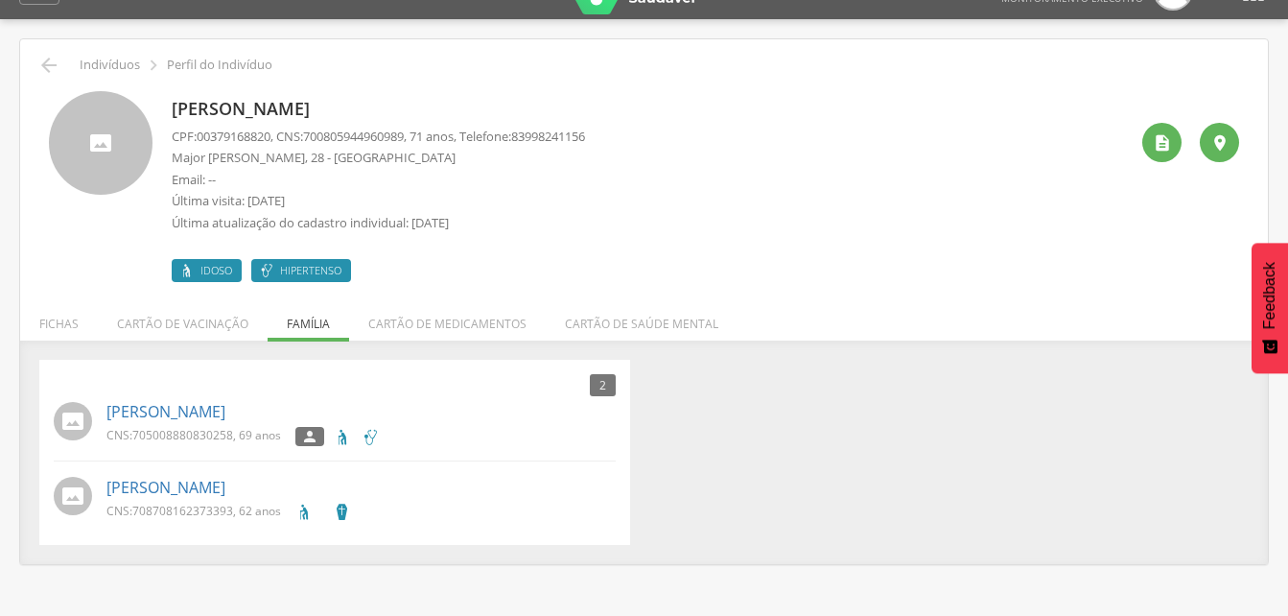
scroll to position [58, 0]
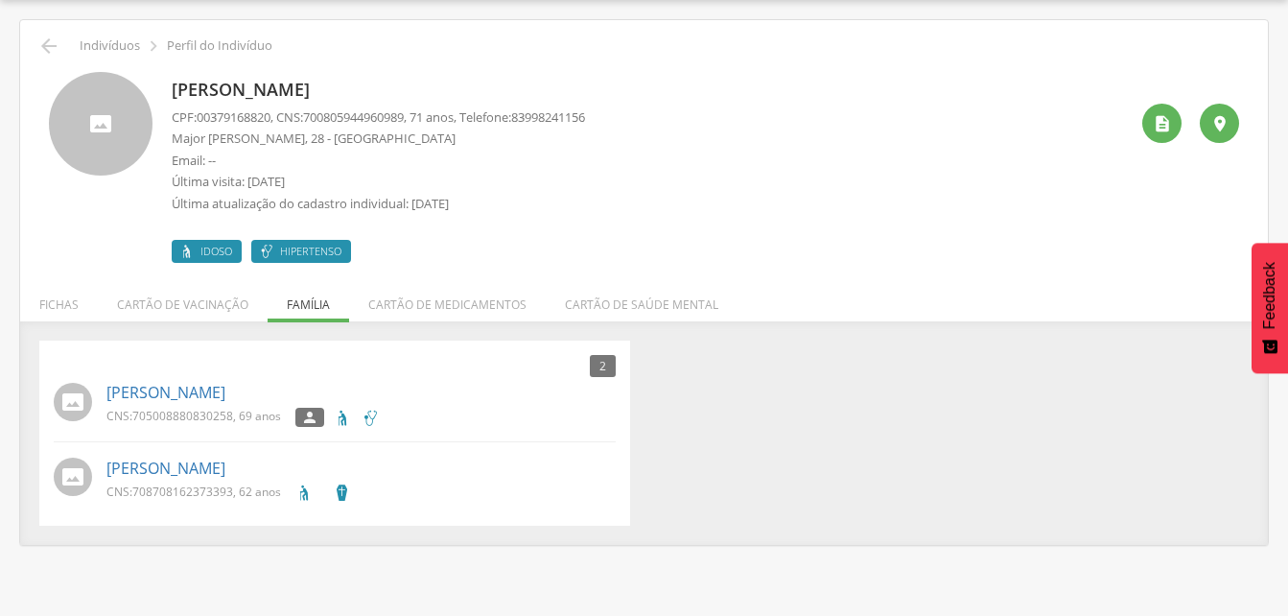
click at [240, 404] on div "Maria Madalena da Silva da Fonseca CNS: 705008880830258 , 69 anos " at bounding box center [360, 404] width 509 height 56
click at [225, 397] on link "[PERSON_NAME]" at bounding box center [165, 393] width 119 height 22
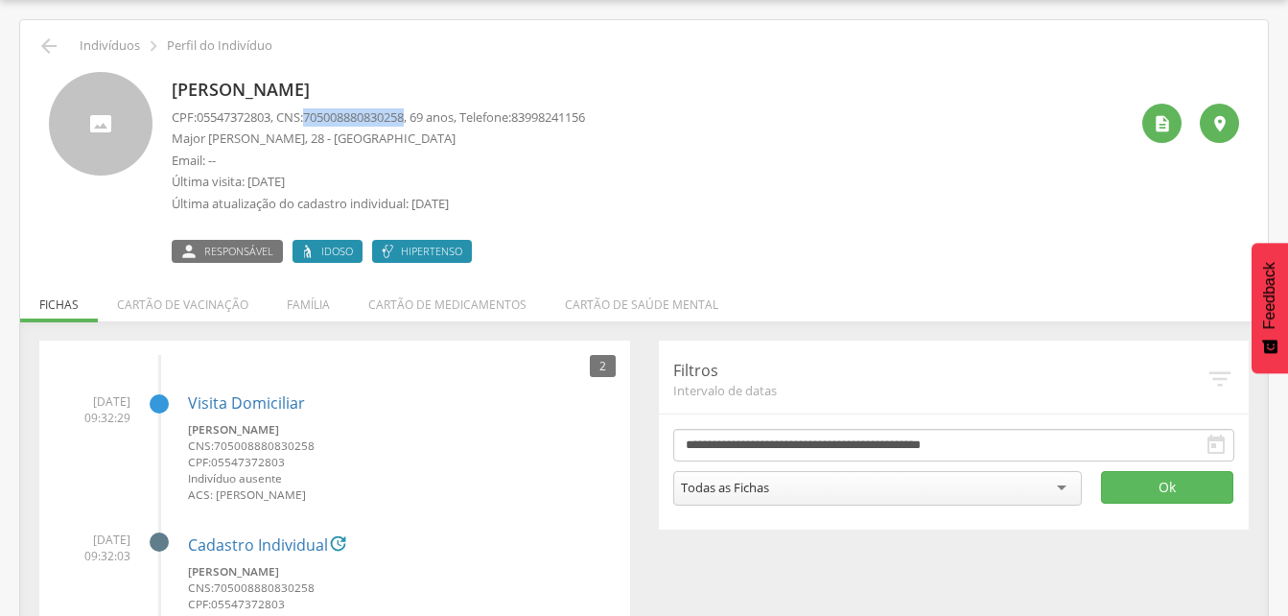
drag, startPoint x: 311, startPoint y: 111, endPoint x: 422, endPoint y: 117, distance: 111.4
click at [422, 117] on p "CPF: 05547372803 , CNS: 705008880830258 , 69 anos, Telefone: 83998241156" at bounding box center [378, 117] width 413 height 18
drag, startPoint x: 422, startPoint y: 117, endPoint x: 375, endPoint y: 121, distance: 47.1
click at [63, 46] on div " Indivíduos  Perfil do Indivíduo" at bounding box center [644, 46] width 1219 height 23
click at [49, 48] on icon "" at bounding box center [48, 46] width 23 height 23
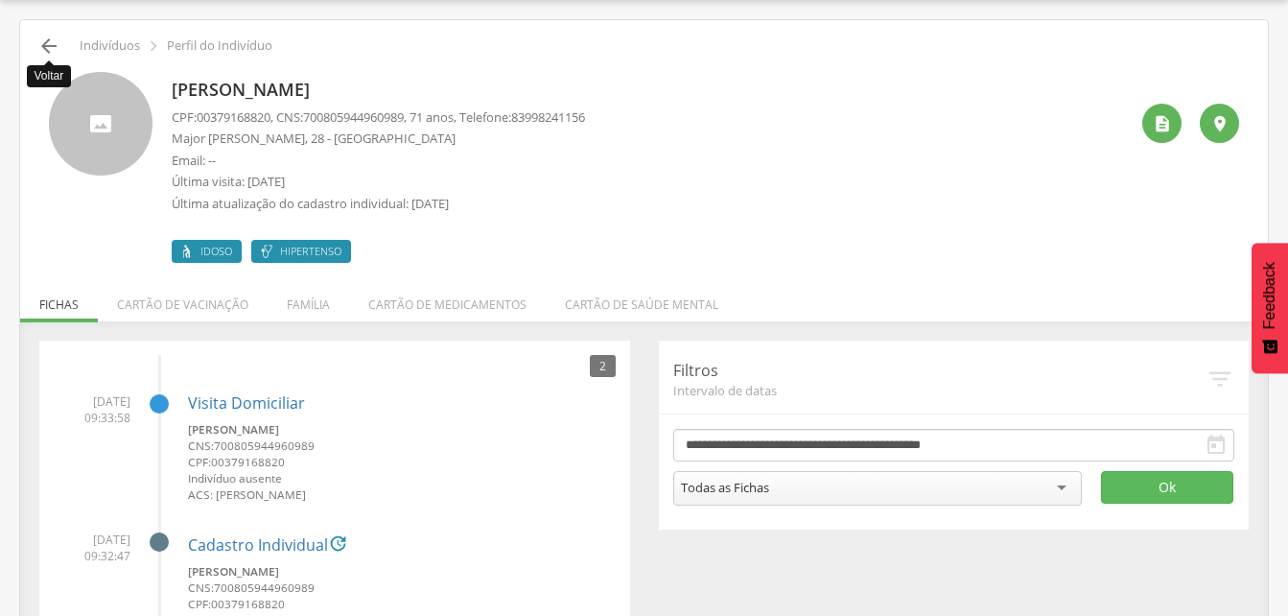
click at [45, 44] on icon "" at bounding box center [48, 46] width 23 height 23
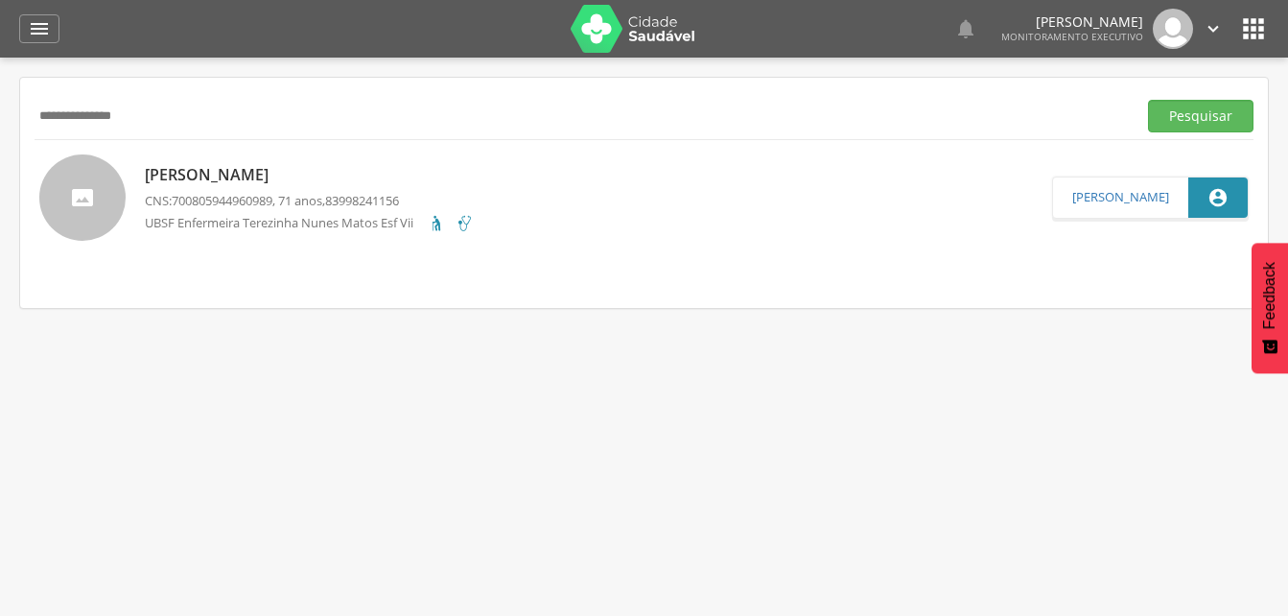
click at [152, 113] on input "**********" at bounding box center [582, 116] width 1094 height 33
type input "*"
click at [1146, 121] on form "**********" at bounding box center [644, 116] width 1219 height 33
click at [1193, 125] on button "Pesquisar" at bounding box center [1200, 116] width 105 height 33
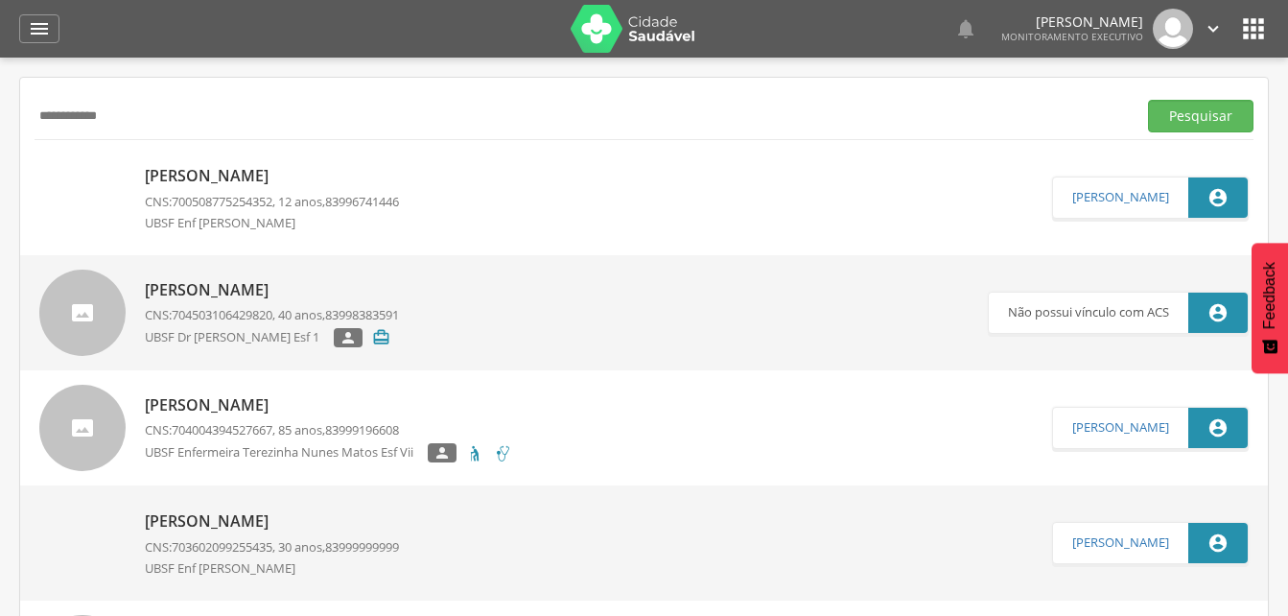
click at [141, 123] on input "**********" at bounding box center [582, 116] width 1094 height 33
type input "*"
click at [1210, 120] on button "Pesquisar" at bounding box center [1200, 116] width 105 height 33
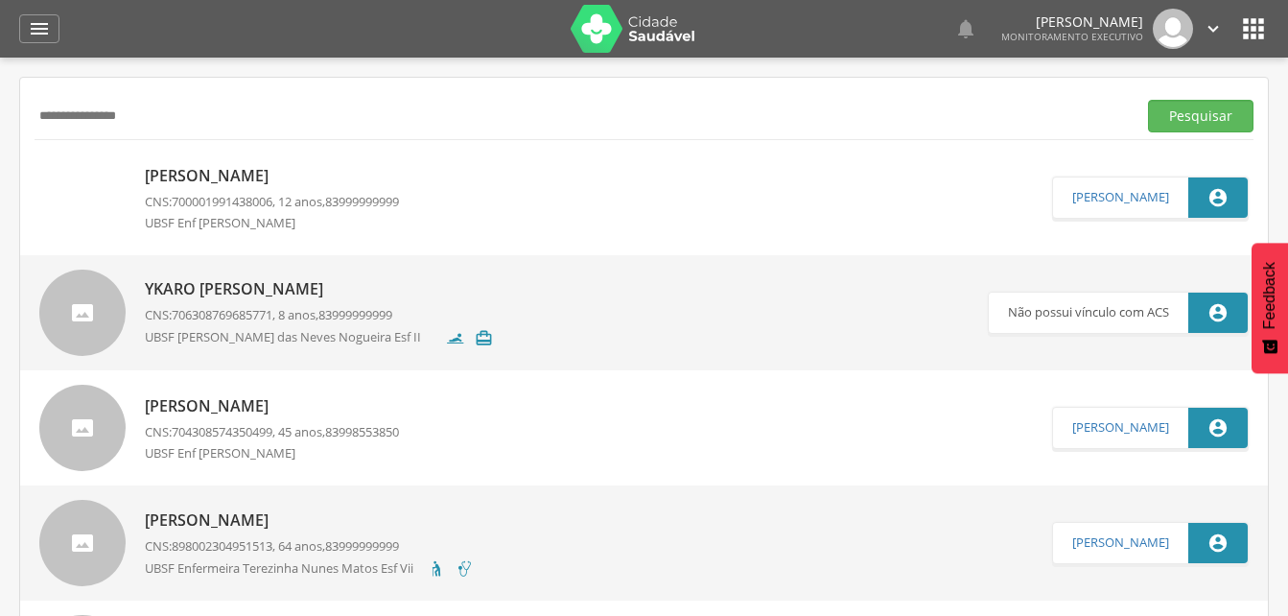
click at [172, 120] on input "**********" at bounding box center [582, 116] width 1094 height 33
type input "*"
type input "**********"
click at [1231, 107] on button "Pesquisar" at bounding box center [1200, 116] width 105 height 33
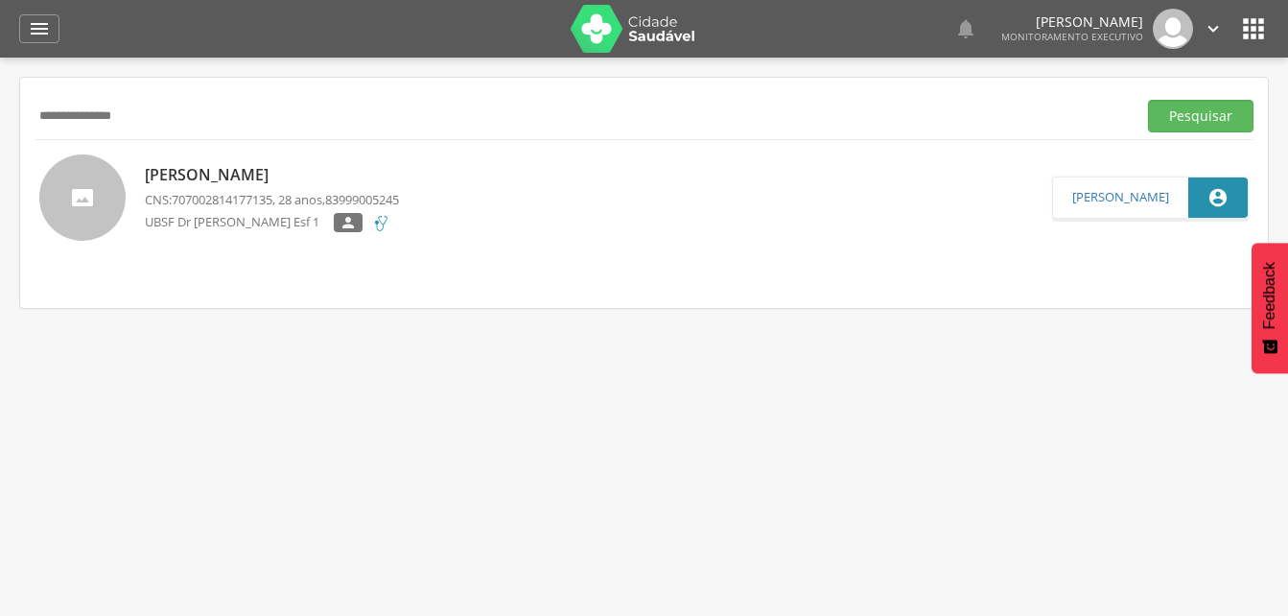
click at [289, 174] on p "Maiara Ramos da Silva Brito" at bounding box center [272, 175] width 254 height 22
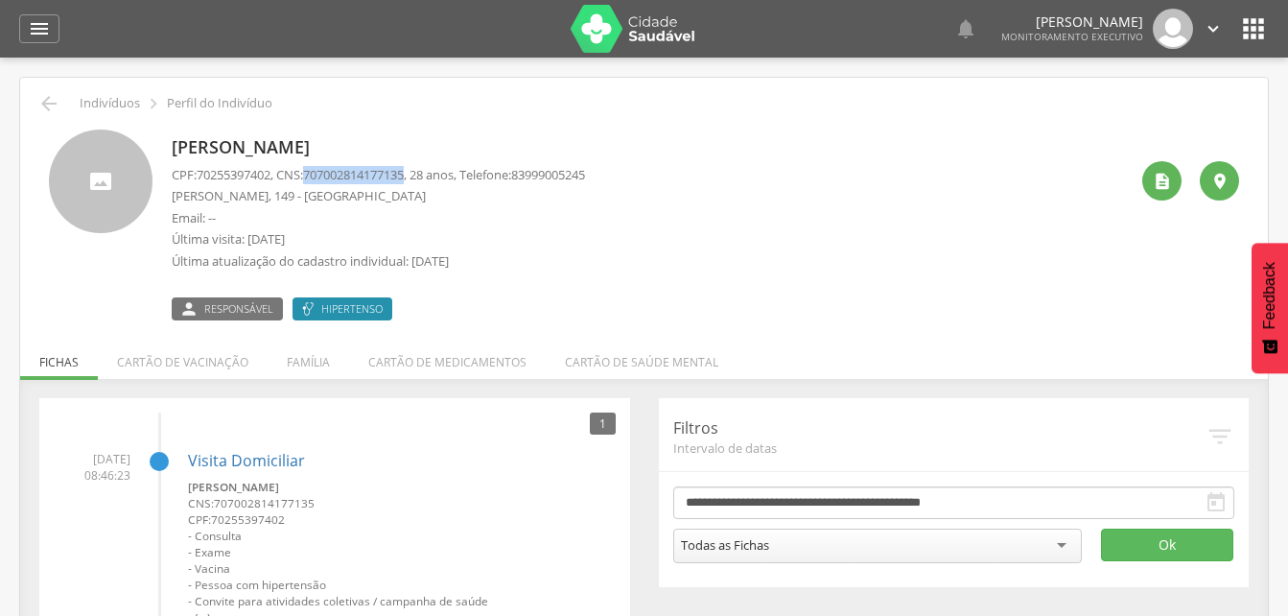
drag, startPoint x: 316, startPoint y: 170, endPoint x: 420, endPoint y: 176, distance: 104.7
click at [404, 176] on span "707002814177135" at bounding box center [353, 174] width 101 height 17
drag, startPoint x: 420, startPoint y: 176, endPoint x: 397, endPoint y: 176, distance: 23.0
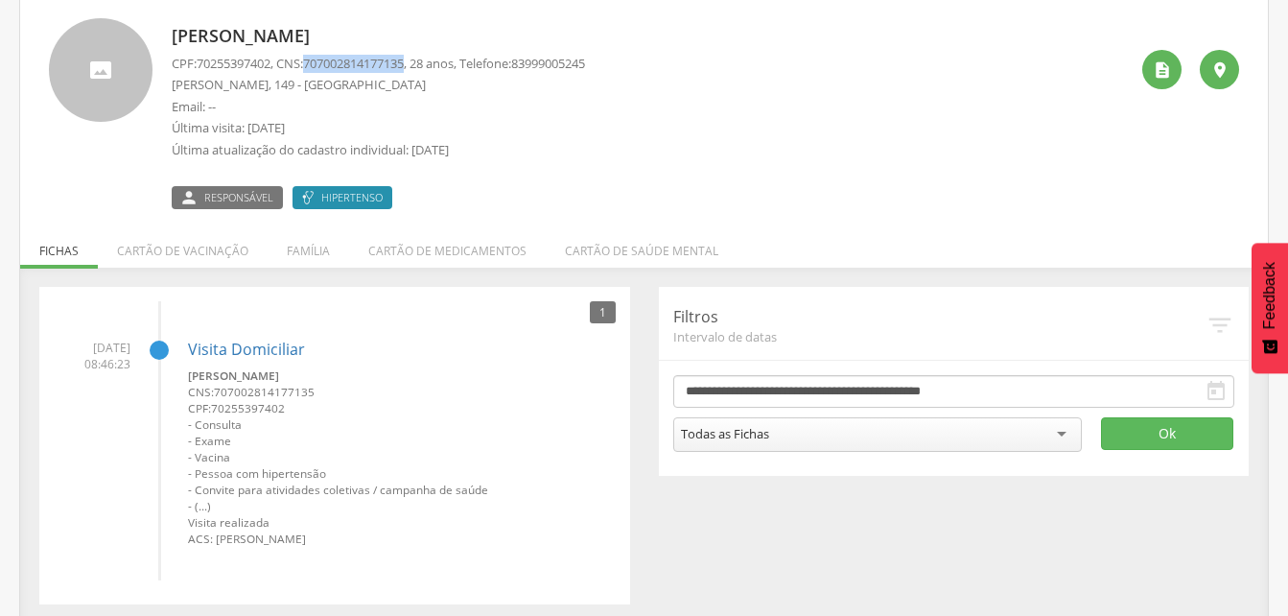
scroll to position [120, 0]
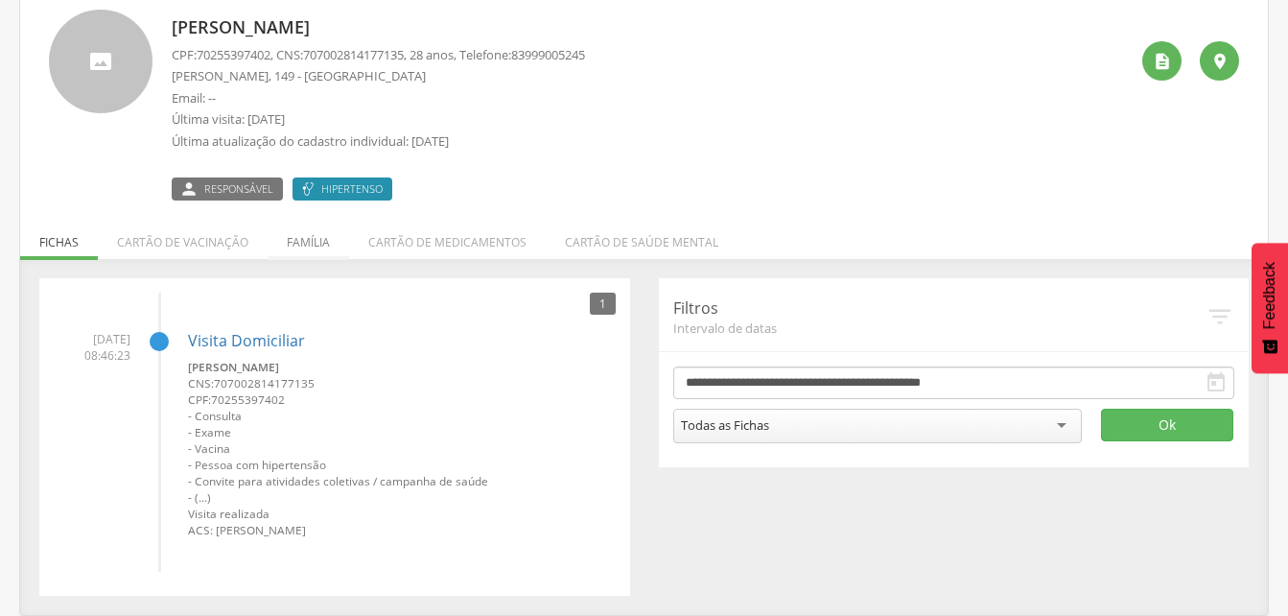
click at [314, 245] on li "Família" at bounding box center [309, 237] width 82 height 45
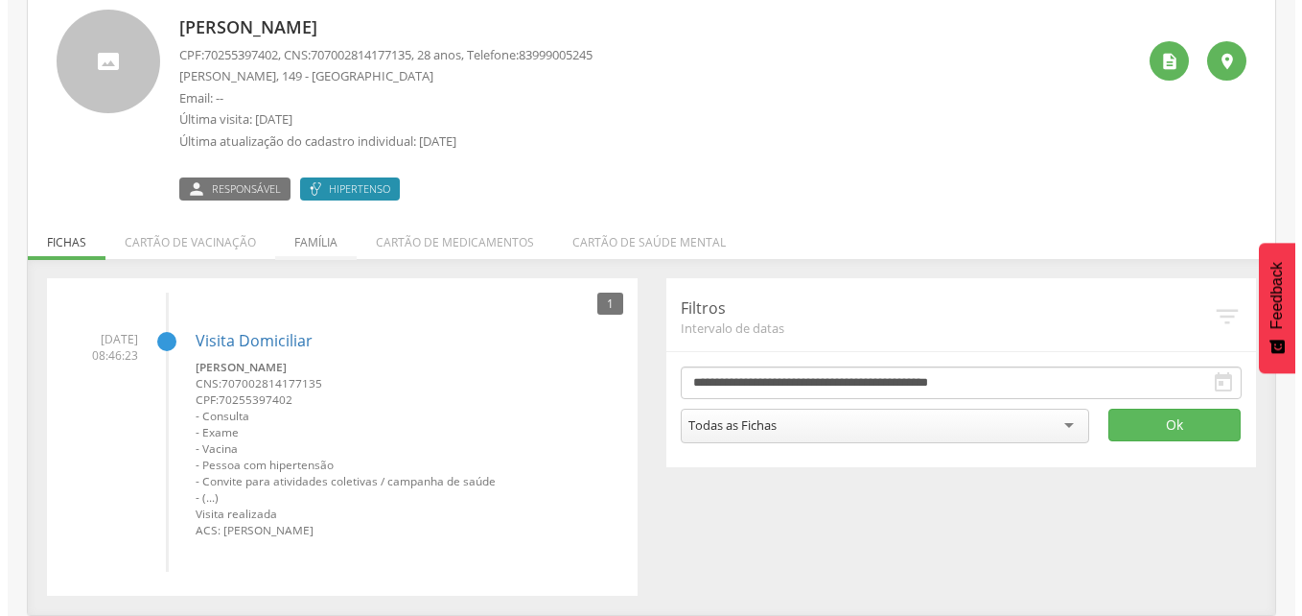
scroll to position [58, 0]
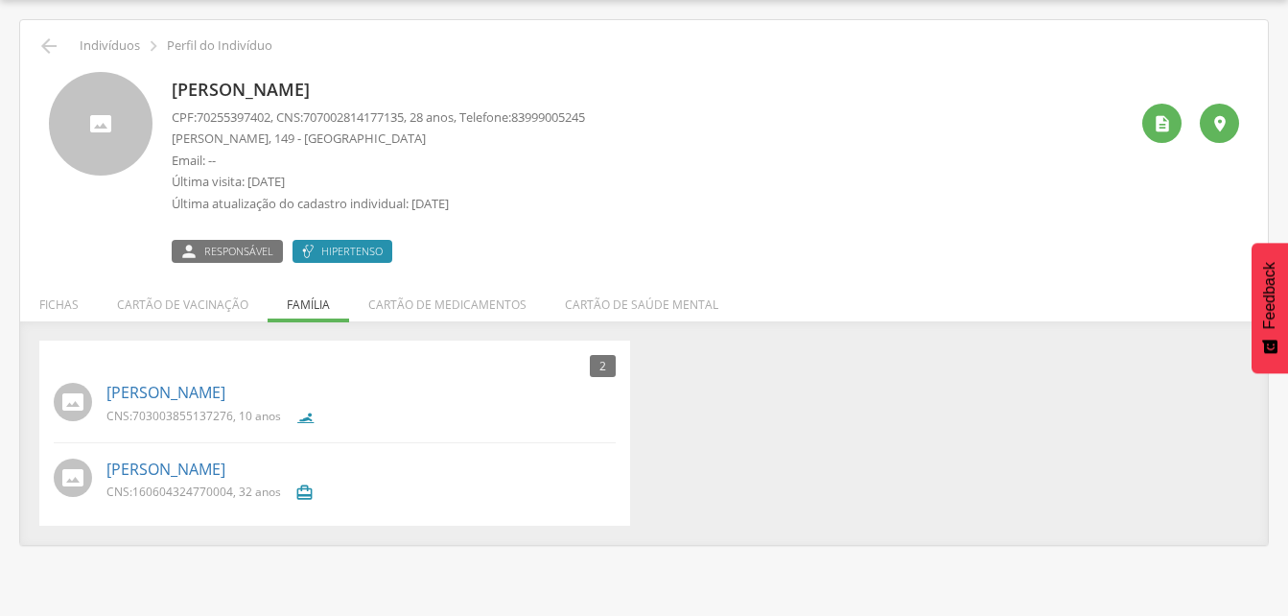
click at [305, 306] on ul "Fichas Cartão de vacinação Família Cartão de medicamentos Cartão de saúde mental" at bounding box center [644, 304] width 1248 height 16
click at [209, 400] on link "Davi Luis Brito Santos" at bounding box center [165, 393] width 119 height 22
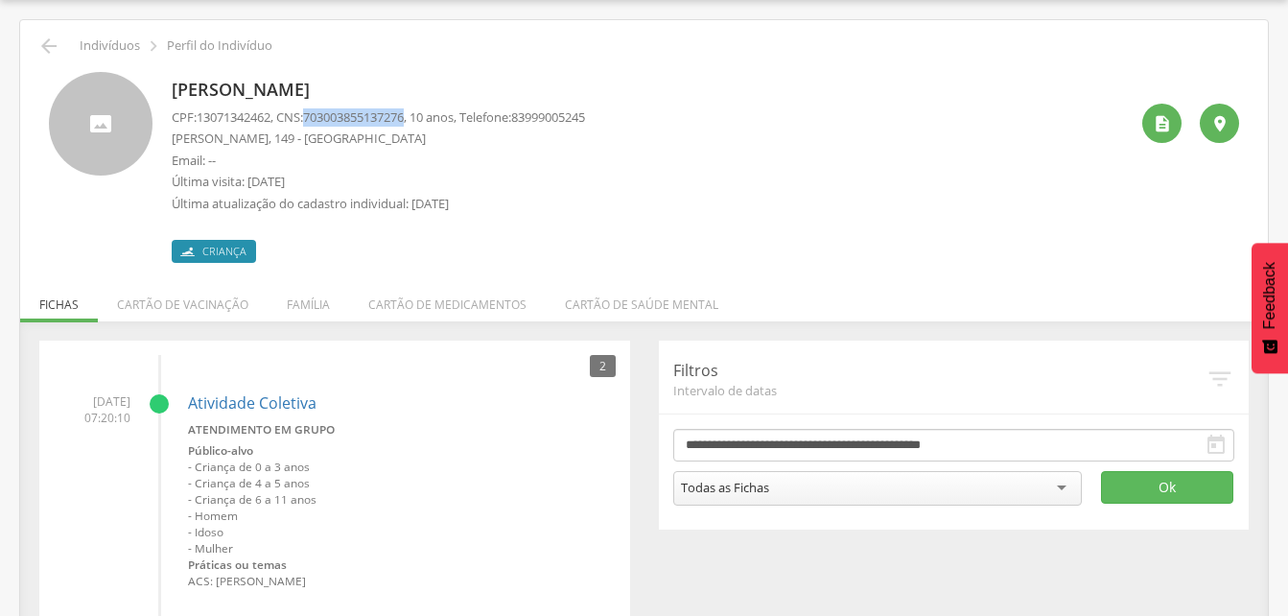
drag, startPoint x: 316, startPoint y: 116, endPoint x: 421, endPoint y: 115, distance: 105.5
click at [404, 115] on span "703003855137276" at bounding box center [353, 116] width 101 height 17
drag, startPoint x: 421, startPoint y: 115, endPoint x: 403, endPoint y: 114, distance: 18.2
click at [300, 310] on li "Família" at bounding box center [309, 299] width 82 height 45
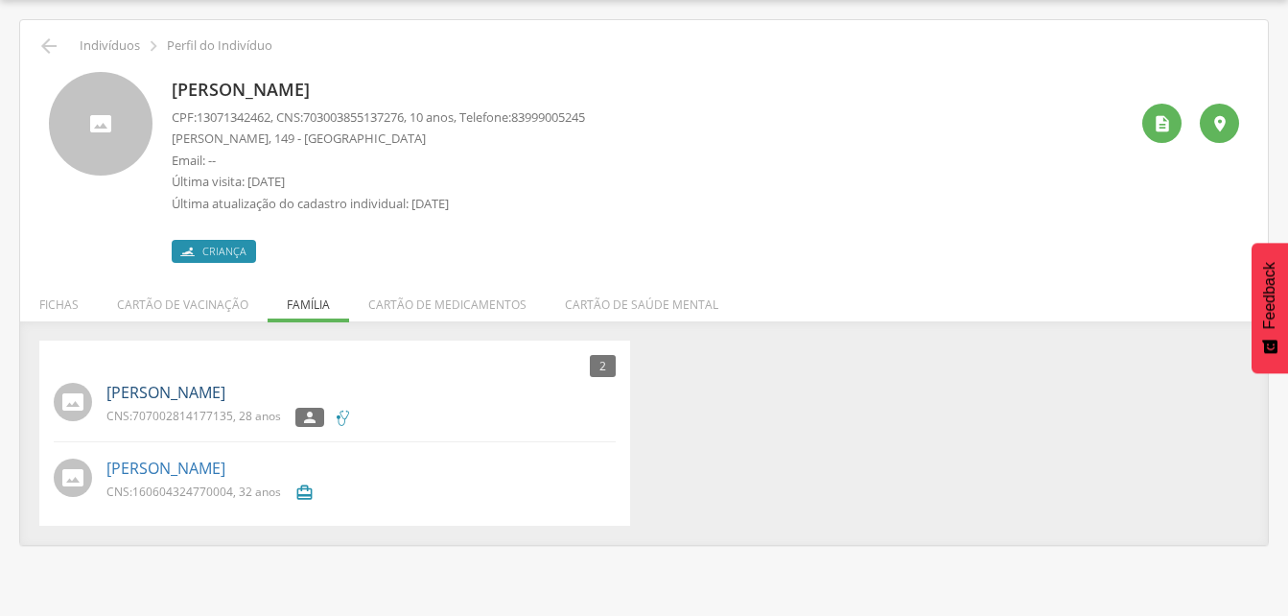
click at [175, 389] on link "Maiara Ramos da Silva Brito" at bounding box center [165, 393] width 119 height 22
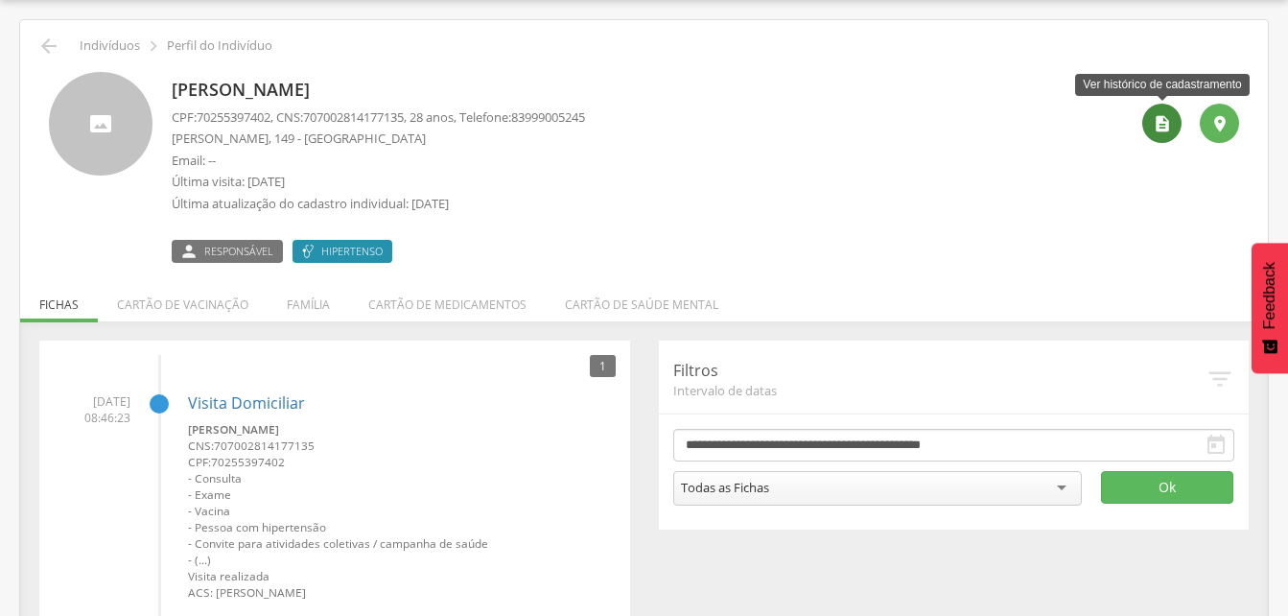
click at [1153, 119] on icon "" at bounding box center [1162, 123] width 19 height 19
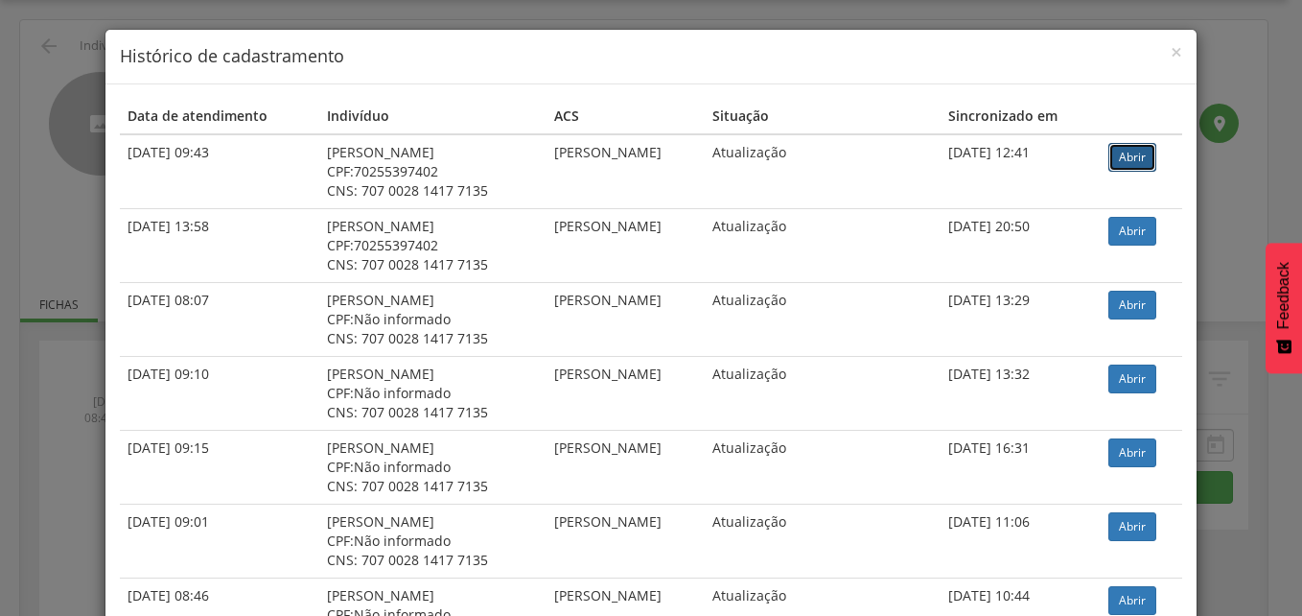
click at [1138, 155] on link "Abrir" at bounding box center [1133, 157] width 48 height 29
